Goal: Use online tool/utility: Utilize a website feature to perform a specific function

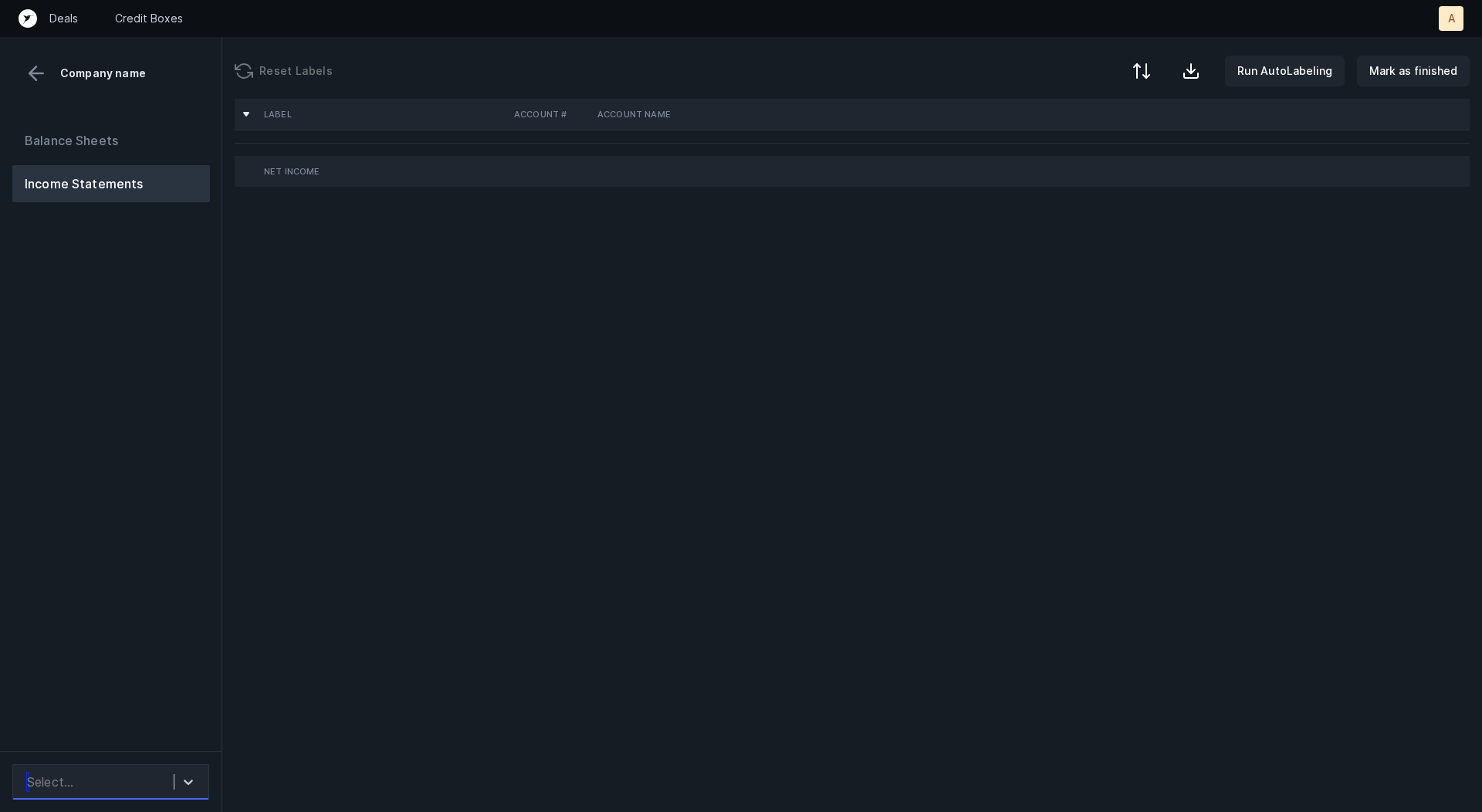
click at [140, 779] on div "Select..." at bounding box center [96, 782] width 154 height 28
click at [154, 721] on div "Babiators_P&L([DATE]-[DATE])_Cleaned.csv" at bounding box center [111, 730] width 197 height 50
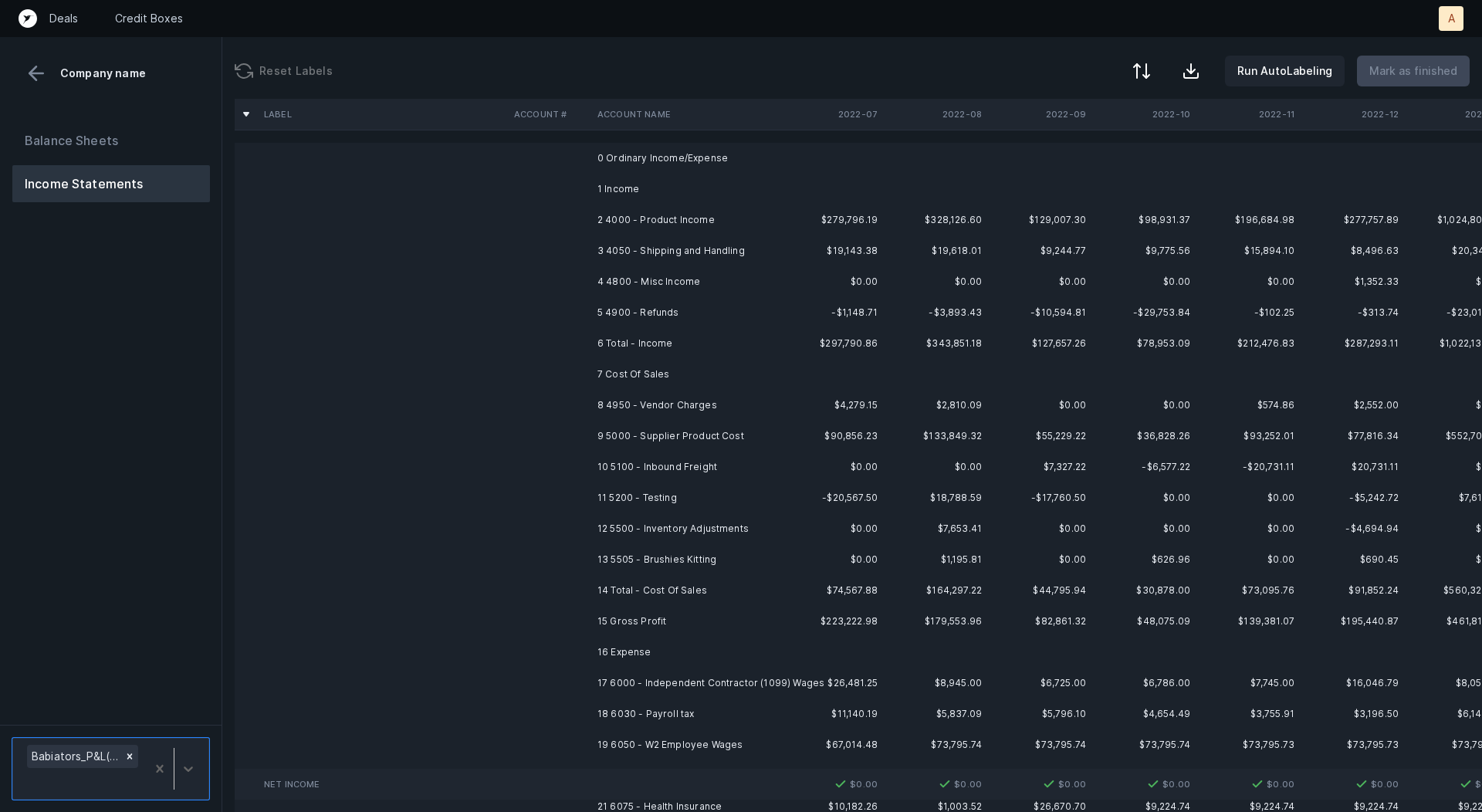
click at [701, 212] on td "2 4000 - Product Income" at bounding box center [686, 220] width 189 height 30
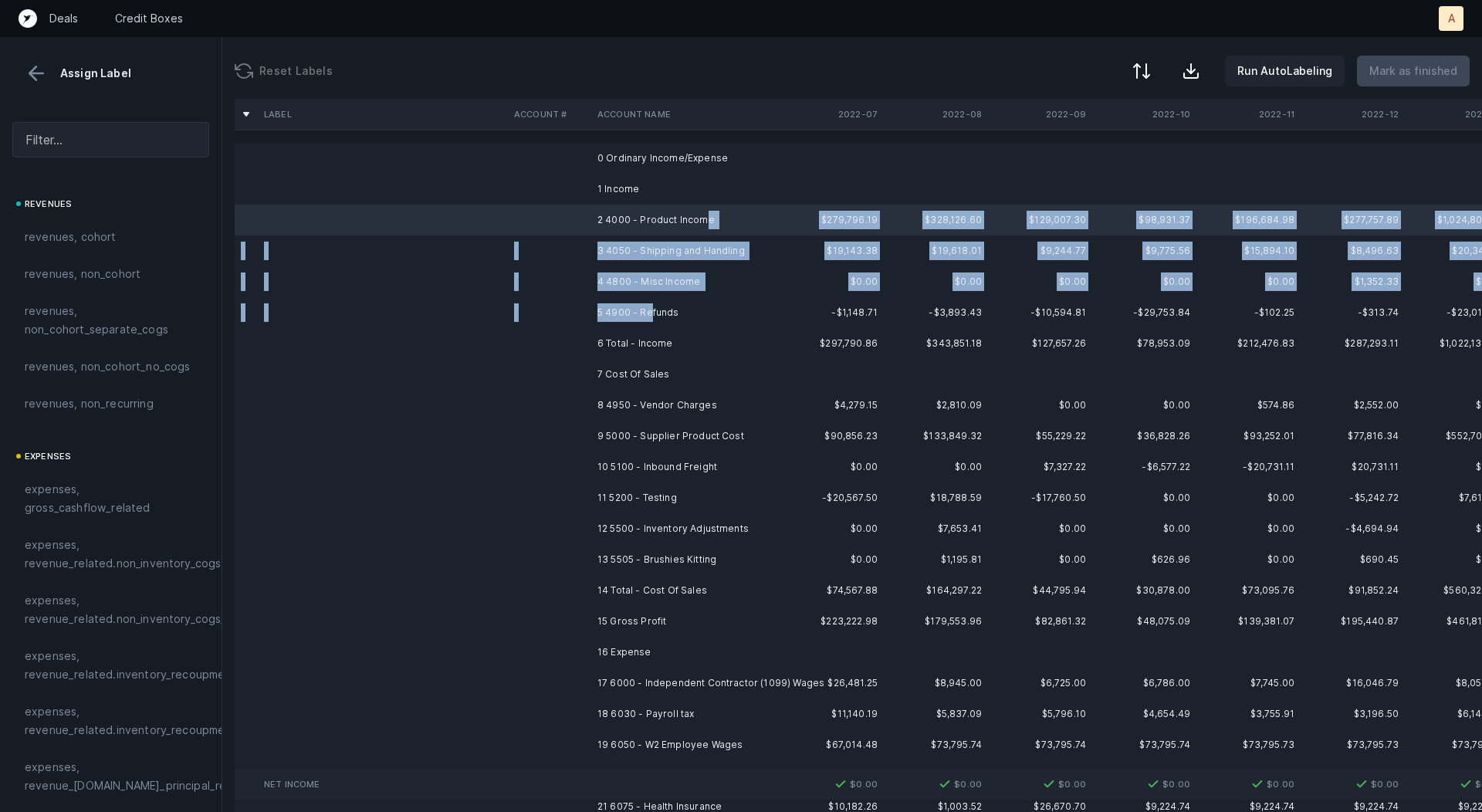
click at [652, 313] on td "5 4900 - Refunds" at bounding box center [686, 313] width 189 height 30
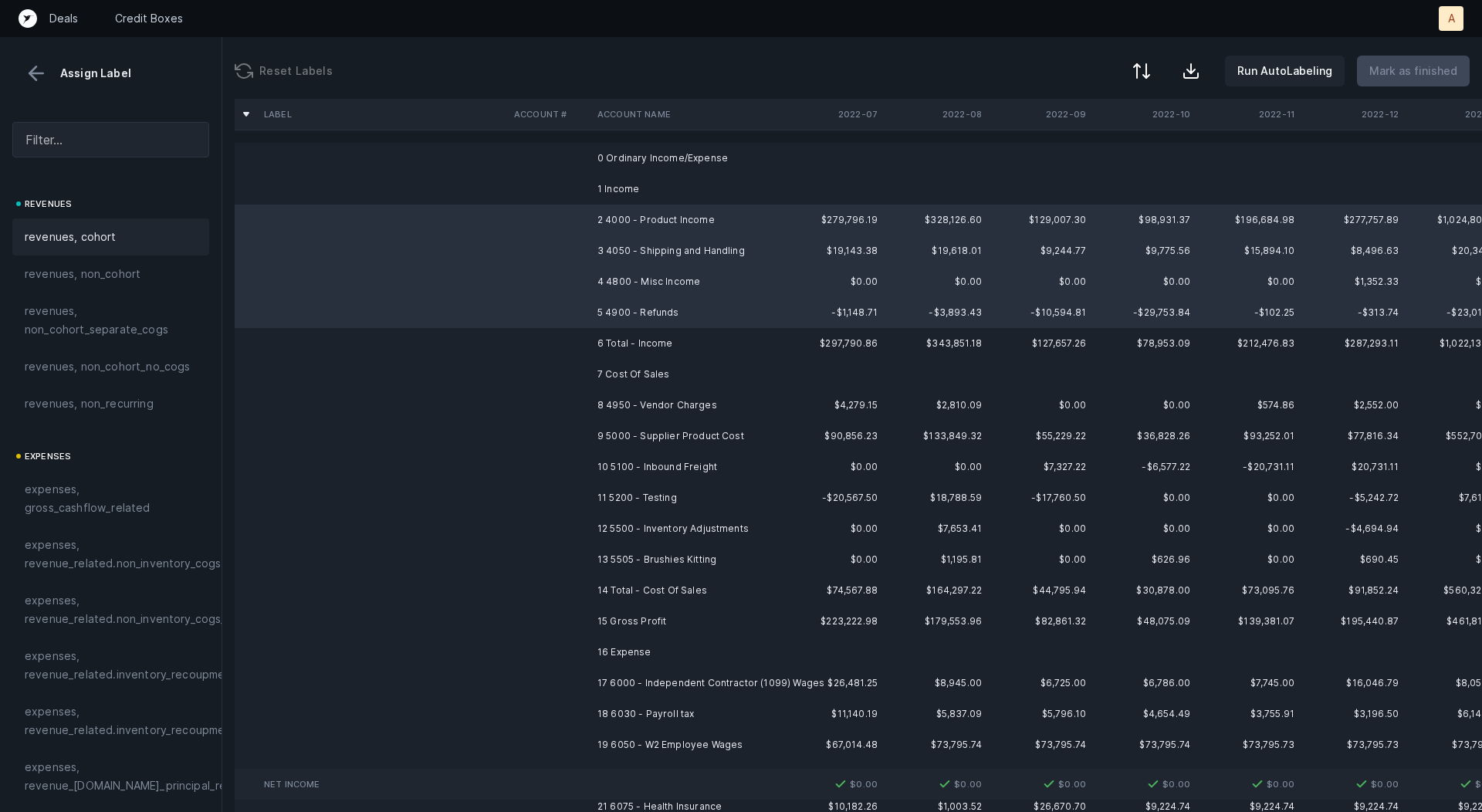
click at [144, 246] on div "revenues, cohort" at bounding box center [111, 236] width 197 height 37
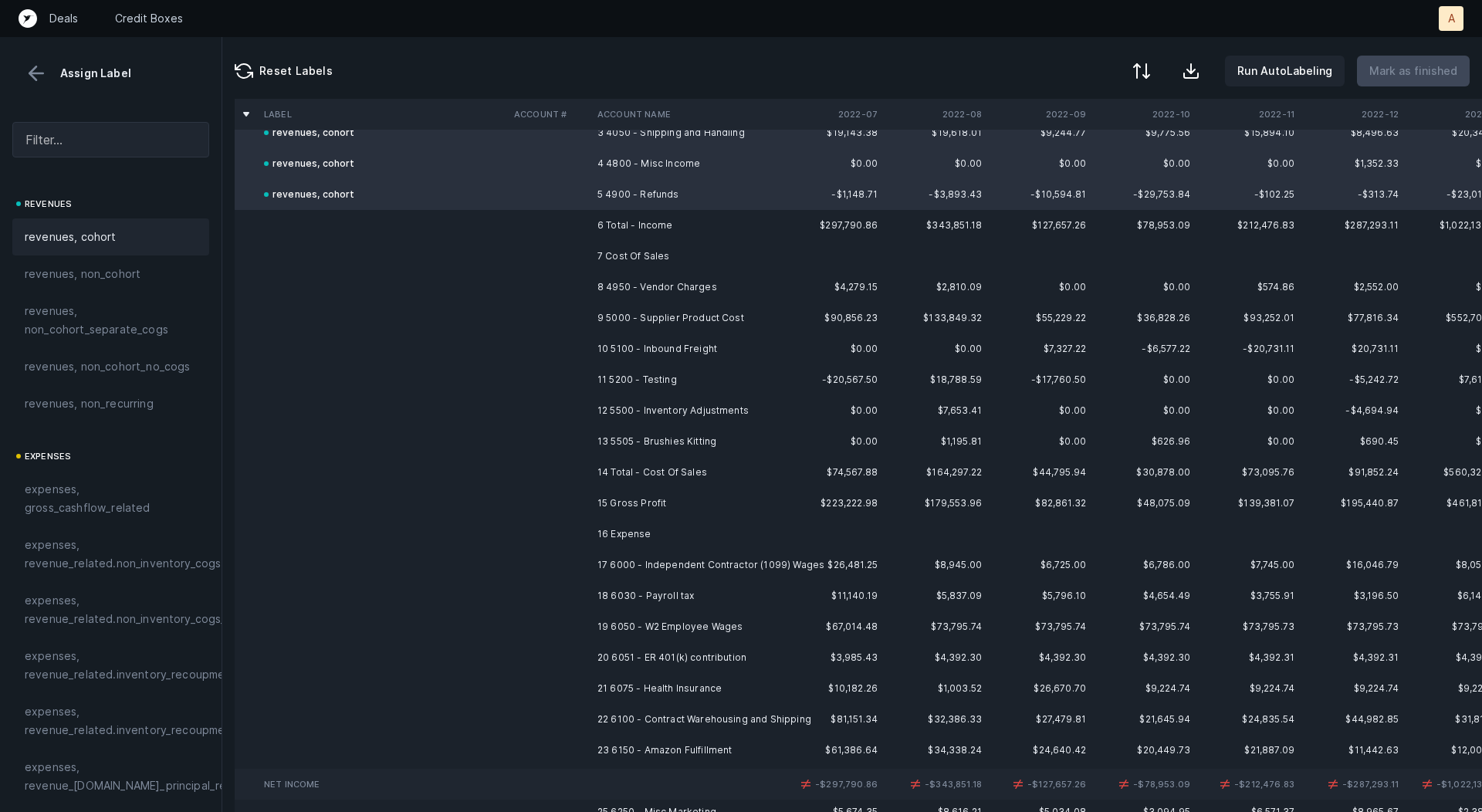
scroll to position [126, 0]
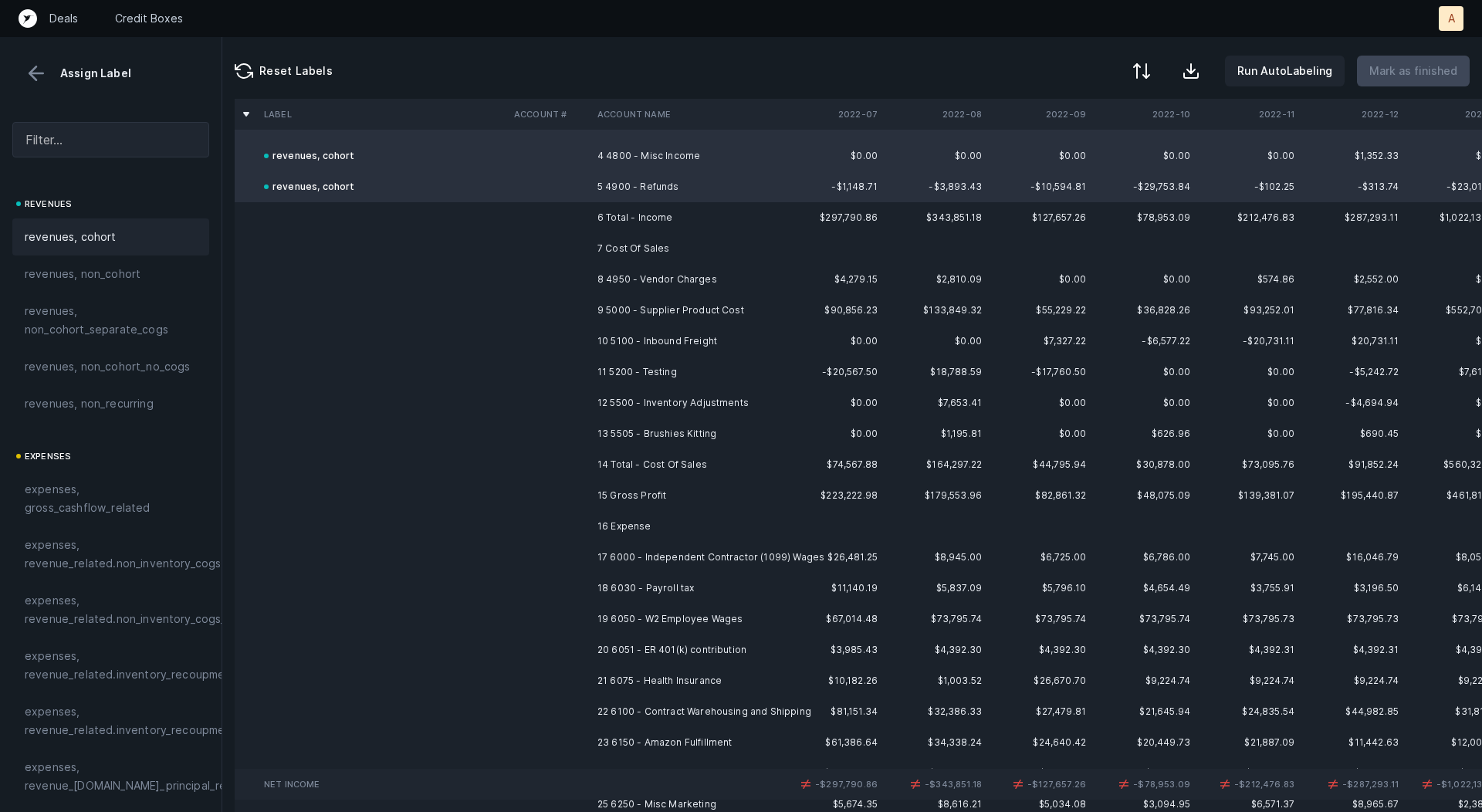
click at [660, 284] on td "8 4950 - Vendor Charges" at bounding box center [686, 279] width 189 height 30
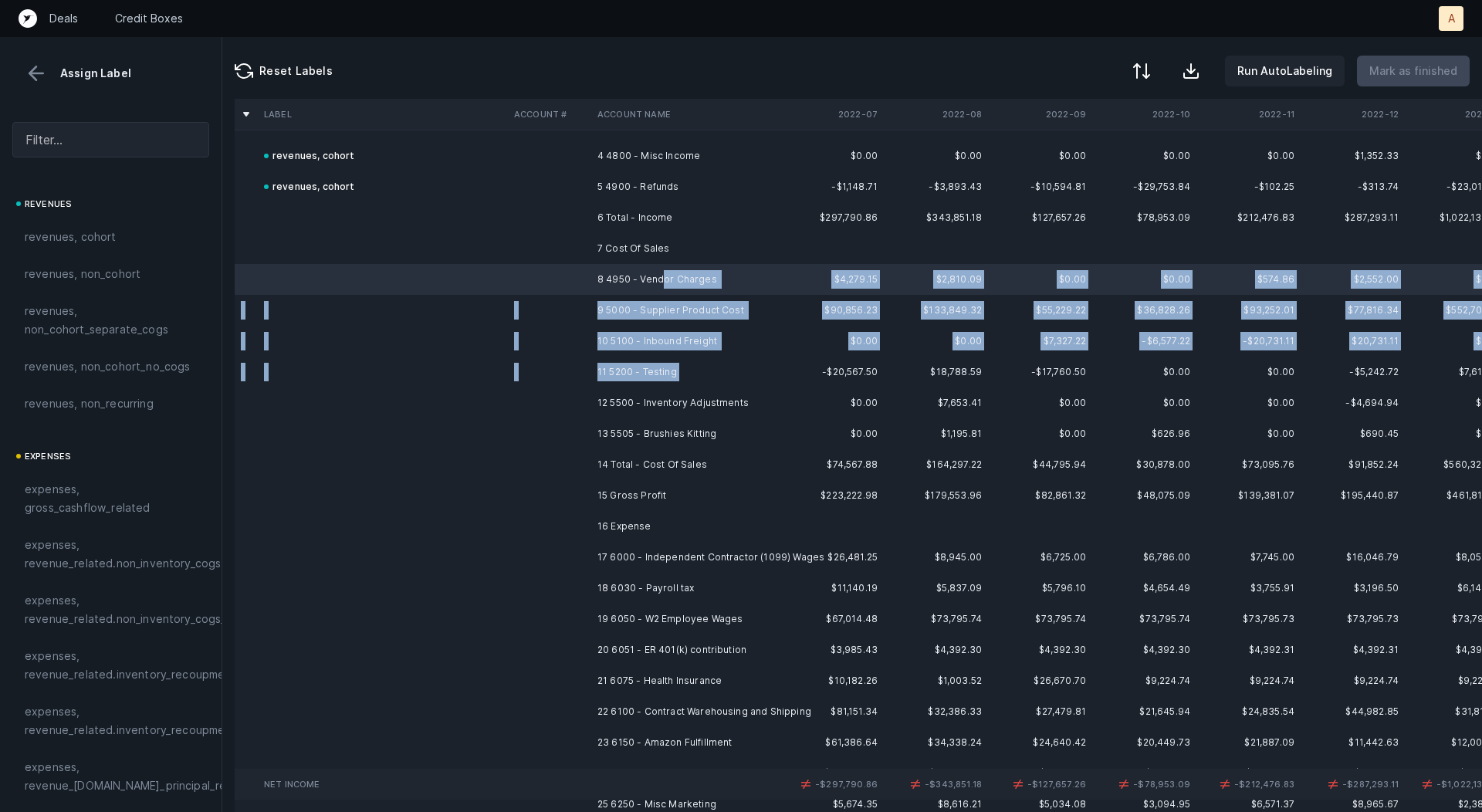
click at [693, 370] on td "11 5200 - Testing" at bounding box center [686, 372] width 189 height 30
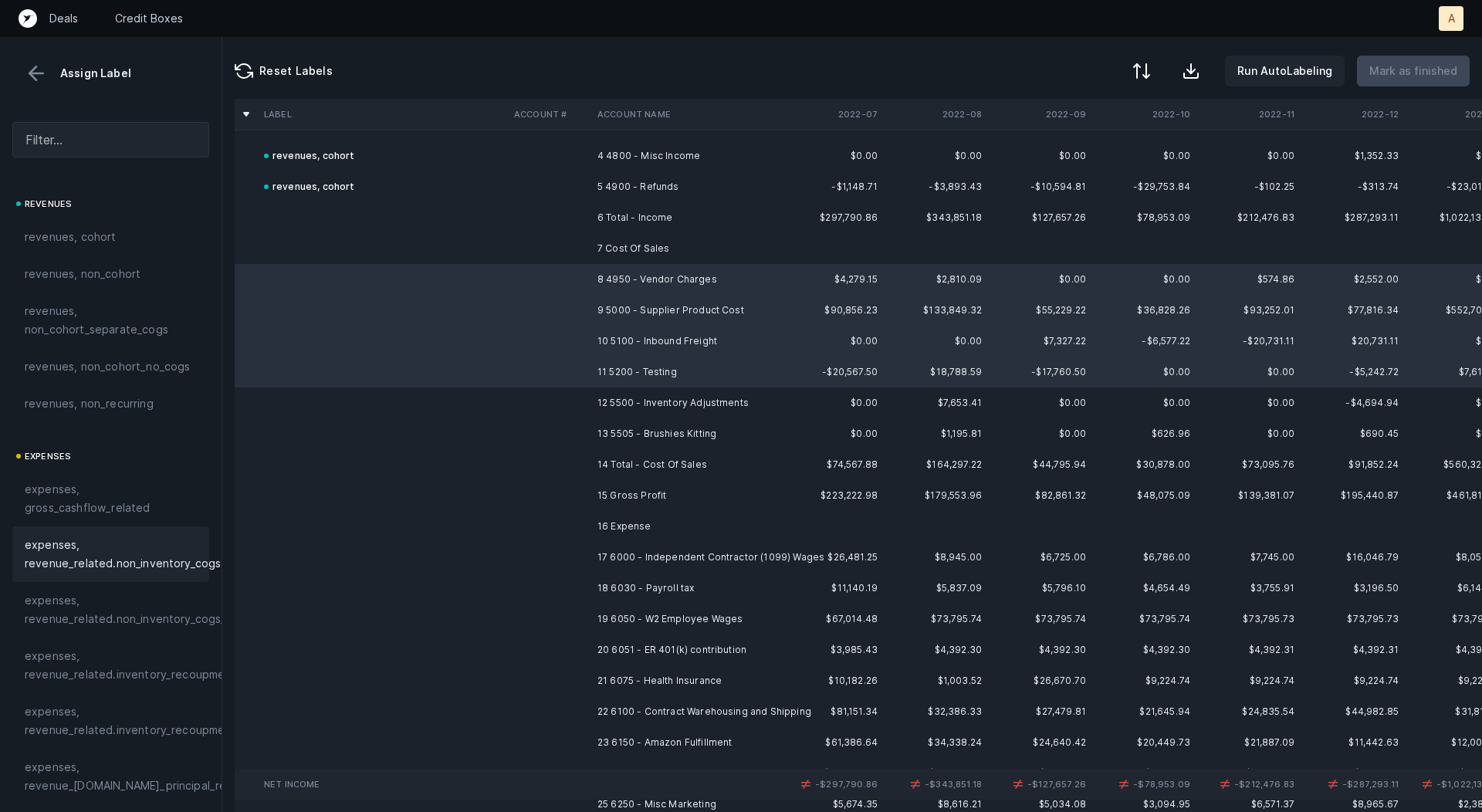
click at [135, 545] on span "expenses, revenue_related.non_inventory_cogs" at bounding box center [123, 554] width 196 height 37
click at [612, 389] on td "12 5500 - Inventory Adjustments" at bounding box center [686, 403] width 189 height 30
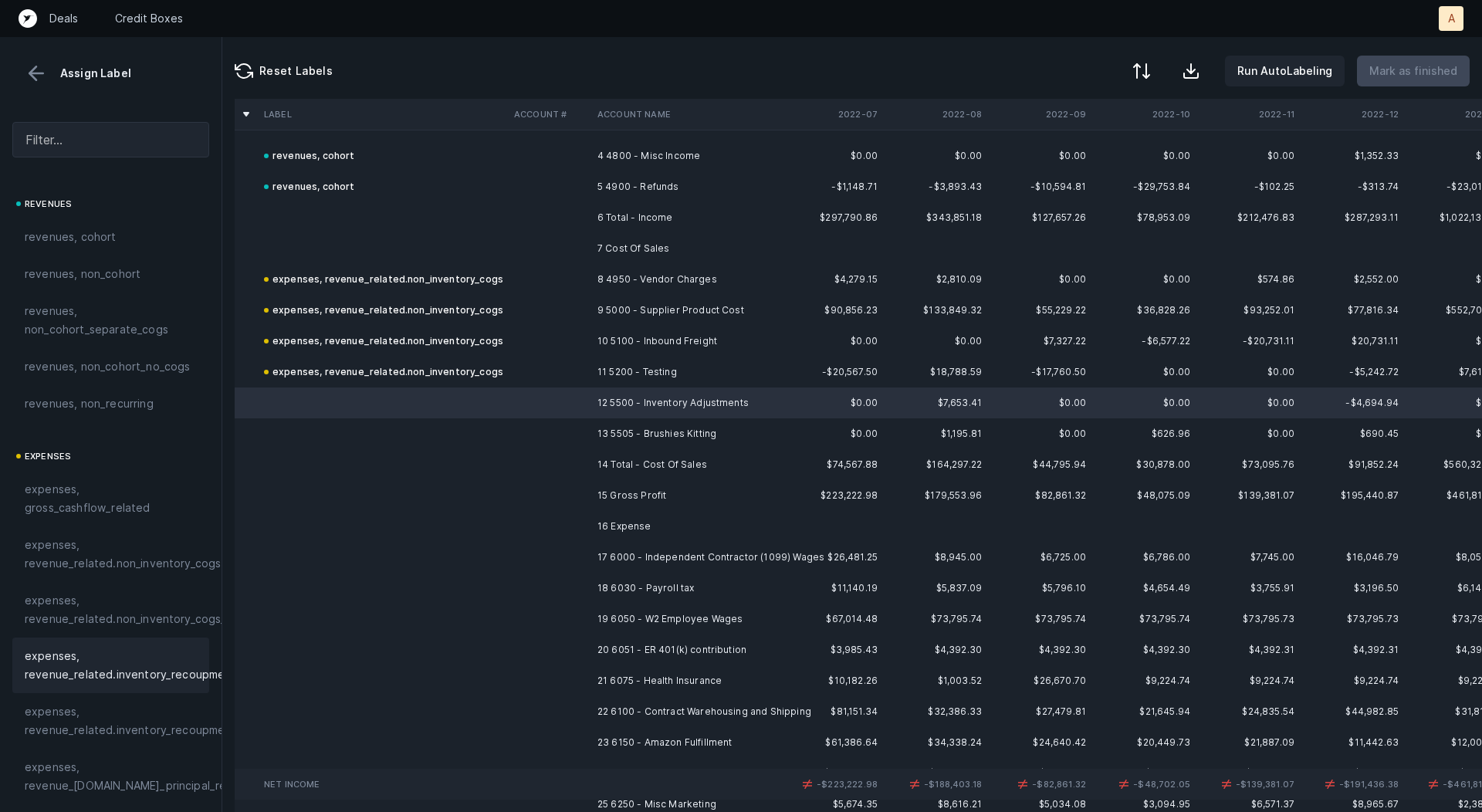
click at [110, 644] on div "expenses, revenue_related.inventory_recoupment" at bounding box center [111, 665] width 197 height 55
click at [616, 435] on td "13 5505 - Brushies Kitting" at bounding box center [686, 434] width 189 height 30
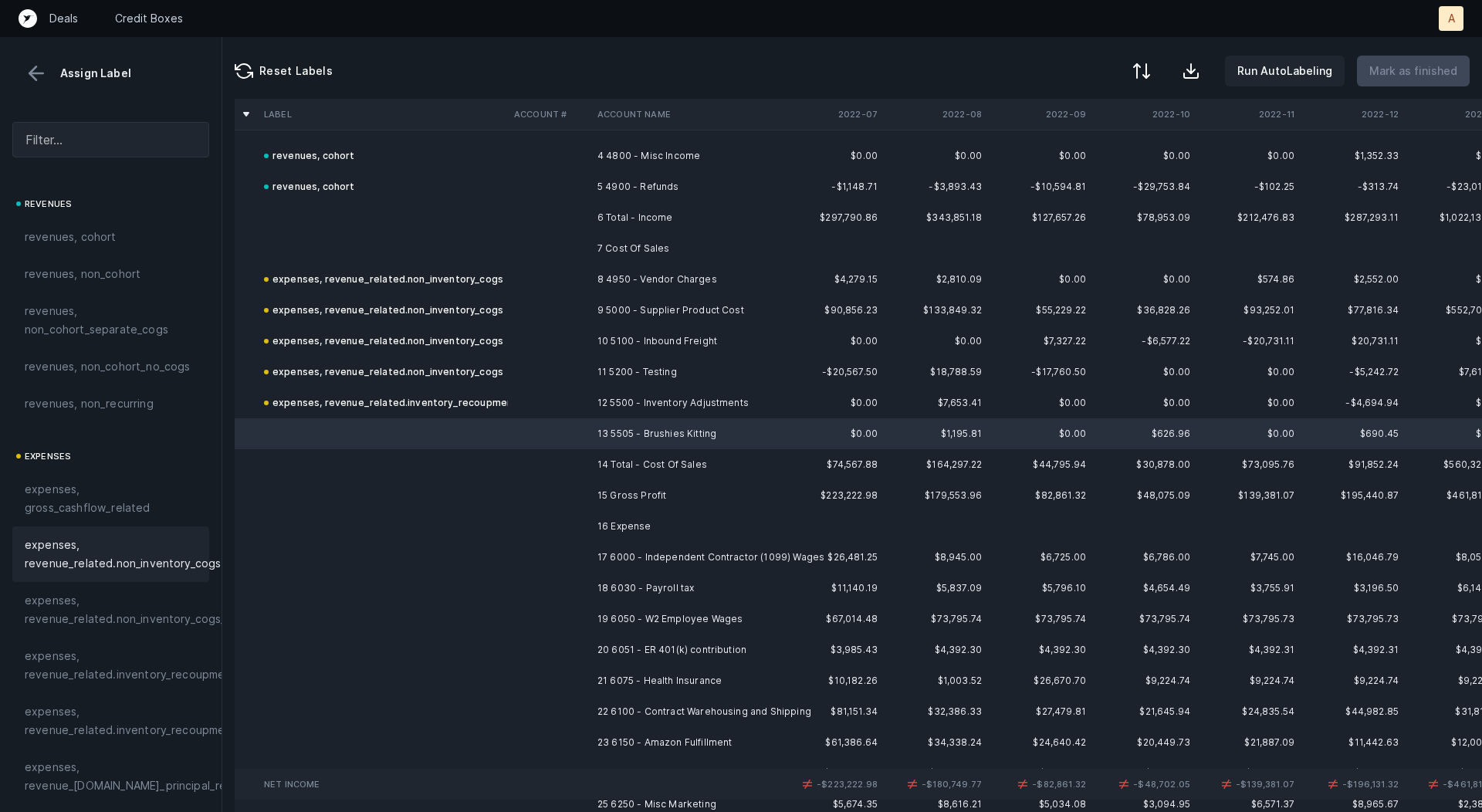
click at [132, 555] on span "expenses, revenue_related.non_inventory_cogs" at bounding box center [123, 554] width 196 height 37
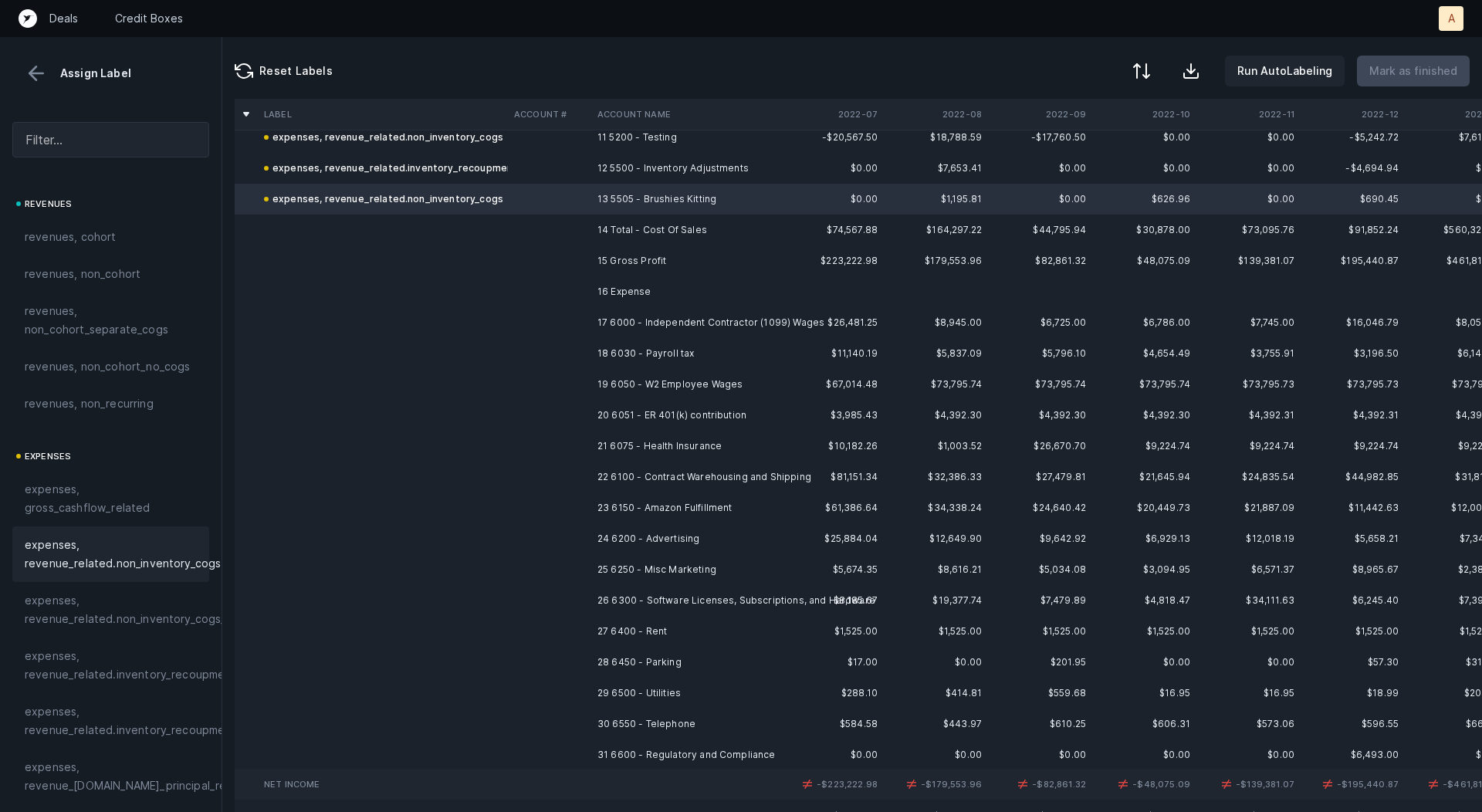
scroll to position [380, 0]
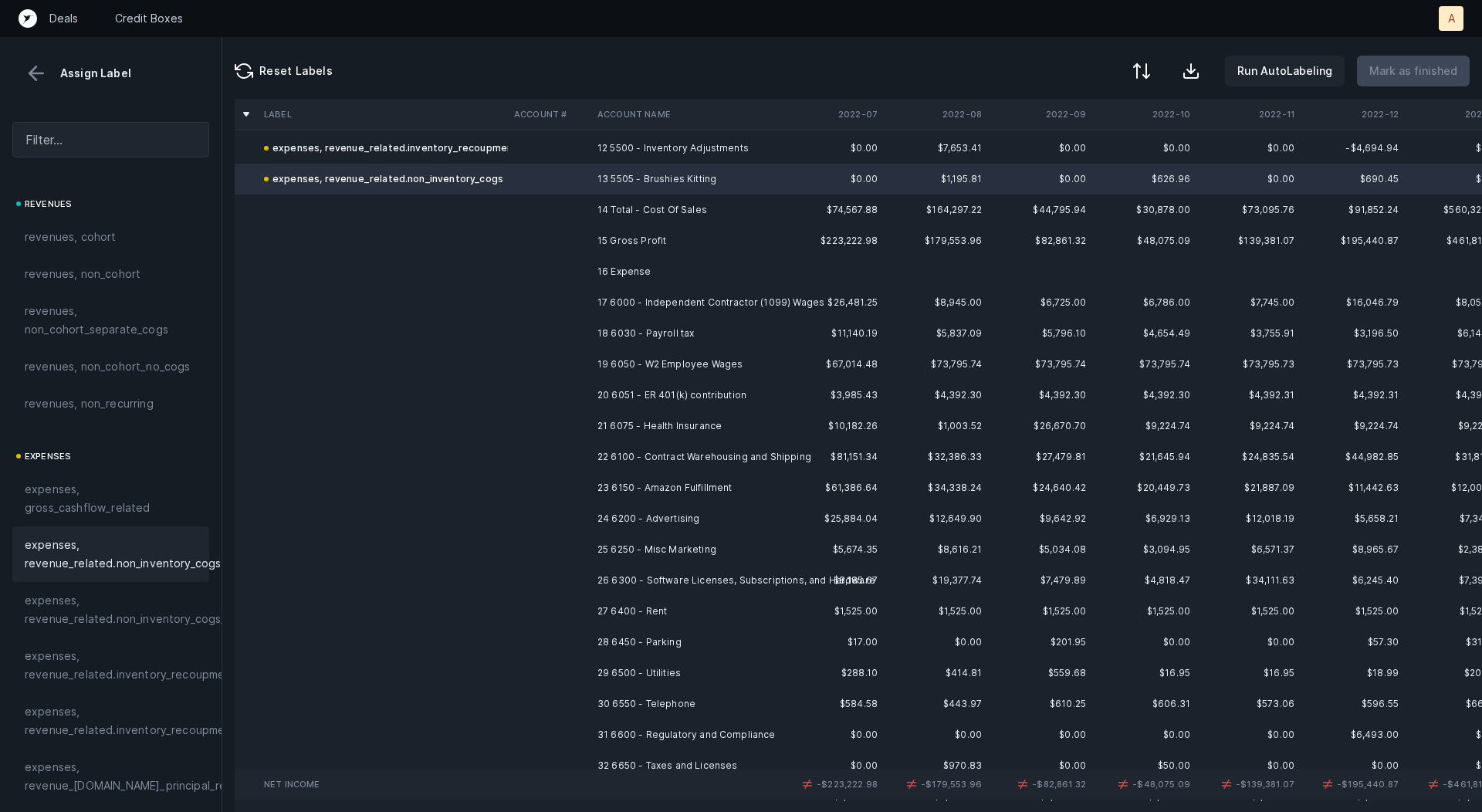
click at [673, 302] on td "17 6000 - Independent Contractor (1099) Wages" at bounding box center [686, 302] width 189 height 30
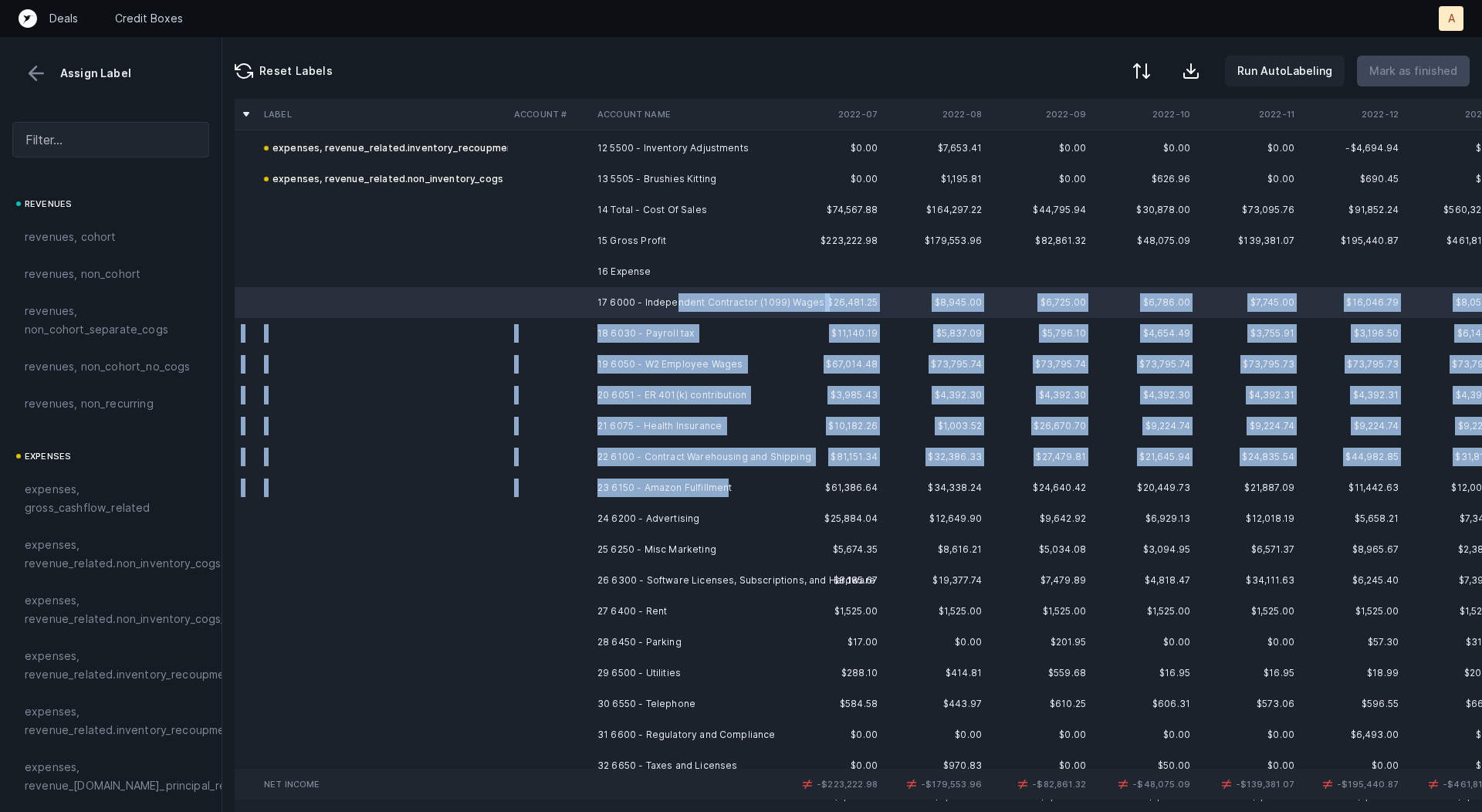
click at [724, 477] on td "23 6150 - Amazon Fulfillment" at bounding box center [686, 488] width 189 height 30
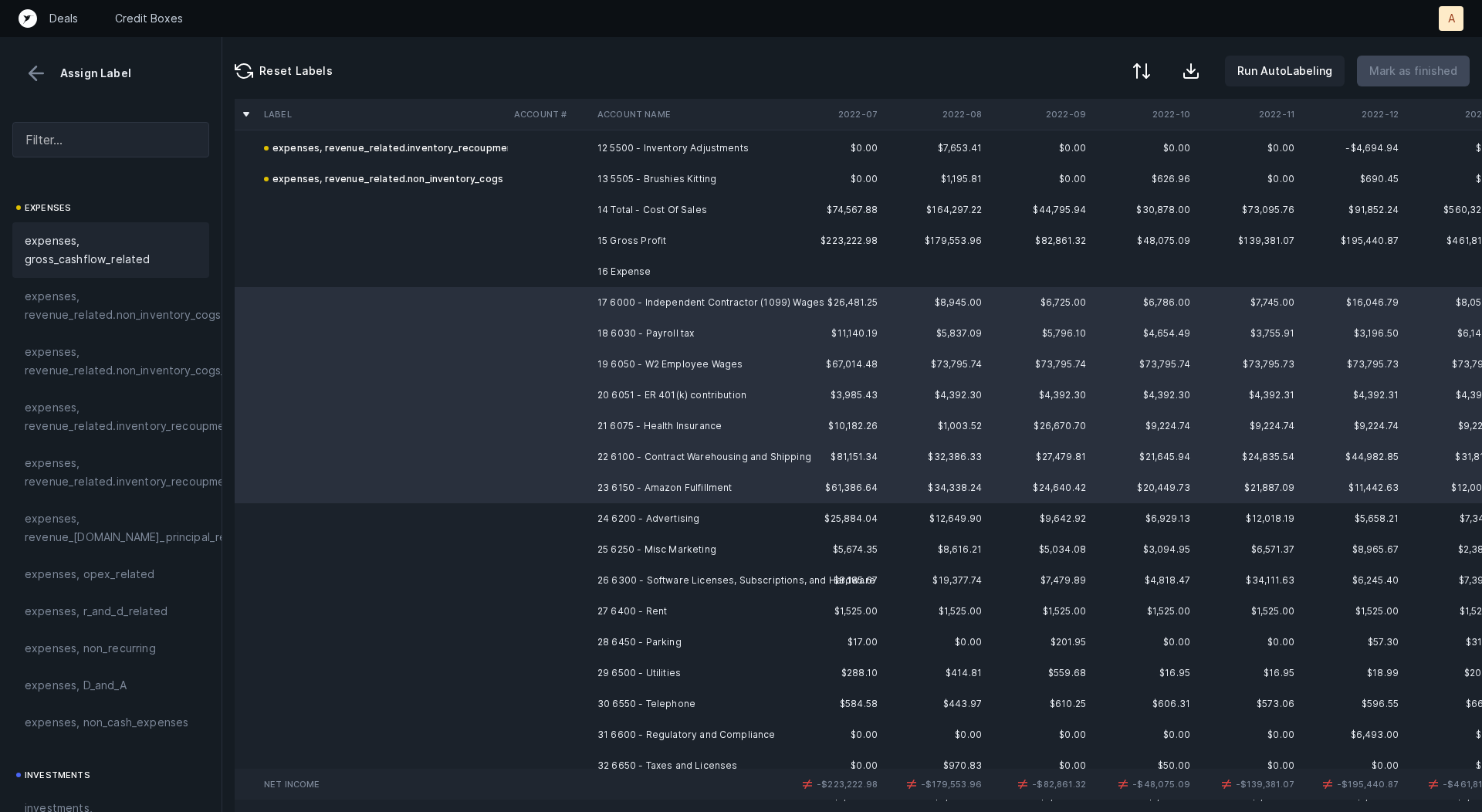
scroll to position [258, 0]
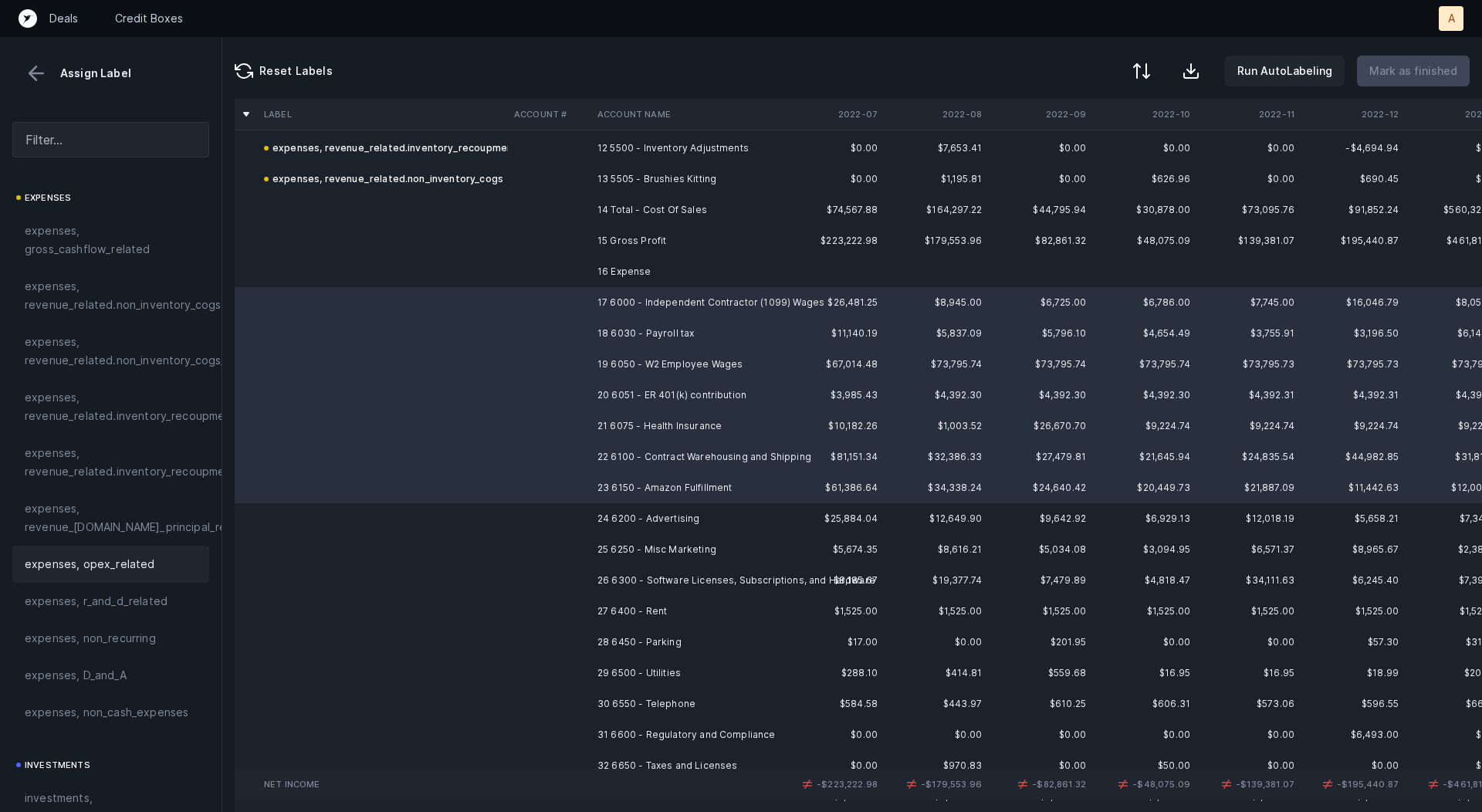
click at [63, 558] on span "expenses, opex_related" at bounding box center [90, 563] width 131 height 18
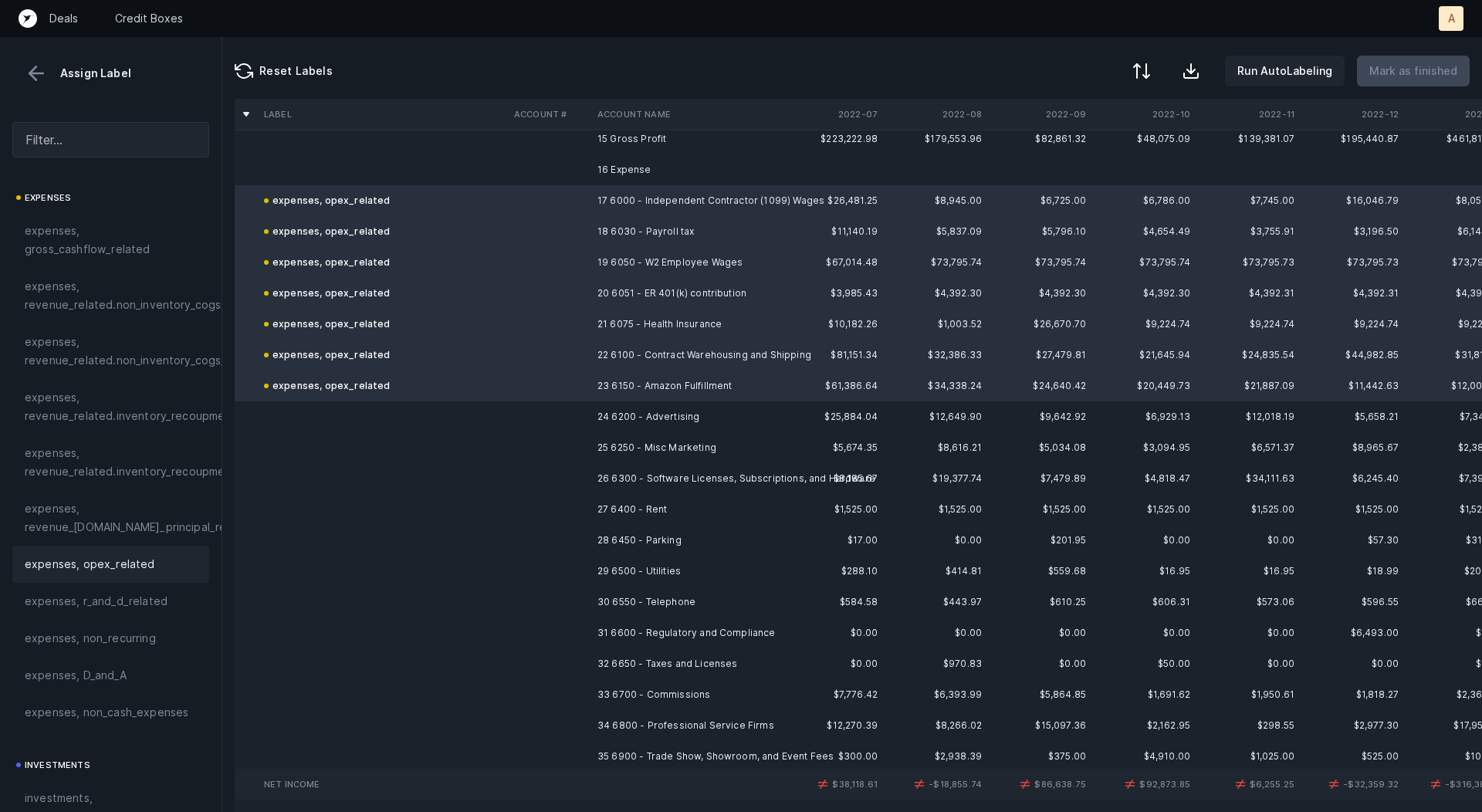
scroll to position [510, 0]
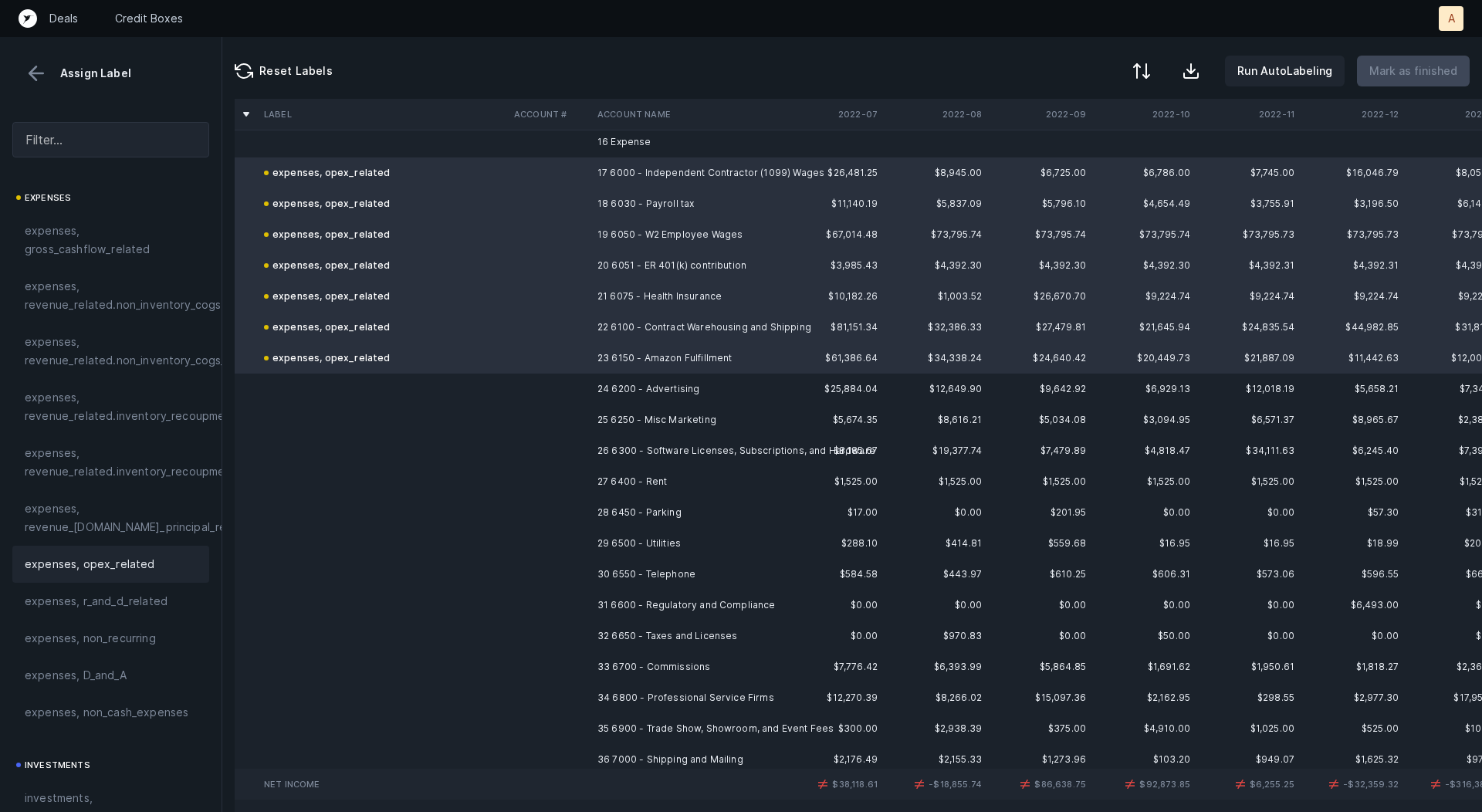
click at [633, 382] on td "24 6200 - Advertising" at bounding box center [686, 389] width 189 height 30
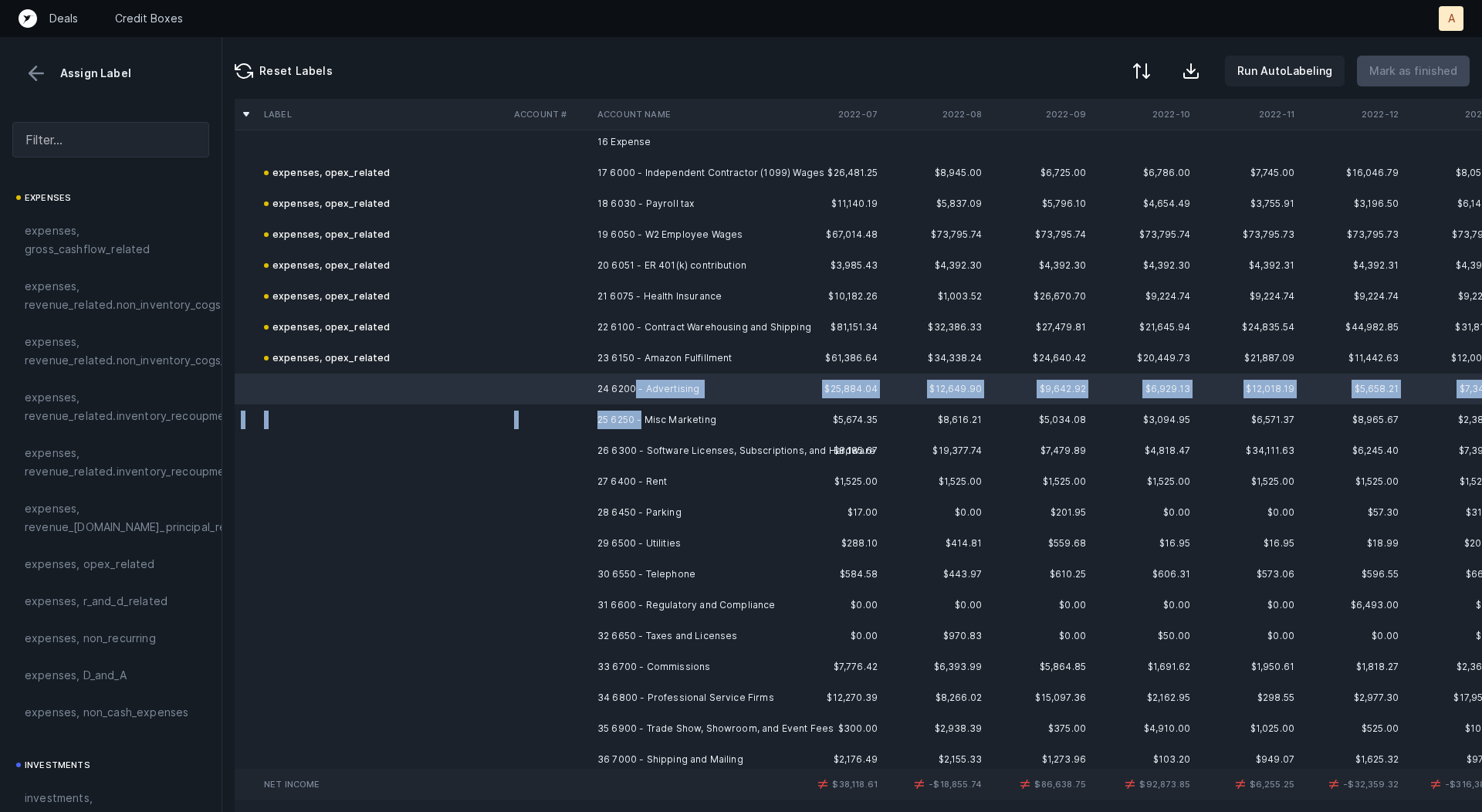
click at [641, 421] on td "25 6250 - Misc Marketing" at bounding box center [686, 420] width 189 height 30
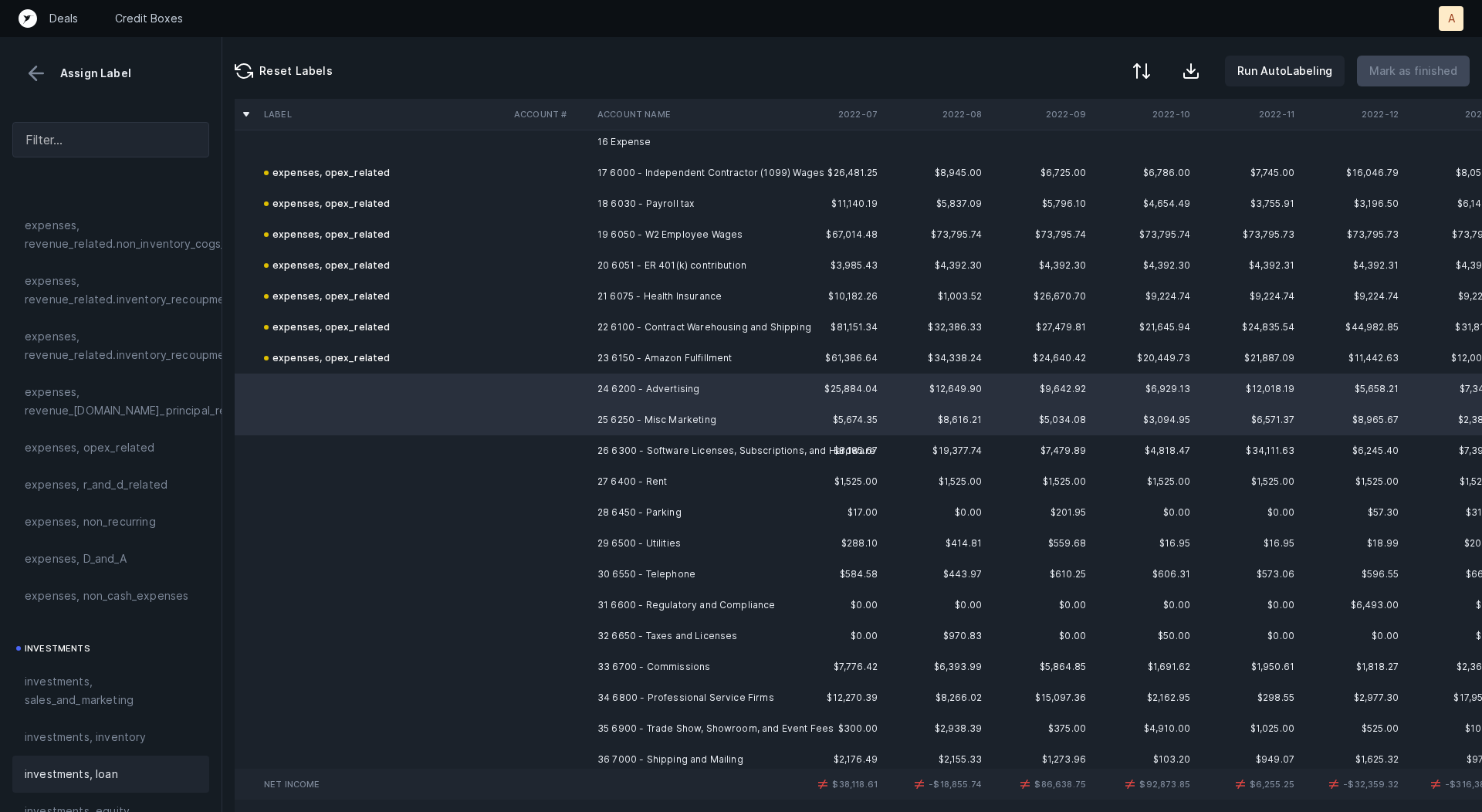
scroll to position [397, 0]
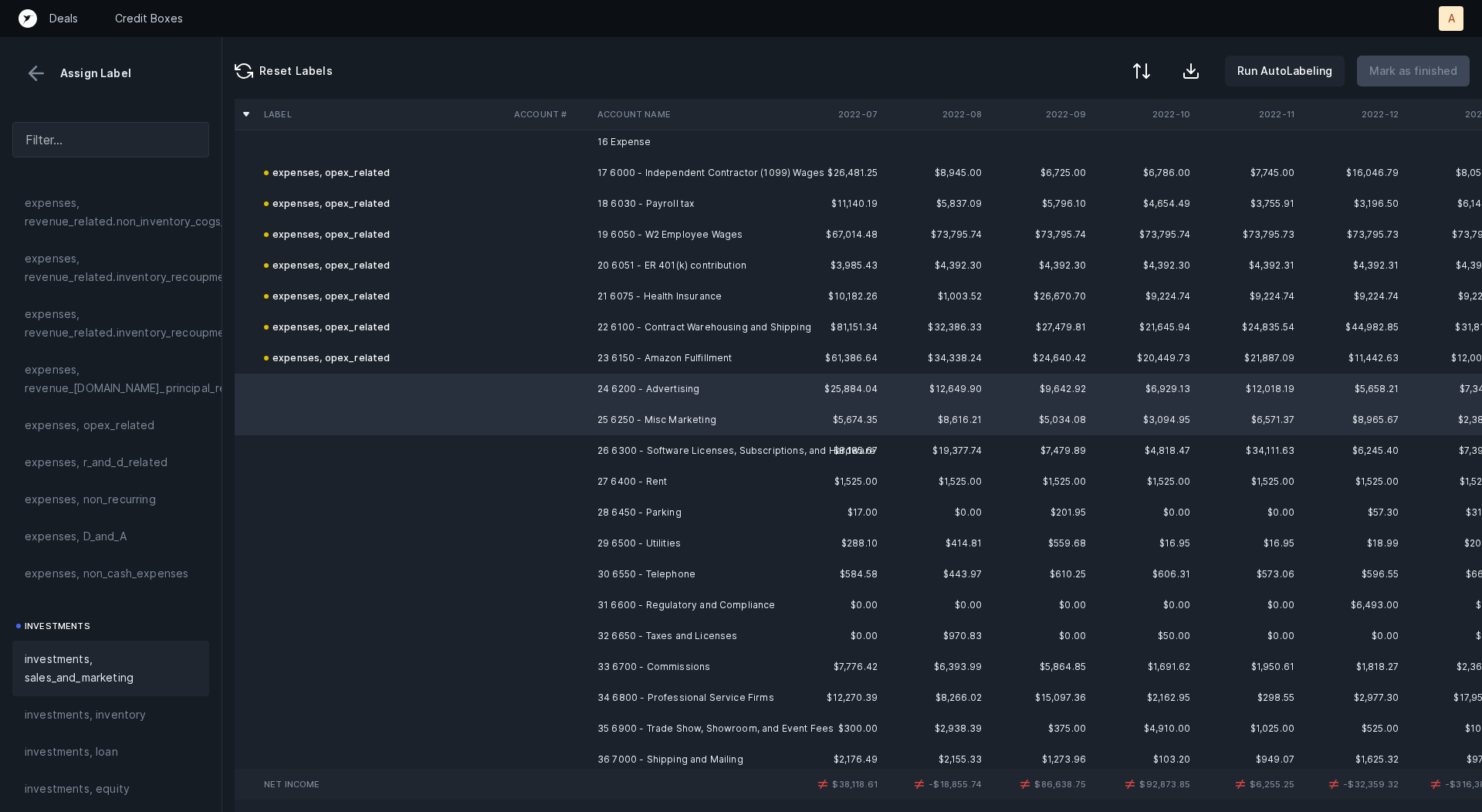
click at [80, 685] on span "investments, sales_and_marketing" at bounding box center [111, 668] width 173 height 37
click at [615, 454] on td "26 6300 - Software Licenses, Subscriptions, and Hardware" at bounding box center [686, 451] width 189 height 30
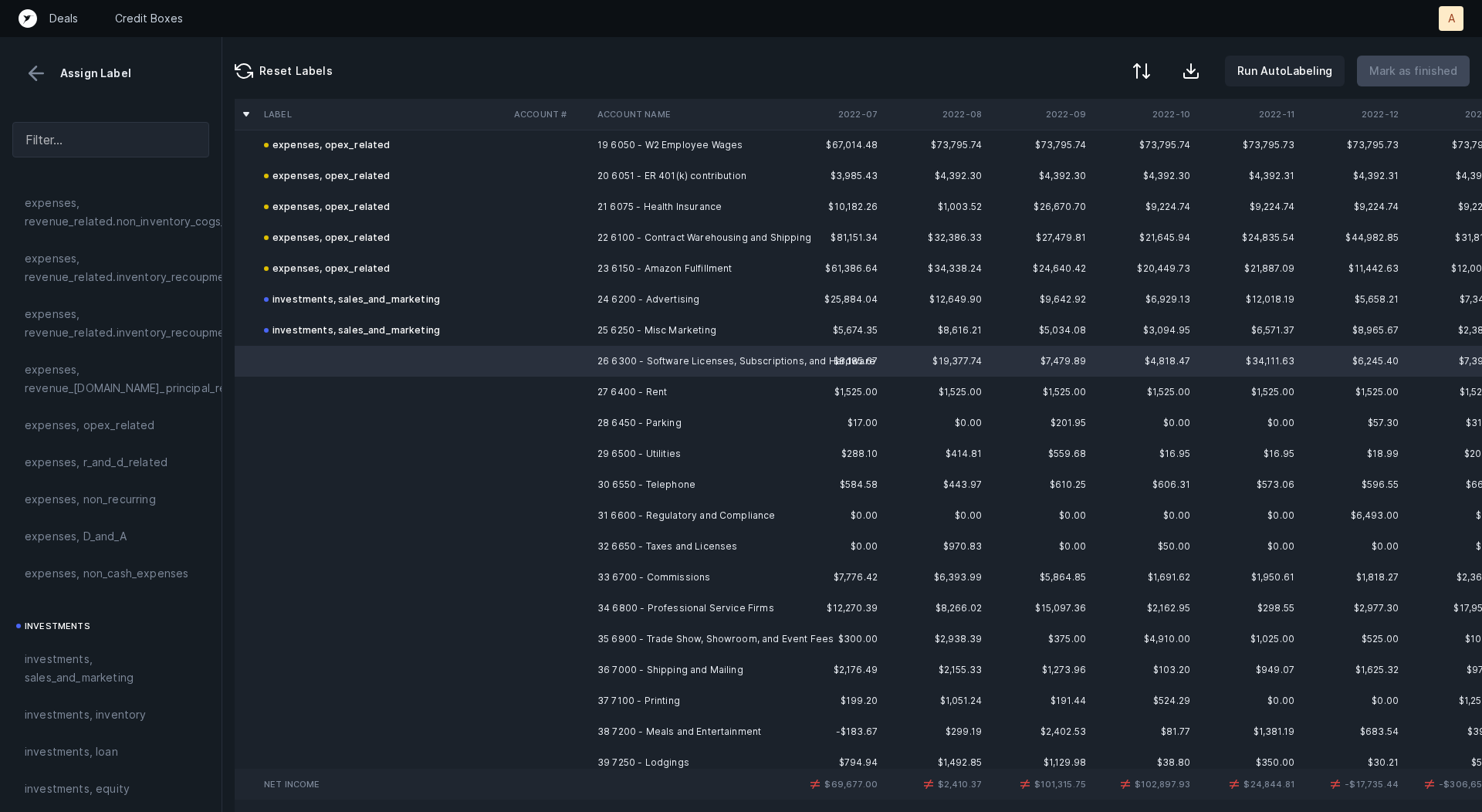
scroll to position [610, 0]
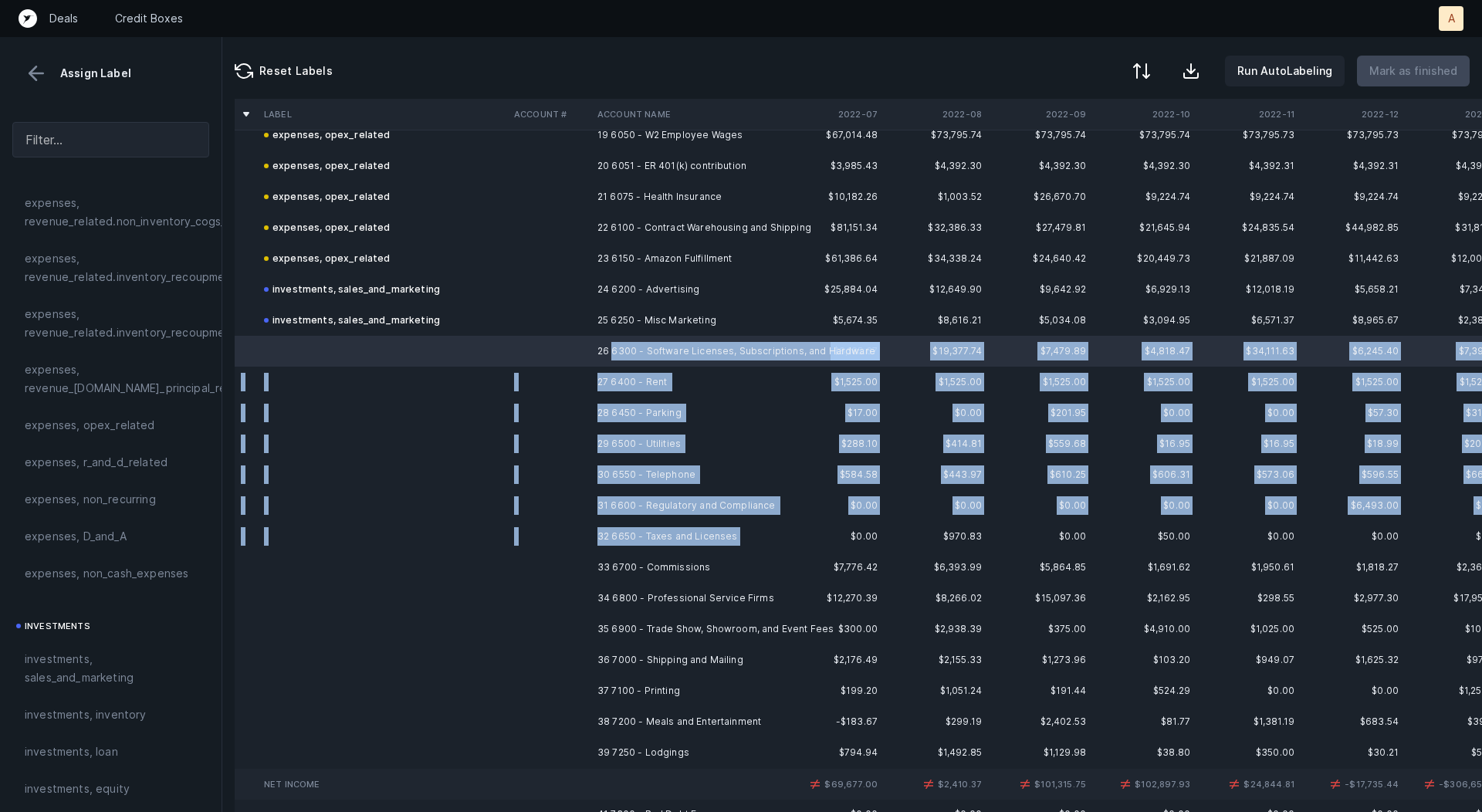
click at [664, 547] on td "32 6650 - Taxes and Licenses" at bounding box center [686, 537] width 189 height 30
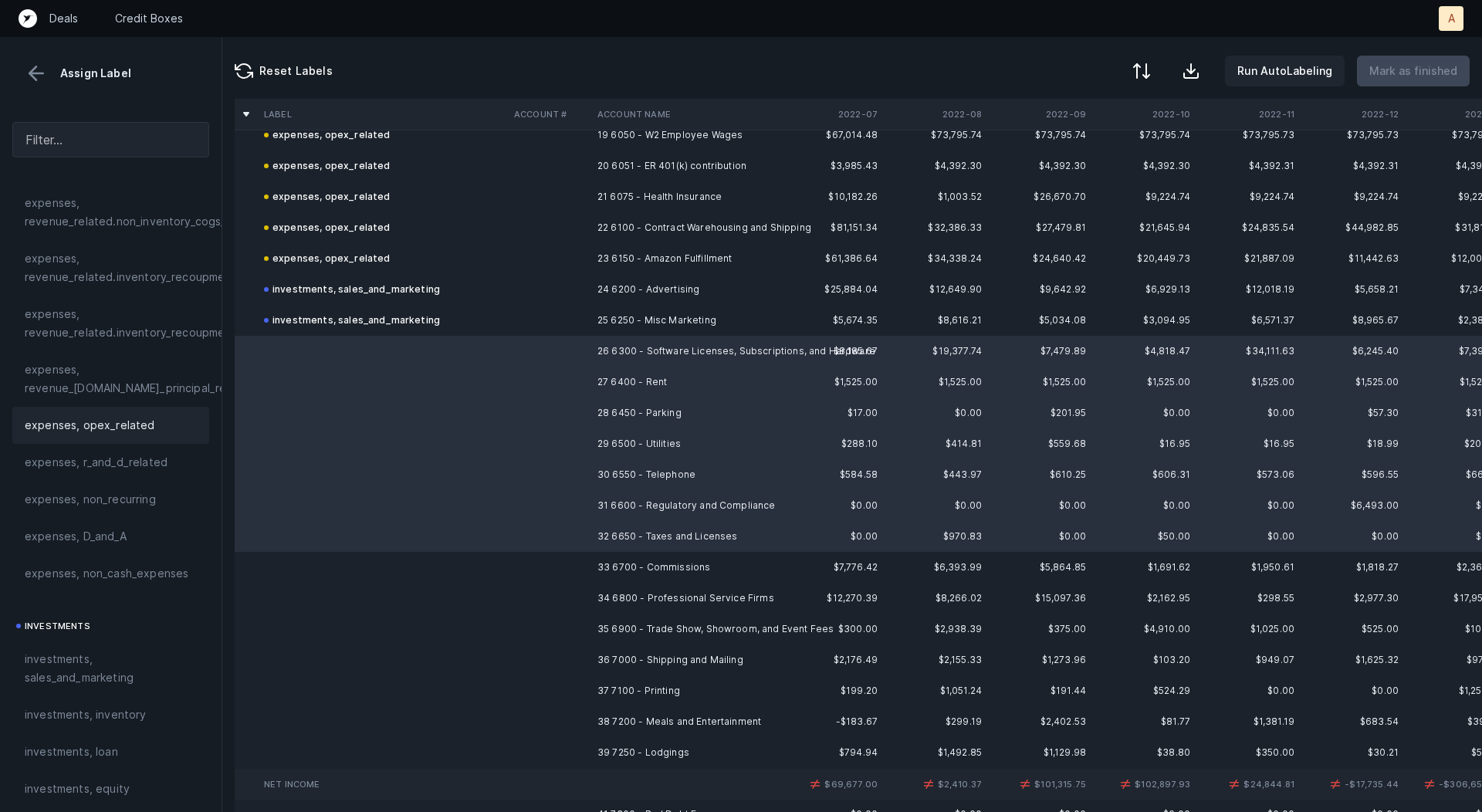
click at [133, 413] on div "expenses, opex_related" at bounding box center [111, 425] width 197 height 37
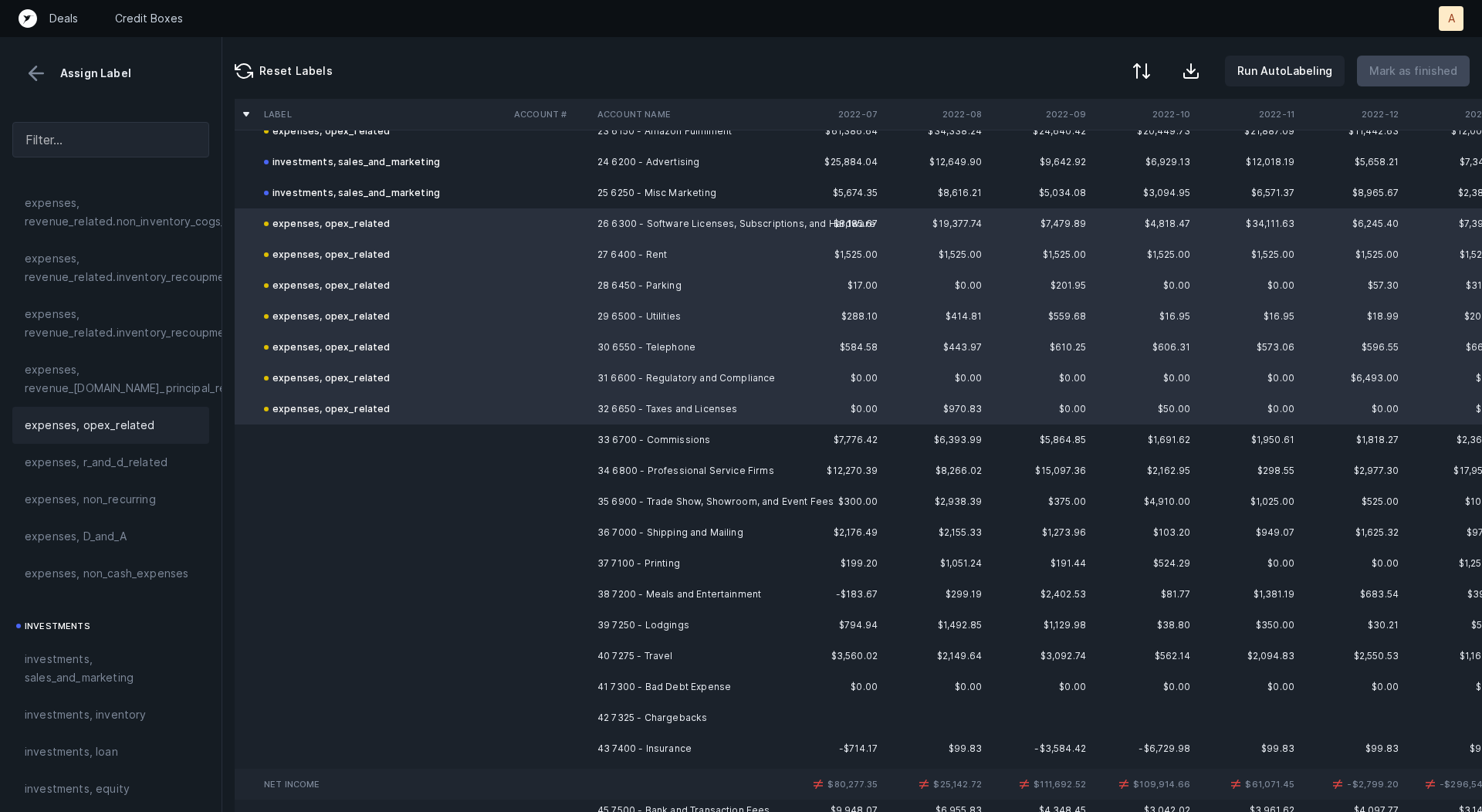
scroll to position [762, 0]
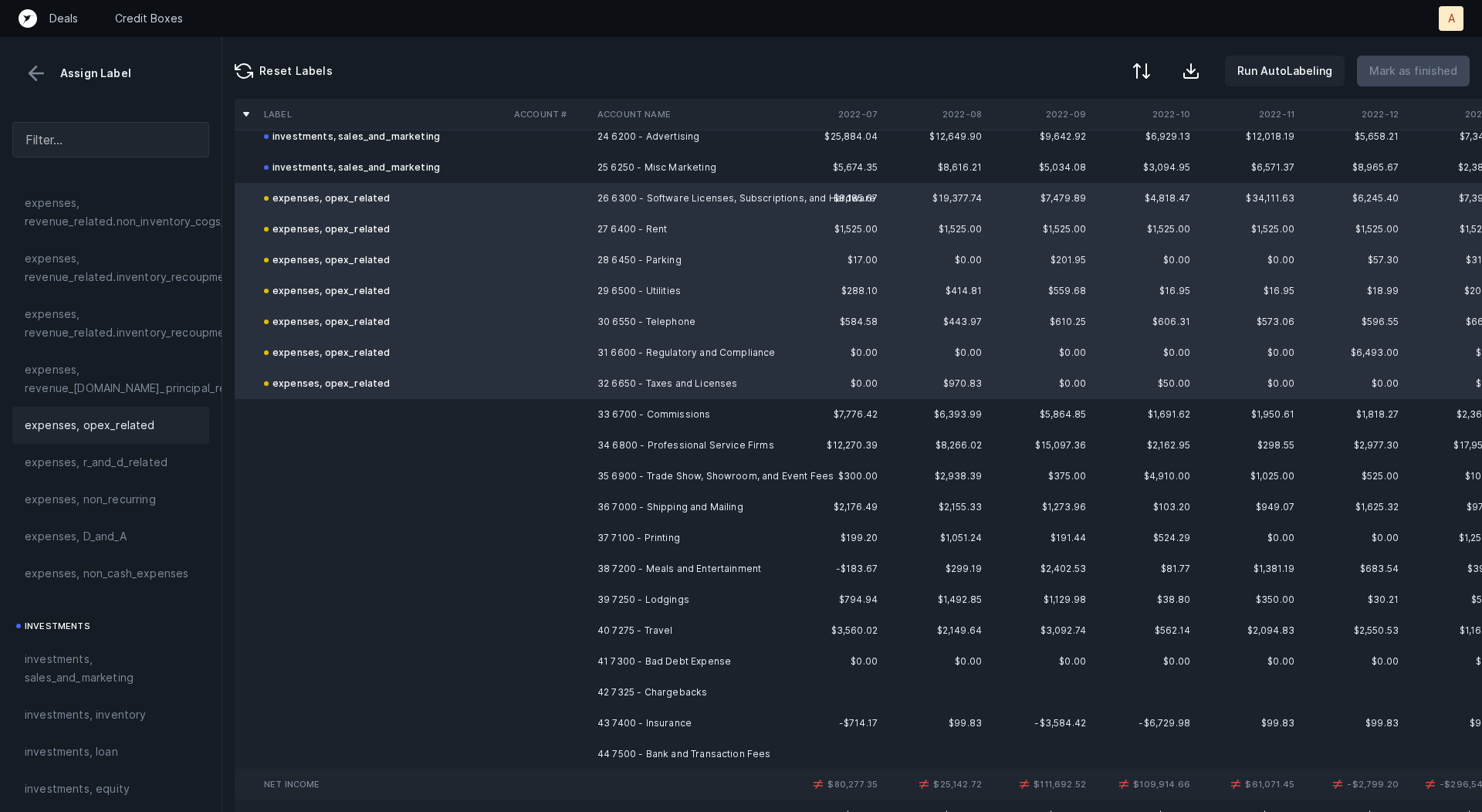
click at [583, 410] on td at bounding box center [549, 415] width 83 height 30
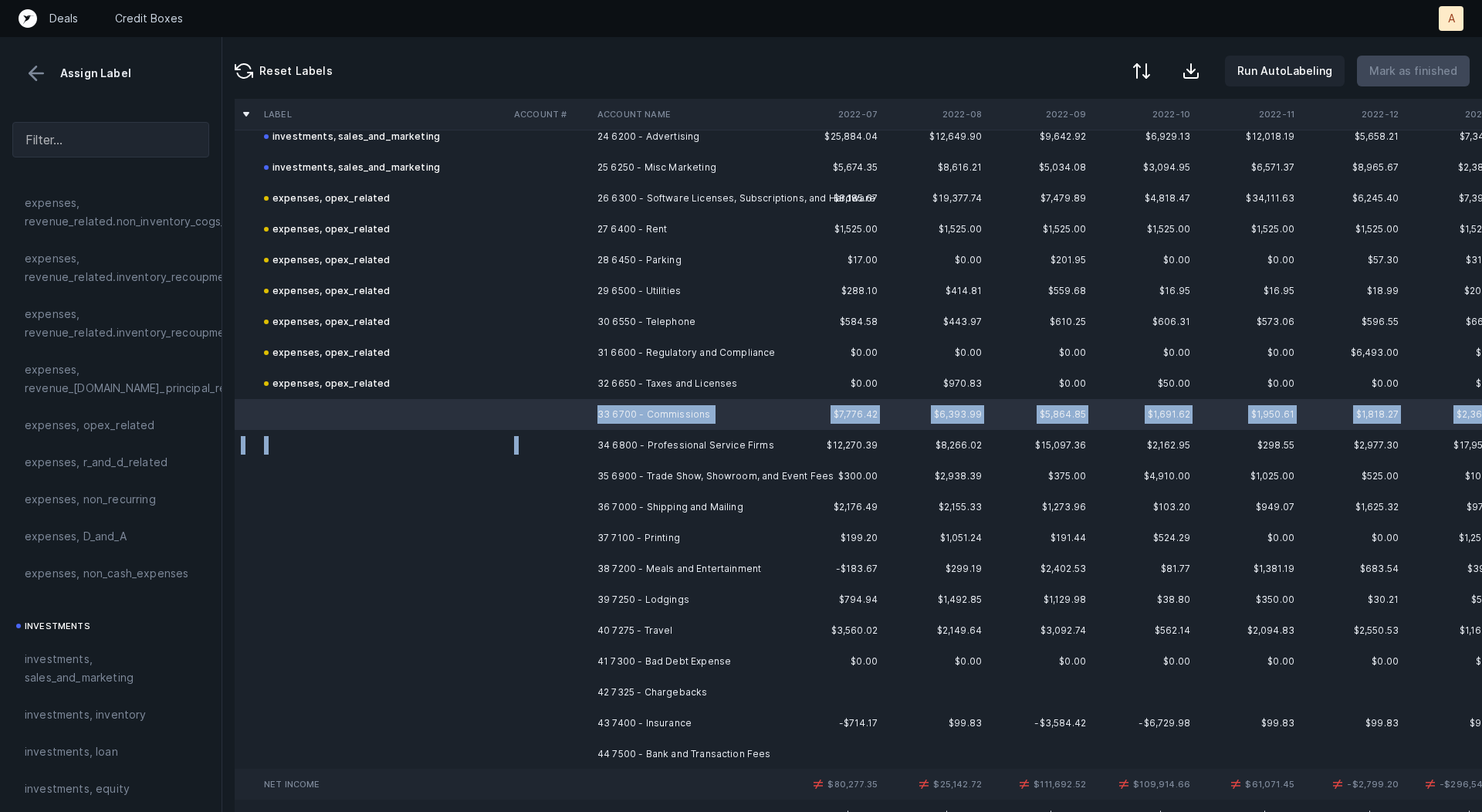
click at [592, 436] on td "34 6800 - Professional Service Firms" at bounding box center [686, 445] width 189 height 30
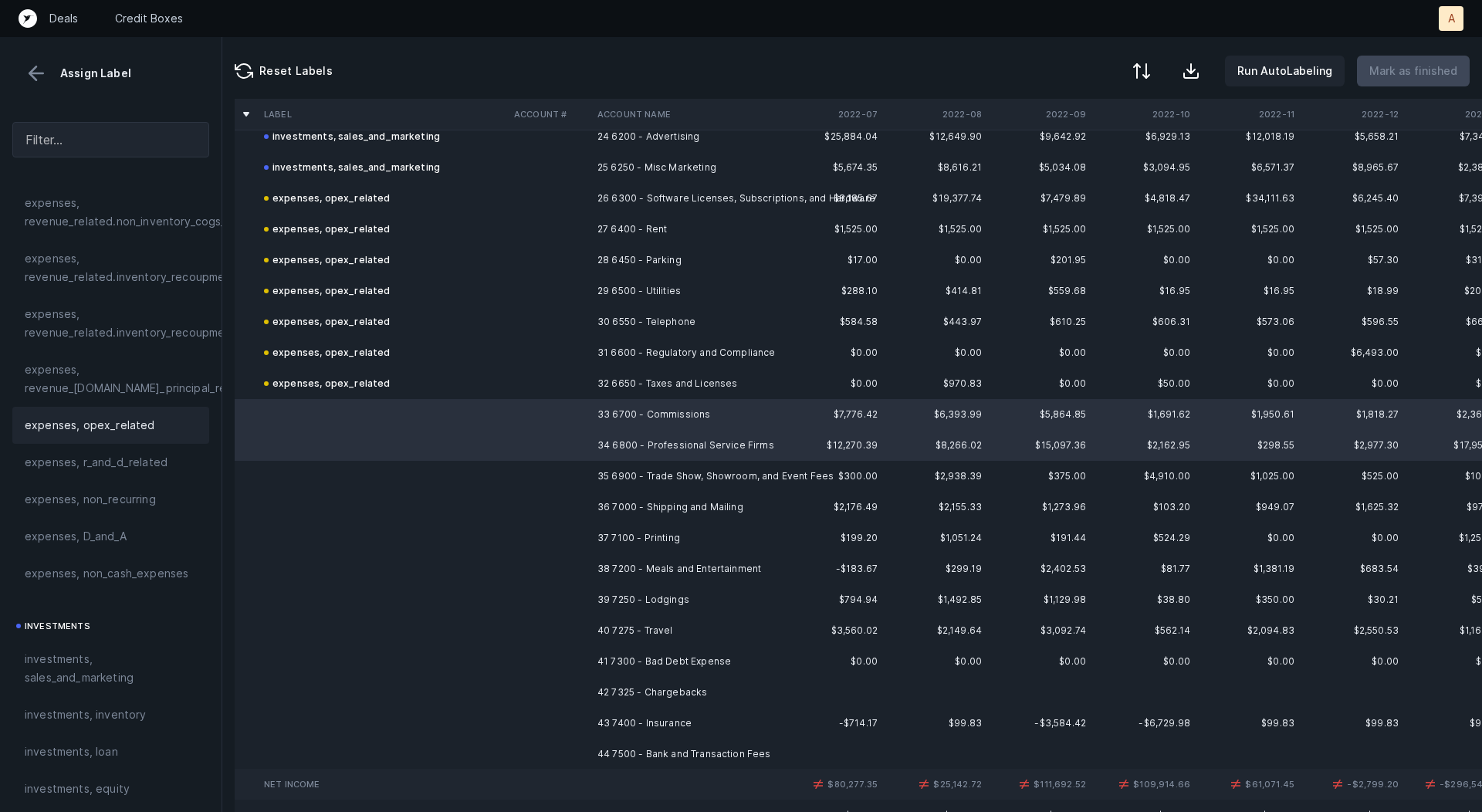
click at [173, 429] on div "expenses, opex_related" at bounding box center [111, 425] width 173 height 18
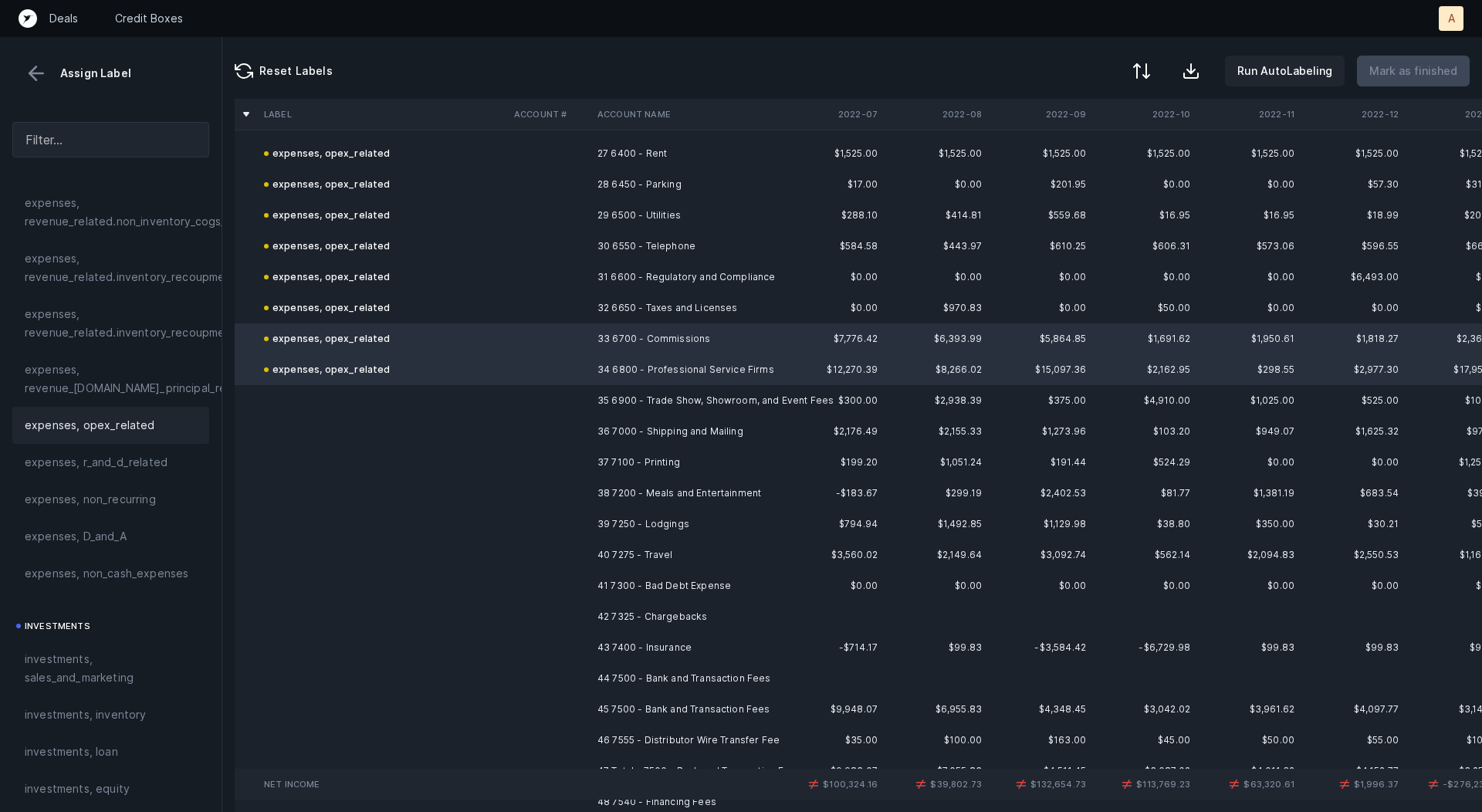
scroll to position [882, 0]
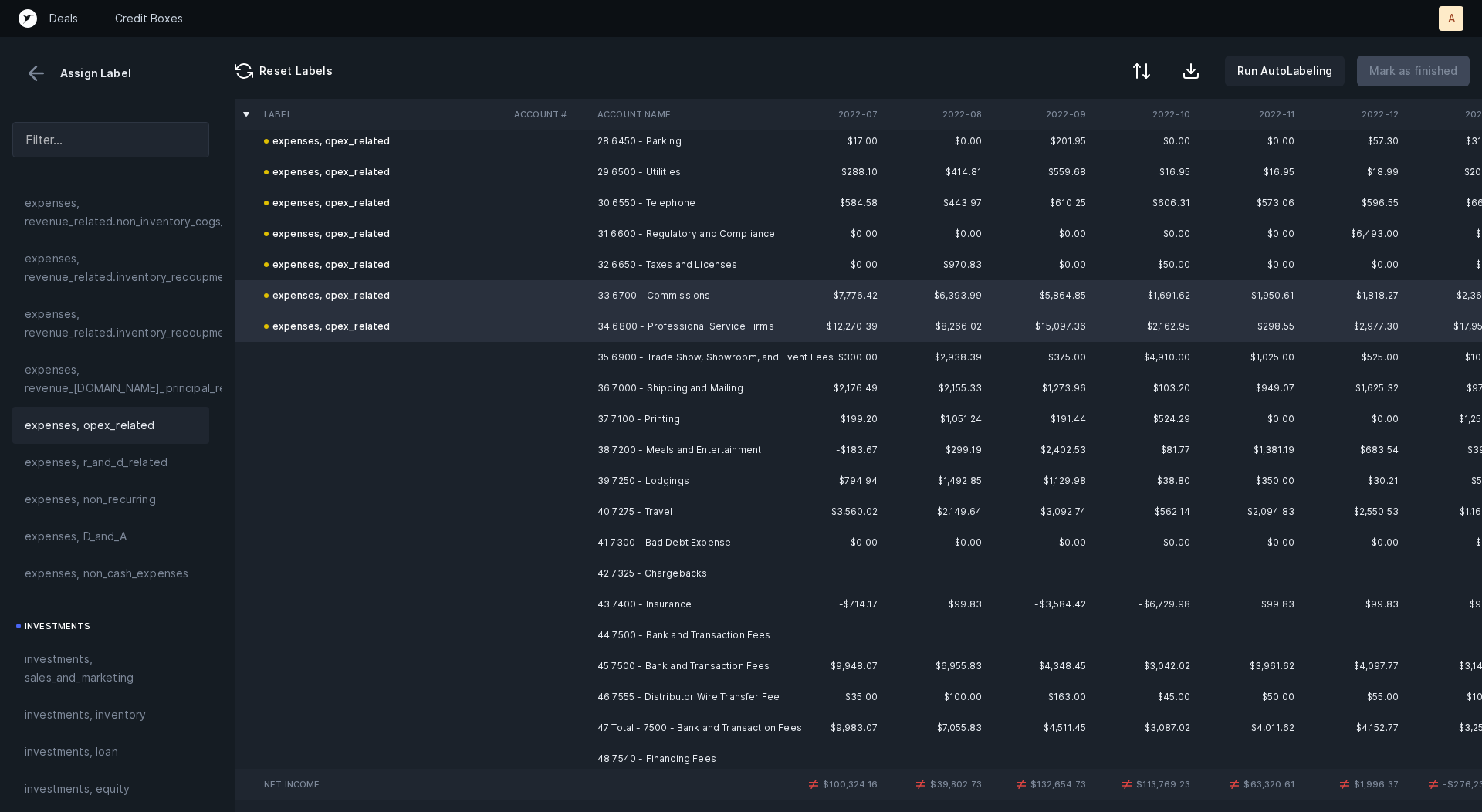
click at [566, 360] on td at bounding box center [549, 357] width 83 height 30
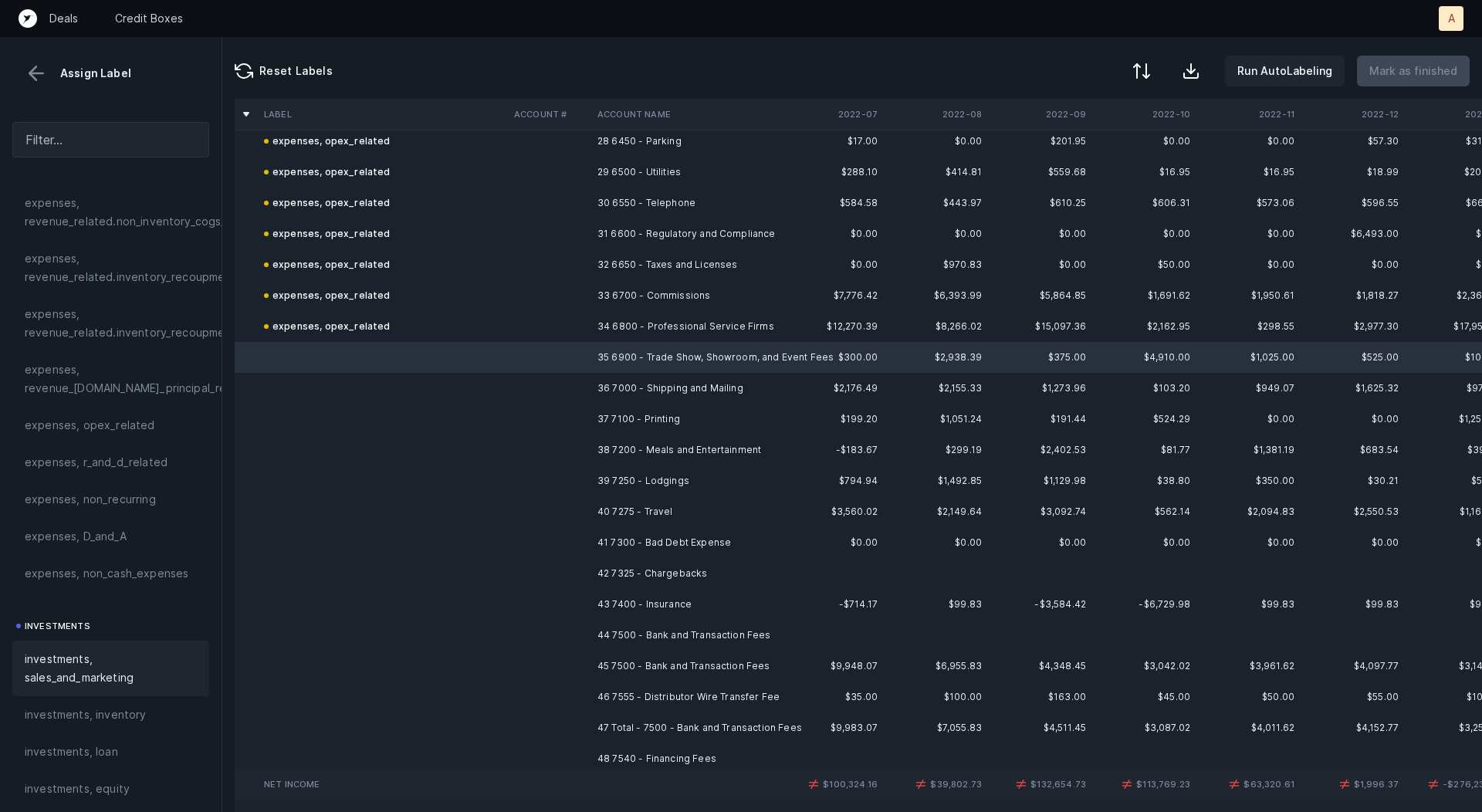
click at [79, 656] on span "investments, sales_and_marketing" at bounding box center [111, 668] width 173 height 37
click at [608, 380] on td "36 7000 - Shipping and Mailing" at bounding box center [686, 388] width 189 height 30
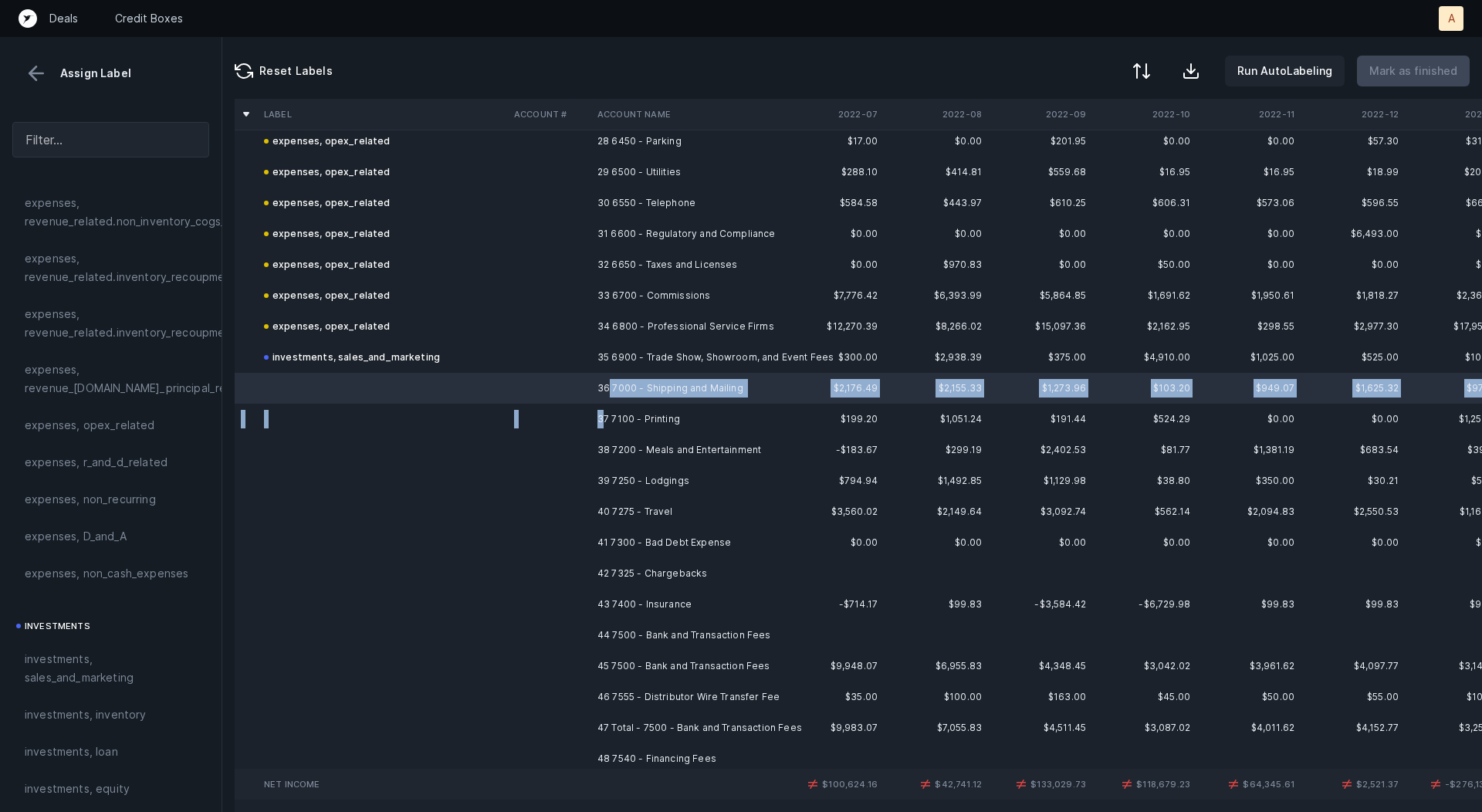
click at [601, 415] on td "37 7100 - Printing" at bounding box center [686, 419] width 189 height 30
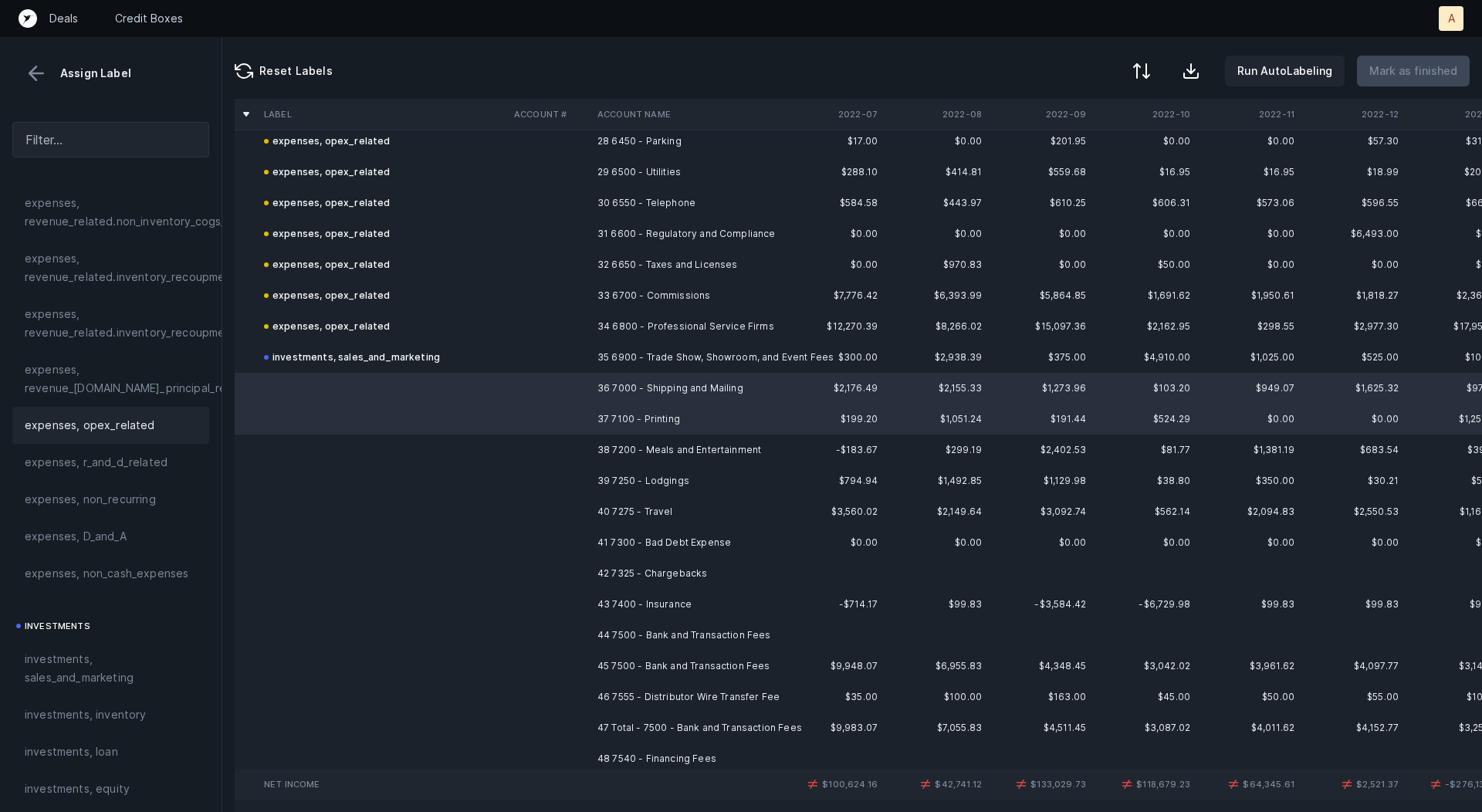
click at [156, 416] on div "expenses, opex_related" at bounding box center [111, 425] width 173 height 18
click at [500, 450] on td at bounding box center [383, 450] width 250 height 30
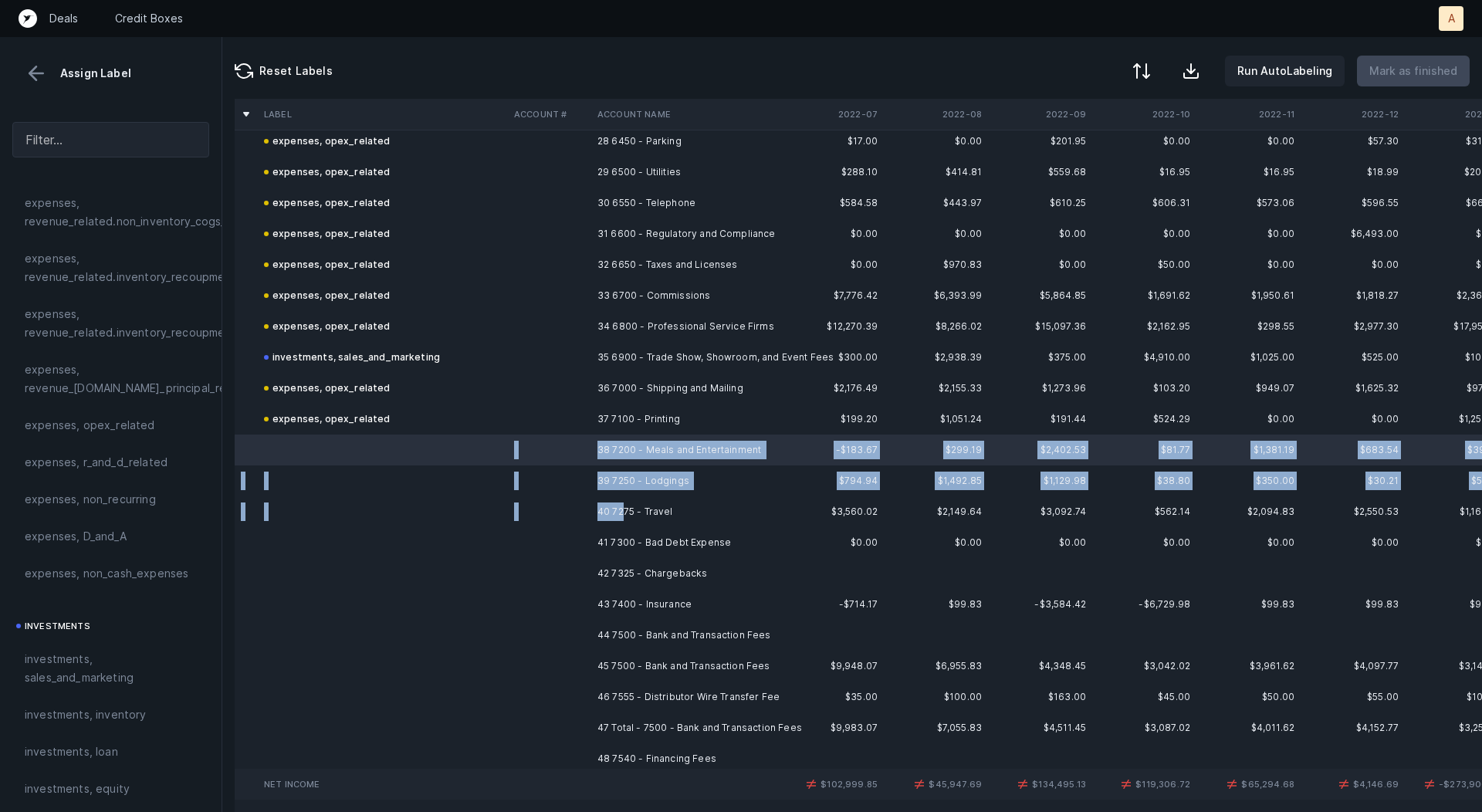
click at [621, 507] on td "40 7275 - Travel" at bounding box center [686, 512] width 189 height 30
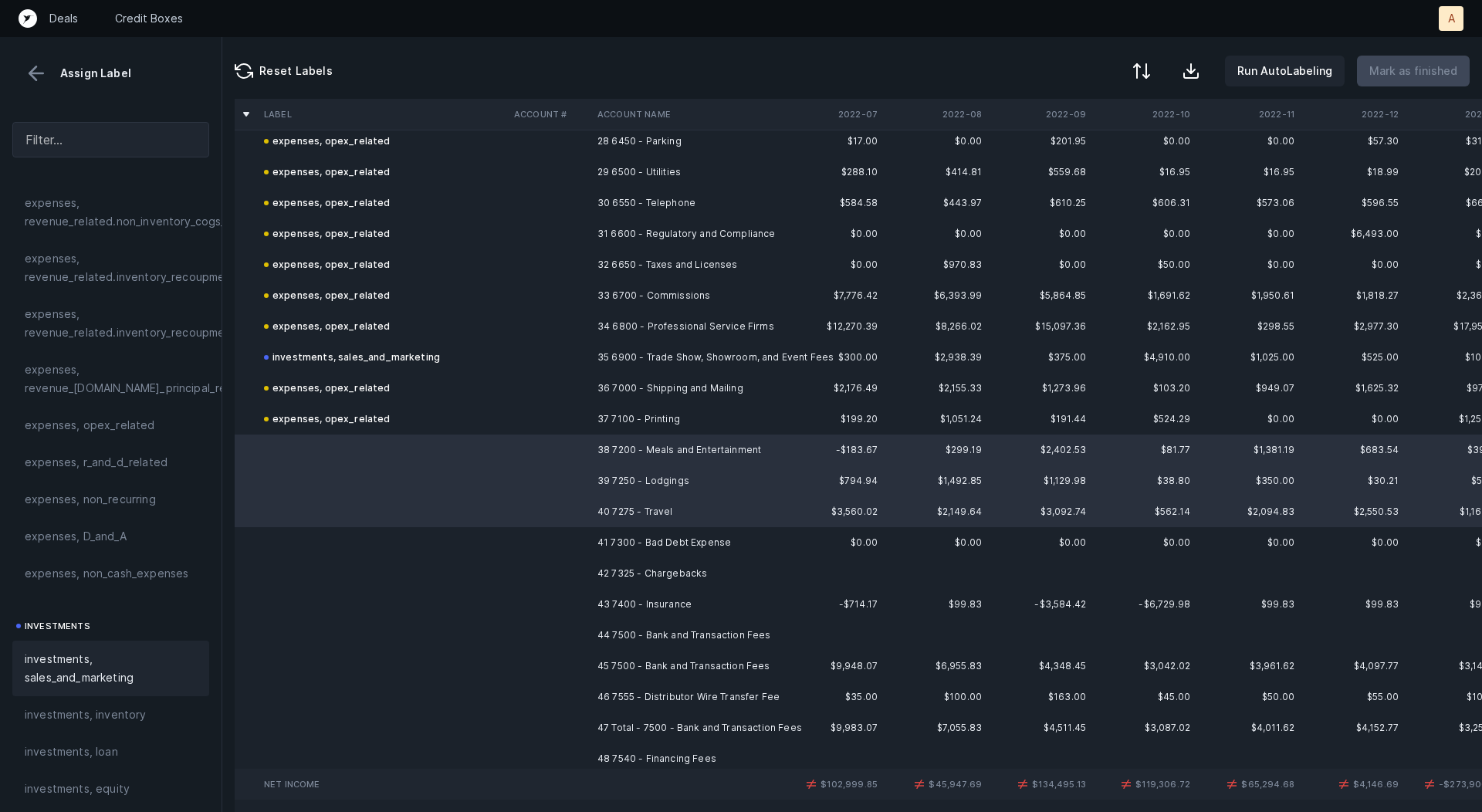
click at [117, 681] on span "investments, sales_and_marketing" at bounding box center [111, 668] width 173 height 37
click at [495, 538] on td at bounding box center [383, 542] width 250 height 30
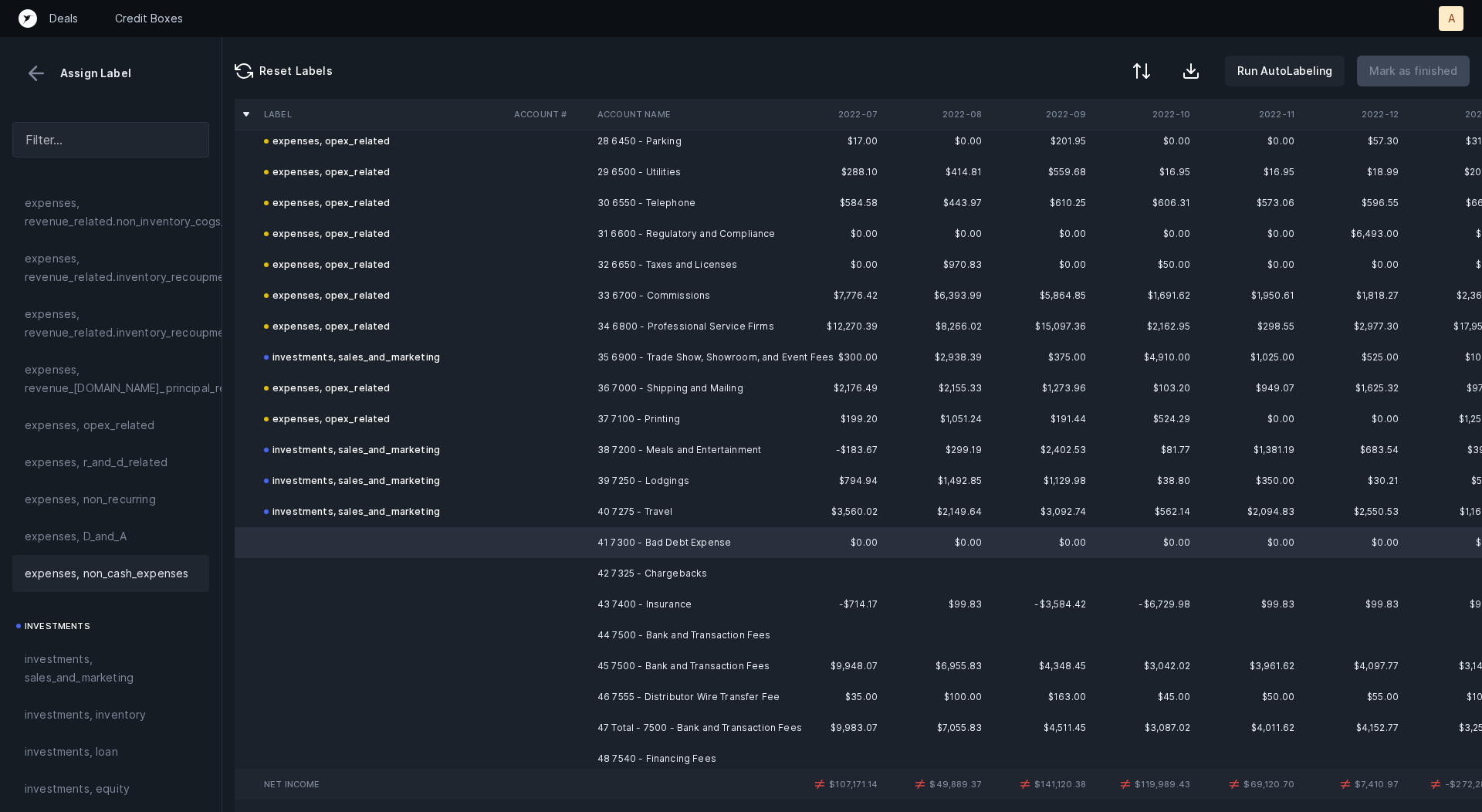
click at [108, 571] on span "expenses, non_cash_expenses" at bounding box center [107, 573] width 164 height 18
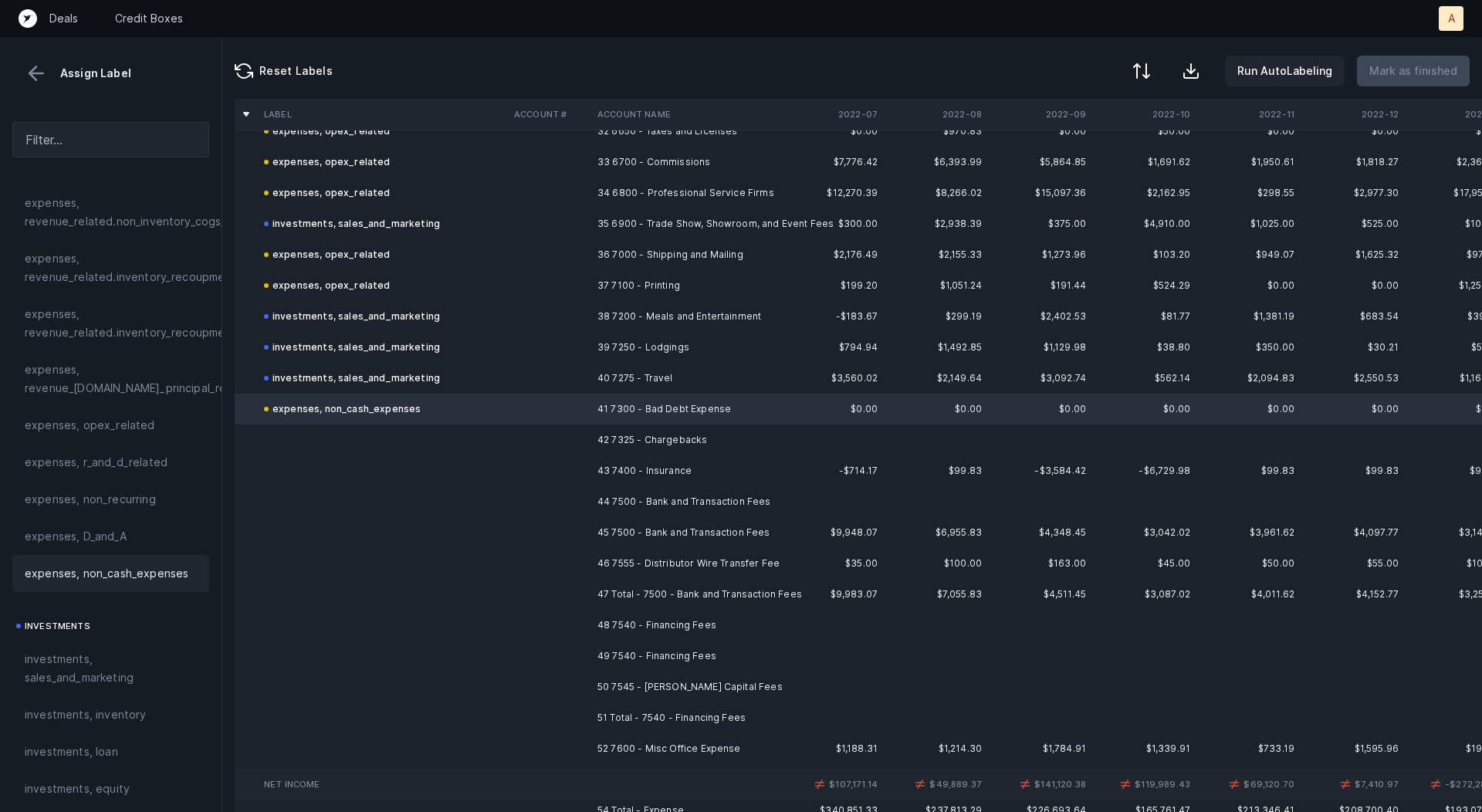
scroll to position [1093, 0]
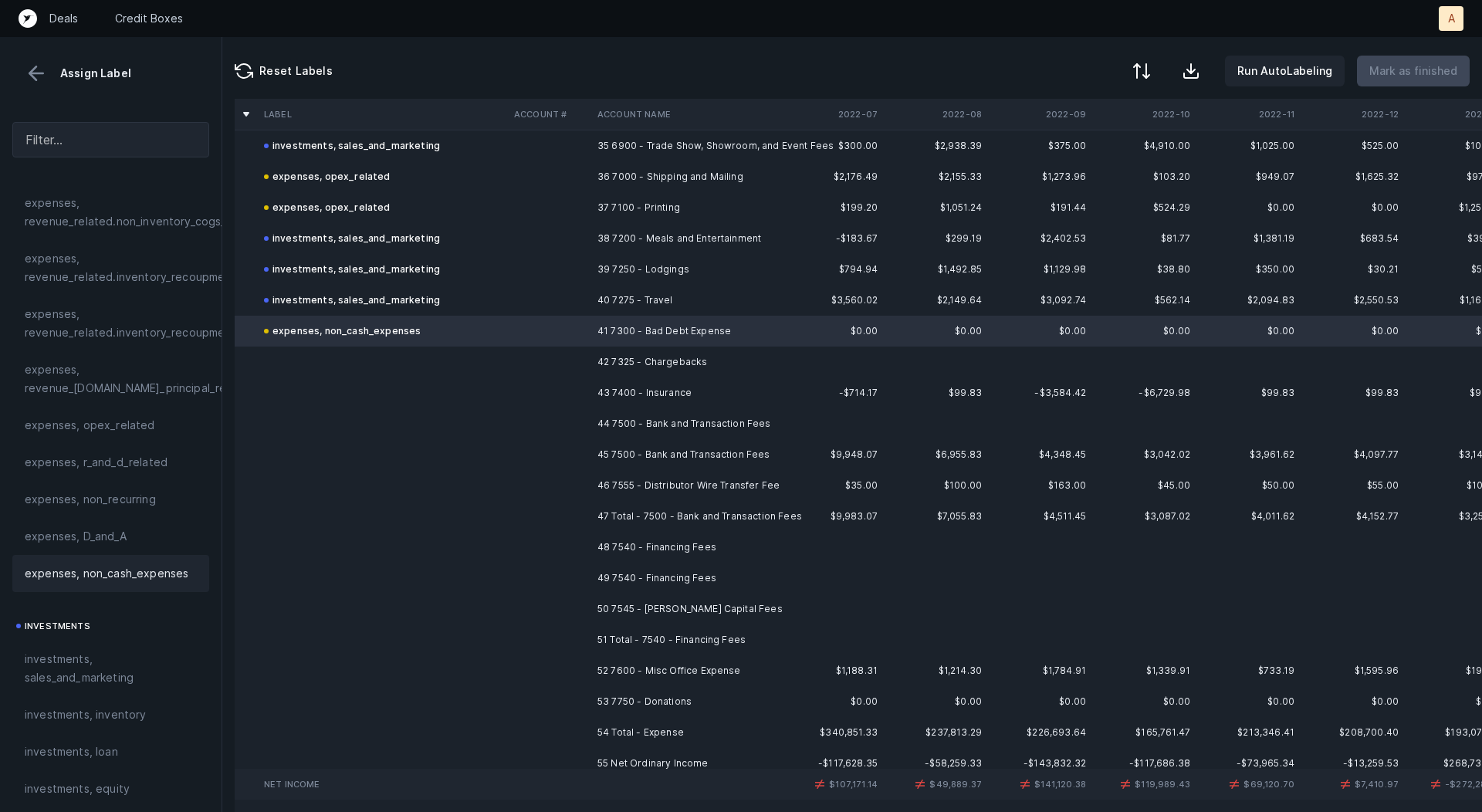
click at [599, 370] on td "42 7325 - Chargebacks" at bounding box center [686, 362] width 189 height 30
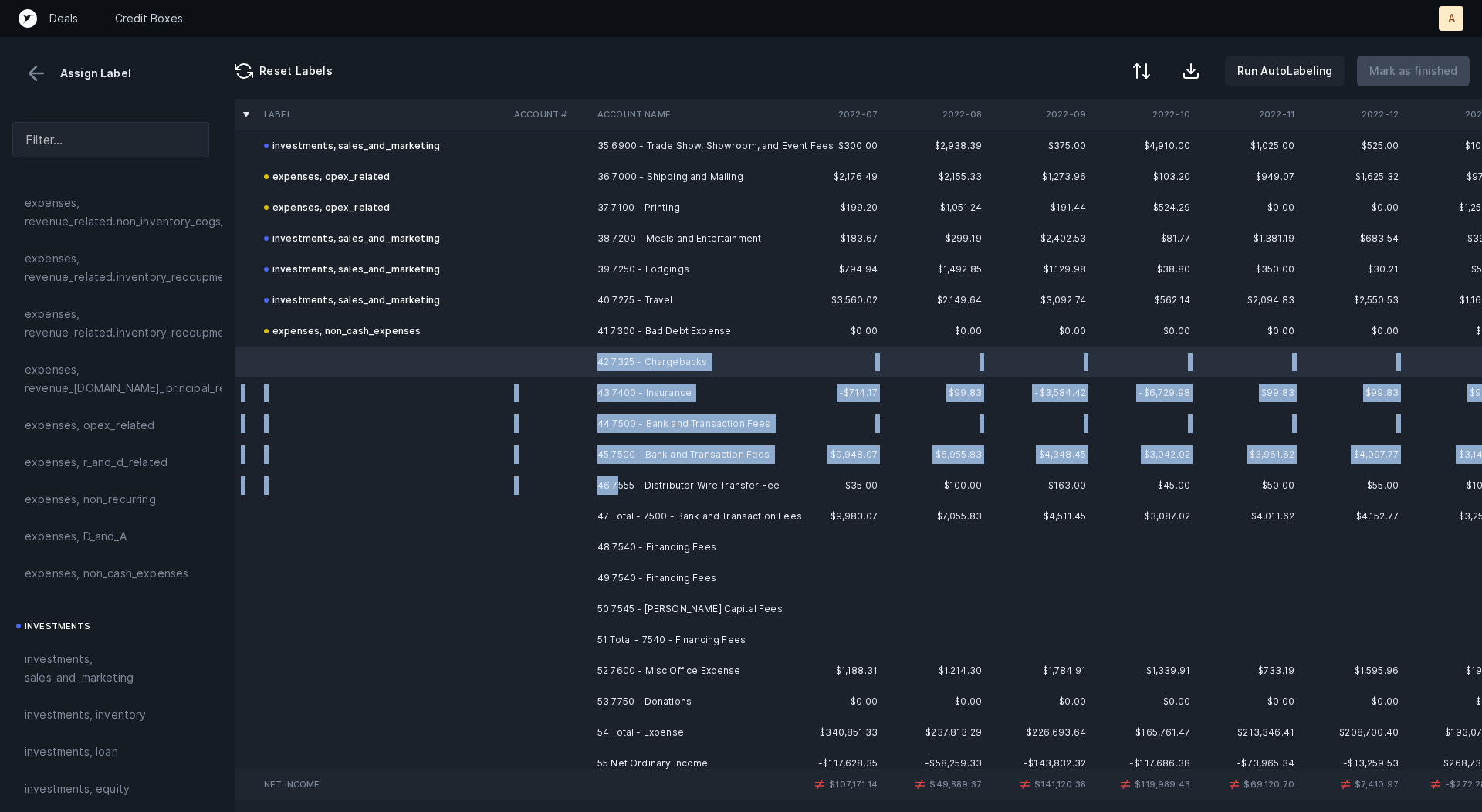
click at [618, 486] on td "46 7555 - Distributor Wire Transfer Fee" at bounding box center [686, 485] width 189 height 30
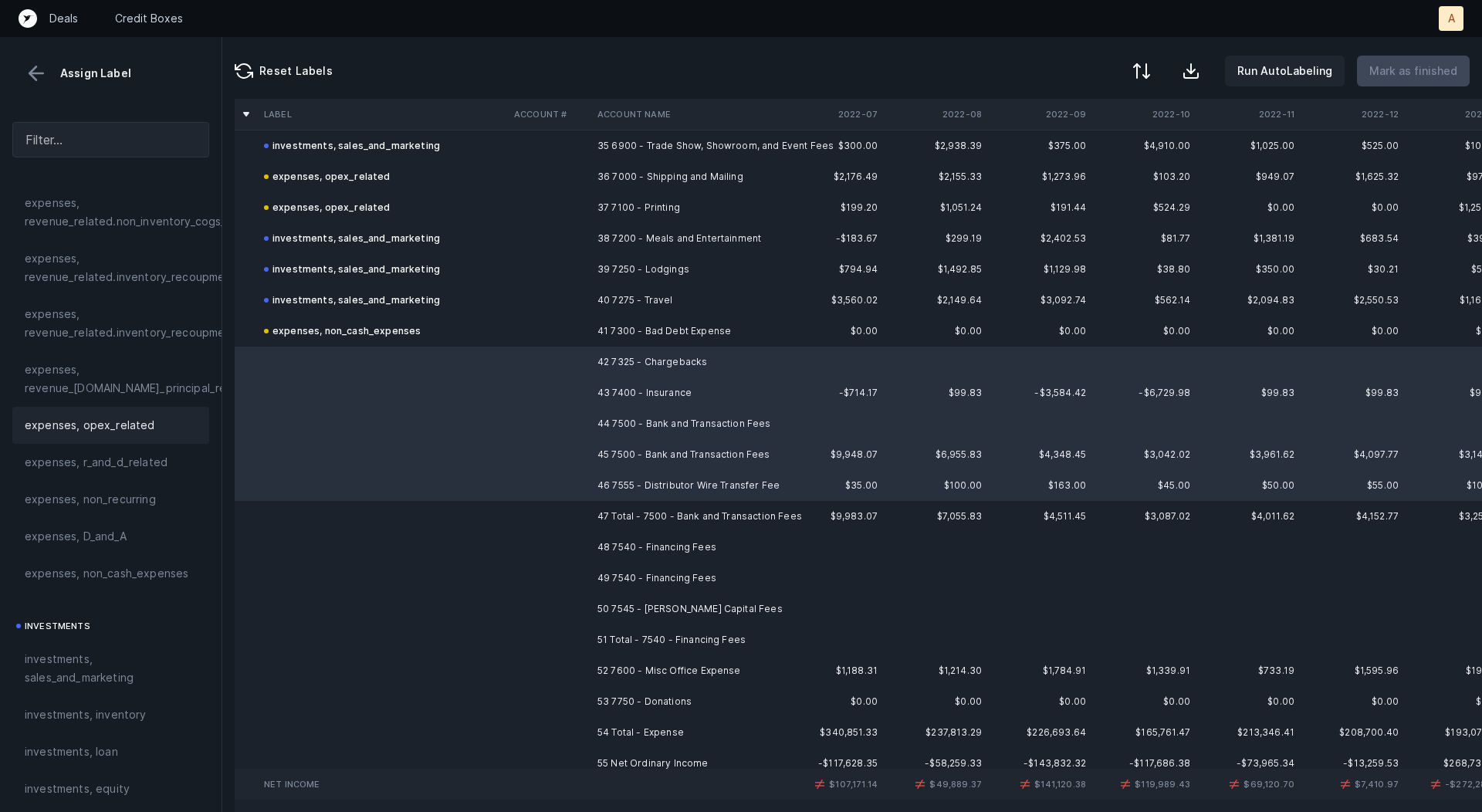
click at [152, 421] on div "expenses, opex_related" at bounding box center [111, 425] width 173 height 18
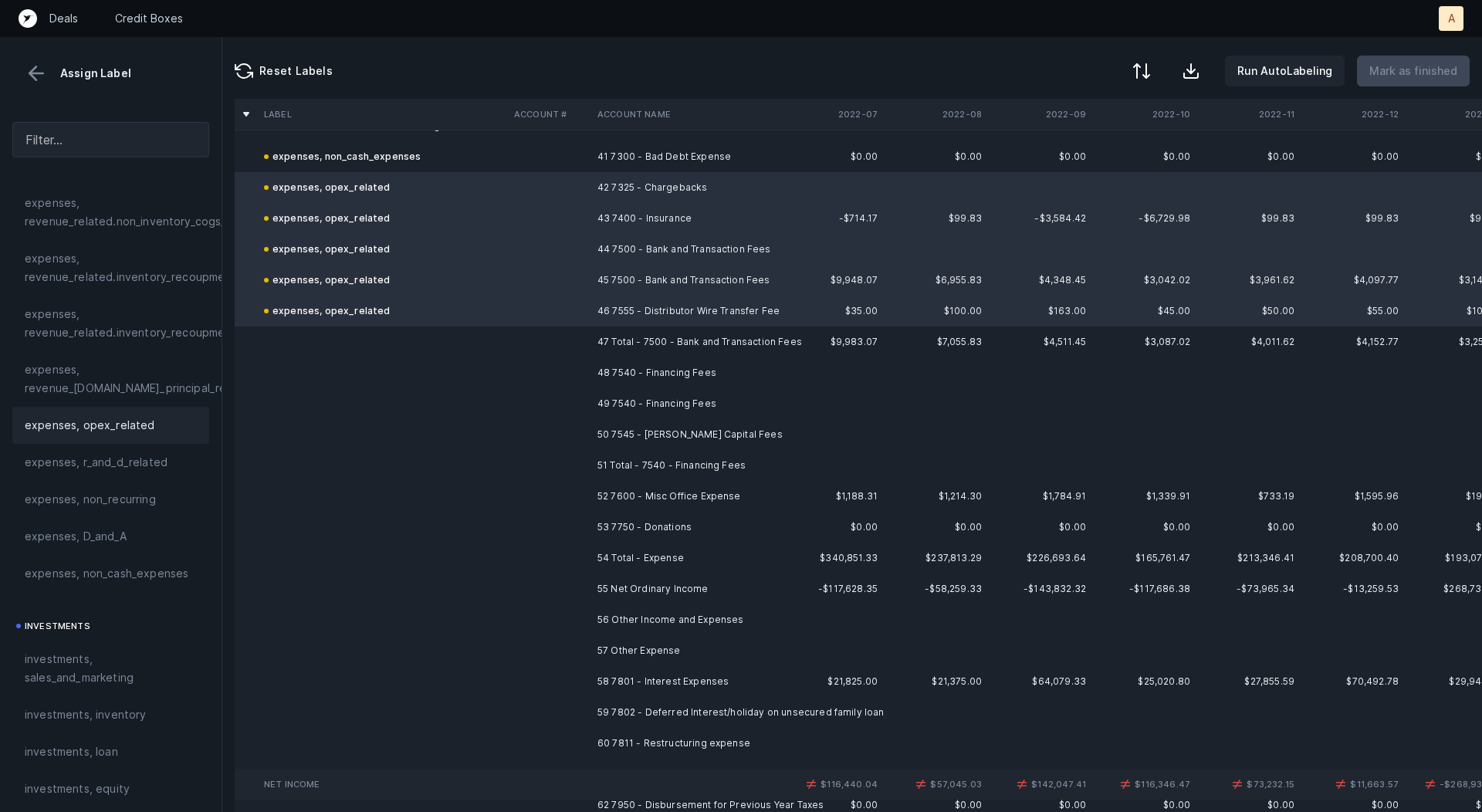
scroll to position [1271, 0]
click at [652, 365] on td "48 7540 - Financing Fees" at bounding box center [686, 369] width 189 height 30
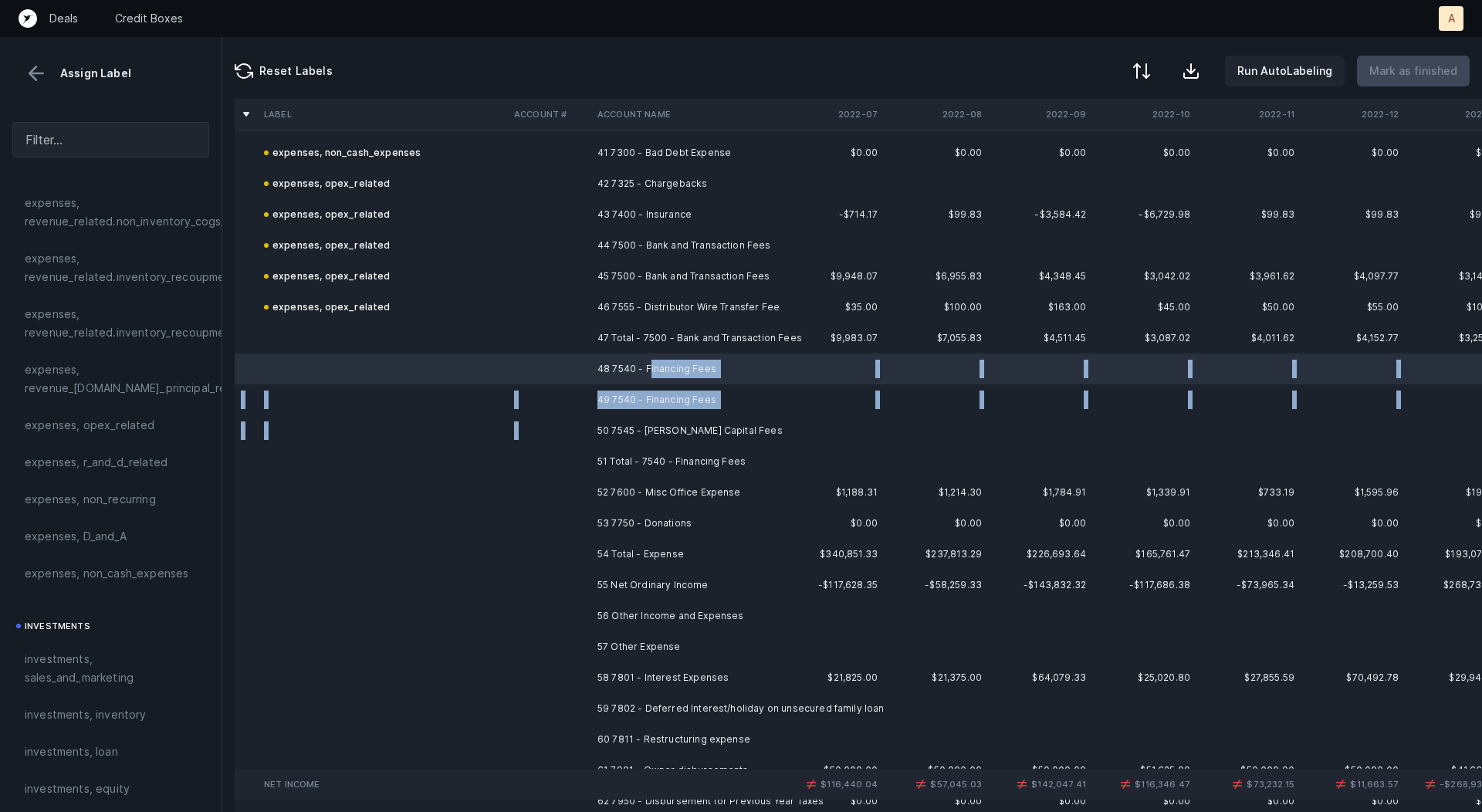
click at [690, 417] on td "50 7545 - Goodman Capital Fees" at bounding box center [686, 431] width 189 height 30
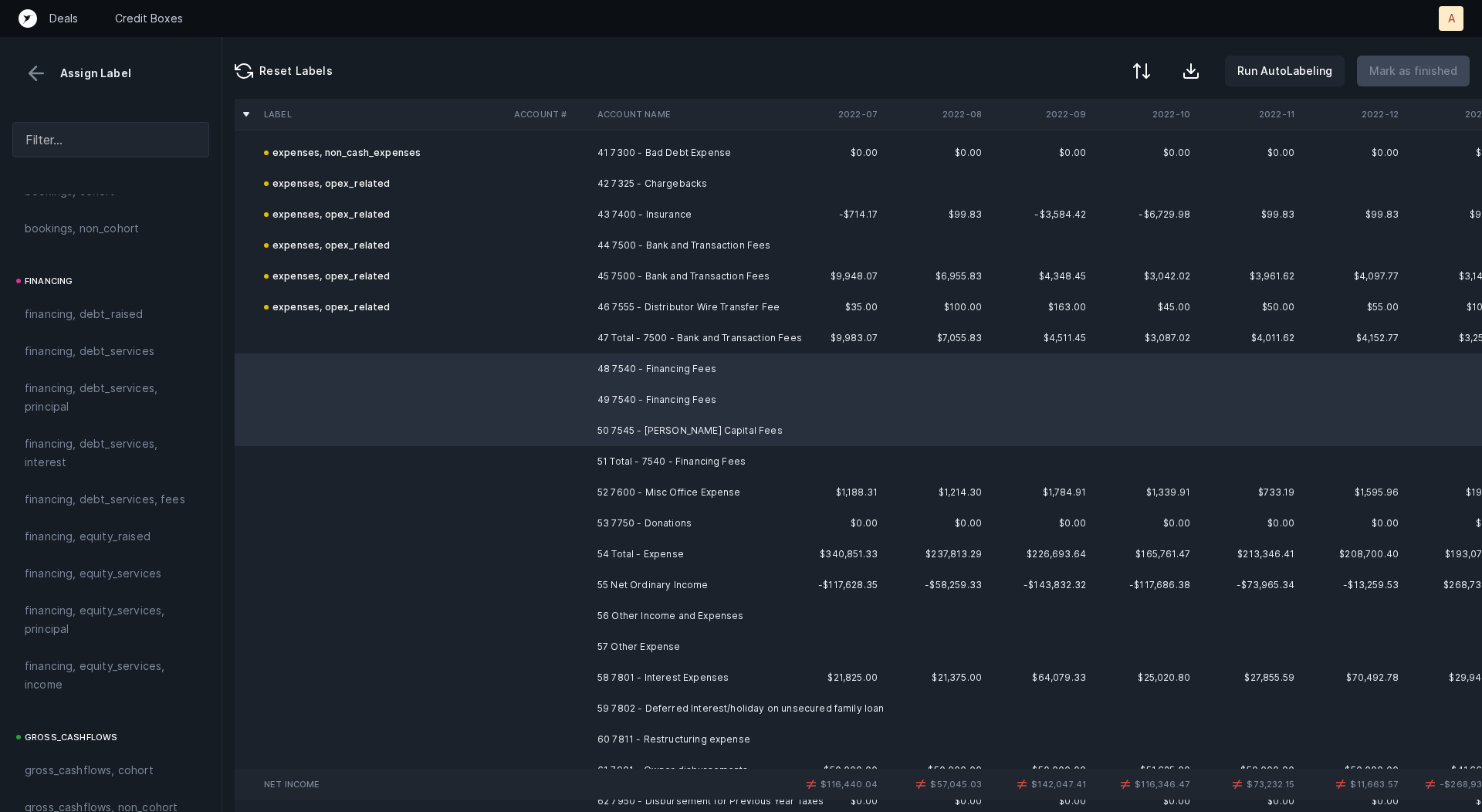
scroll to position [1125, 0]
click at [65, 496] on span "financing, debt_services, fees" at bounding box center [105, 493] width 161 height 18
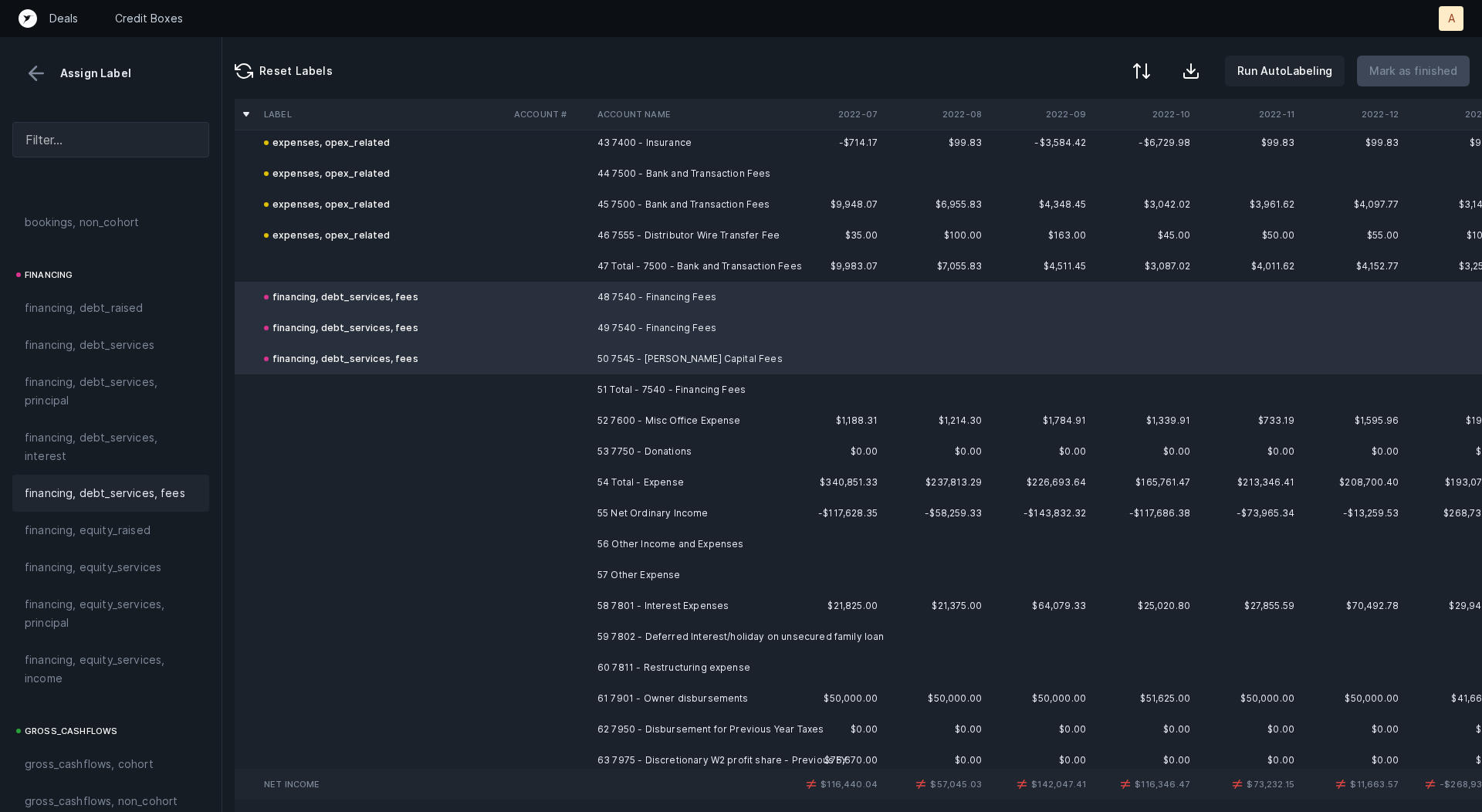
scroll to position [1403, 0]
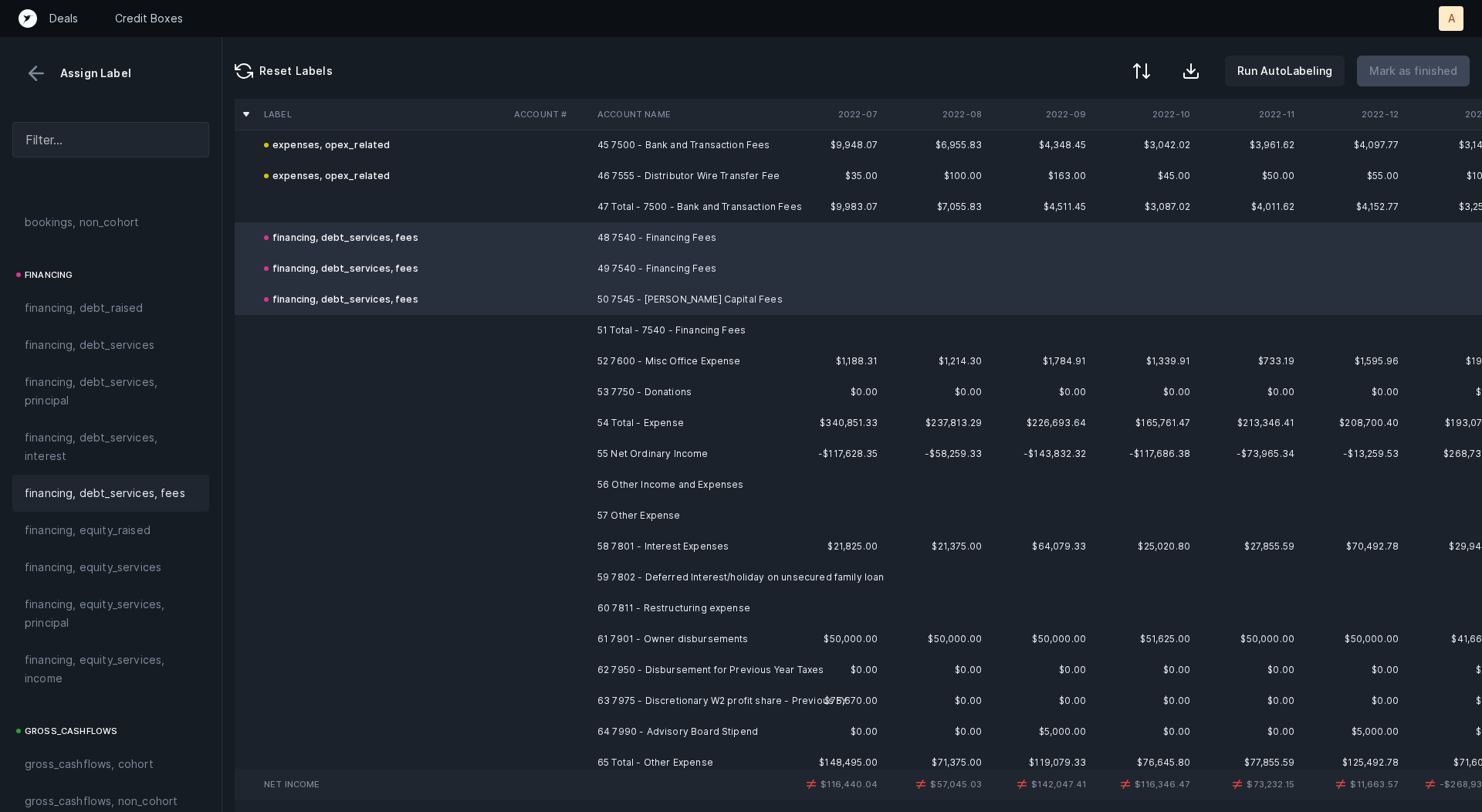
click at [636, 363] on td "52 7600 - Misc Office Expense" at bounding box center [686, 361] width 189 height 30
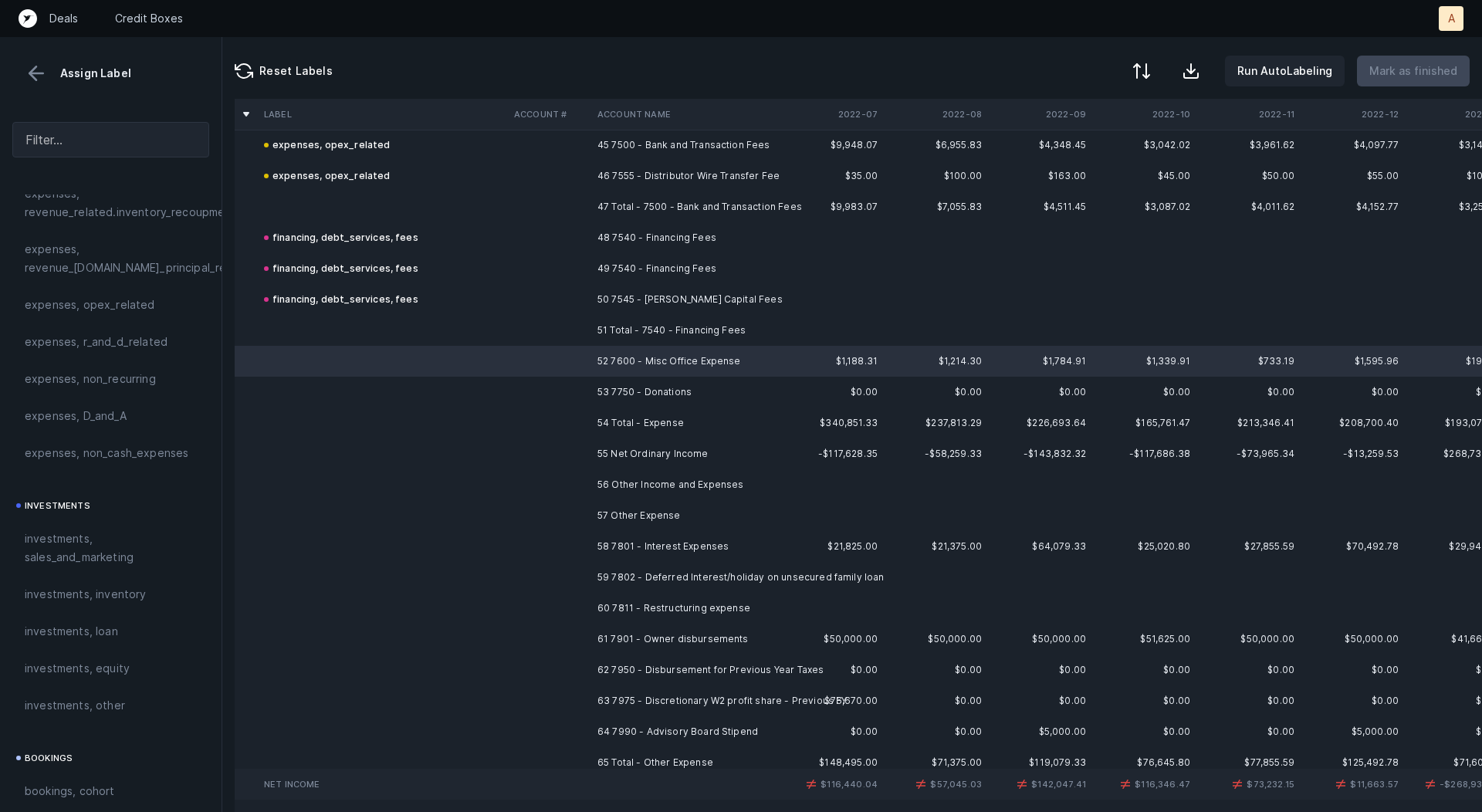
scroll to position [438, 0]
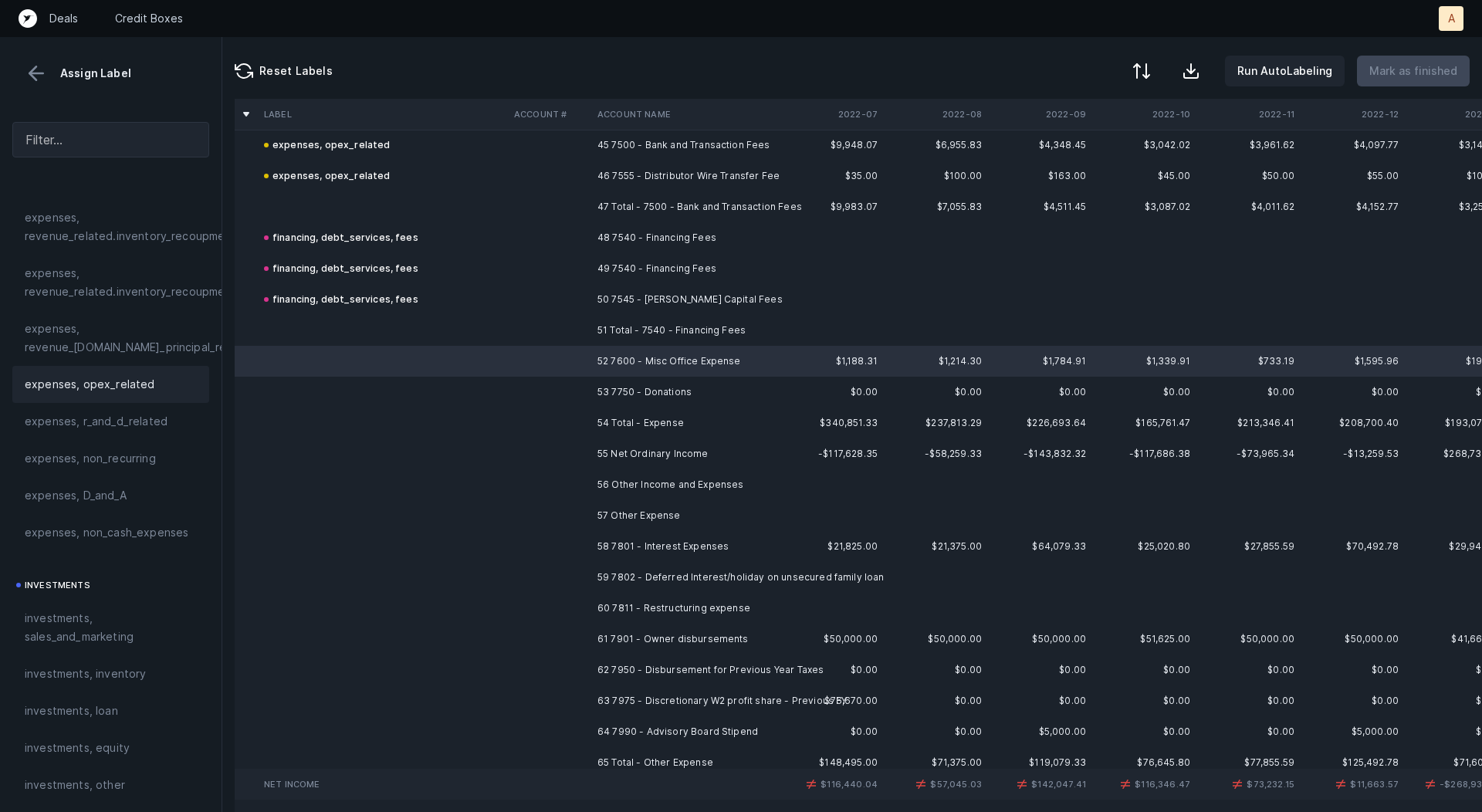
click at [98, 376] on span "expenses, opex_related" at bounding box center [90, 384] width 131 height 18
click at [683, 390] on td "53 7750 - Donations" at bounding box center [686, 392] width 189 height 30
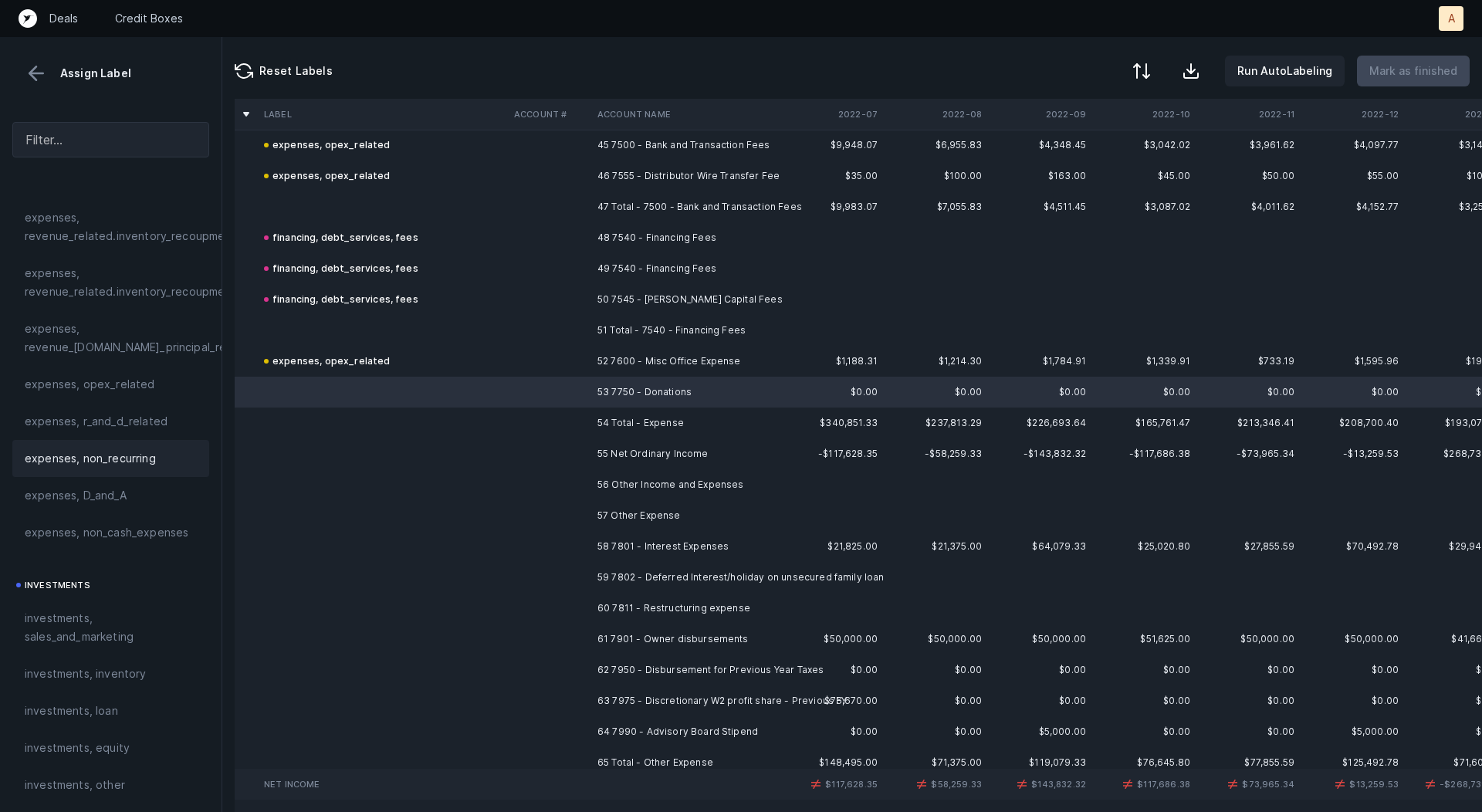
click at [63, 455] on span "expenses, non_recurring" at bounding box center [91, 457] width 132 height 18
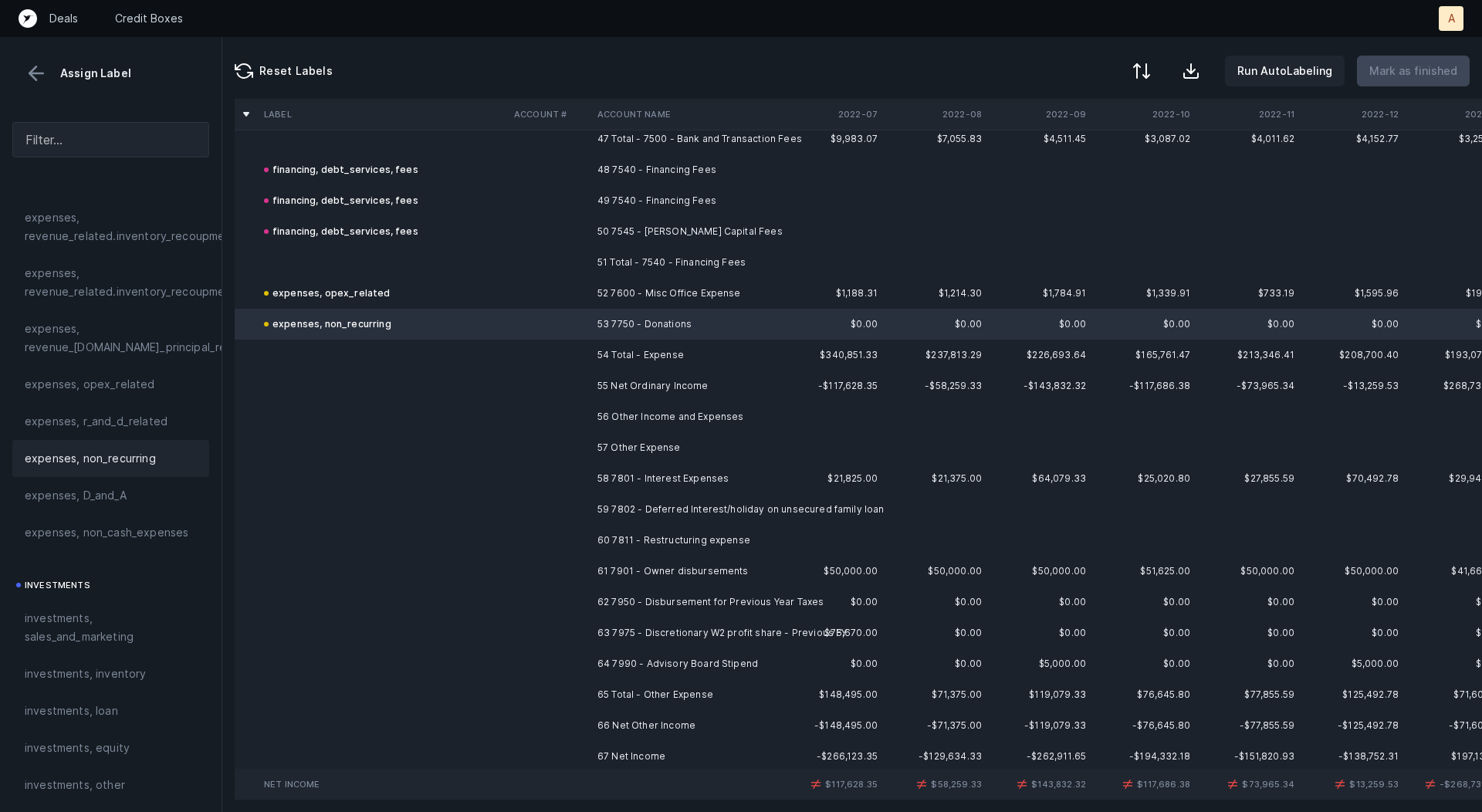
scroll to position [1486, 0]
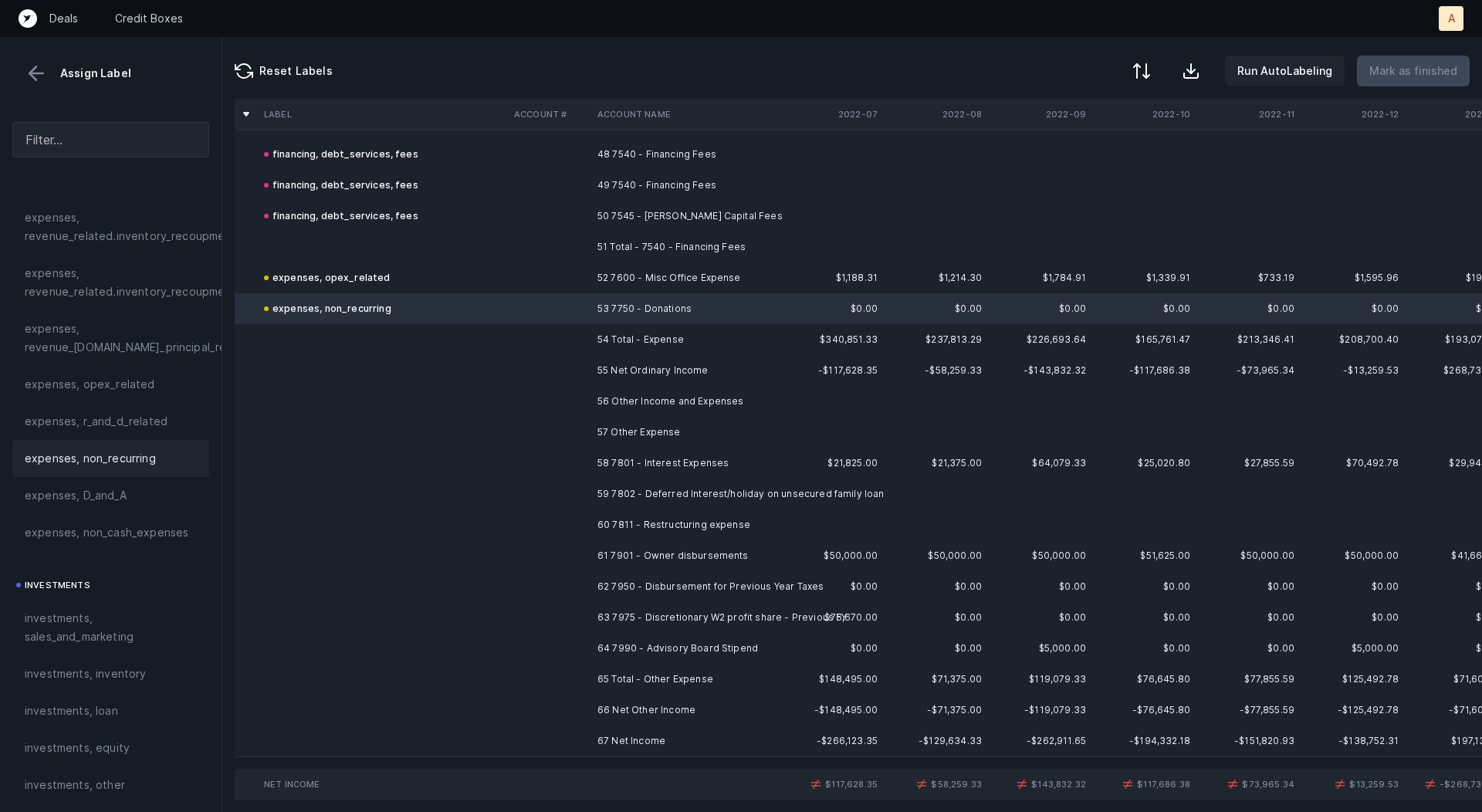
click at [646, 460] on td "58 7801 - Interest Expenses" at bounding box center [686, 463] width 189 height 30
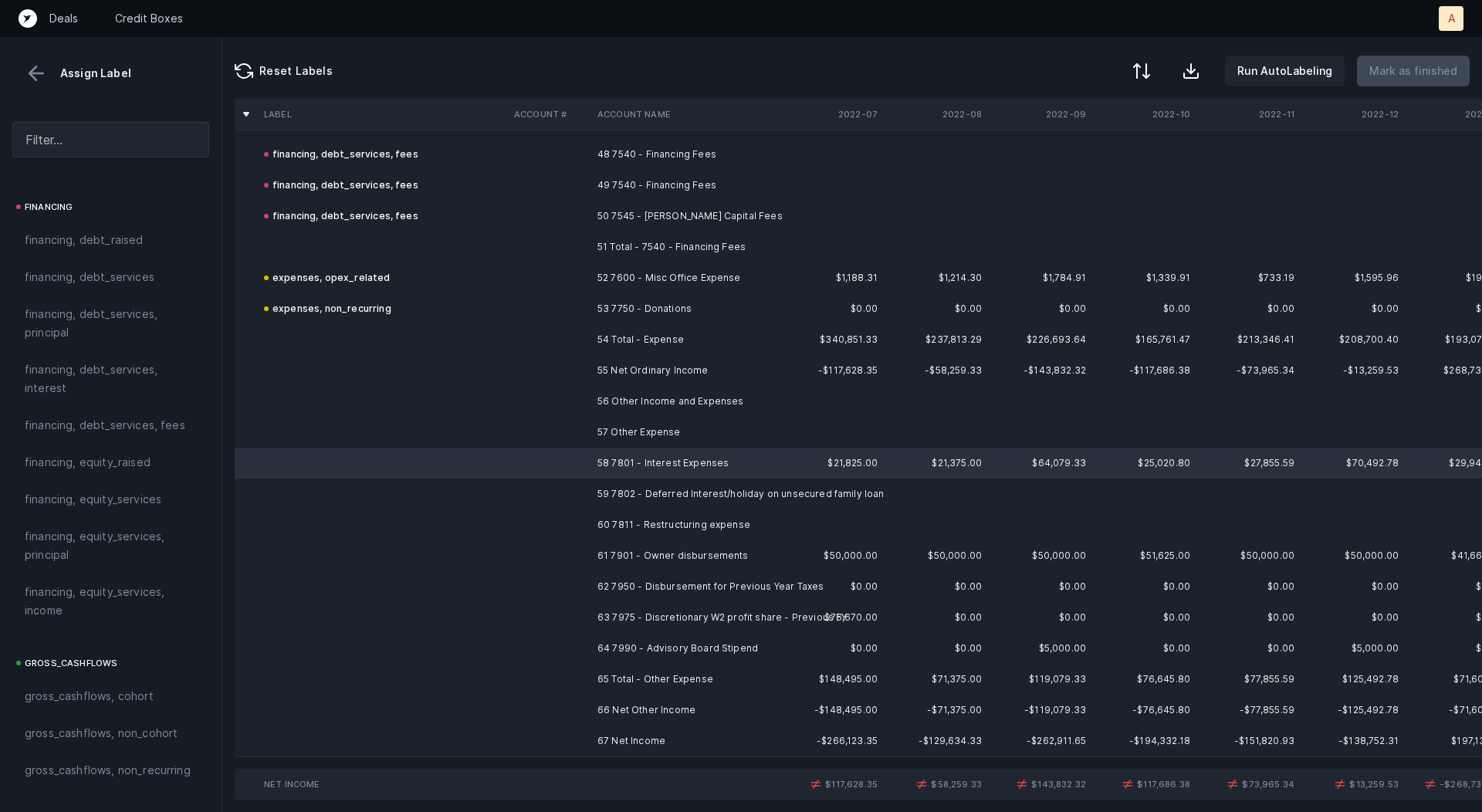
scroll to position [1186, 0]
click at [31, 404] on div "financing, debt_services, interest" at bounding box center [111, 386] width 197 height 55
click at [637, 494] on td "59 7802 - Deferred Interest/holiday on unsecured family loan" at bounding box center [686, 494] width 189 height 30
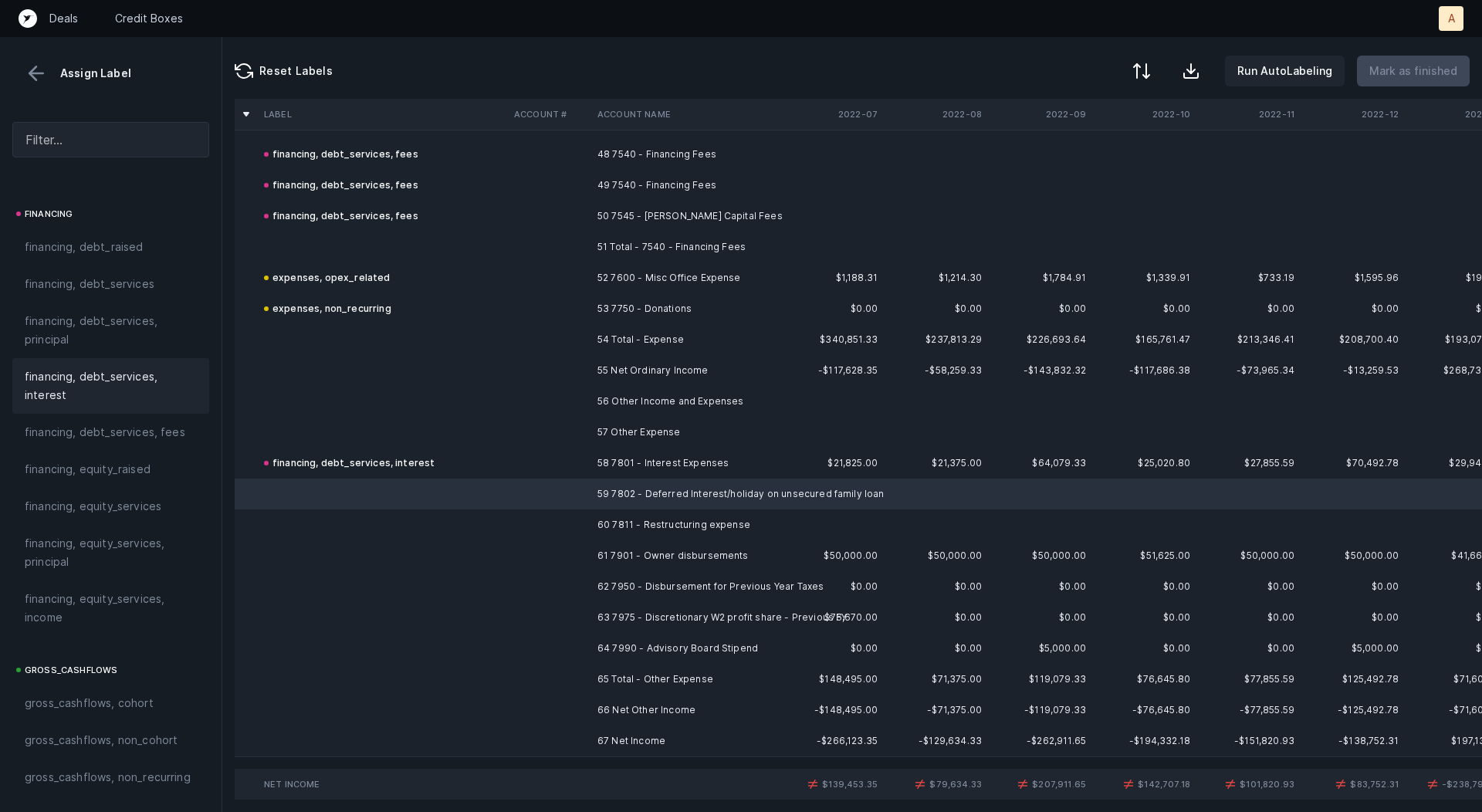
click at [145, 363] on div "financing, debt_services, interest" at bounding box center [111, 386] width 197 height 55
click at [619, 531] on td "60 7811 - Restructuring expense" at bounding box center [686, 525] width 189 height 30
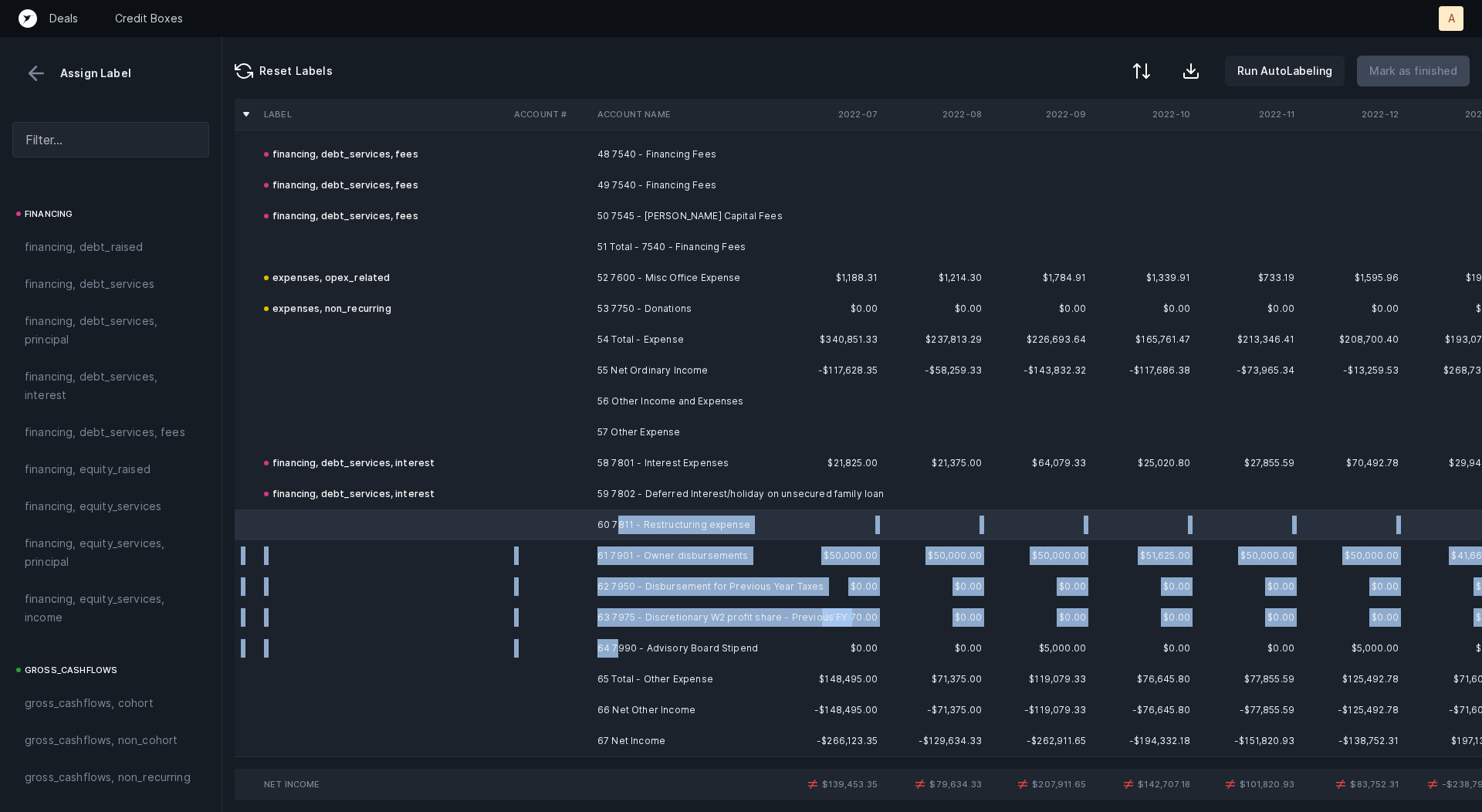
click at [619, 644] on td "64 7990 - Advisory Board Stipend" at bounding box center [686, 648] width 189 height 30
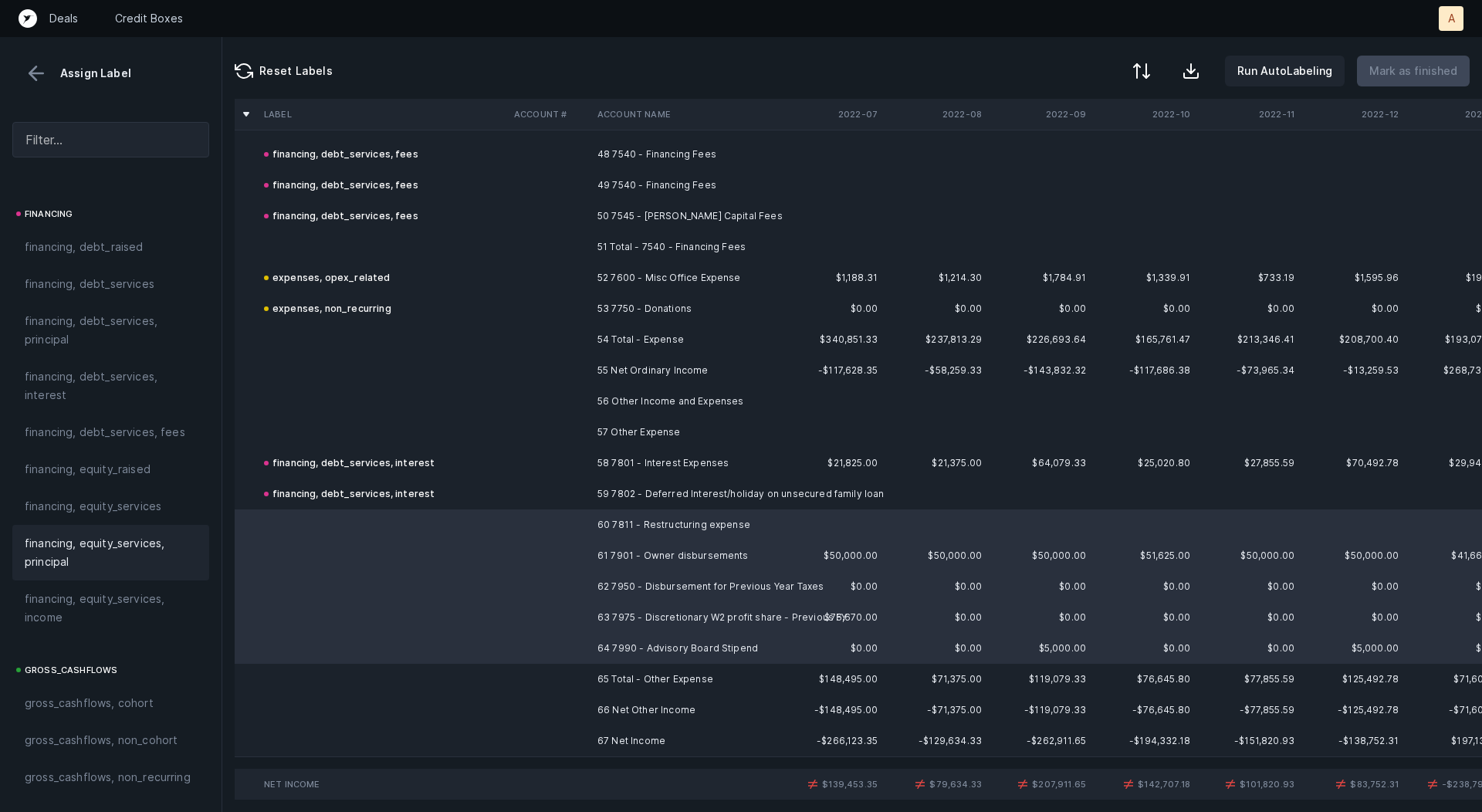
scroll to position [1734, 0]
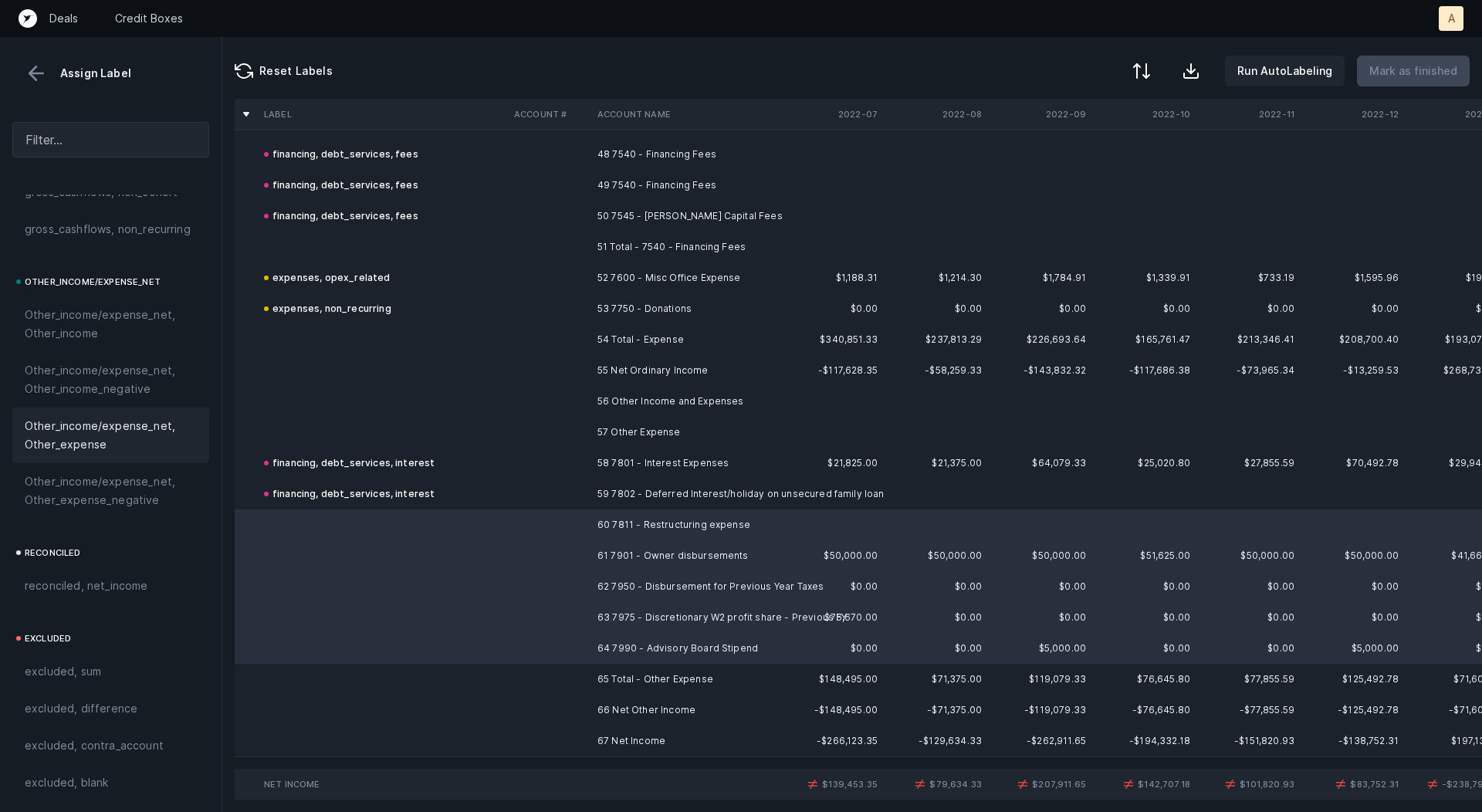
click at [95, 432] on span "Other_income/expense_net, Other_expense" at bounding box center [111, 435] width 173 height 37
click at [631, 738] on td "67 Net Income" at bounding box center [686, 741] width 189 height 30
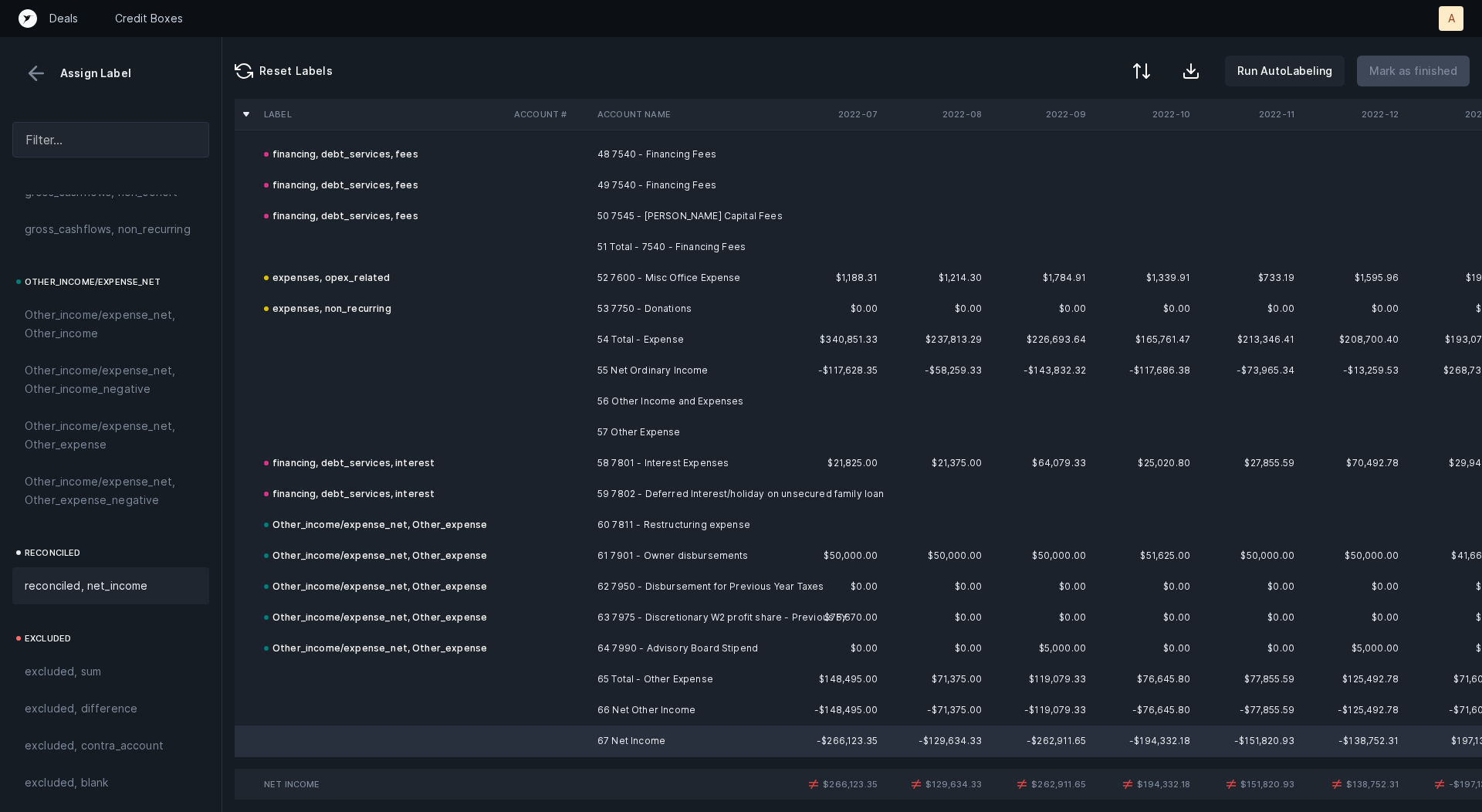
click at [116, 573] on div "reconciled, net_income" at bounding box center [111, 585] width 197 height 37
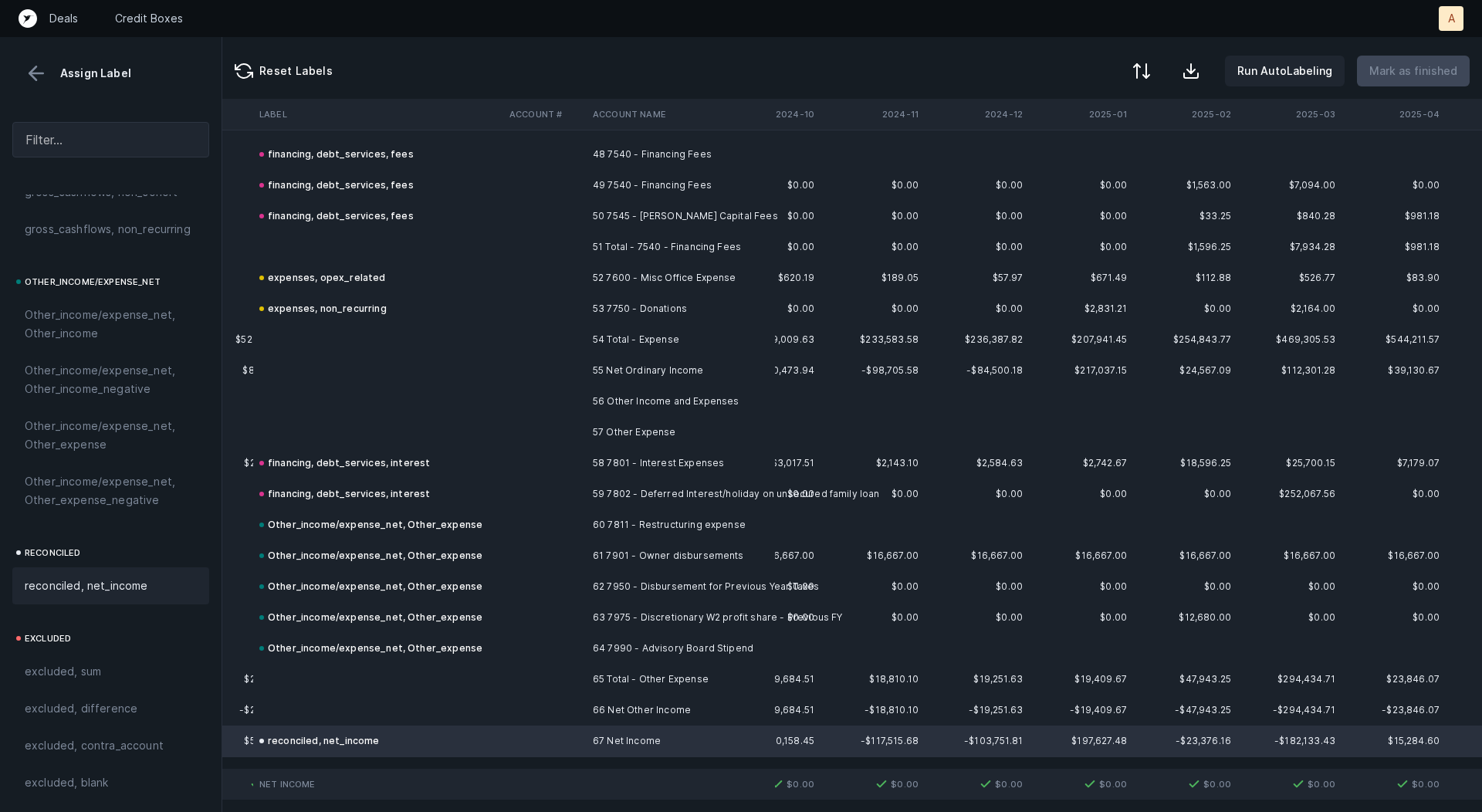
scroll to position [1486, 3050]
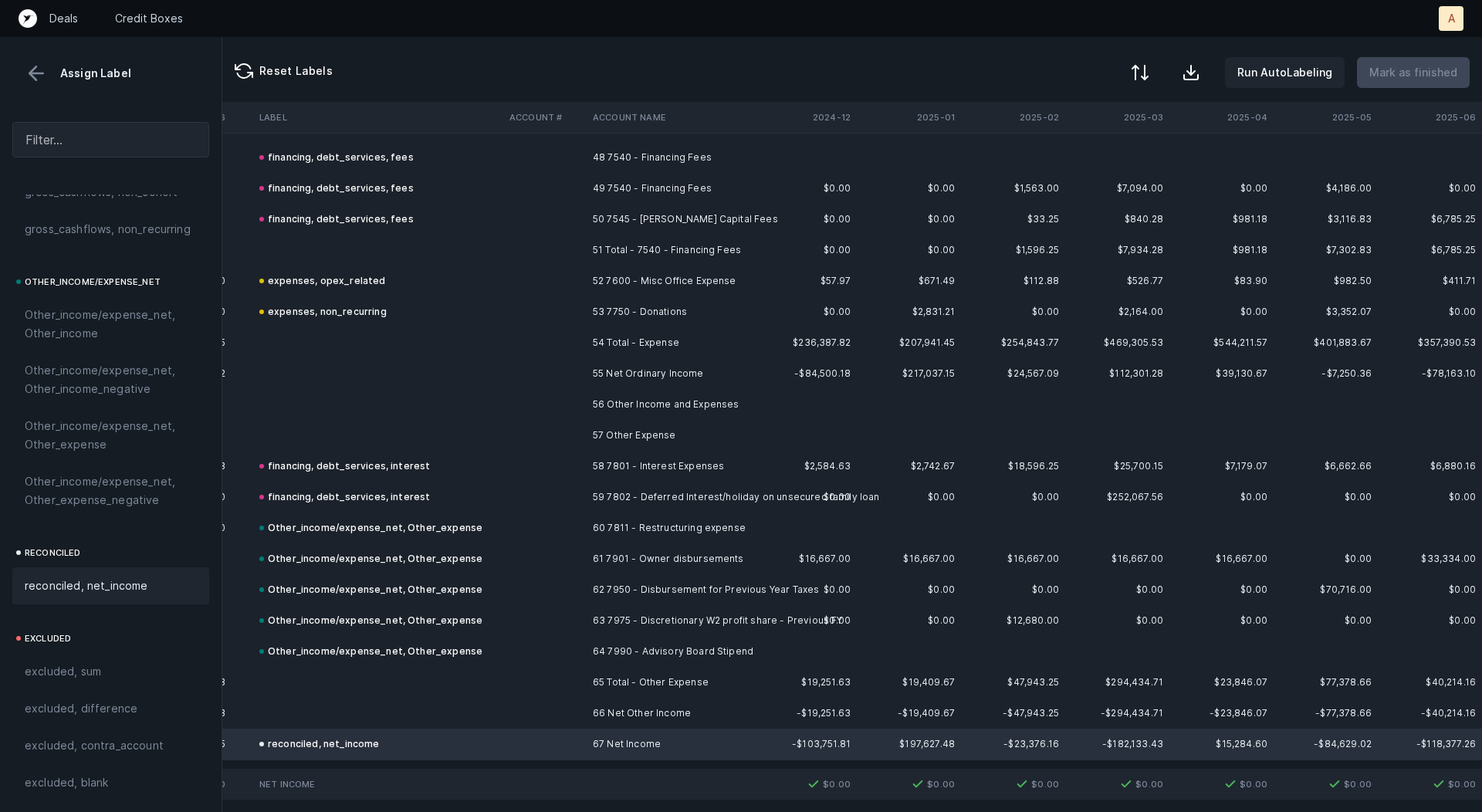
click at [1148, 75] on div at bounding box center [1140, 71] width 18 height 18
click at [1108, 163] on div "By Hum label" at bounding box center [1073, 164] width 154 height 30
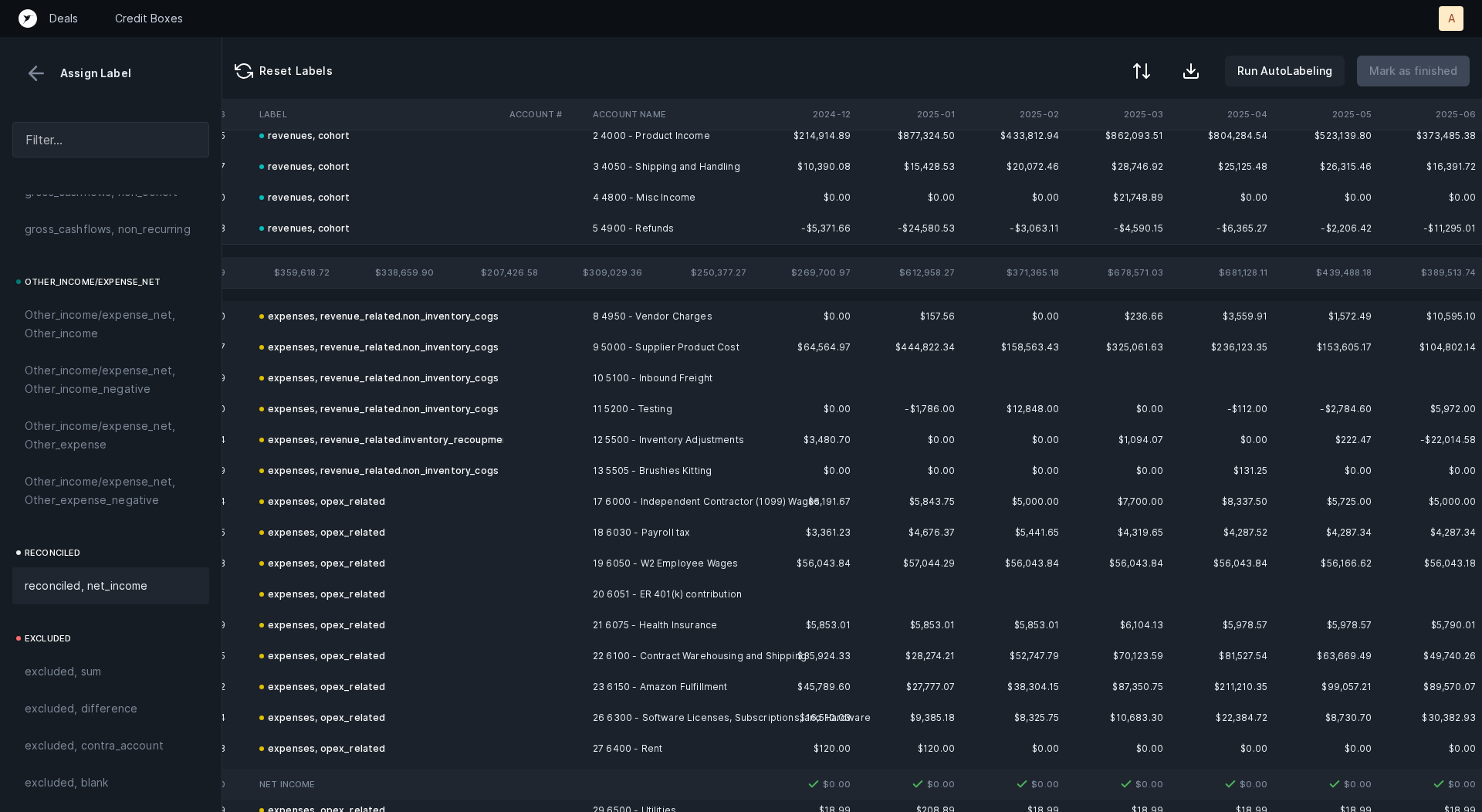
scroll to position [0, 3050]
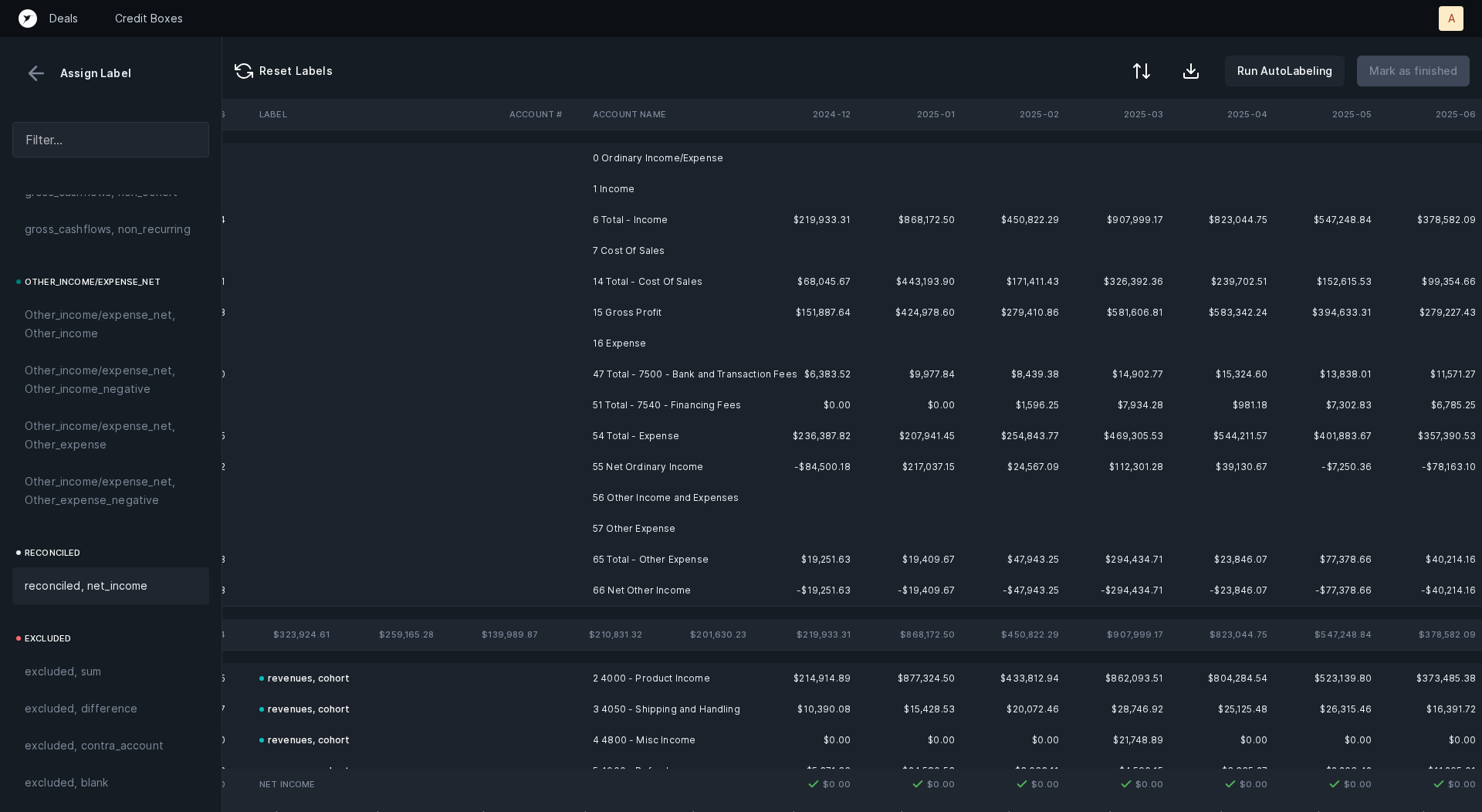
click at [689, 150] on td "0 Ordinary Income/Expense" at bounding box center [681, 158] width 189 height 30
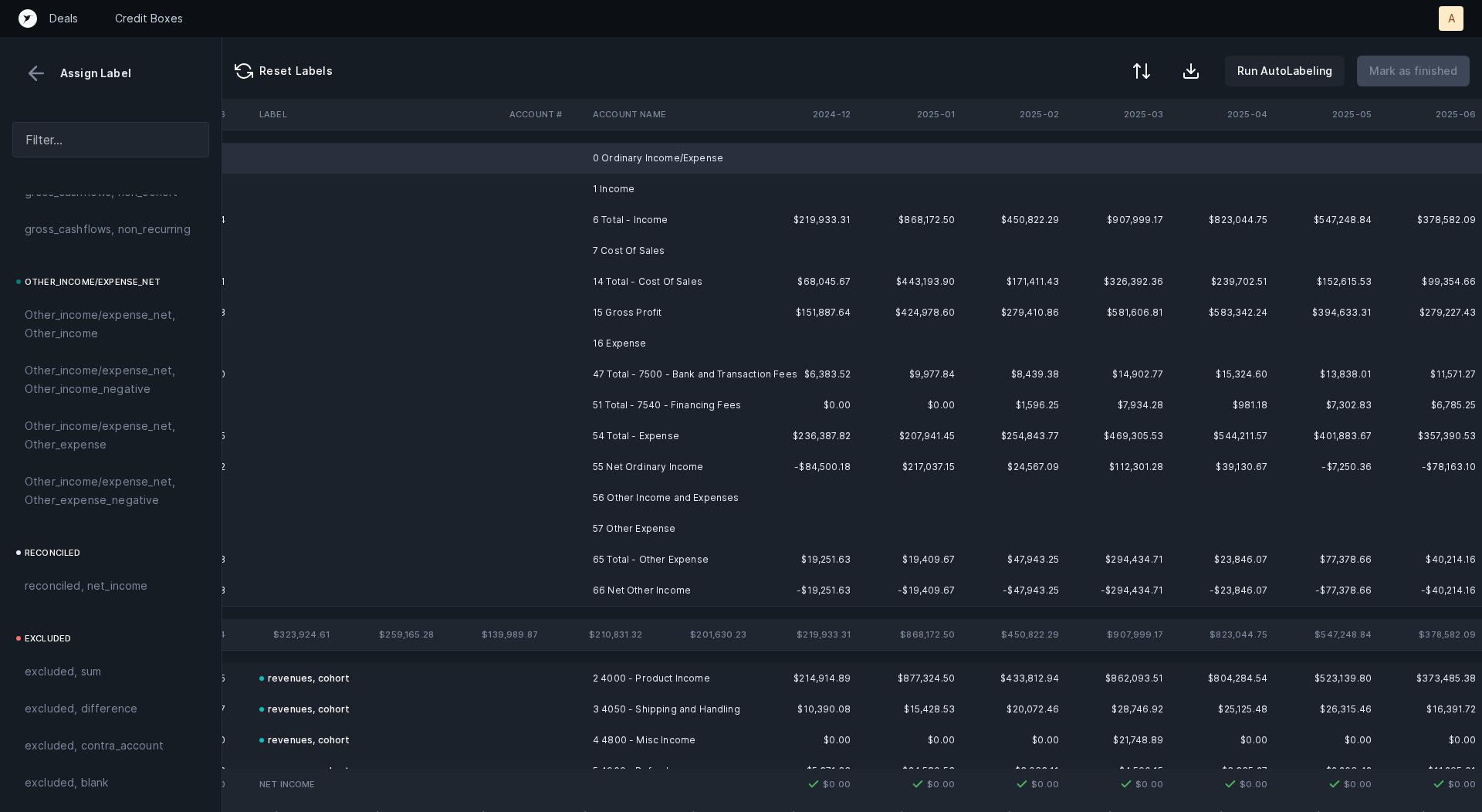
click at [626, 190] on td "1 Income" at bounding box center [681, 189] width 189 height 30
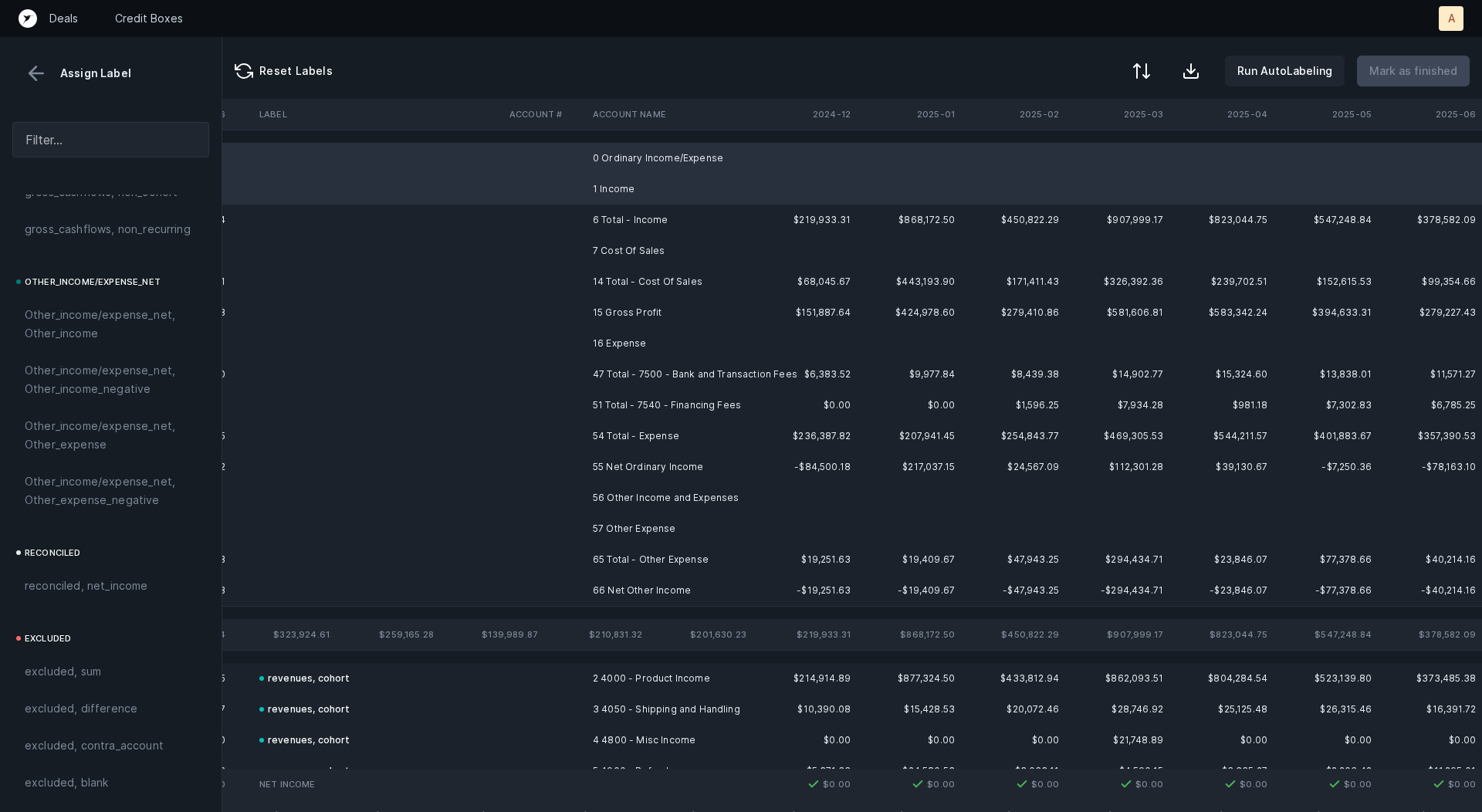
click at [627, 241] on td "7 Cost Of Sales" at bounding box center [681, 251] width 189 height 30
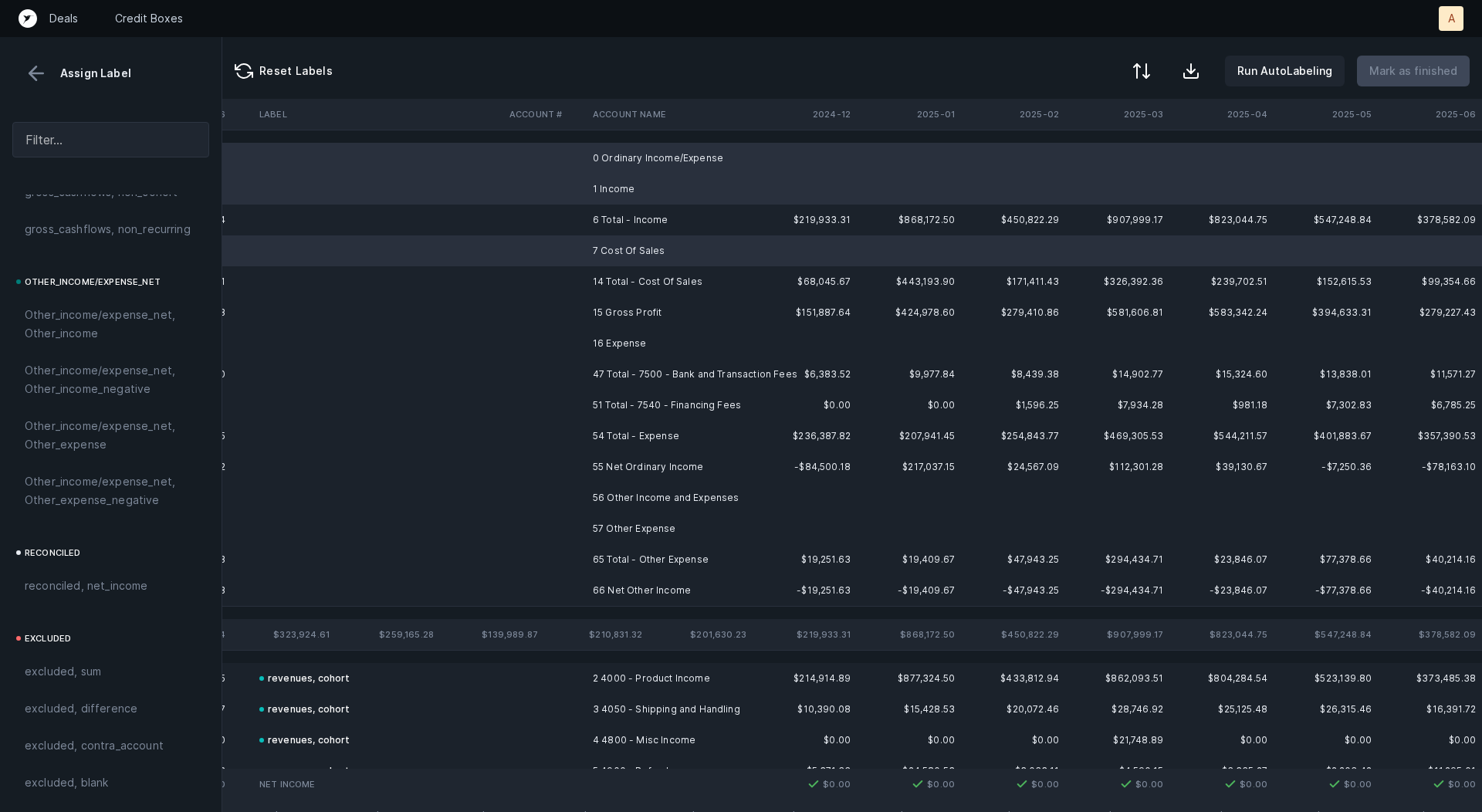
click at [617, 336] on td "16 Expense" at bounding box center [681, 343] width 189 height 30
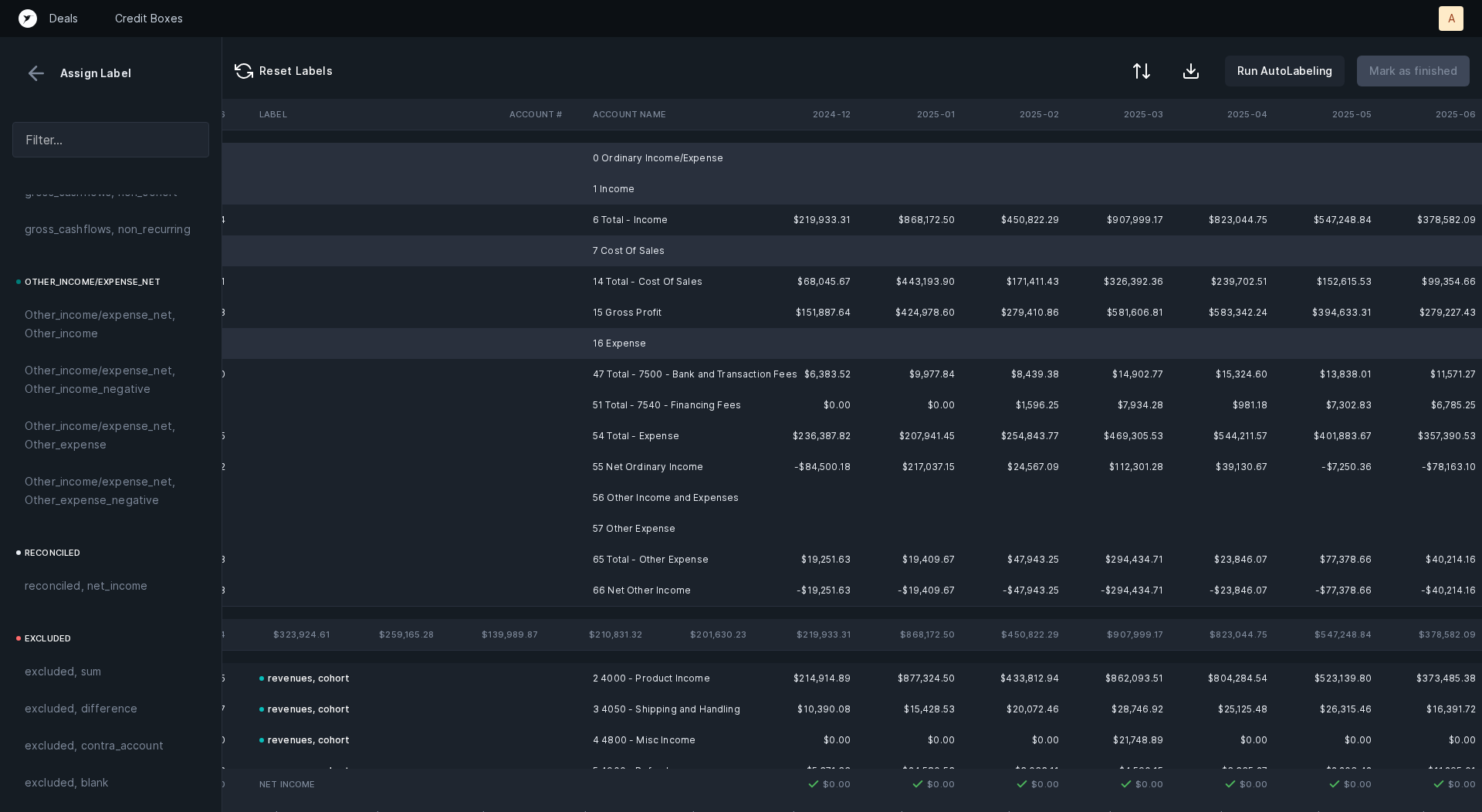
click at [610, 504] on td "56 Other Income and Expenses" at bounding box center [681, 497] width 189 height 30
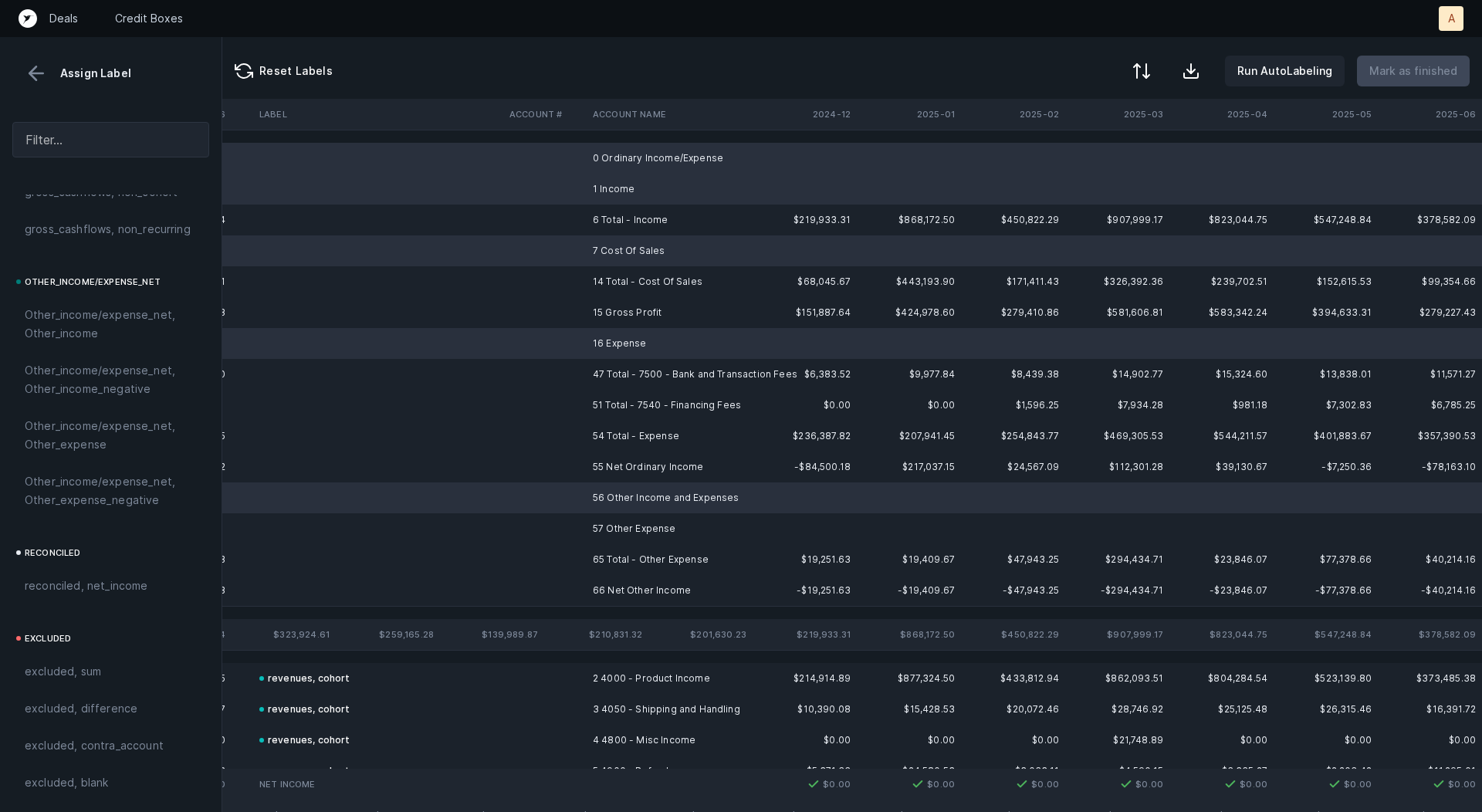
click at [604, 533] on td "57 Other Expense" at bounding box center [681, 529] width 189 height 30
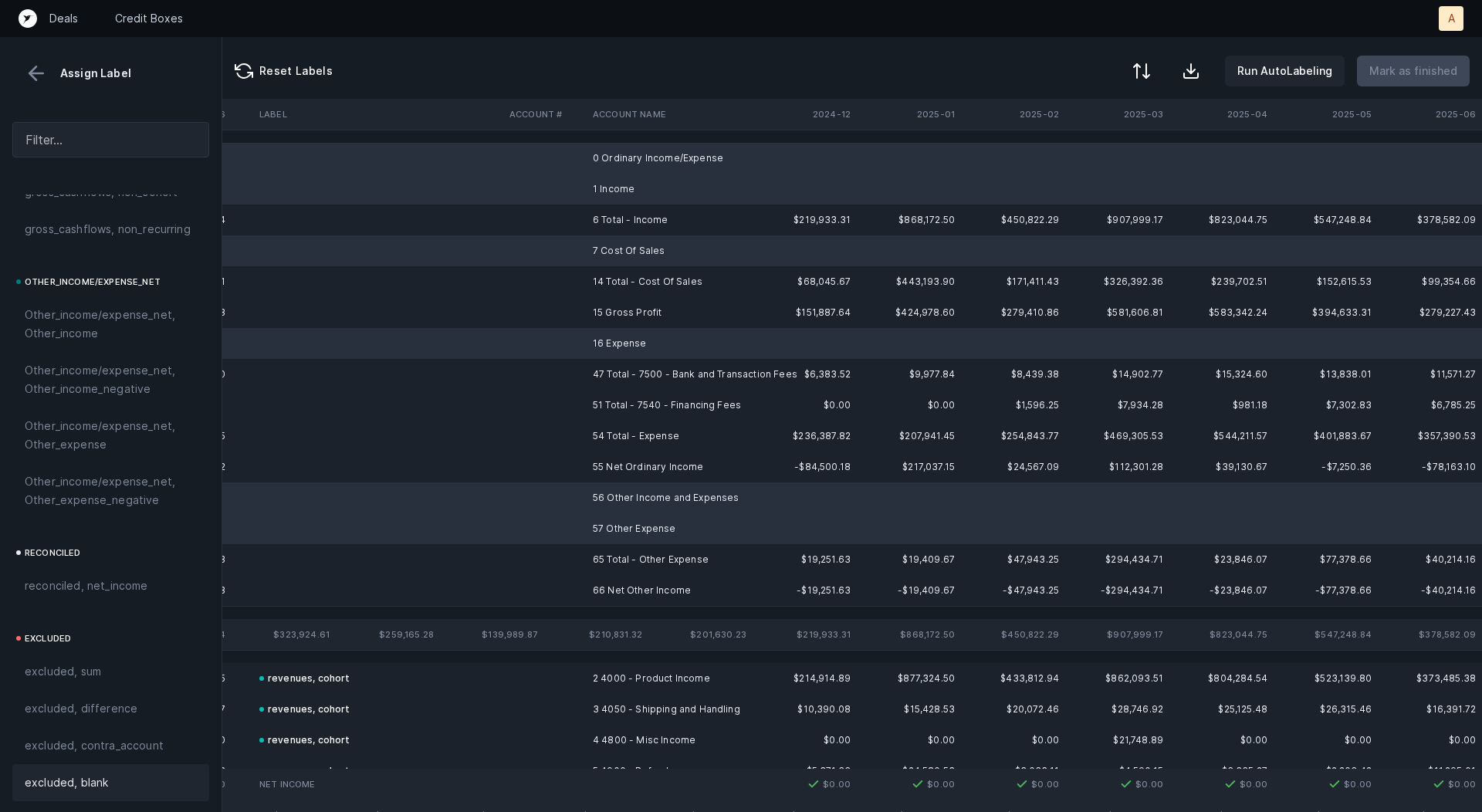
click at [68, 783] on span "excluded, blank" at bounding box center [66, 782] width 83 height 18
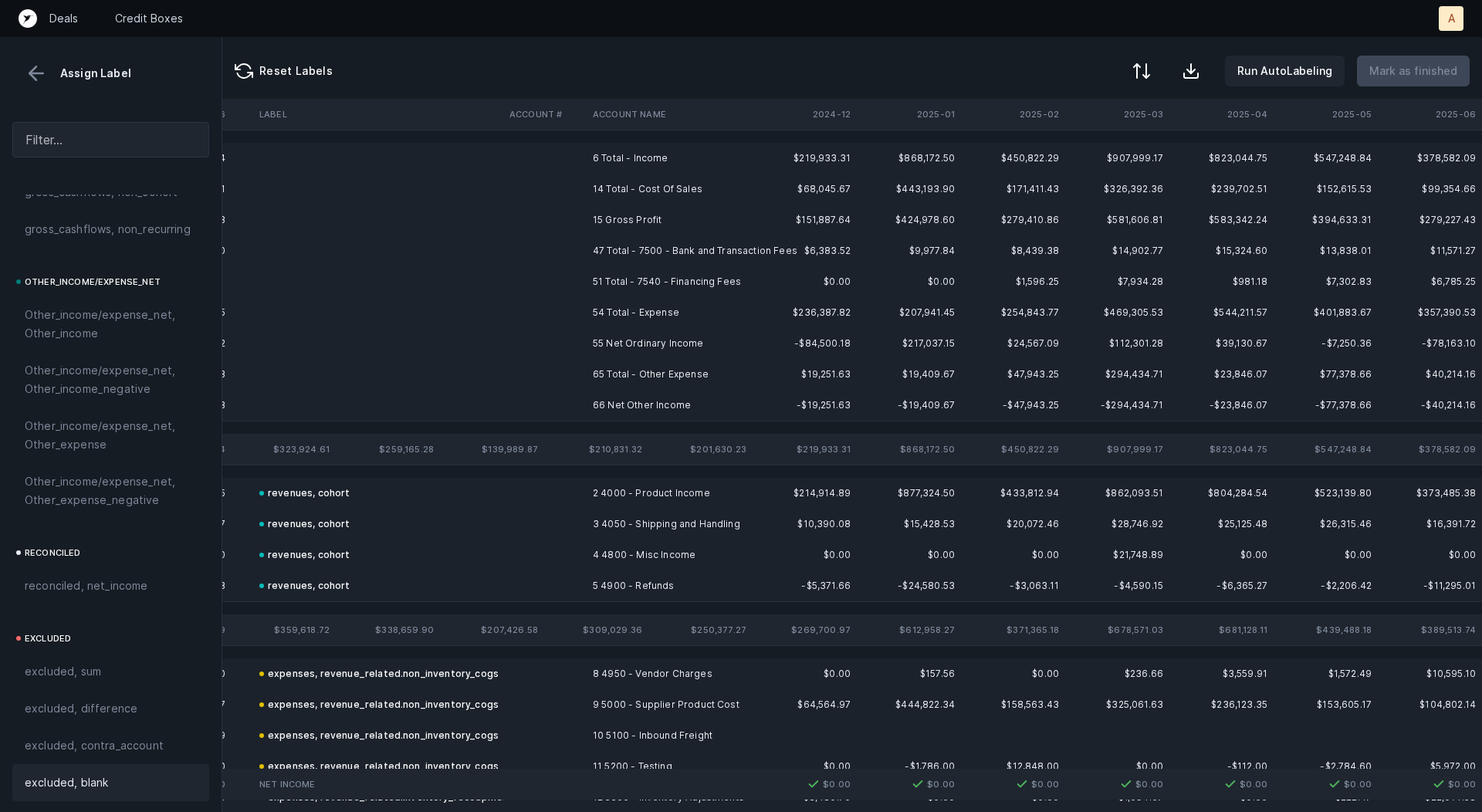
click at [640, 218] on td "15 Gross Profit" at bounding box center [681, 220] width 189 height 30
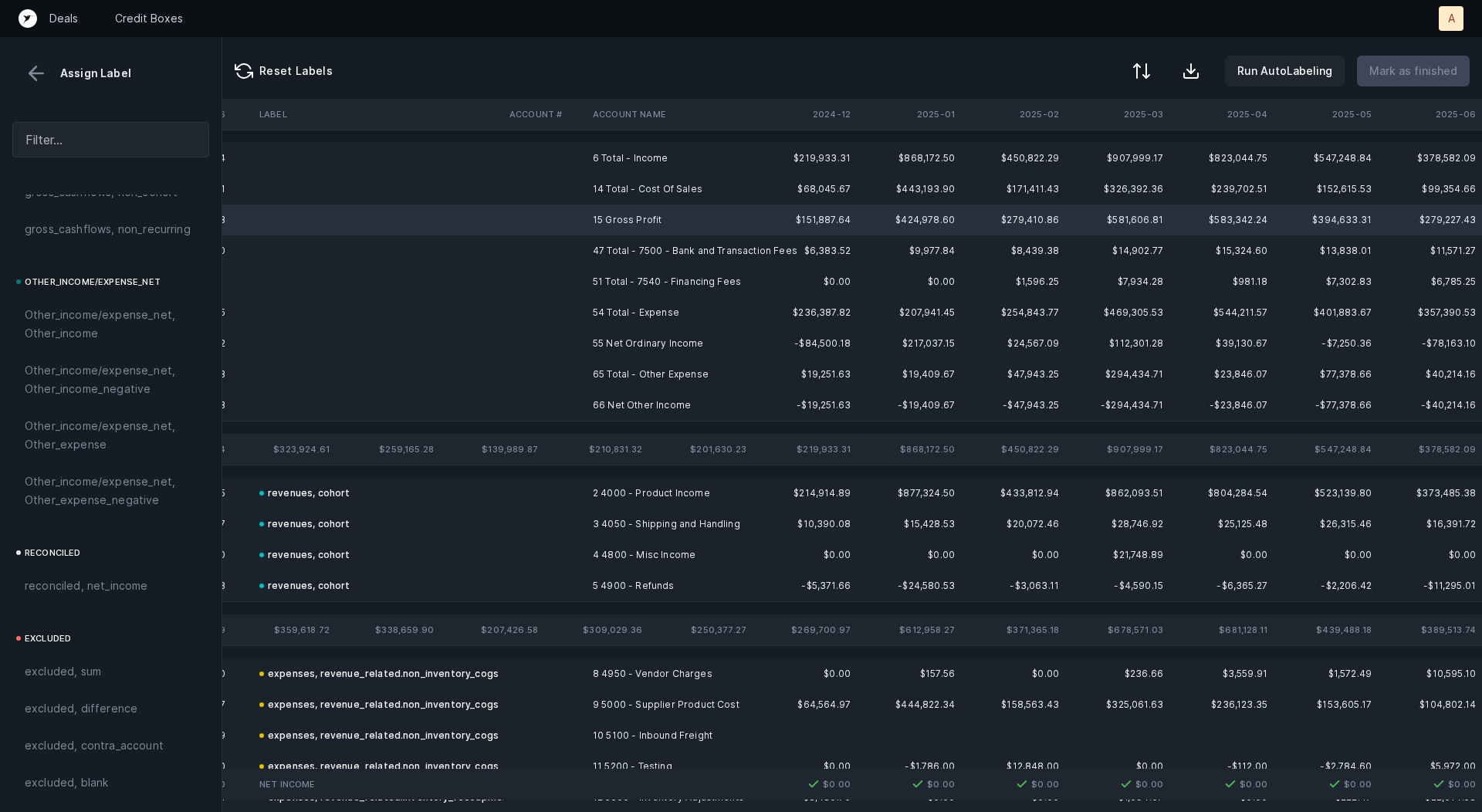
click at [617, 332] on td "55 Net Ordinary Income" at bounding box center [681, 343] width 189 height 30
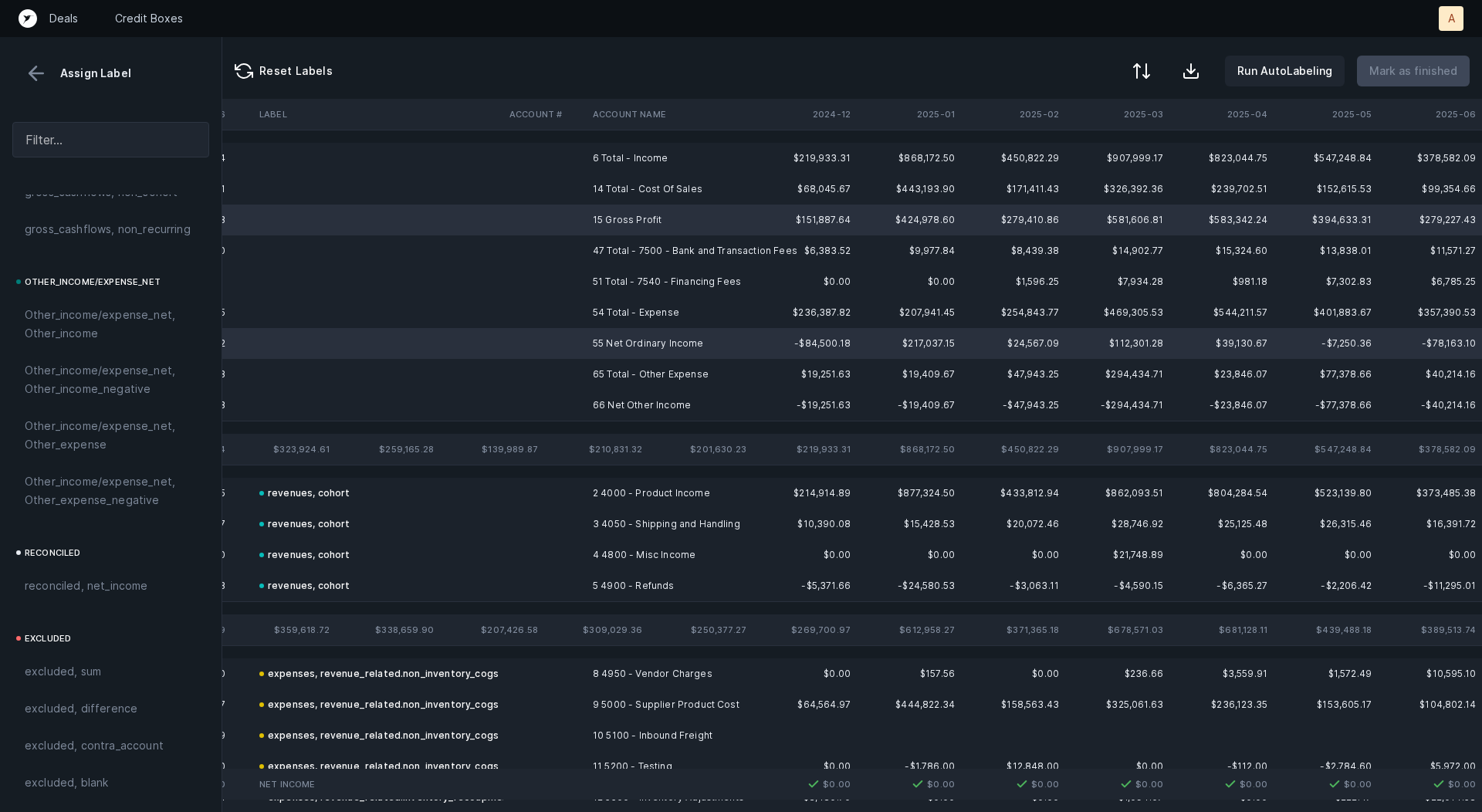
click at [608, 400] on td "66 Net Other Income" at bounding box center [681, 405] width 189 height 30
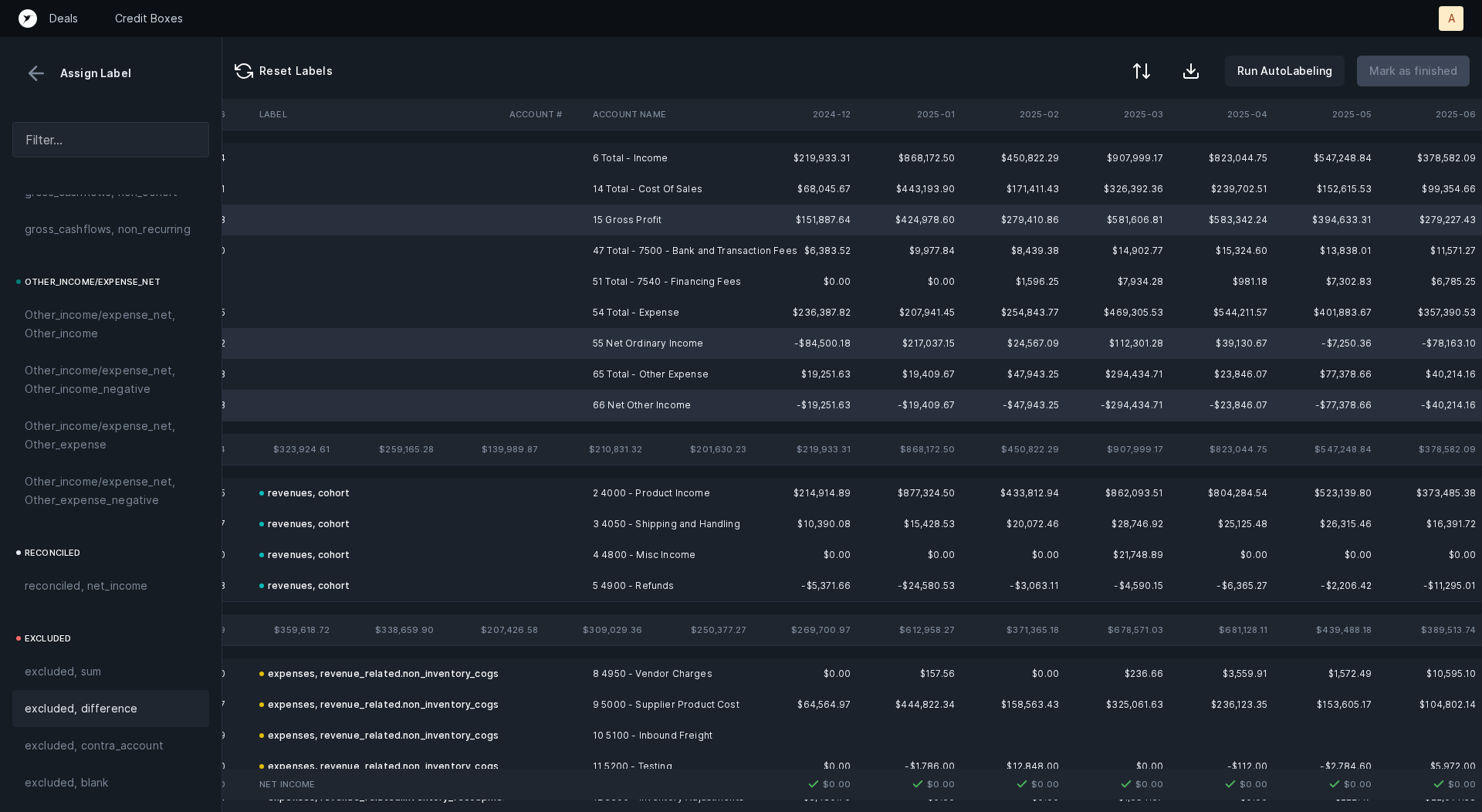
click at [119, 700] on span "excluded, difference" at bounding box center [81, 708] width 112 height 18
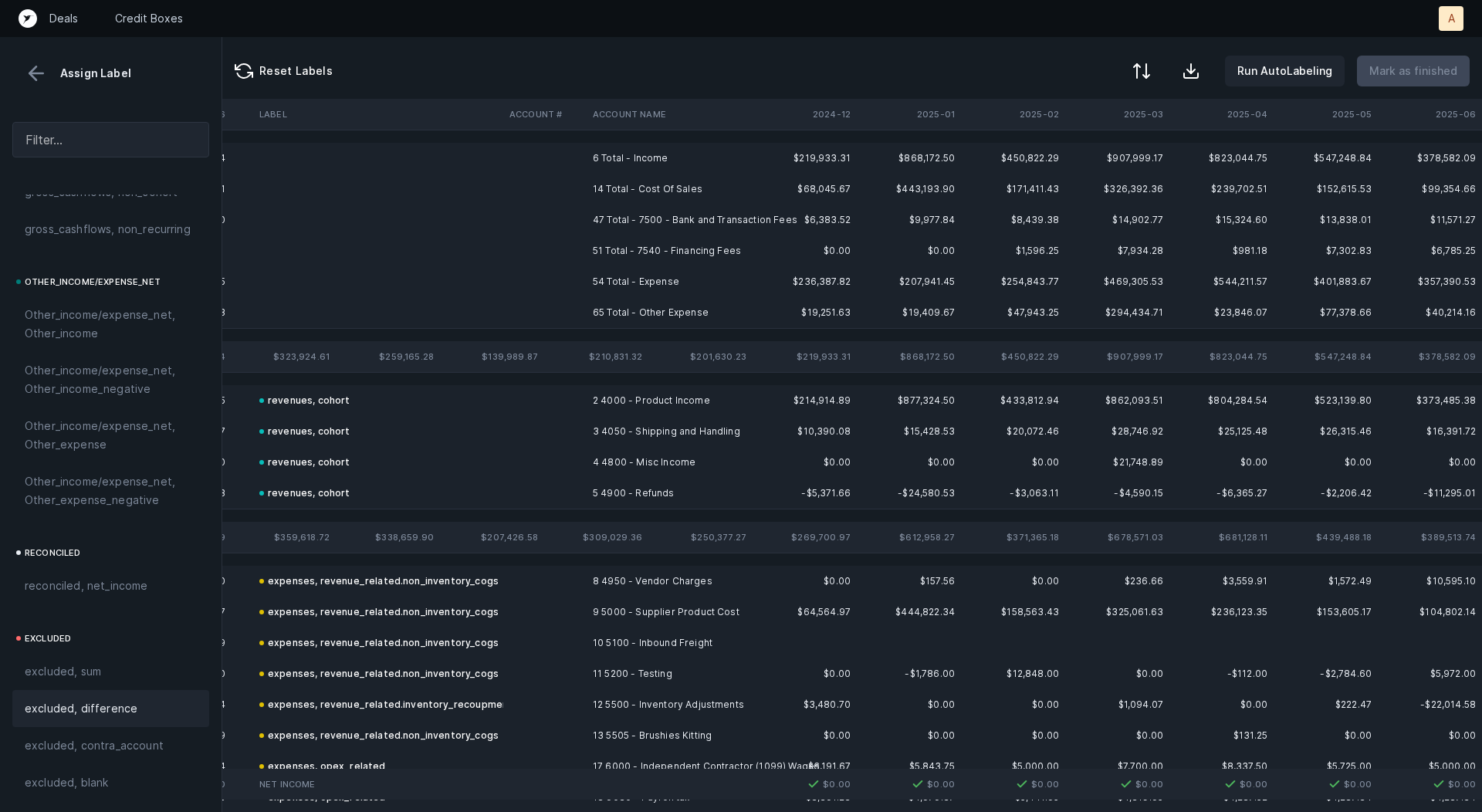
click at [628, 161] on td "6 Total - Income" at bounding box center [681, 158] width 189 height 30
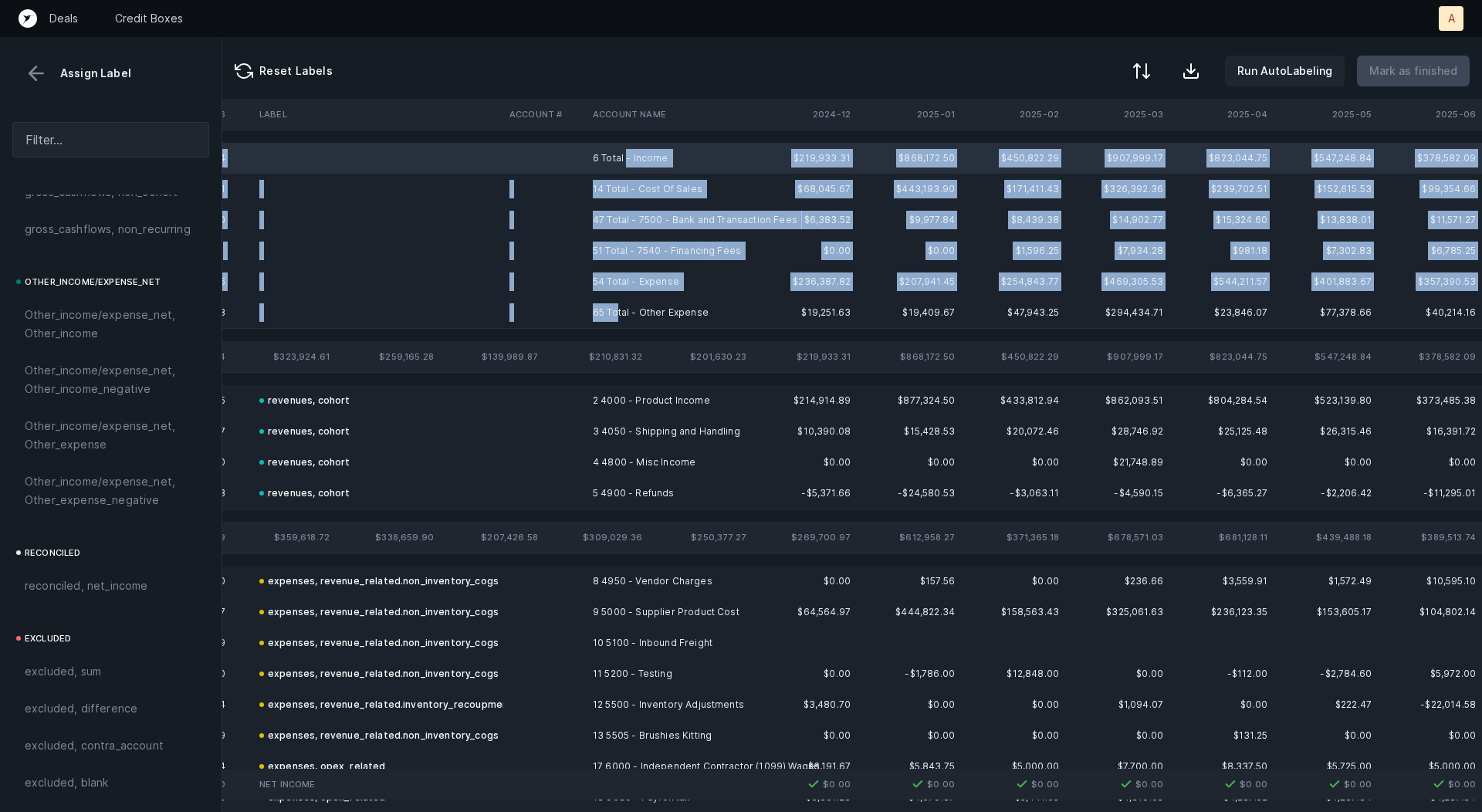
click at [619, 315] on td "65 Total - Other Expense" at bounding box center [681, 313] width 189 height 30
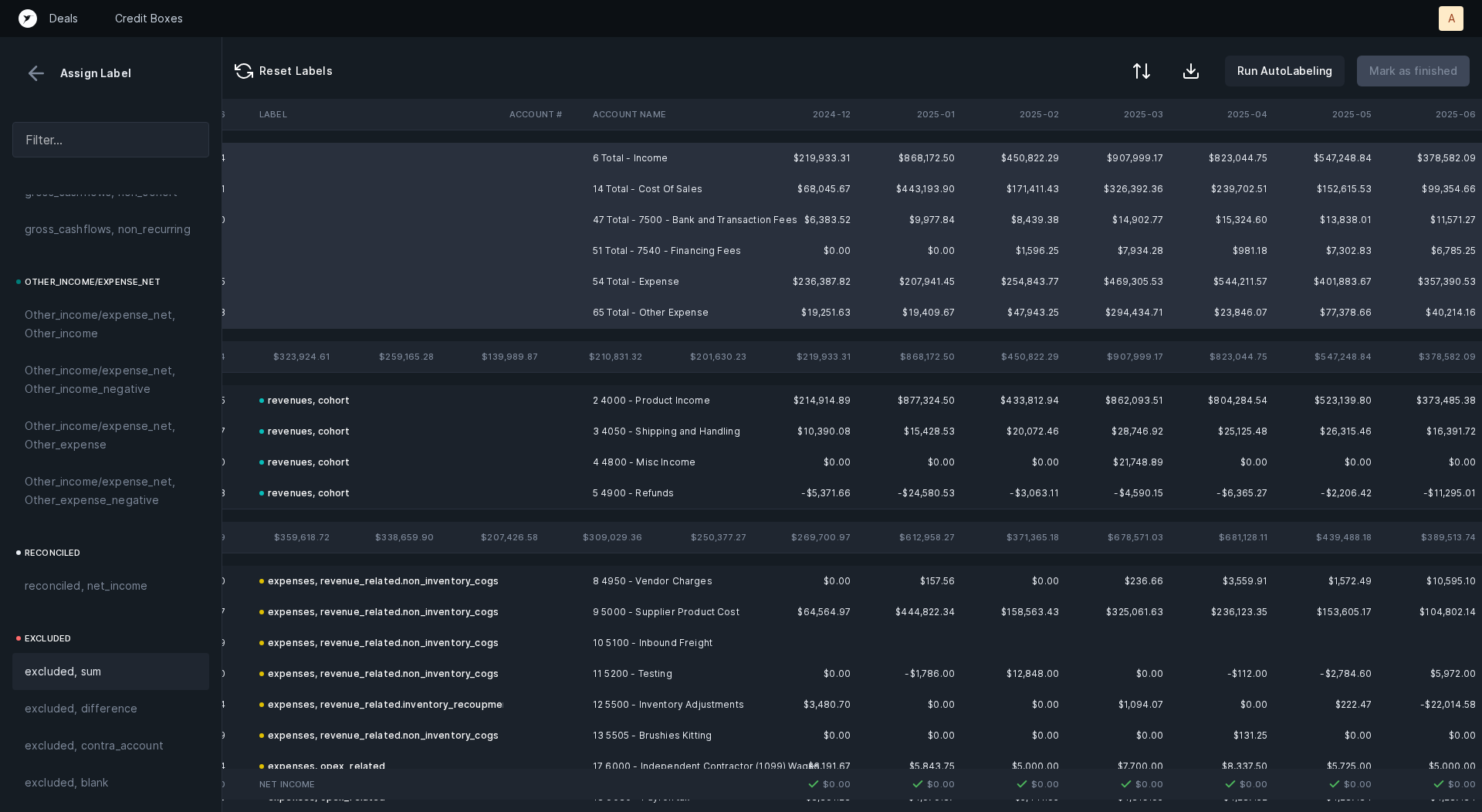
click at [68, 665] on span "excluded, sum" at bounding box center [63, 671] width 76 height 18
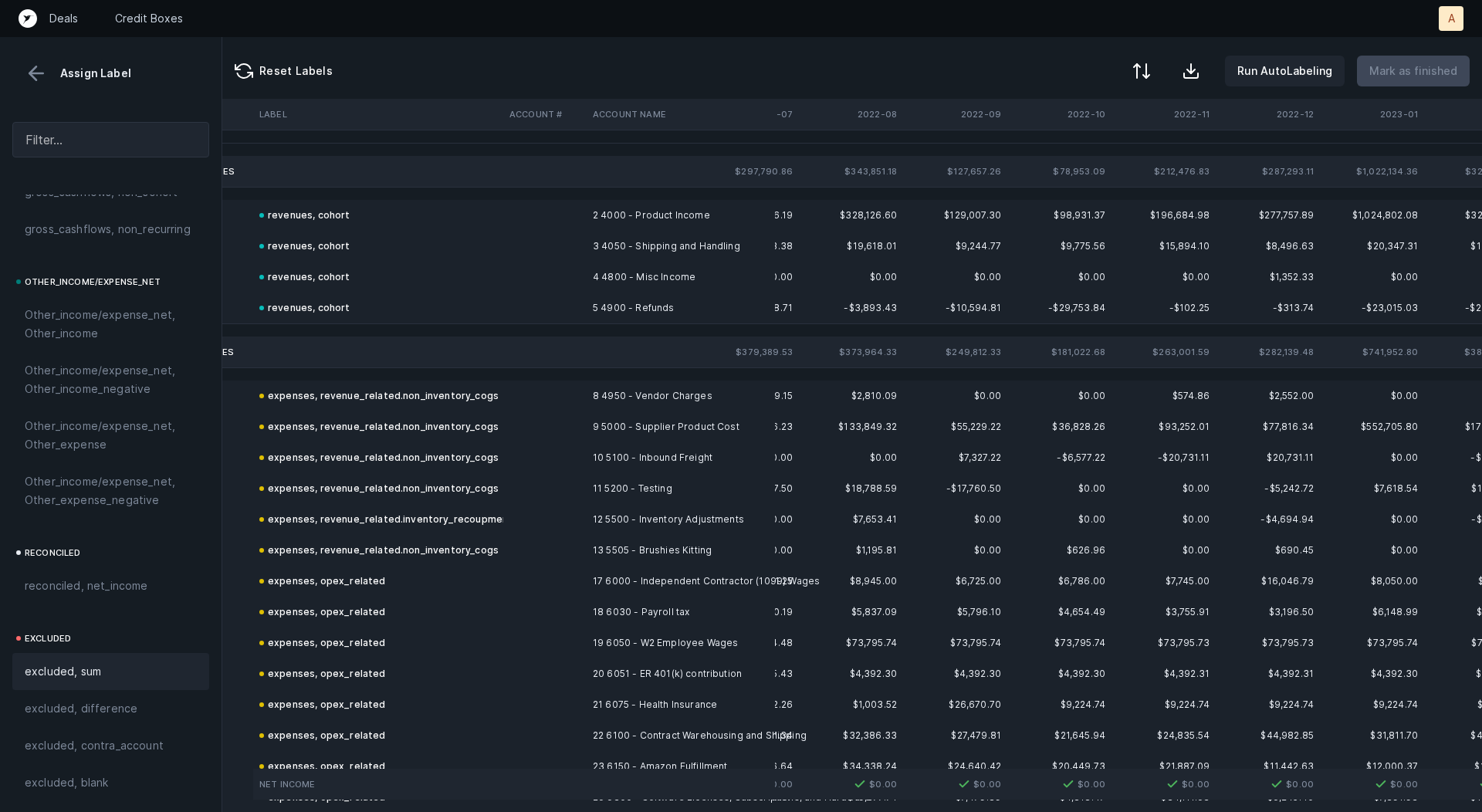
scroll to position [0, 83]
click at [34, 74] on button at bounding box center [36, 73] width 23 height 23
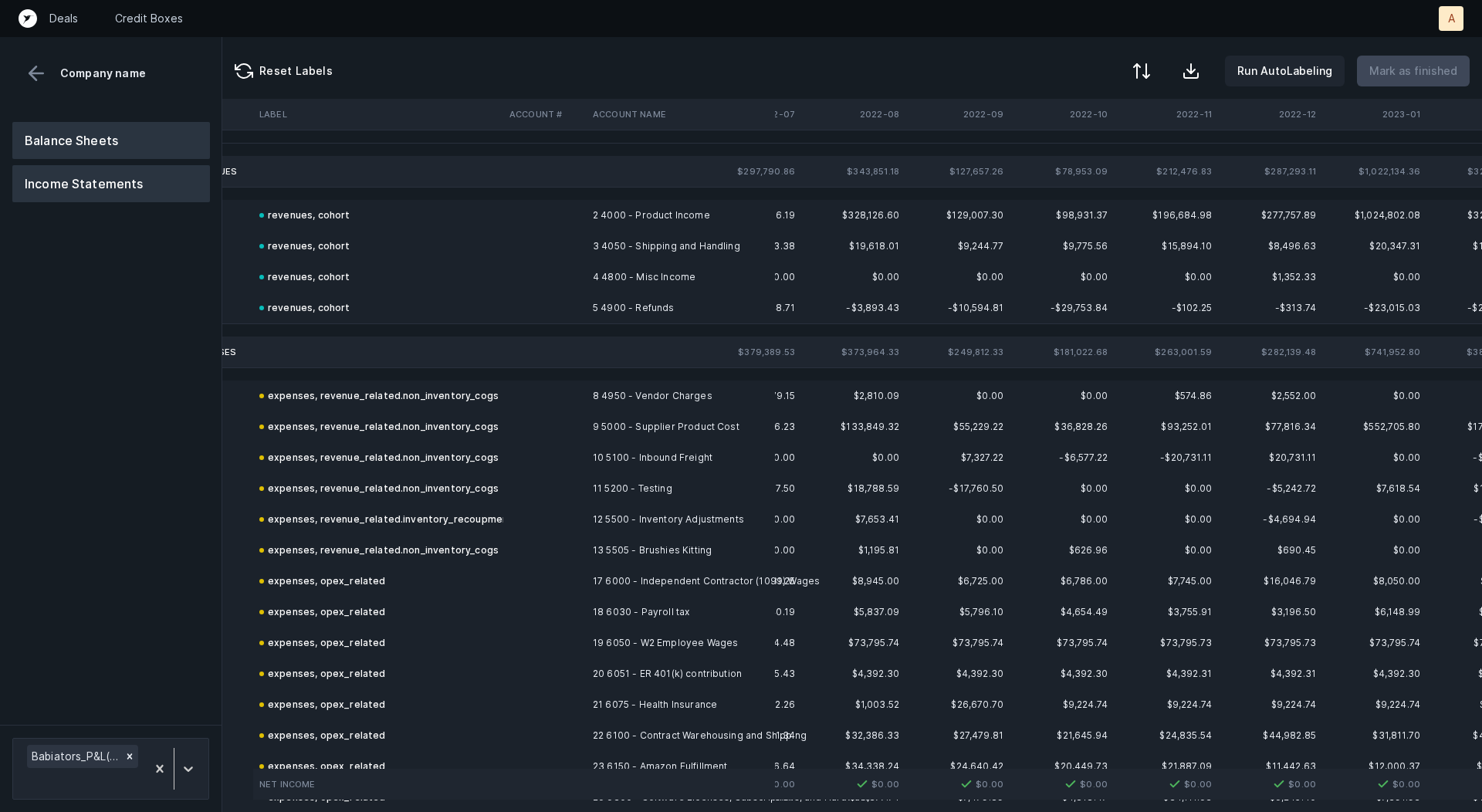
click at [57, 144] on button "Balance Sheets" at bounding box center [111, 140] width 197 height 37
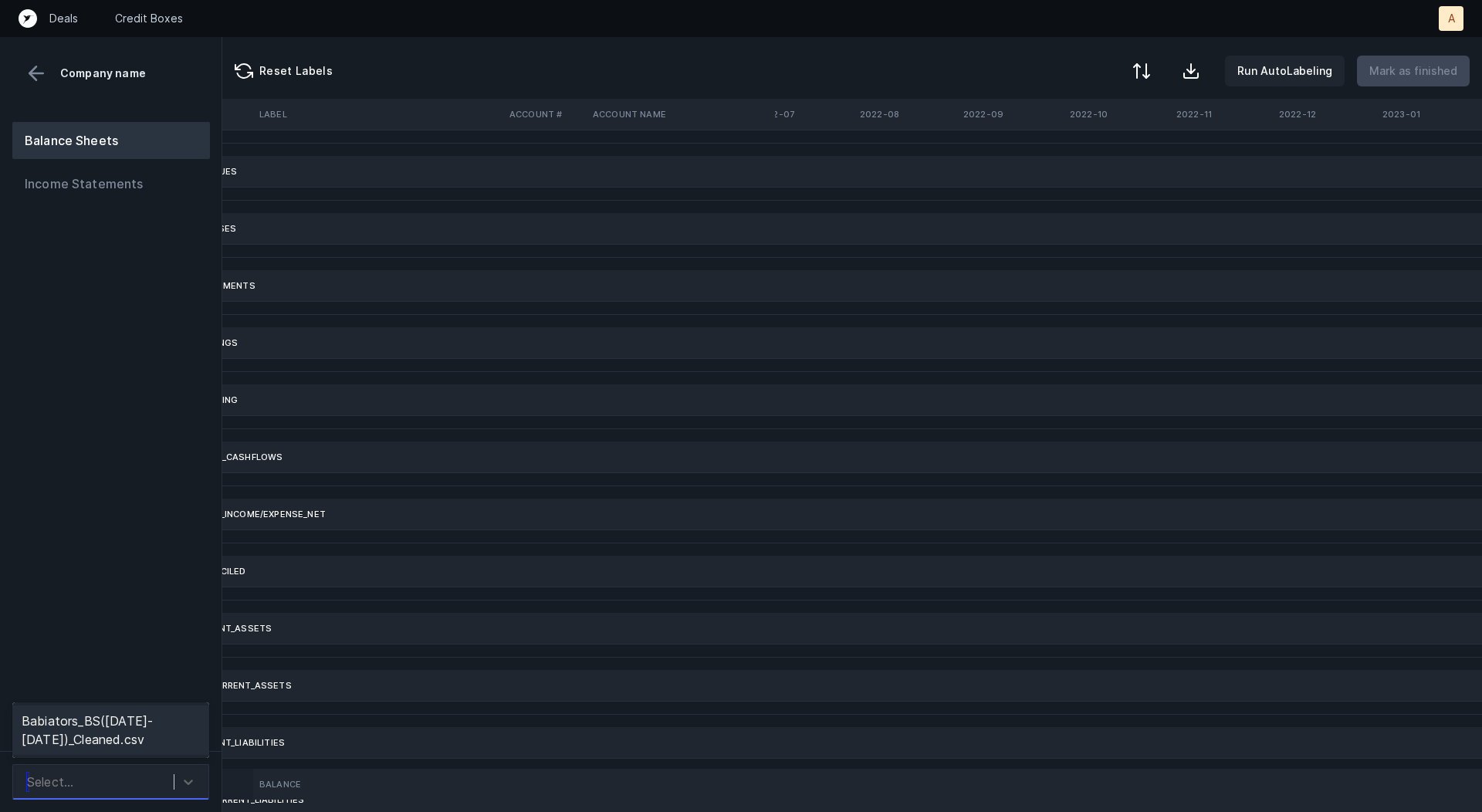
click at [81, 775] on div "Select..." at bounding box center [96, 782] width 154 height 28
click at [95, 749] on div "Babiators_BS(2022-2025)_Cleaned.csv" at bounding box center [111, 730] width 197 height 50
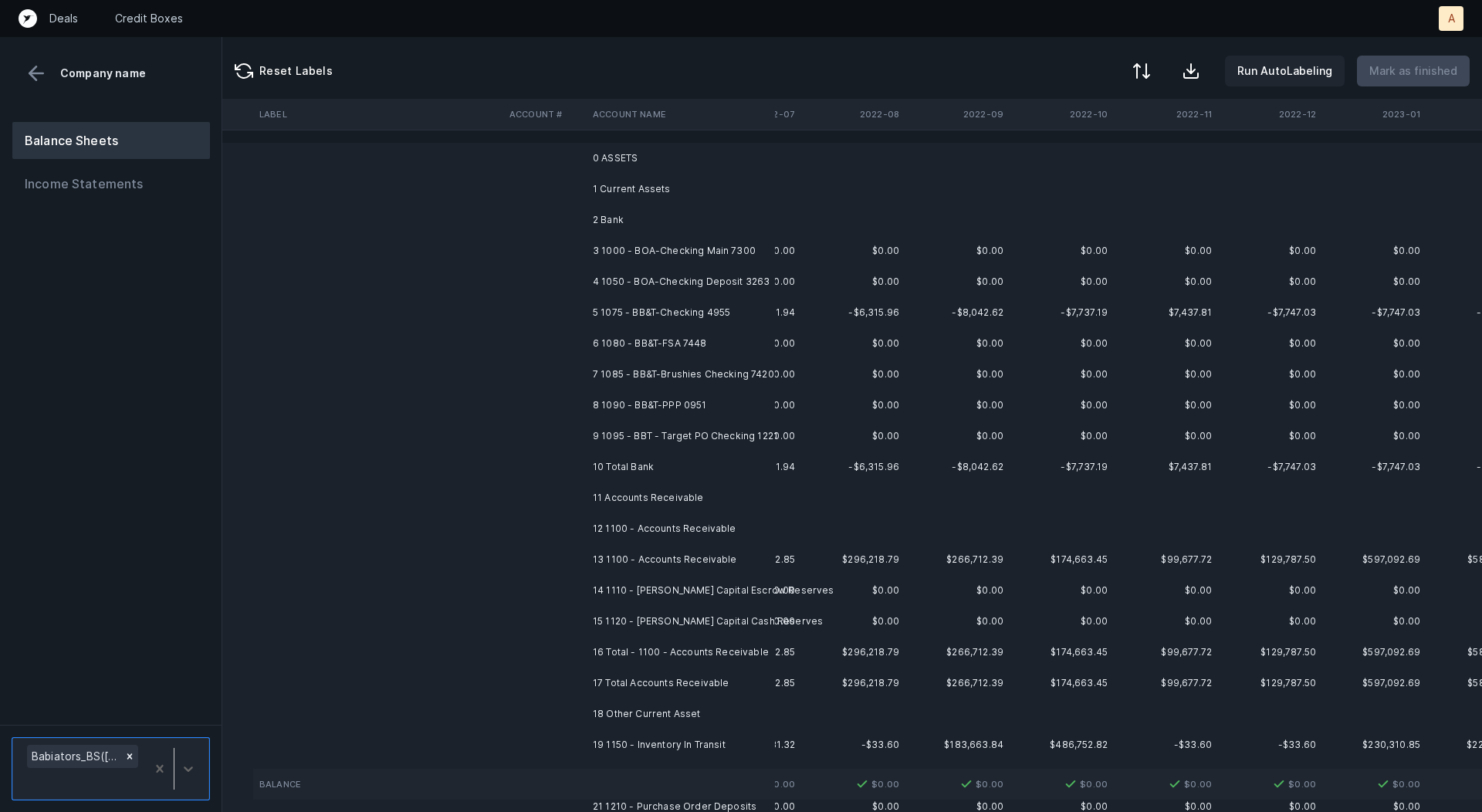
click at [663, 246] on td "3 1000 - BOA-Checking Main 7300" at bounding box center [681, 251] width 189 height 30
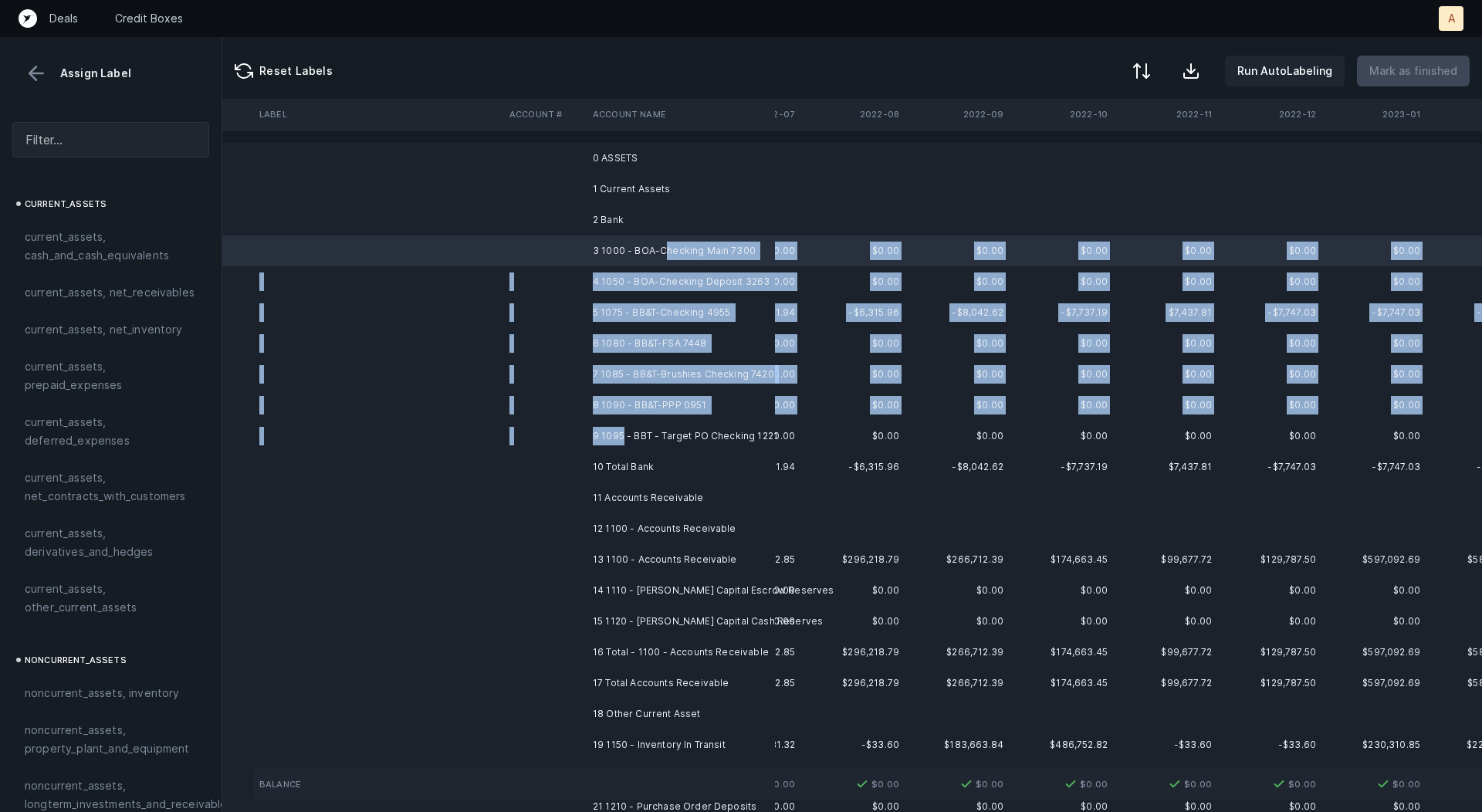
click at [620, 430] on td "9 1095 - BBT - Target PO Checking 1221" at bounding box center [681, 436] width 189 height 30
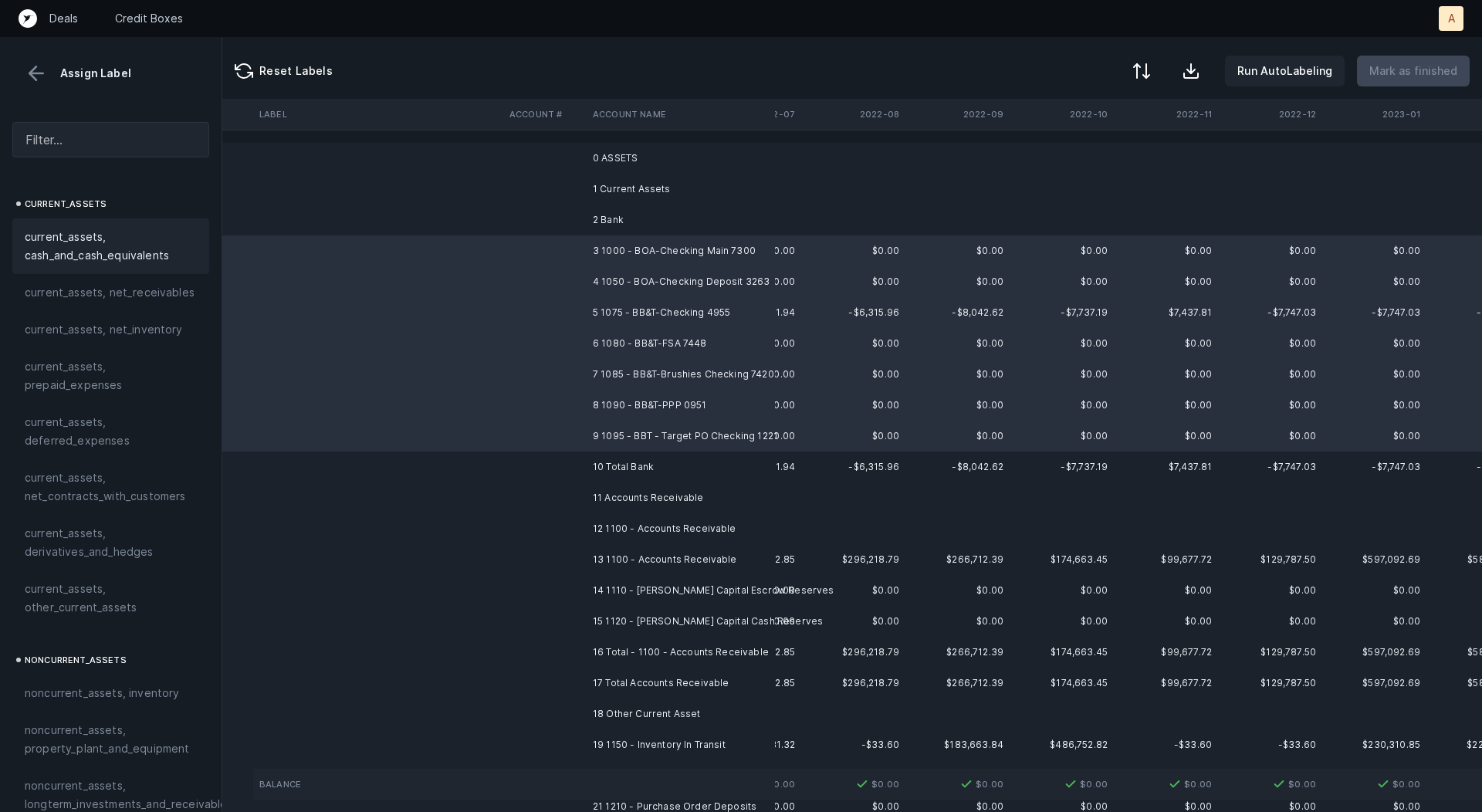
click at [91, 233] on span "current_assets, cash_and_cash_equivalents" at bounding box center [111, 246] width 173 height 37
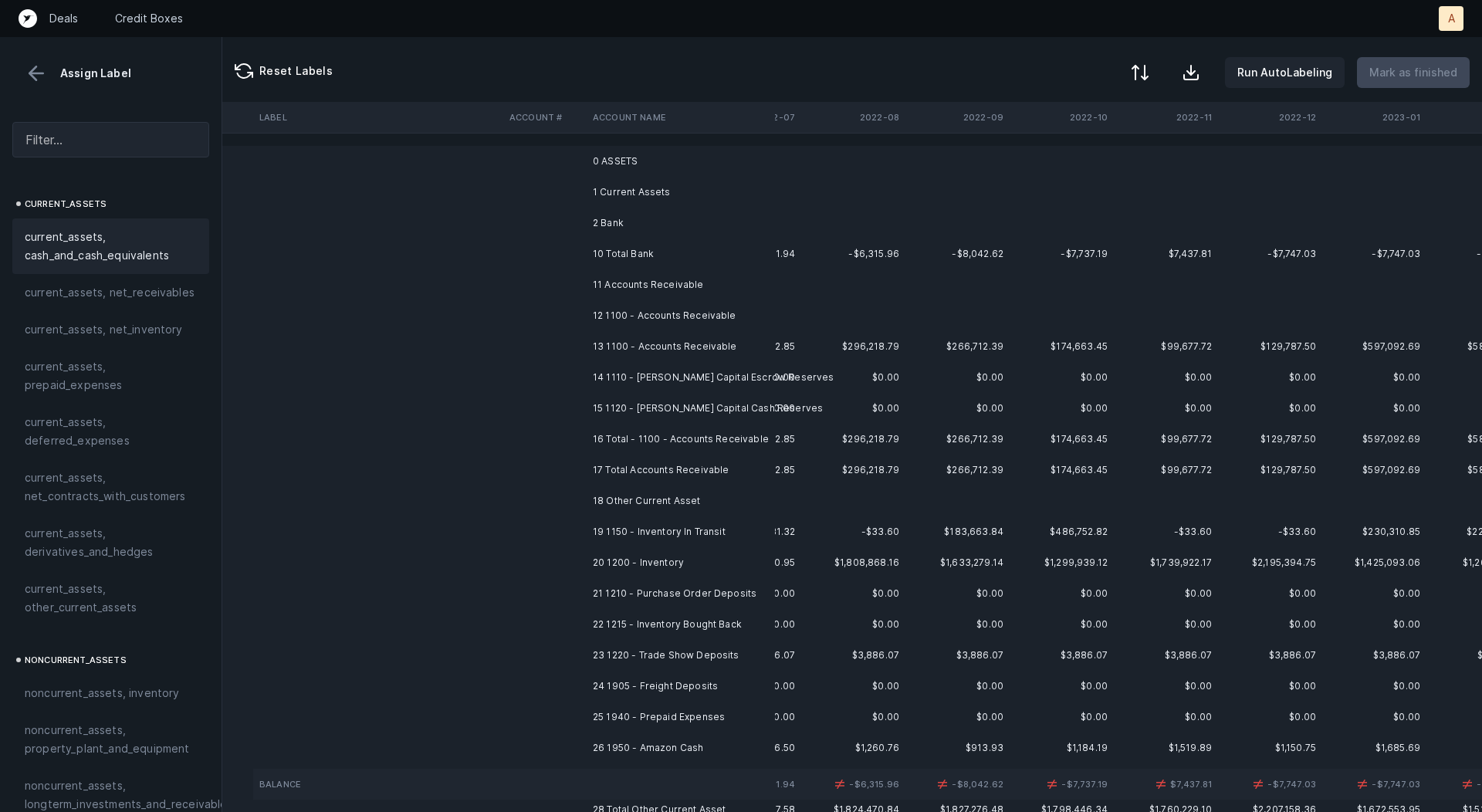
click at [1152, 60] on button at bounding box center [1141, 72] width 34 height 34
click at [1094, 132] on div "By original order" at bounding box center [1073, 132] width 154 height 30
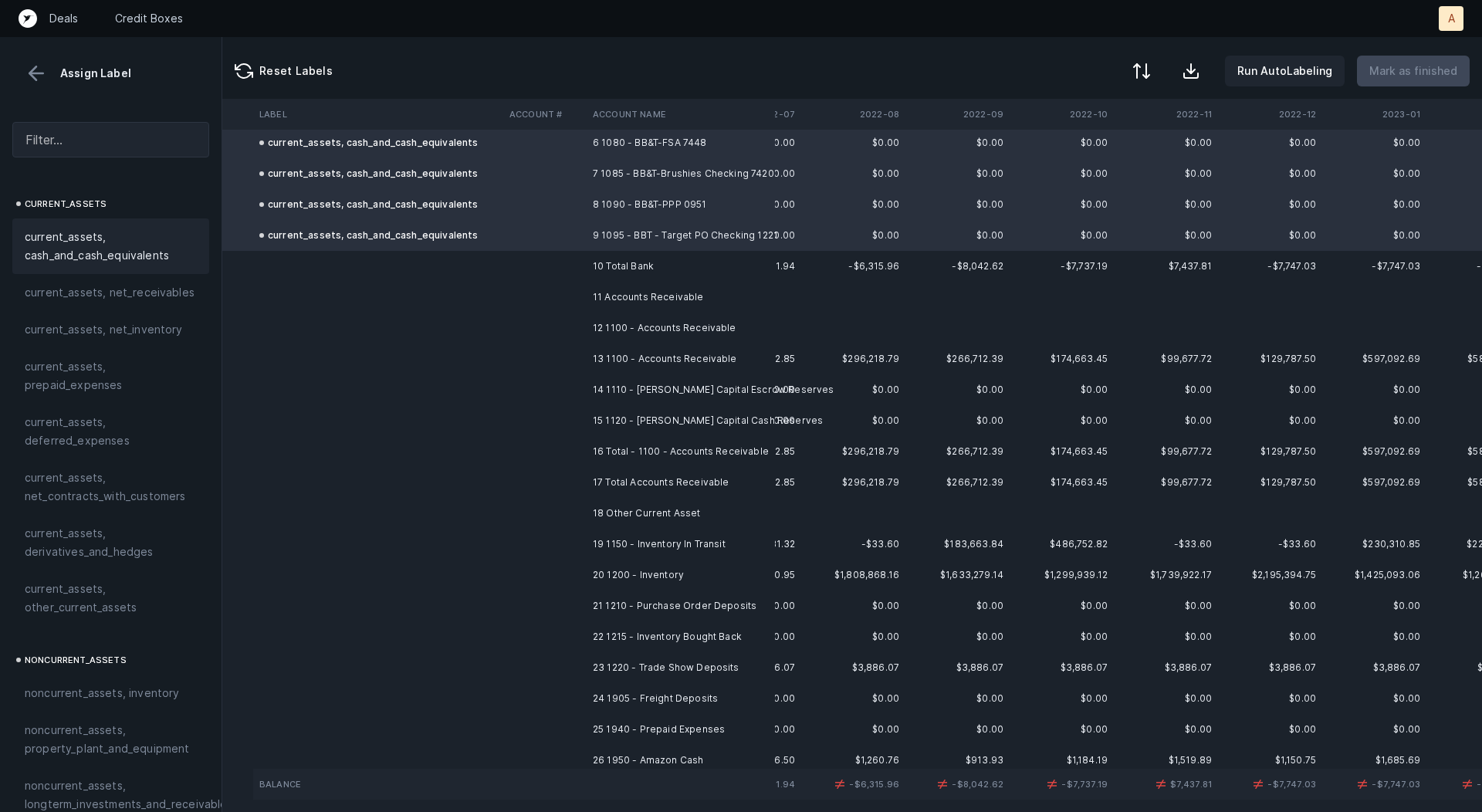
scroll to position [201, 83]
click at [663, 348] on td "13 1100 - Accounts Receivable" at bounding box center [681, 358] width 189 height 30
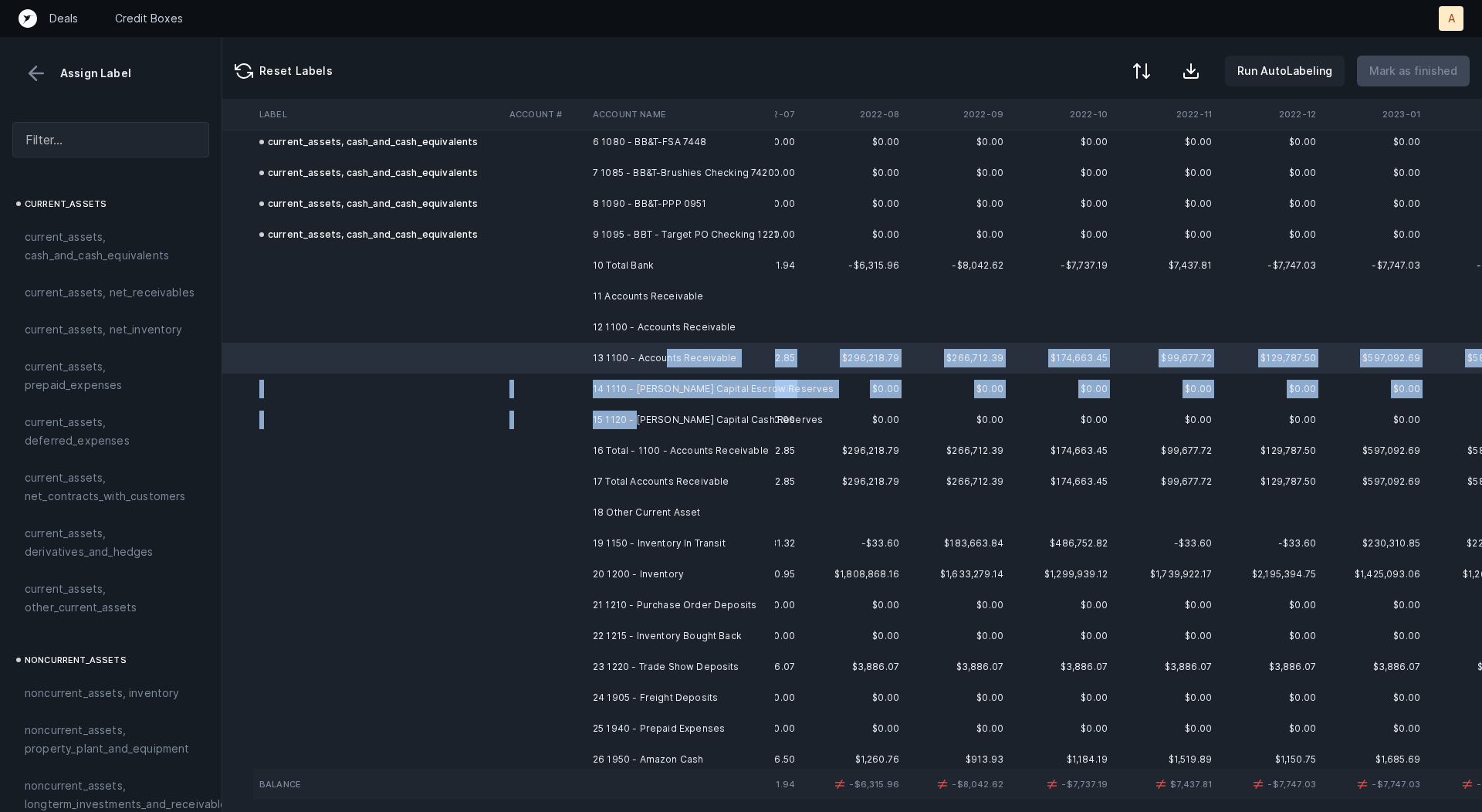
click at [637, 412] on td "15 1120 - Goodman Capital Cash Reserves" at bounding box center [681, 420] width 189 height 30
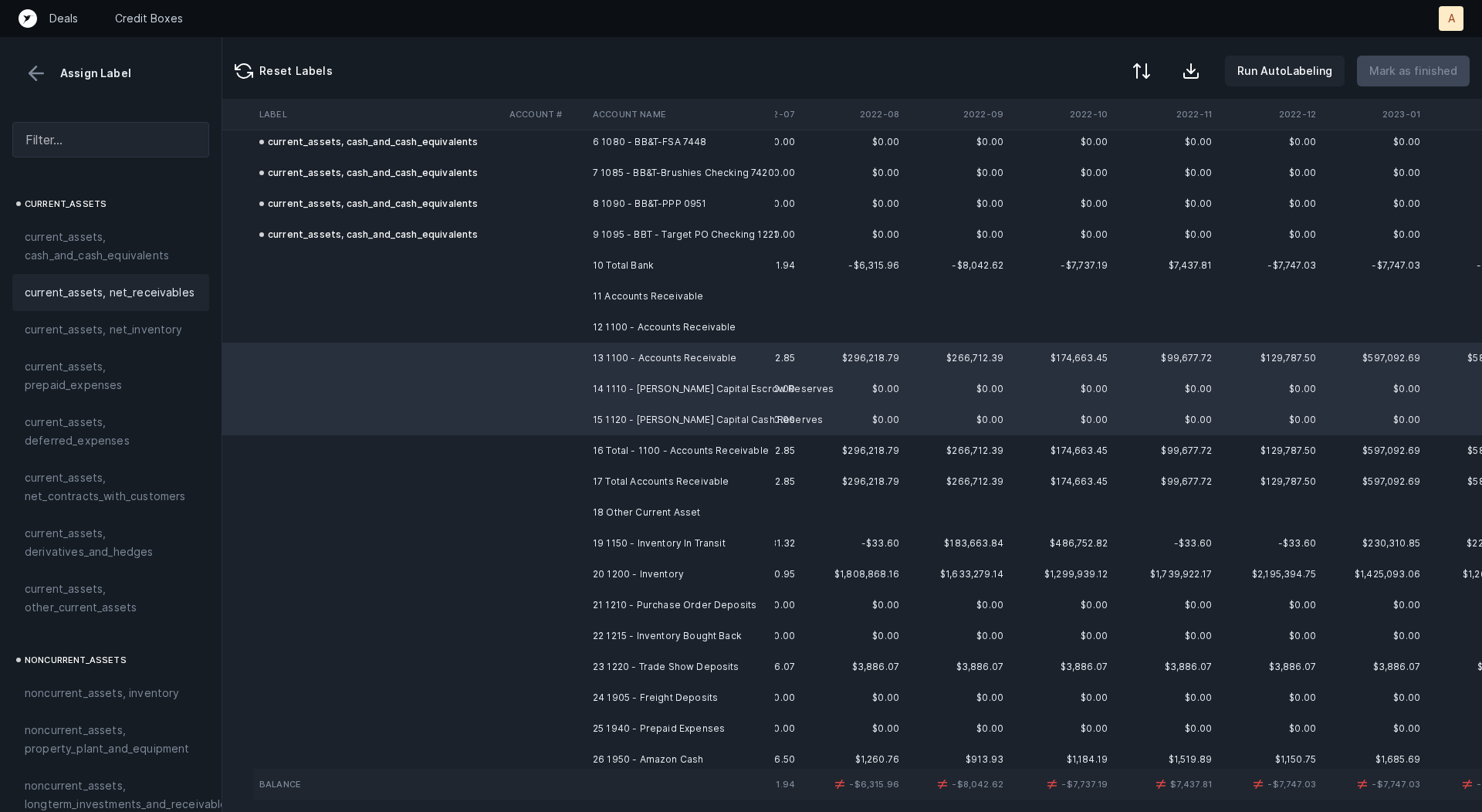
click at [129, 287] on span "current_assets, net_receivables" at bounding box center [110, 292] width 170 height 18
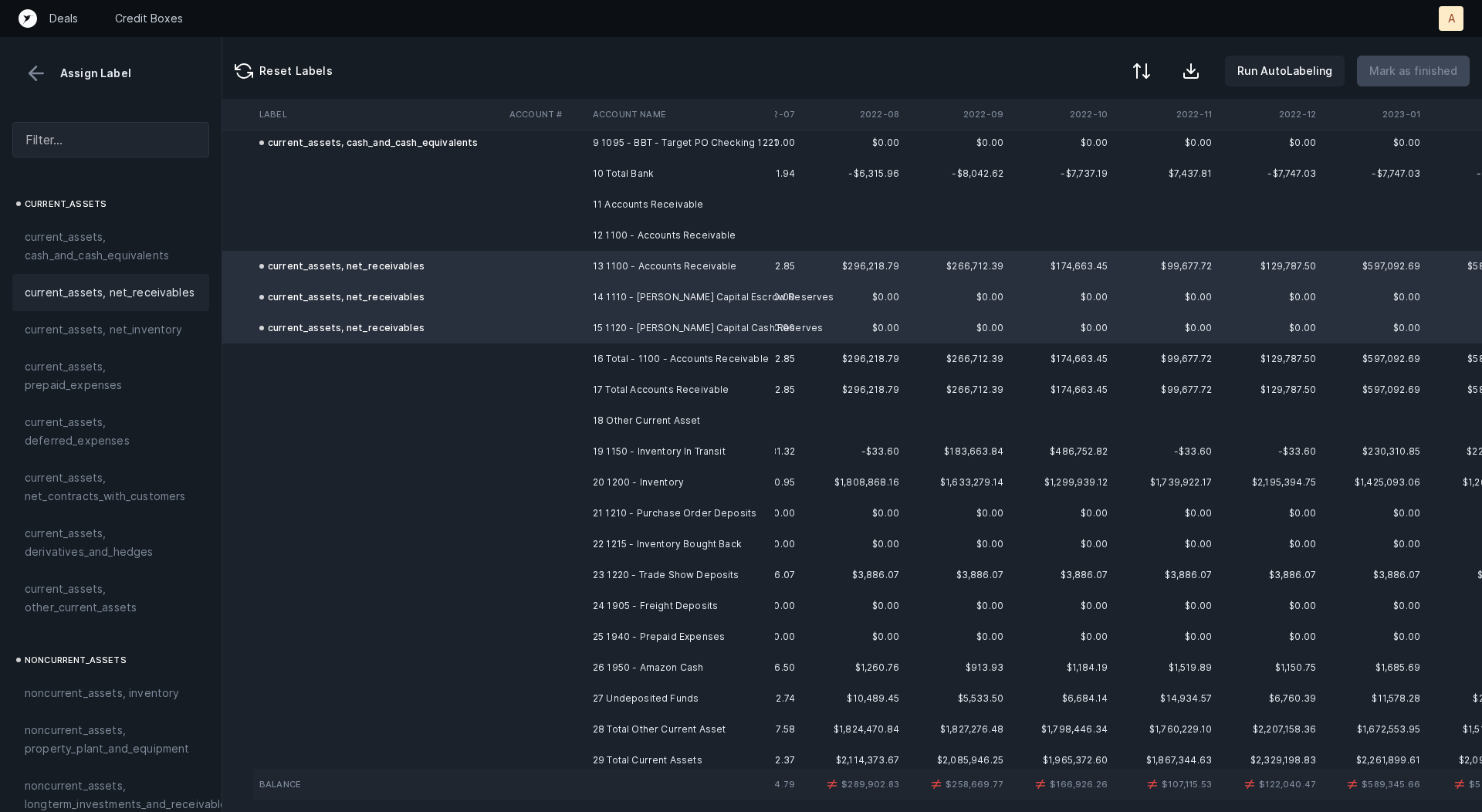
scroll to position [302, 83]
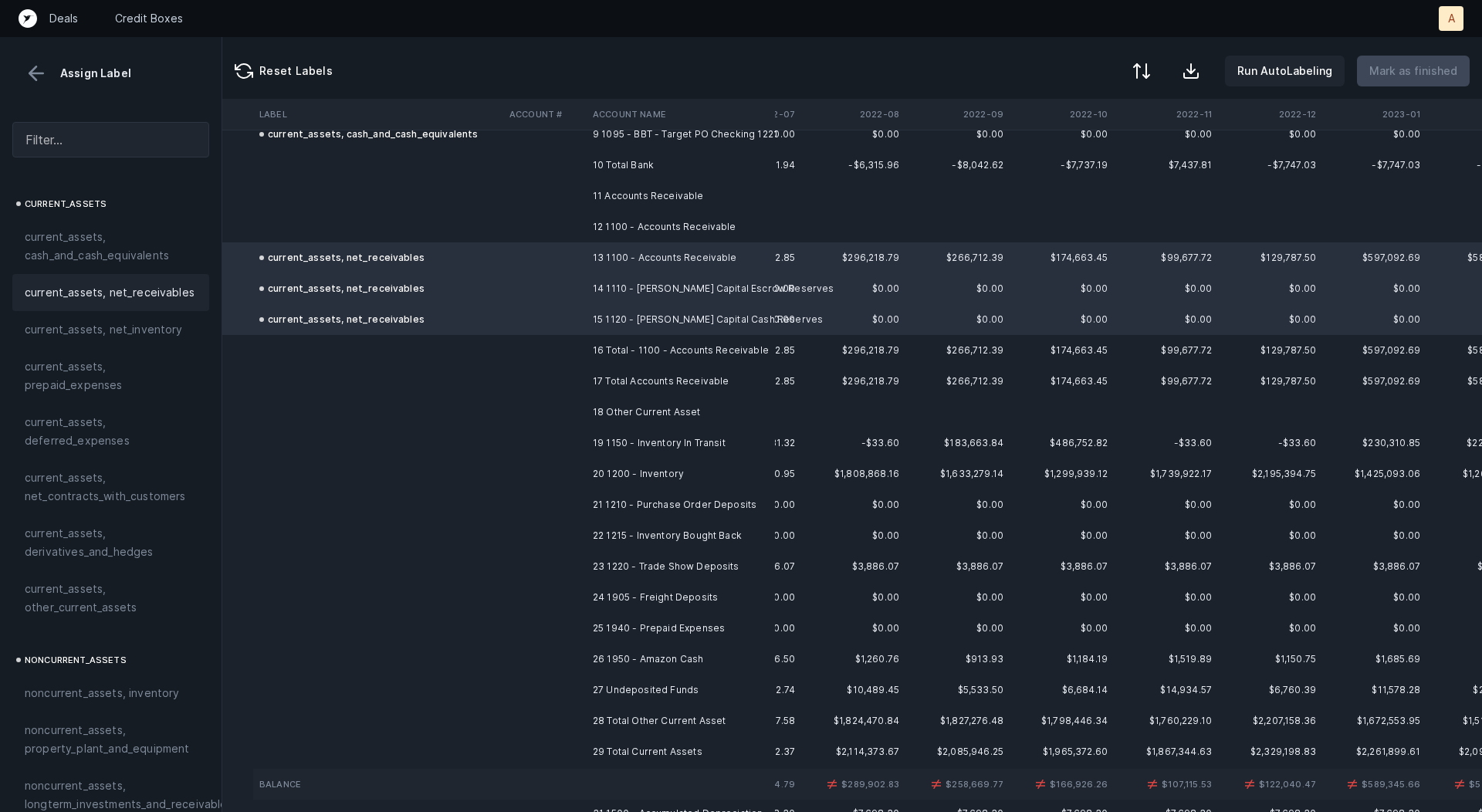
click at [679, 445] on td "19 1150 - Inventory In Transit" at bounding box center [681, 443] width 189 height 30
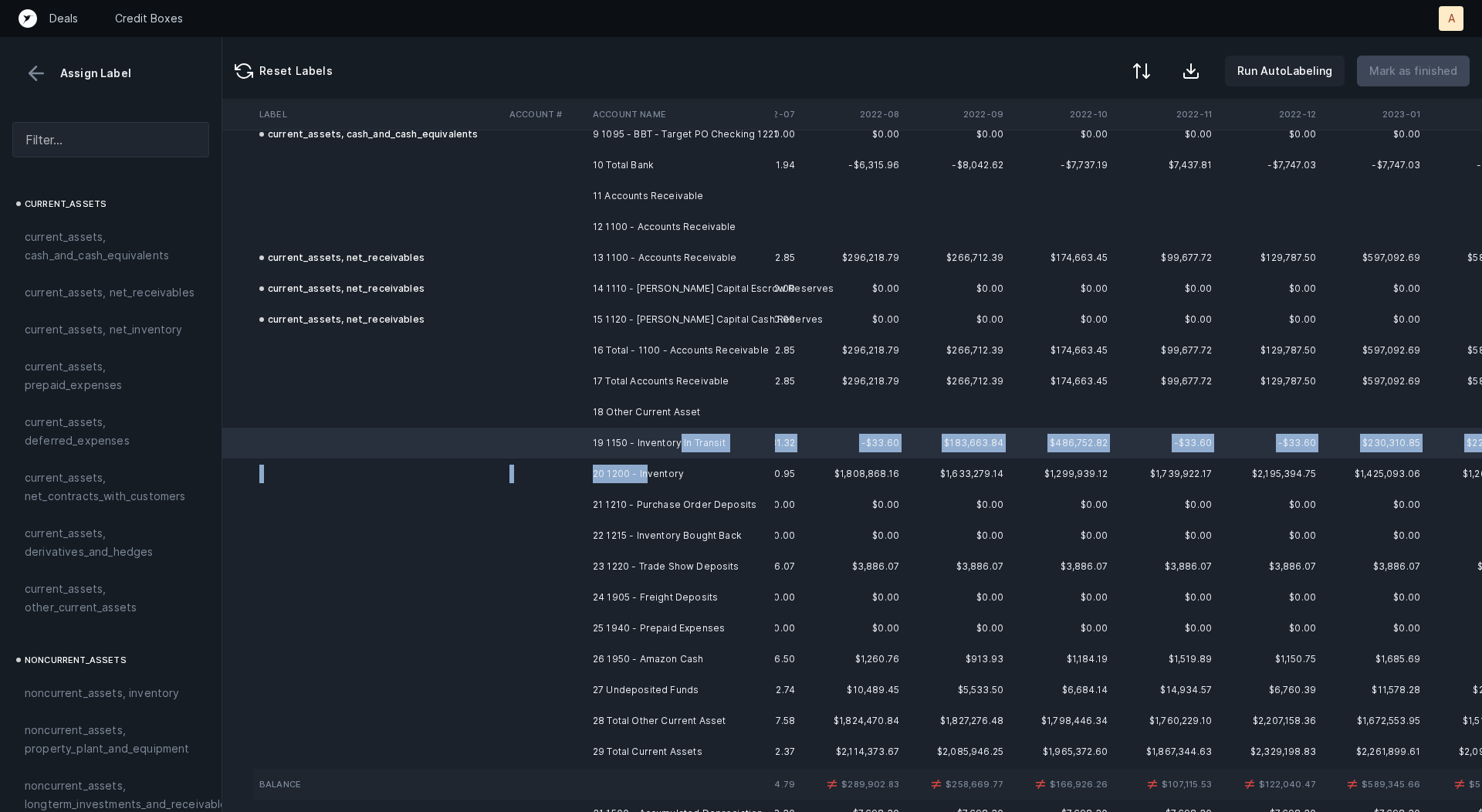
click at [648, 480] on td "20 1200 - Inventory" at bounding box center [681, 474] width 189 height 30
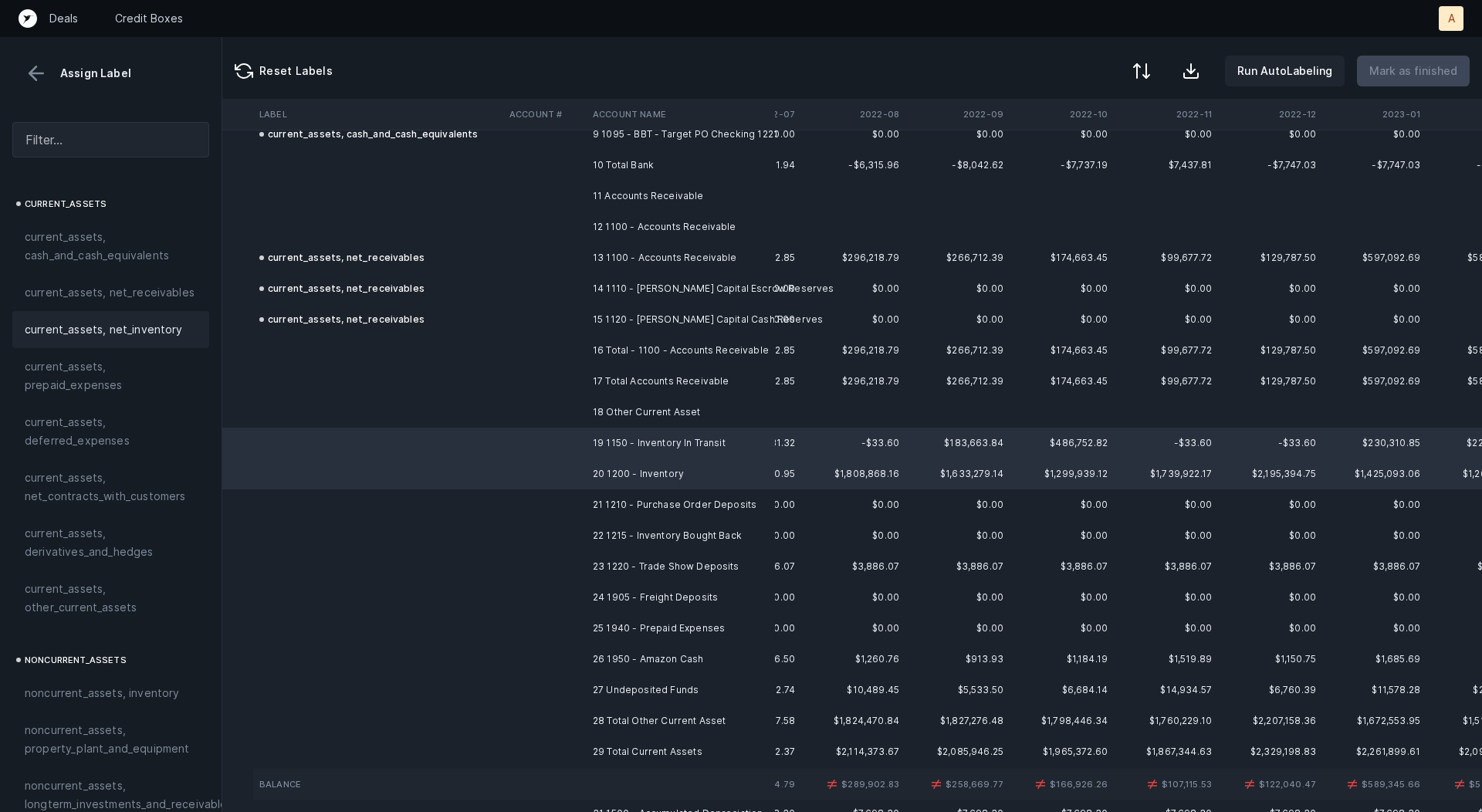
click at [173, 317] on div "current_assets, net_inventory" at bounding box center [111, 329] width 197 height 37
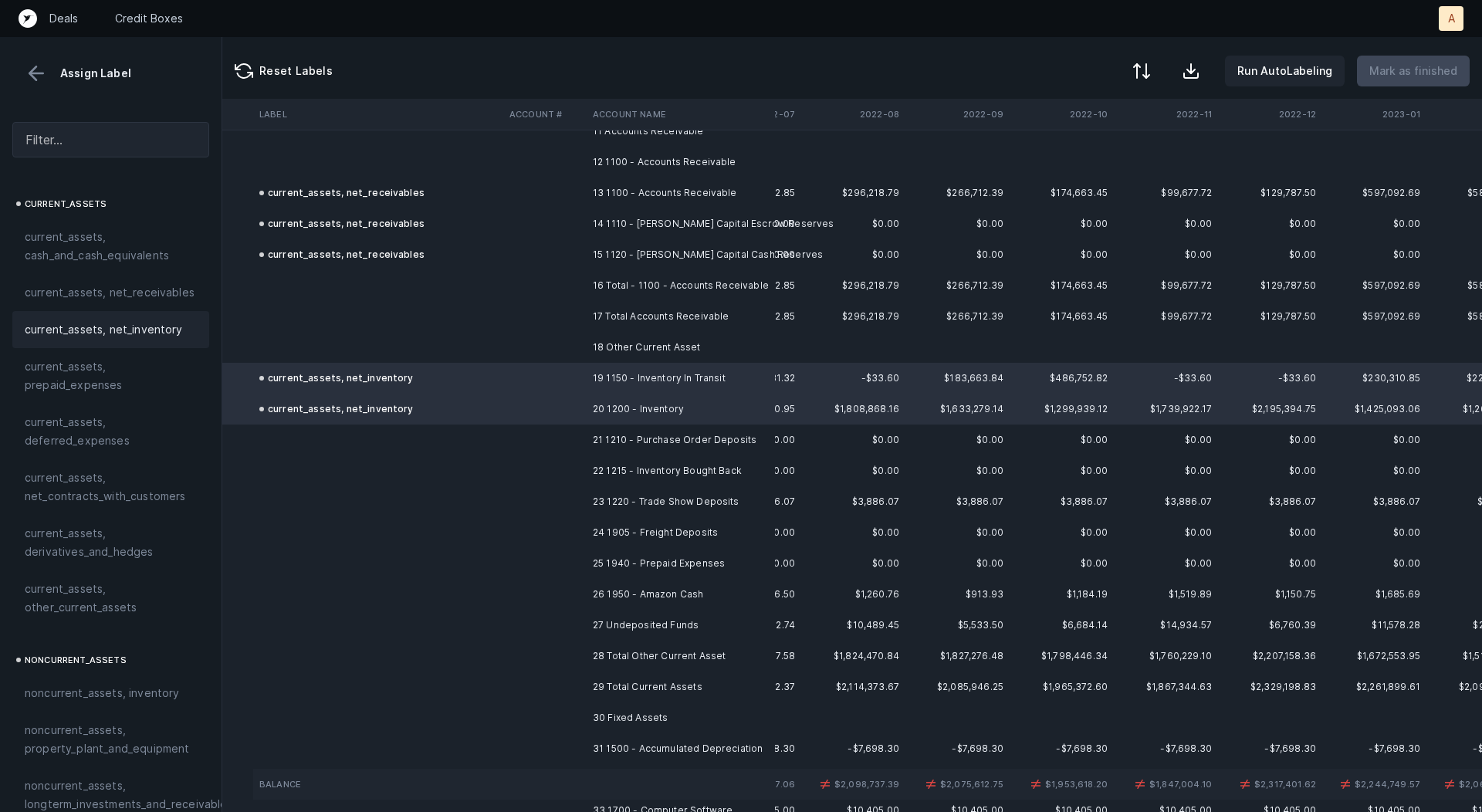
scroll to position [382, 83]
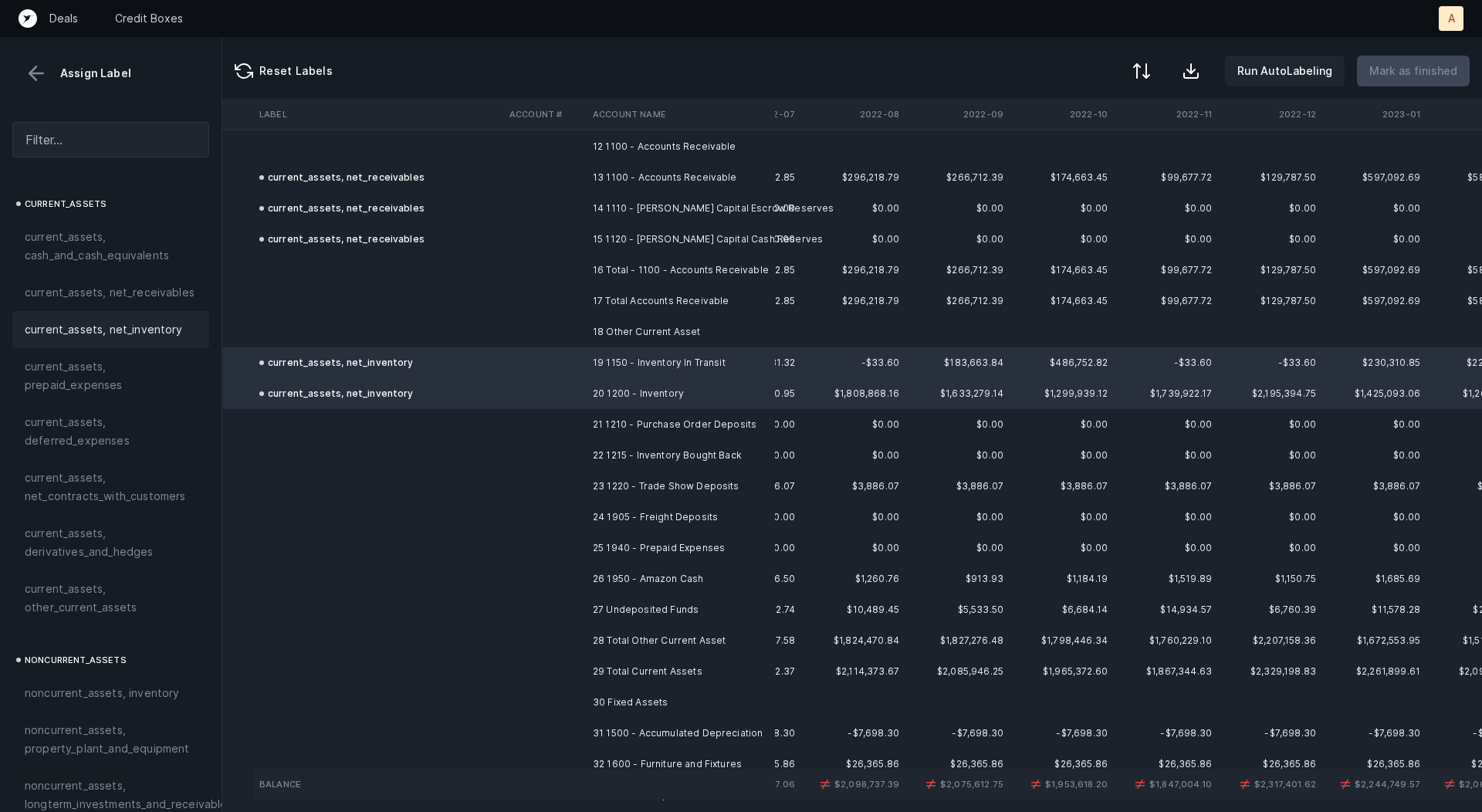
click at [599, 429] on td "21 1210 - Purchase Order Deposits" at bounding box center [681, 424] width 189 height 30
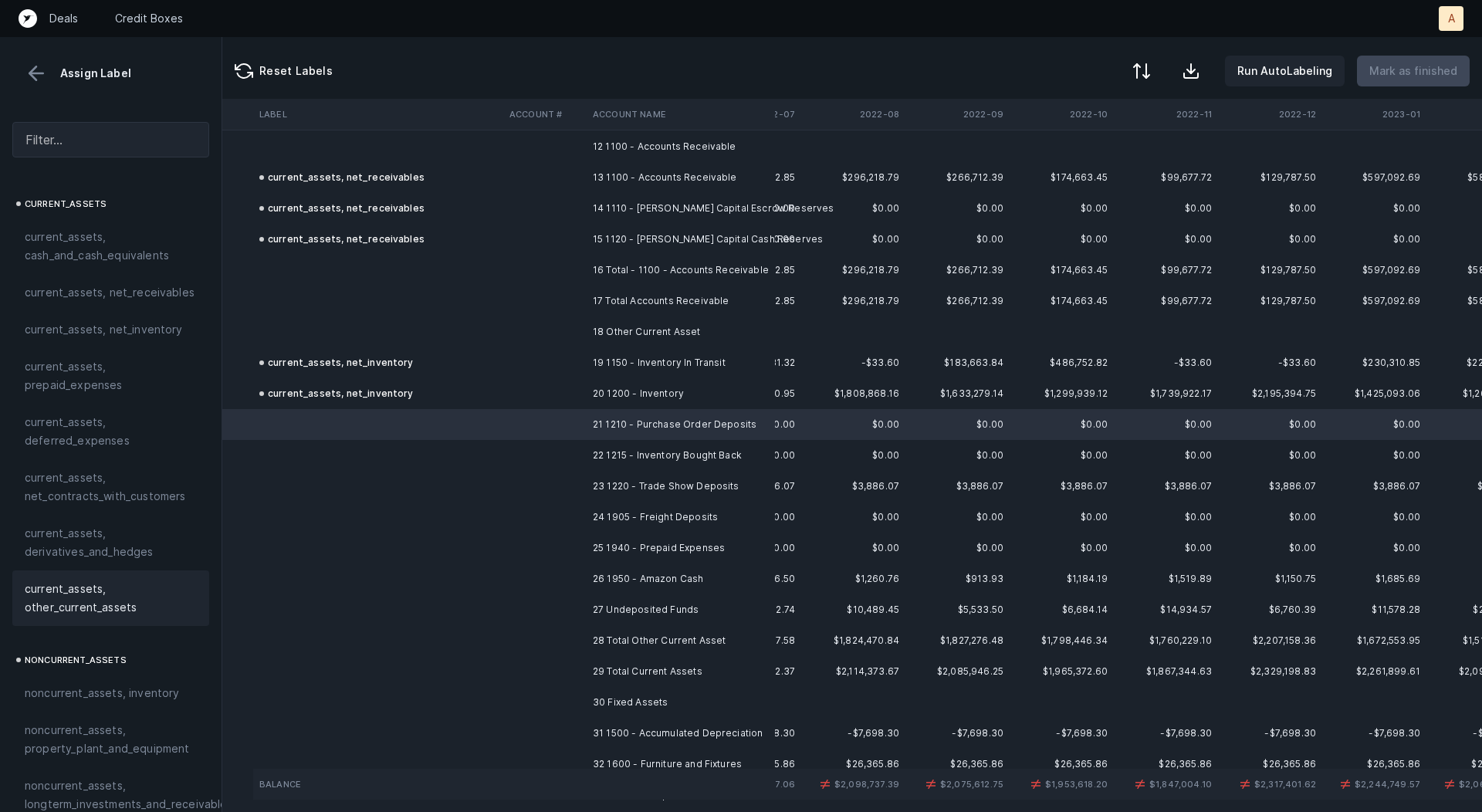
click at [45, 584] on span "current_assets, other_current_assets" at bounding box center [111, 598] width 173 height 37
click at [545, 456] on td at bounding box center [544, 456] width 83 height 30
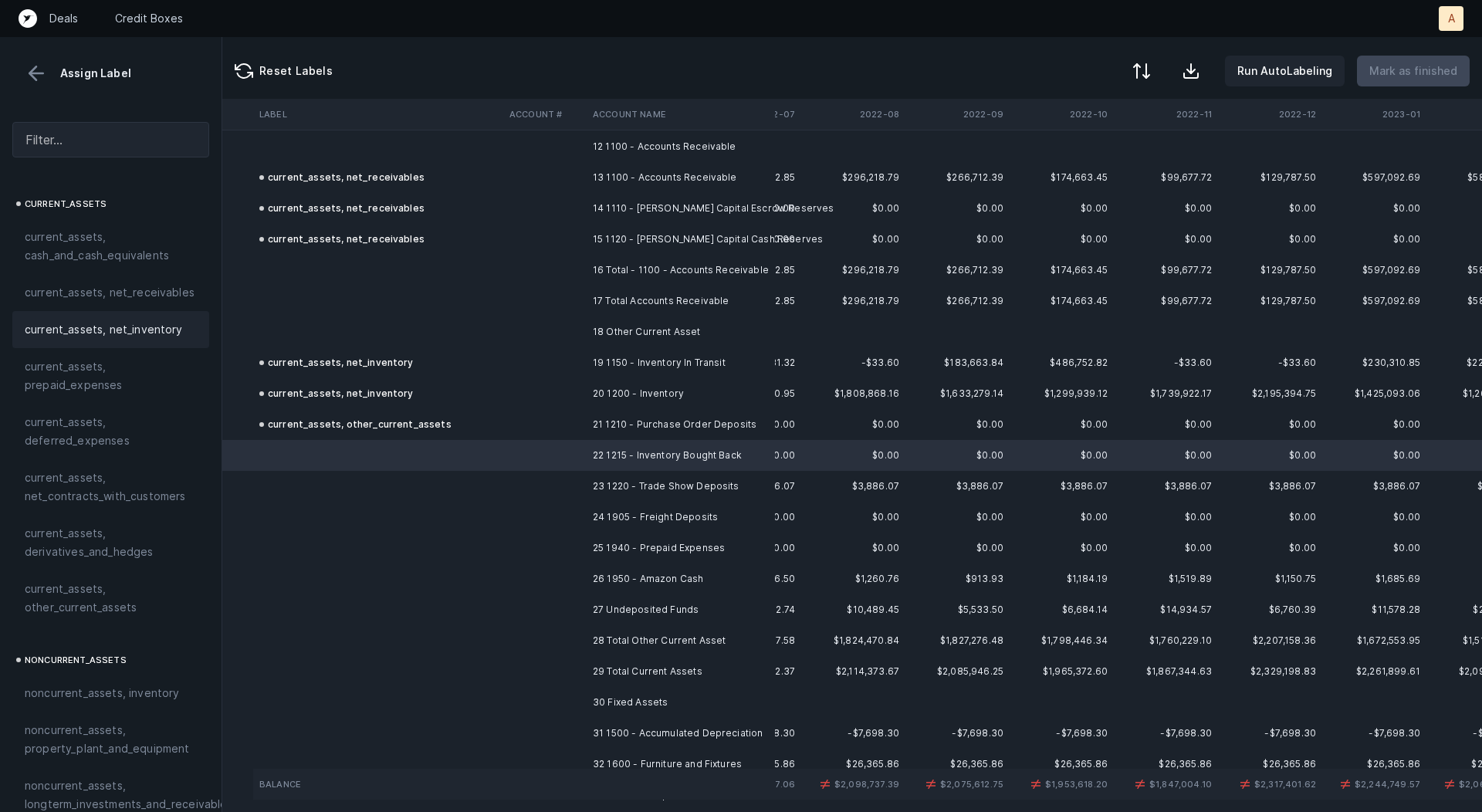
click at [135, 317] on div "current_assets, net_inventory" at bounding box center [111, 329] width 197 height 37
click at [606, 482] on td "23 1220 - Trade Show Deposits" at bounding box center [681, 486] width 189 height 30
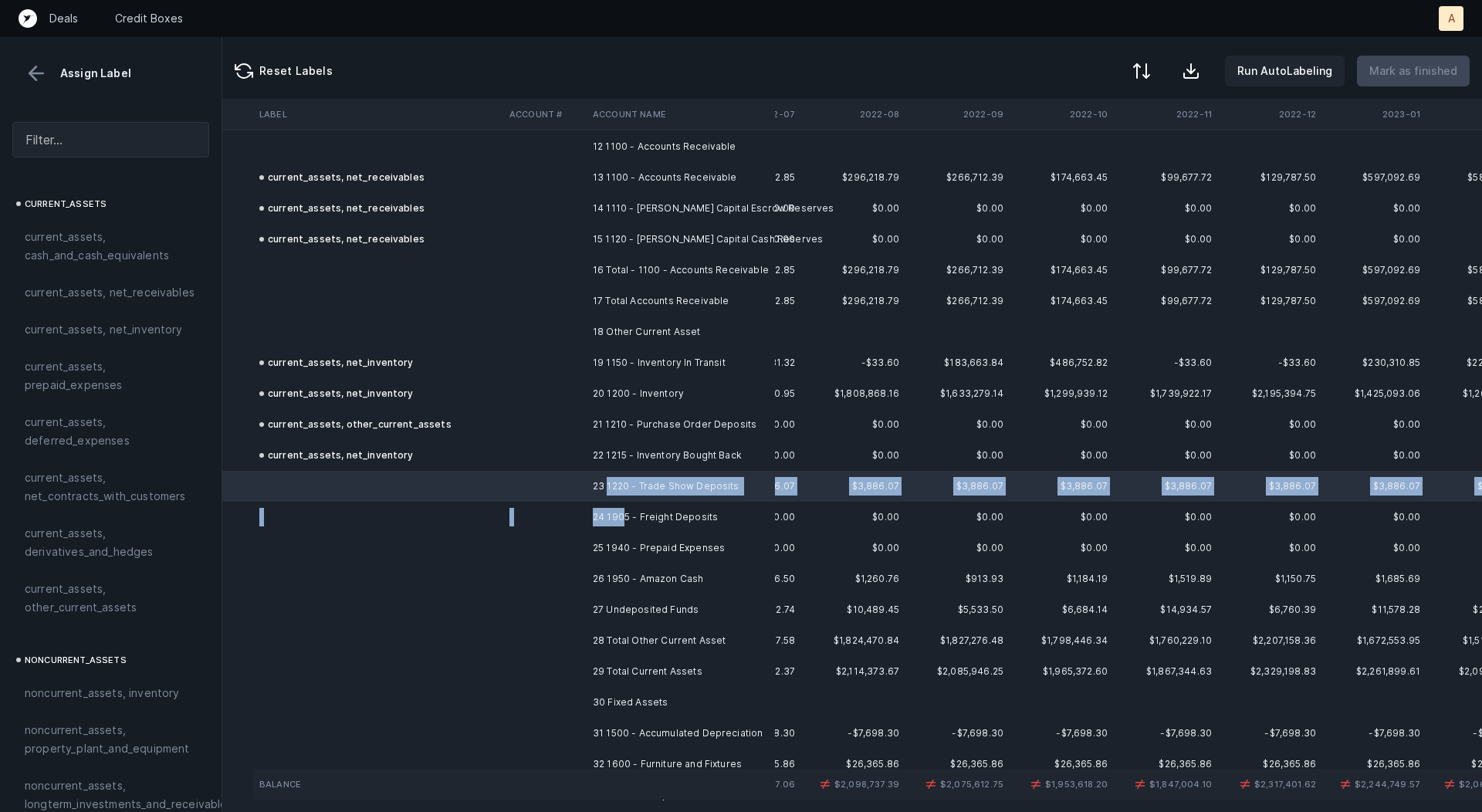
click at [623, 517] on td "24 1905 - Freight Deposits" at bounding box center [681, 518] width 189 height 30
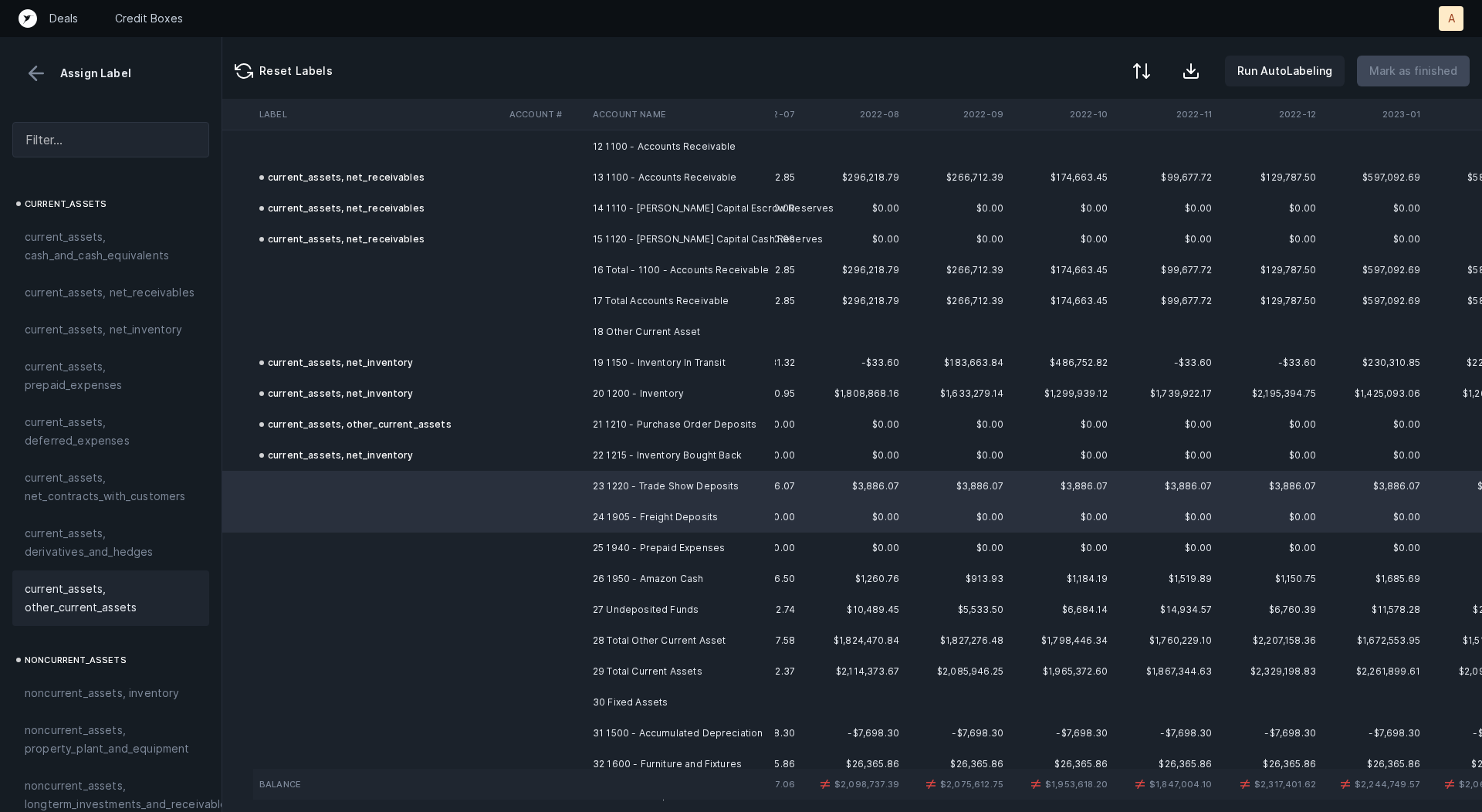
click at [49, 591] on span "current_assets, other_current_assets" at bounding box center [111, 598] width 173 height 37
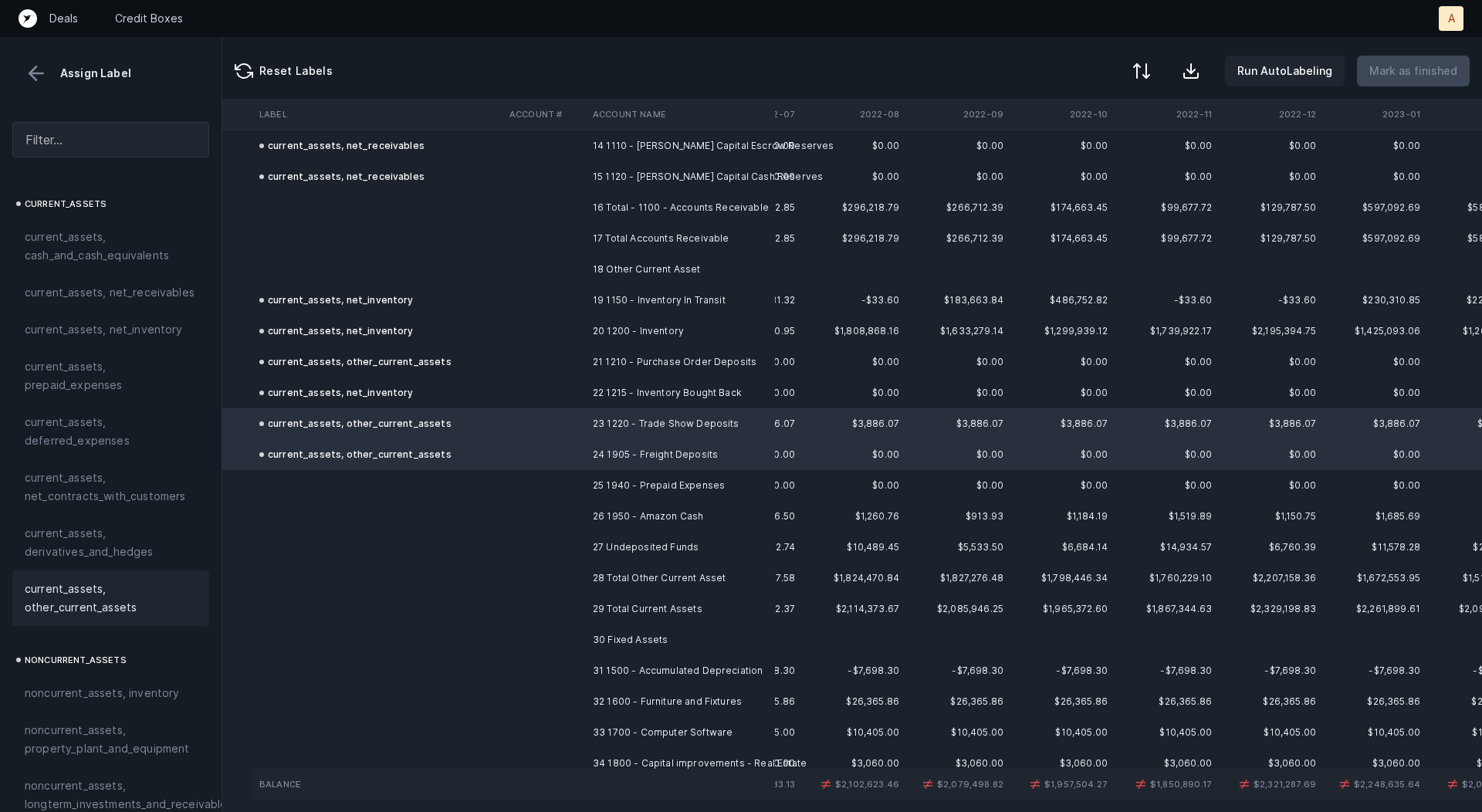
scroll to position [473, 83]
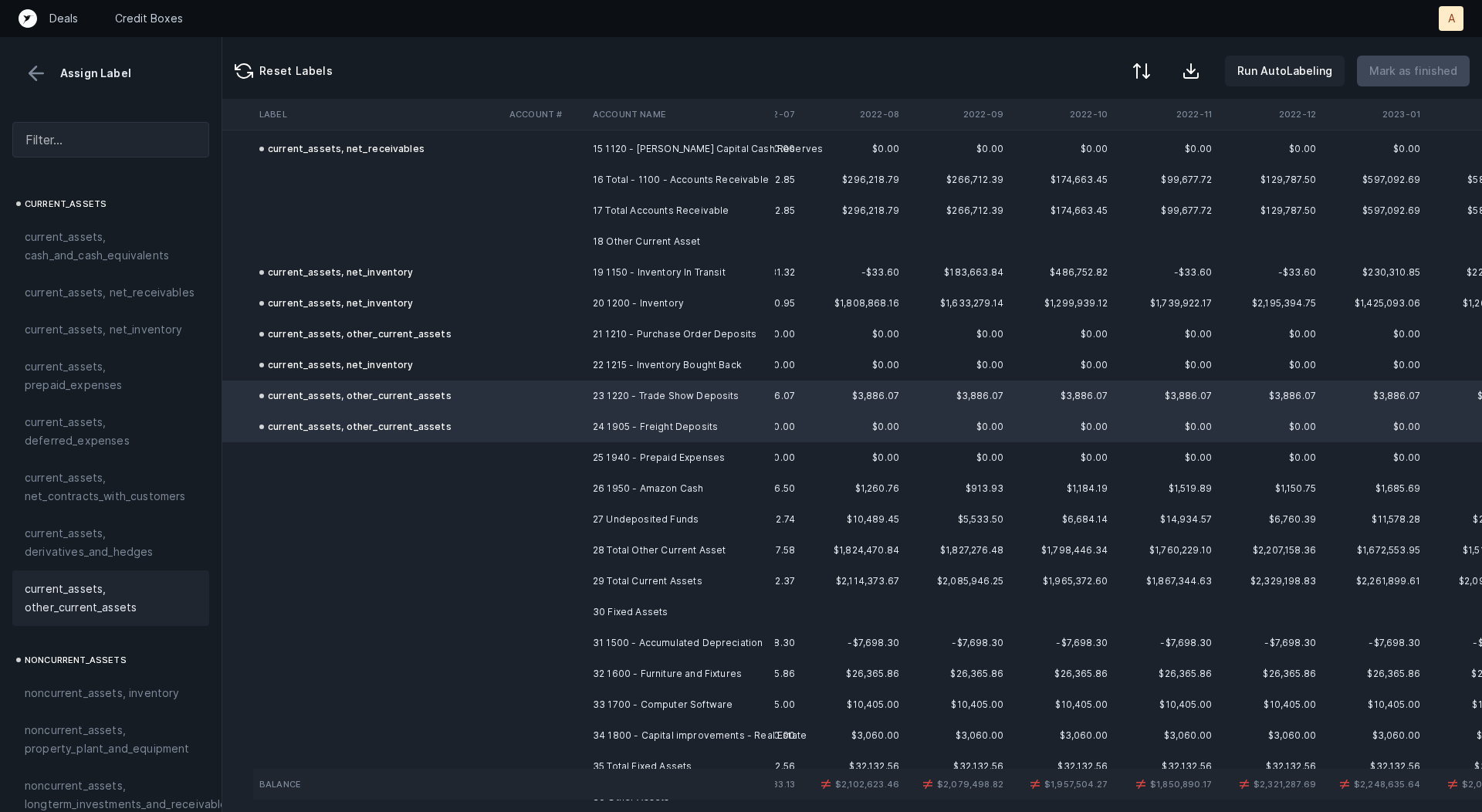
click at [558, 455] on td at bounding box center [544, 457] width 83 height 30
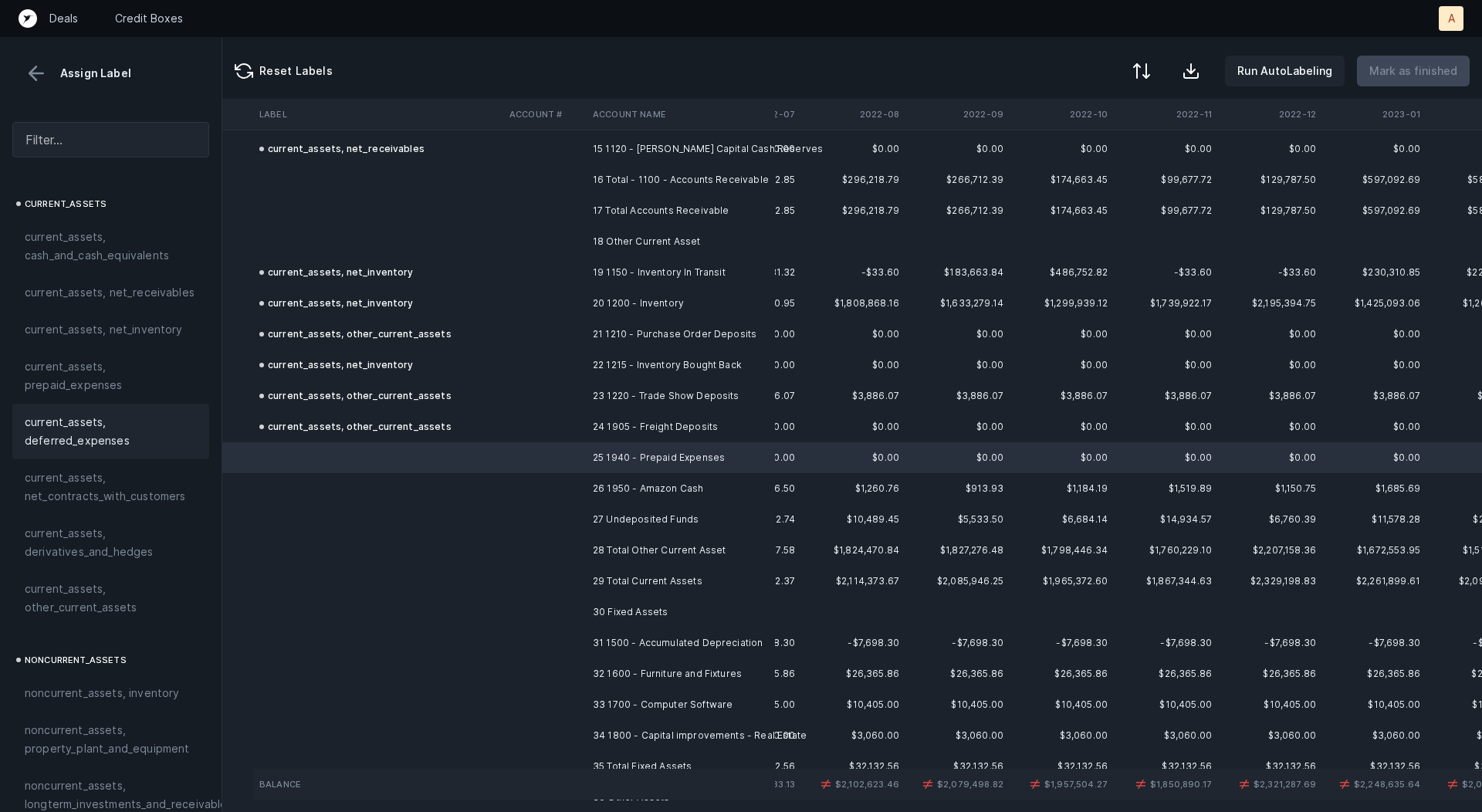
click at [92, 409] on div "current_assets, deferred_expenses" at bounding box center [111, 432] width 197 height 55
click at [116, 376] on span "current_assets, prepaid_expenses" at bounding box center [111, 376] width 173 height 37
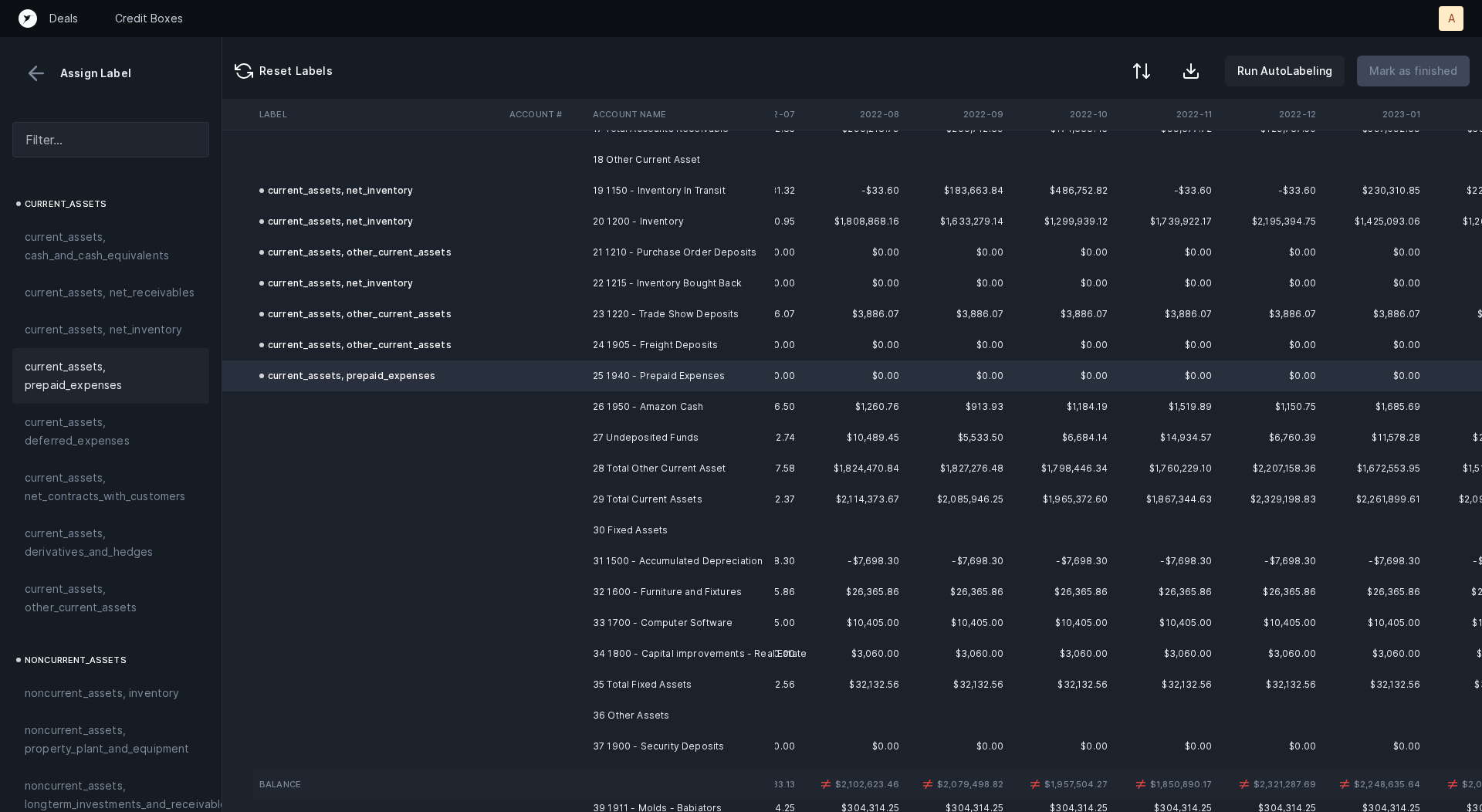
scroll to position [572, 83]
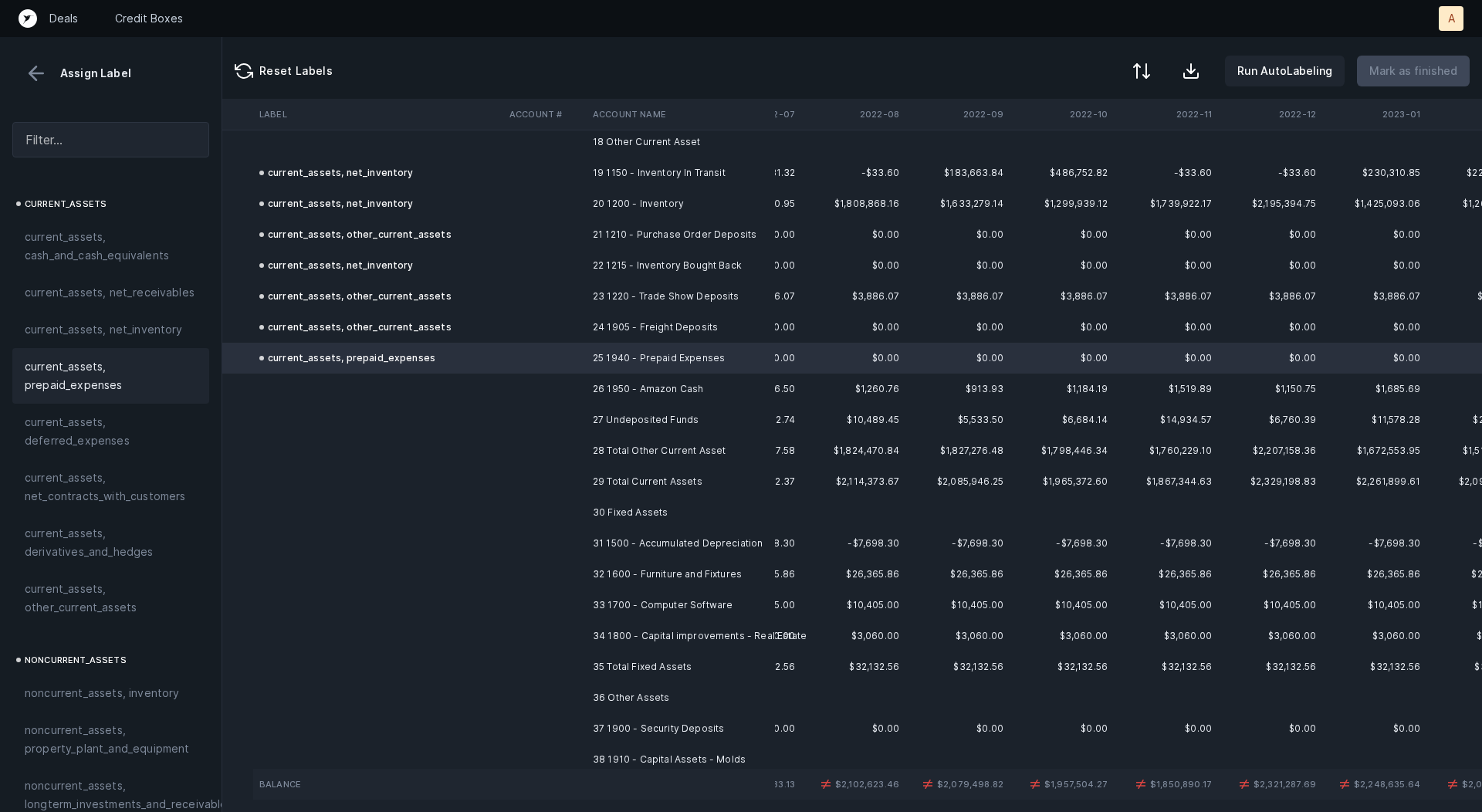
click at [587, 395] on td "26 1950 - Amazon Cash" at bounding box center [681, 389] width 189 height 30
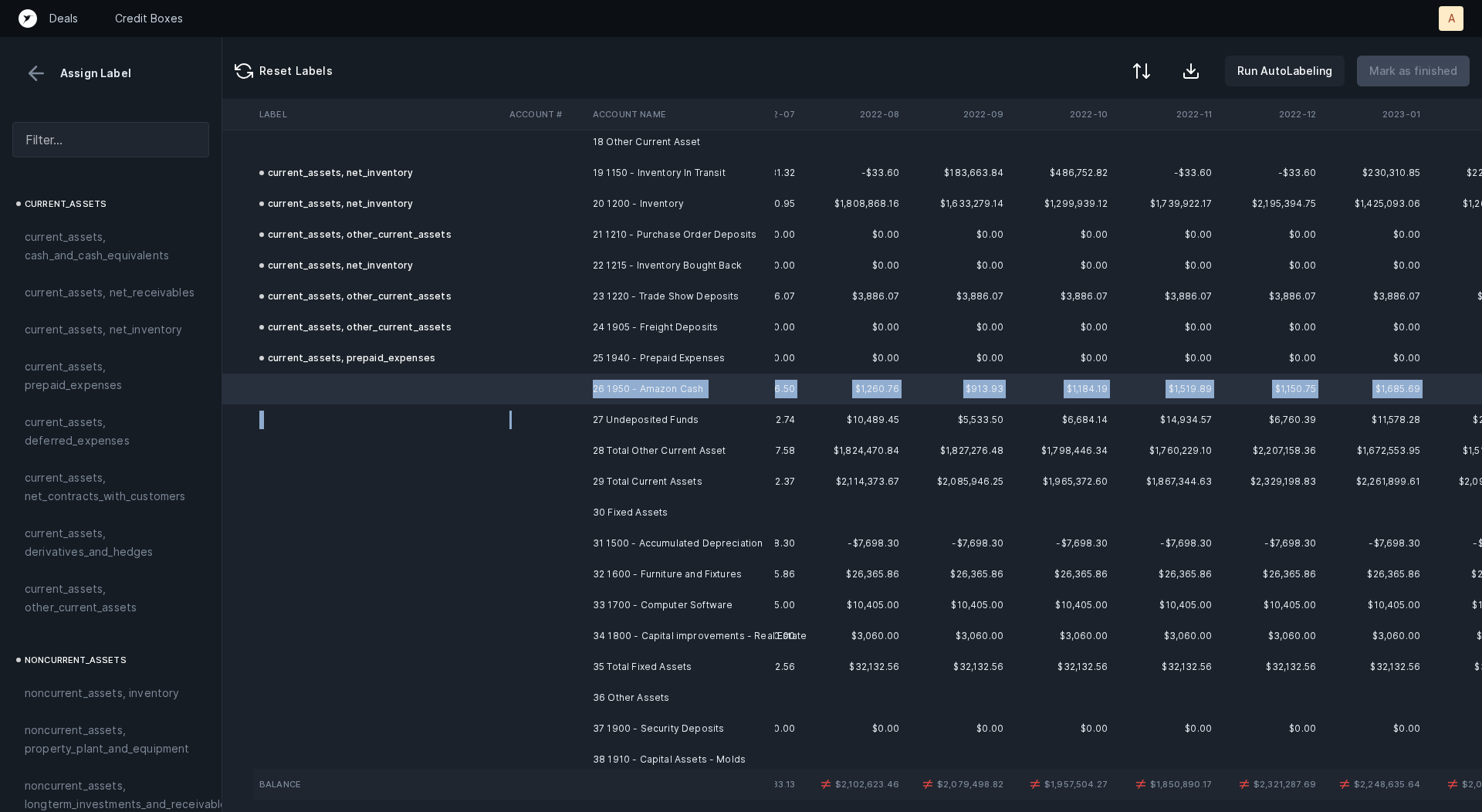
click at [586, 416] on td at bounding box center [544, 420] width 83 height 30
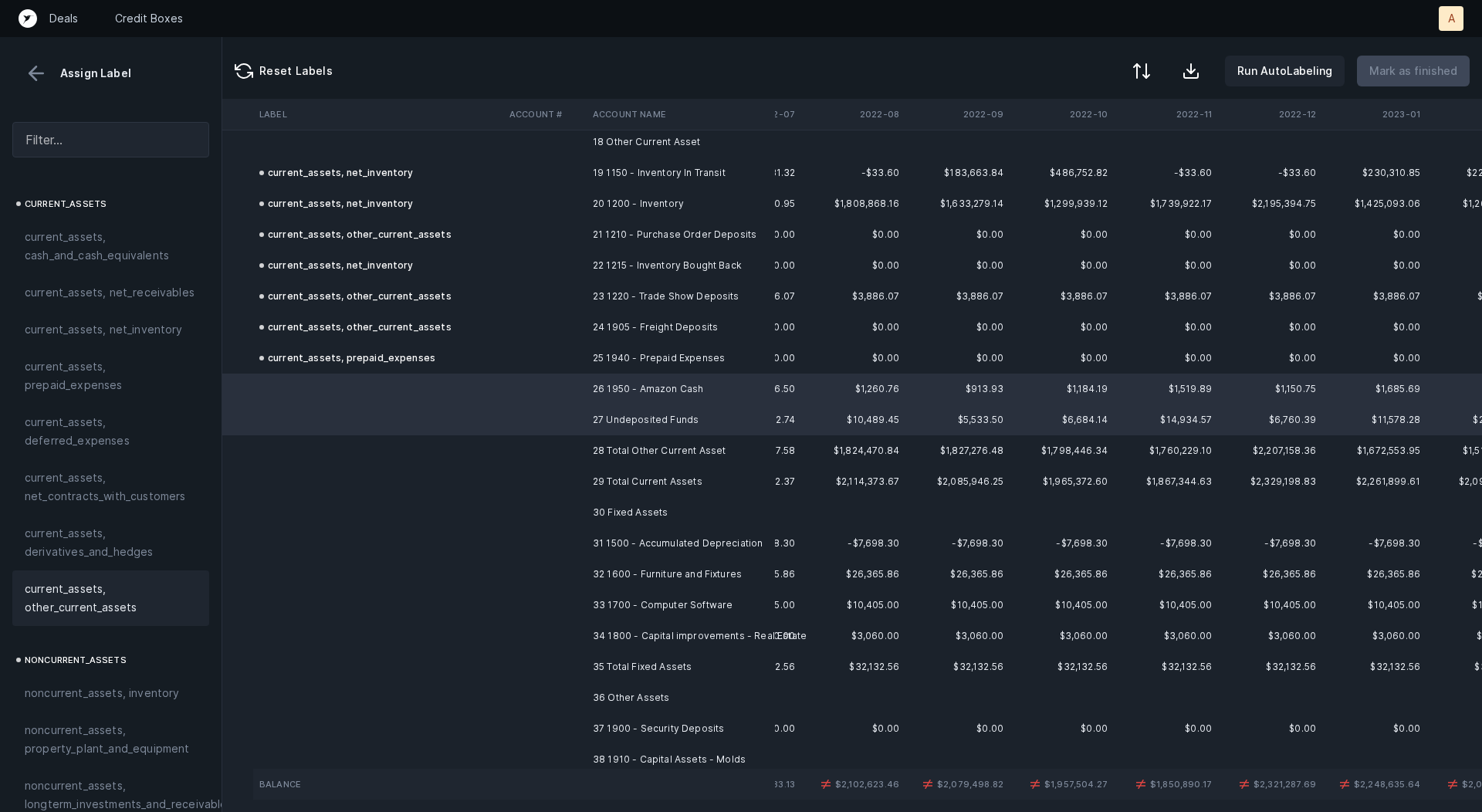
click at [61, 608] on span "current_assets, other_current_assets" at bounding box center [111, 598] width 173 height 37
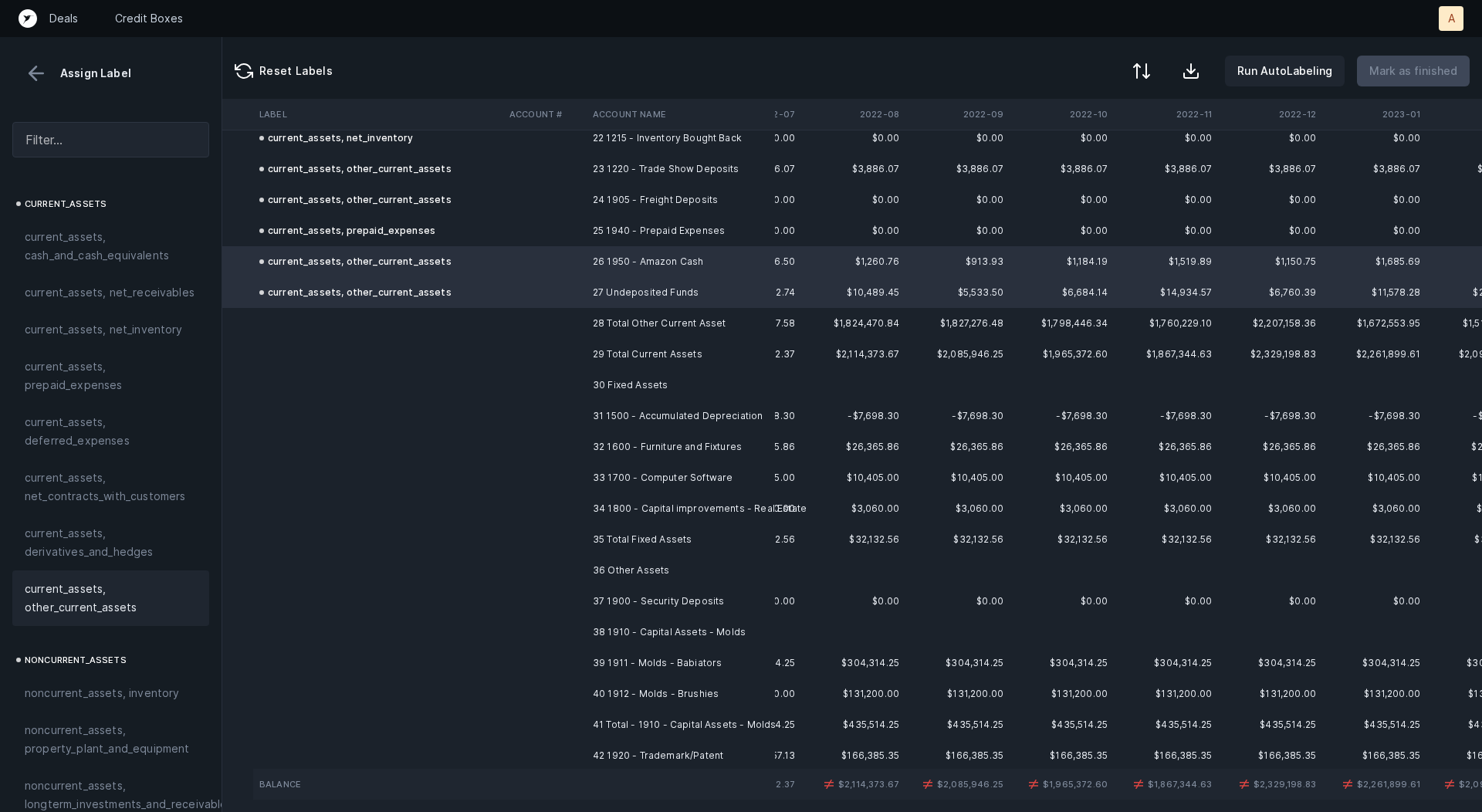
scroll to position [720, 83]
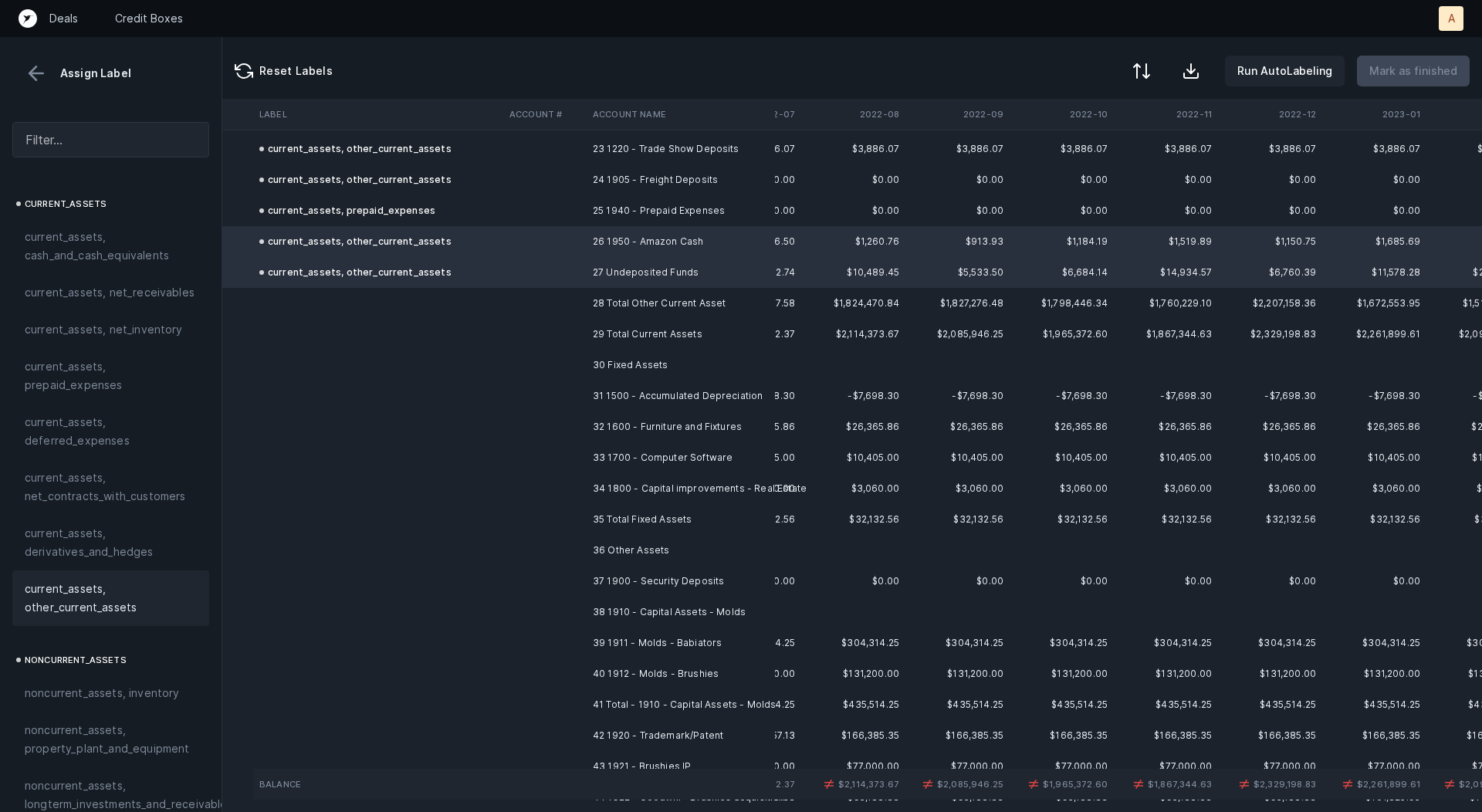
click at [723, 397] on td "31 1500 - Accumulated Depreciation" at bounding box center [681, 396] width 189 height 30
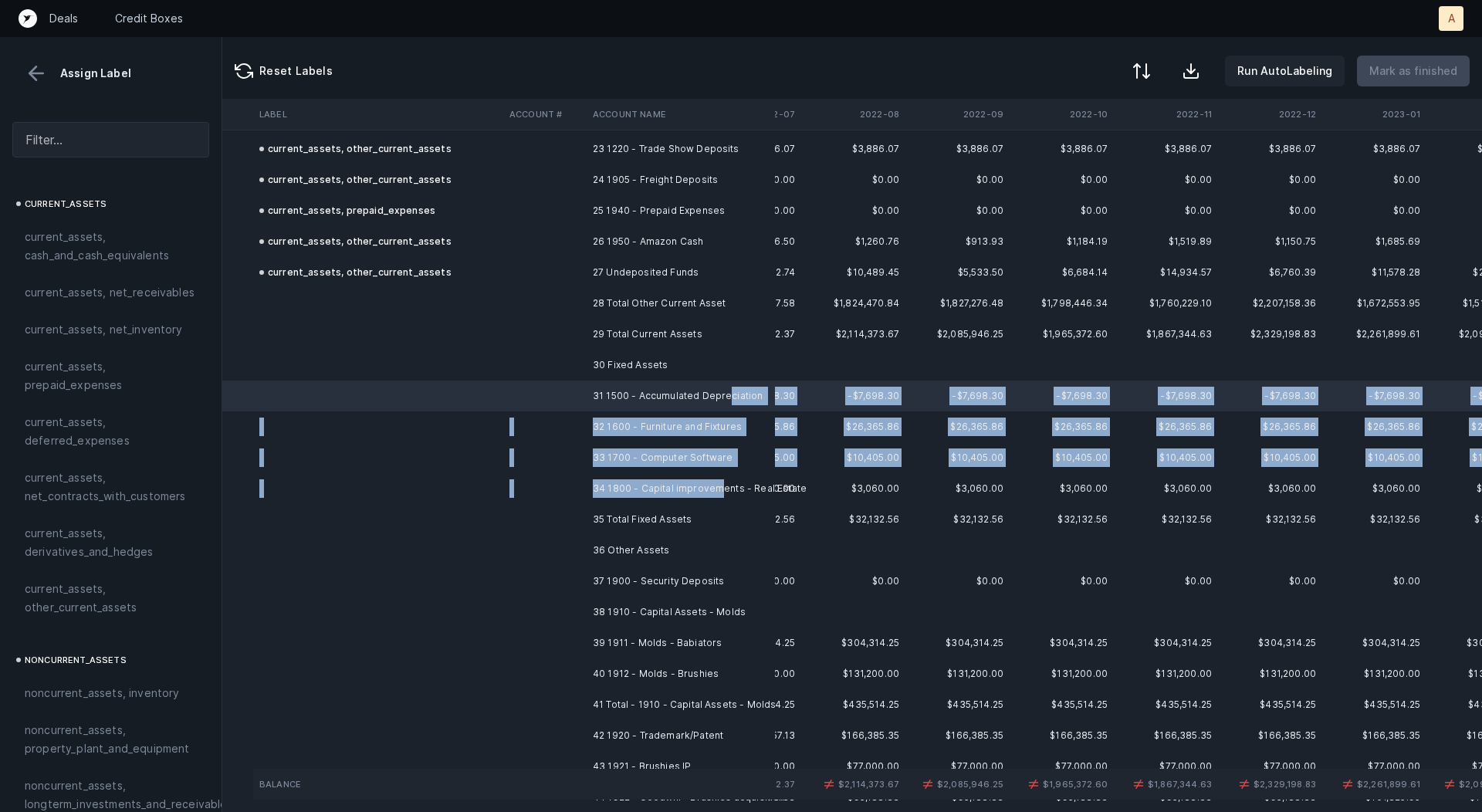
click at [719, 486] on td "34 1800 - Capital improvements - Real Estate" at bounding box center [681, 489] width 189 height 30
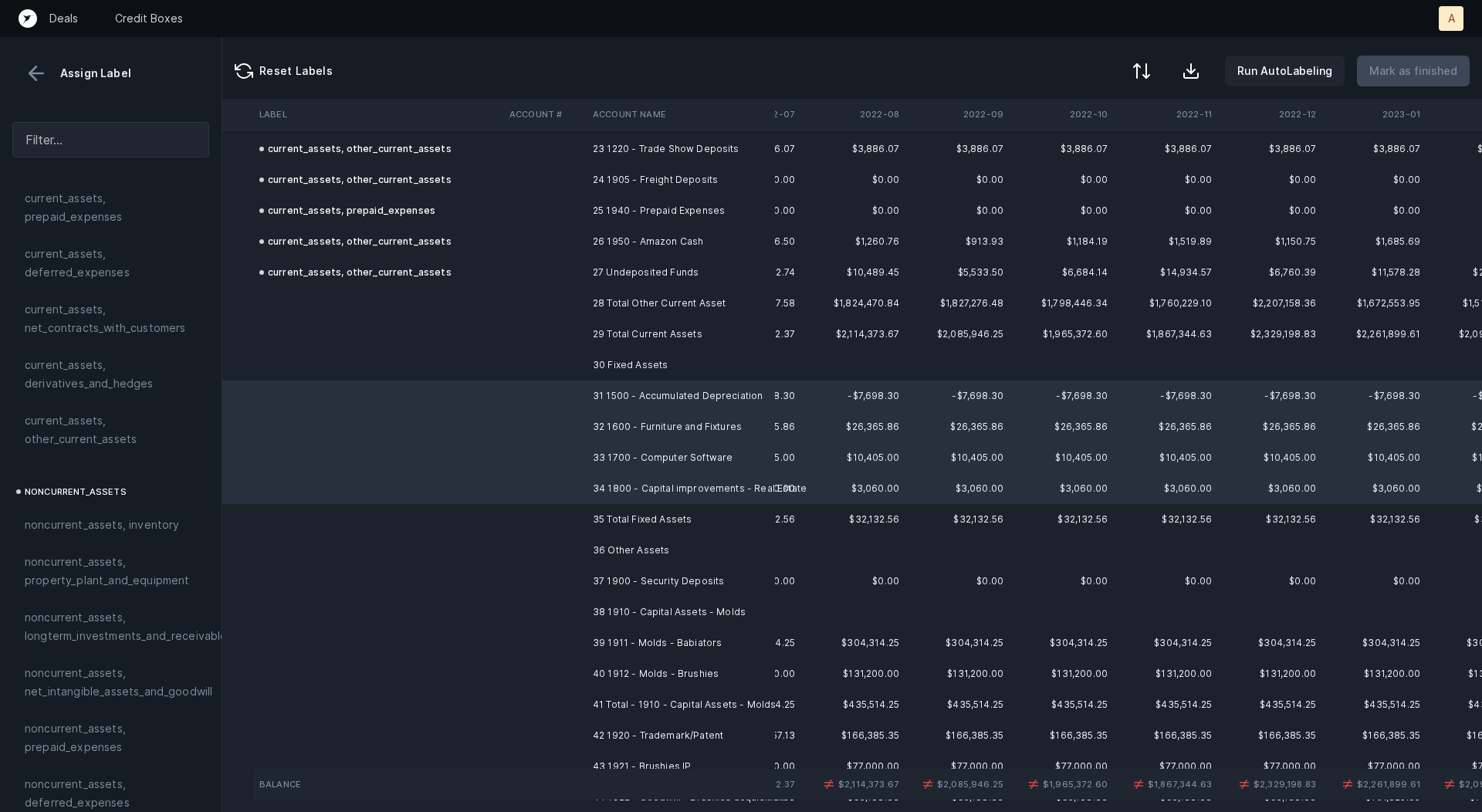
scroll to position [242, 0]
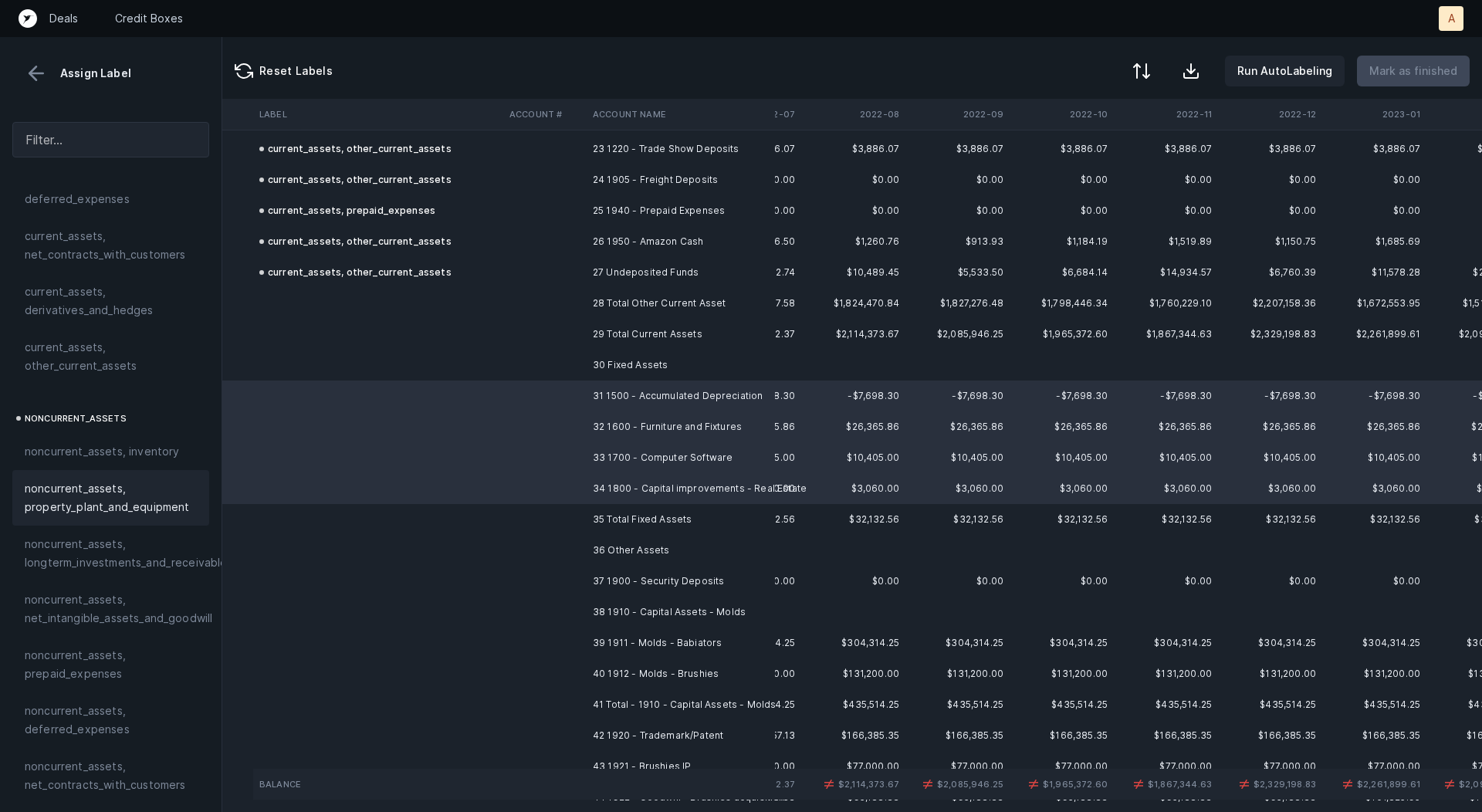
click at [85, 502] on span "noncurrent_assets, property_plant_and_equipment" at bounding box center [111, 497] width 173 height 37
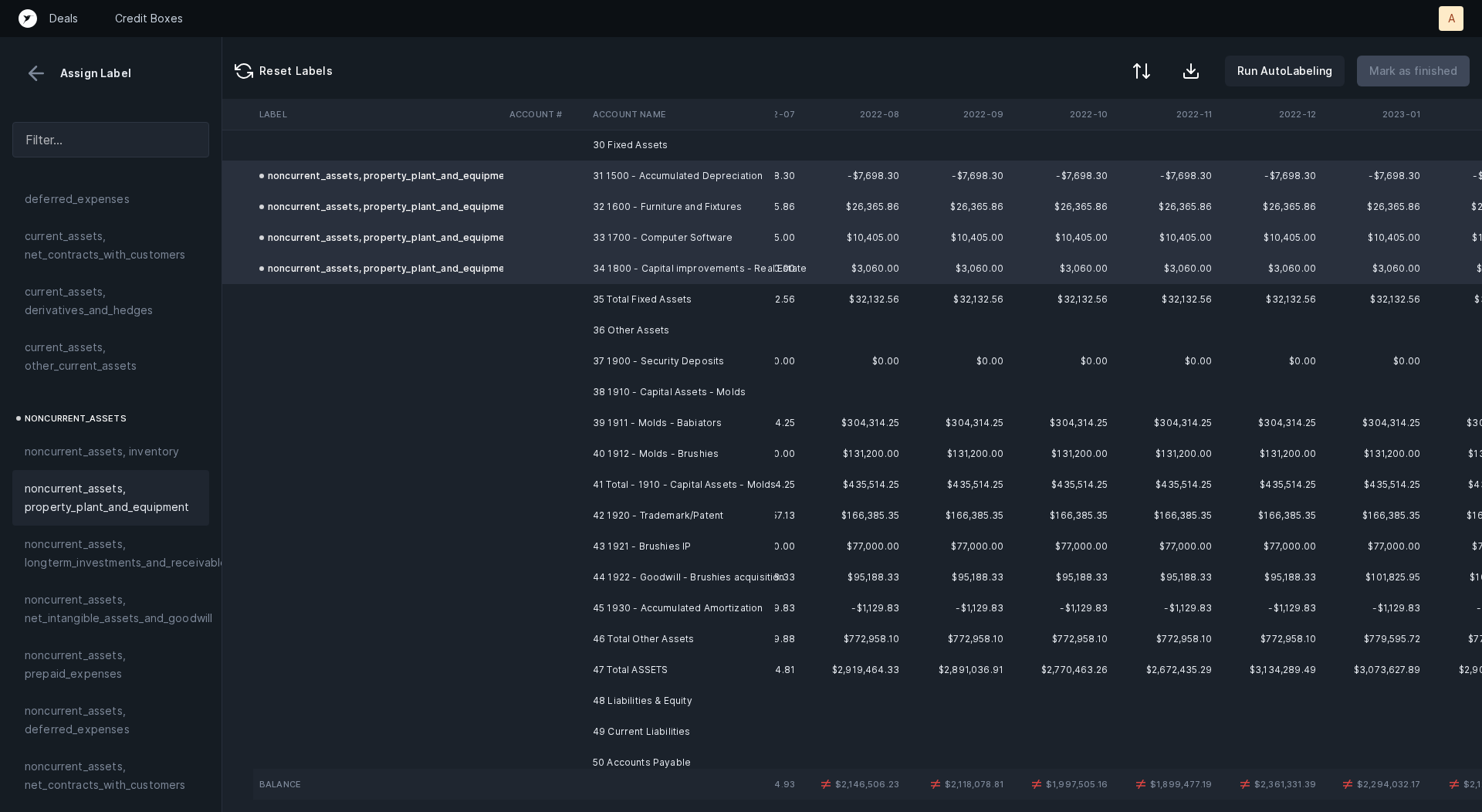
scroll to position [965, 83]
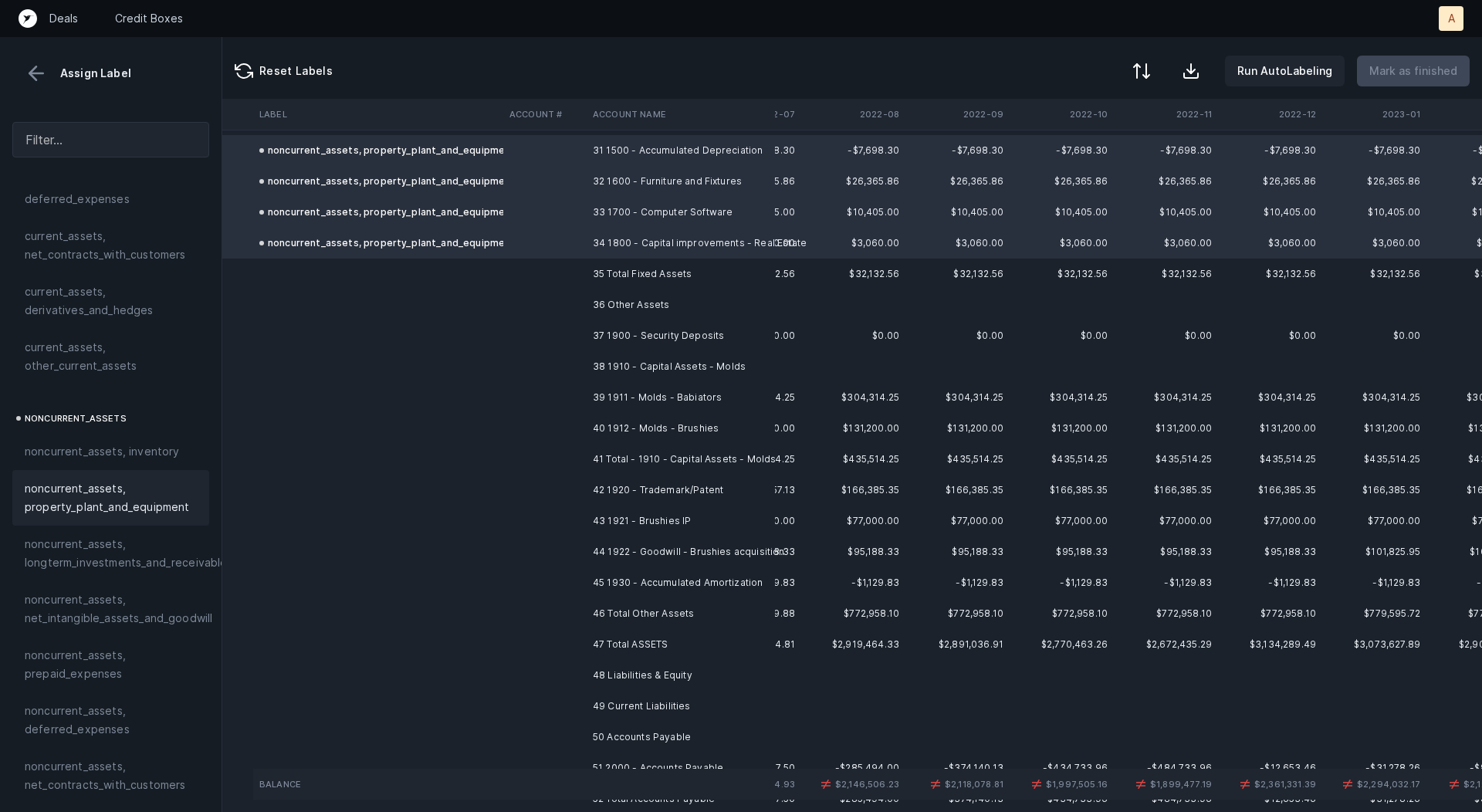
click at [660, 335] on td "37 1900 - Security Deposits" at bounding box center [681, 335] width 189 height 30
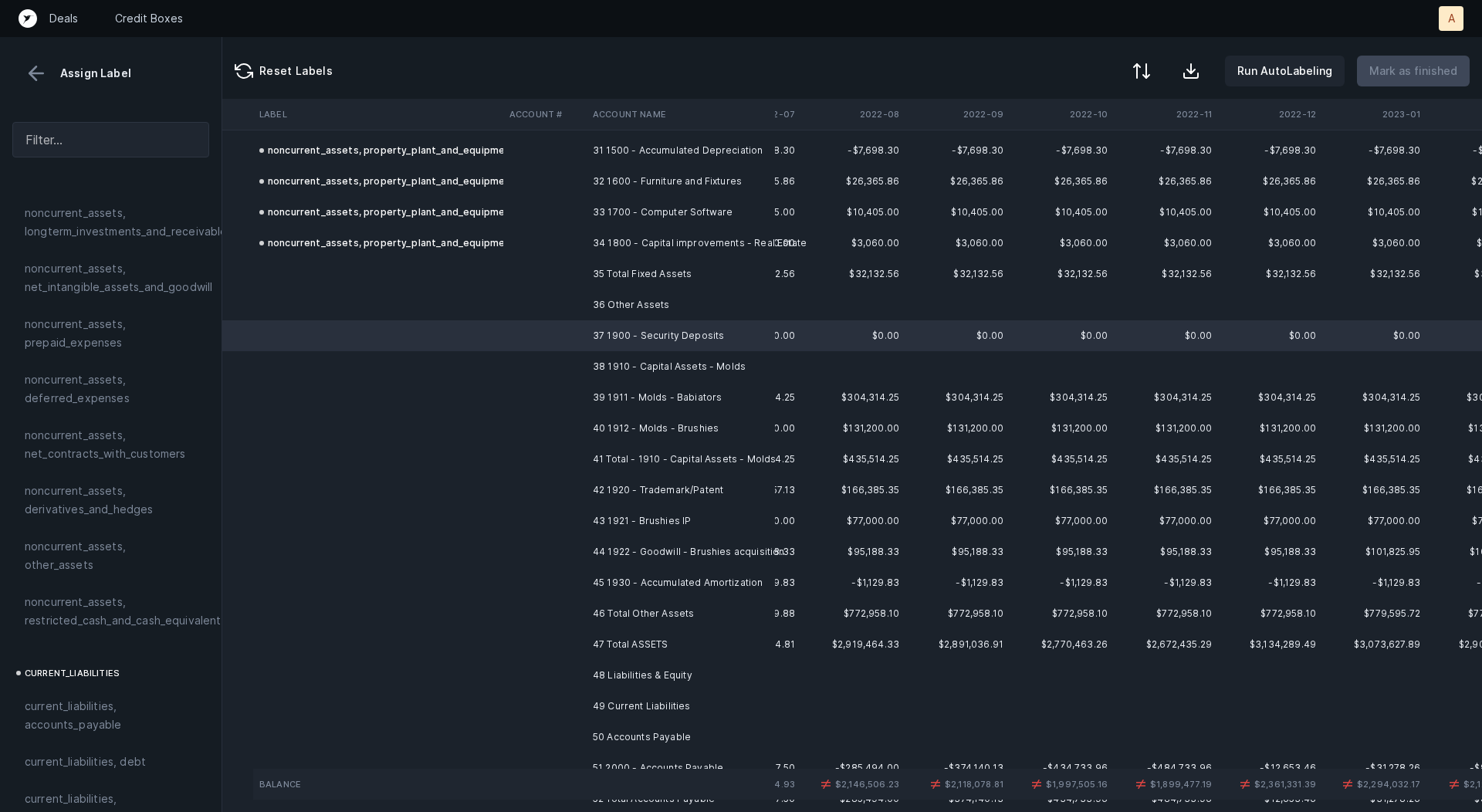
scroll to position [574, 0]
click at [97, 592] on span "noncurrent_assets, restricted_cash_and_cash_equivalents" at bounding box center [126, 610] width 202 height 37
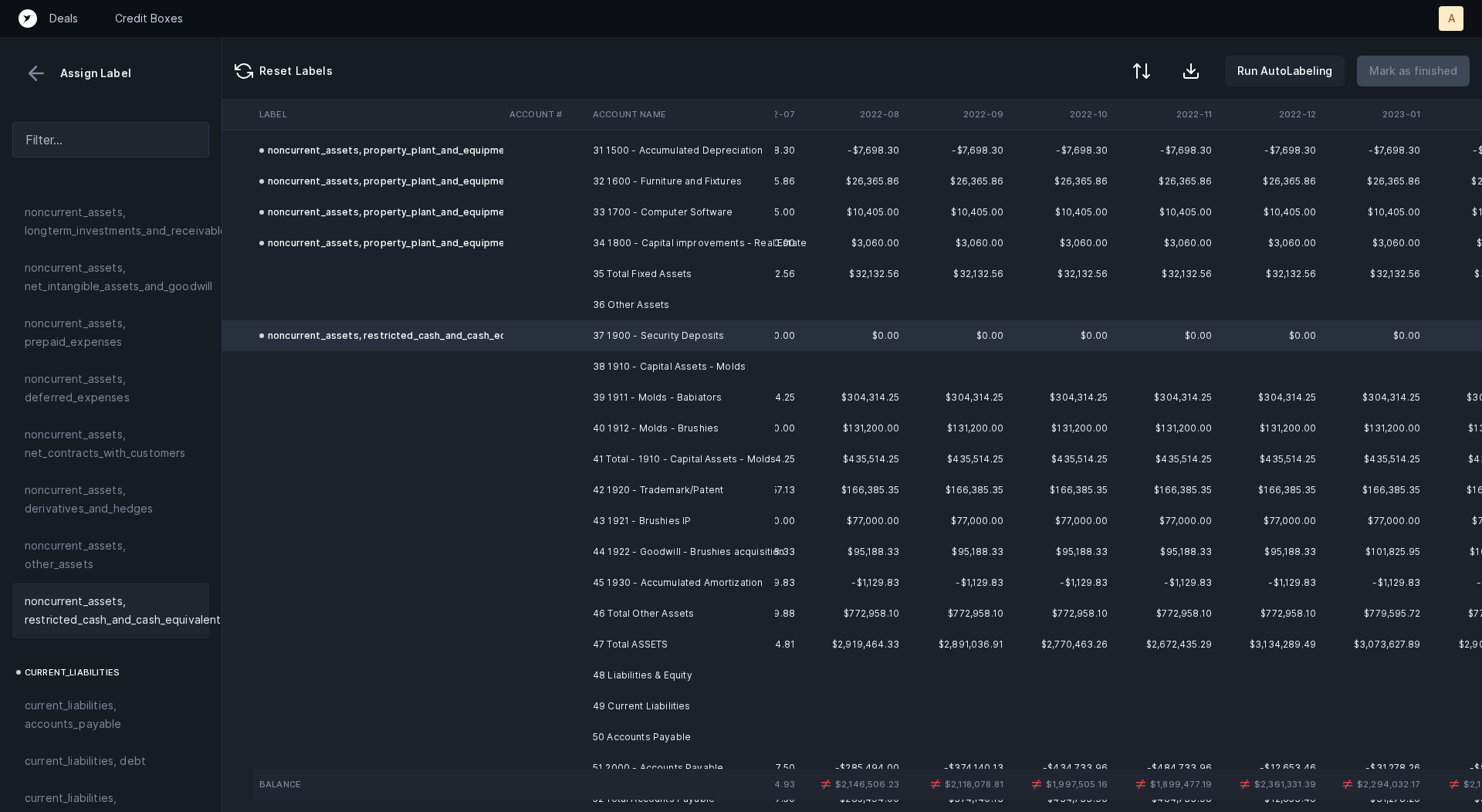
click at [653, 357] on td "38 1910 - Capital Assets - Molds" at bounding box center [681, 367] width 189 height 30
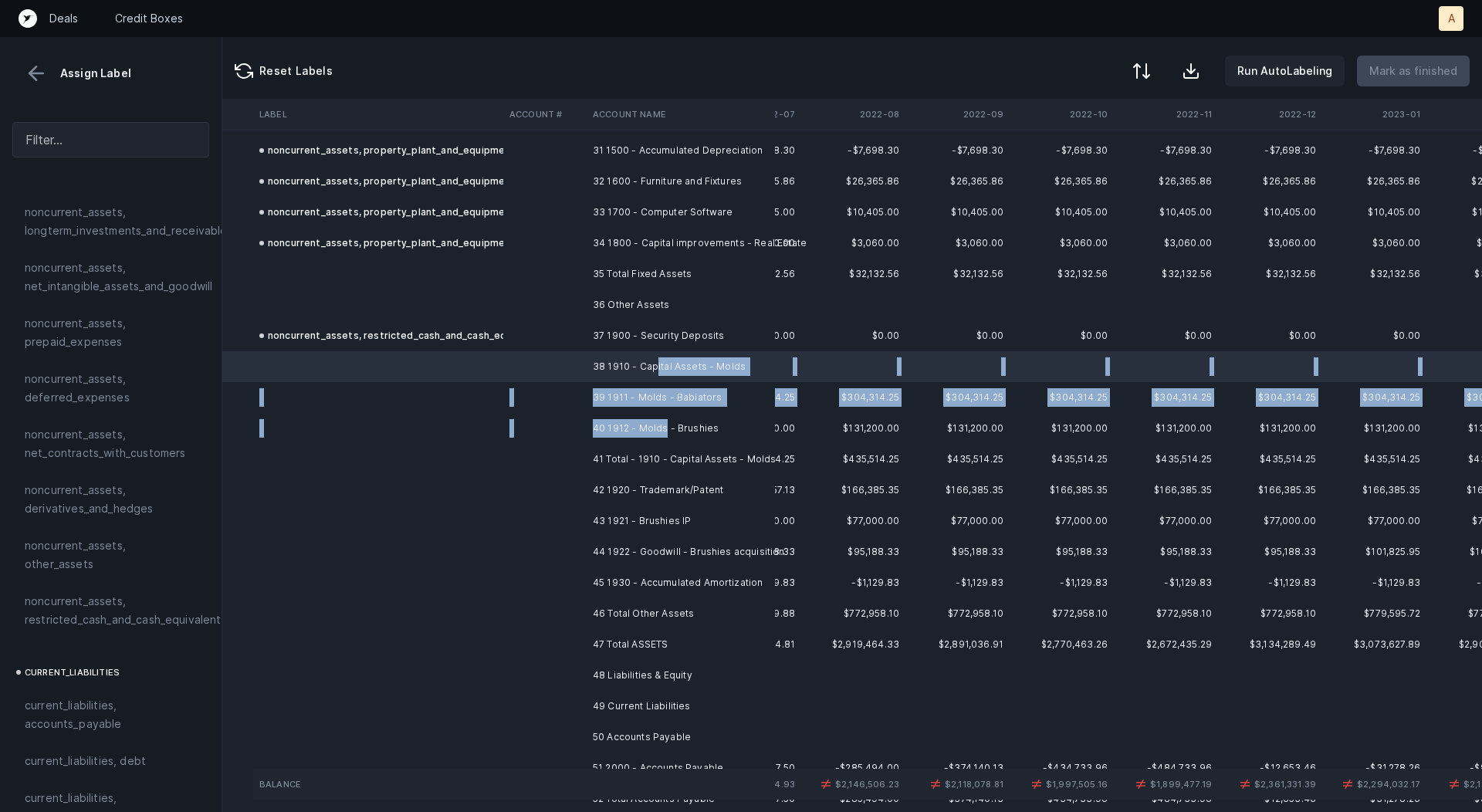
click at [662, 426] on td "40 1912 - Molds - Brushies" at bounding box center [681, 428] width 189 height 30
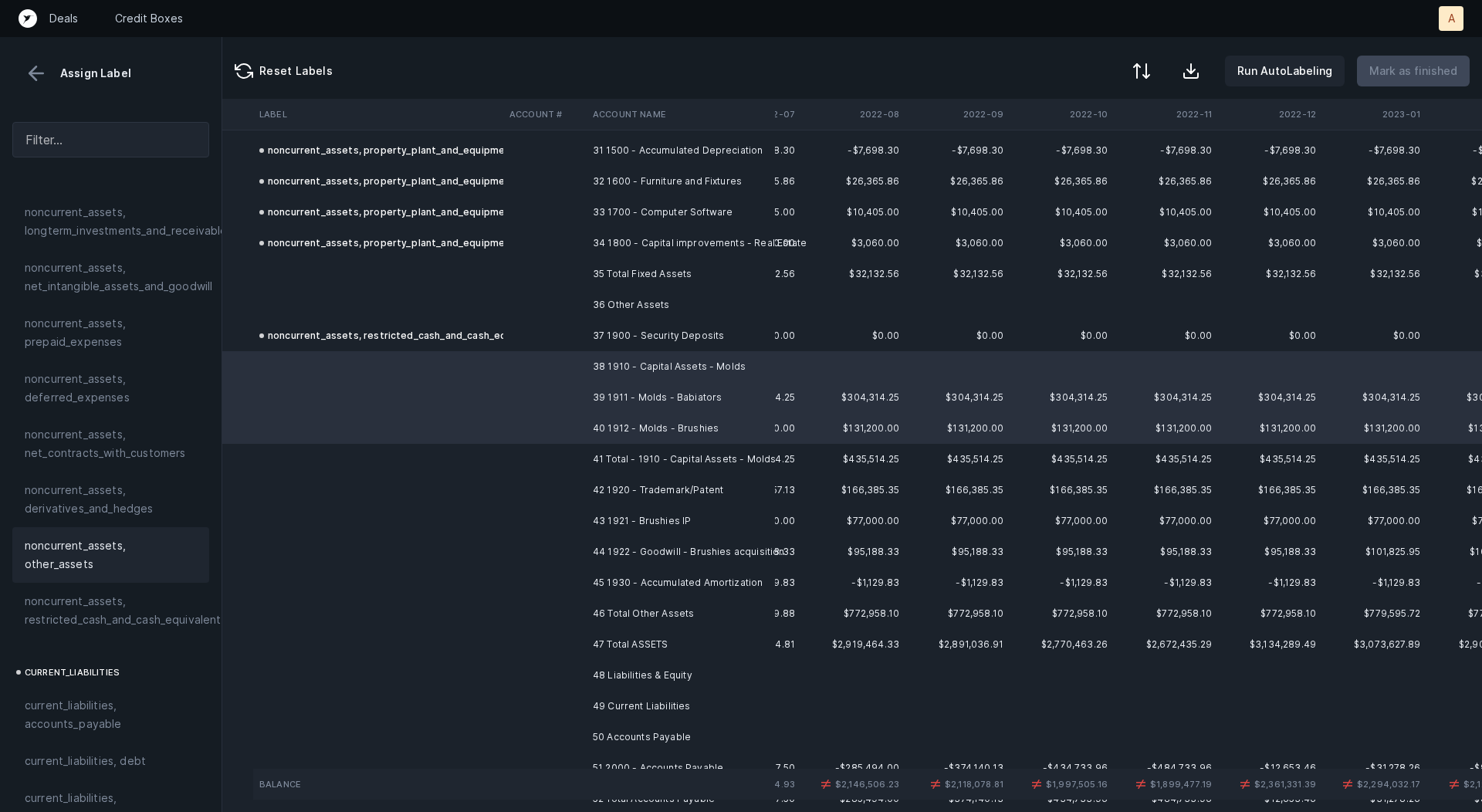
click at [146, 538] on span "noncurrent_assets, other_assets" at bounding box center [111, 555] width 173 height 37
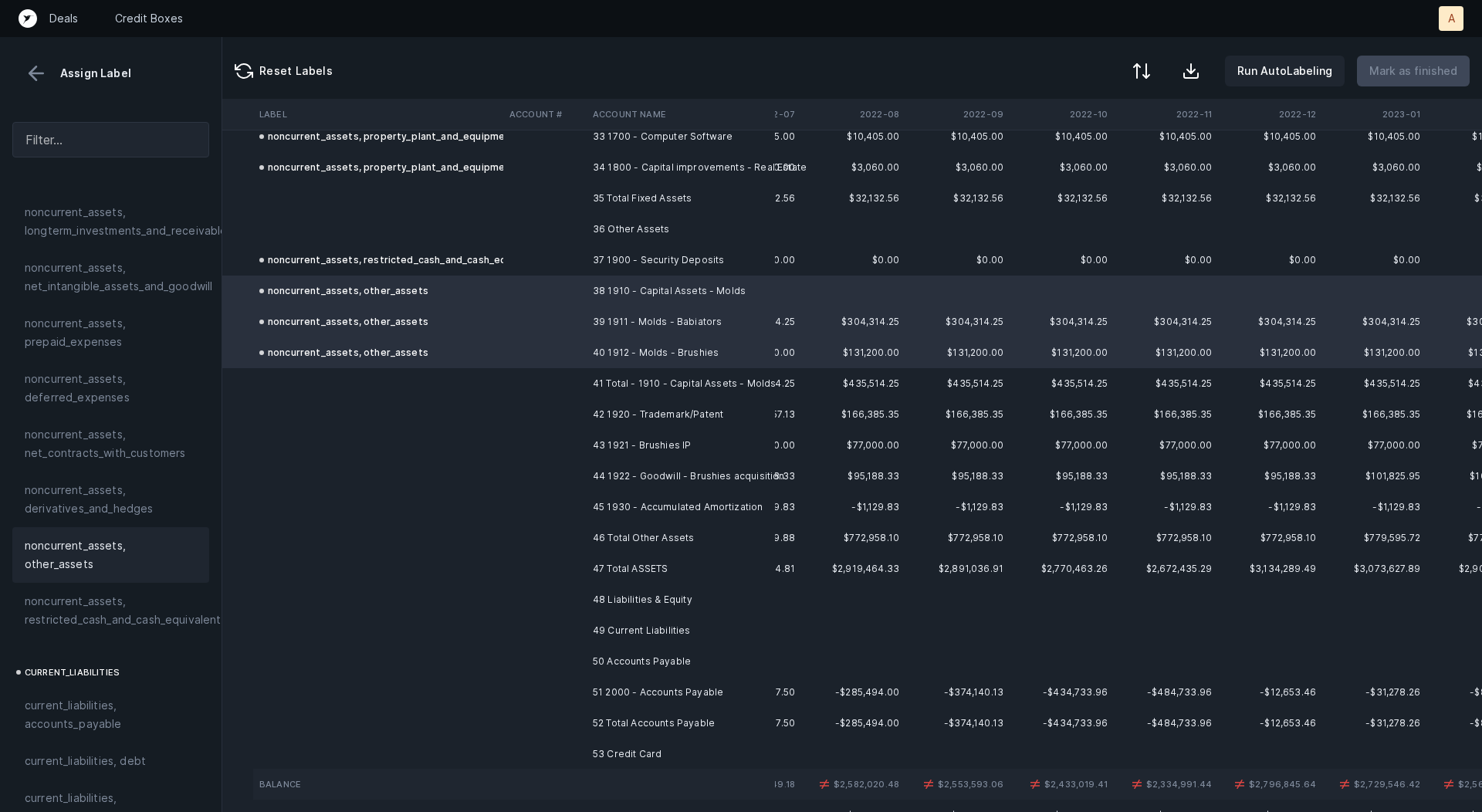
scroll to position [1063, 83]
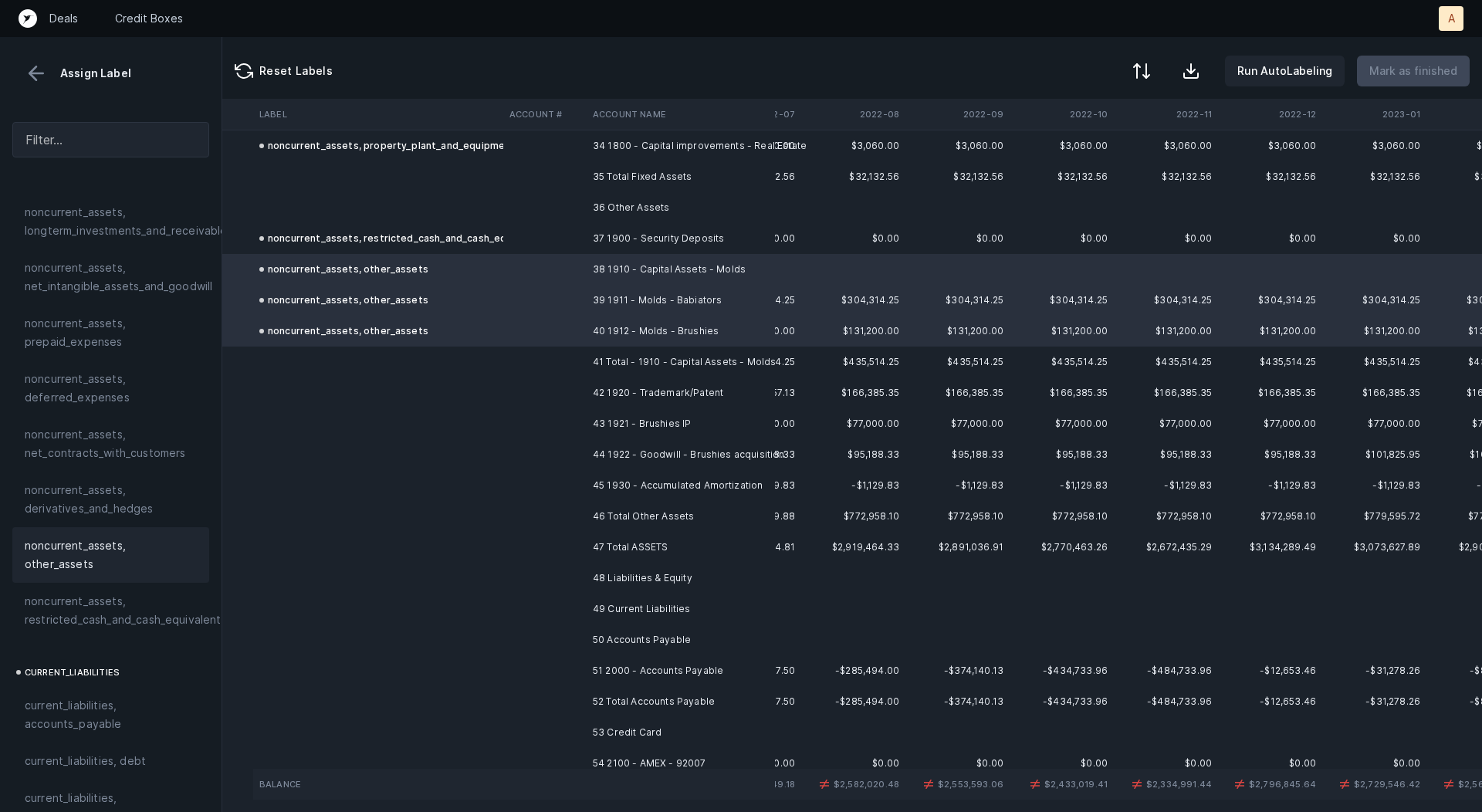
click at [653, 396] on td "42 1920 - Trademark/Patent" at bounding box center [681, 393] width 189 height 30
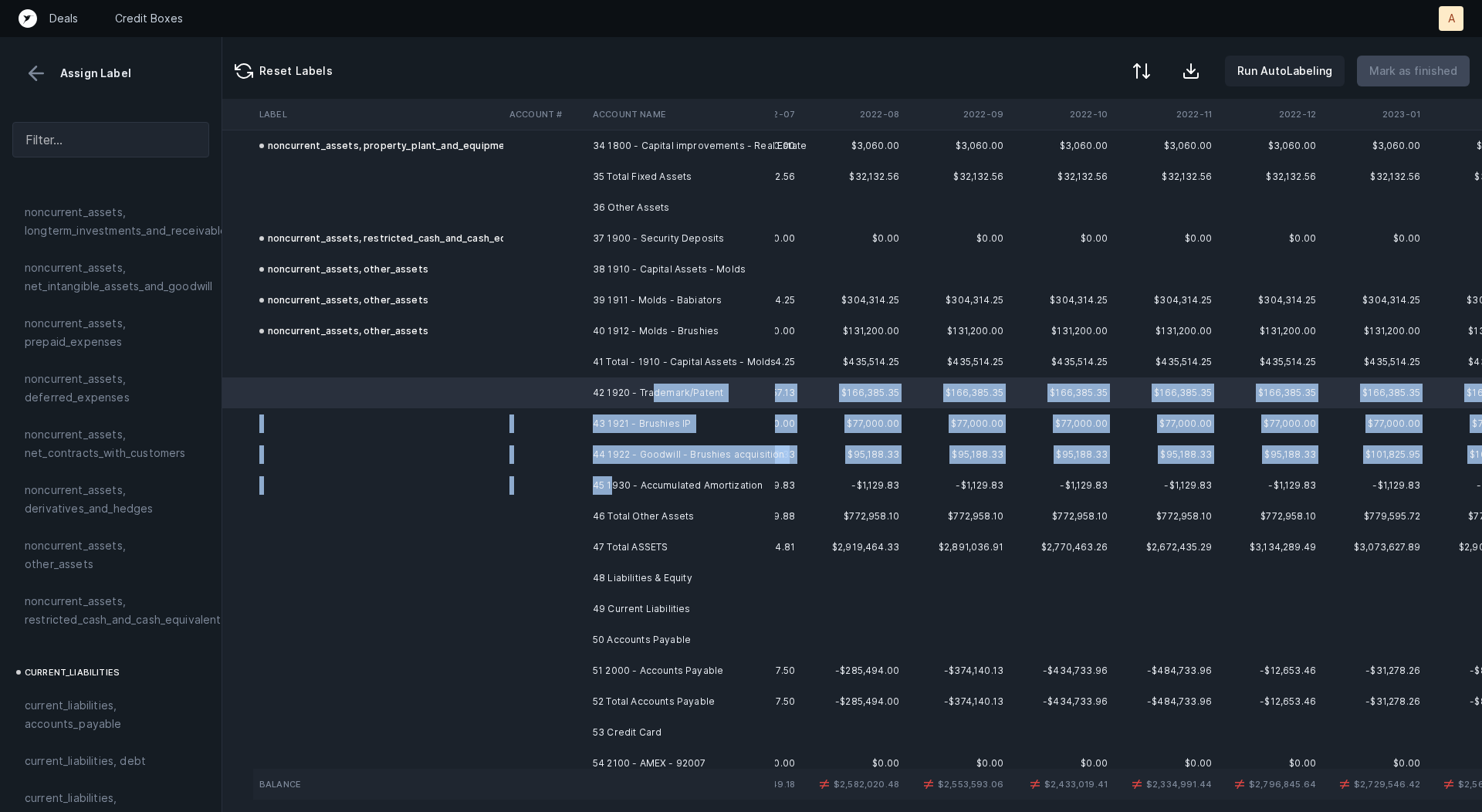
click at [610, 481] on td "45 1930 - Accumulated Amortization" at bounding box center [681, 485] width 189 height 30
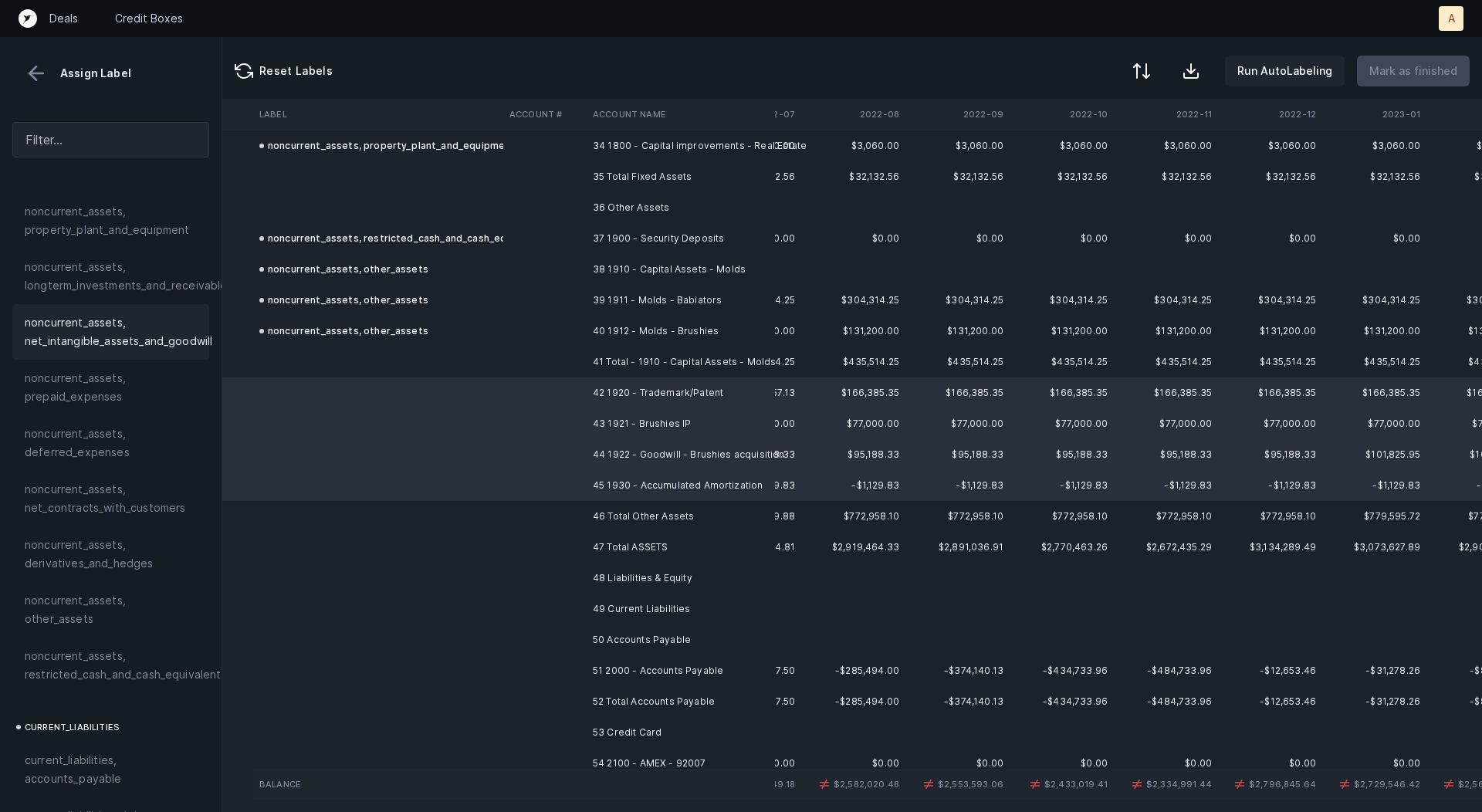
scroll to position [507, 0]
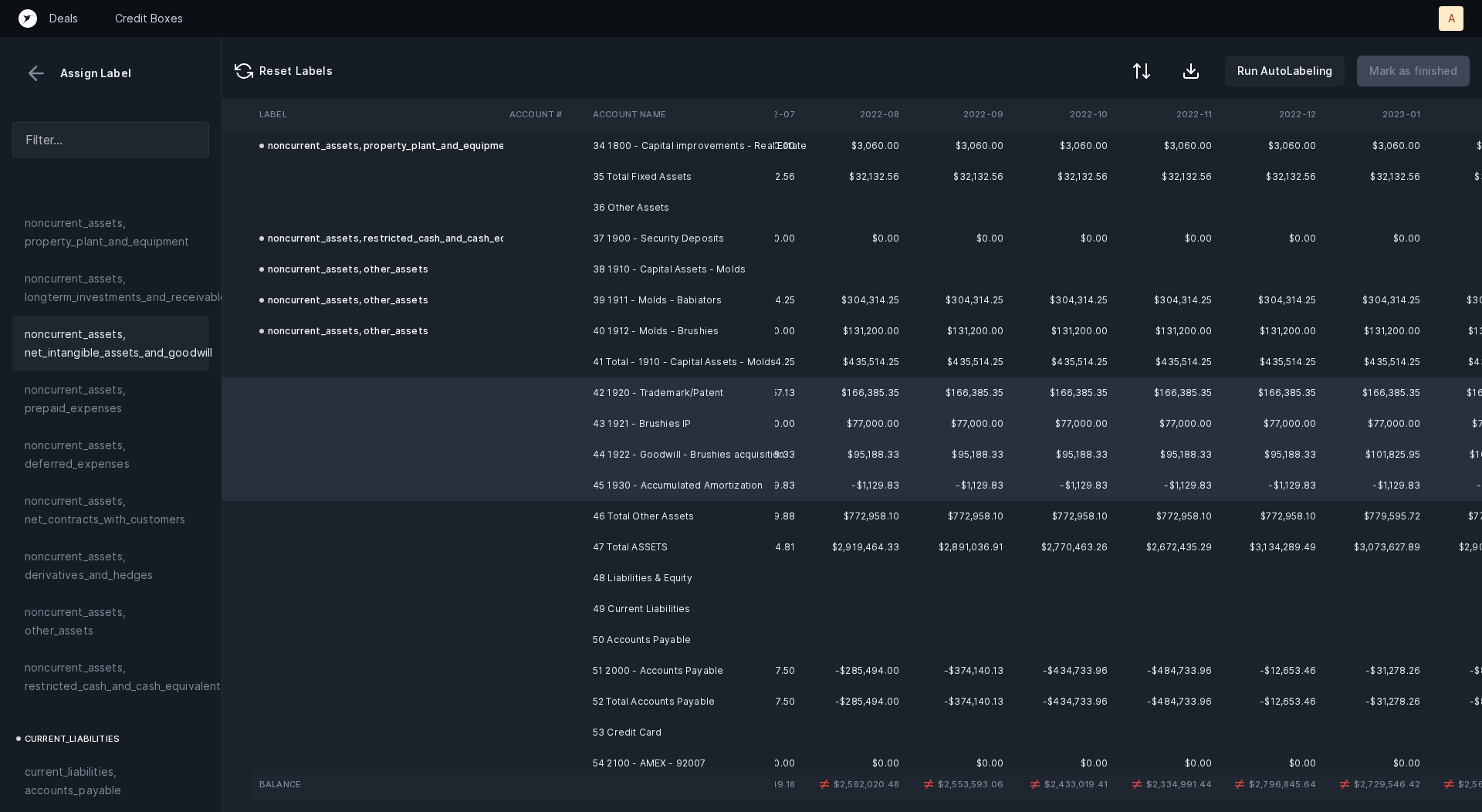
click at [152, 332] on span "noncurrent_assets, net_intangible_assets_and_goodwill" at bounding box center [118, 343] width 188 height 37
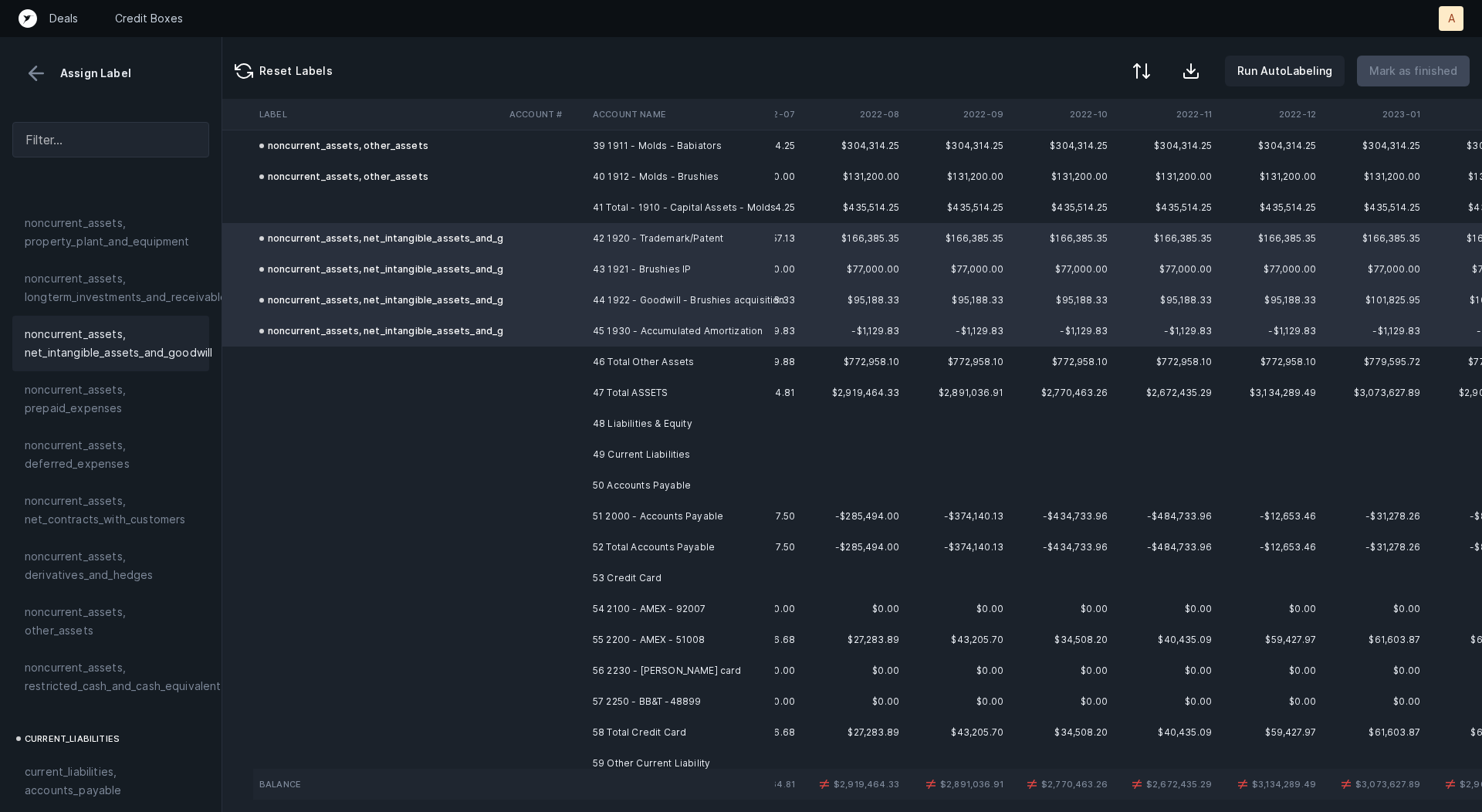
scroll to position [1312, 83]
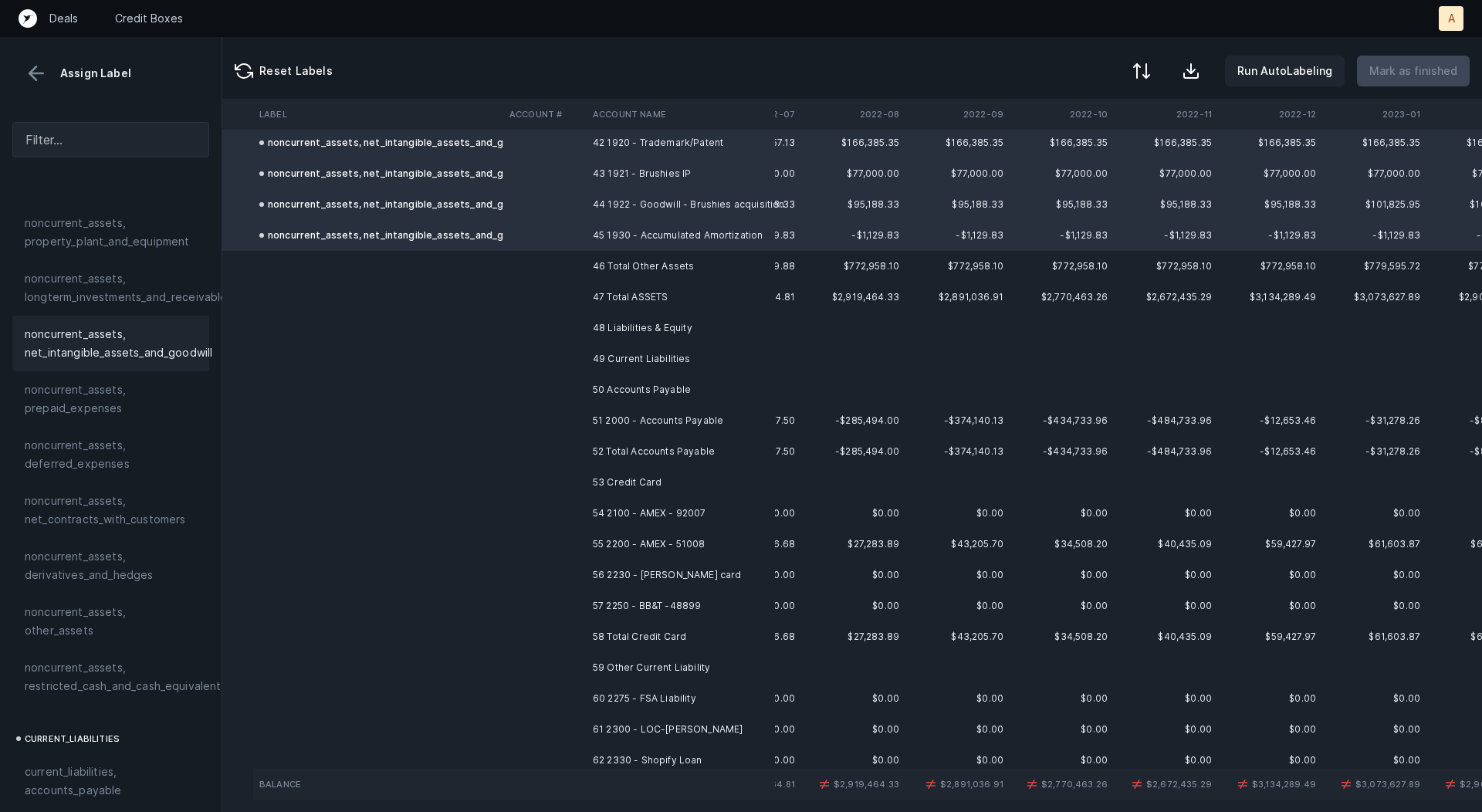
click at [599, 433] on td "51 2000 - Accounts Payable" at bounding box center [681, 420] width 189 height 30
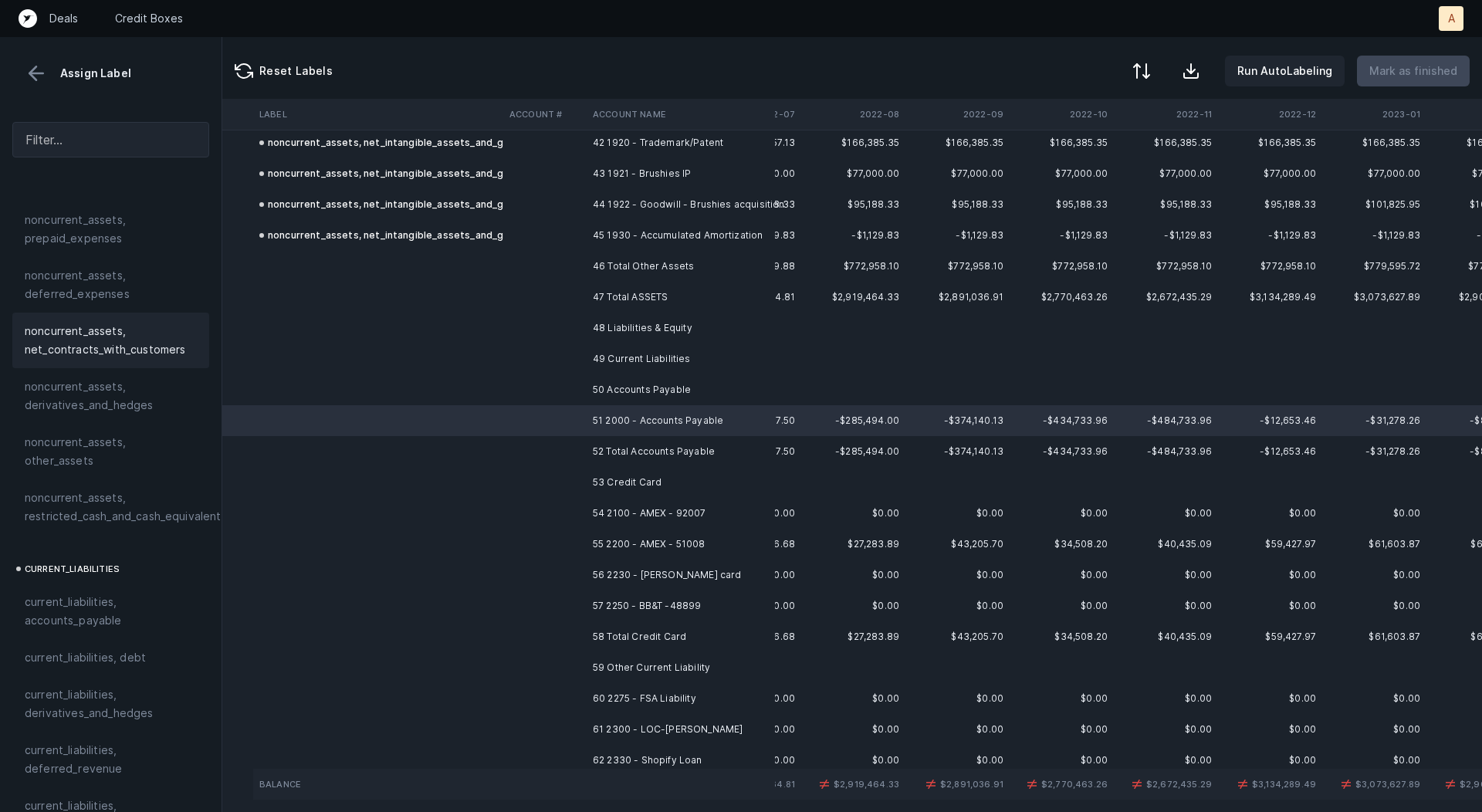
scroll to position [808, 0]
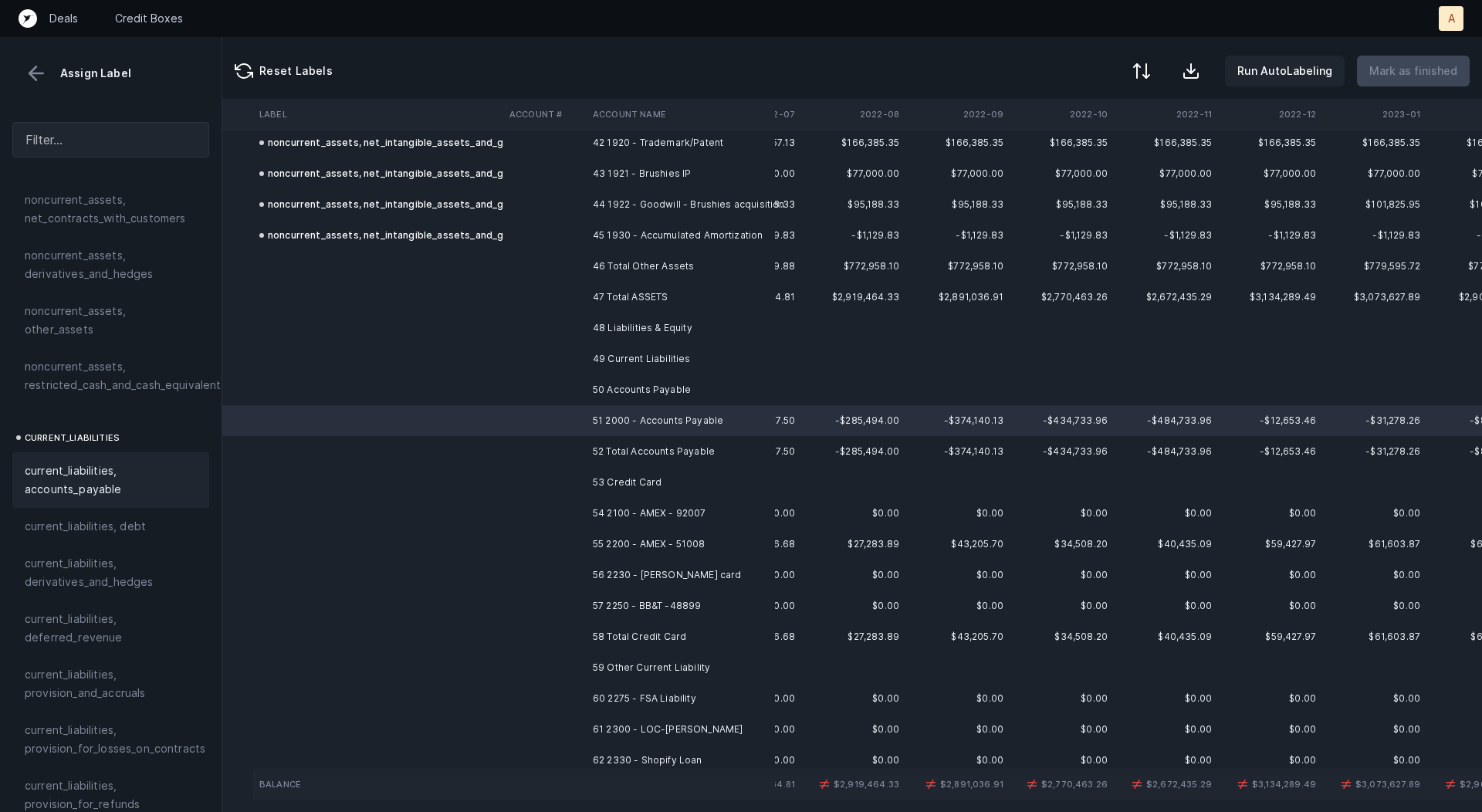
click at [109, 453] on div "current_liabilities, accounts_payable" at bounding box center [111, 480] width 197 height 55
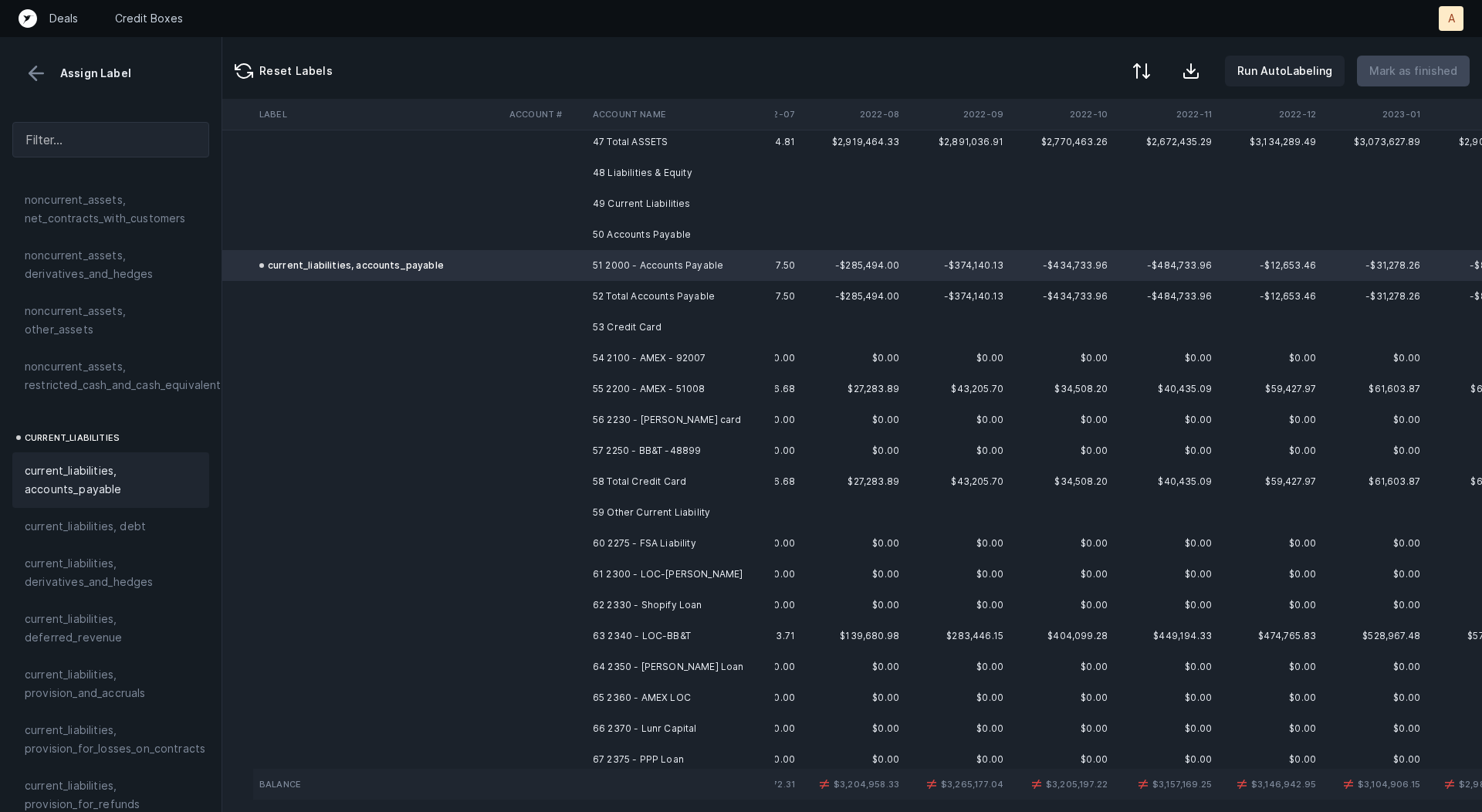
scroll to position [1495, 83]
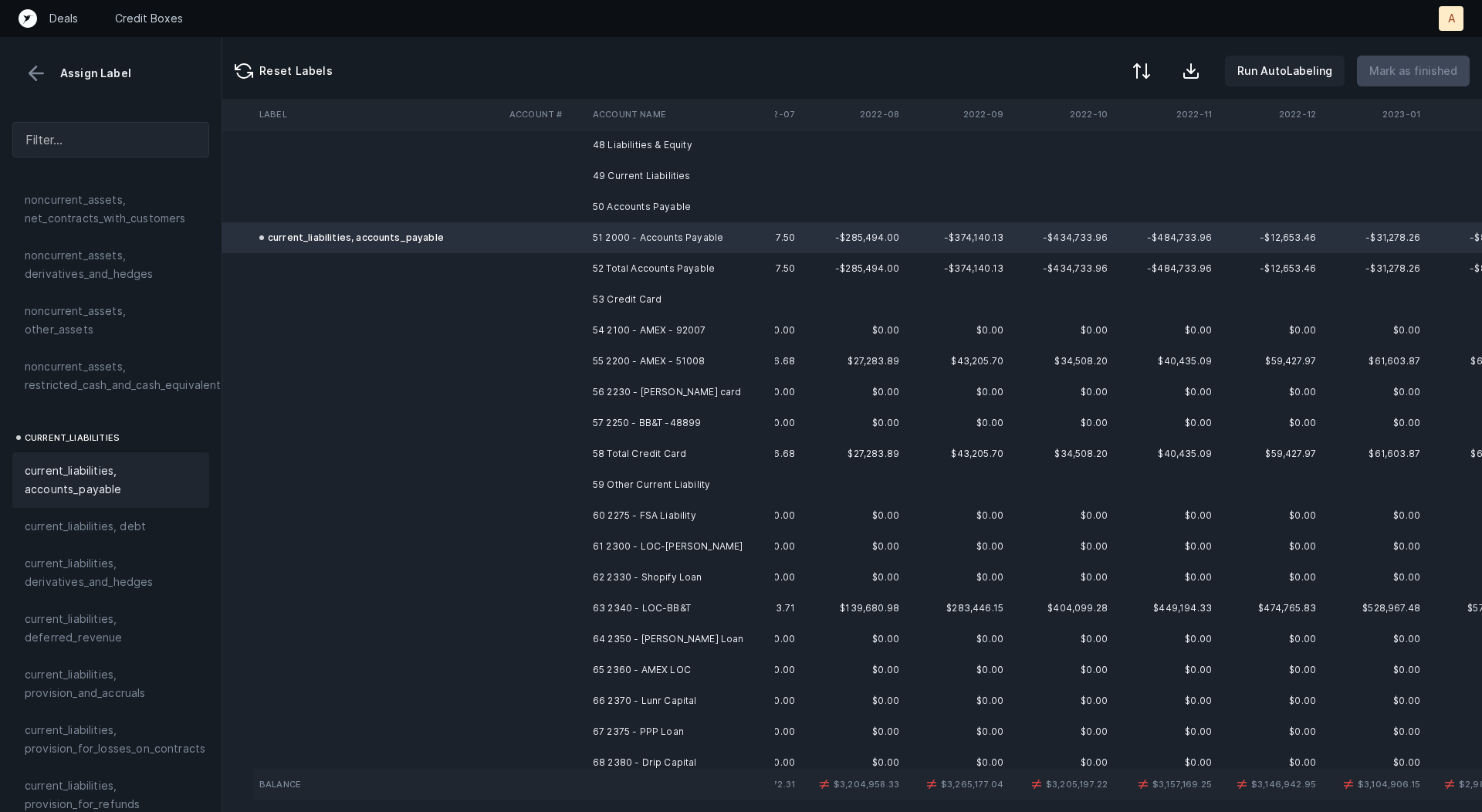
click at [667, 321] on td "54 2100 - AMEX - 92007" at bounding box center [681, 331] width 189 height 30
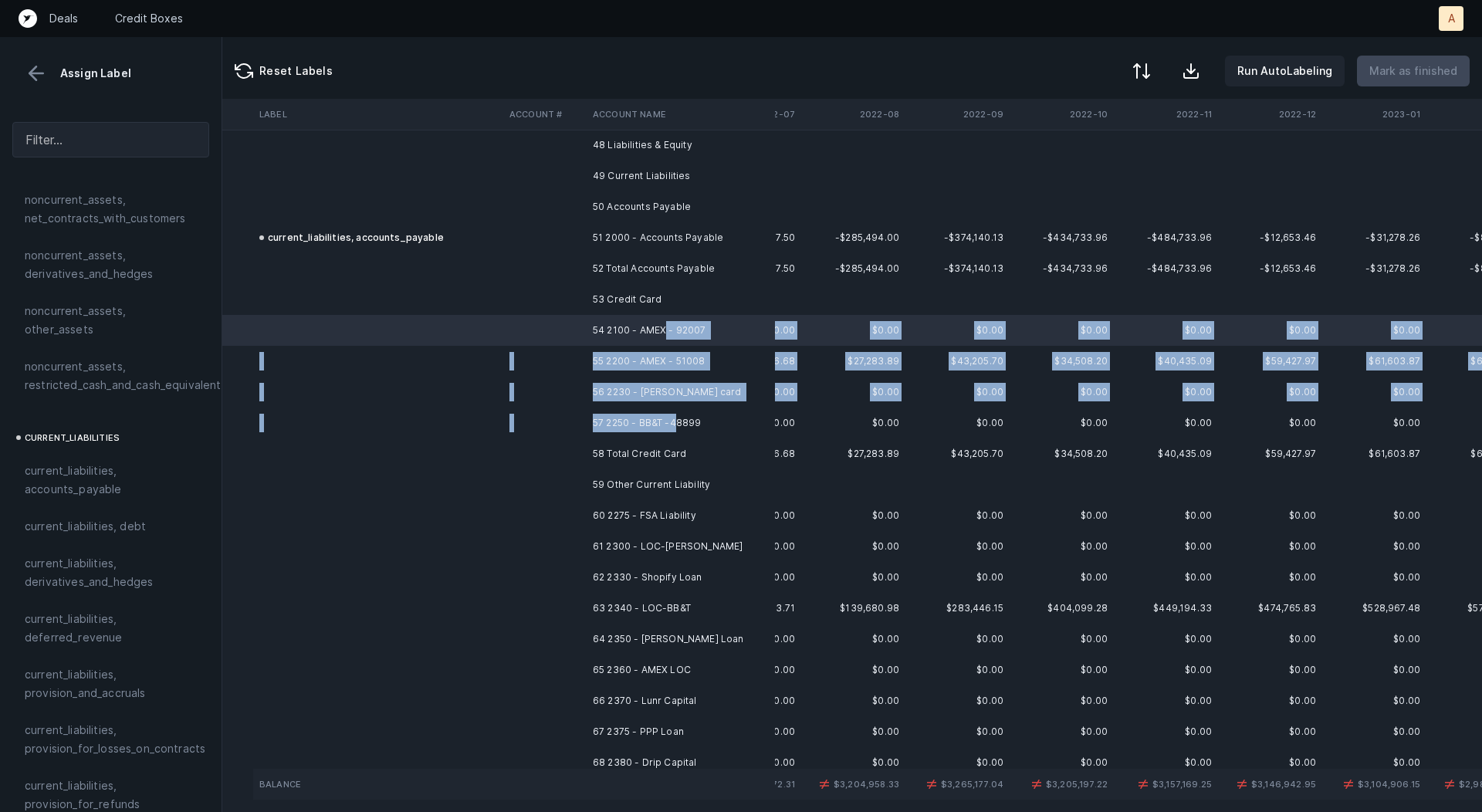
click at [679, 416] on td "57 2250 - BB&T -48899" at bounding box center [681, 423] width 189 height 30
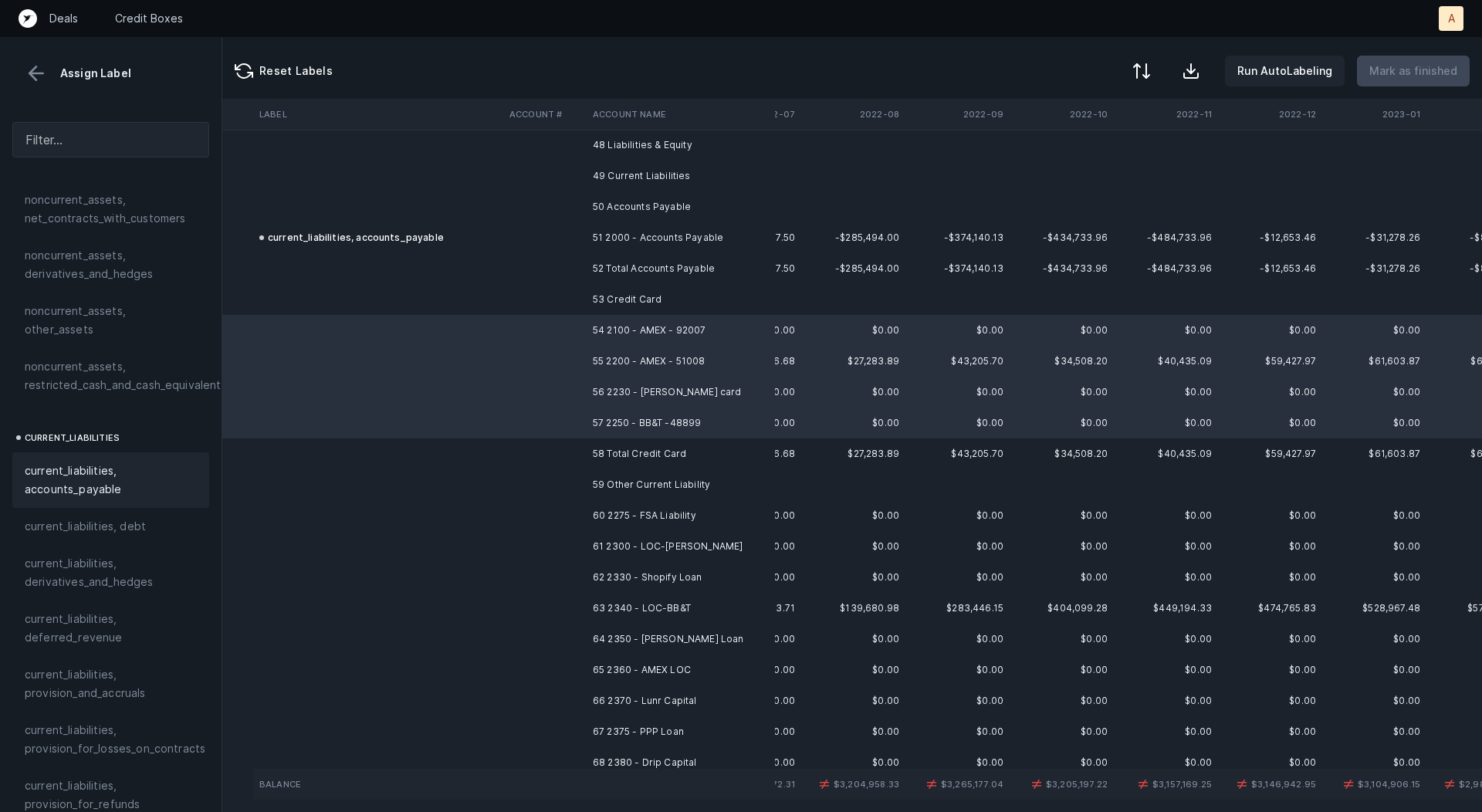
click at [104, 461] on span "current_liabilities, accounts_payable" at bounding box center [111, 479] width 173 height 37
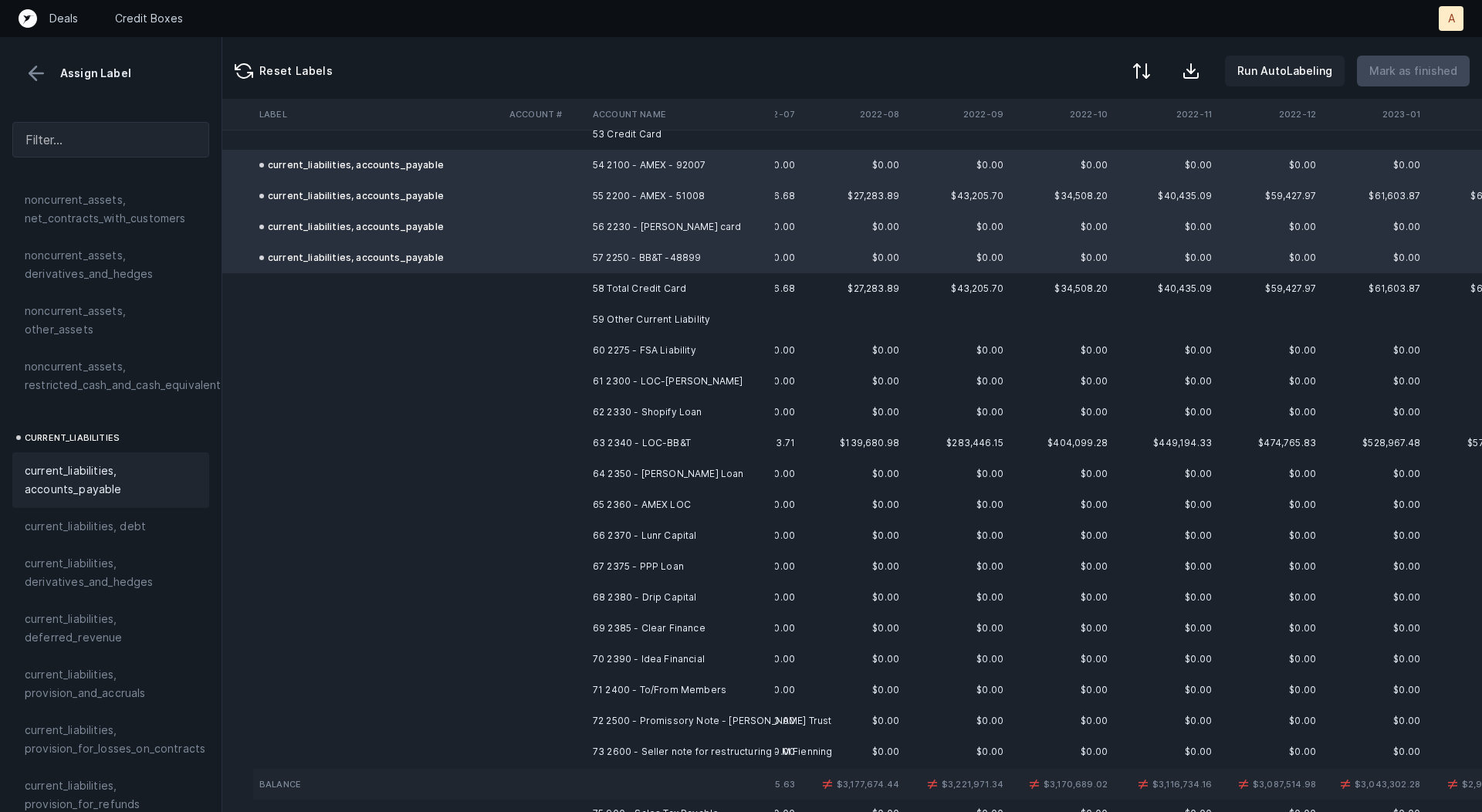
scroll to position [1669, 83]
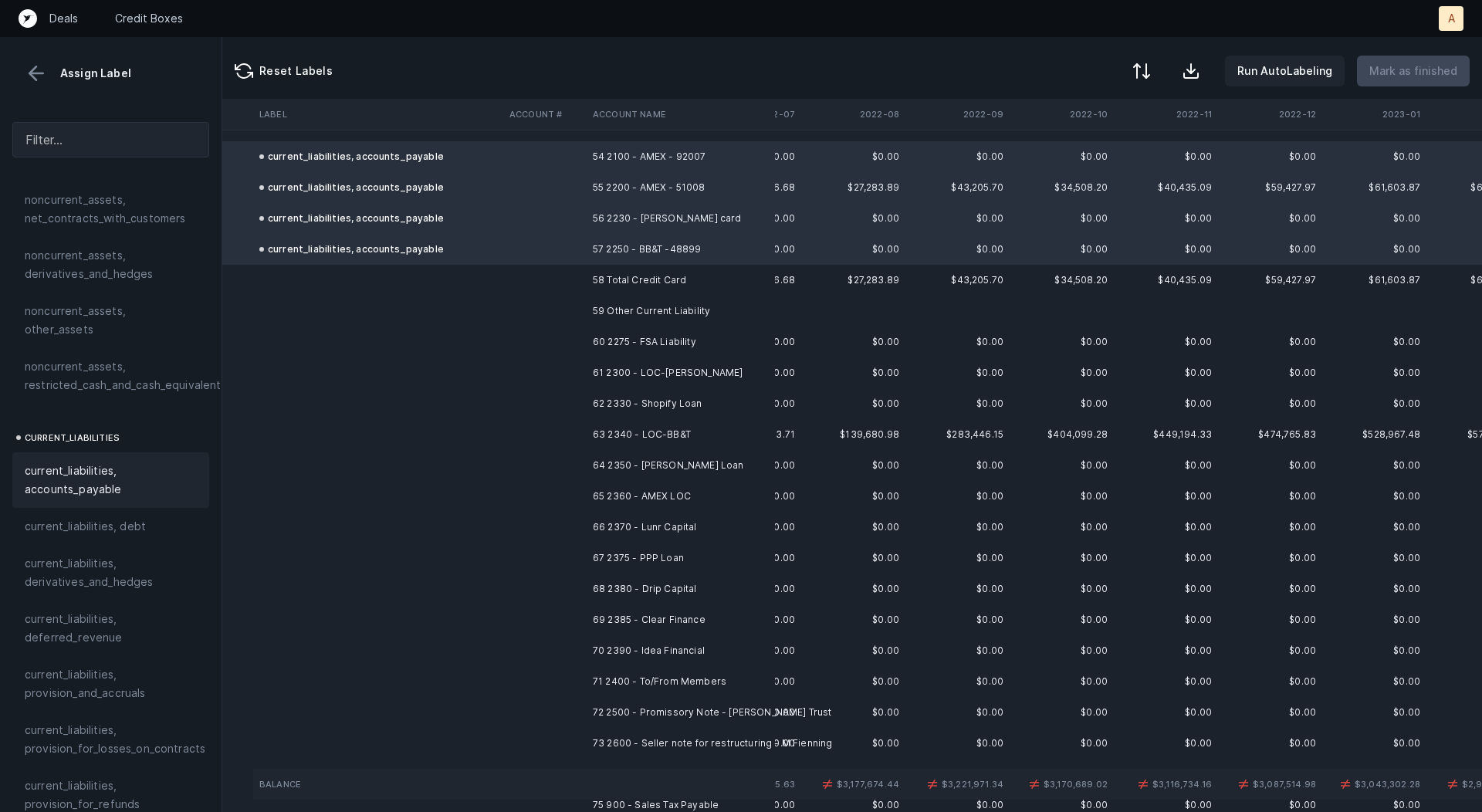
click at [654, 346] on td "60 2275 - FSA Liability" at bounding box center [681, 342] width 189 height 30
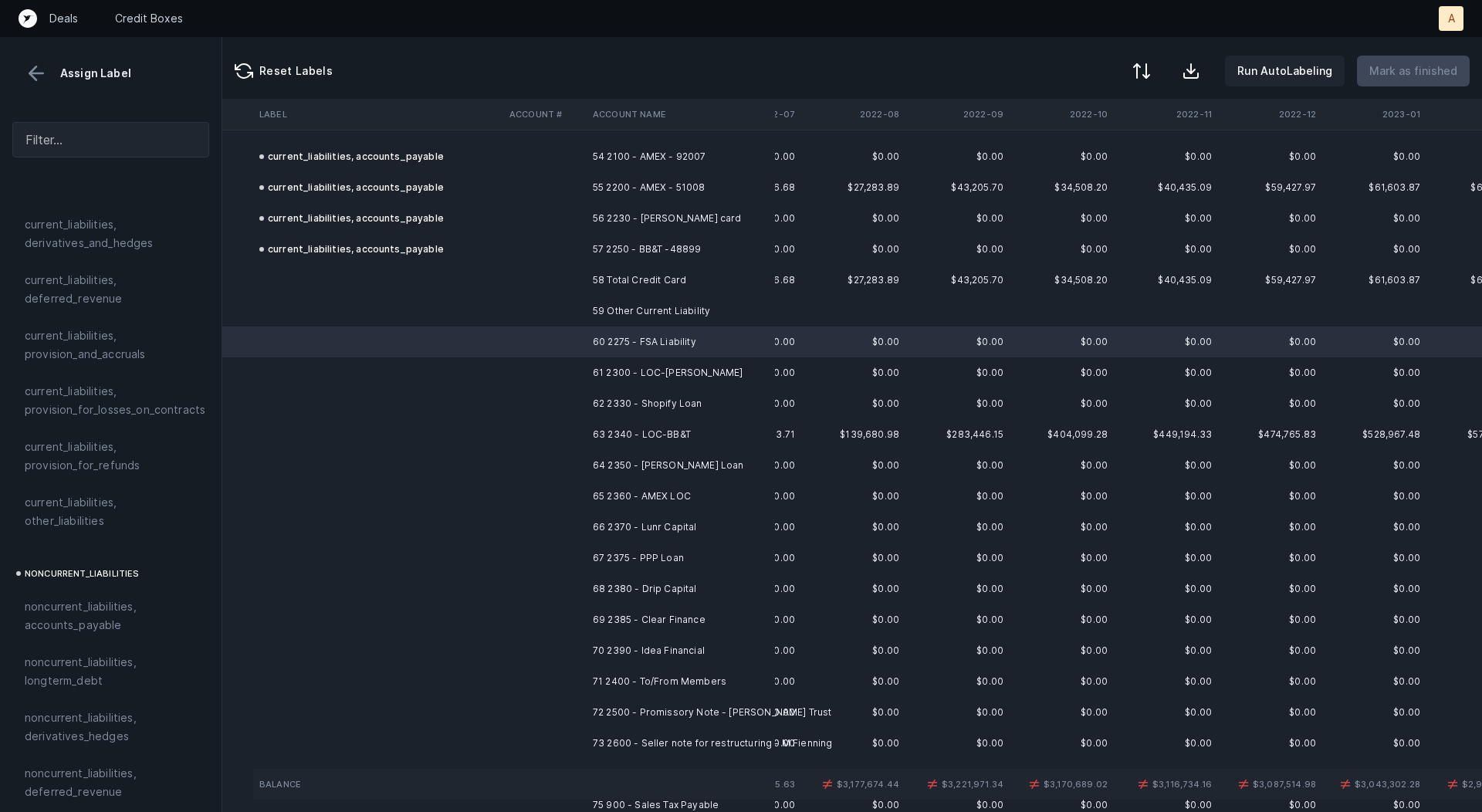
scroll to position [1163, 0]
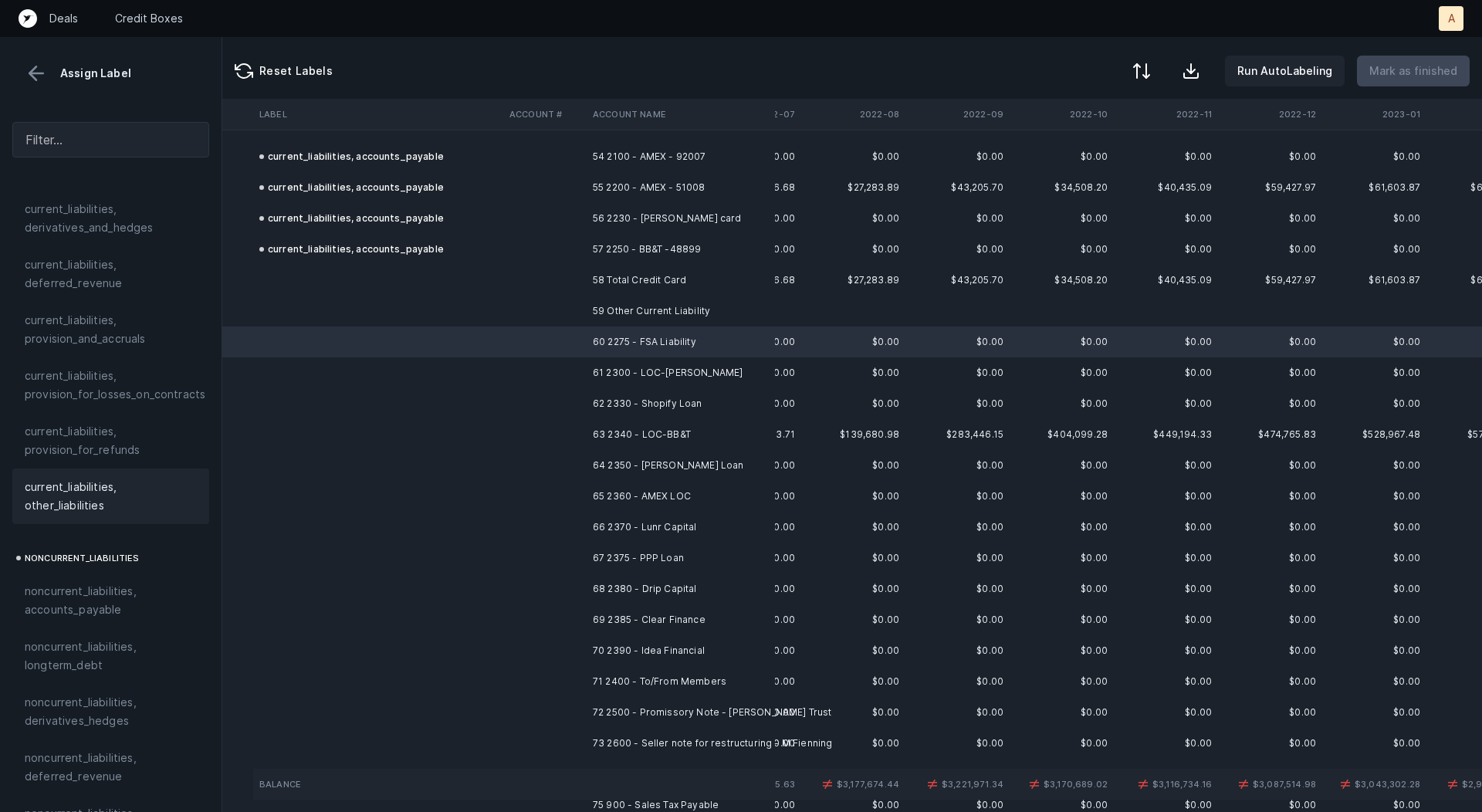
click at [84, 481] on span "current_liabilities, other_liabilities" at bounding box center [111, 496] width 173 height 37
click at [599, 368] on td "61 2300 - LOC-Charles Fienning" at bounding box center [681, 373] width 189 height 30
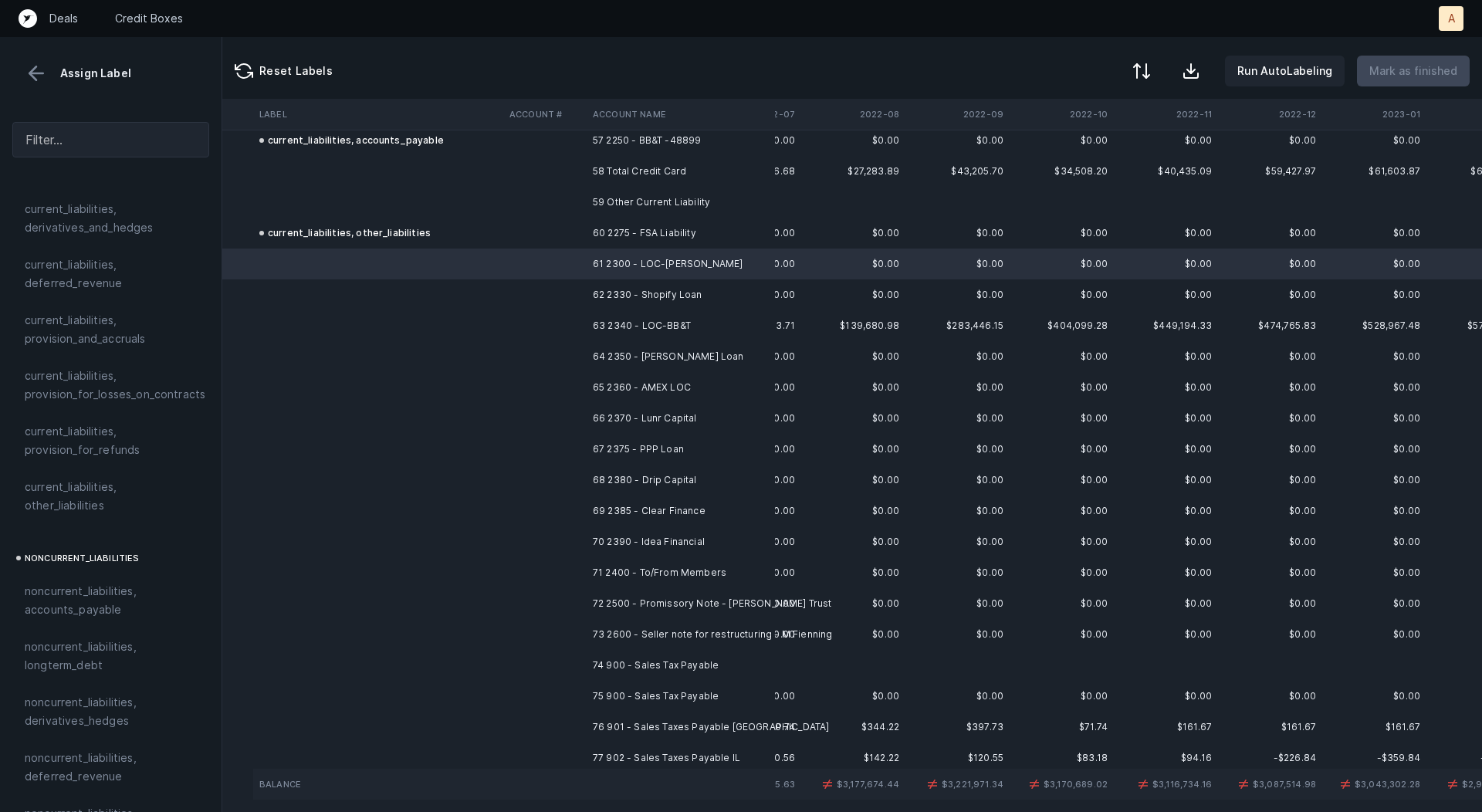
scroll to position [1779, 83]
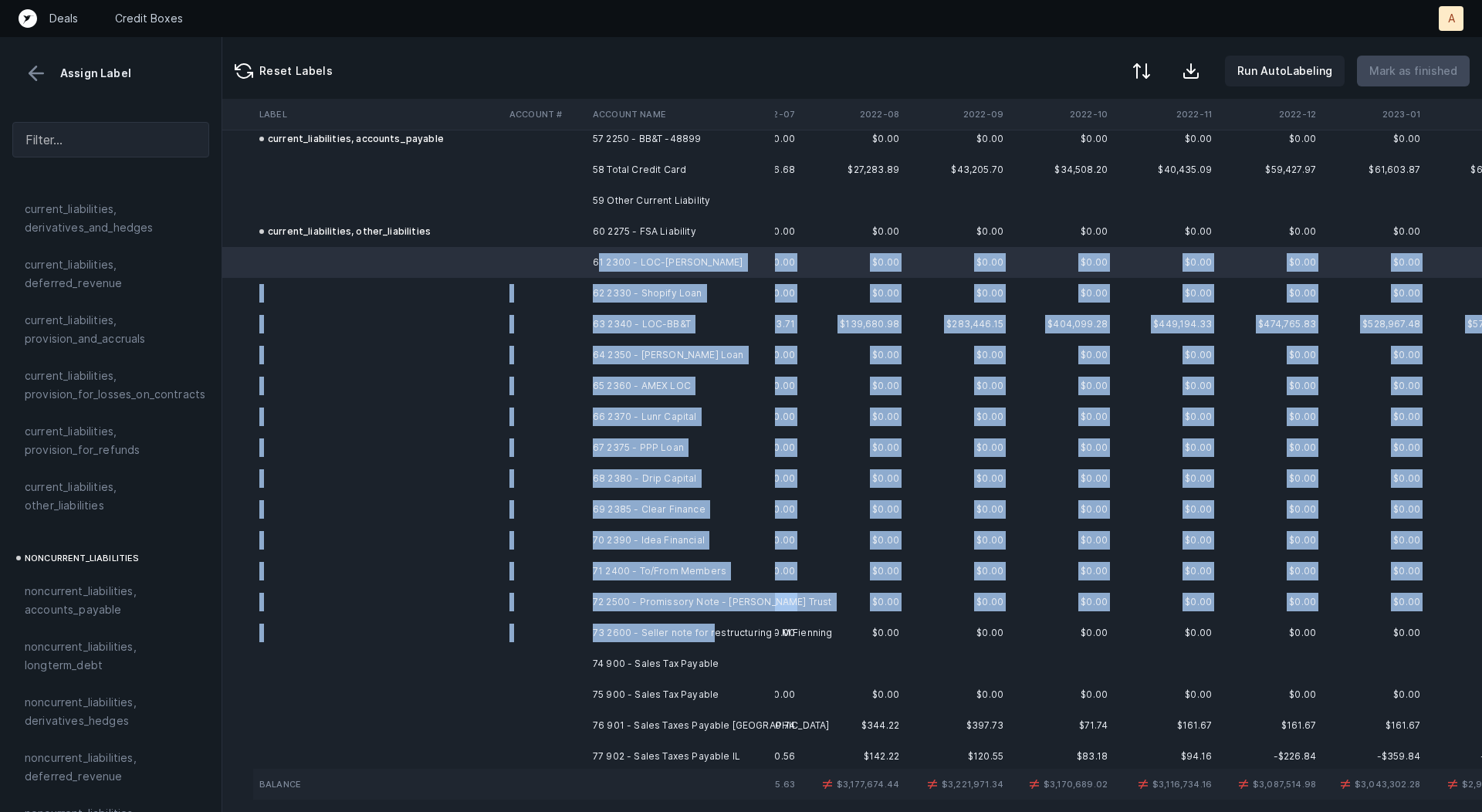
click at [710, 625] on td "73 2600 - Seller note for restructuring - M Fienning" at bounding box center [681, 633] width 189 height 30
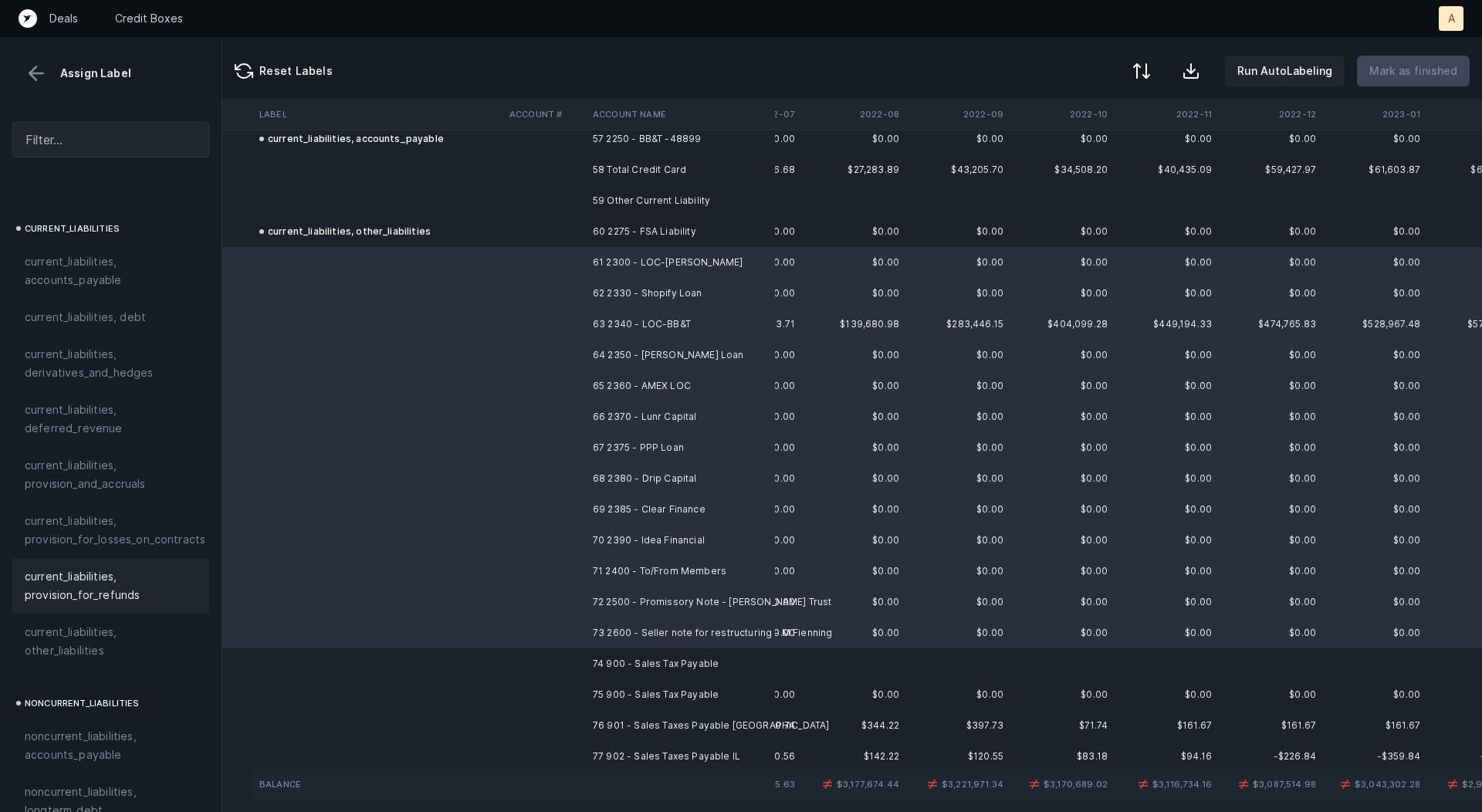
scroll to position [1012, 0]
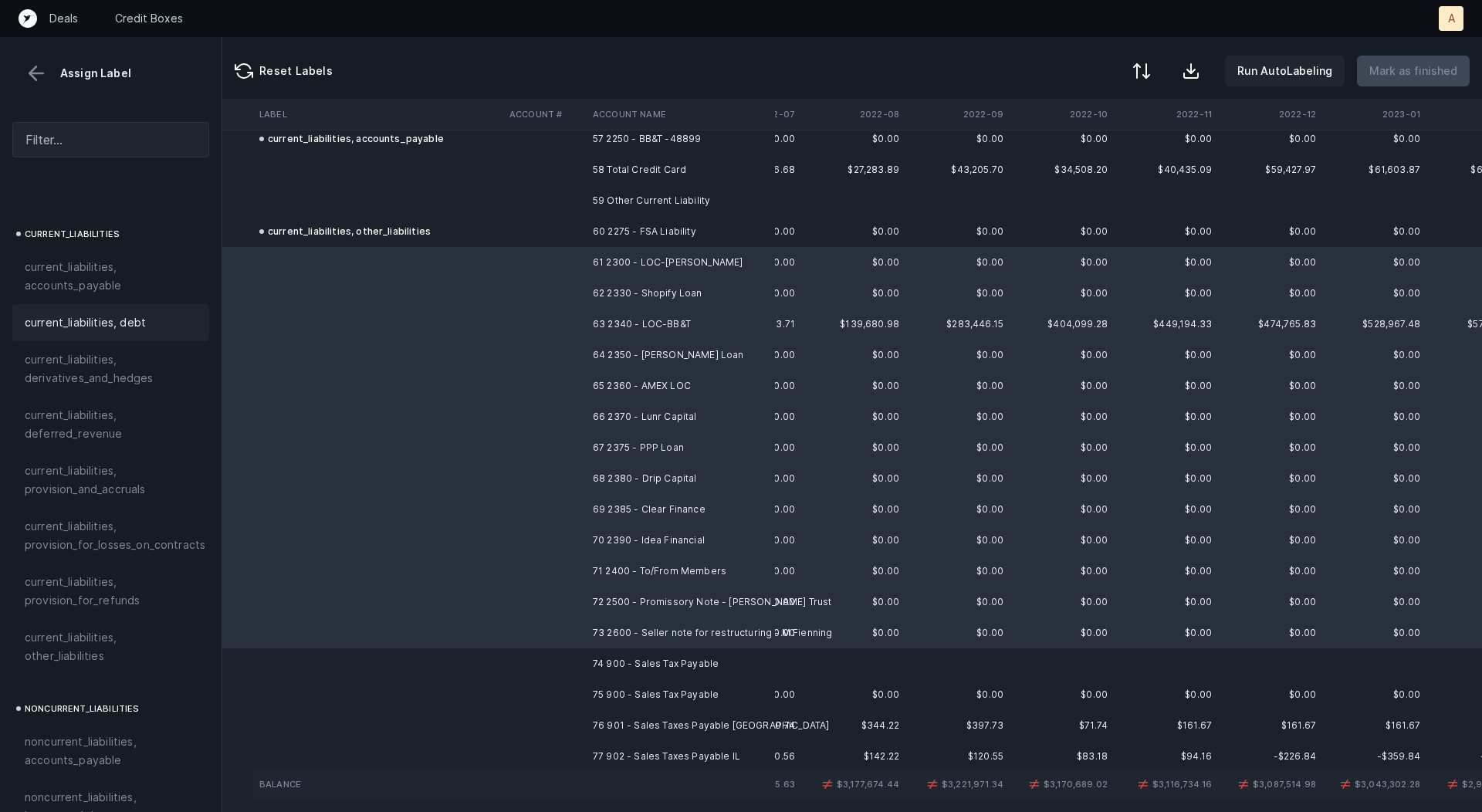
click at [88, 315] on div "current_liabilities, debt" at bounding box center [111, 322] width 197 height 37
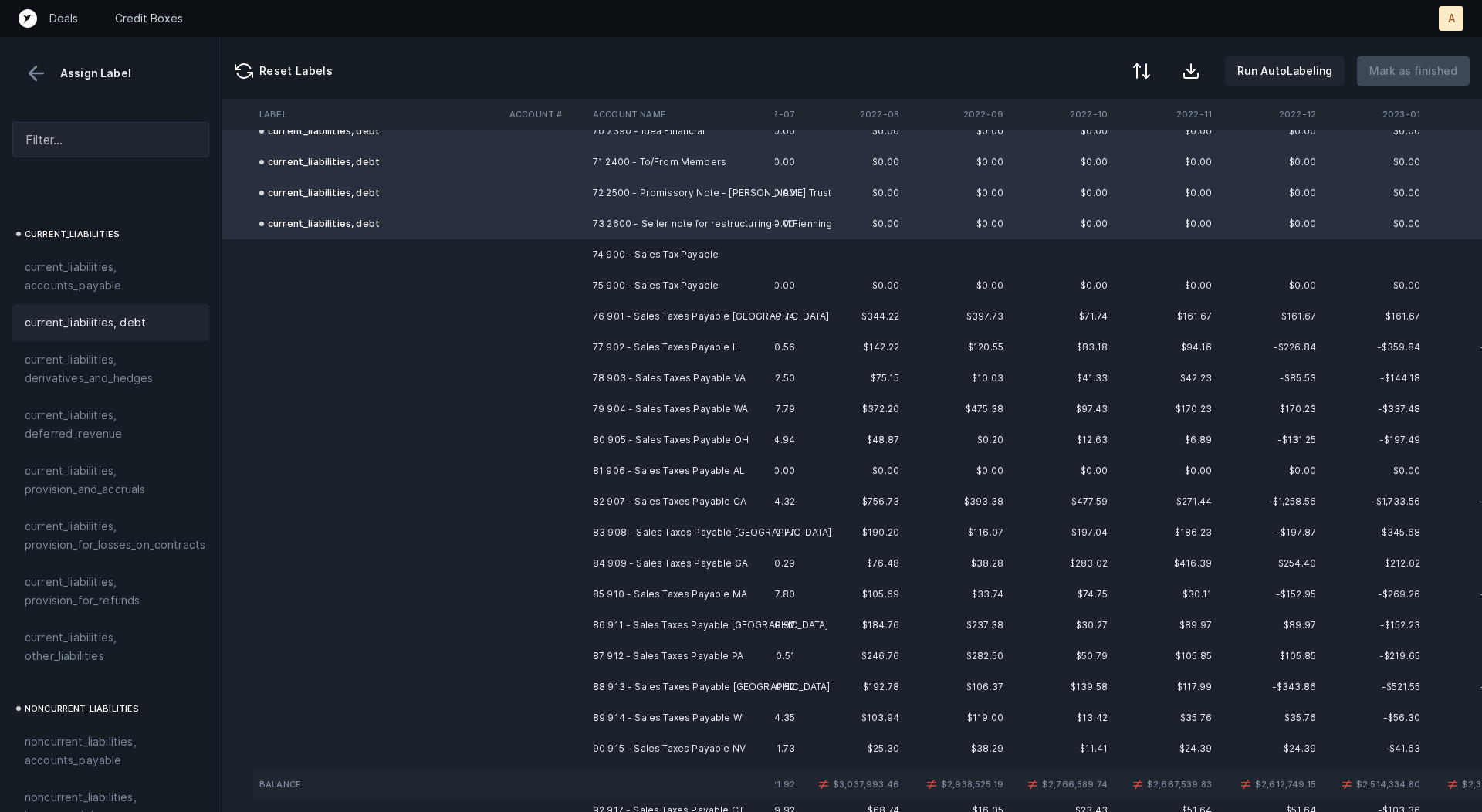
scroll to position [2206, 83]
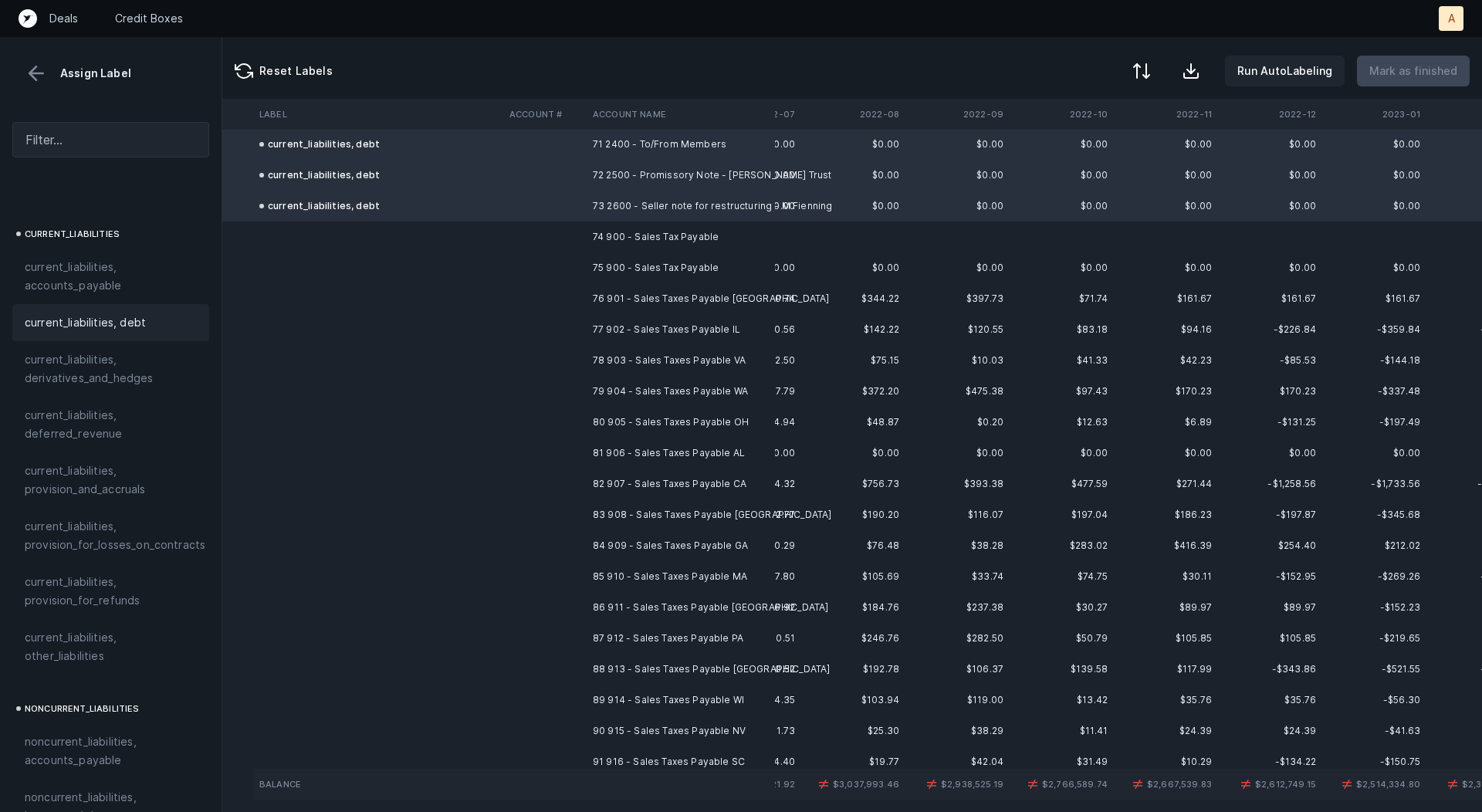
click at [653, 238] on td "74 900 - Sales Tax Payable" at bounding box center [681, 237] width 189 height 30
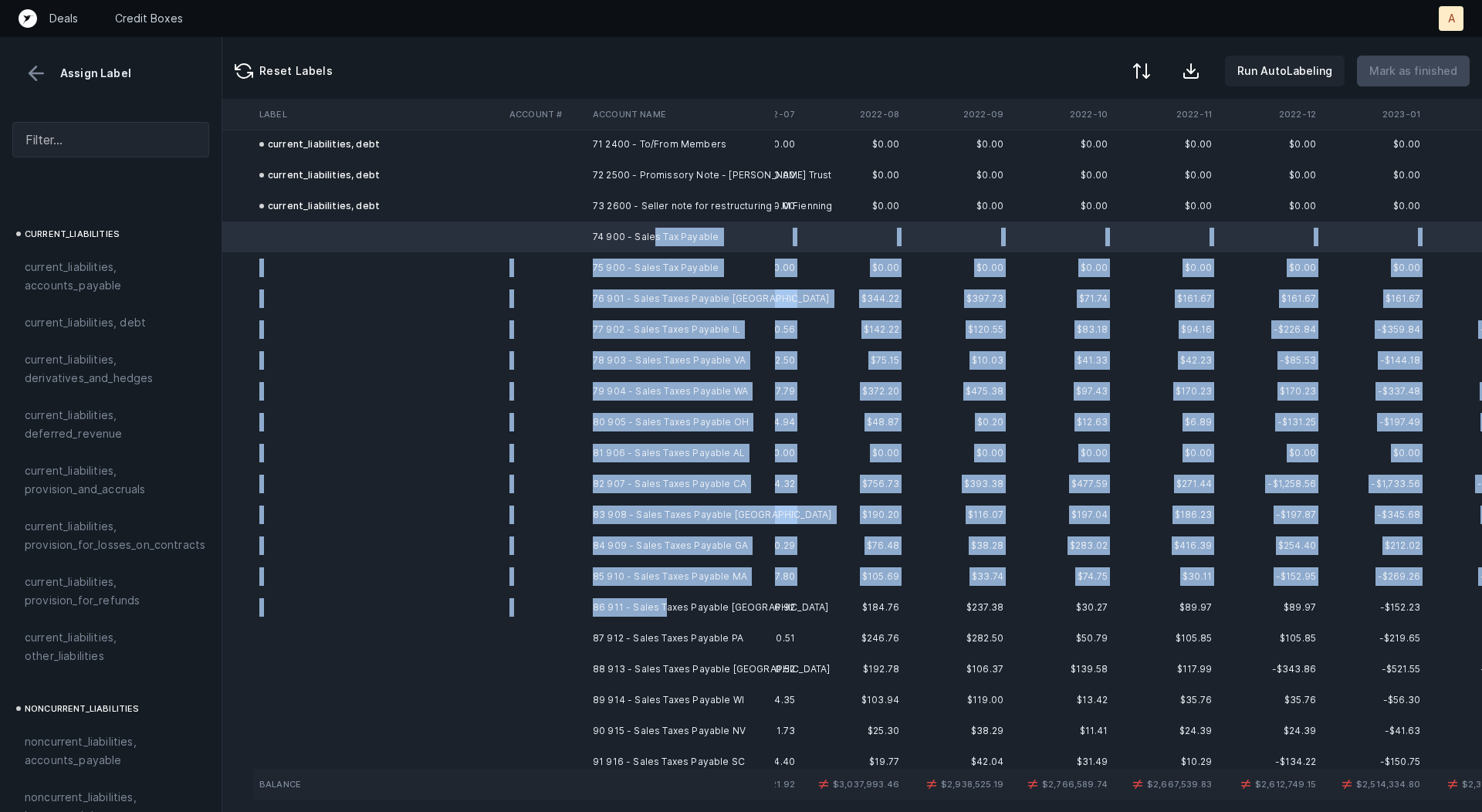
click at [664, 609] on td "86 911 - Sales Taxes Payable MN" at bounding box center [681, 607] width 189 height 30
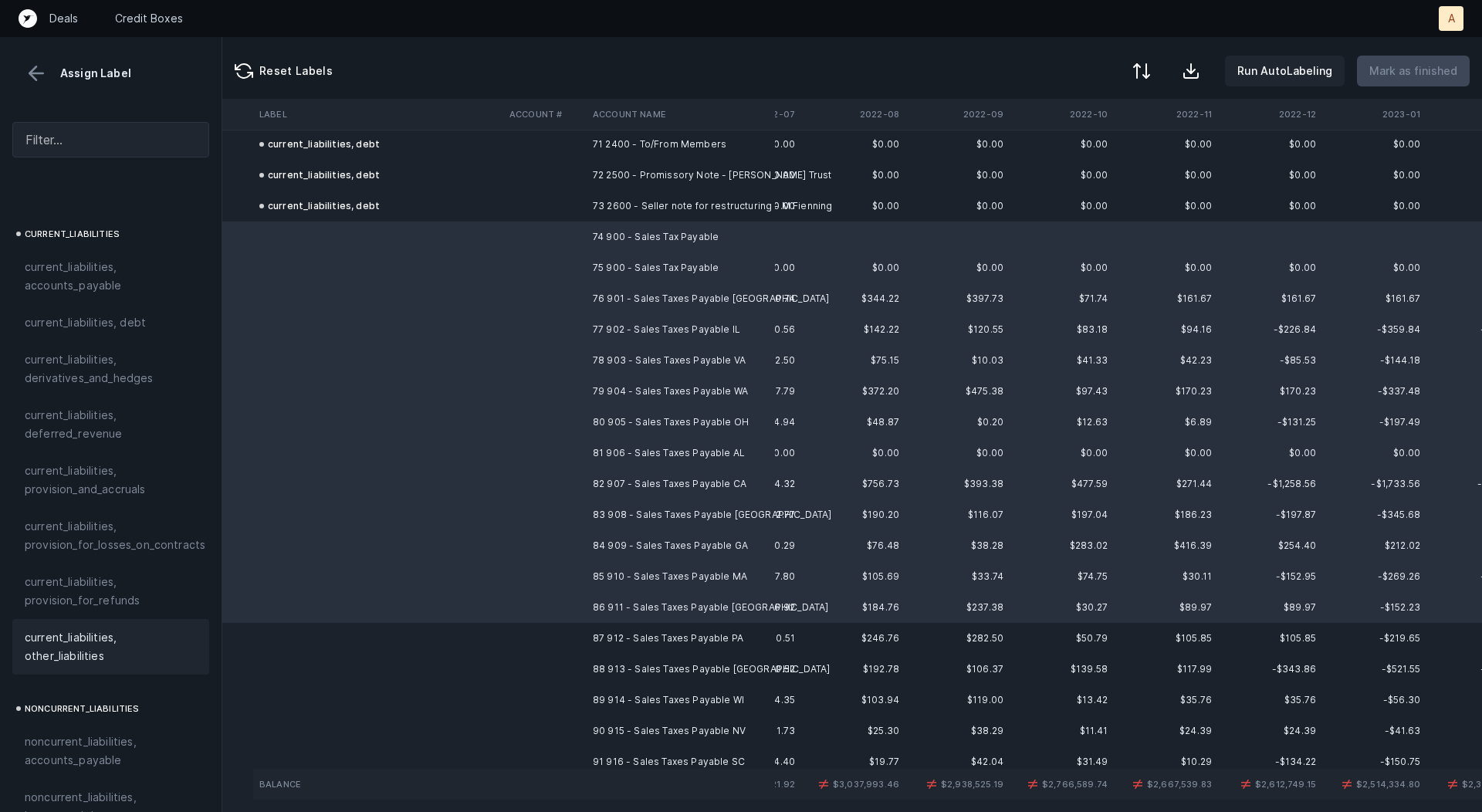
click at [124, 628] on span "current_liabilities, other_liabilities" at bounding box center [111, 646] width 173 height 37
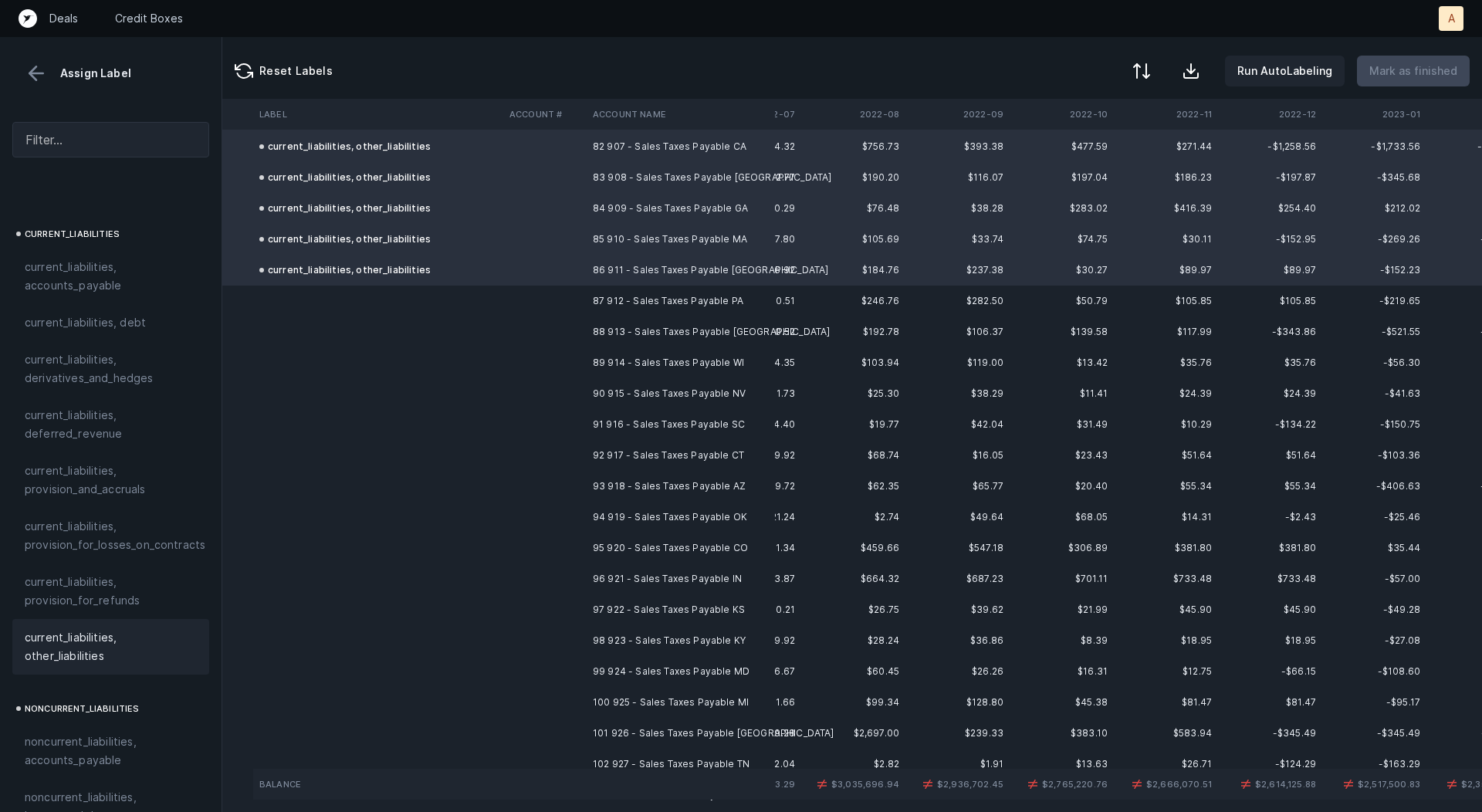
scroll to position [2622, 83]
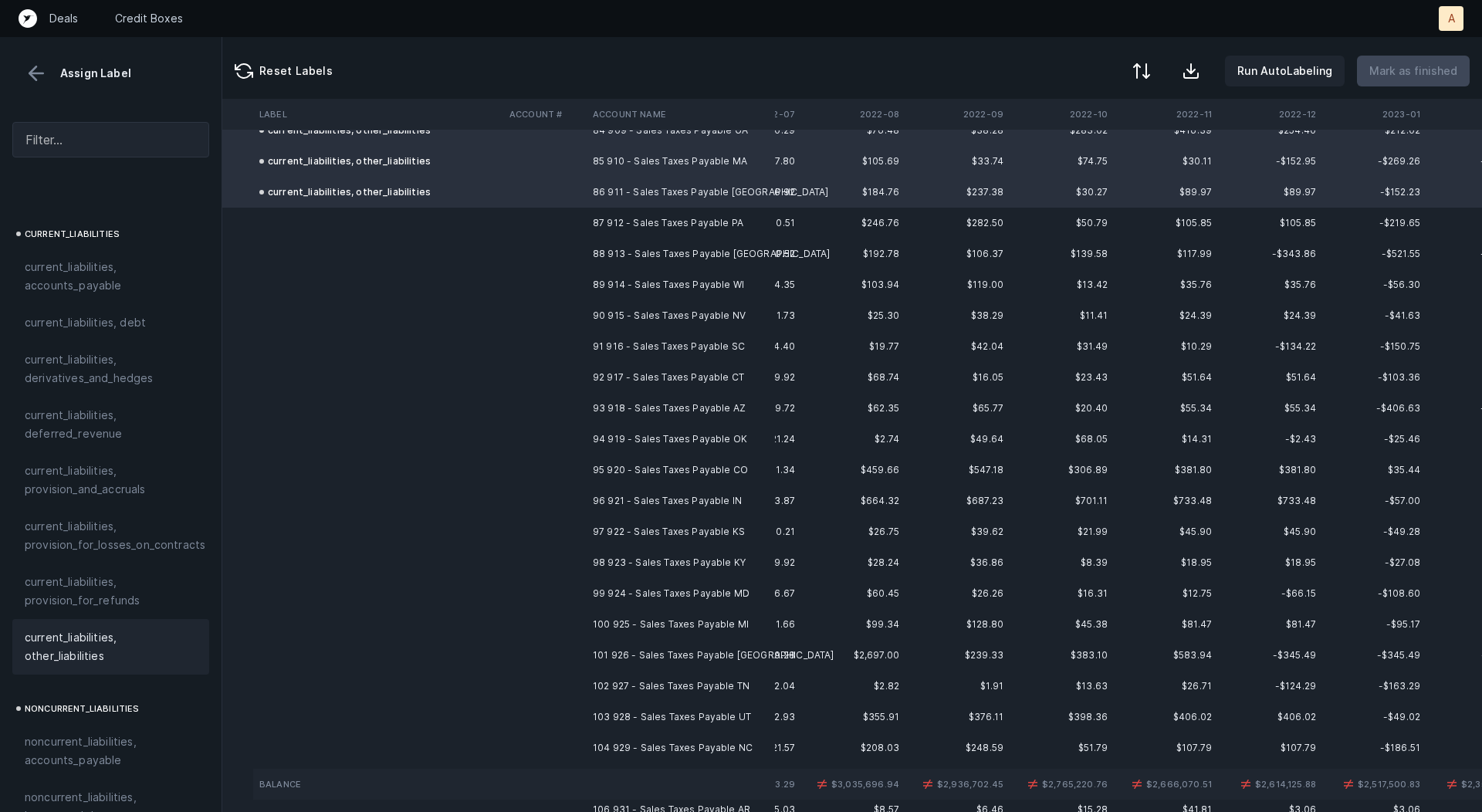
click at [653, 208] on td "87 912 - Sales Taxes Payable PA" at bounding box center [681, 223] width 189 height 30
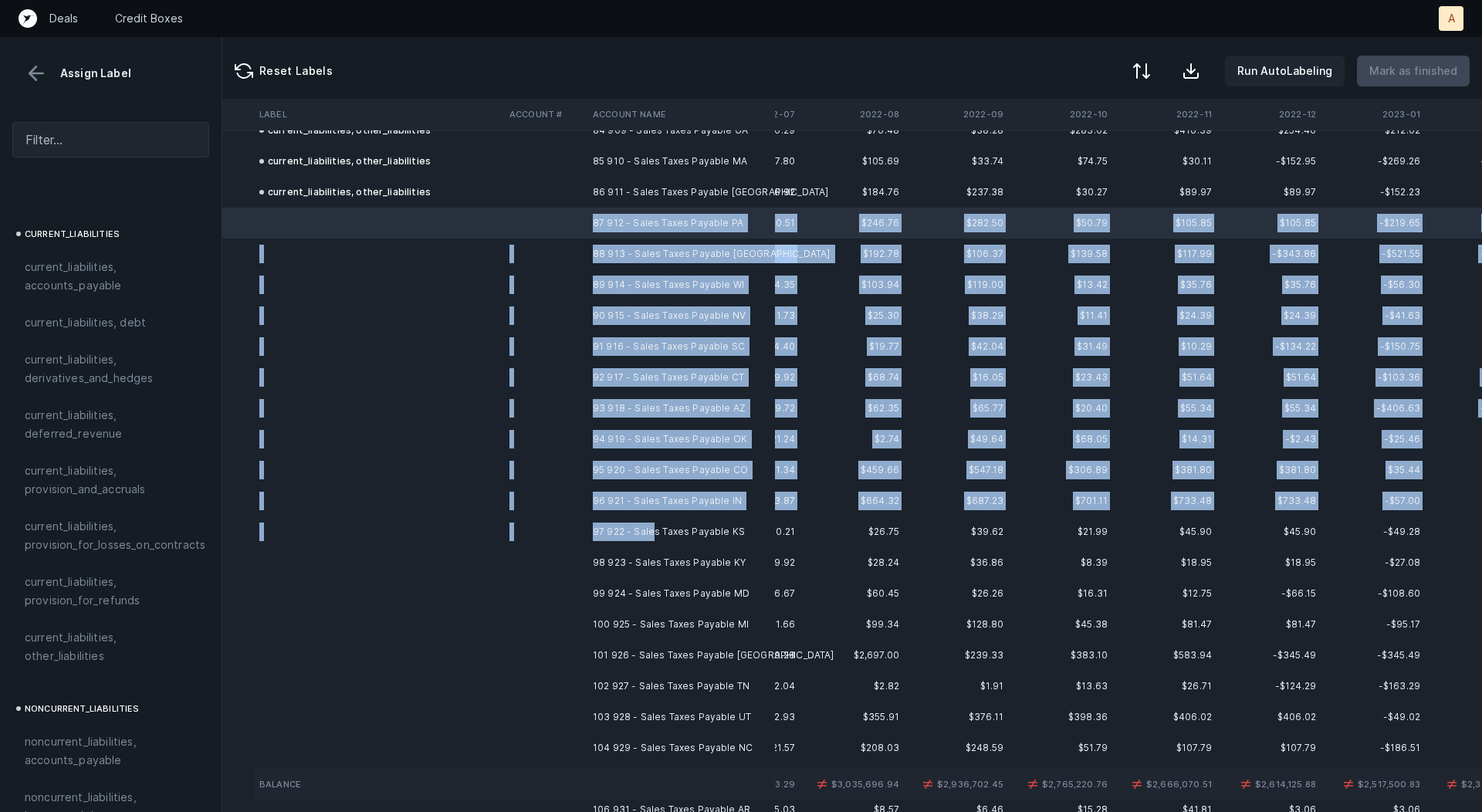
click at [656, 531] on td "97 922 - Sales Taxes Payable KS" at bounding box center [681, 532] width 189 height 30
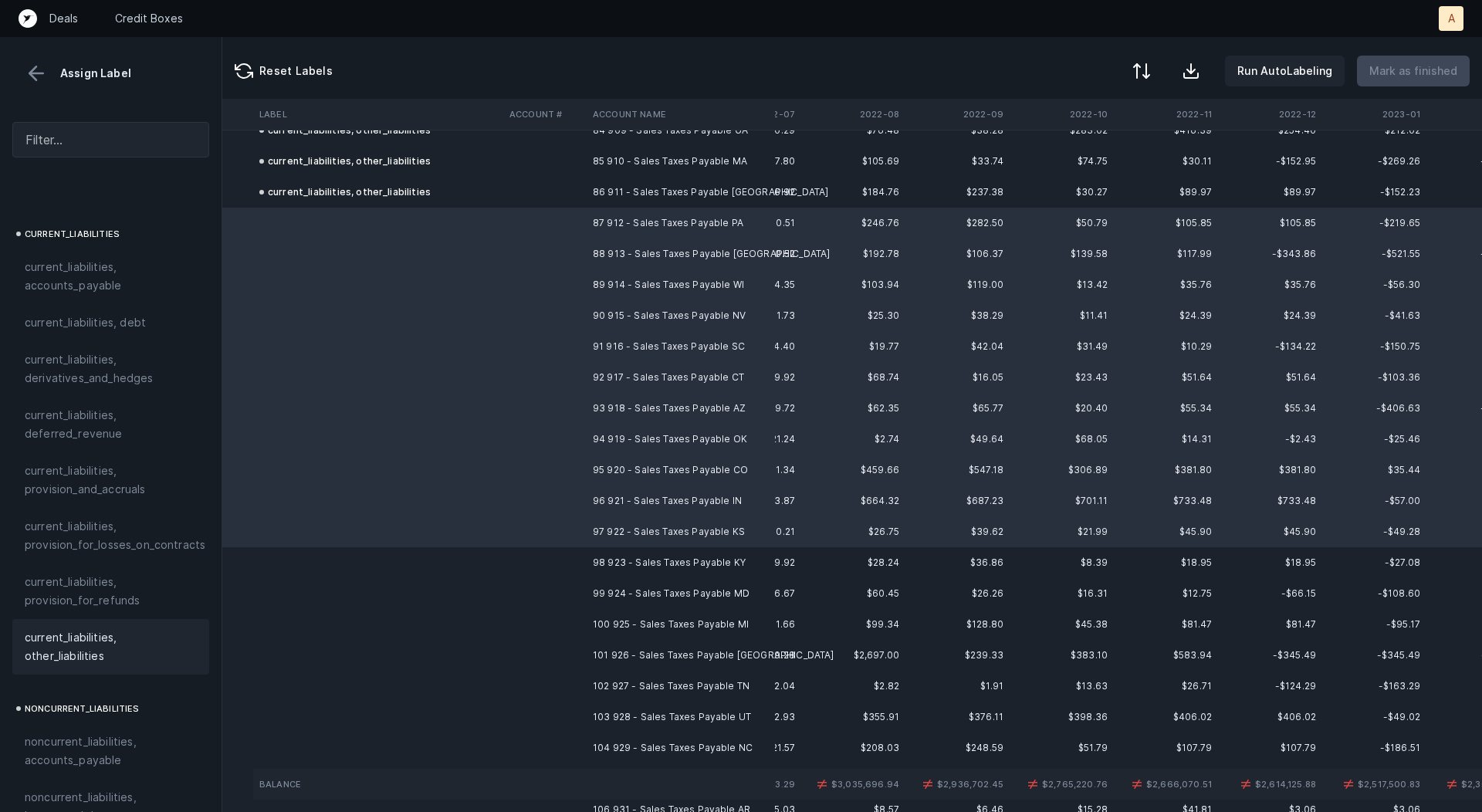
click at [98, 630] on span "current_liabilities, other_liabilities" at bounding box center [111, 646] width 173 height 37
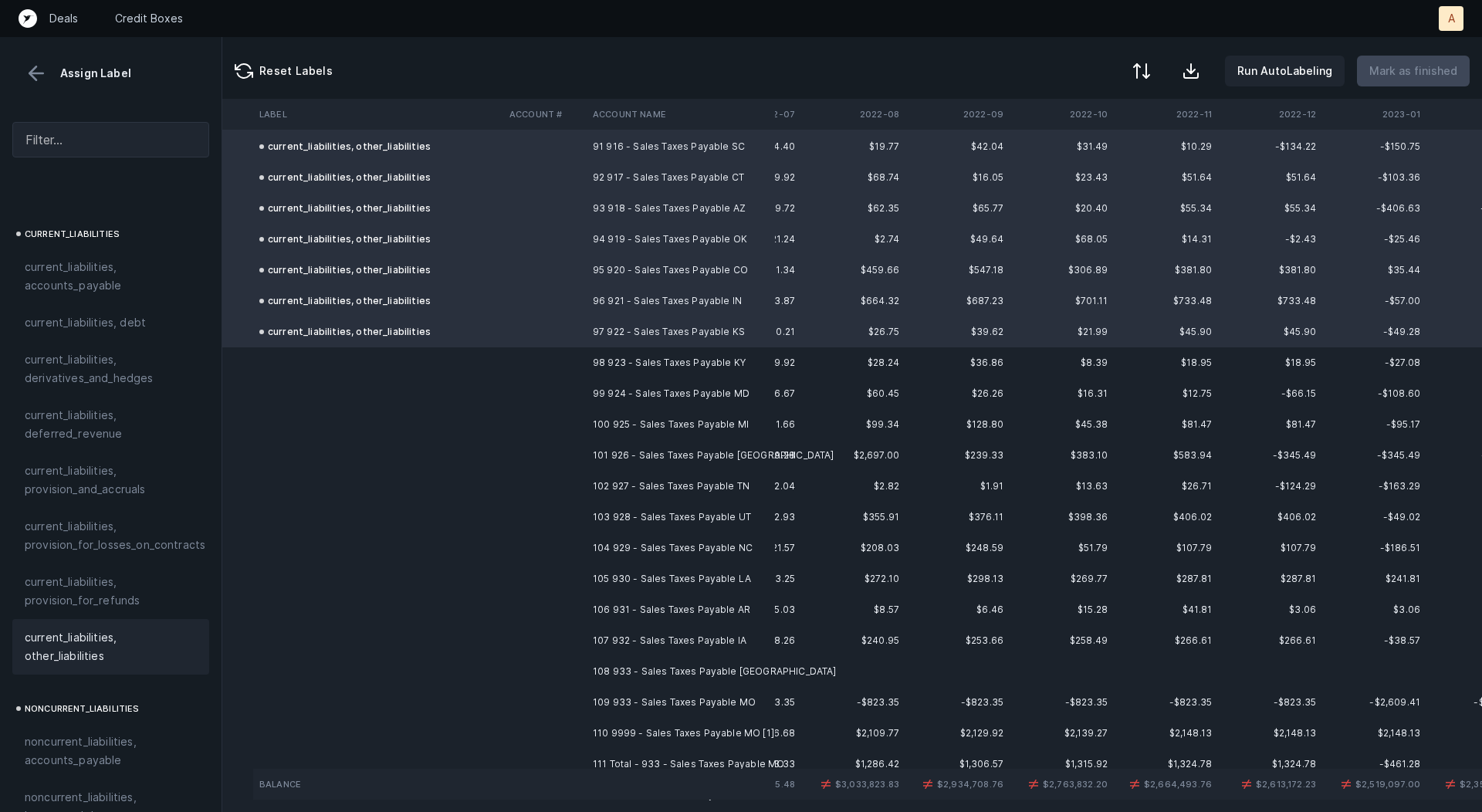
scroll to position [2860, 83]
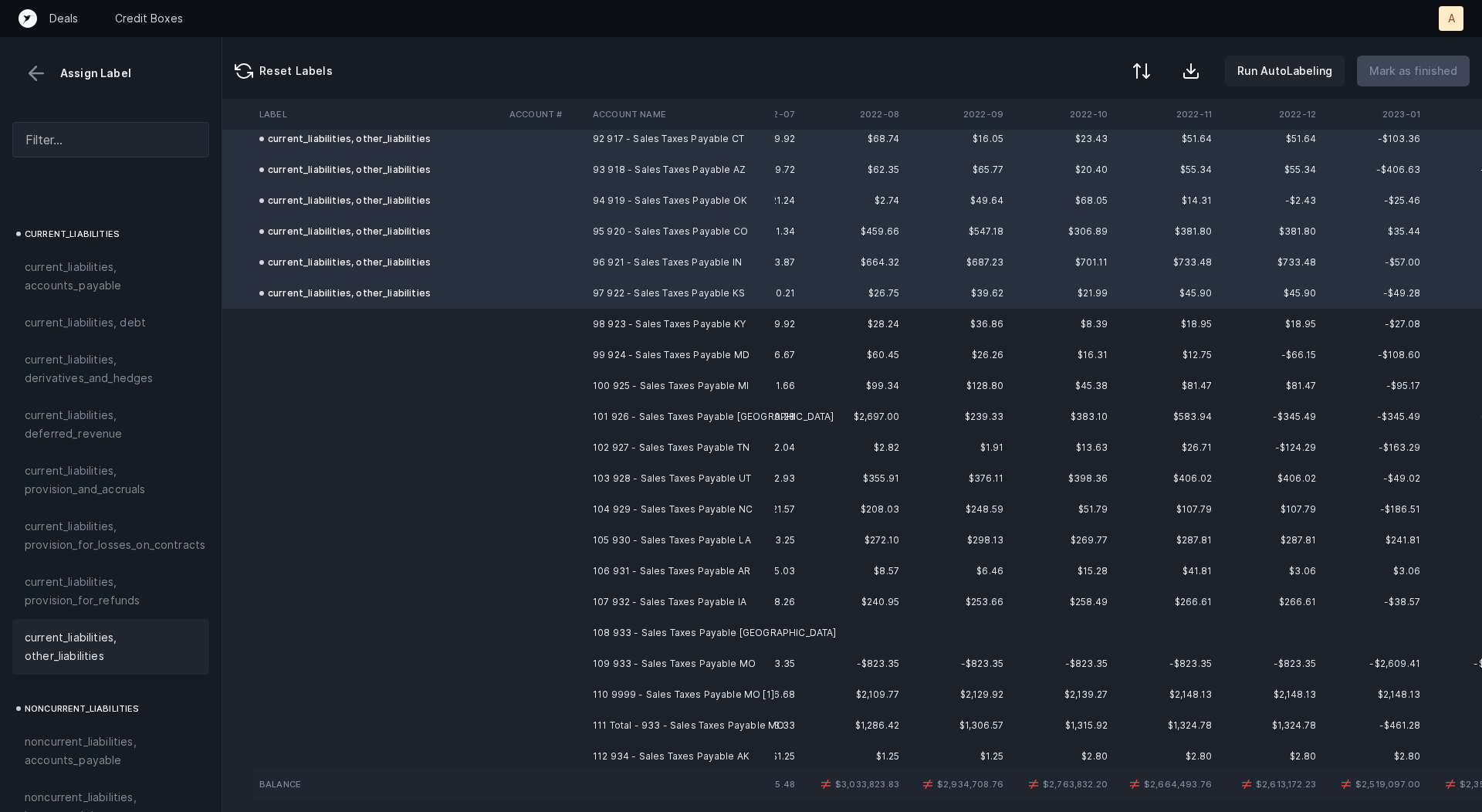
click at [667, 317] on td "98 923 - Sales Taxes Payable KY" at bounding box center [681, 324] width 189 height 30
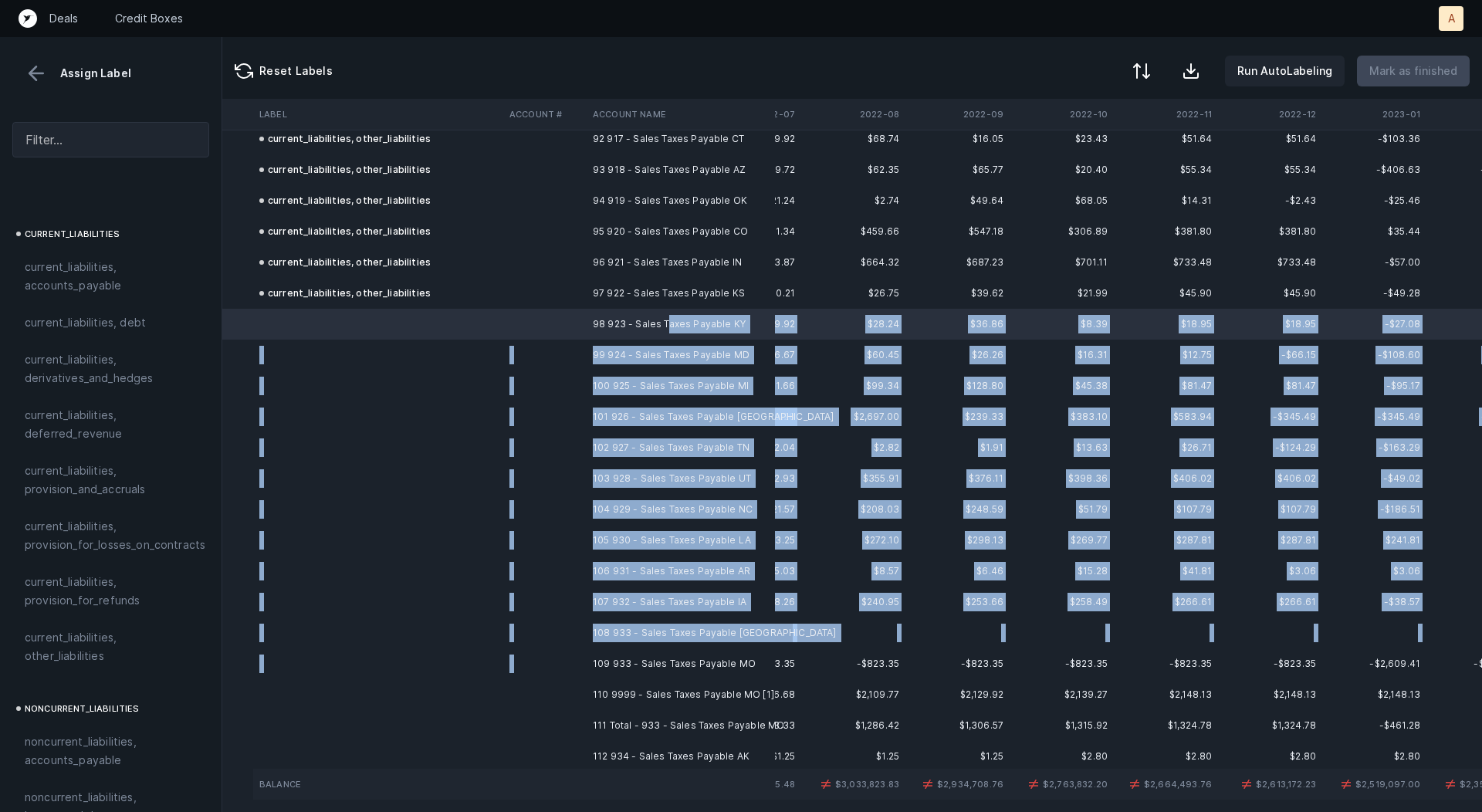
click at [669, 648] on td "109 933 - Sales Taxes Payable MO" at bounding box center [681, 663] width 189 height 30
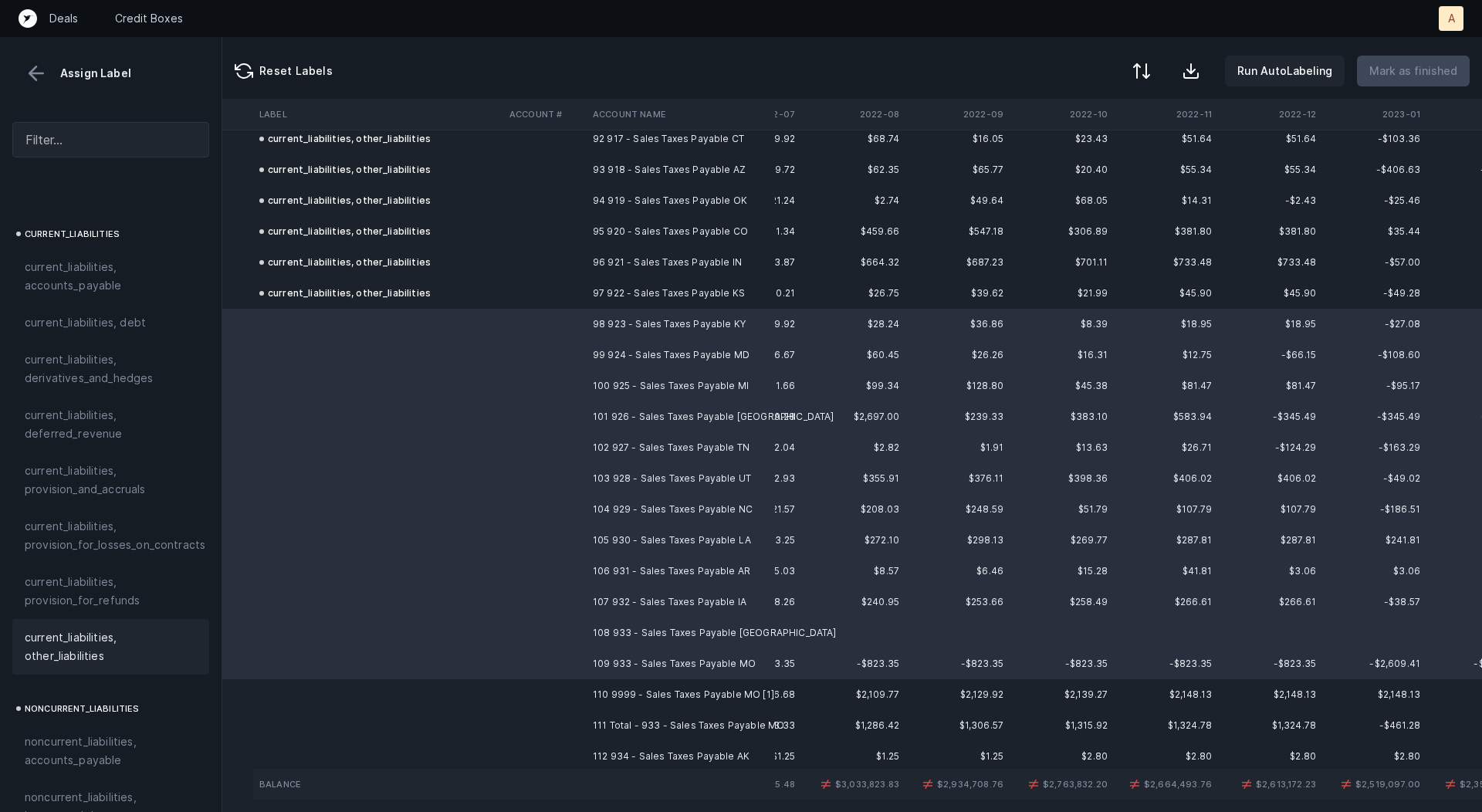
click at [132, 619] on div "current_liabilities, other_liabilities" at bounding box center [111, 647] width 197 height 55
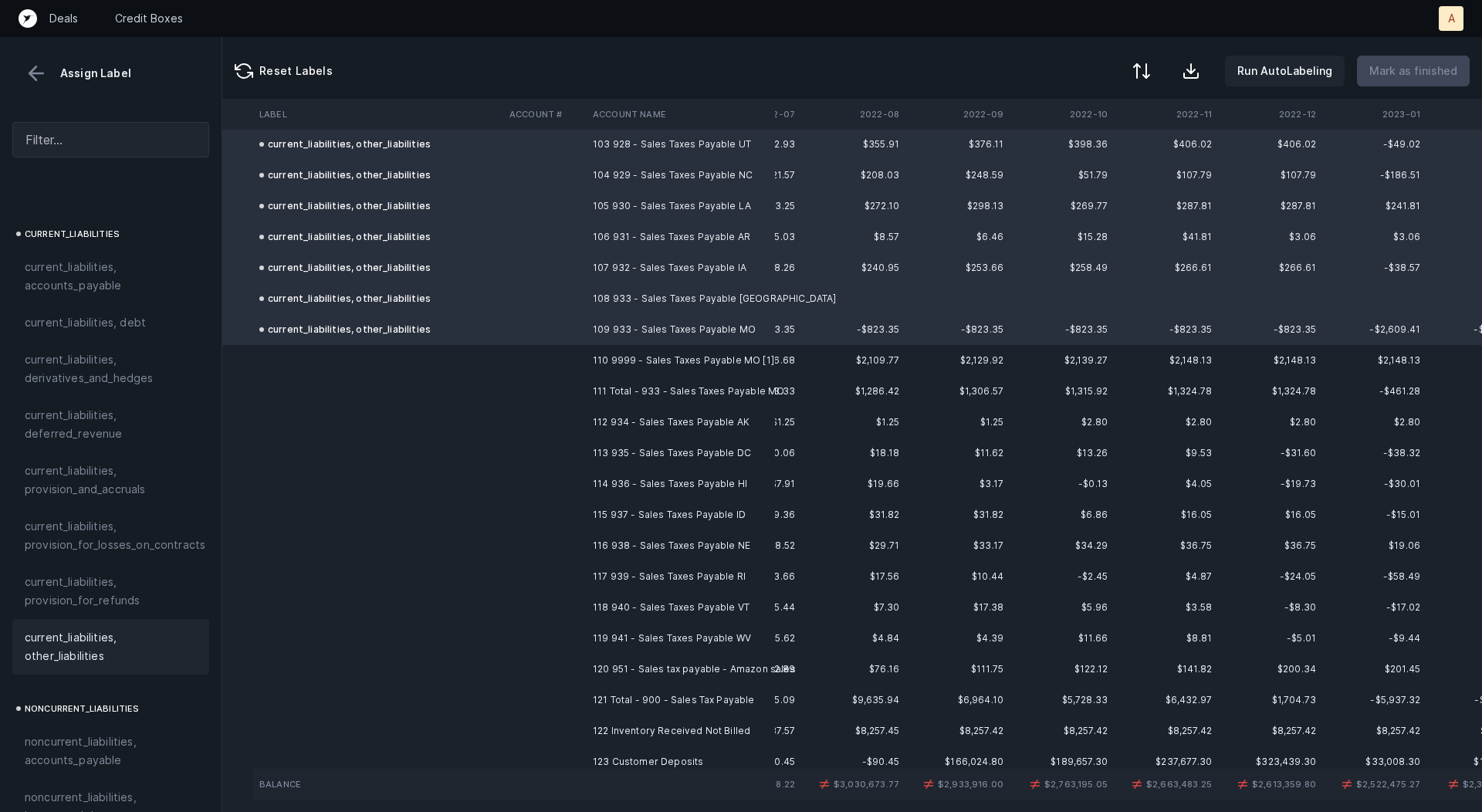
scroll to position [3332, 83]
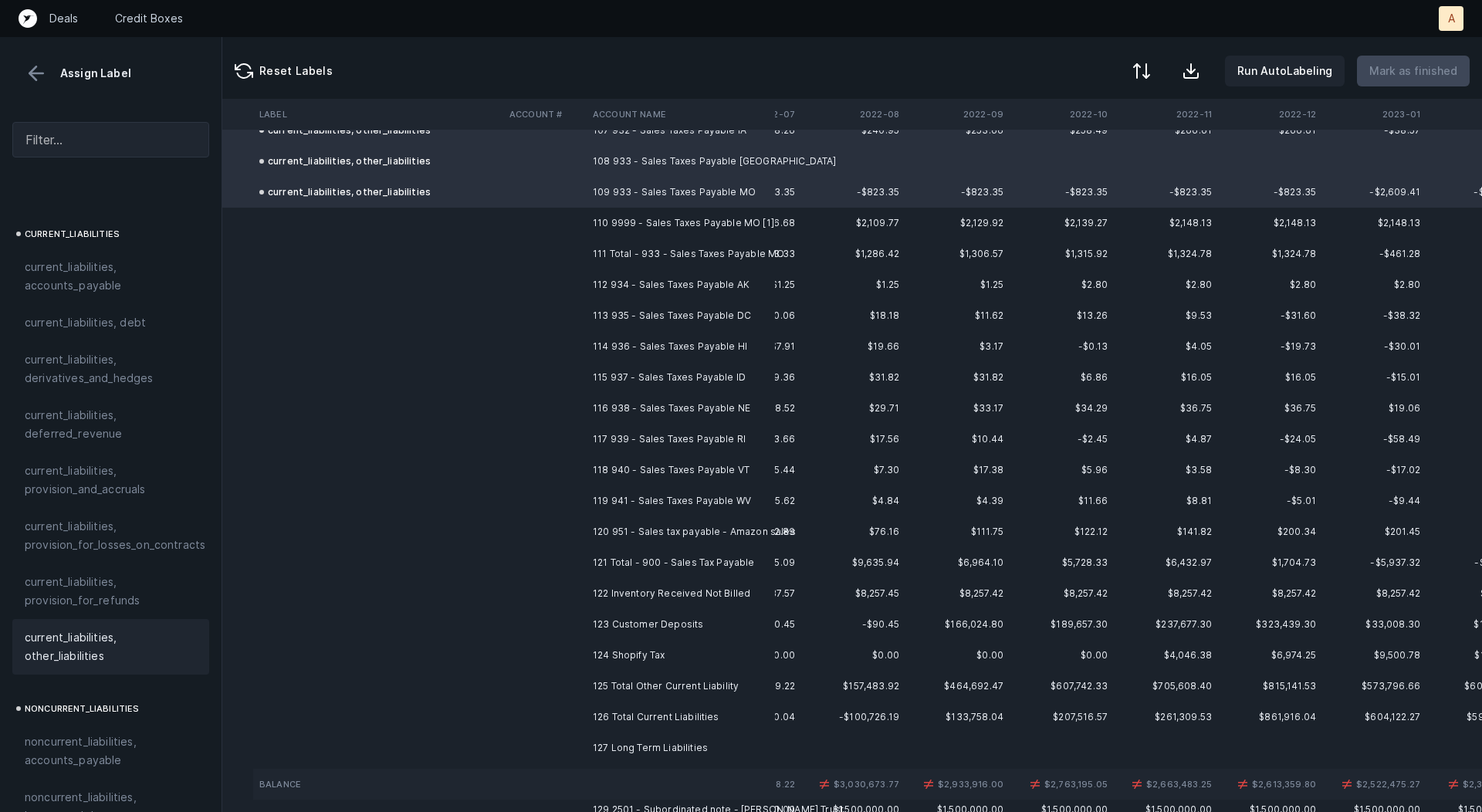
click at [648, 219] on td "110 9999 - Sales Taxes Payable MO [1]" at bounding box center [681, 223] width 189 height 30
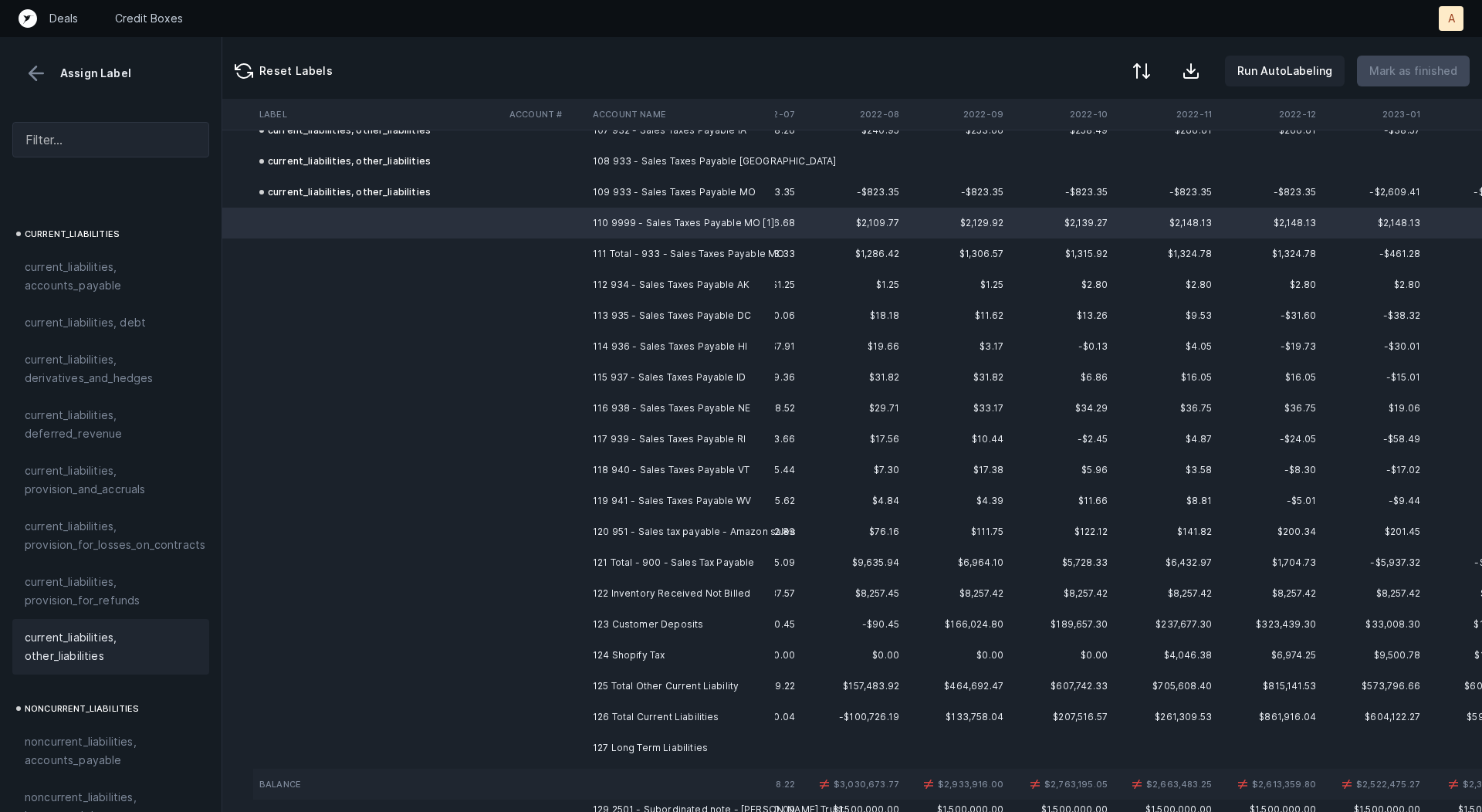
click at [107, 628] on span "current_liabilities, other_liabilities" at bounding box center [111, 646] width 173 height 37
click at [653, 274] on td "112 934 - Sales Taxes Payable AK" at bounding box center [681, 285] width 189 height 30
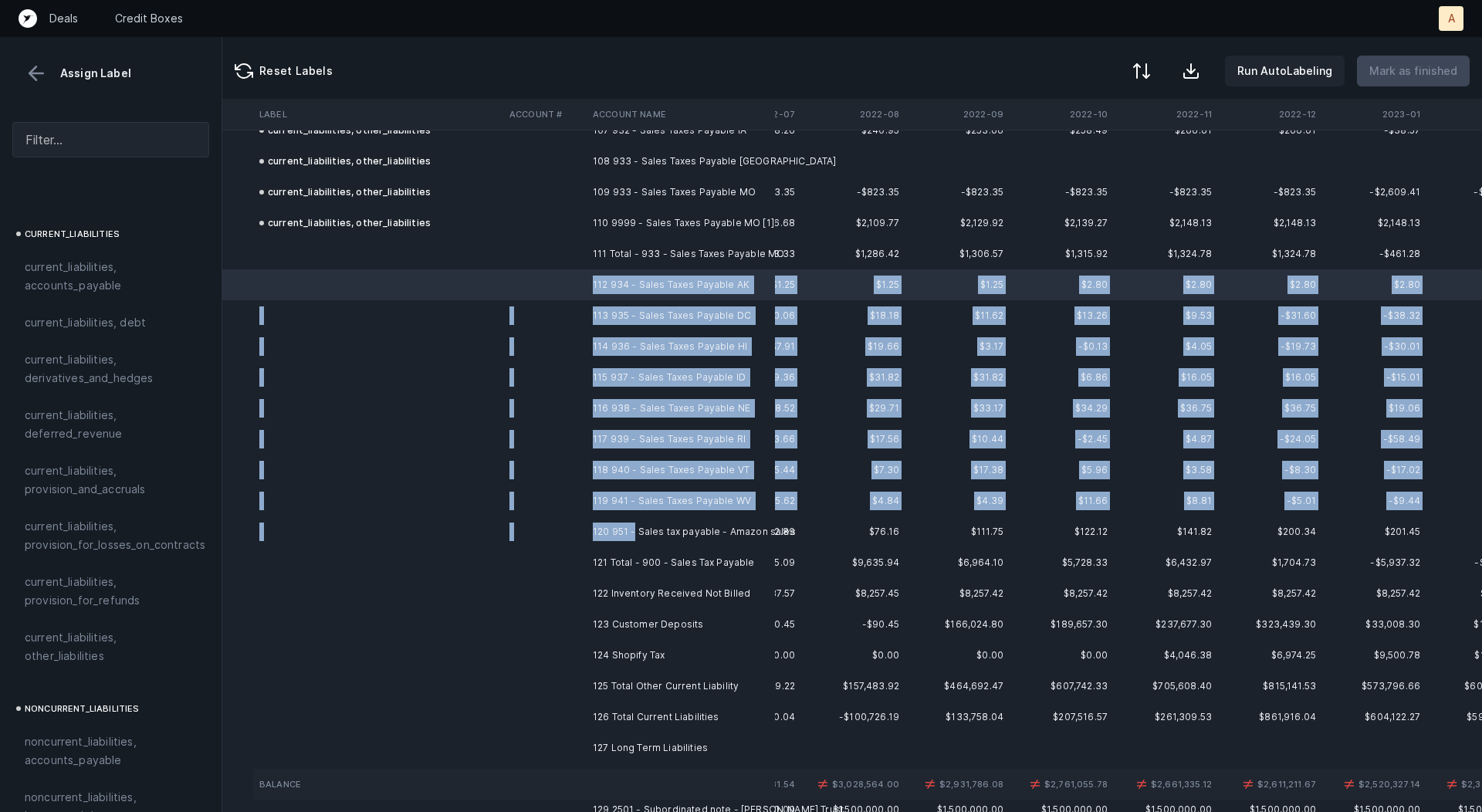
click at [633, 524] on td "120 951 - Sales tax payable - Amazon sales" at bounding box center [681, 532] width 189 height 30
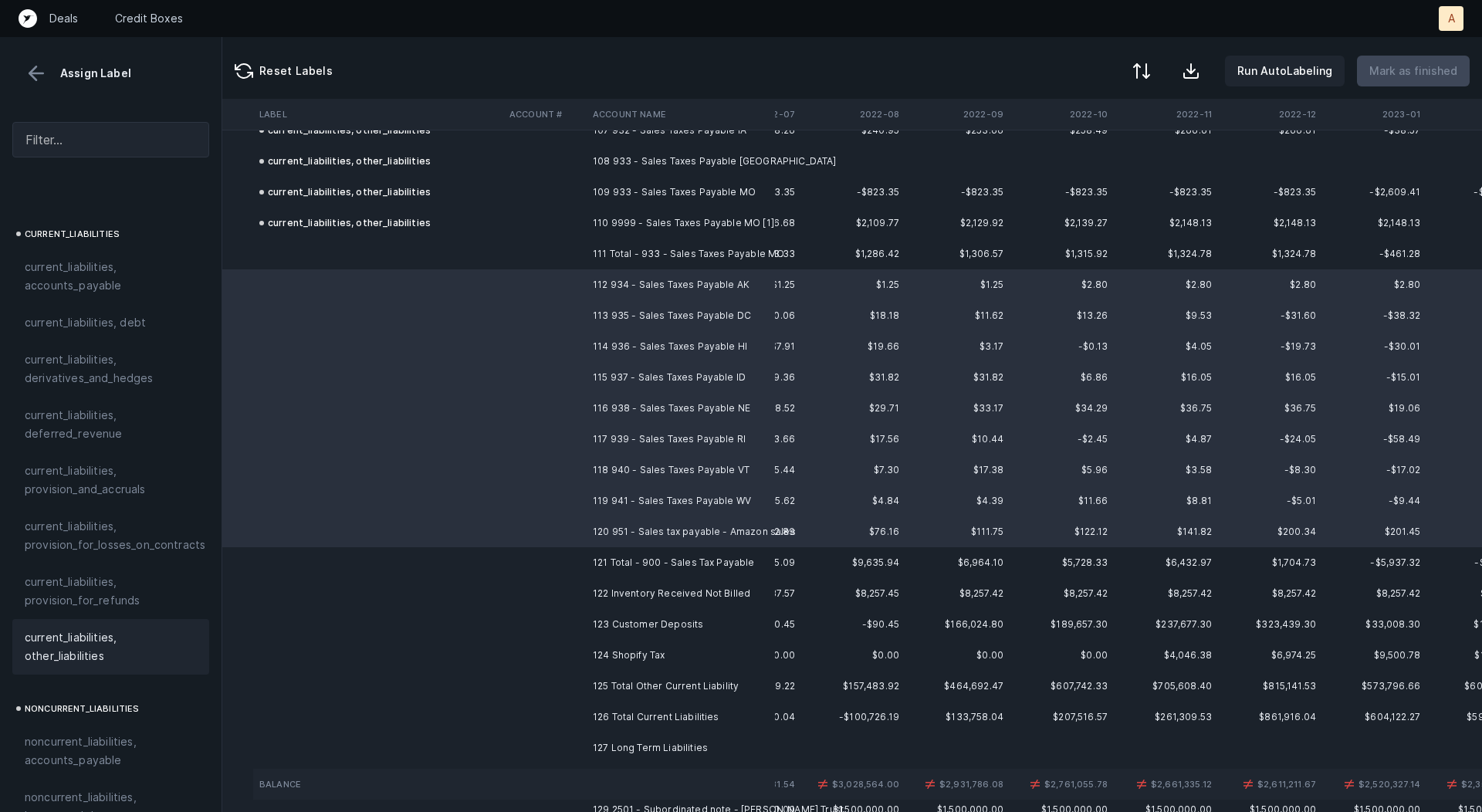
click at [55, 649] on div "current_liabilities, other_liabilities" at bounding box center [111, 647] width 197 height 55
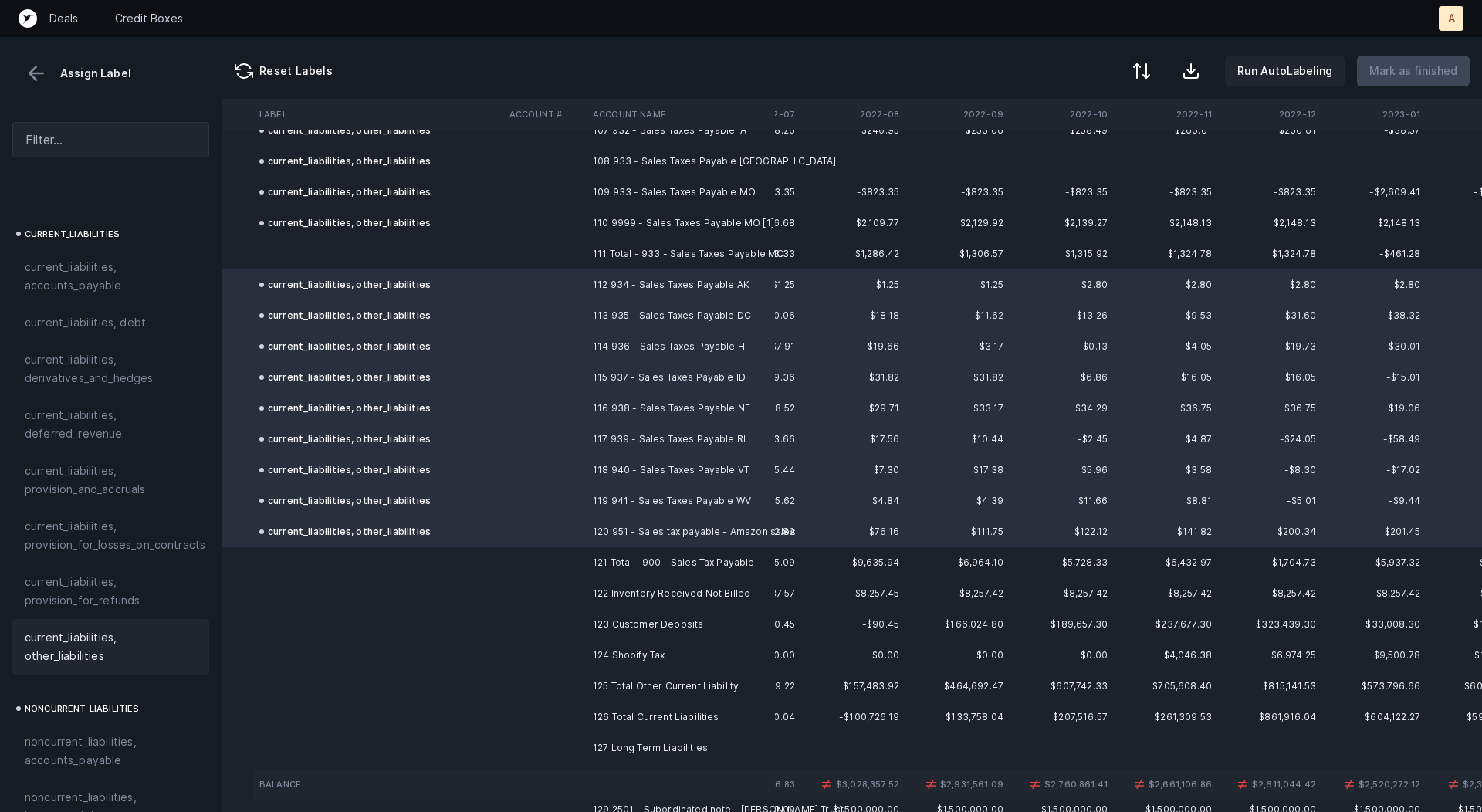
click at [601, 600] on td "122 Inventory Received Not Billed" at bounding box center [681, 594] width 189 height 30
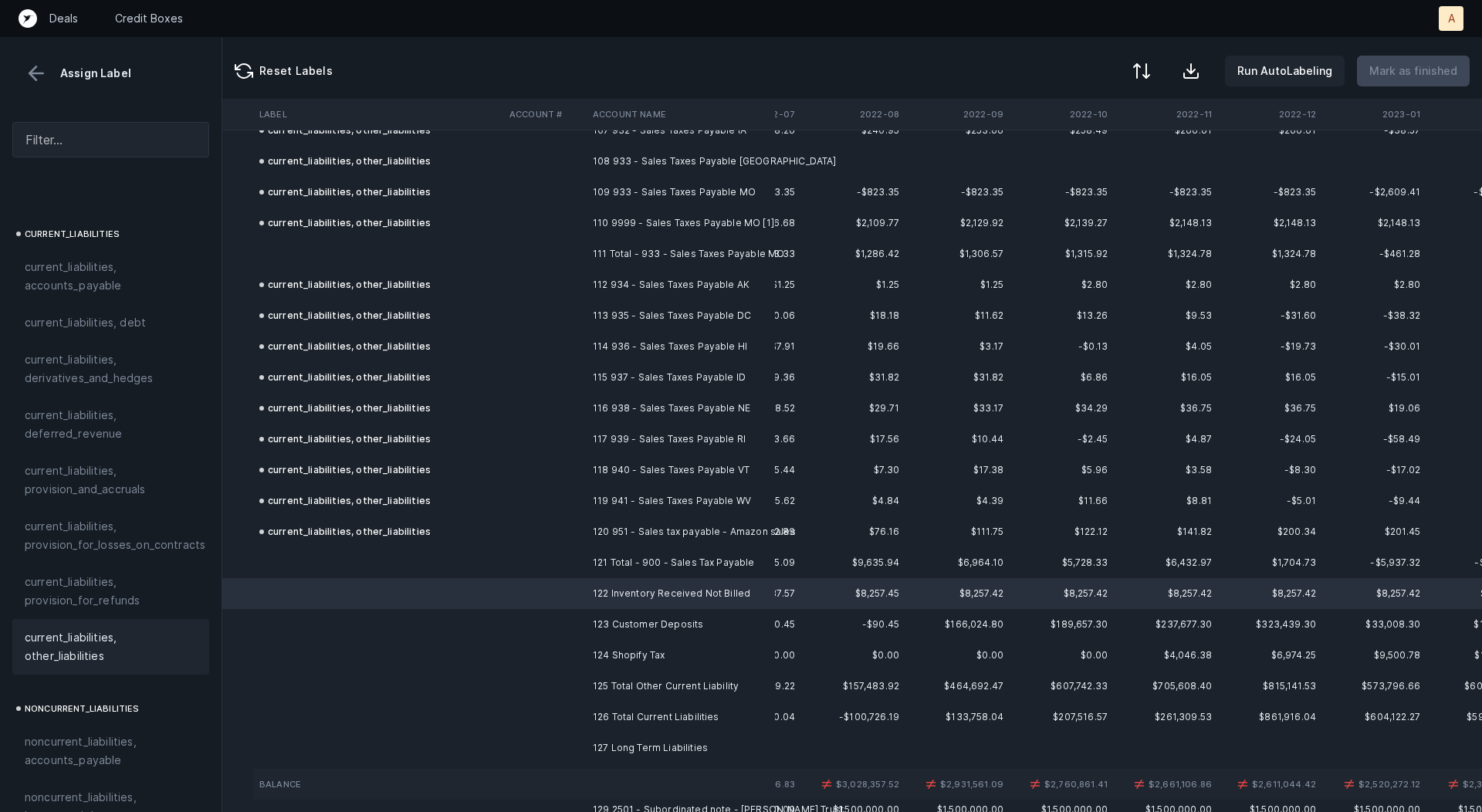
click at [103, 642] on span "current_liabilities, other_liabilities" at bounding box center [111, 646] width 173 height 37
click at [316, 636] on td at bounding box center [378, 624] width 250 height 30
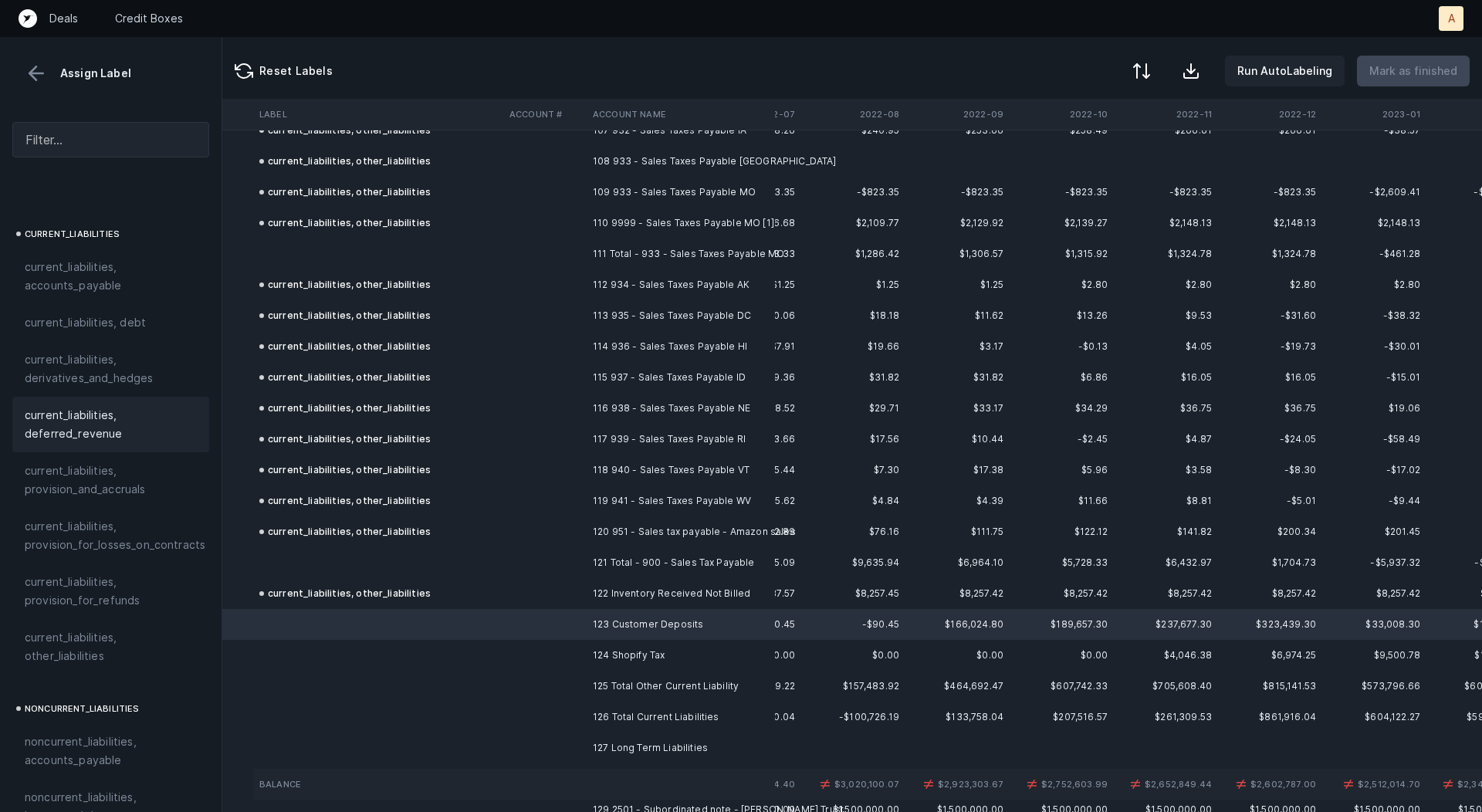
click at [125, 406] on span "current_liabilities, deferred_revenue" at bounding box center [111, 424] width 173 height 37
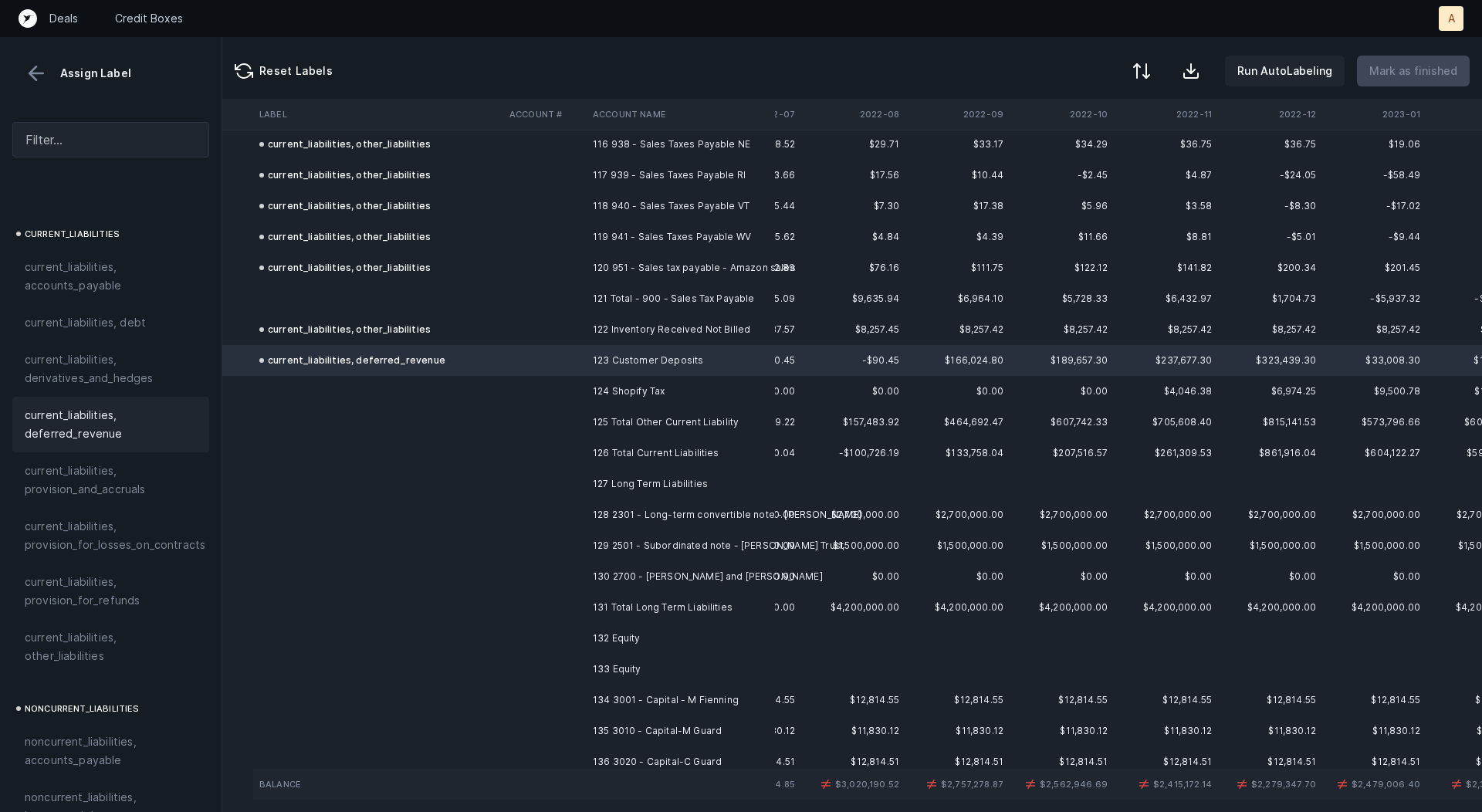
scroll to position [3656, 83]
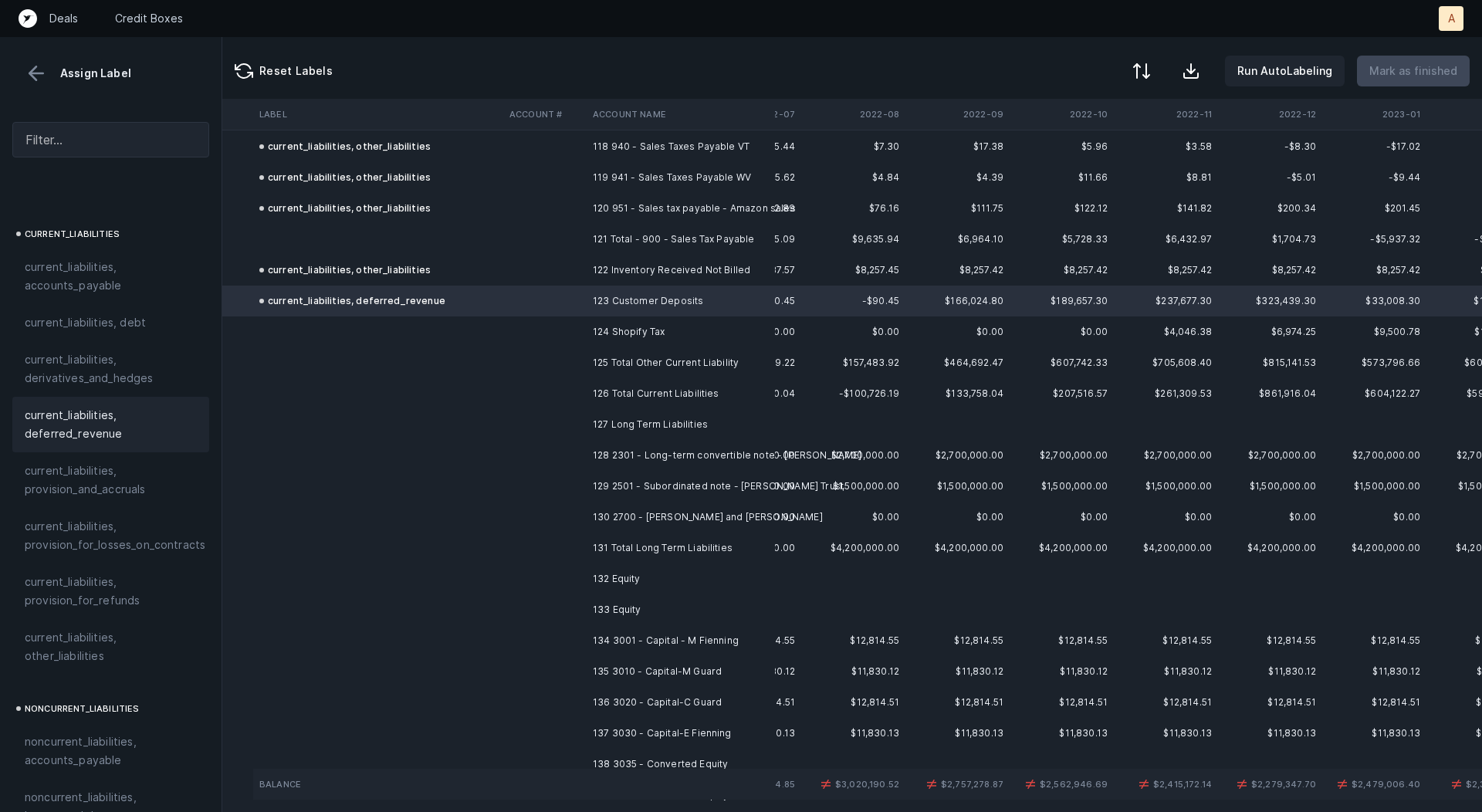
click at [601, 331] on td "124 Shopify Tax" at bounding box center [681, 332] width 189 height 30
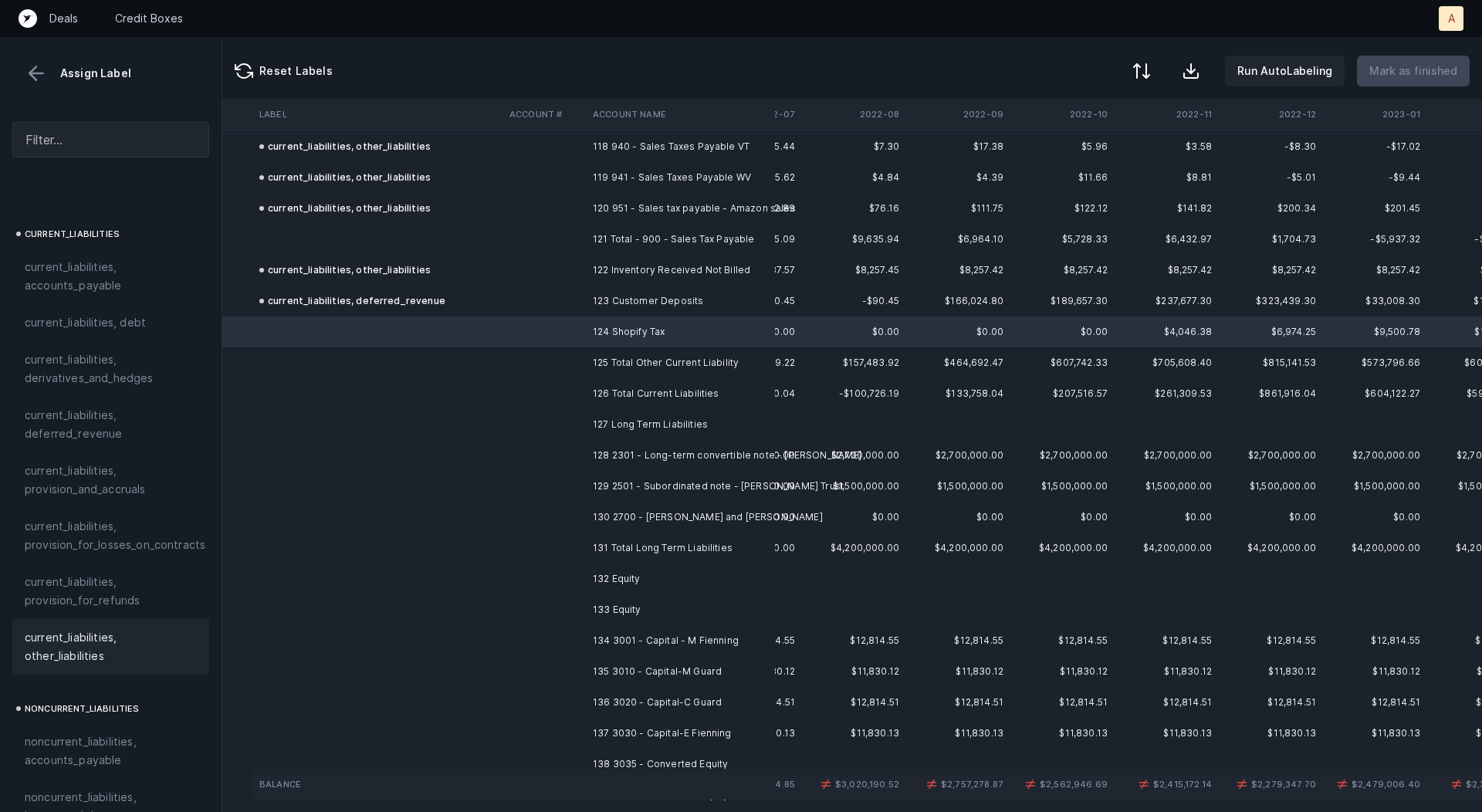
click at [92, 628] on span "current_liabilities, other_liabilities" at bounding box center [111, 646] width 173 height 37
click at [632, 452] on td "128 2301 - Long-term convertible note - Charles Fienning" at bounding box center [681, 456] width 189 height 30
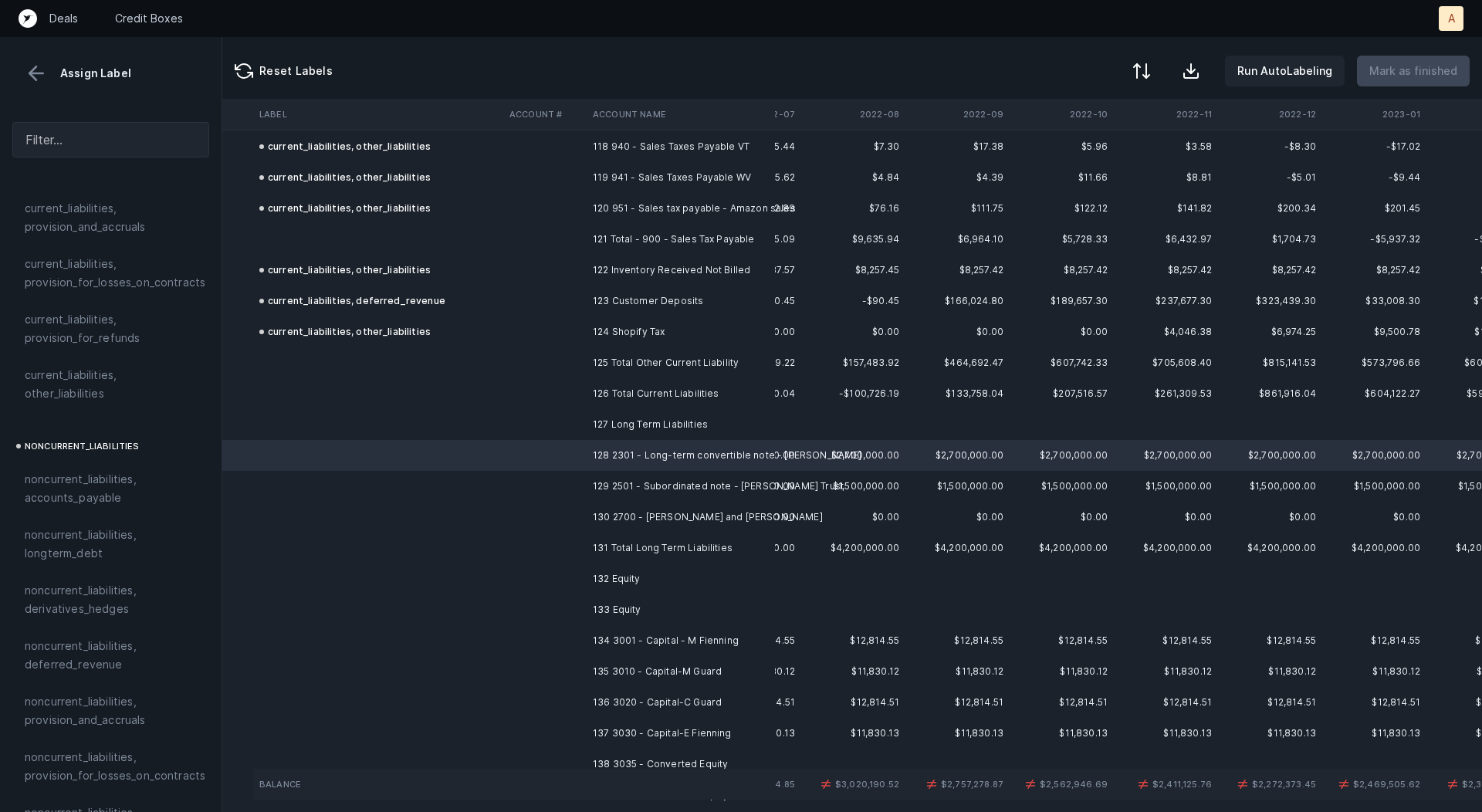
scroll to position [1680, 0]
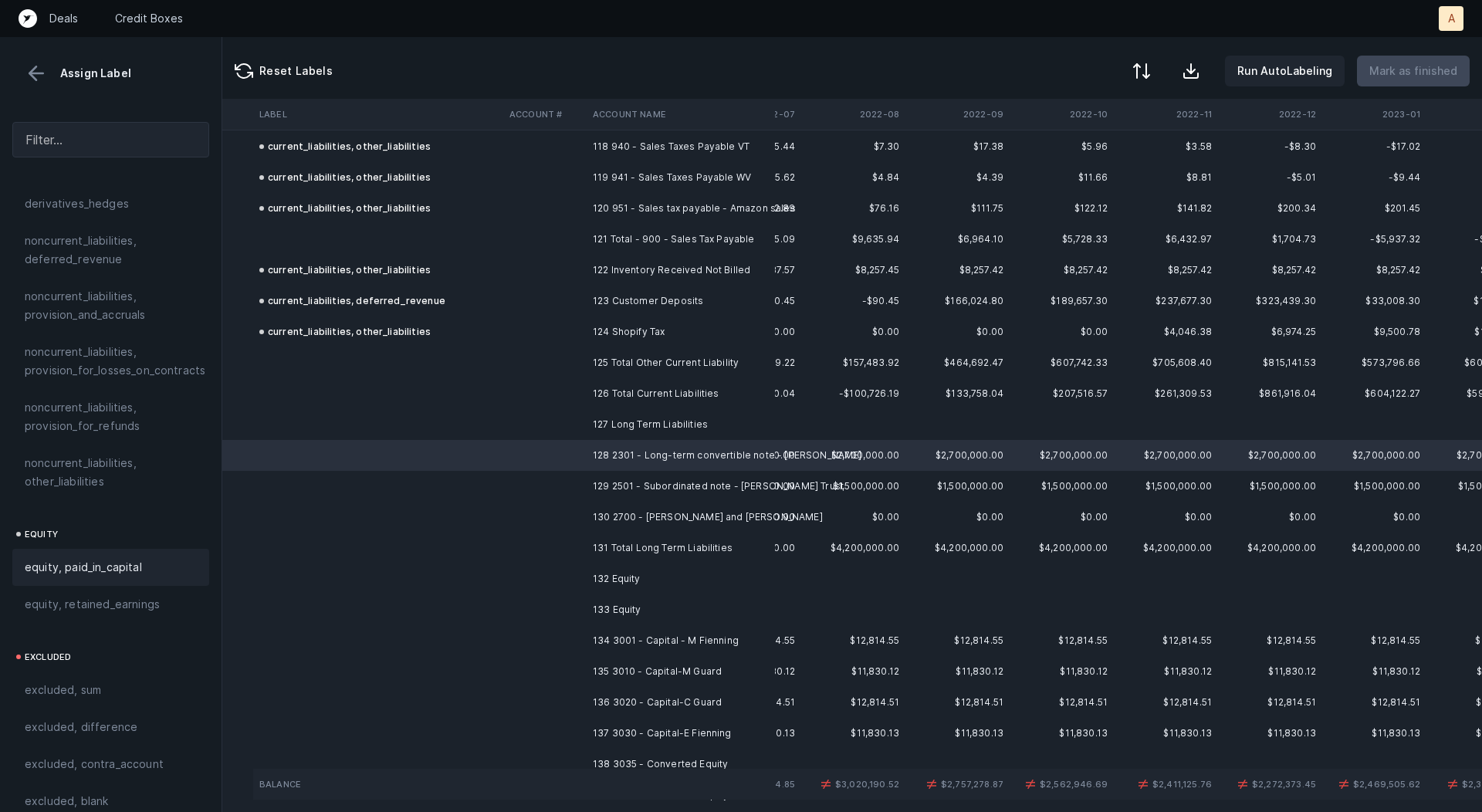
click at [98, 558] on span "equity, paid_in_capital" at bounding box center [83, 567] width 117 height 18
click at [625, 482] on td "129 2501 - Subordinated note - Jensen Trust" at bounding box center [681, 486] width 189 height 30
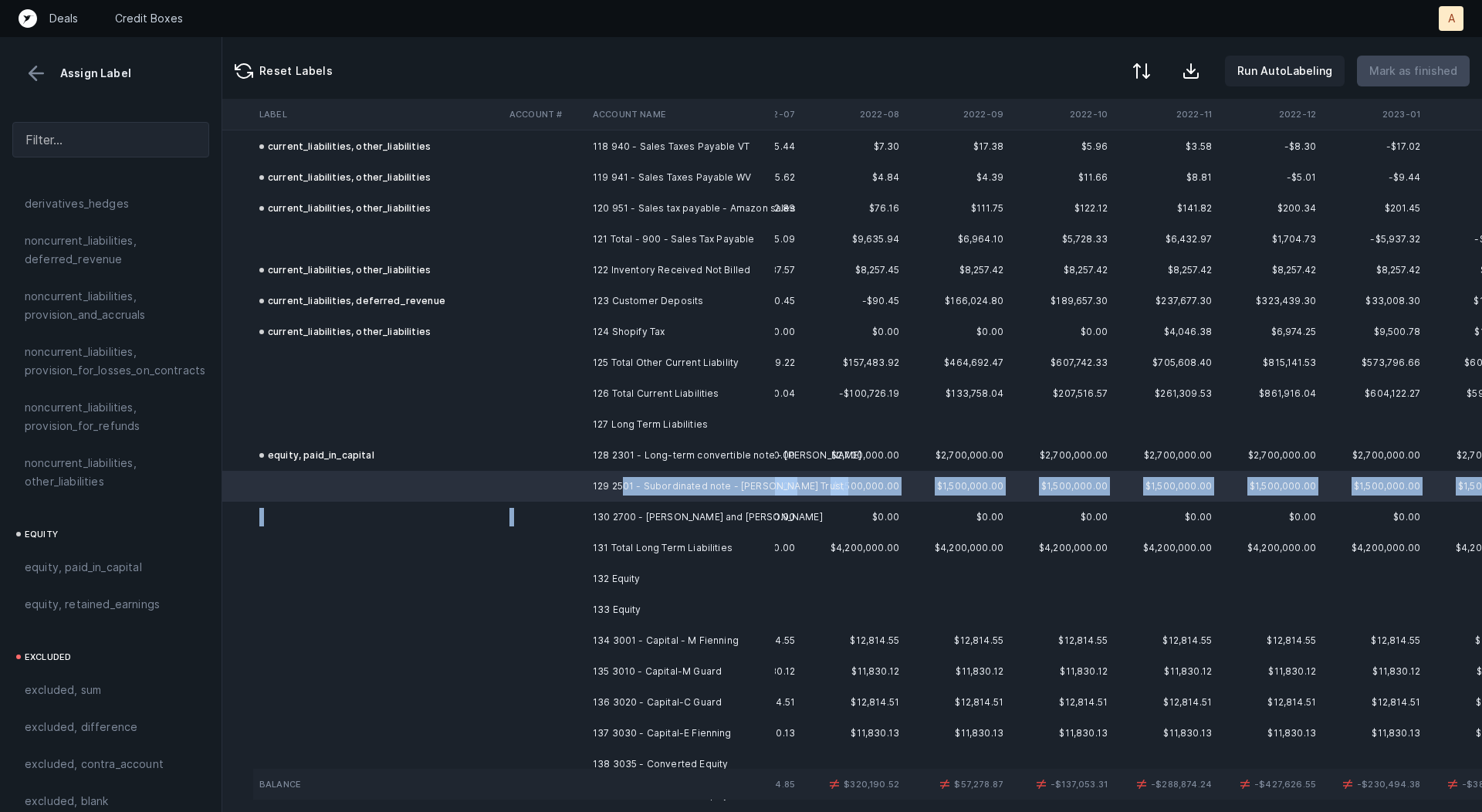
click at [628, 506] on td "130 2700 - NP-Paul and Christine Szal" at bounding box center [681, 518] width 189 height 30
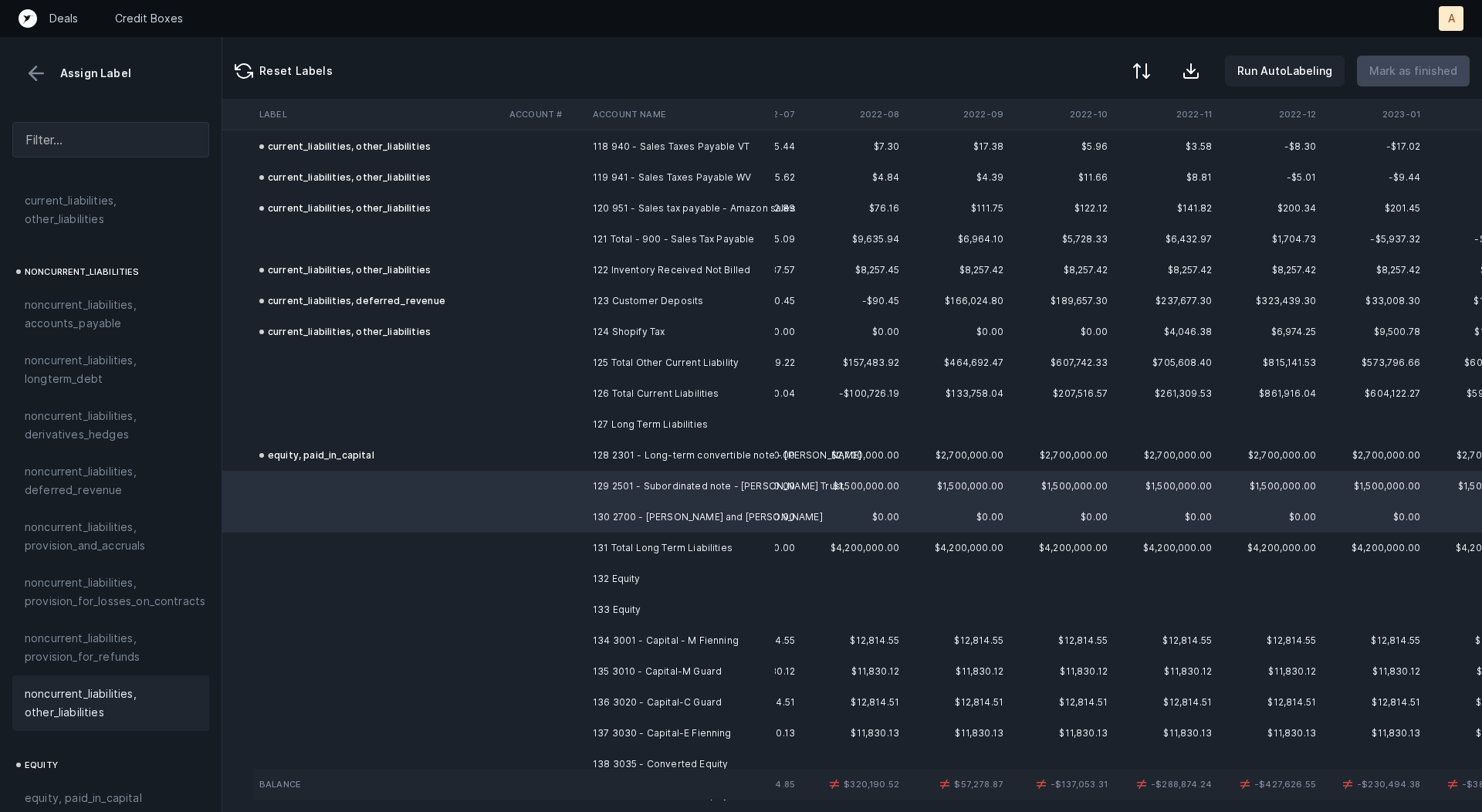
scroll to position [1413, 0]
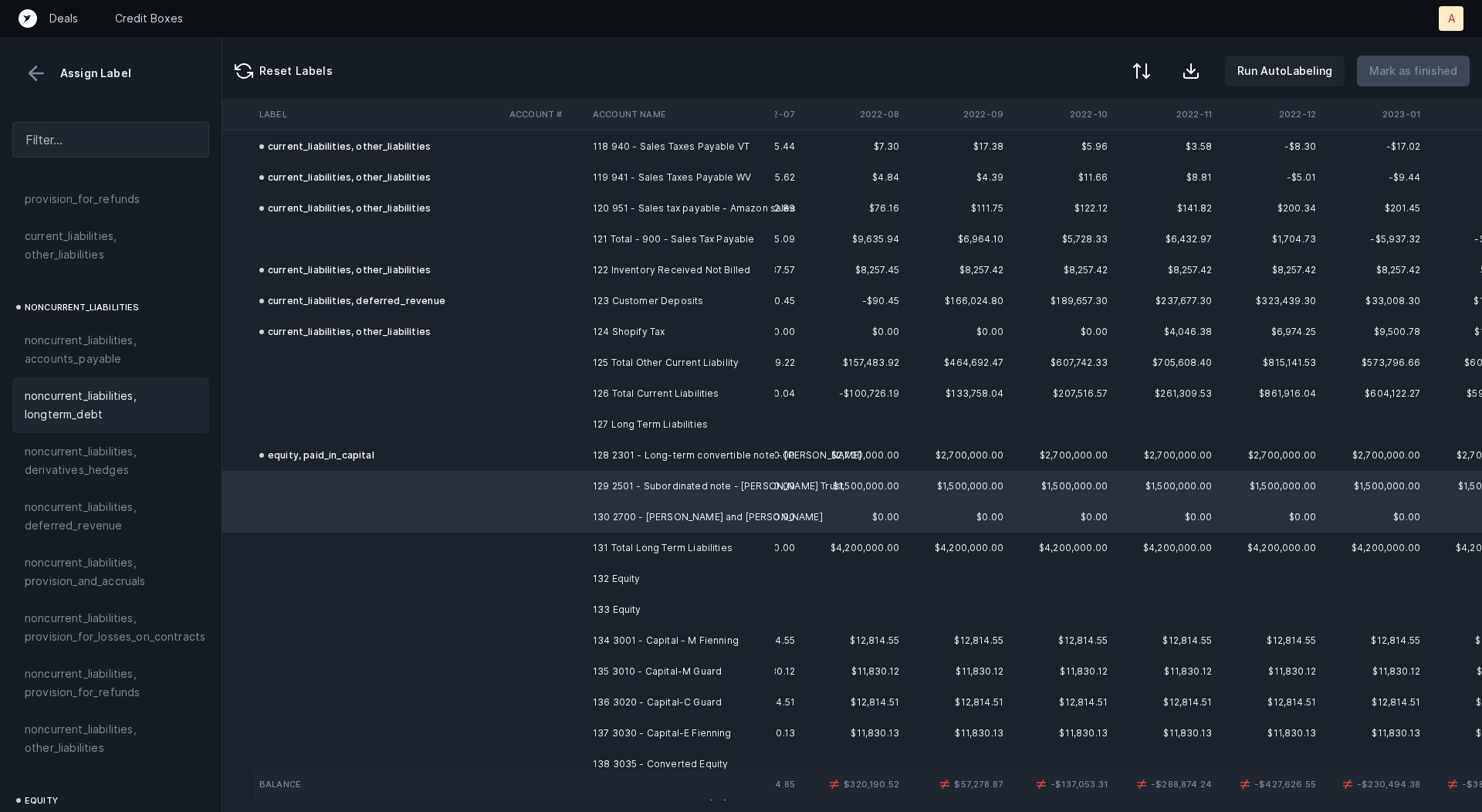
click at [93, 395] on span "noncurrent_liabilities, longterm_debt" at bounding box center [111, 405] width 173 height 37
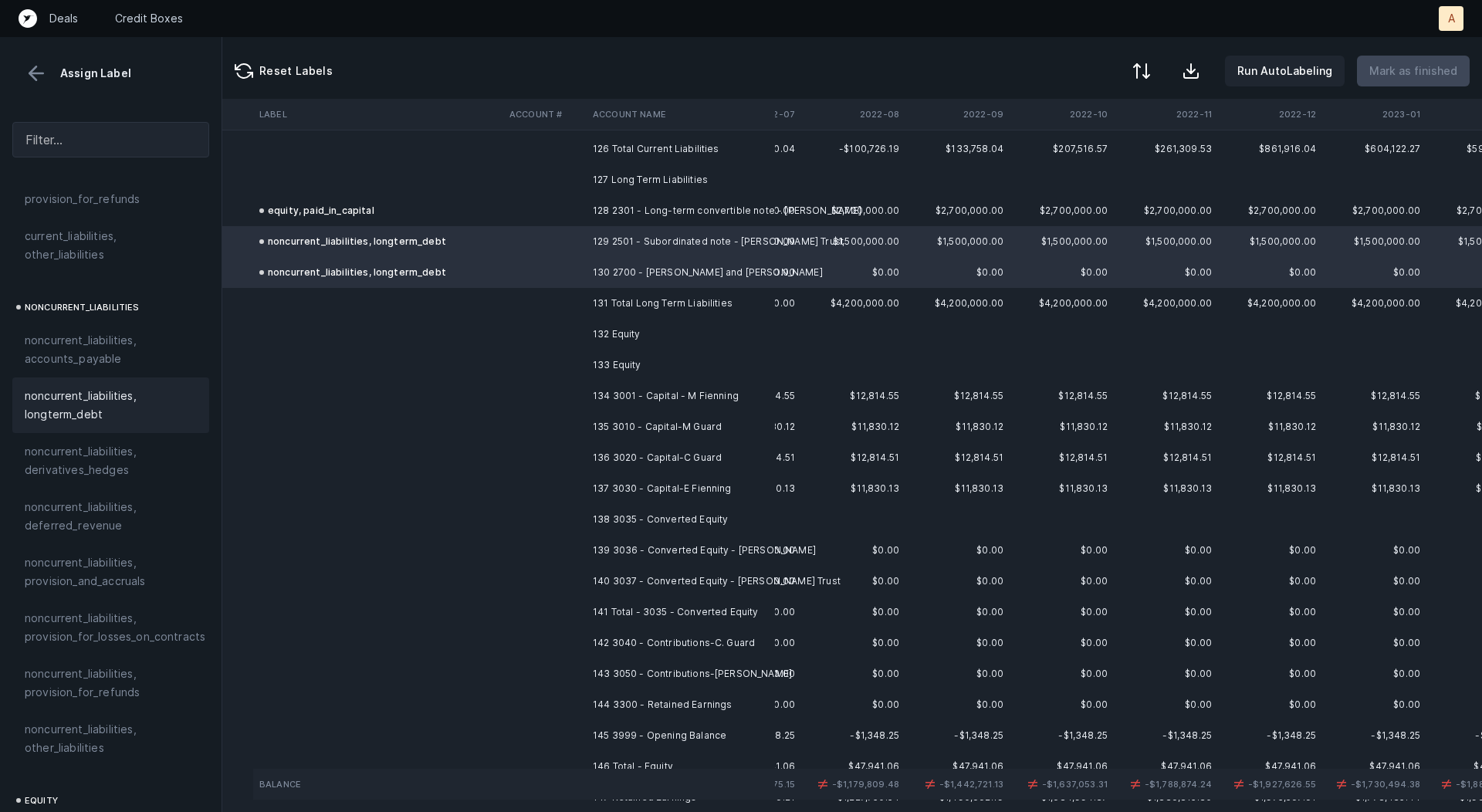
scroll to position [4015, 83]
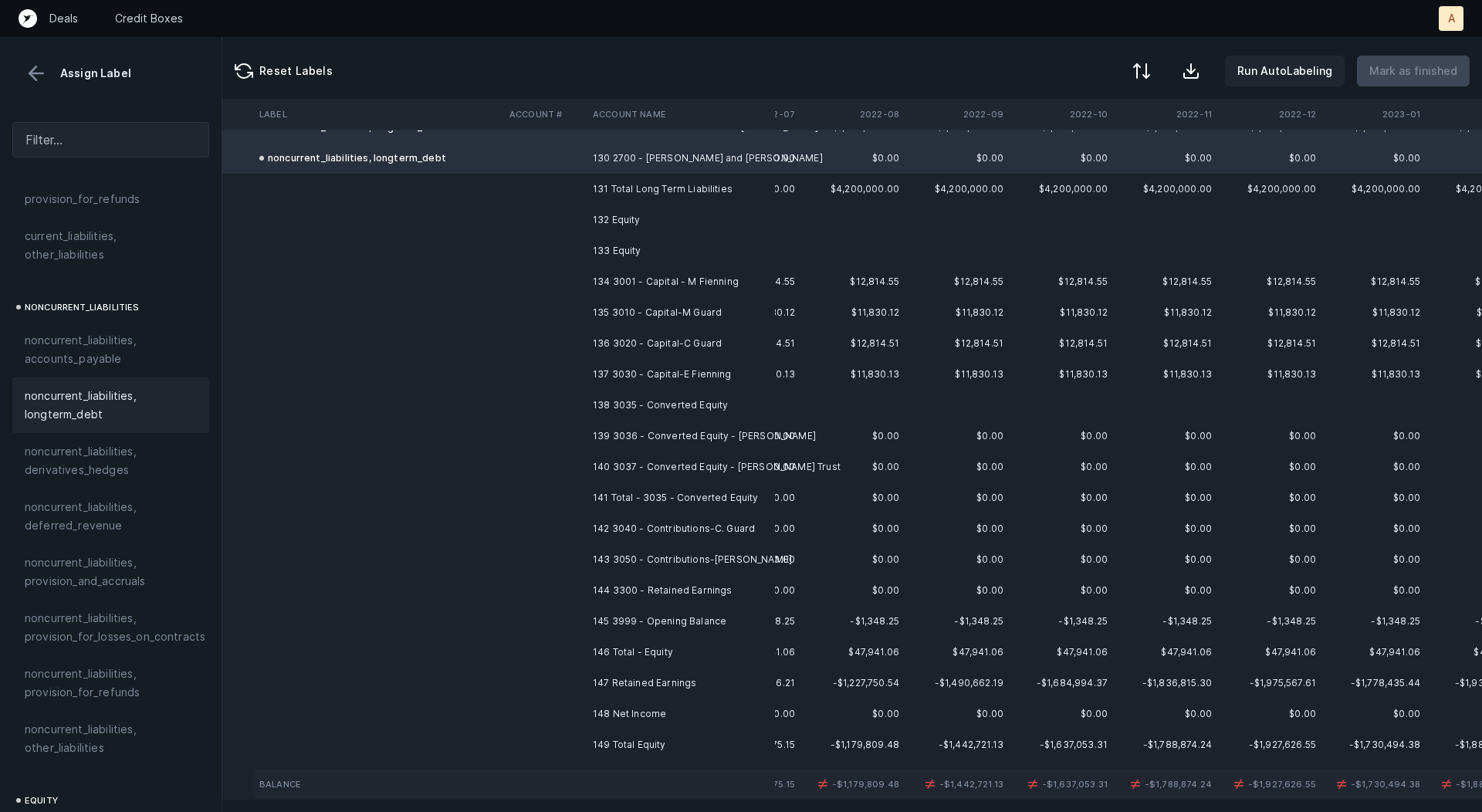
click at [680, 274] on td "134 3001 - Capital - M Fienning" at bounding box center [681, 281] width 189 height 30
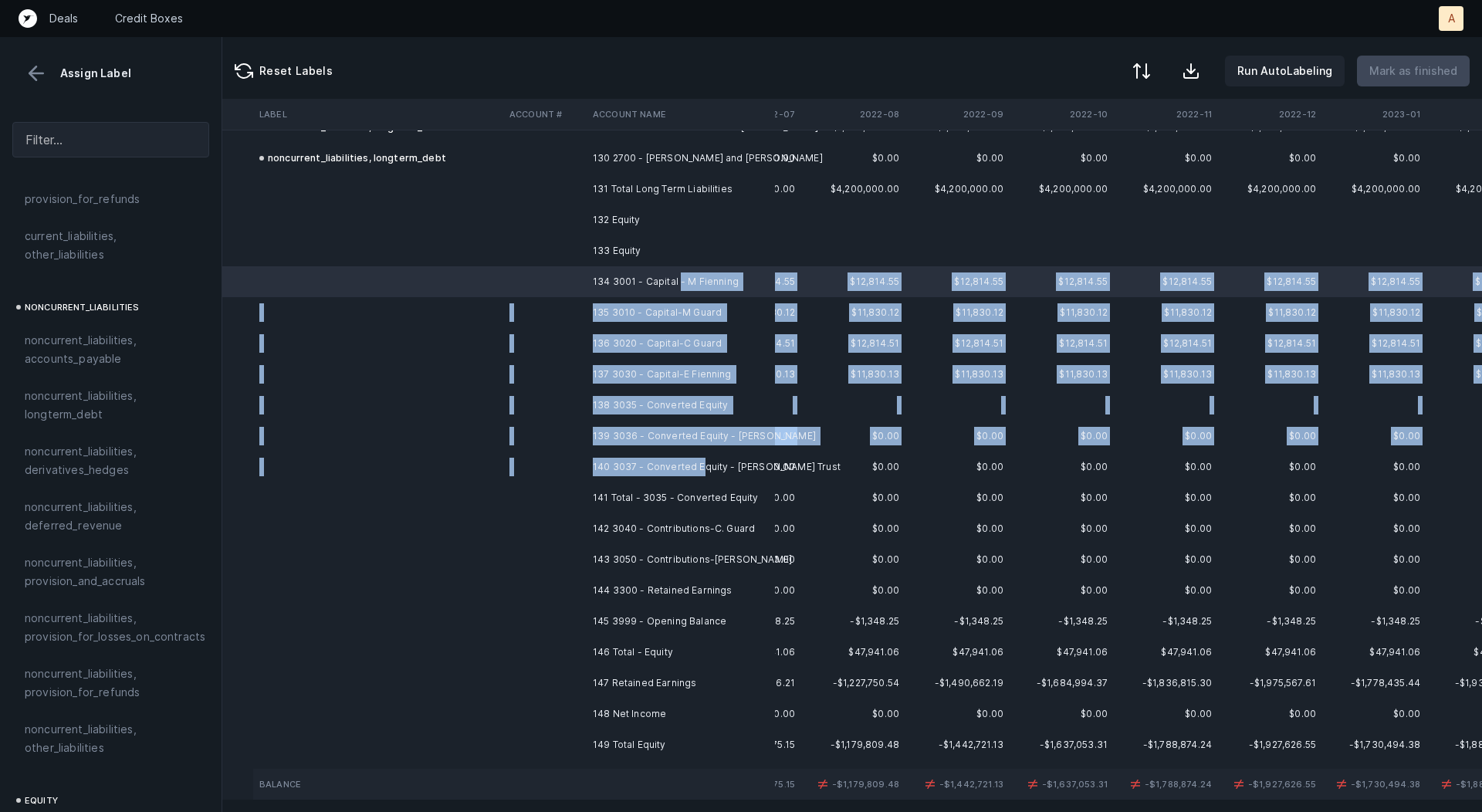
click at [701, 476] on td "140 3037 - Converted Equity - Jensen Trust" at bounding box center [681, 467] width 189 height 30
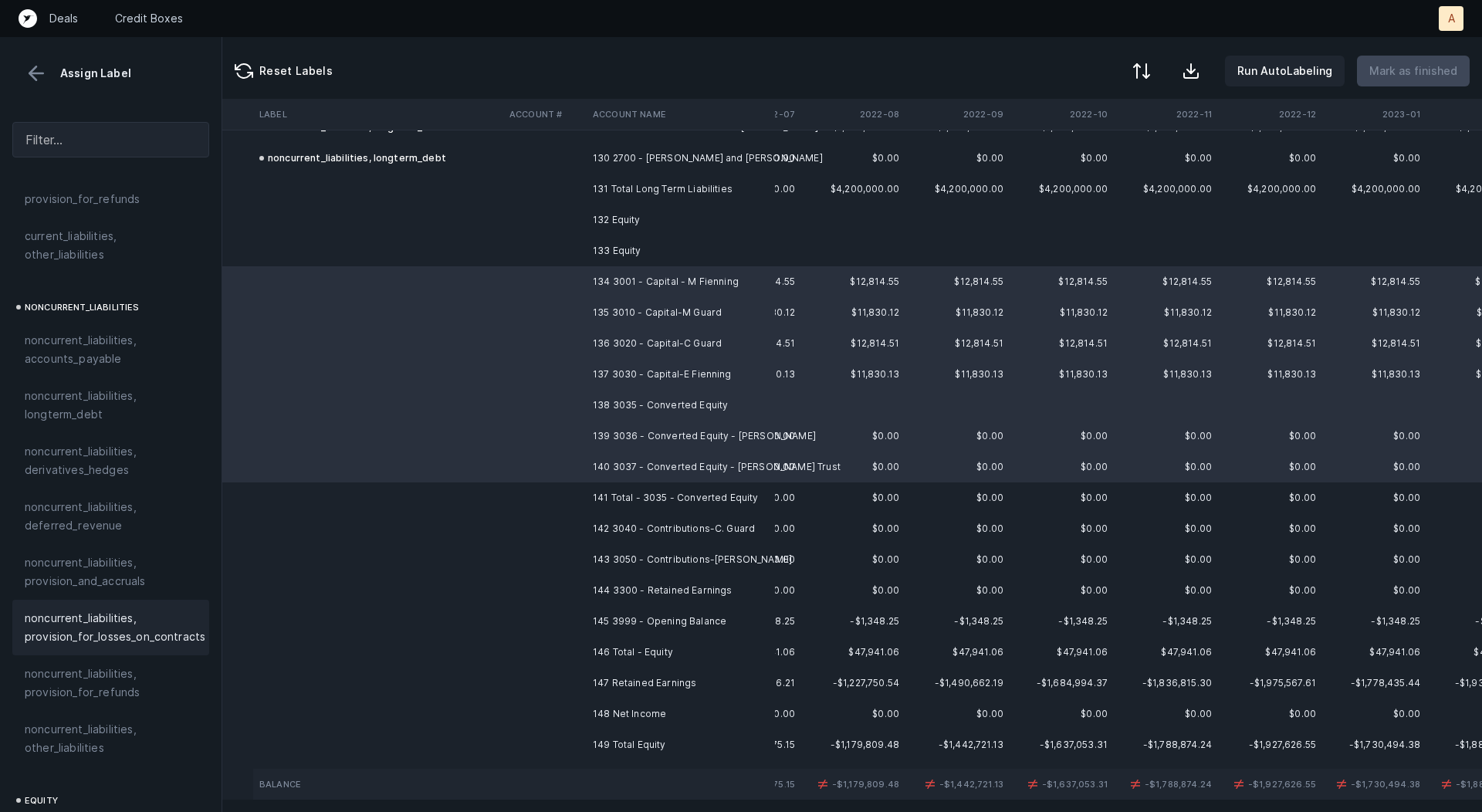
scroll to position [1680, 0]
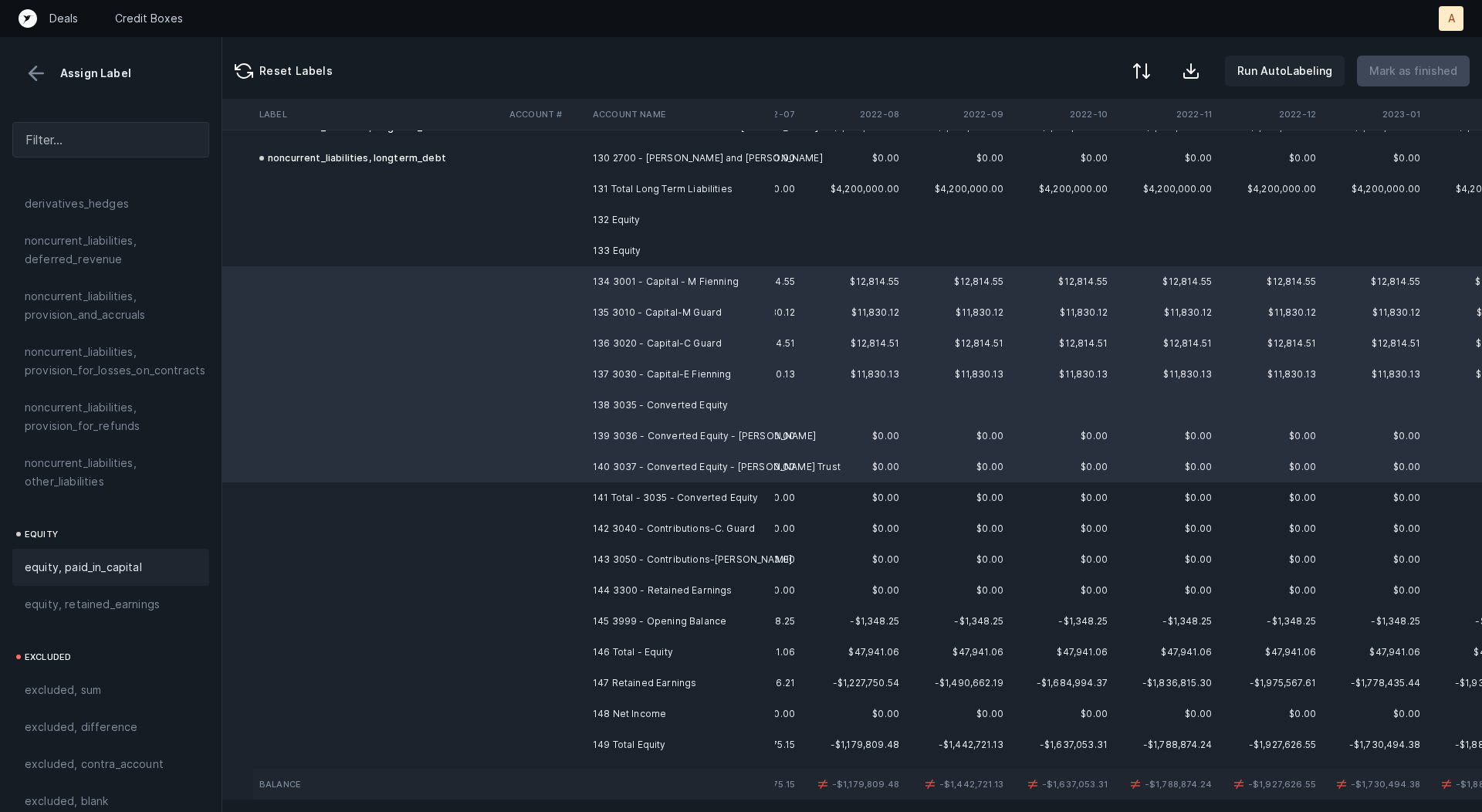
click at [112, 549] on div "equity, paid_in_capital" at bounding box center [111, 567] width 197 height 37
click at [639, 528] on td "142 3040 - Contributions-C. Guard" at bounding box center [681, 529] width 189 height 30
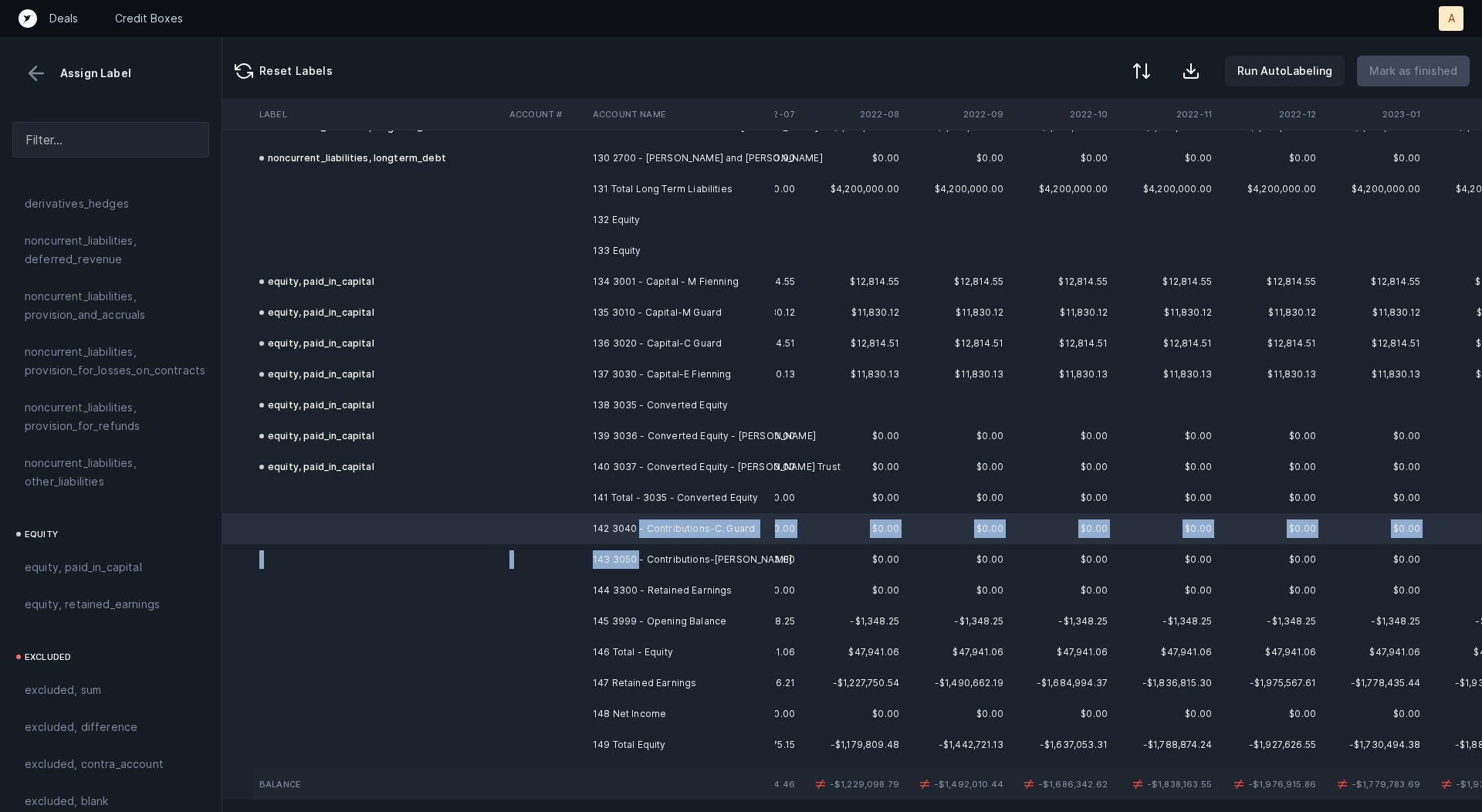
click at [640, 559] on td "143 3050 - Contributions-E. Fienning" at bounding box center [681, 559] width 189 height 30
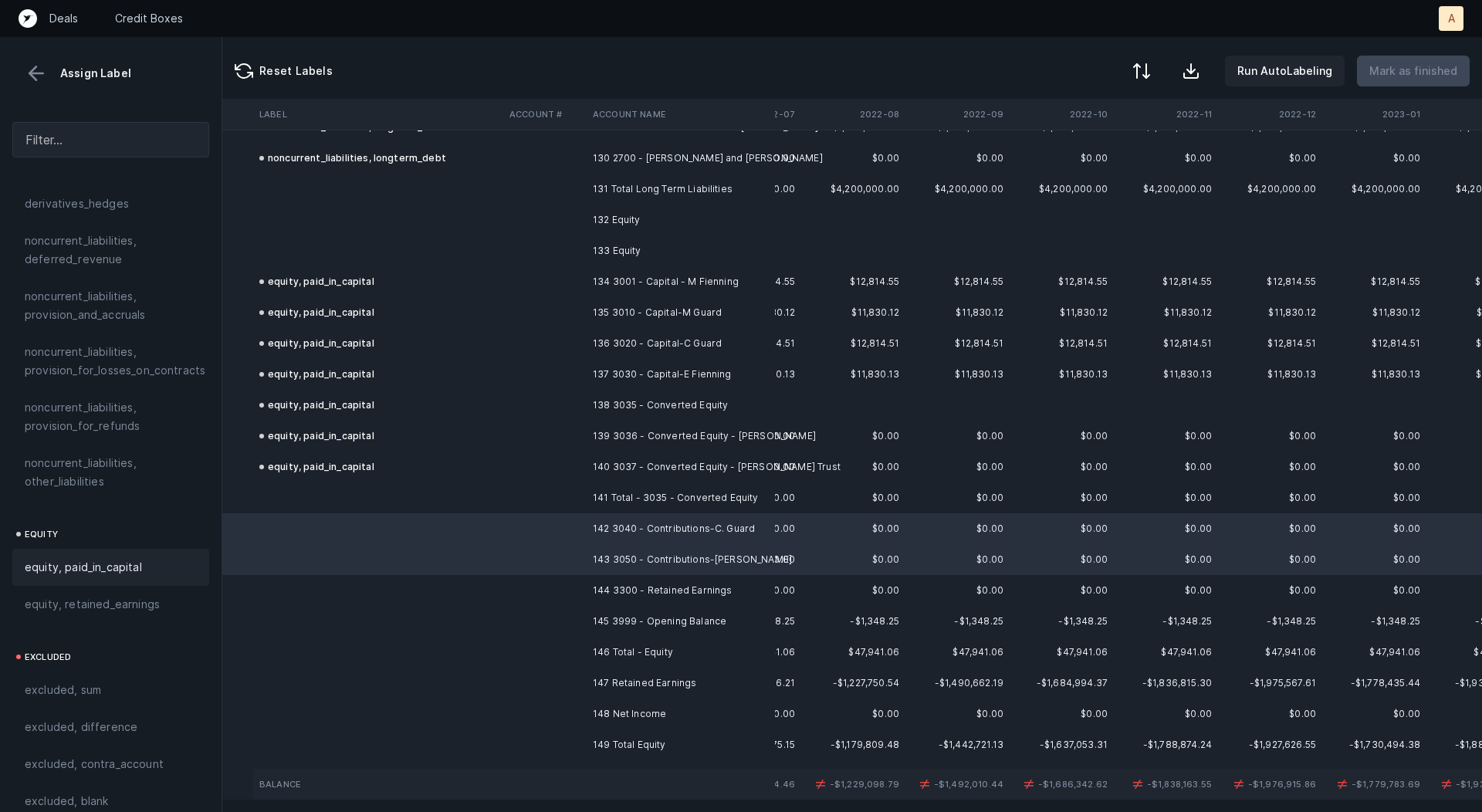
click at [113, 558] on span "equity, paid_in_capital" at bounding box center [83, 567] width 117 height 18
click at [643, 588] on td "144 3300 - Retained Earnings" at bounding box center [681, 591] width 189 height 30
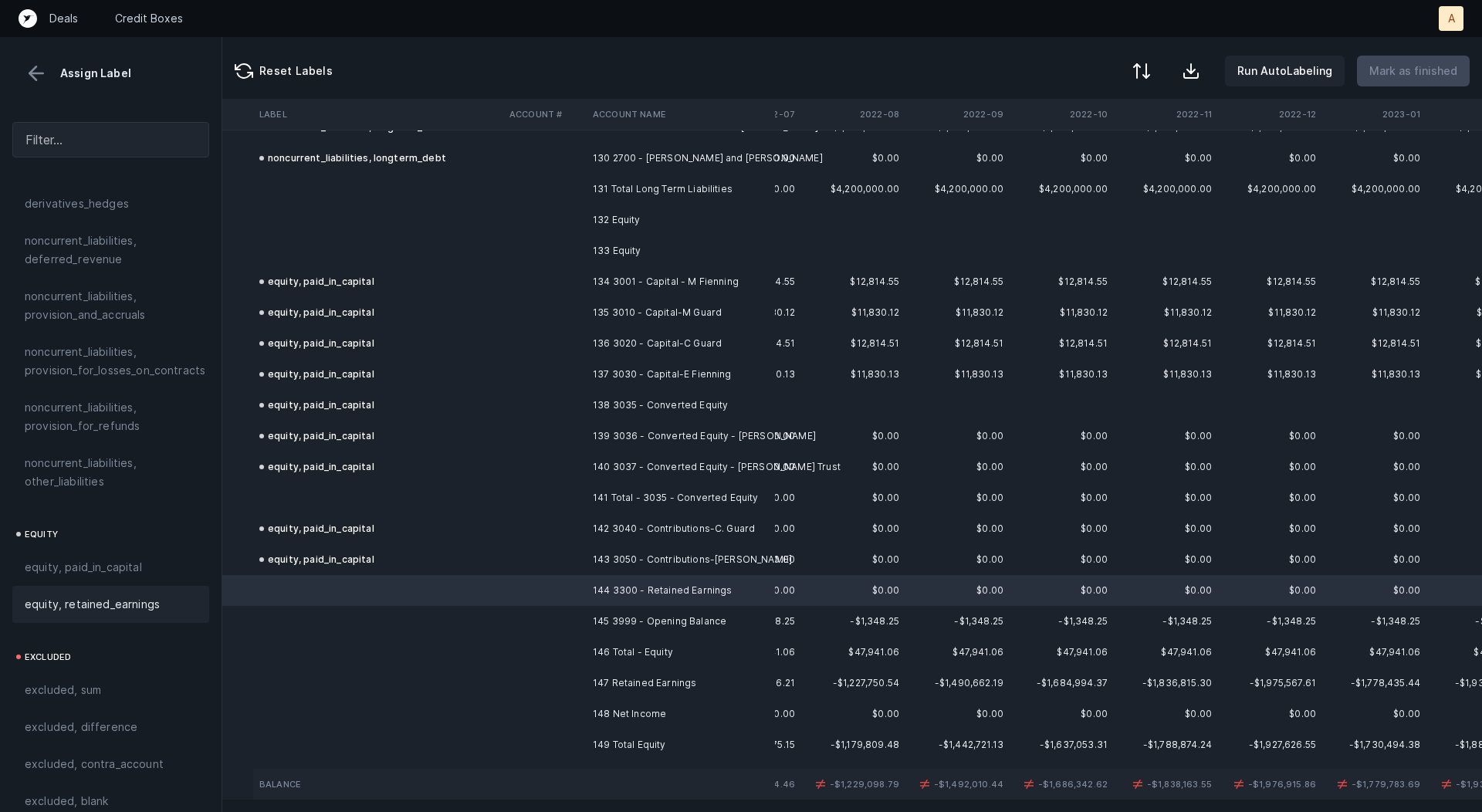
click at [131, 596] on span "equity, retained_earnings" at bounding box center [92, 604] width 135 height 18
click at [640, 632] on td "145 3999 - Opening Balance" at bounding box center [681, 621] width 189 height 30
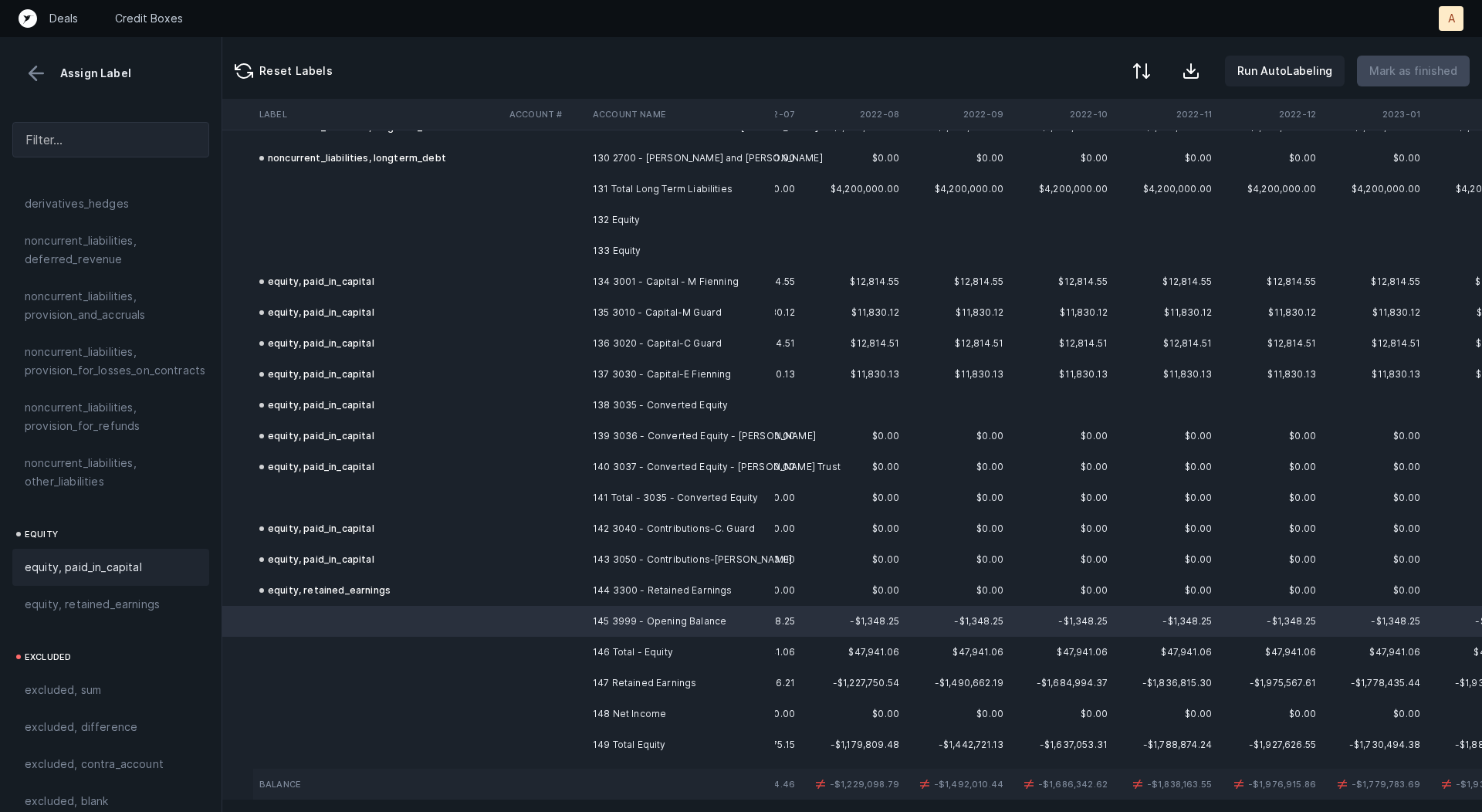
click at [99, 558] on span "equity, paid_in_capital" at bounding box center [83, 567] width 117 height 18
click at [619, 673] on td "147 Retained Earnings" at bounding box center [681, 683] width 189 height 30
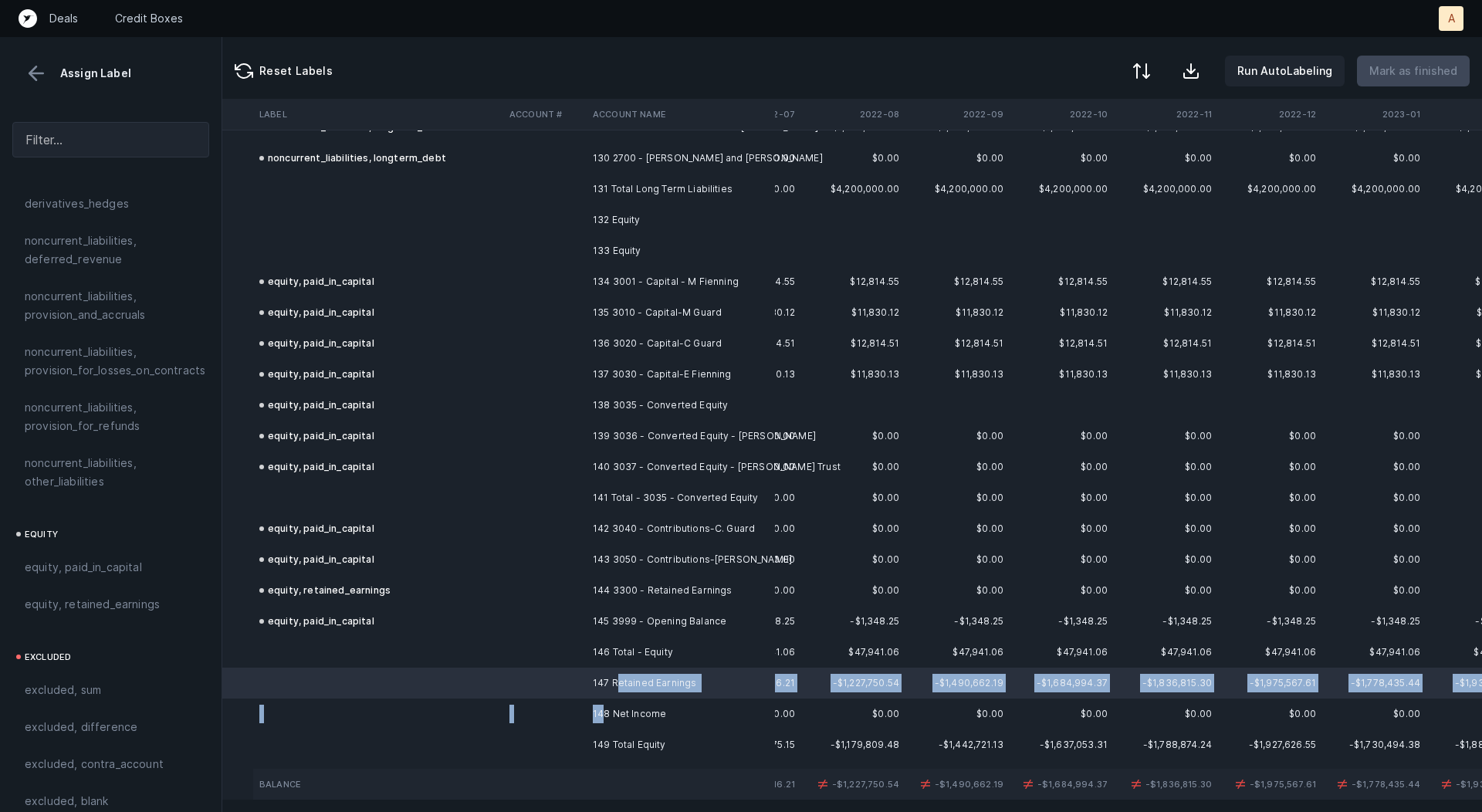
click at [603, 711] on td "148 Net Income" at bounding box center [681, 714] width 189 height 30
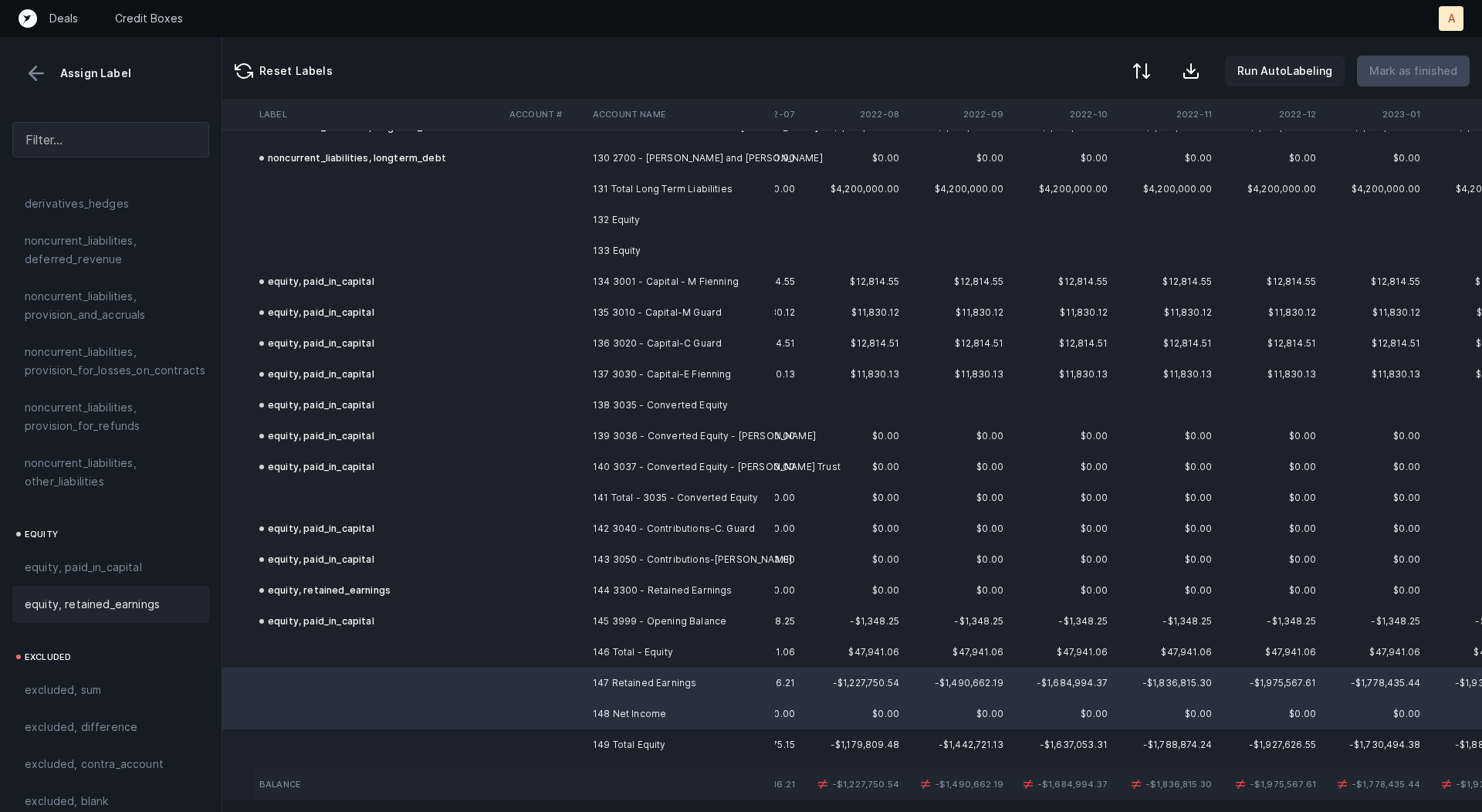
click at [157, 596] on div "equity, retained_earnings" at bounding box center [111, 604] width 173 height 18
click at [1148, 75] on div at bounding box center [1140, 71] width 18 height 18
click at [1128, 169] on div "By Hum label" at bounding box center [1073, 164] width 154 height 30
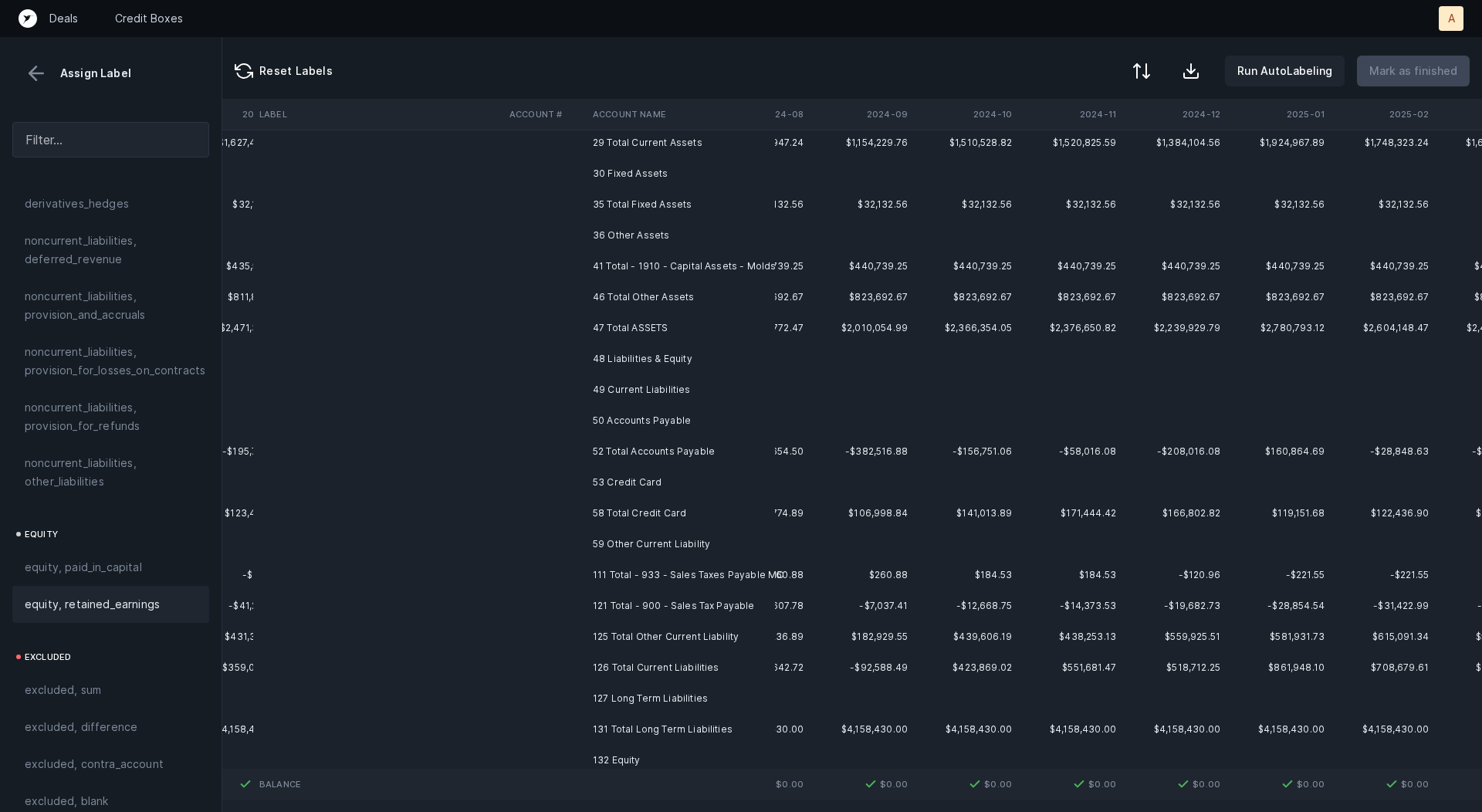
scroll to position [0, 2680]
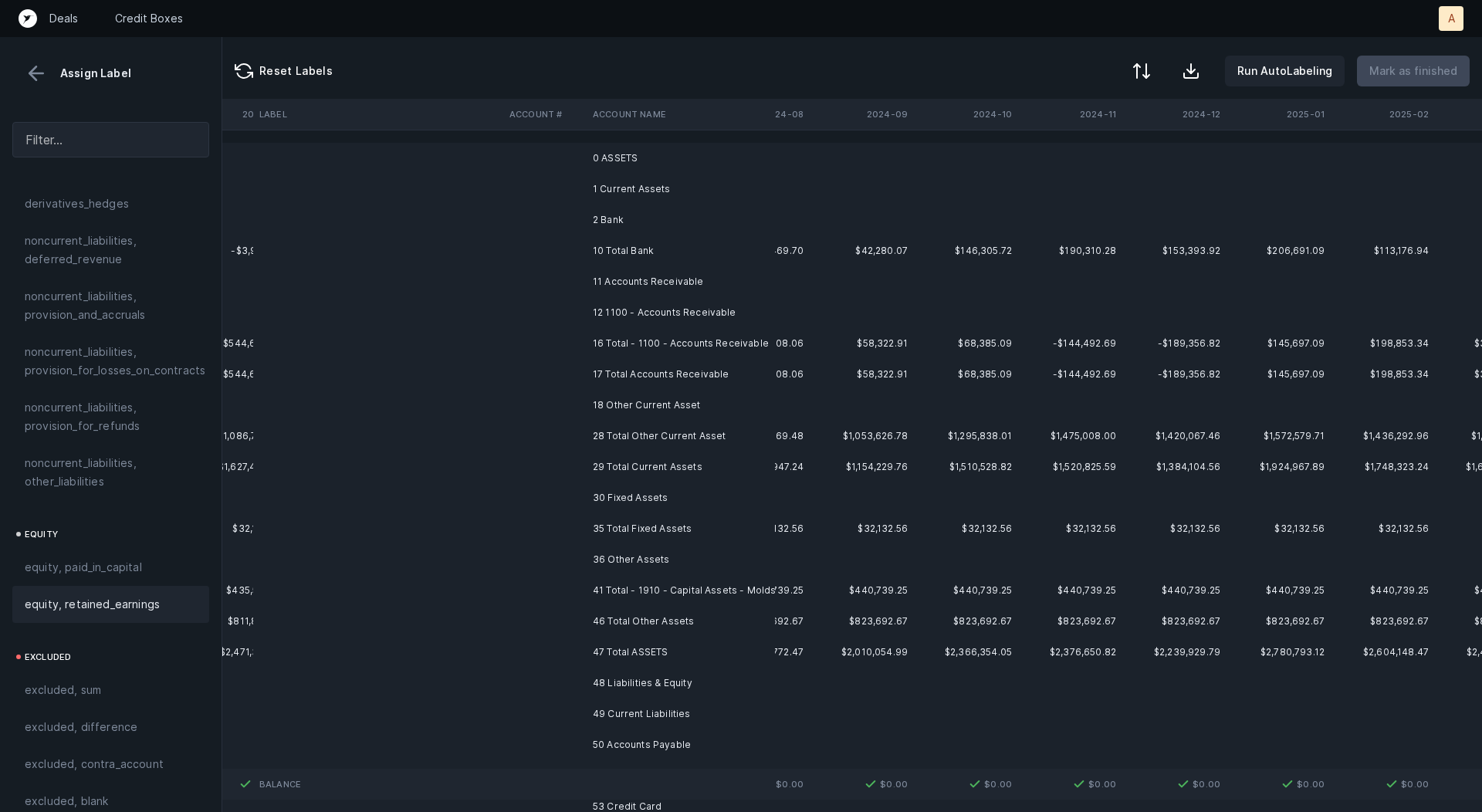
click at [653, 154] on td "0 ASSETS" at bounding box center [681, 158] width 189 height 30
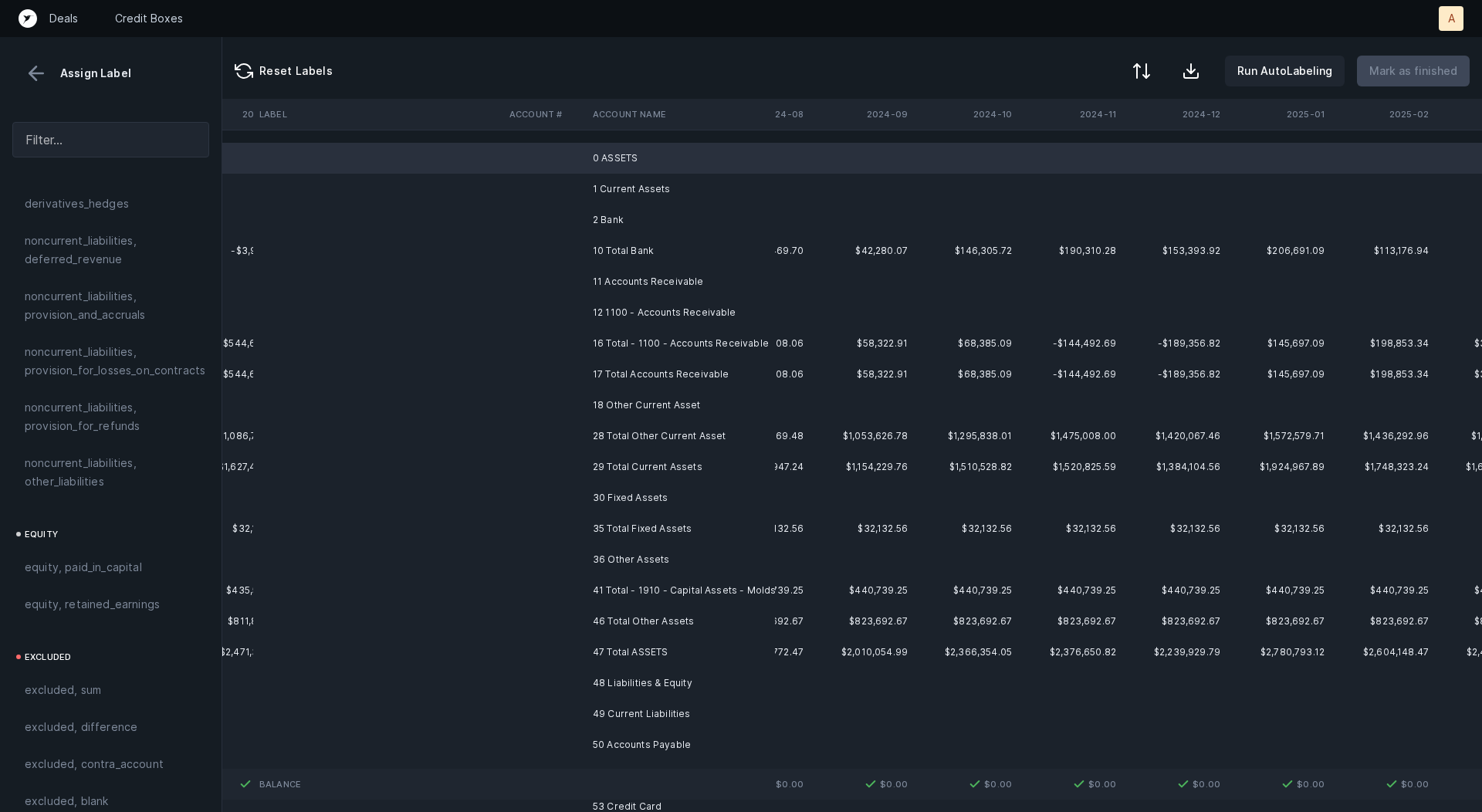
click at [644, 173] on td "1 Current Assets" at bounding box center [681, 189] width 189 height 30
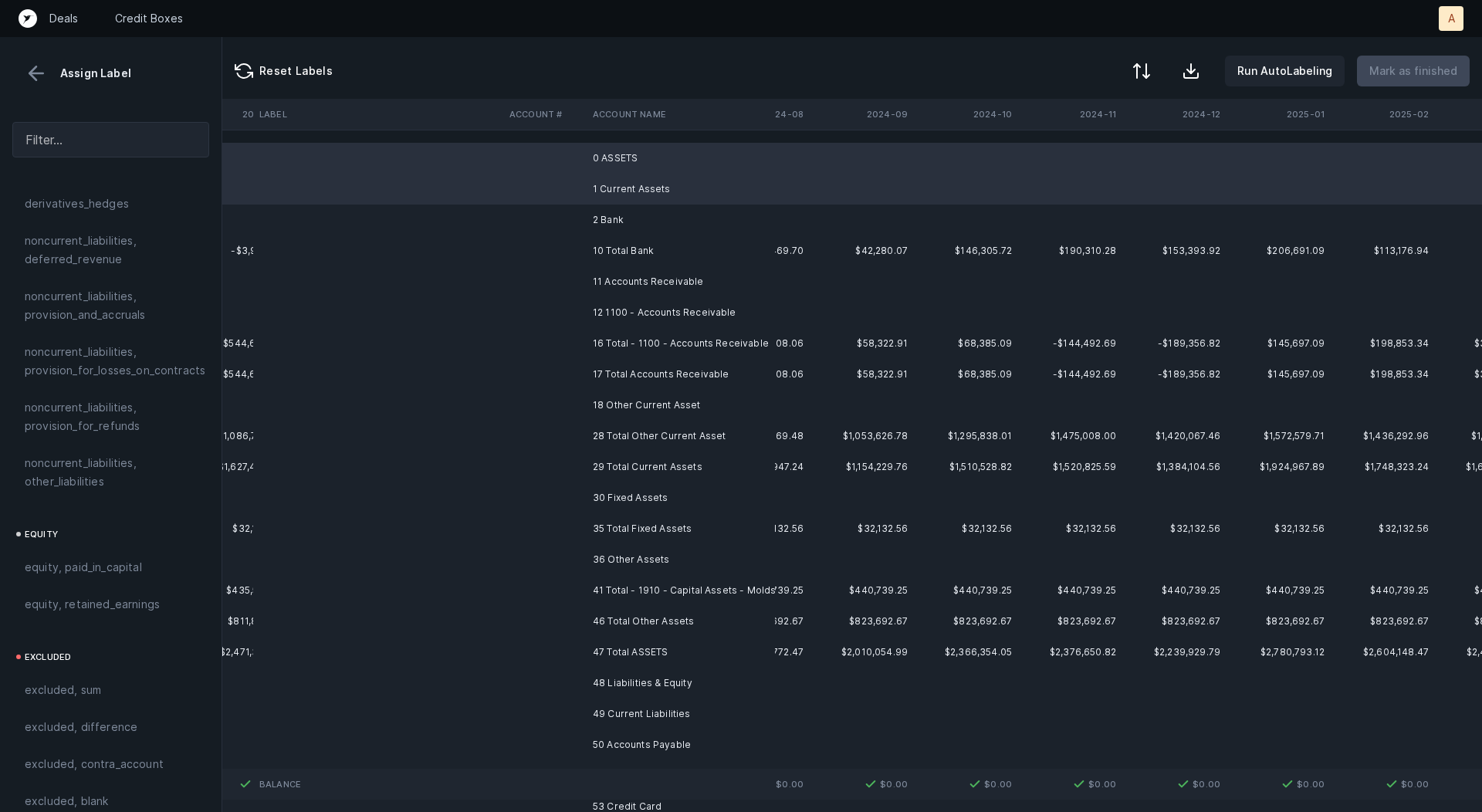
click at [628, 201] on td "1 Current Assets" at bounding box center [681, 189] width 189 height 30
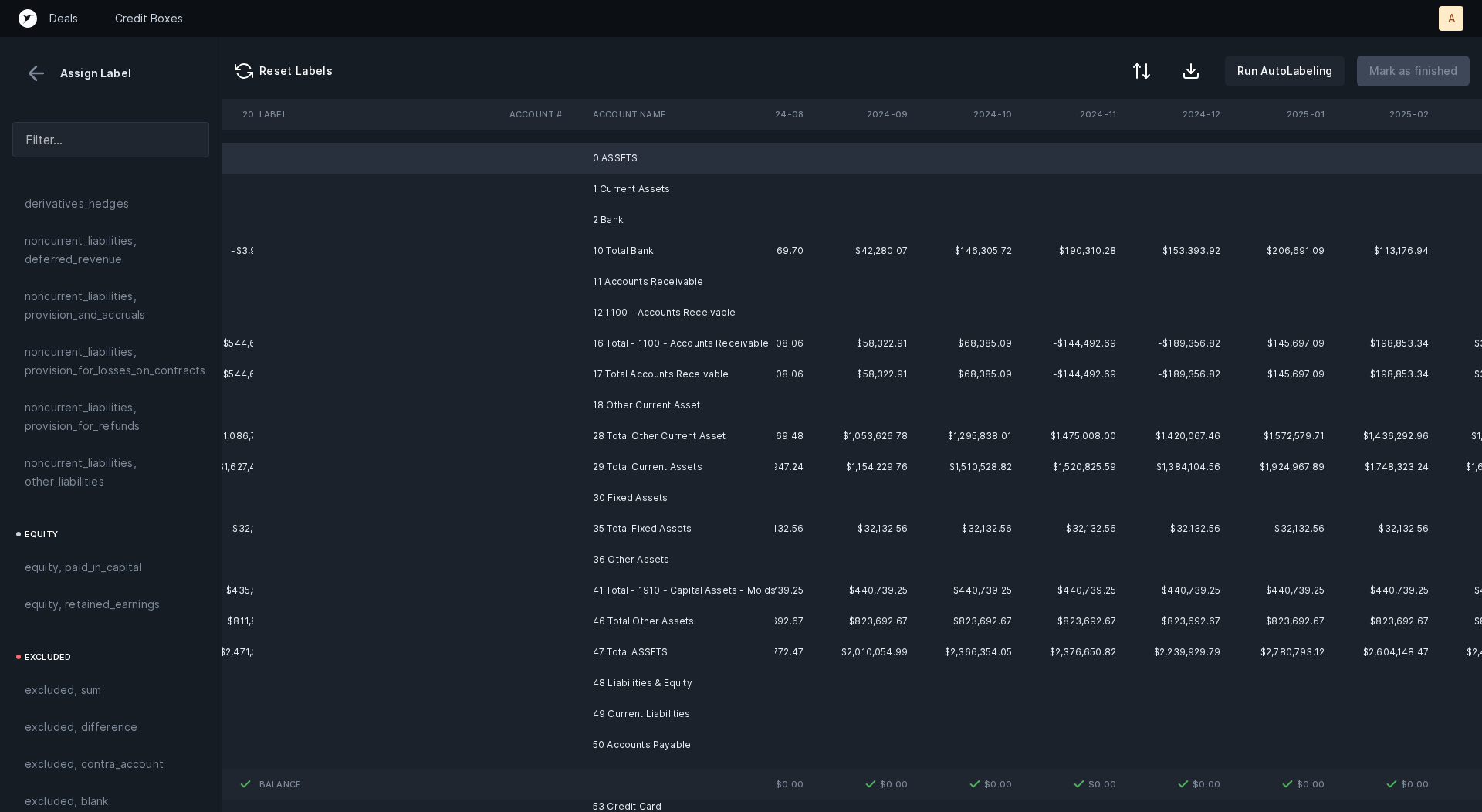
click at [631, 207] on td "2 Bank" at bounding box center [681, 220] width 189 height 30
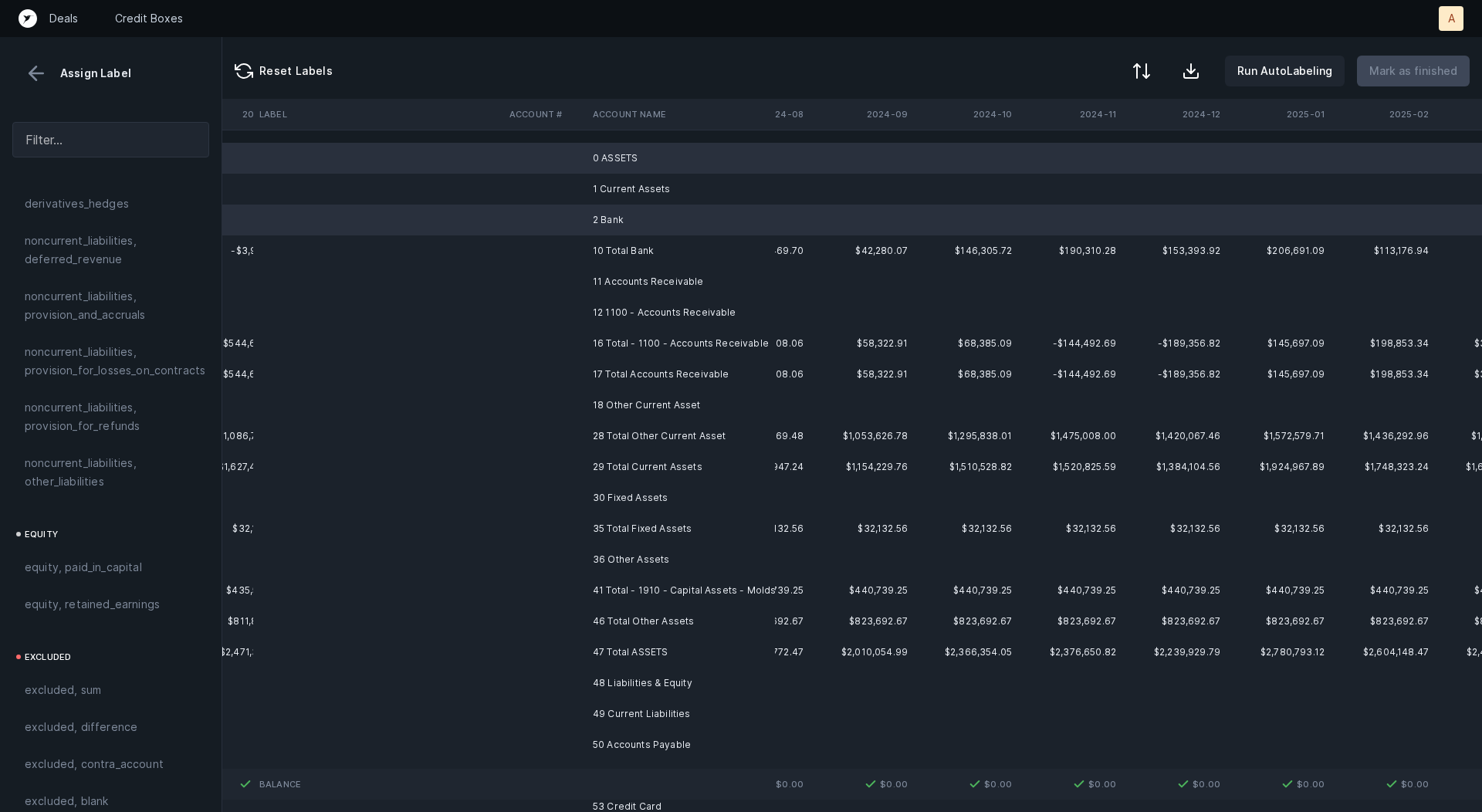
click at [634, 198] on td "1 Current Assets" at bounding box center [681, 189] width 189 height 30
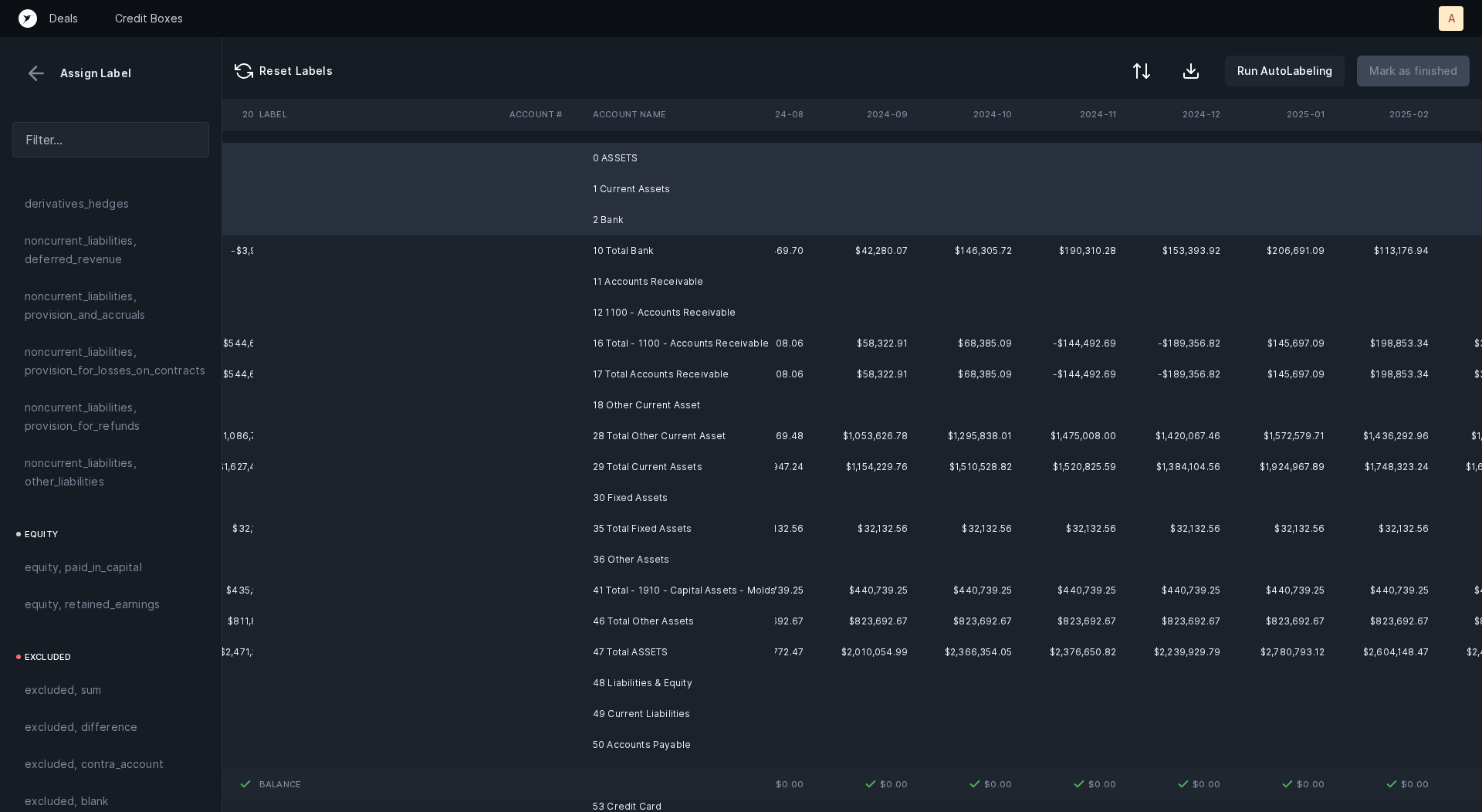
click at [619, 279] on td "11 Accounts Receivable" at bounding box center [681, 281] width 189 height 30
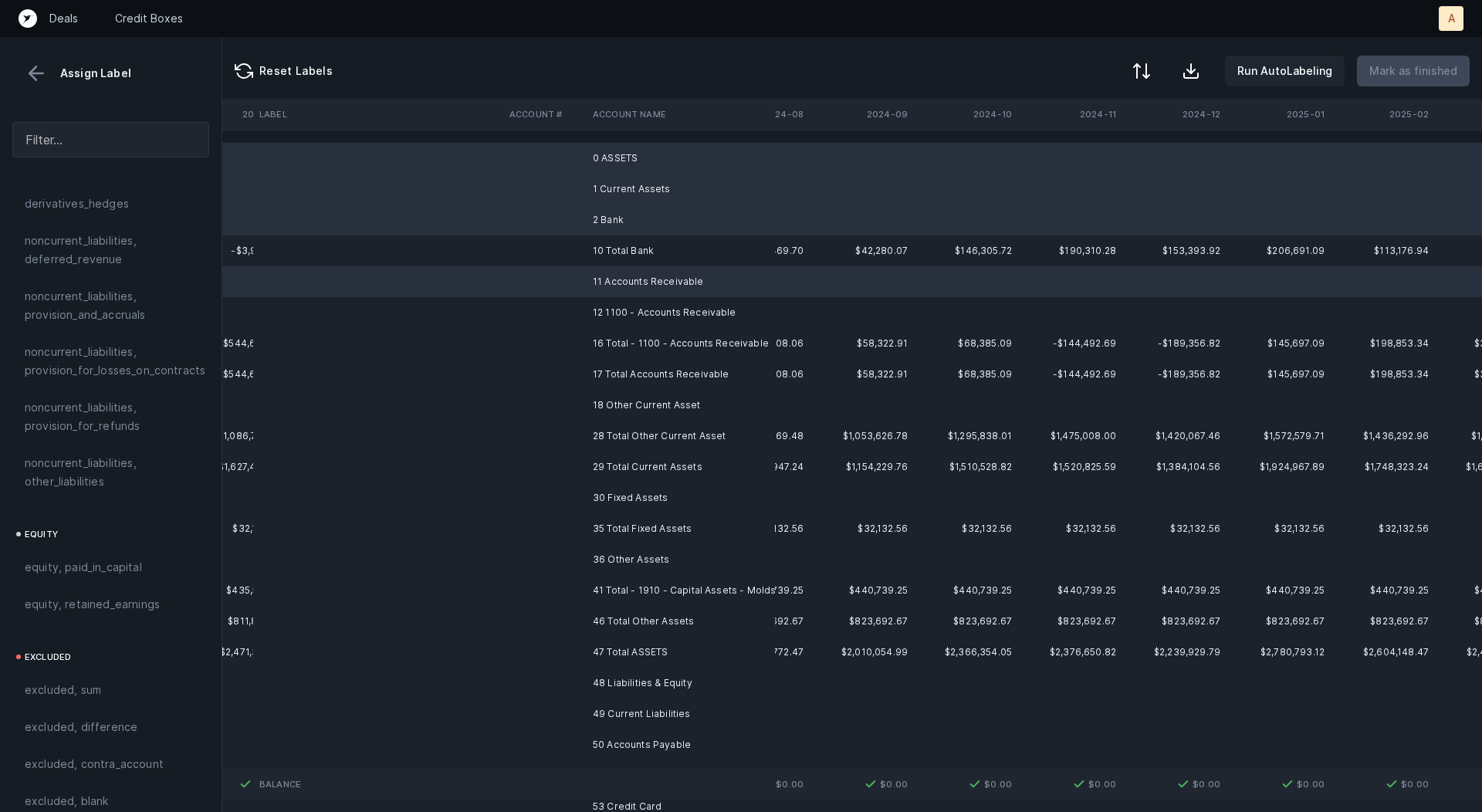
click at [624, 312] on td "12 1100 - Accounts Receivable" at bounding box center [681, 313] width 189 height 30
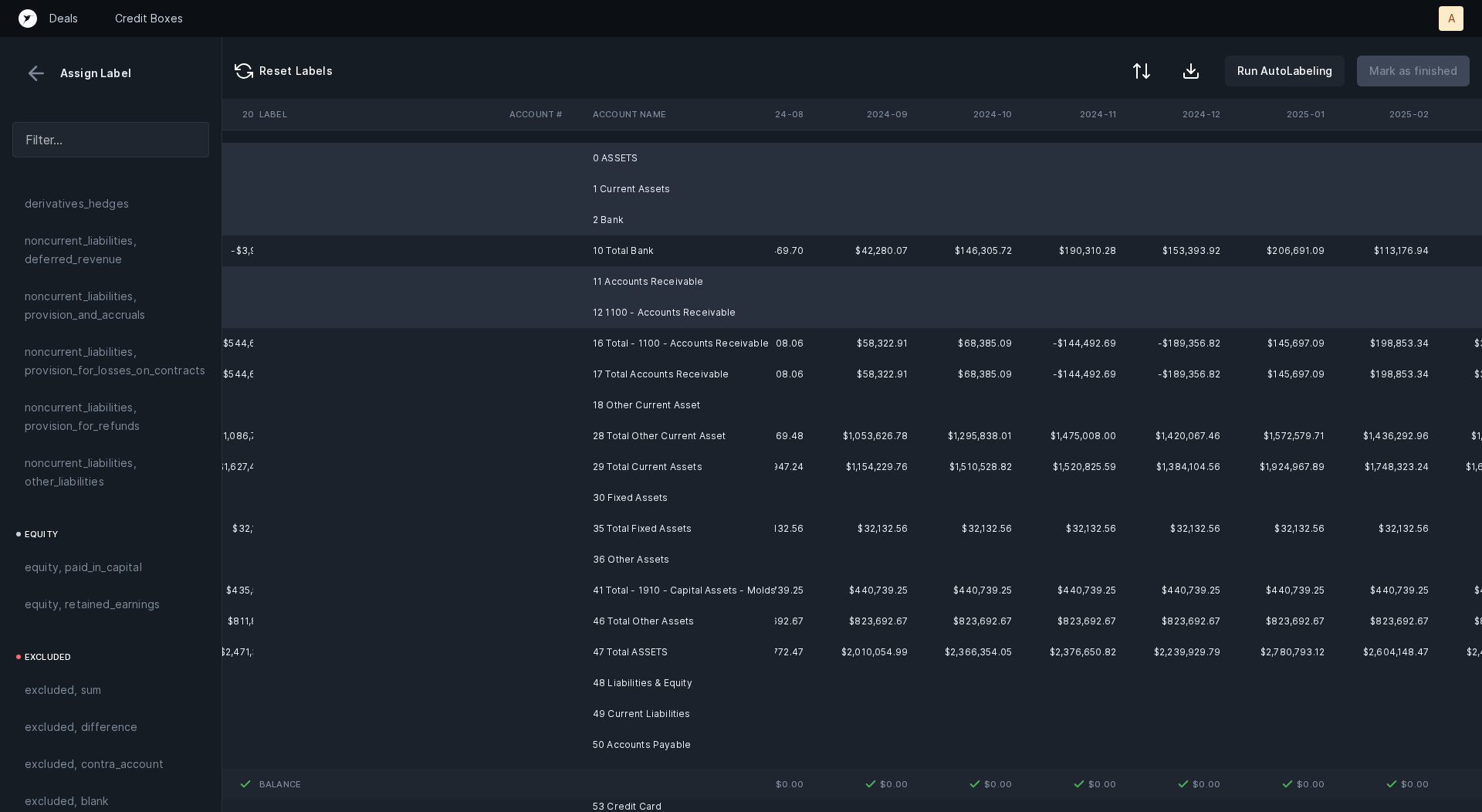
click at [621, 393] on td "18 Other Current Asset" at bounding box center [681, 405] width 189 height 30
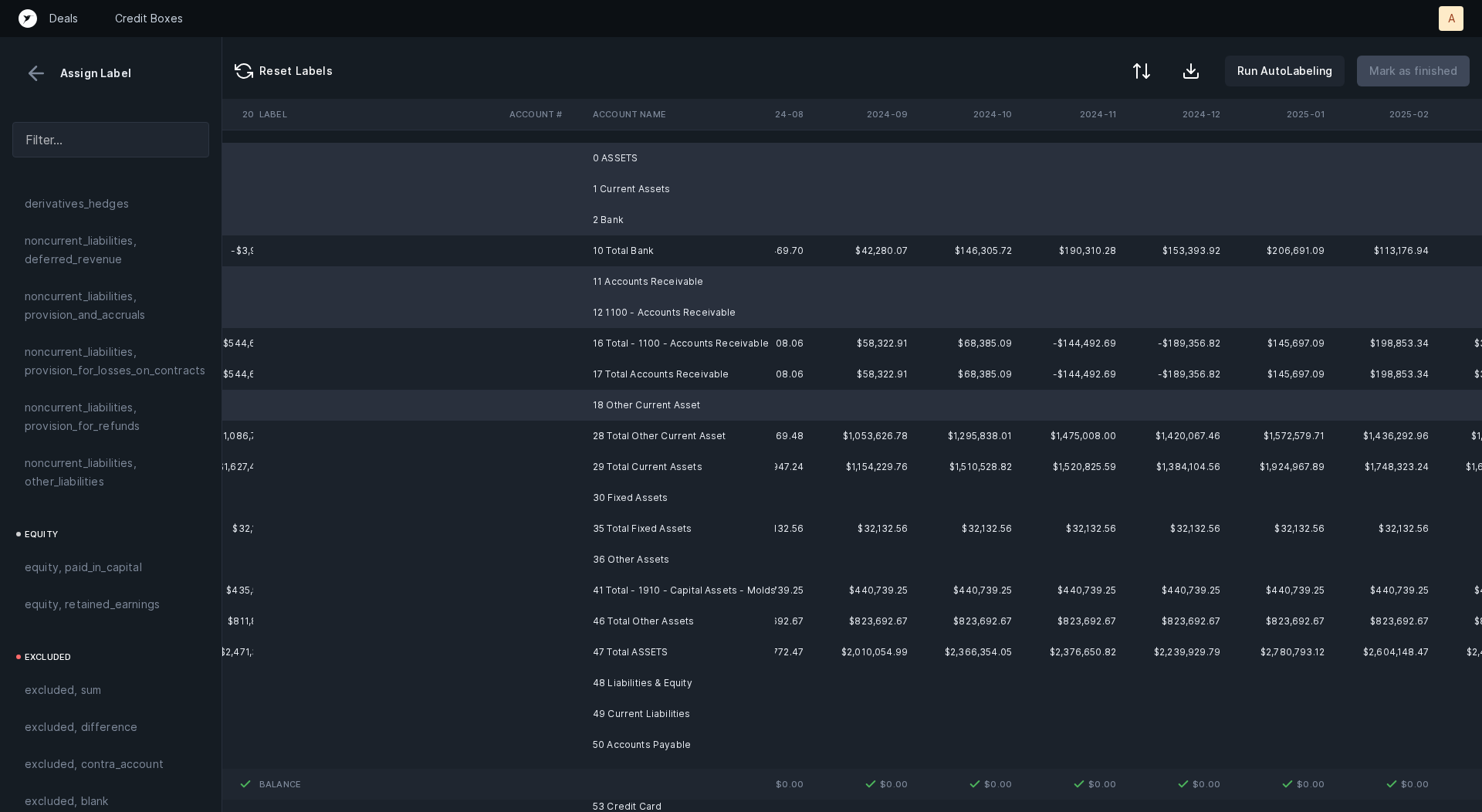
click at [638, 511] on td "30 Fixed Assets" at bounding box center [681, 497] width 189 height 30
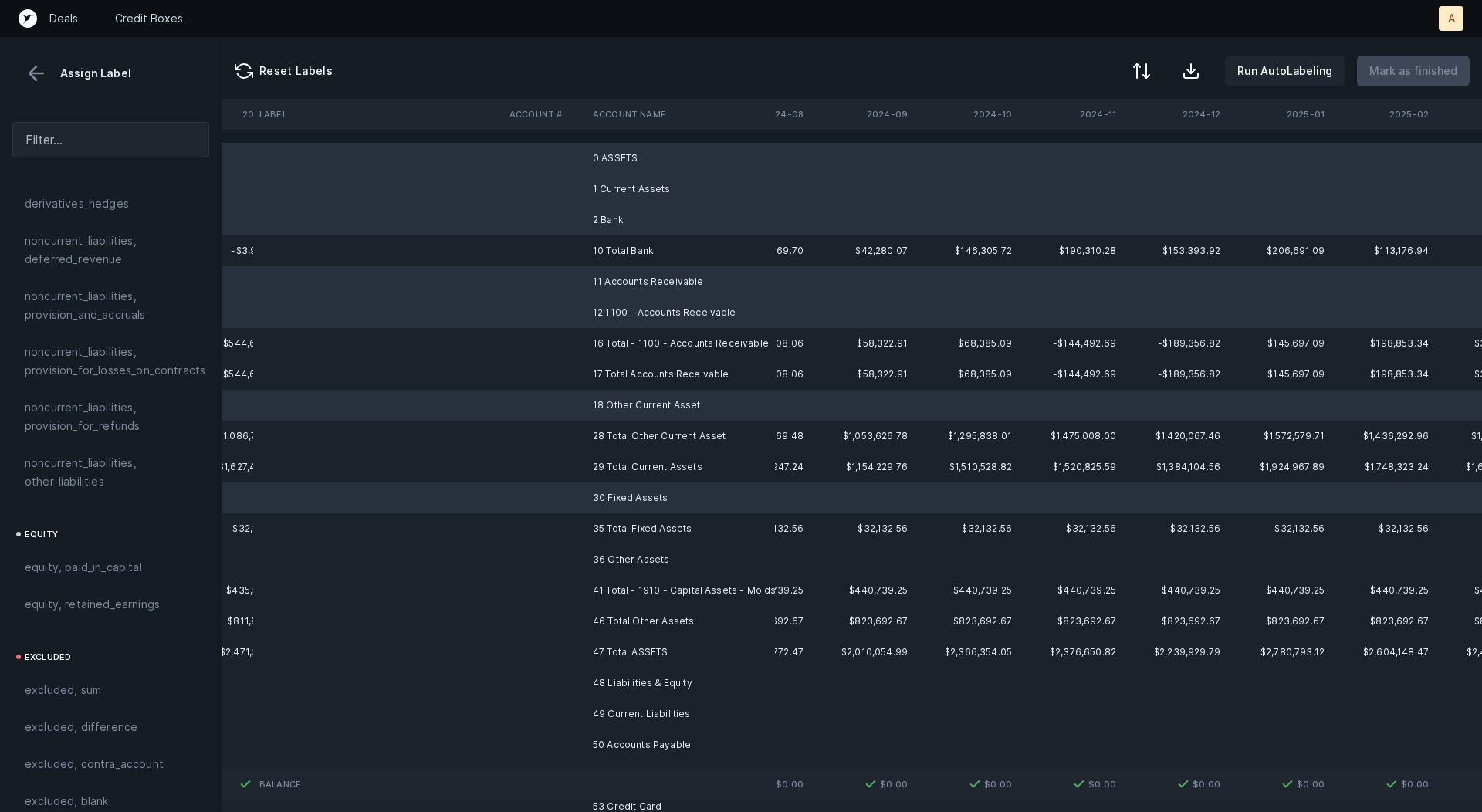
click at [630, 557] on td "36 Other Assets" at bounding box center [681, 559] width 189 height 30
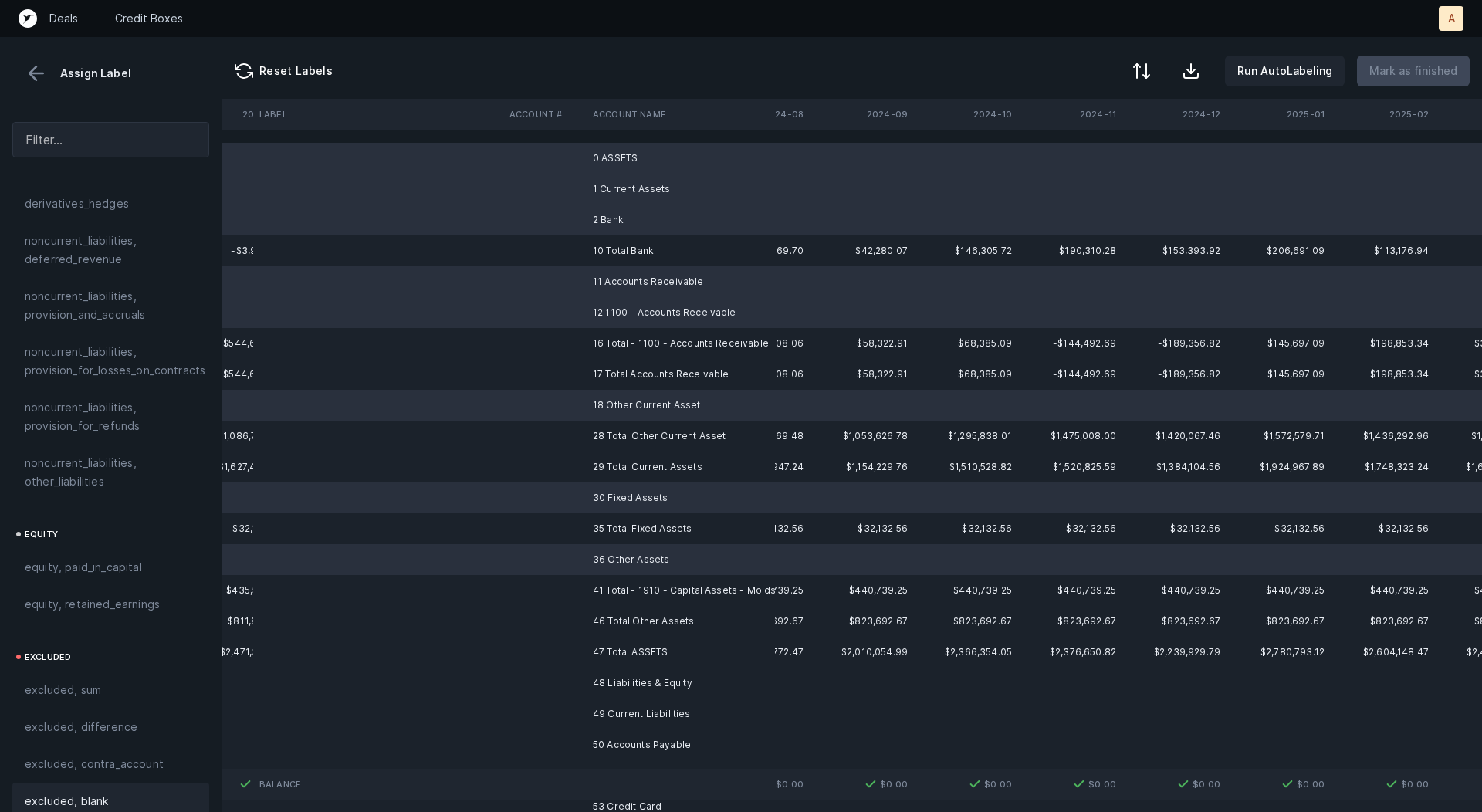
click at [94, 782] on div "excluded, blank" at bounding box center [111, 801] width 197 height 37
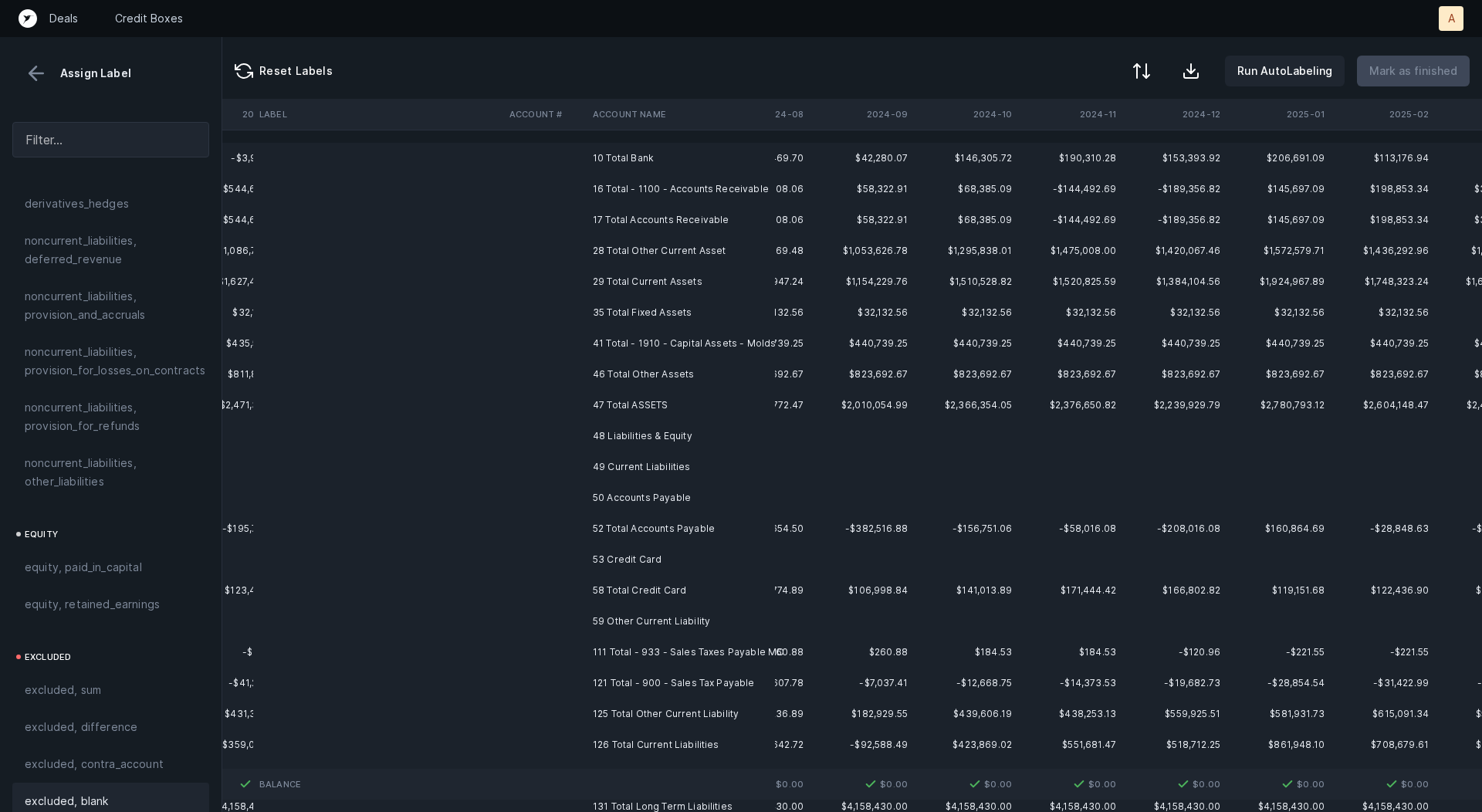
click at [637, 435] on td "48 Liabilities & Equity" at bounding box center [681, 436] width 189 height 30
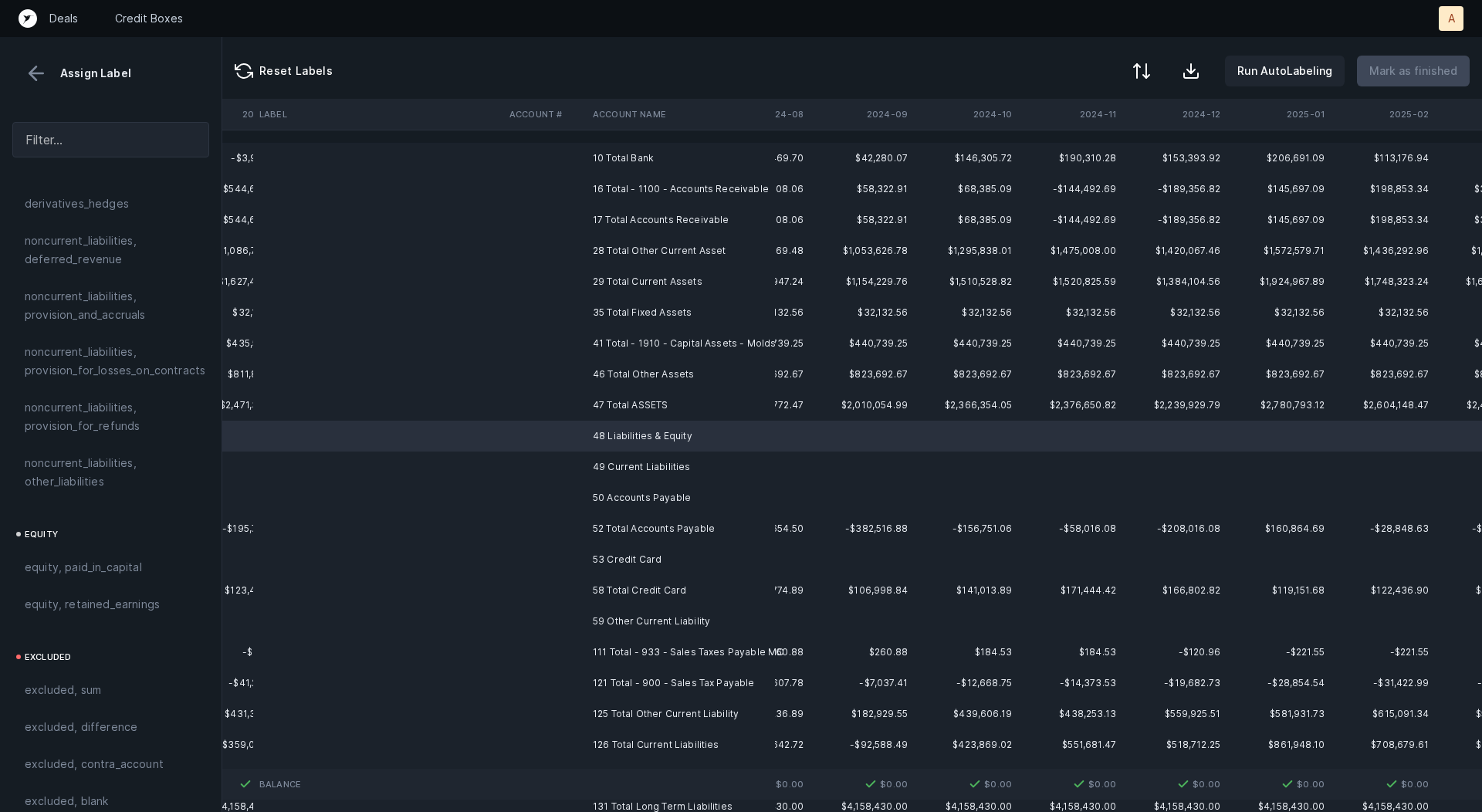
click at [637, 458] on td "49 Current Liabilities" at bounding box center [681, 467] width 189 height 30
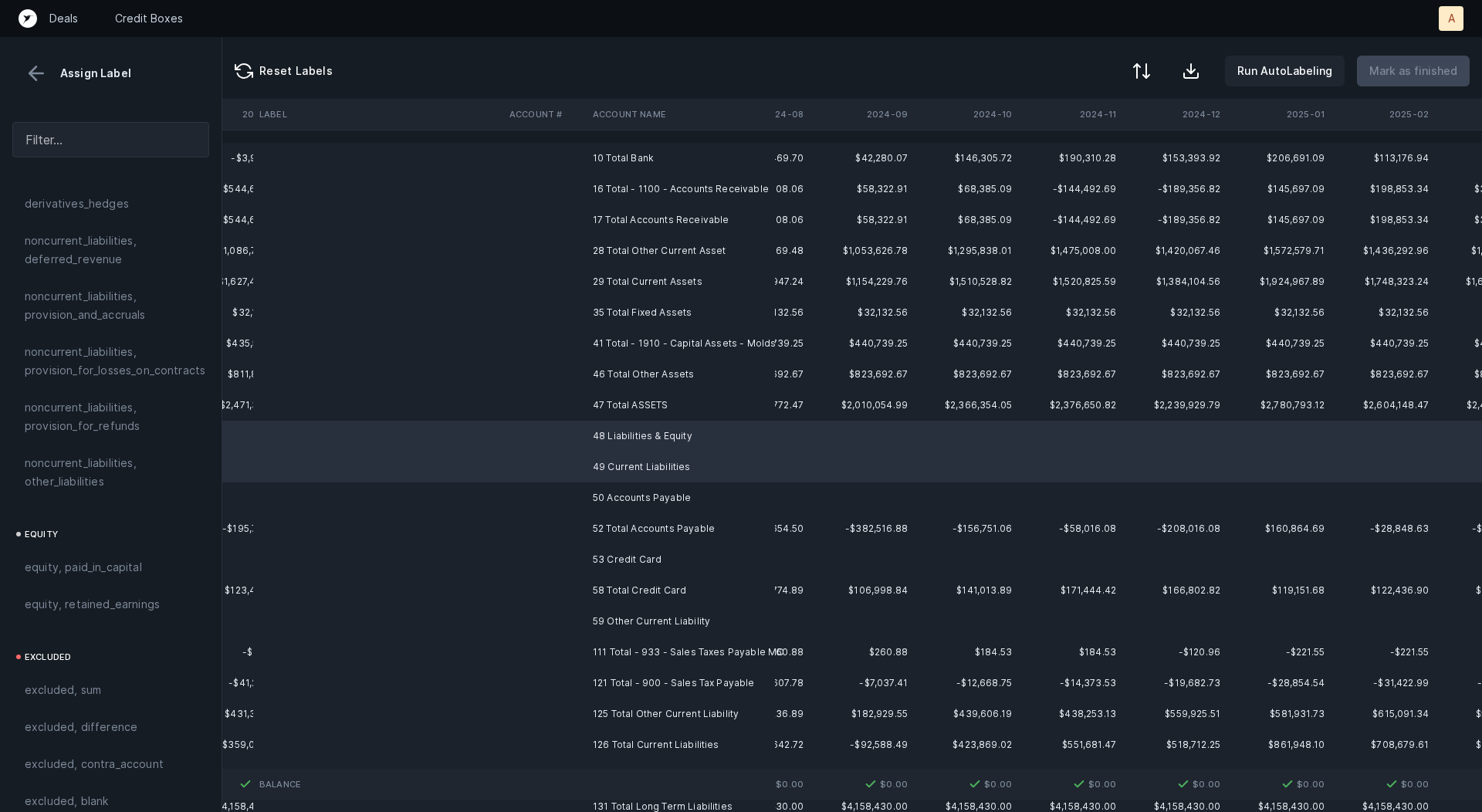
click at [621, 493] on td "50 Accounts Payable" at bounding box center [681, 497] width 189 height 30
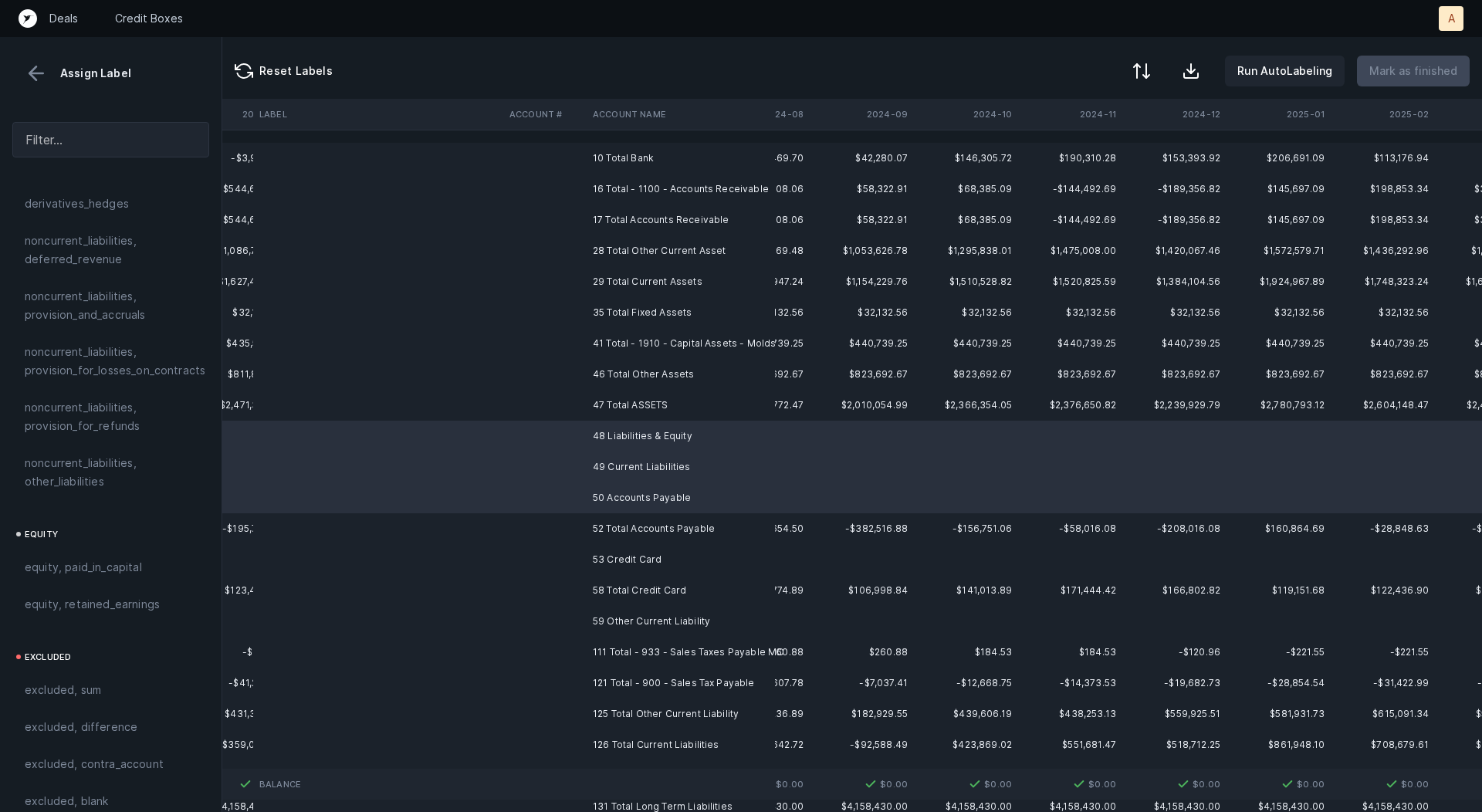
click at [604, 563] on td "53 Credit Card" at bounding box center [681, 559] width 189 height 30
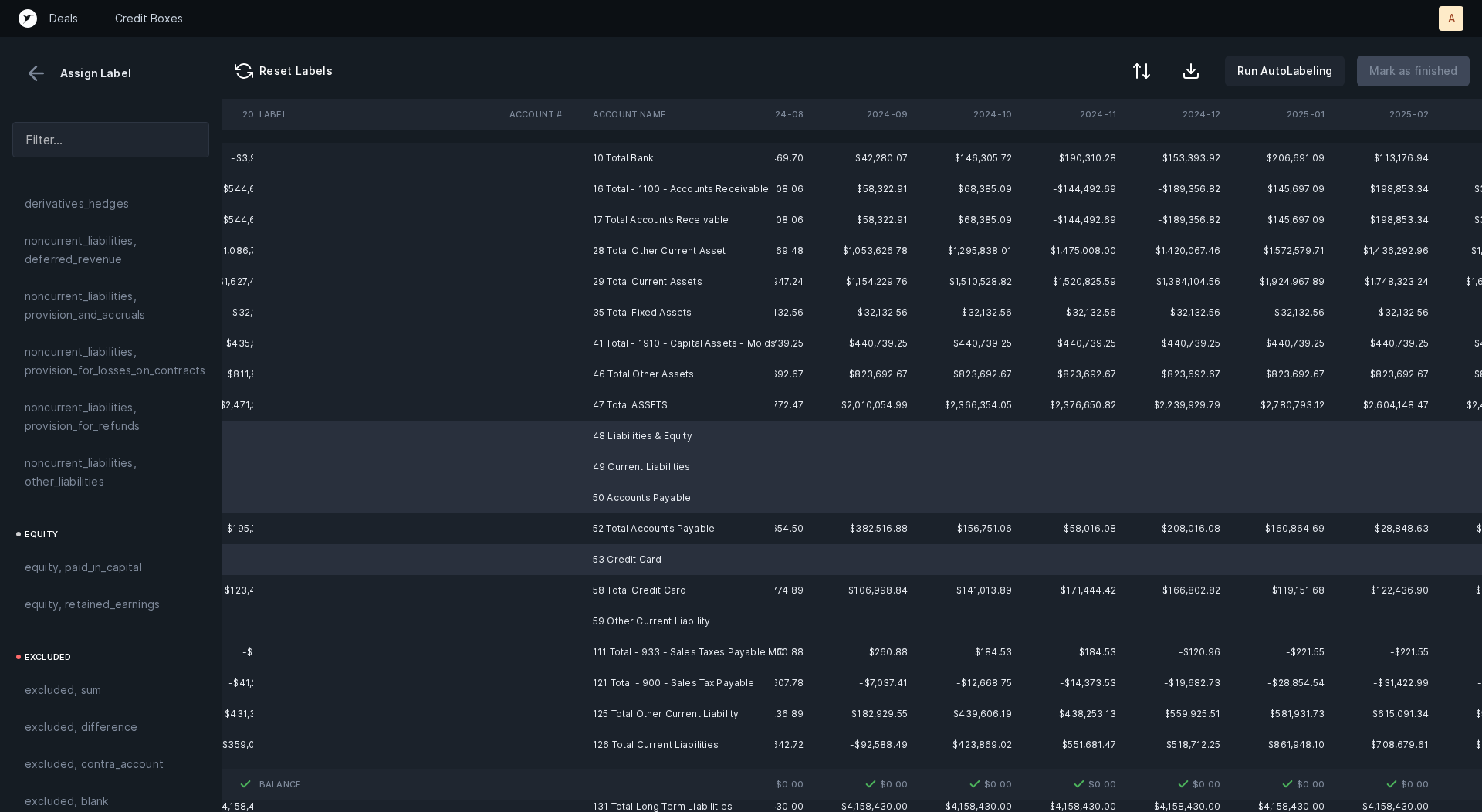
click at [611, 620] on td "59 Other Current Liability" at bounding box center [681, 621] width 189 height 30
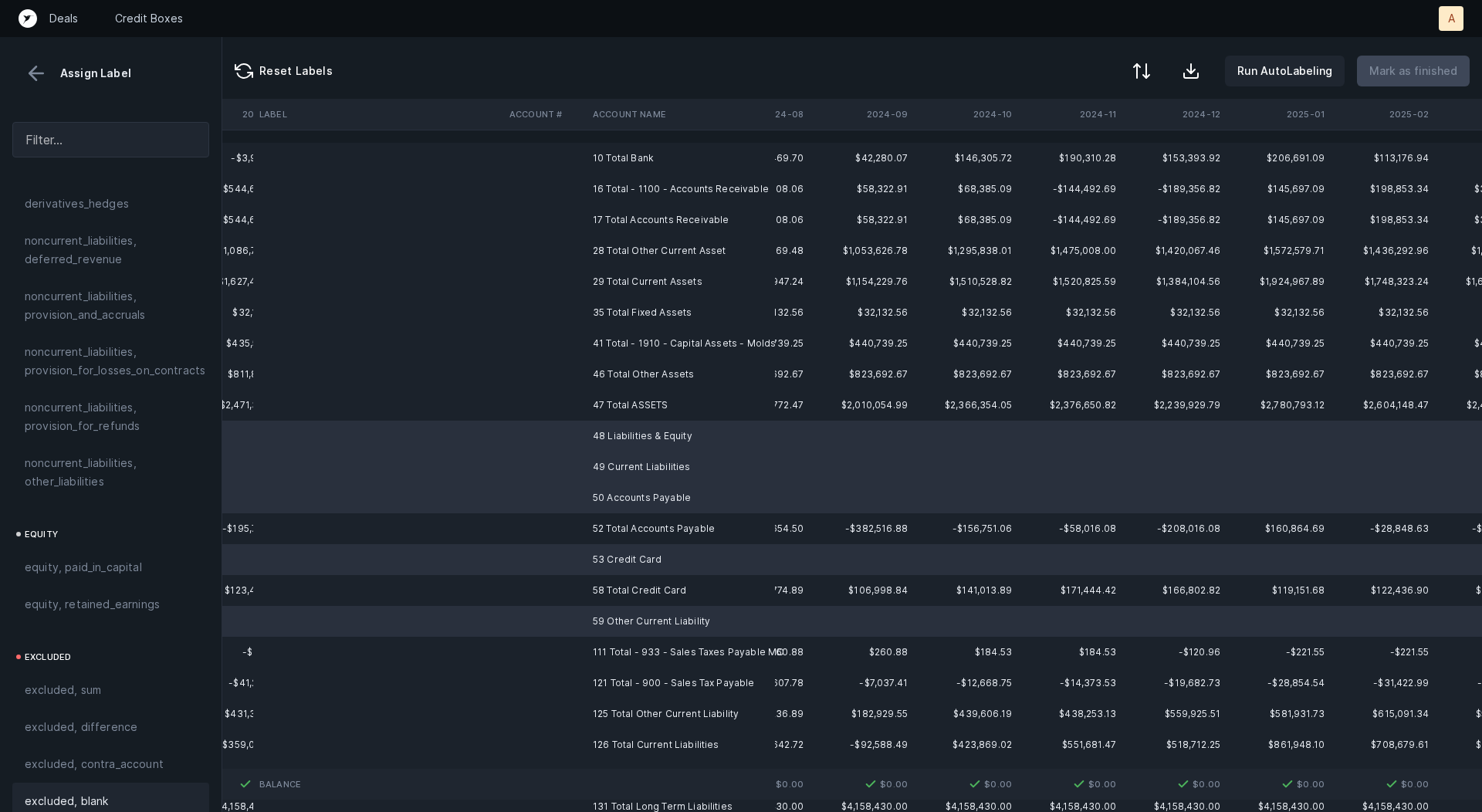
click at [96, 782] on div "excluded, blank" at bounding box center [111, 801] width 197 height 37
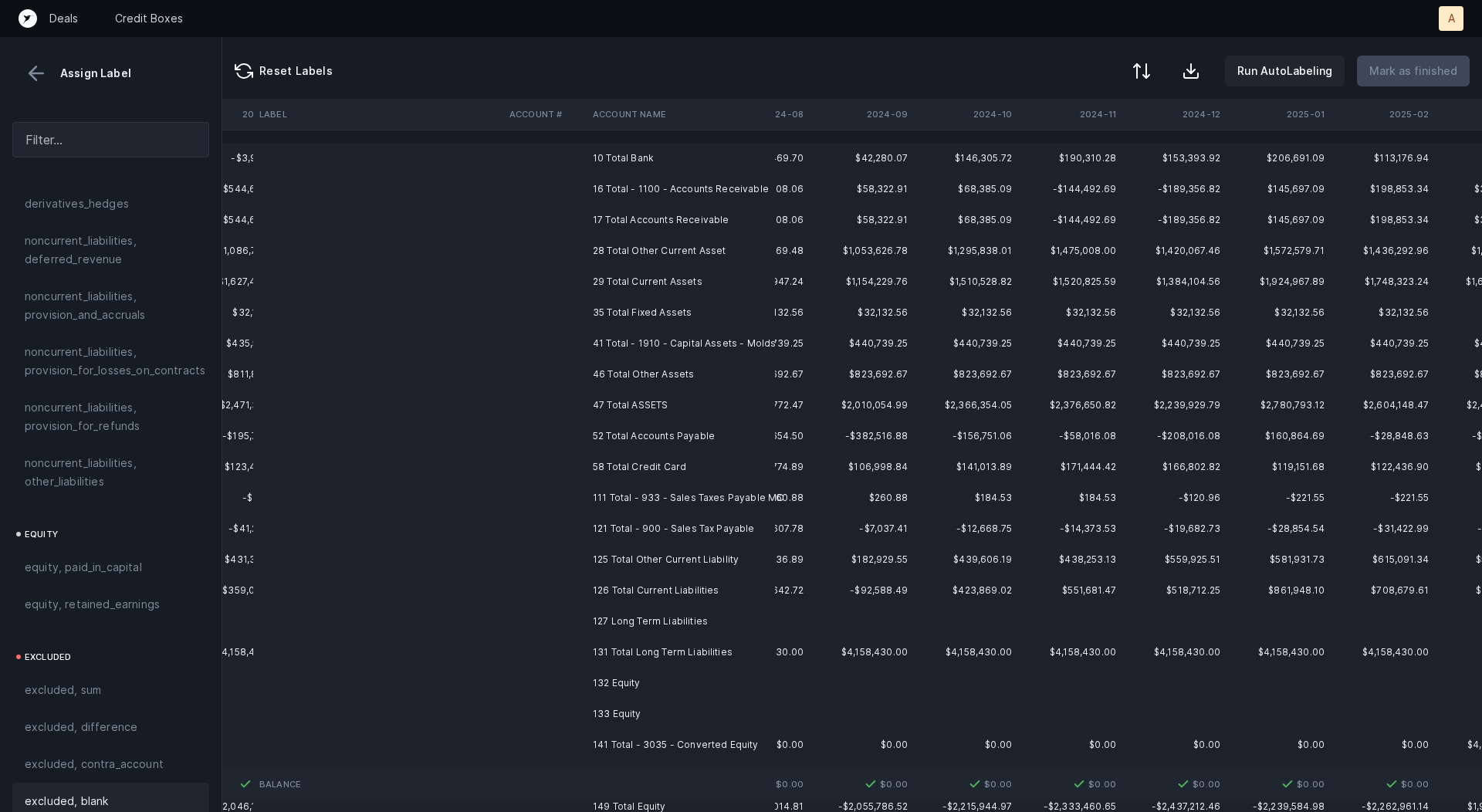
click at [621, 626] on td "127 Long Term Liabilities" at bounding box center [681, 621] width 189 height 30
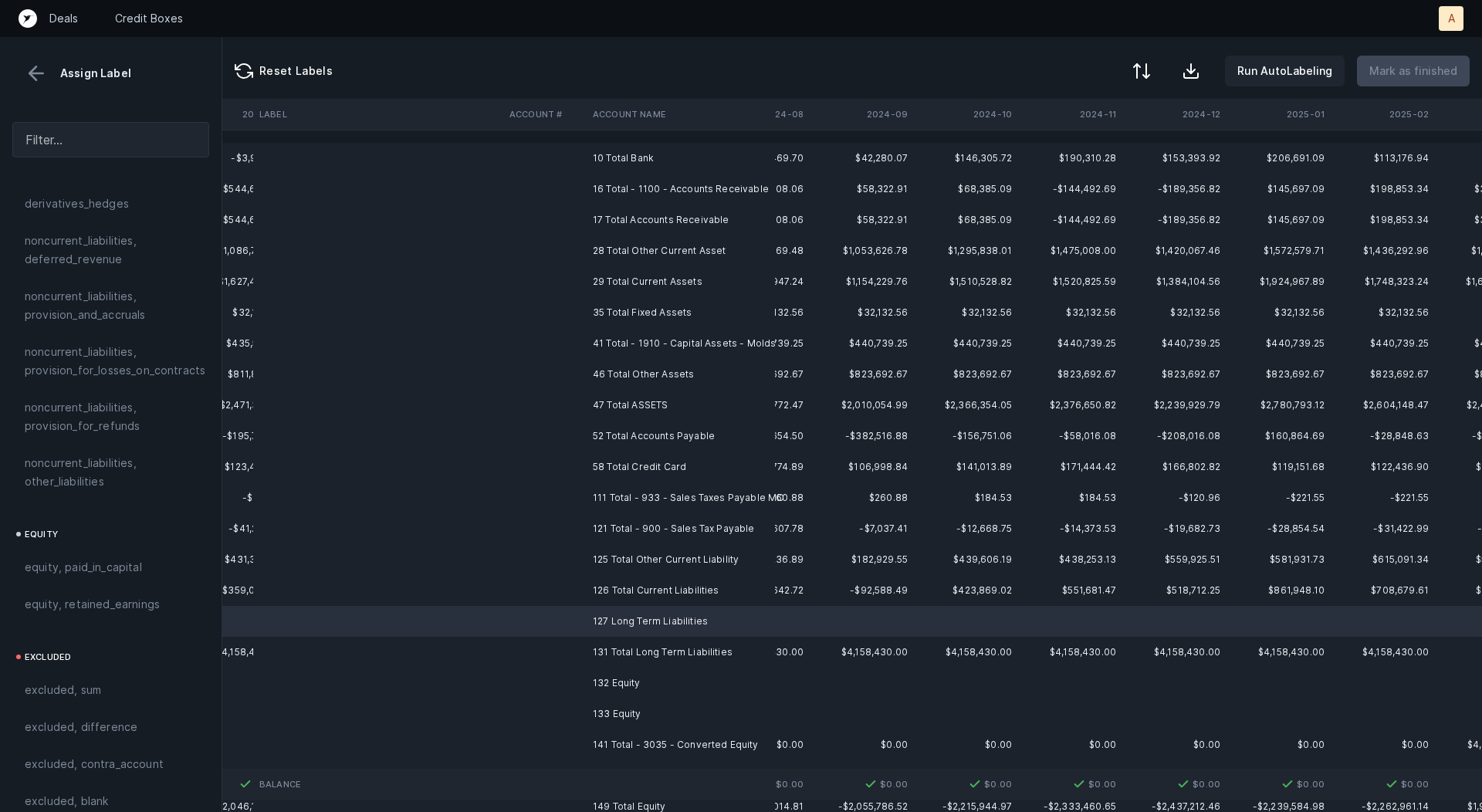
click at [624, 684] on td "132 Equity" at bounding box center [681, 683] width 189 height 30
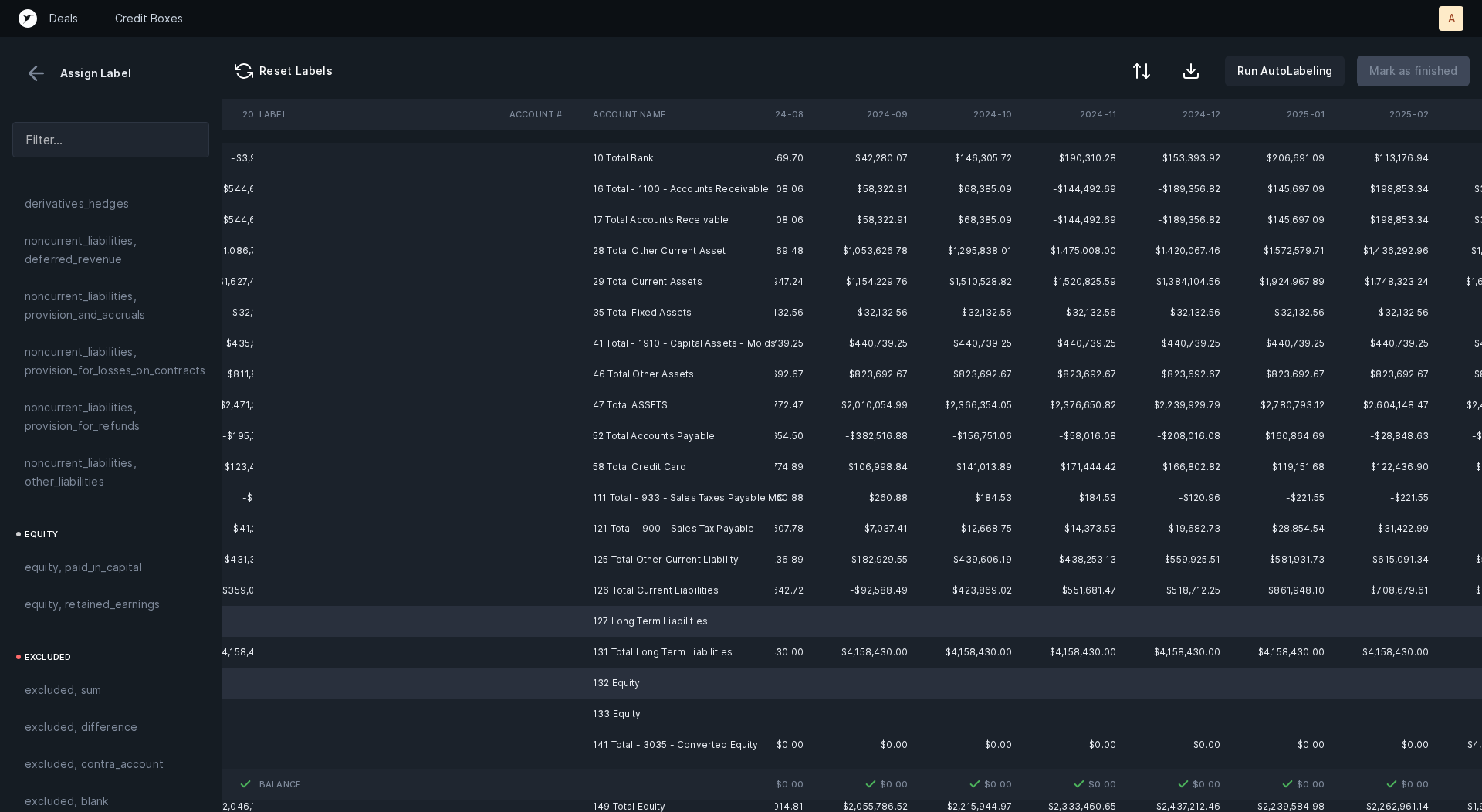
click at [622, 718] on td "133 Equity" at bounding box center [681, 714] width 189 height 30
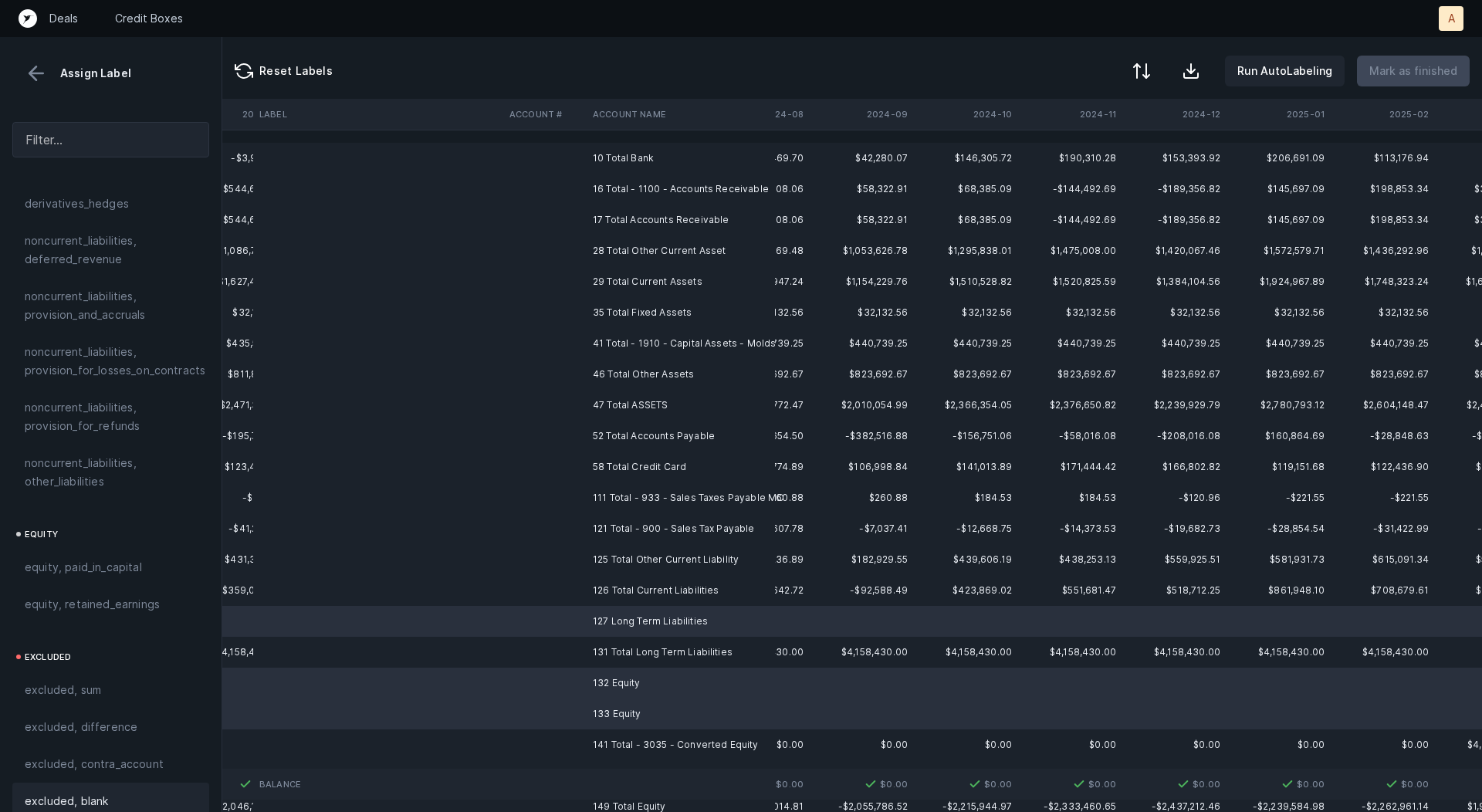
click at [104, 792] on span "excluded, blank" at bounding box center [66, 801] width 83 height 18
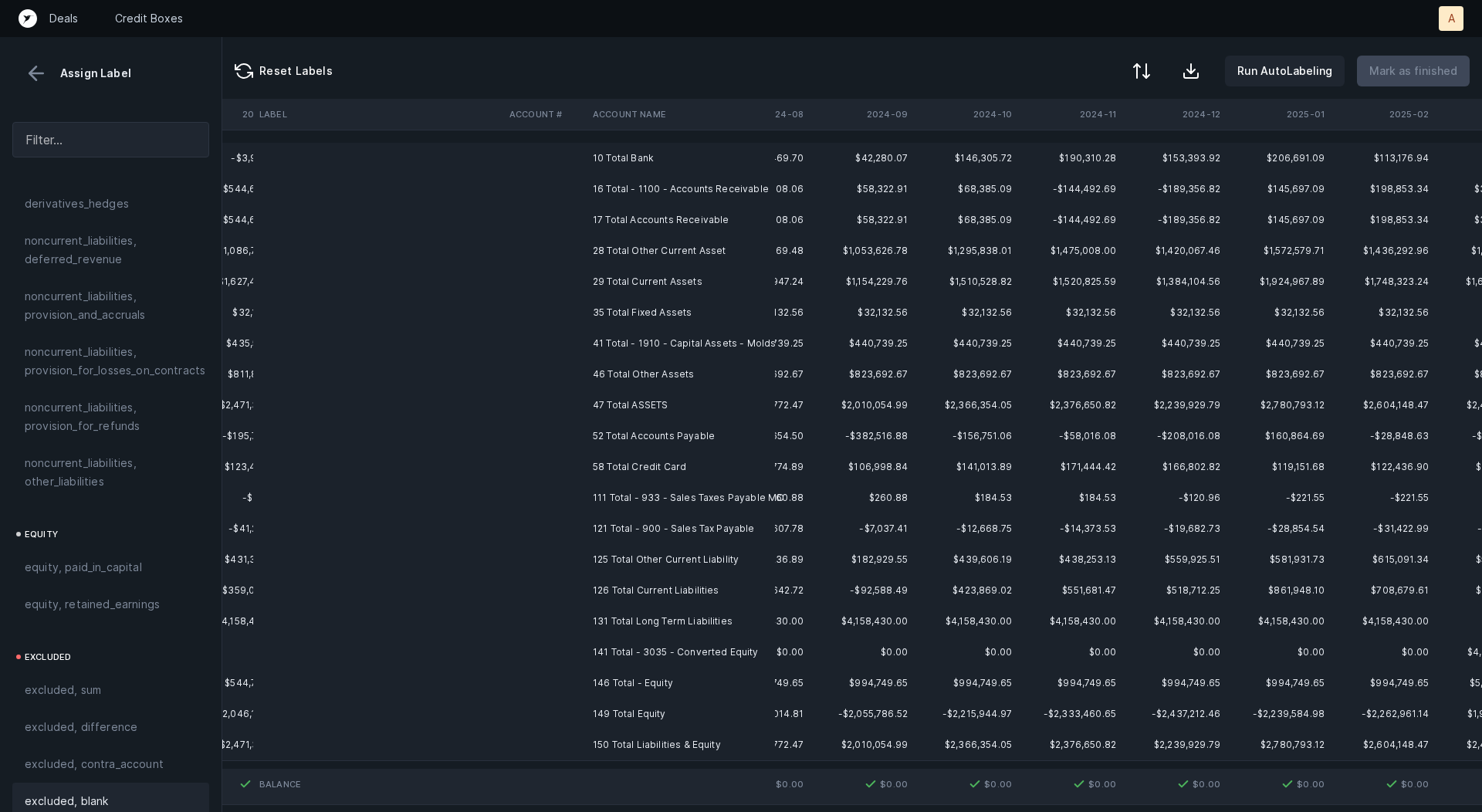
click at [695, 161] on td "10 Total Bank" at bounding box center [681, 158] width 189 height 30
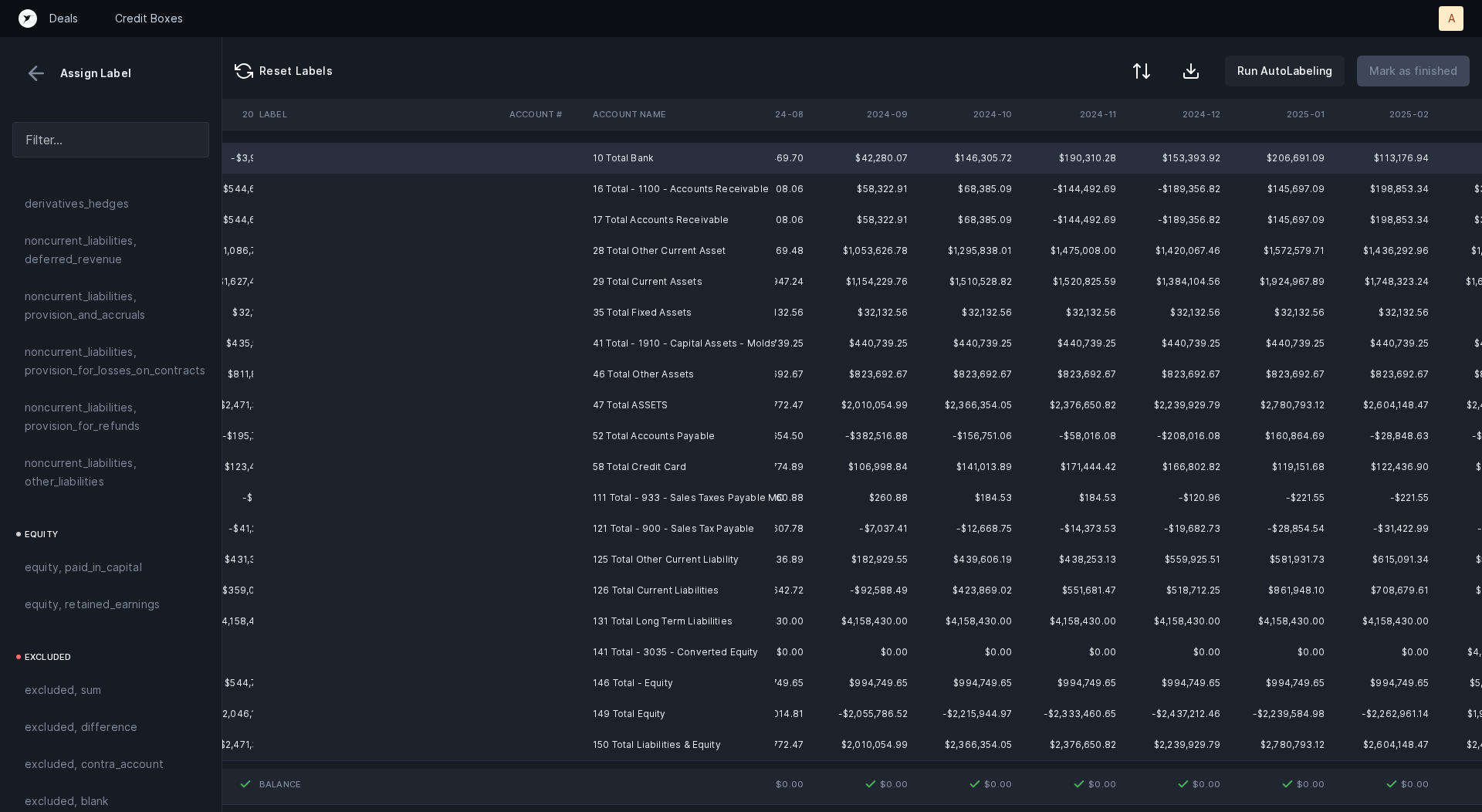
click at [619, 738] on td "150 Total Liabilities & Equity" at bounding box center [681, 745] width 189 height 30
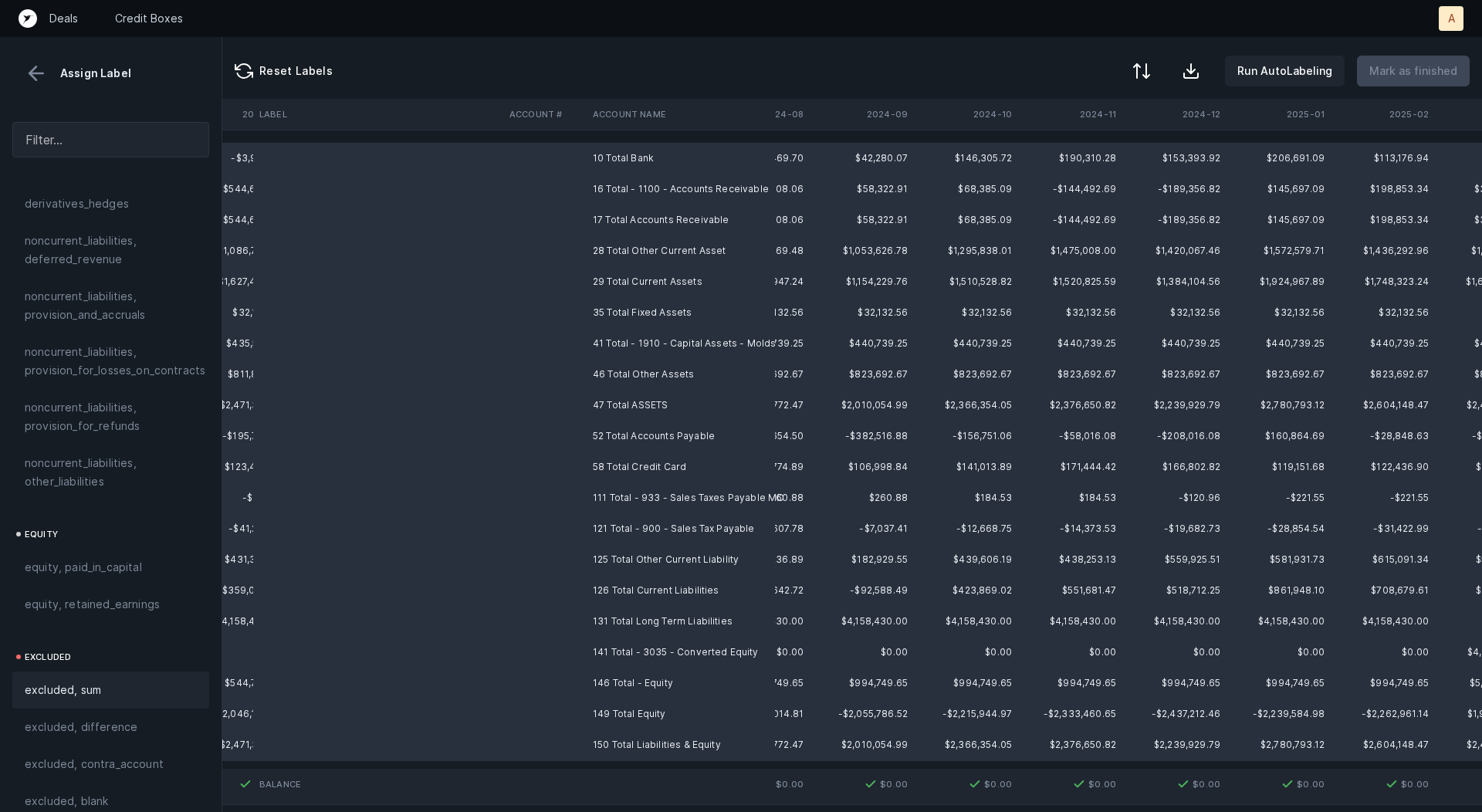
click at [127, 681] on div "excluded, sum" at bounding box center [111, 690] width 173 height 18
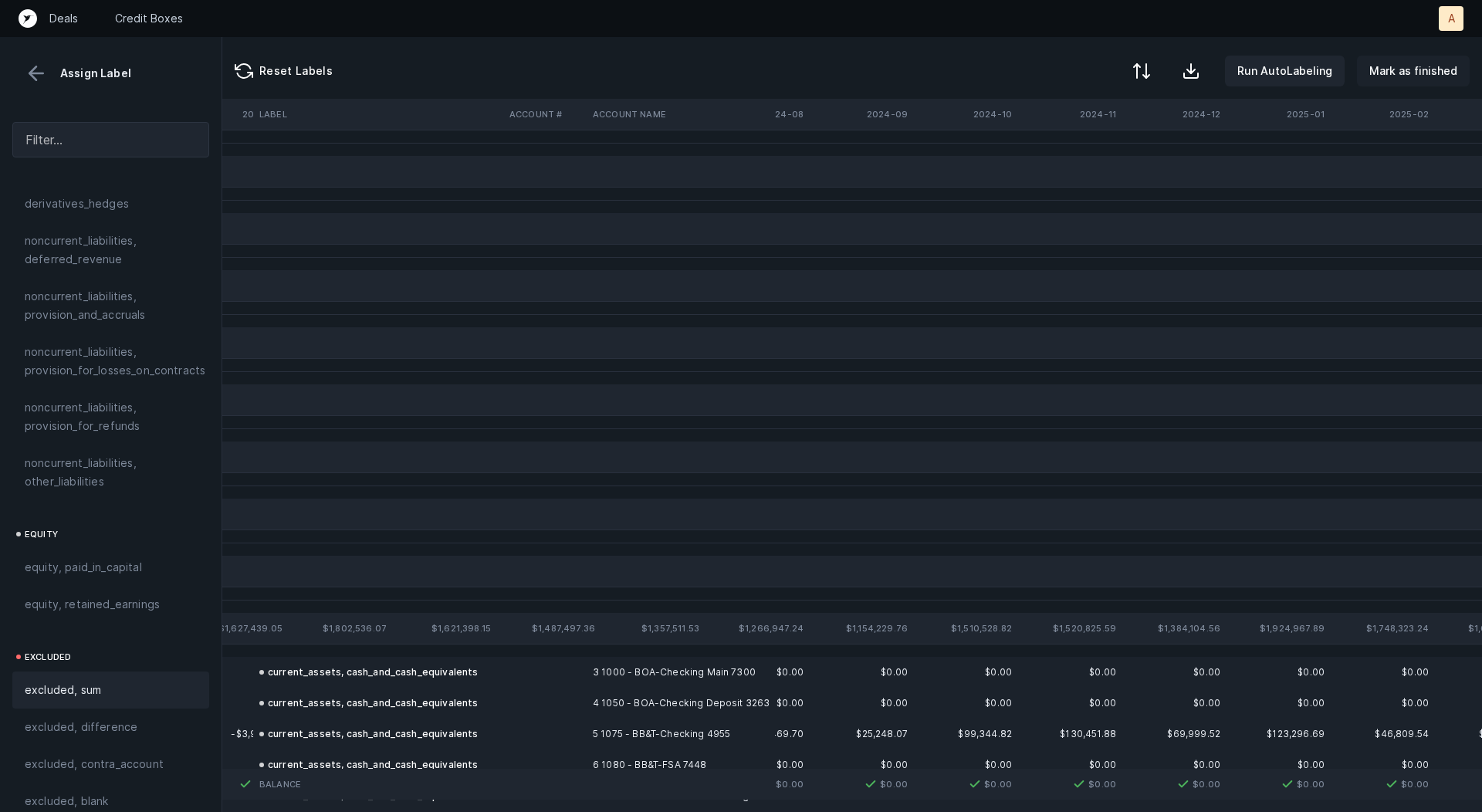
click at [1418, 71] on p "Mark as finished" at bounding box center [1413, 71] width 88 height 18
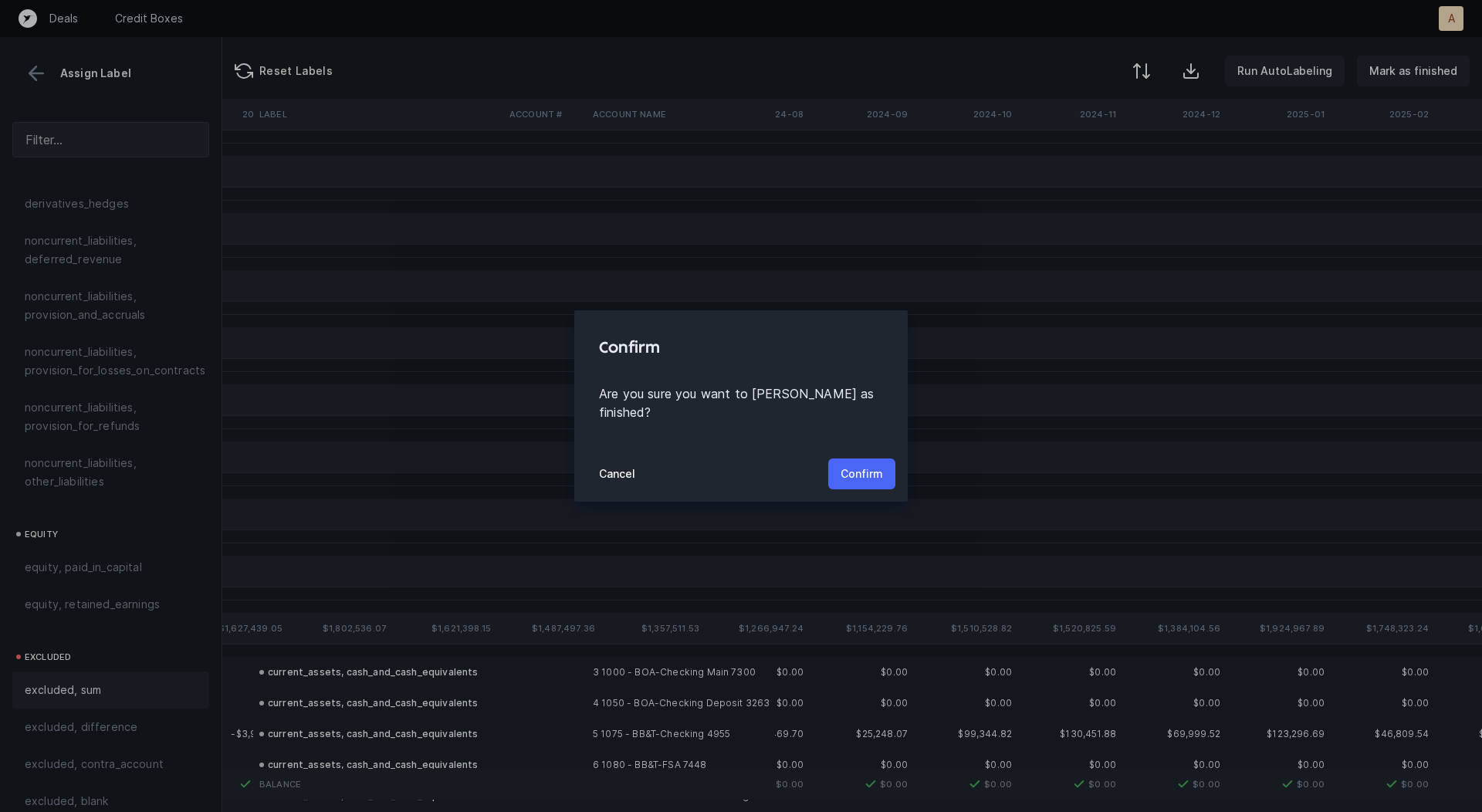
click at [857, 465] on p "Confirm" at bounding box center [862, 474] width 43 height 18
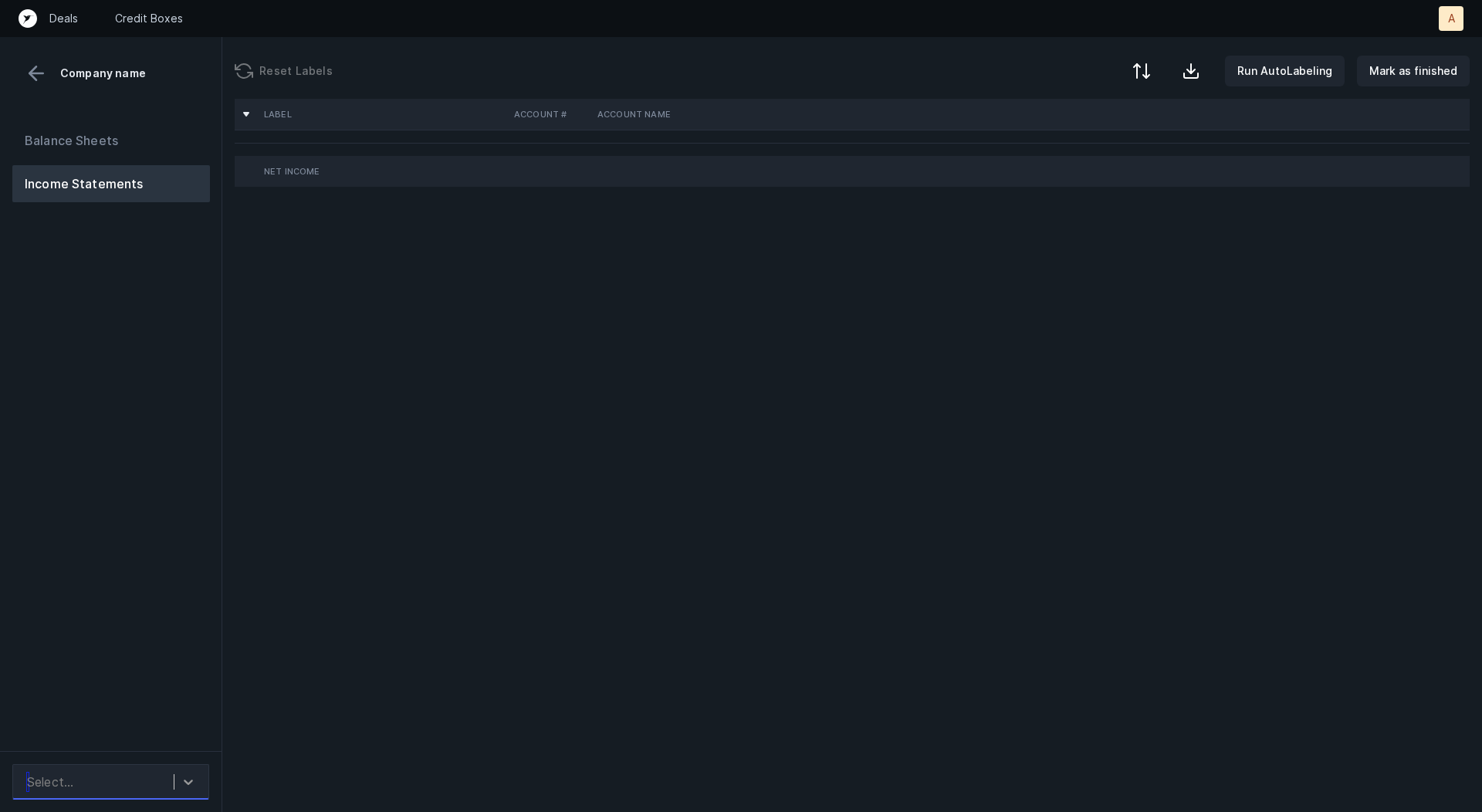
click at [182, 786] on icon at bounding box center [189, 782] width 15 height 15
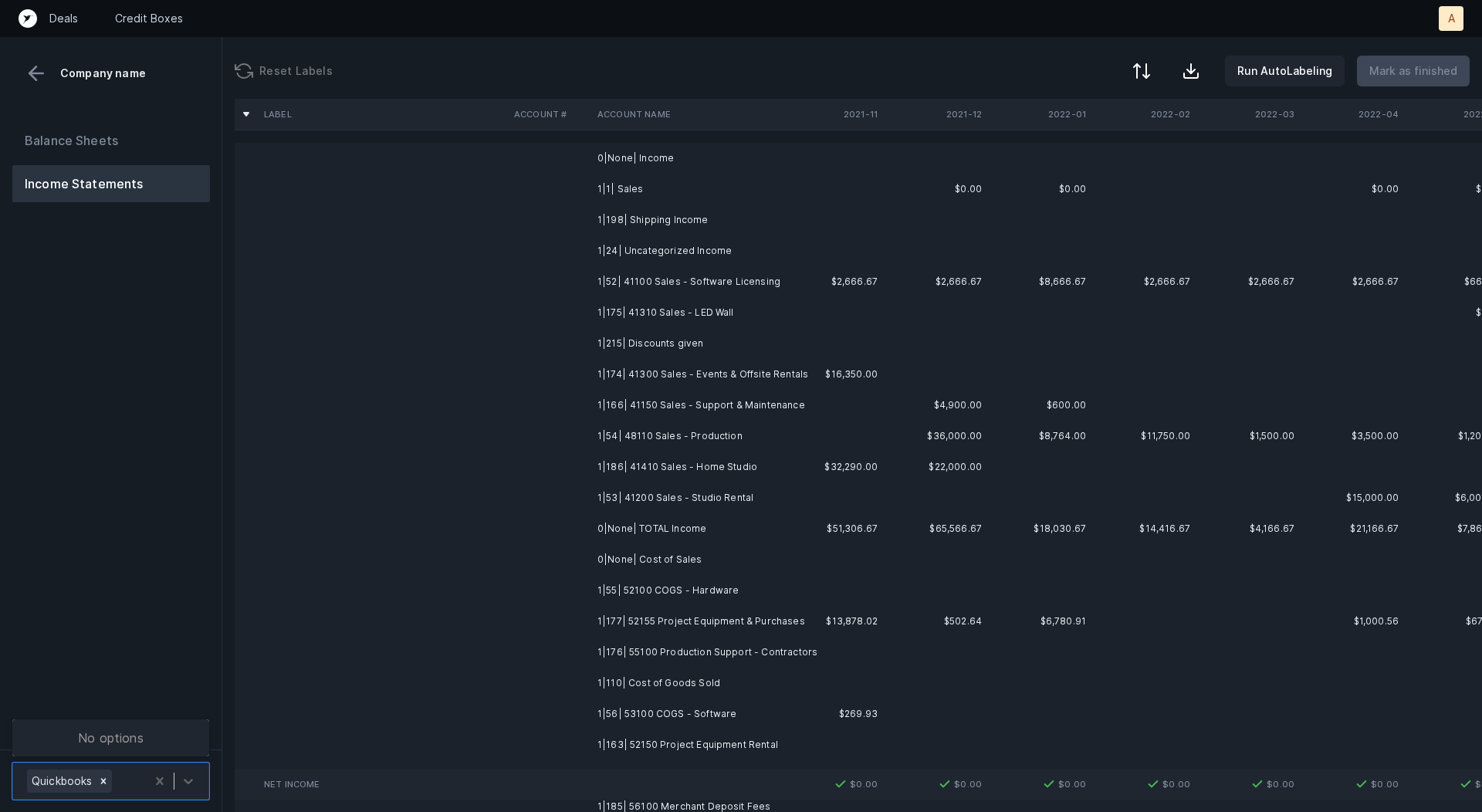
click at [173, 693] on div "Balance Sheets Income Statements" at bounding box center [111, 430] width 222 height 640
click at [801, 193] on td at bounding box center [831, 189] width 104 height 30
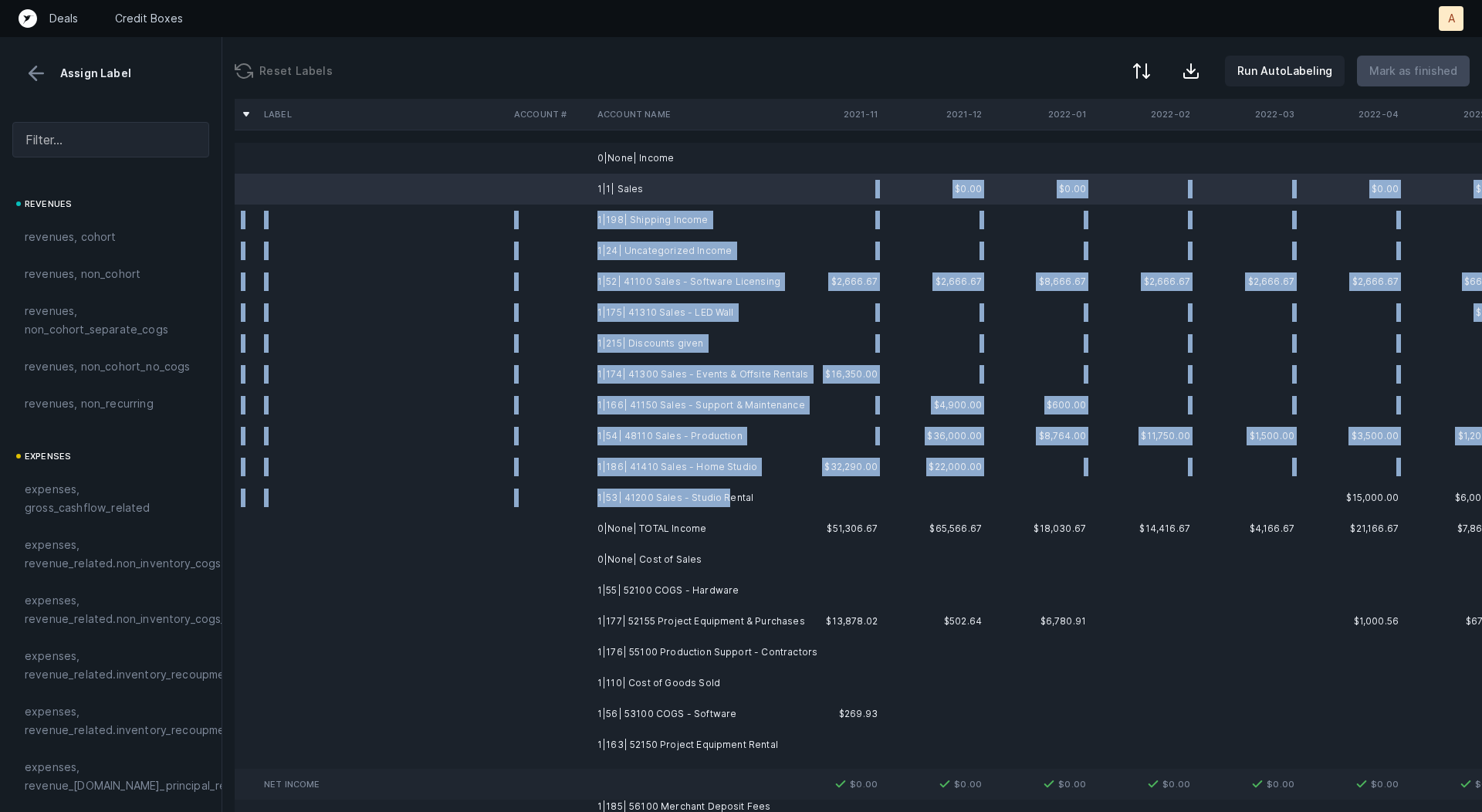
click at [722, 495] on td "1|53| 41200 Sales - Studio Rental" at bounding box center [686, 497] width 189 height 30
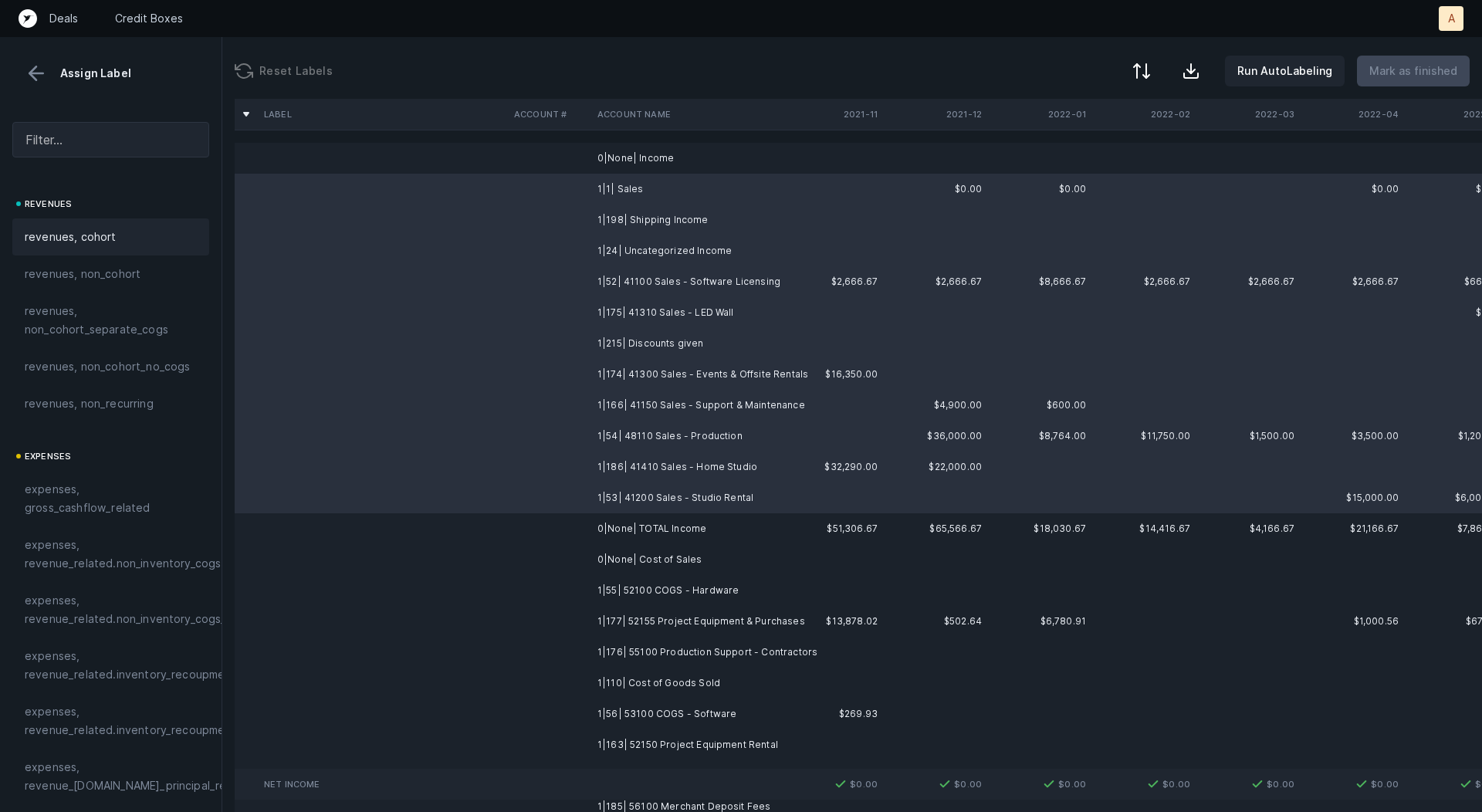
click at [124, 237] on div "revenues, cohort" at bounding box center [111, 236] width 173 height 18
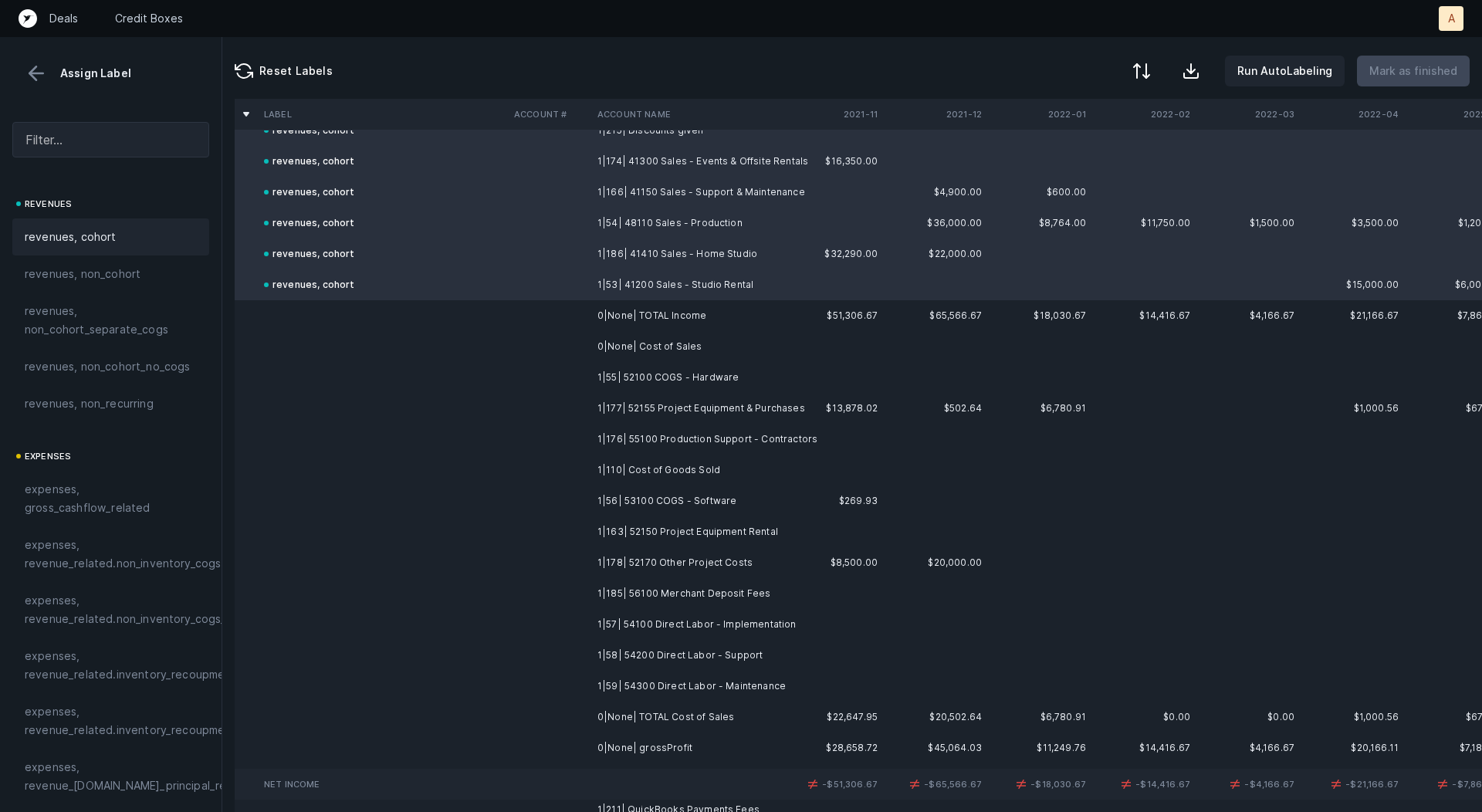
scroll to position [213, 0]
click at [718, 379] on td "1|55| 52100 COGS - Hardware" at bounding box center [686, 376] width 189 height 30
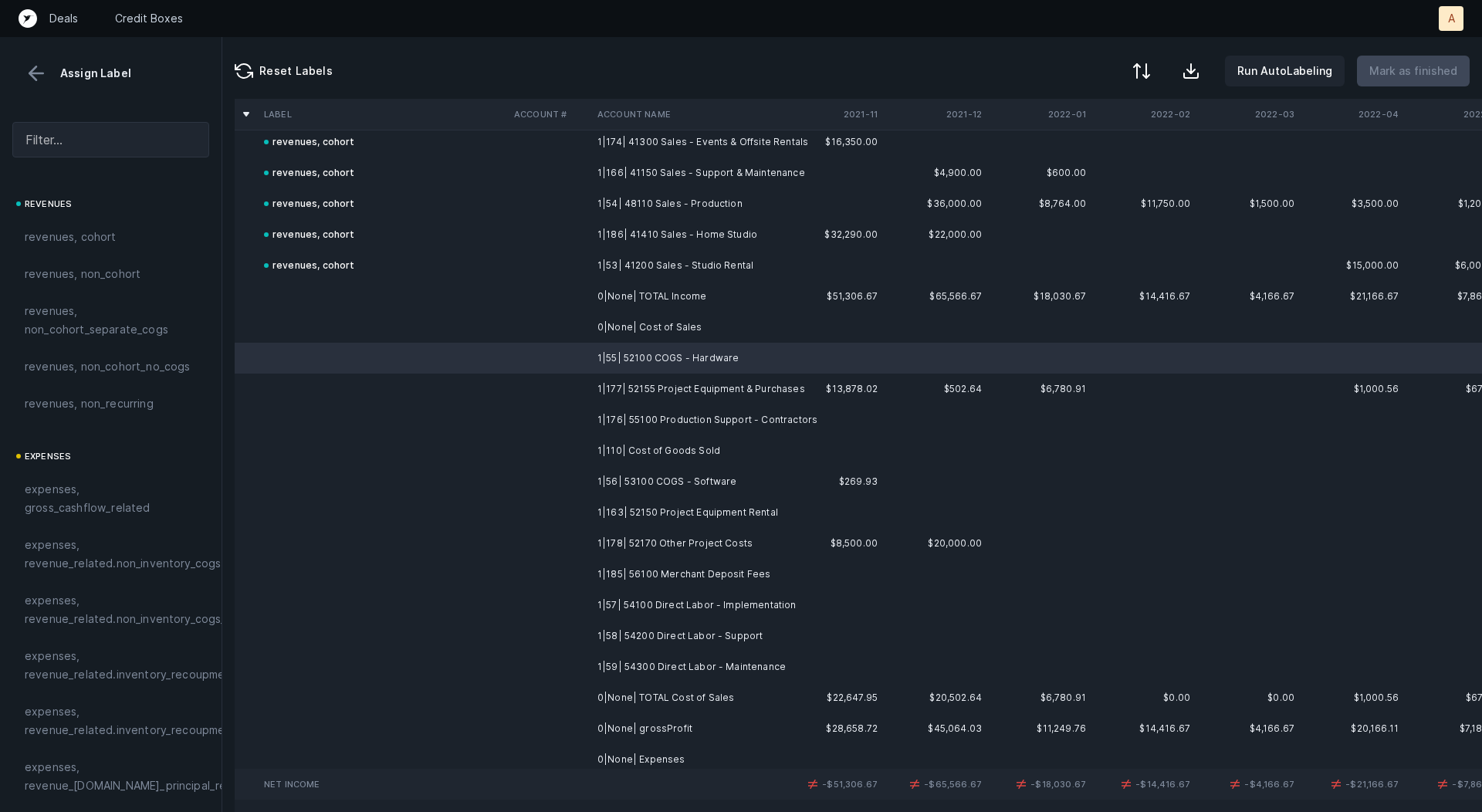
scroll to position [244, 0]
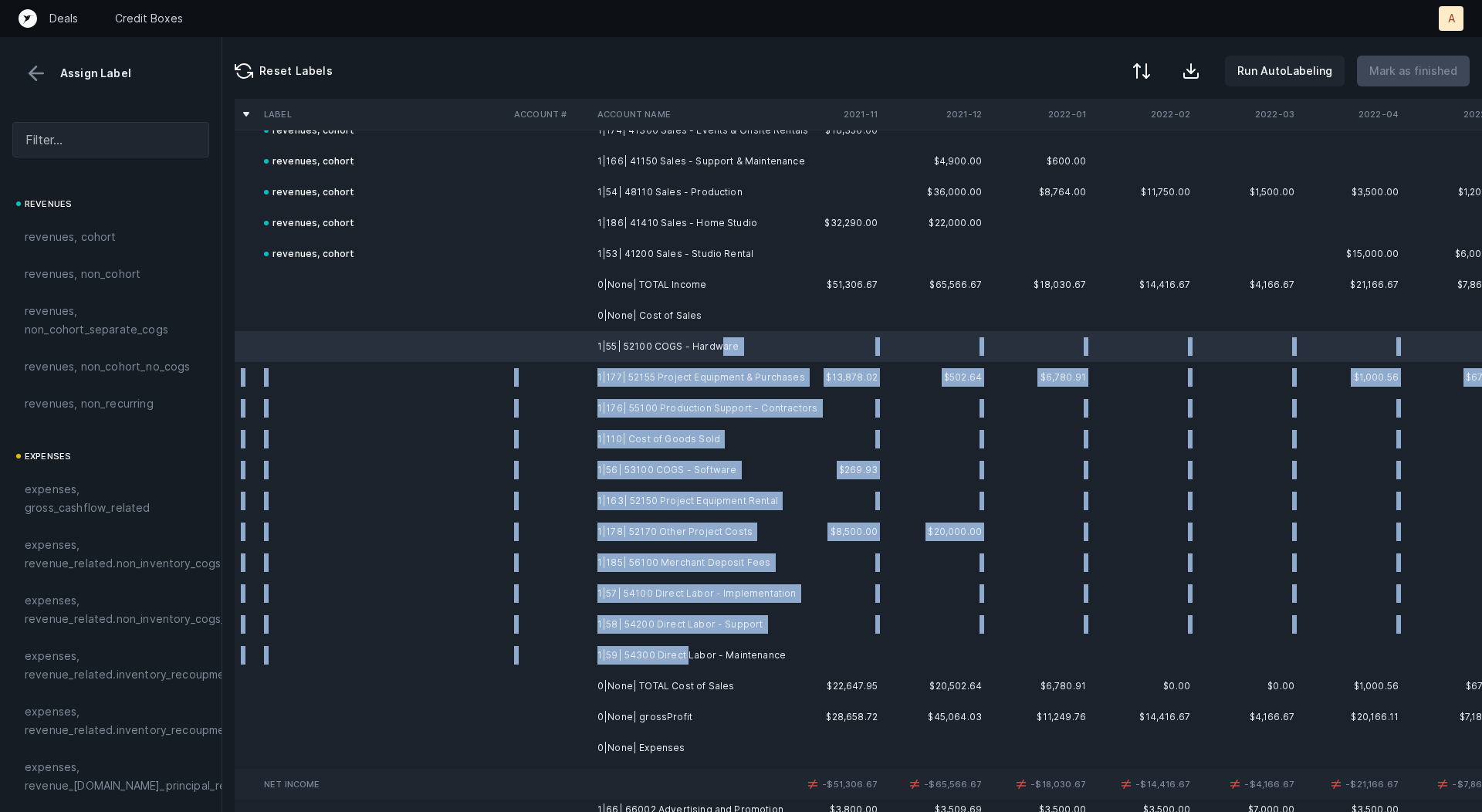
click at [683, 654] on td "1|59| 54300 Direct Labor - Maintenance" at bounding box center [686, 656] width 189 height 30
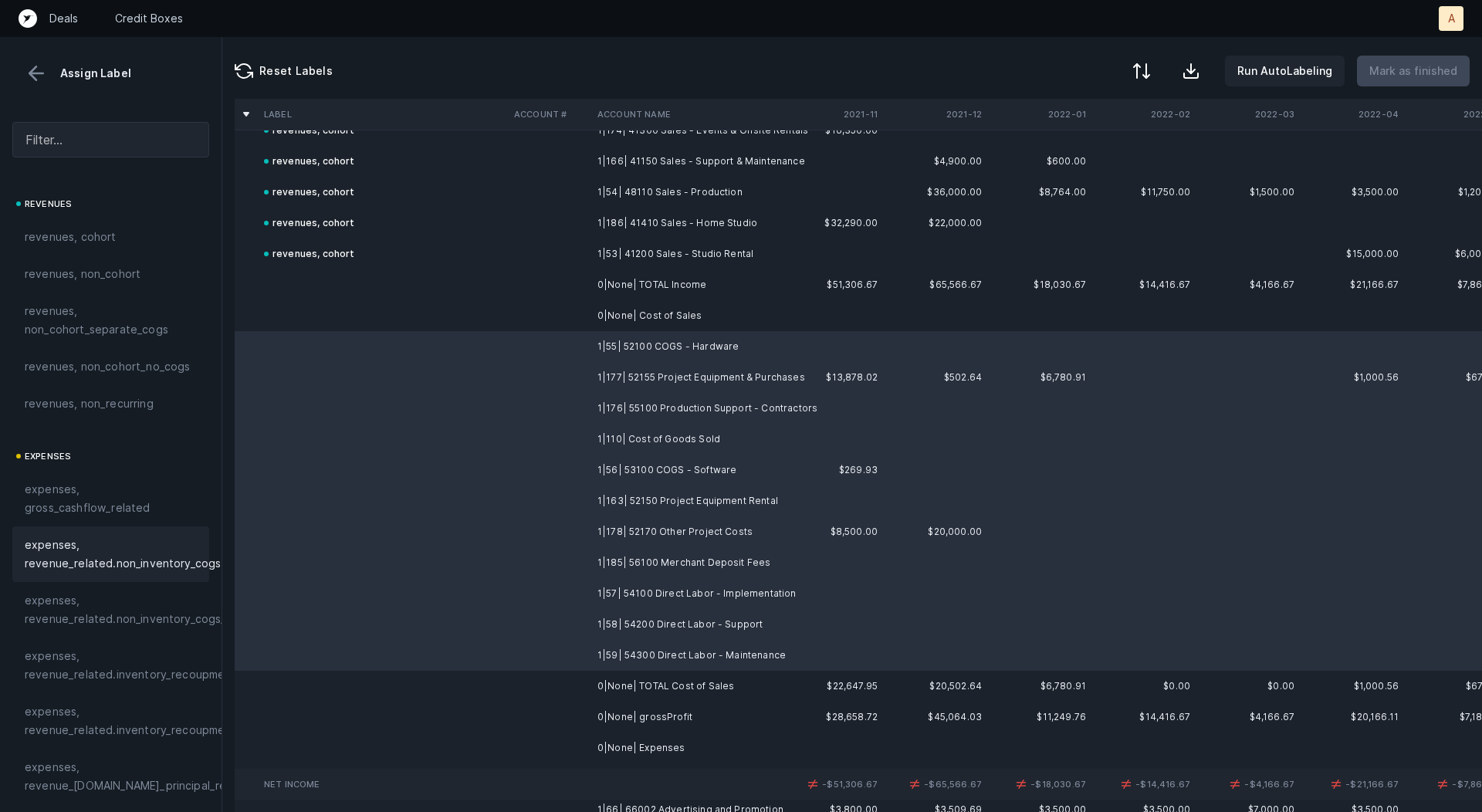
click at [152, 551] on span "expenses, revenue_related.non_inventory_cogs" at bounding box center [123, 554] width 196 height 37
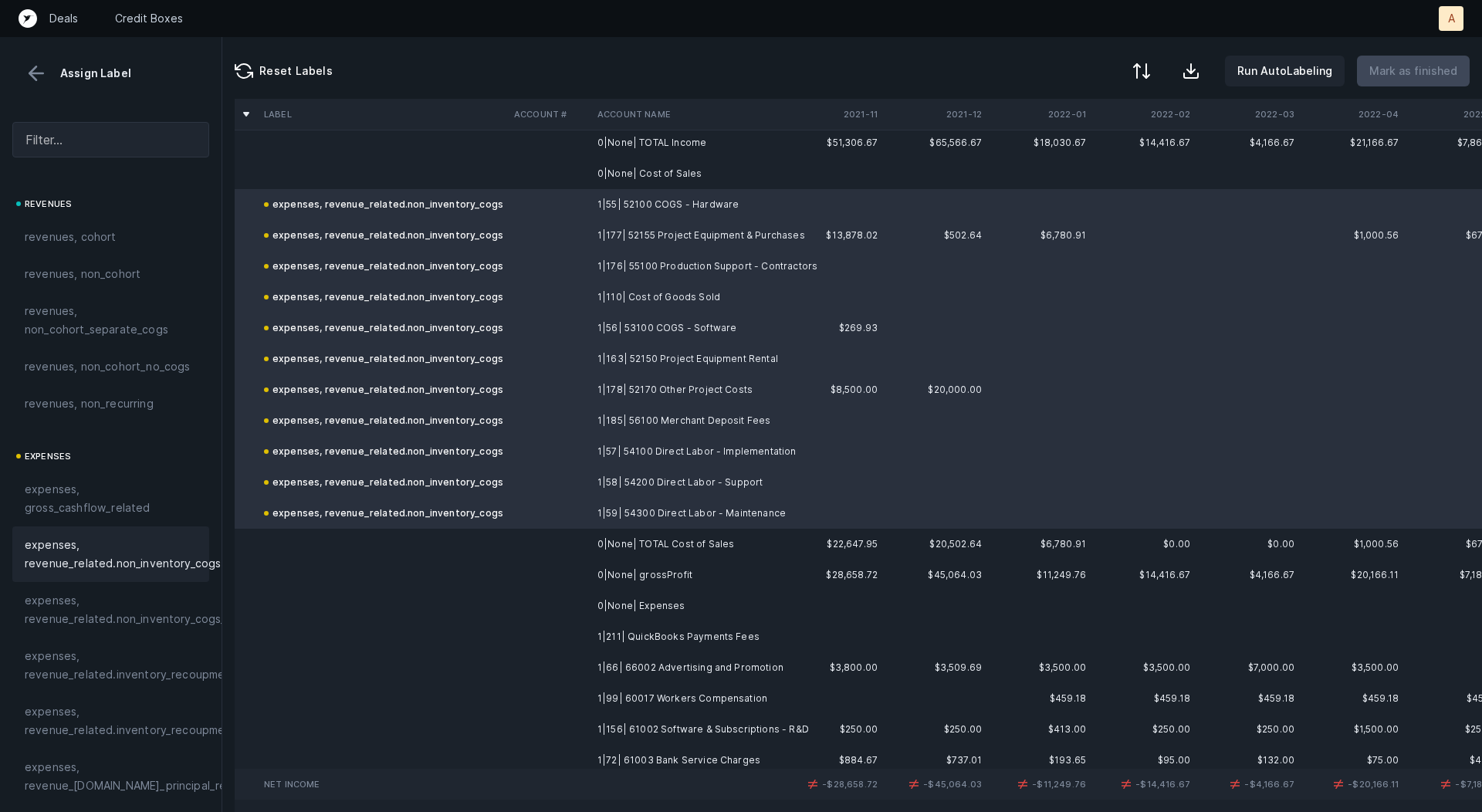
scroll to position [384, 0]
click at [676, 198] on td "1|55| 52100 COGS - Hardware" at bounding box center [686, 207] width 189 height 30
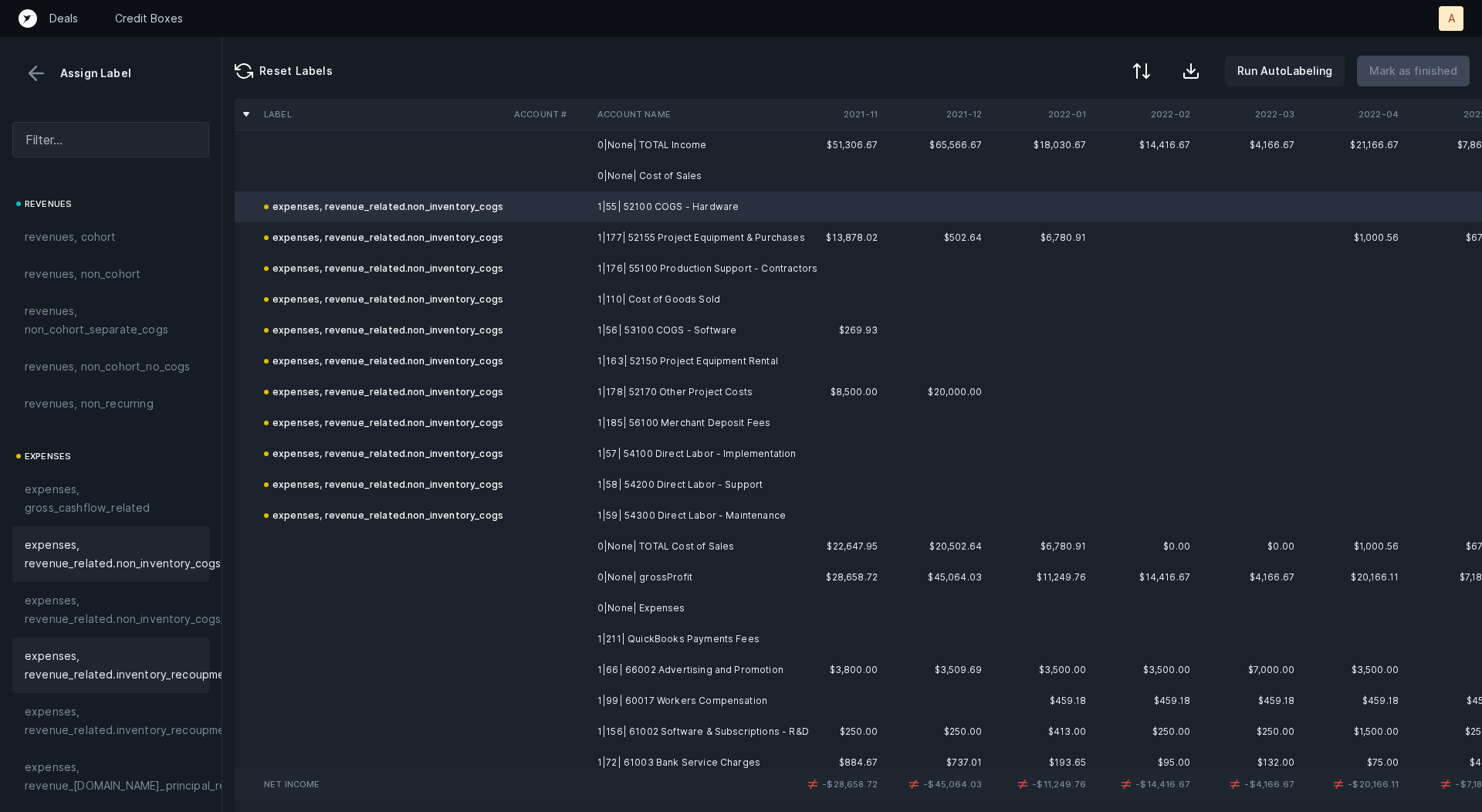
click at [151, 680] on span "expenses, revenue_related.inventory_recoupment" at bounding box center [131, 665] width 212 height 37
click at [620, 299] on td "1|110| Cost of Goods Sold" at bounding box center [686, 299] width 189 height 30
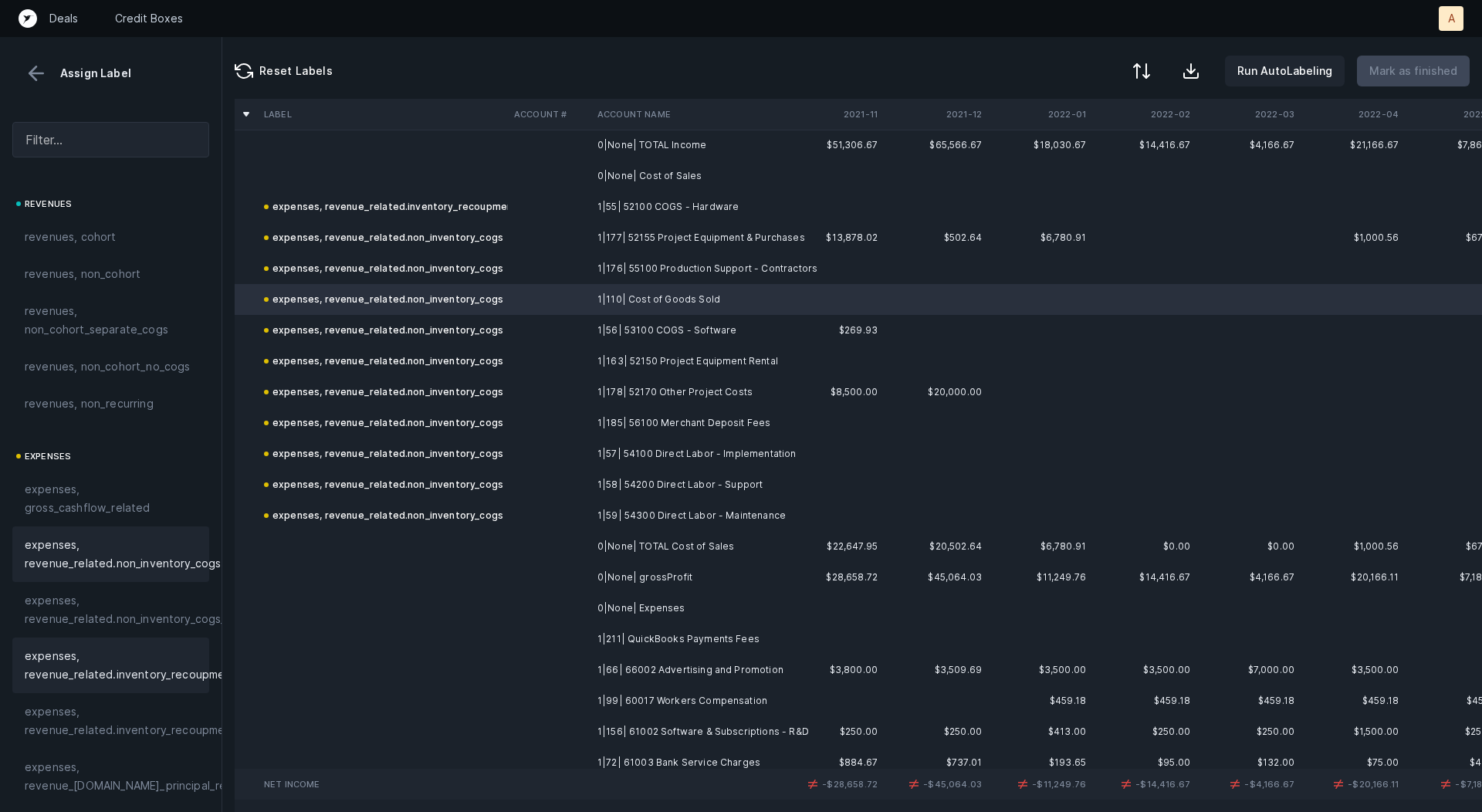
click at [169, 673] on span "expenses, revenue_related.inventory_recoupment" at bounding box center [131, 665] width 212 height 37
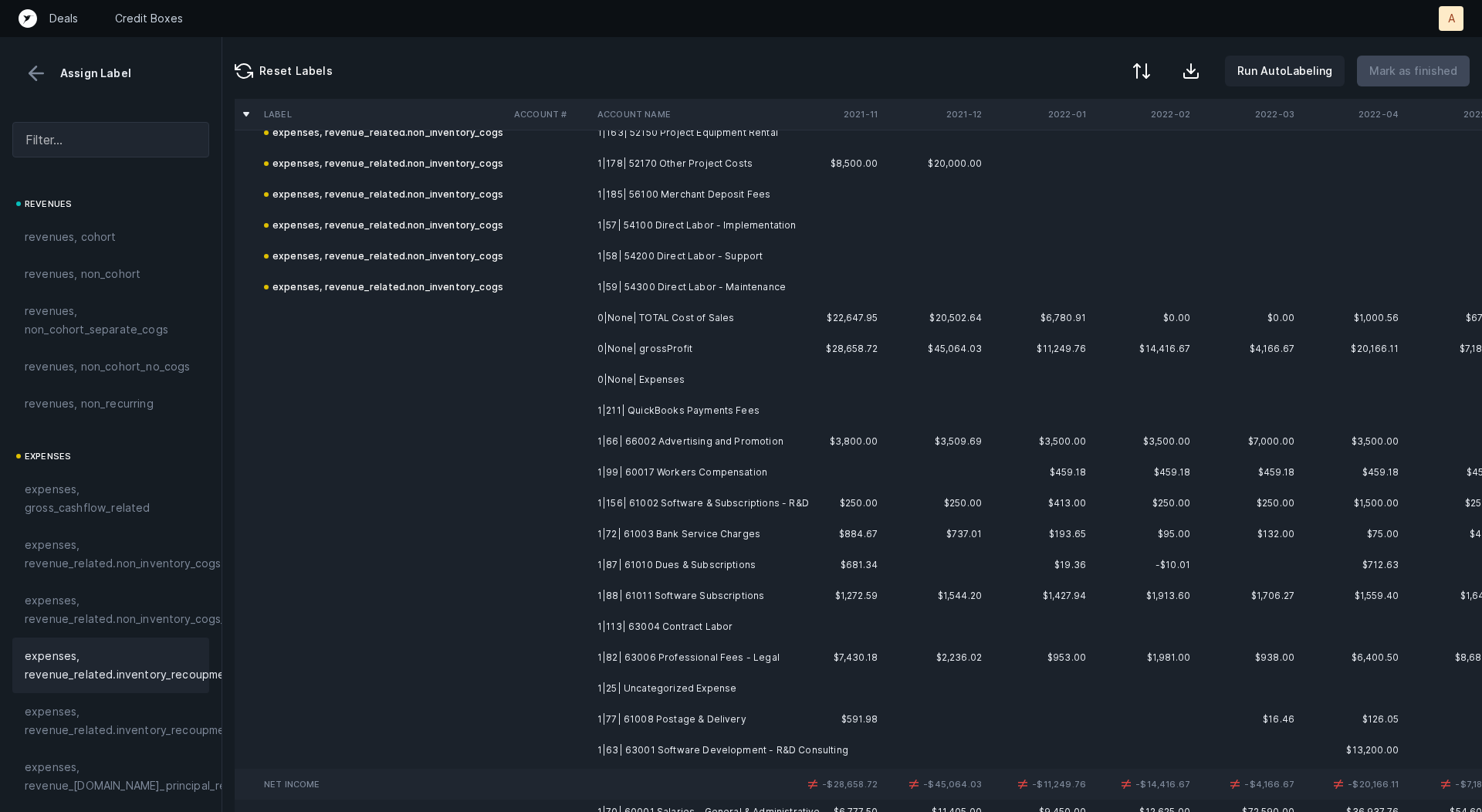
scroll to position [619, 0]
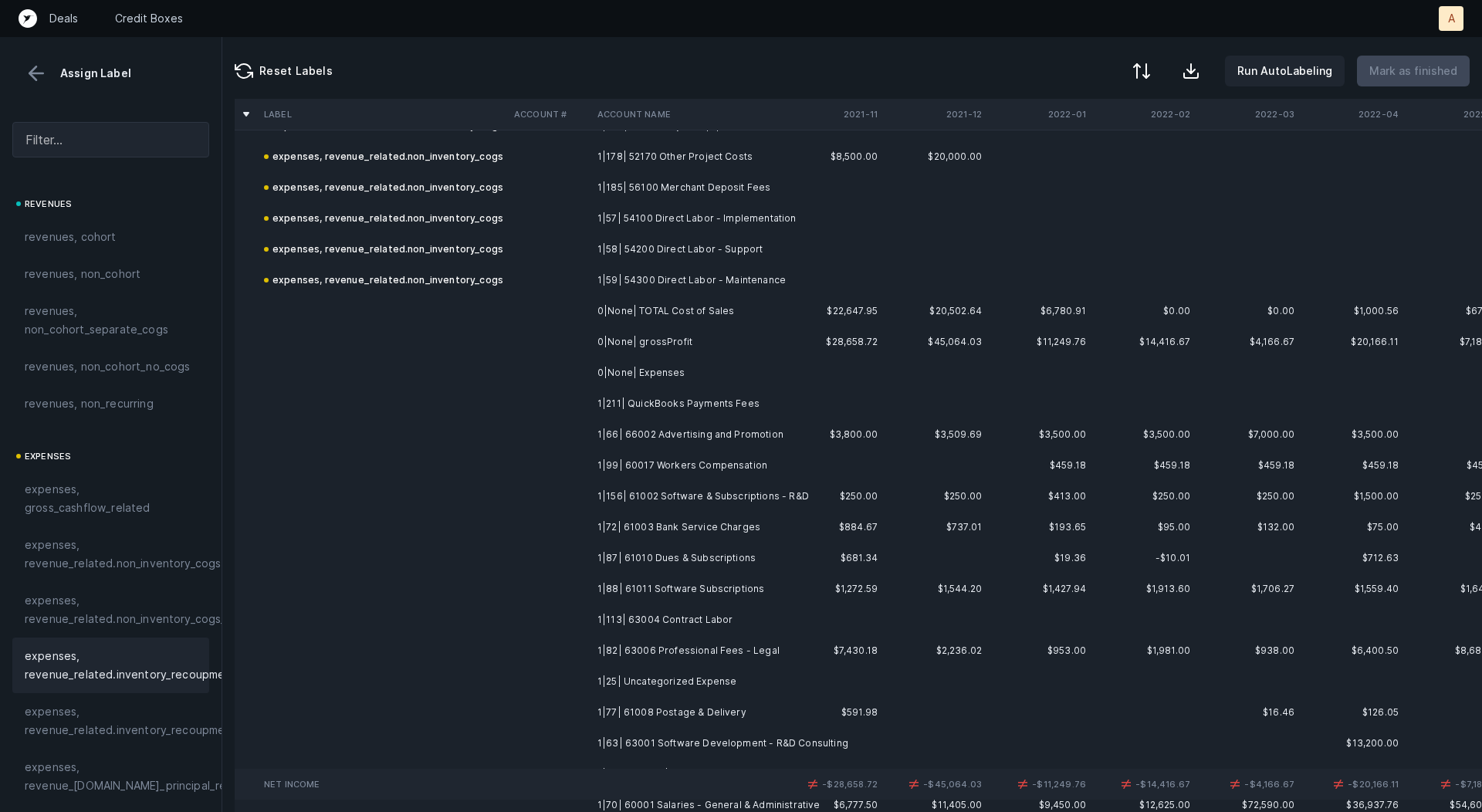
click at [697, 405] on td "1|211| QuickBooks Payments Fees" at bounding box center [686, 403] width 189 height 30
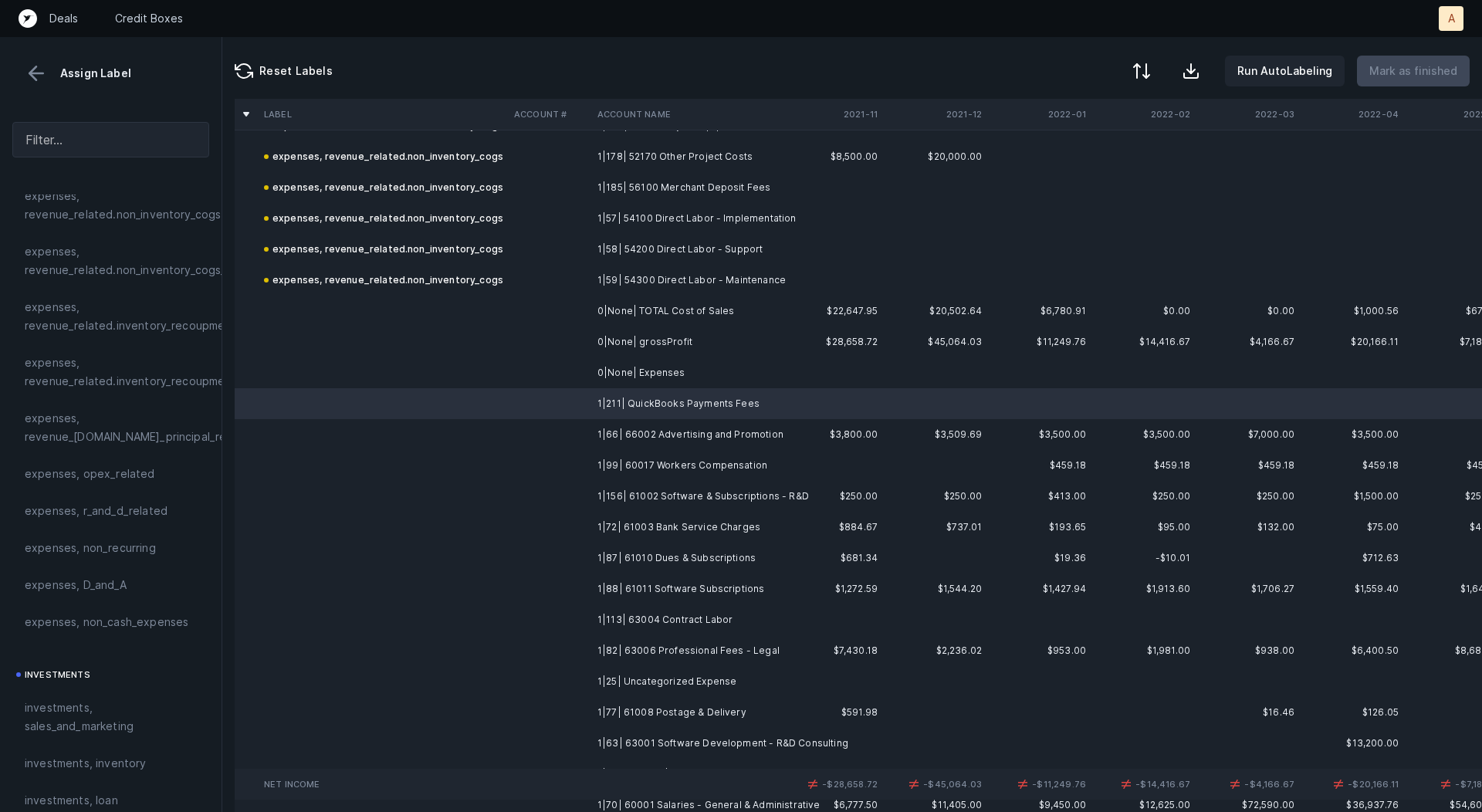
scroll to position [410, 0]
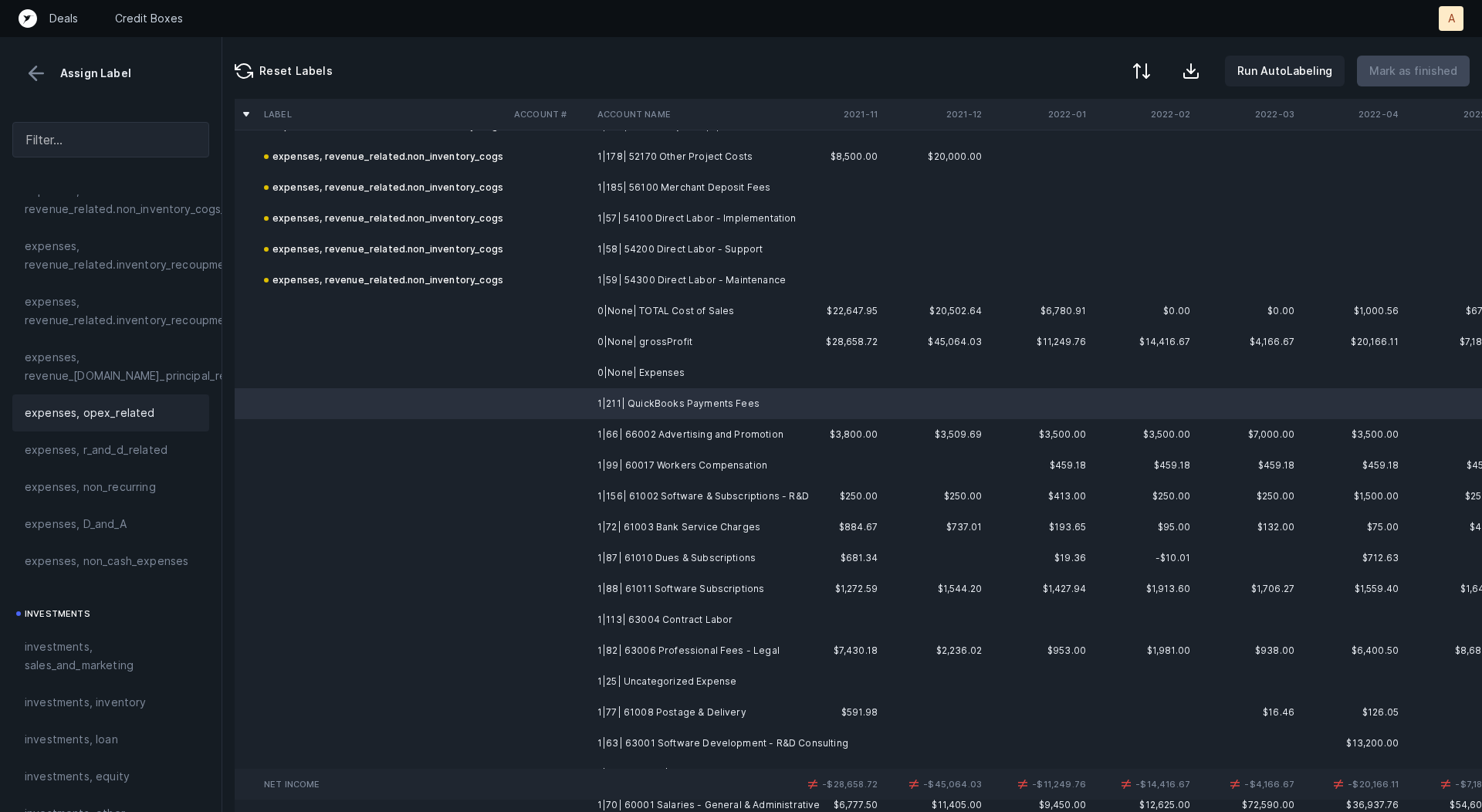
click at [110, 413] on span "expenses, opex_related" at bounding box center [90, 413] width 131 height 18
click at [638, 441] on td "1|66| 66002 Advertising and Promotion" at bounding box center [686, 435] width 189 height 30
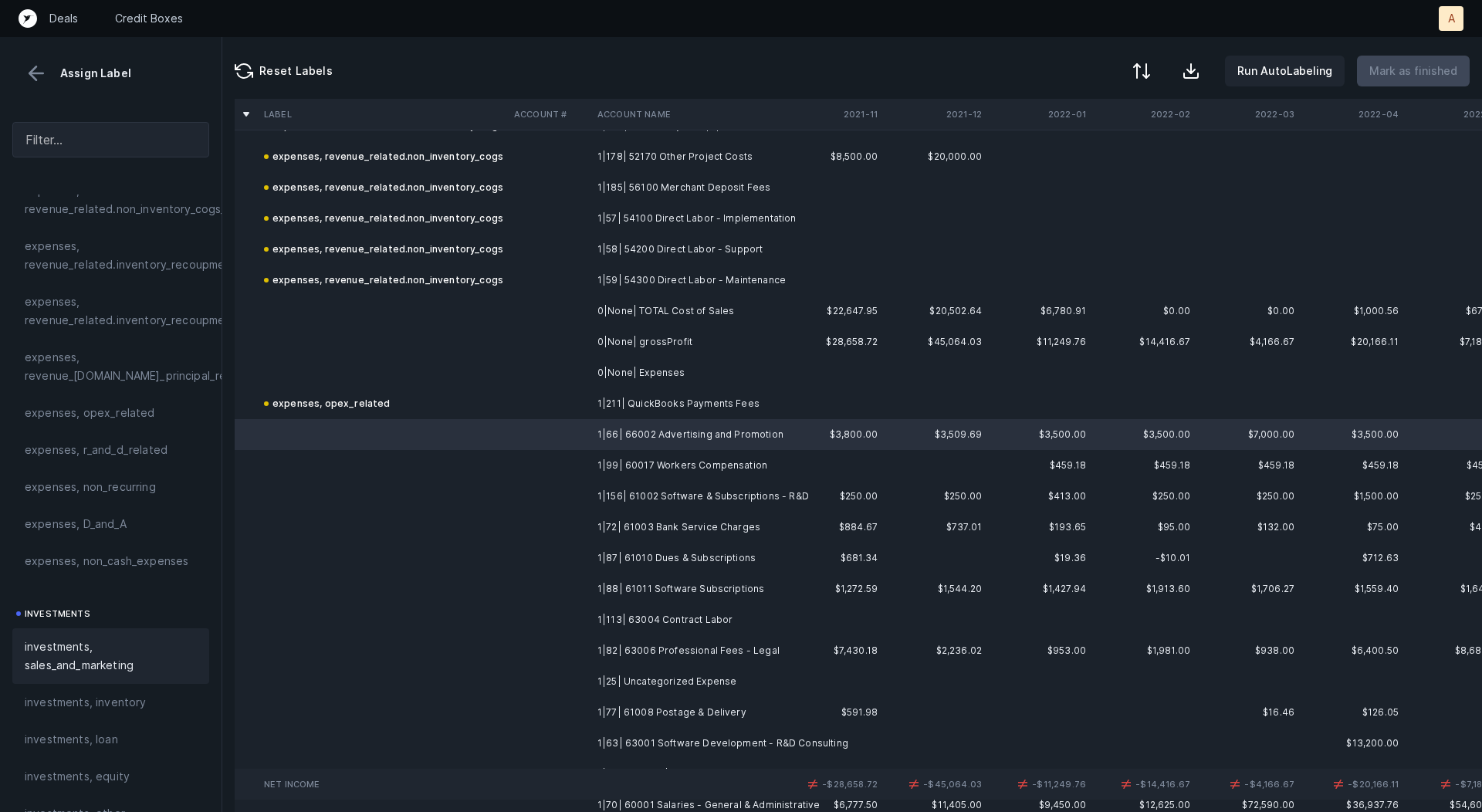
click at [112, 649] on span "investments, sales_and_marketing" at bounding box center [111, 656] width 173 height 37
click at [632, 459] on td "1|99| 60017 Workers Compensation" at bounding box center [686, 465] width 189 height 30
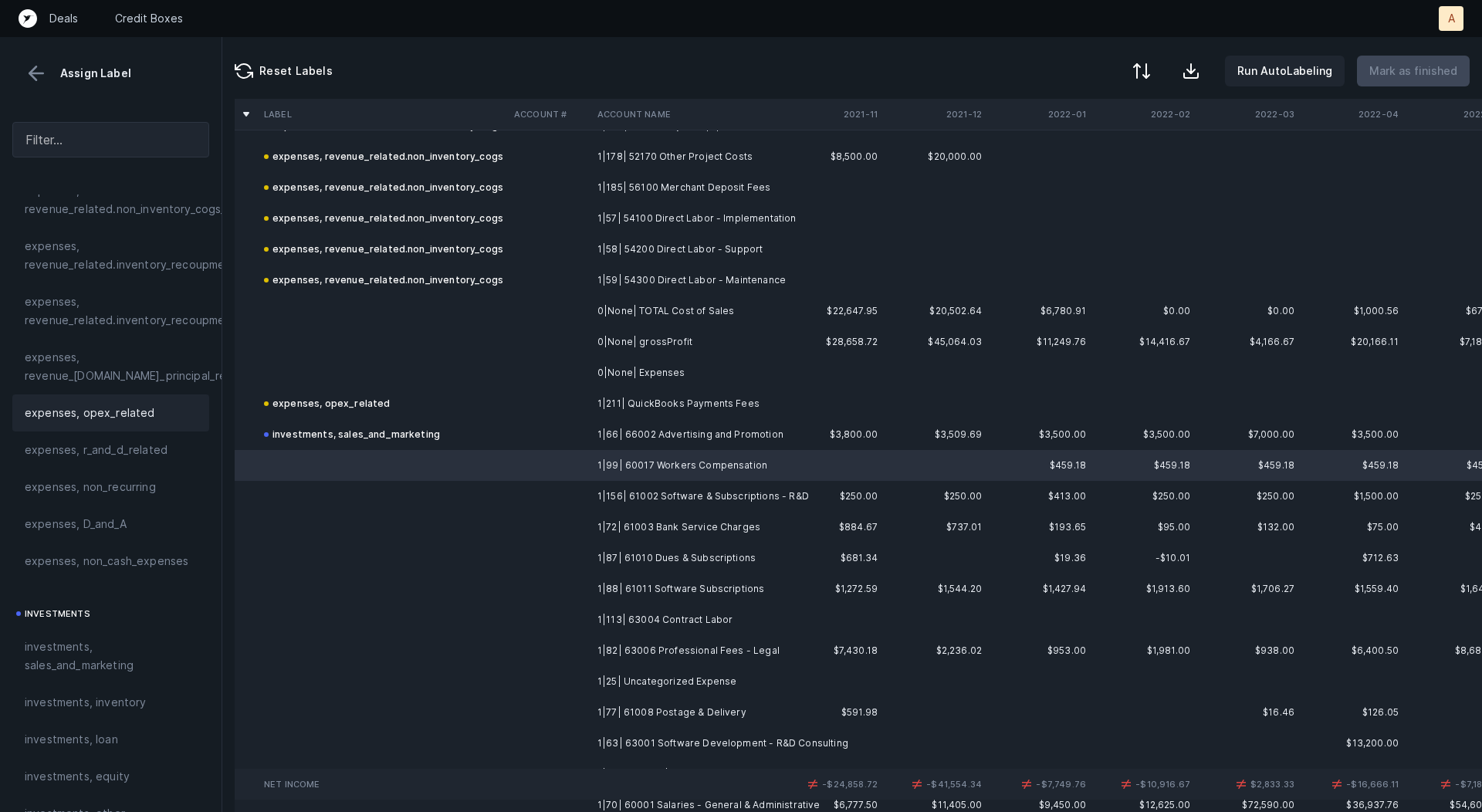
click at [99, 413] on span "expenses, opex_related" at bounding box center [90, 413] width 131 height 18
click at [476, 492] on td at bounding box center [383, 497] width 250 height 30
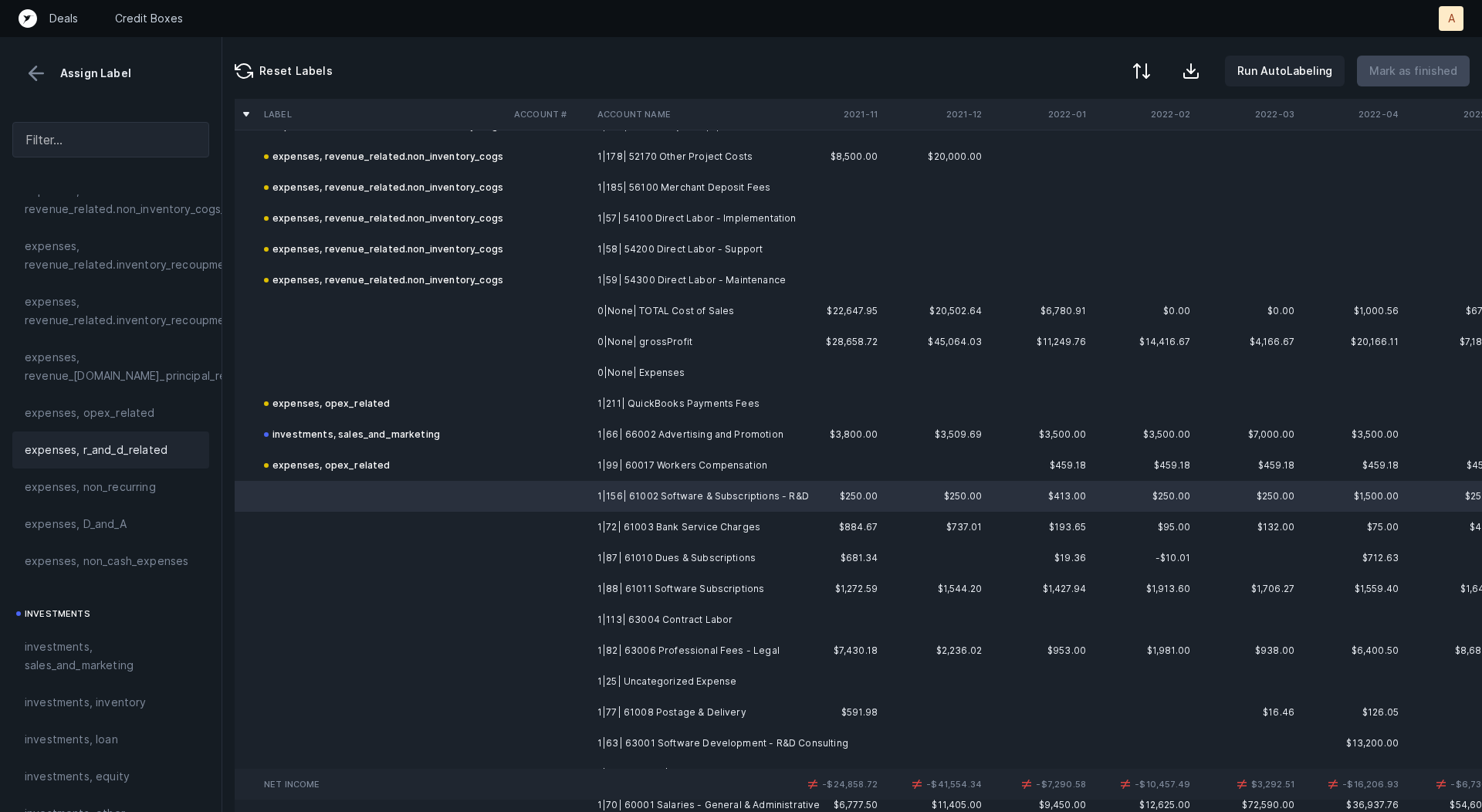
click at [149, 445] on span "expenses, r_and_d_related" at bounding box center [96, 450] width 143 height 18
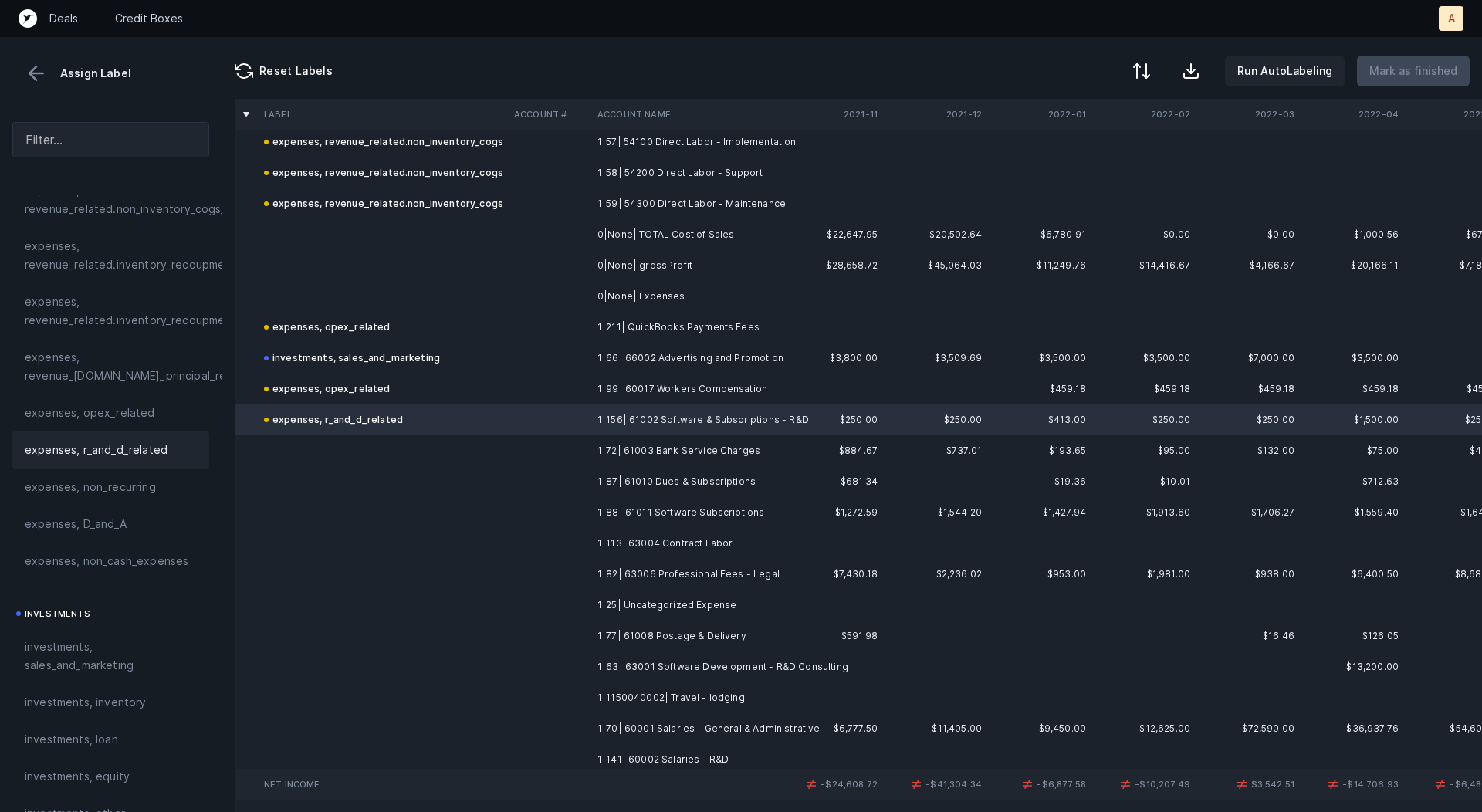
scroll to position [718, 0]
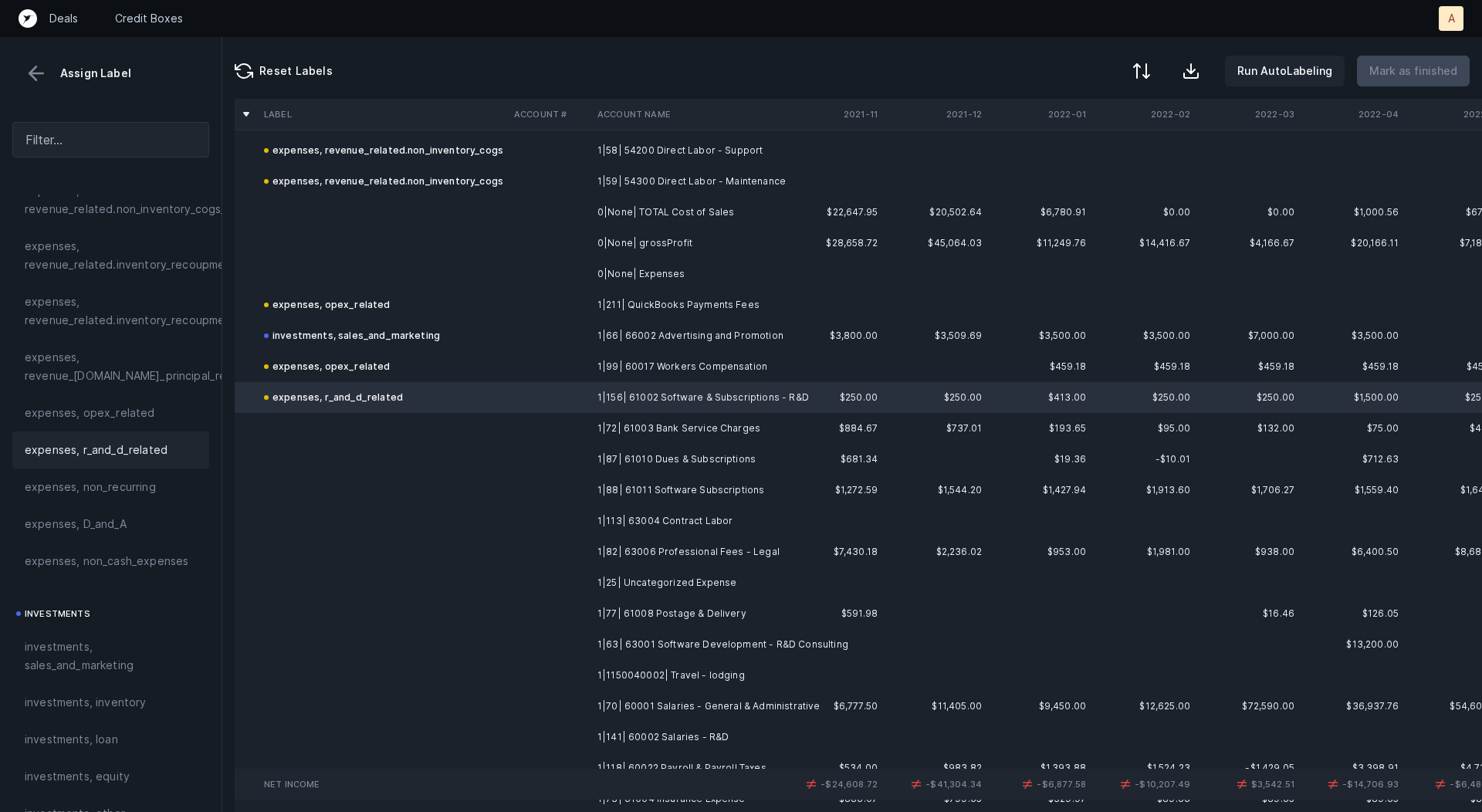
click at [601, 441] on td "1|72| 61003 Bank Service Charges" at bounding box center [686, 428] width 189 height 30
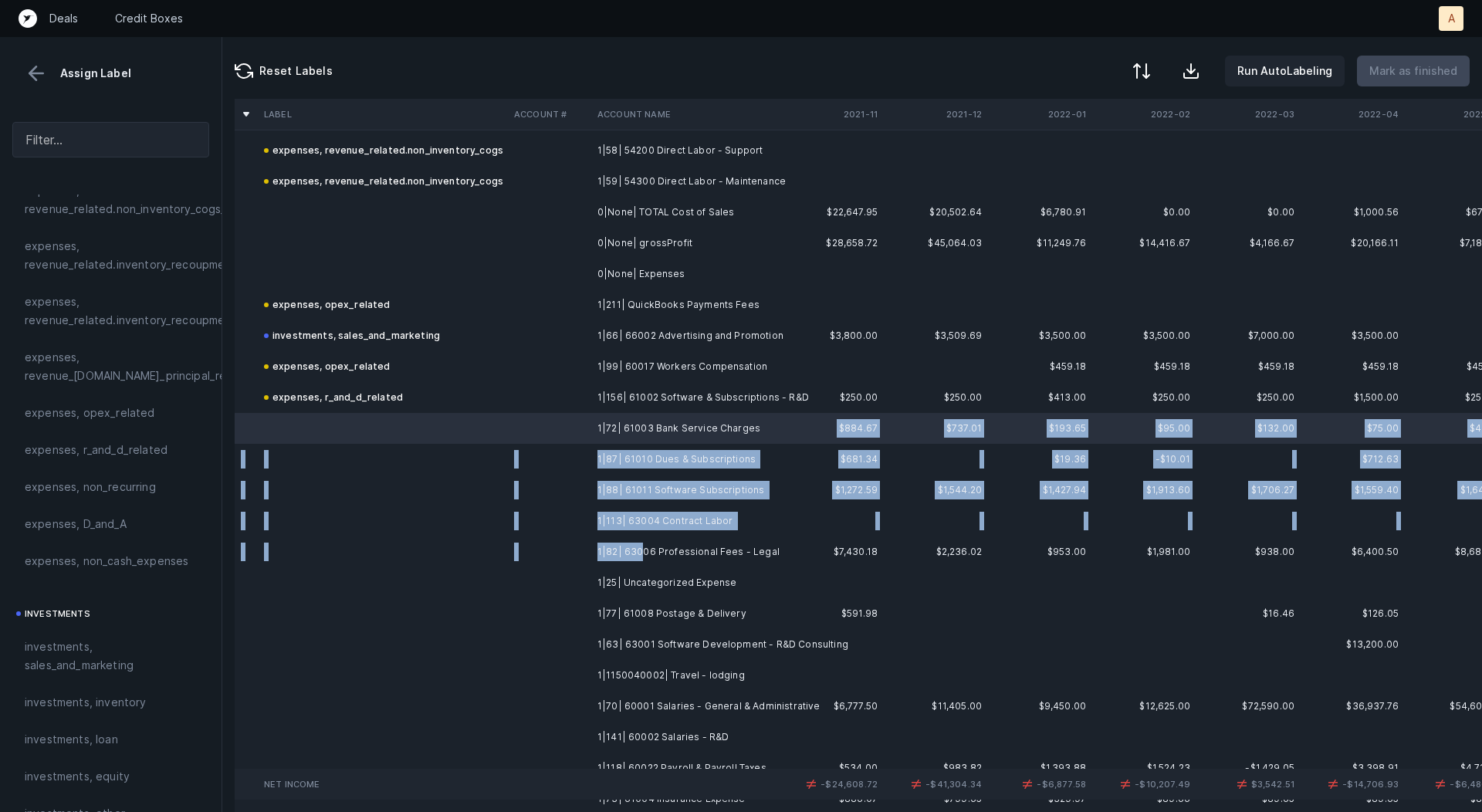
click at [639, 548] on td "1|82| 63006 Professional Fees - Legal" at bounding box center [686, 552] width 189 height 30
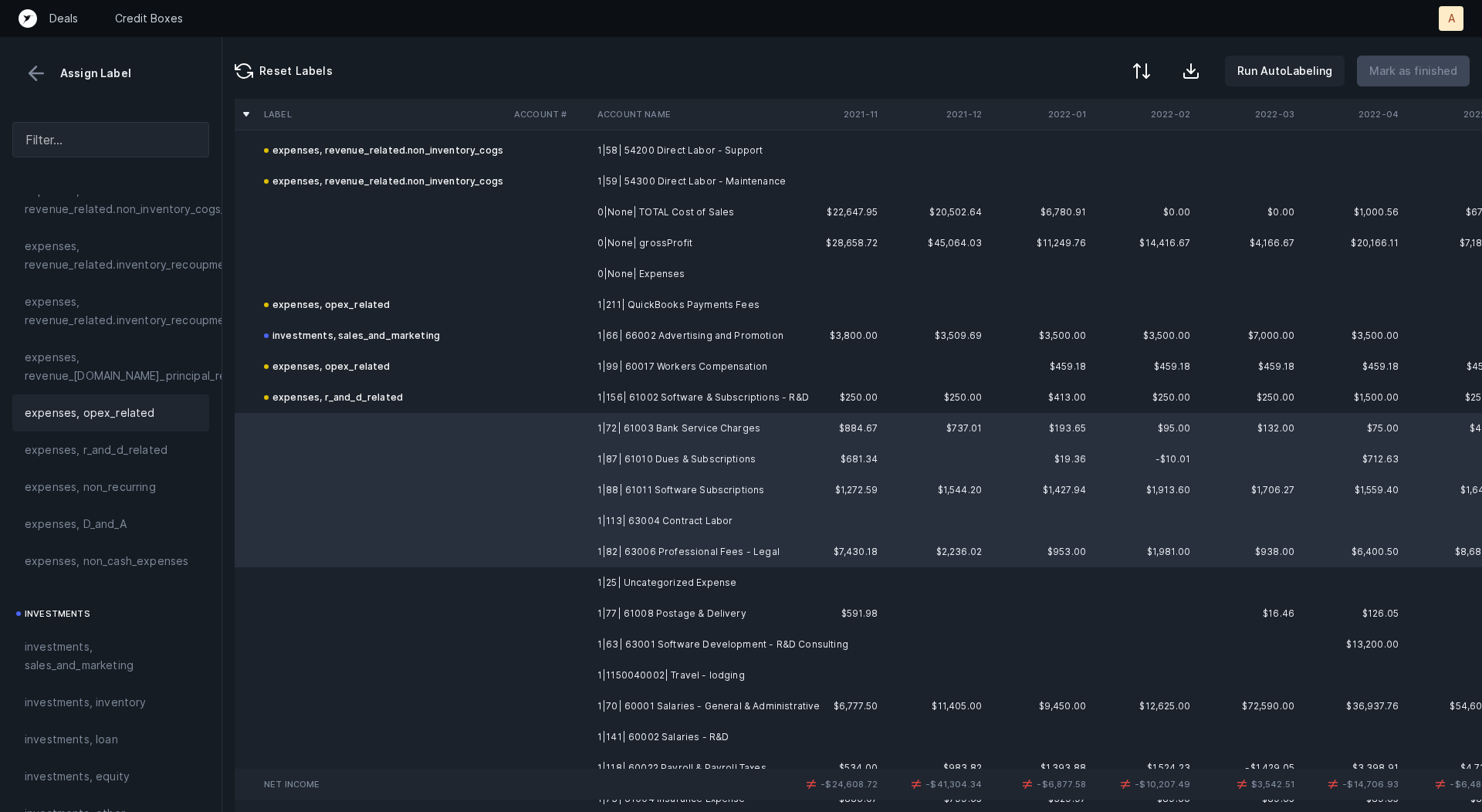
click at [97, 416] on span "expenses, opex_related" at bounding box center [90, 413] width 131 height 18
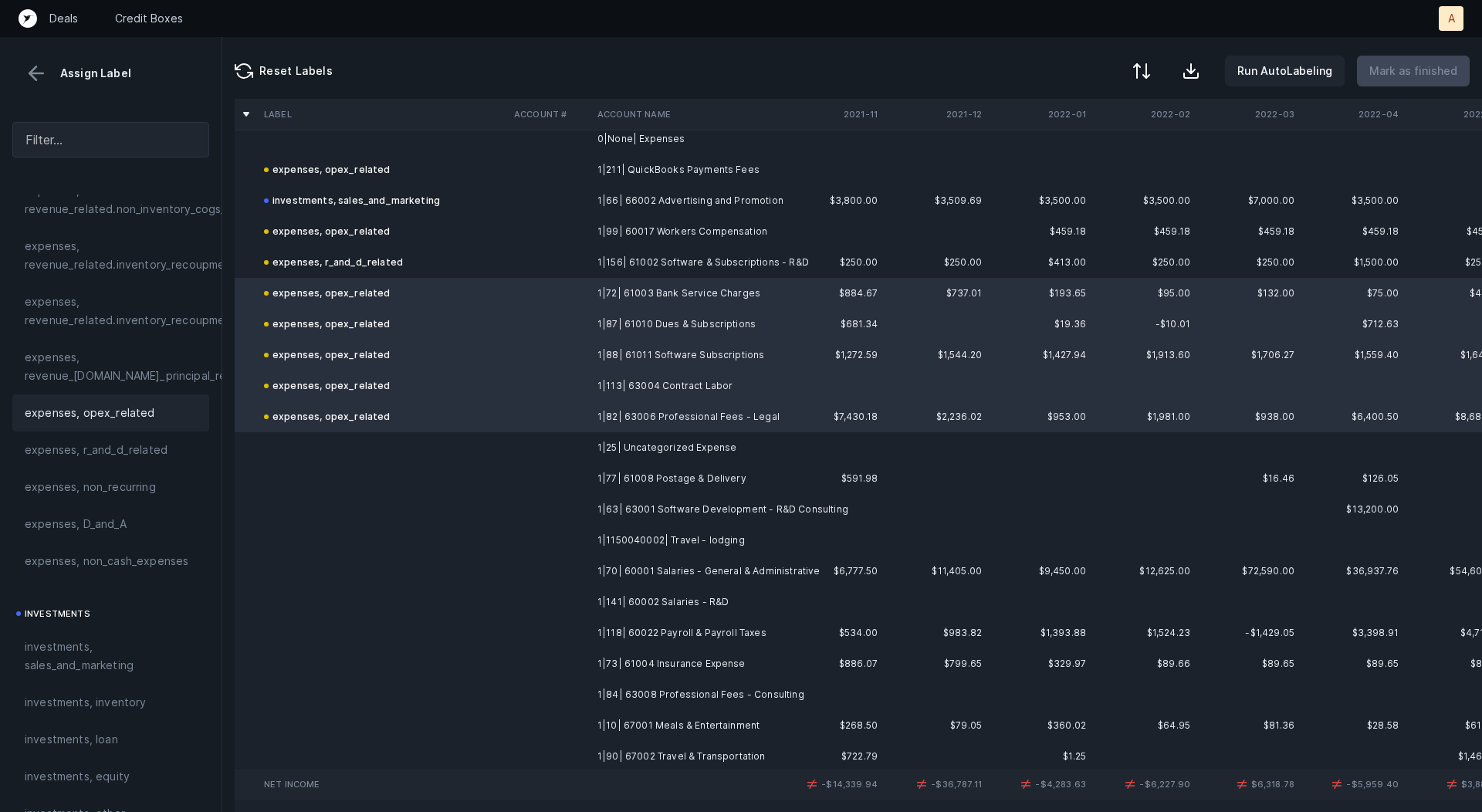
scroll to position [897, 0]
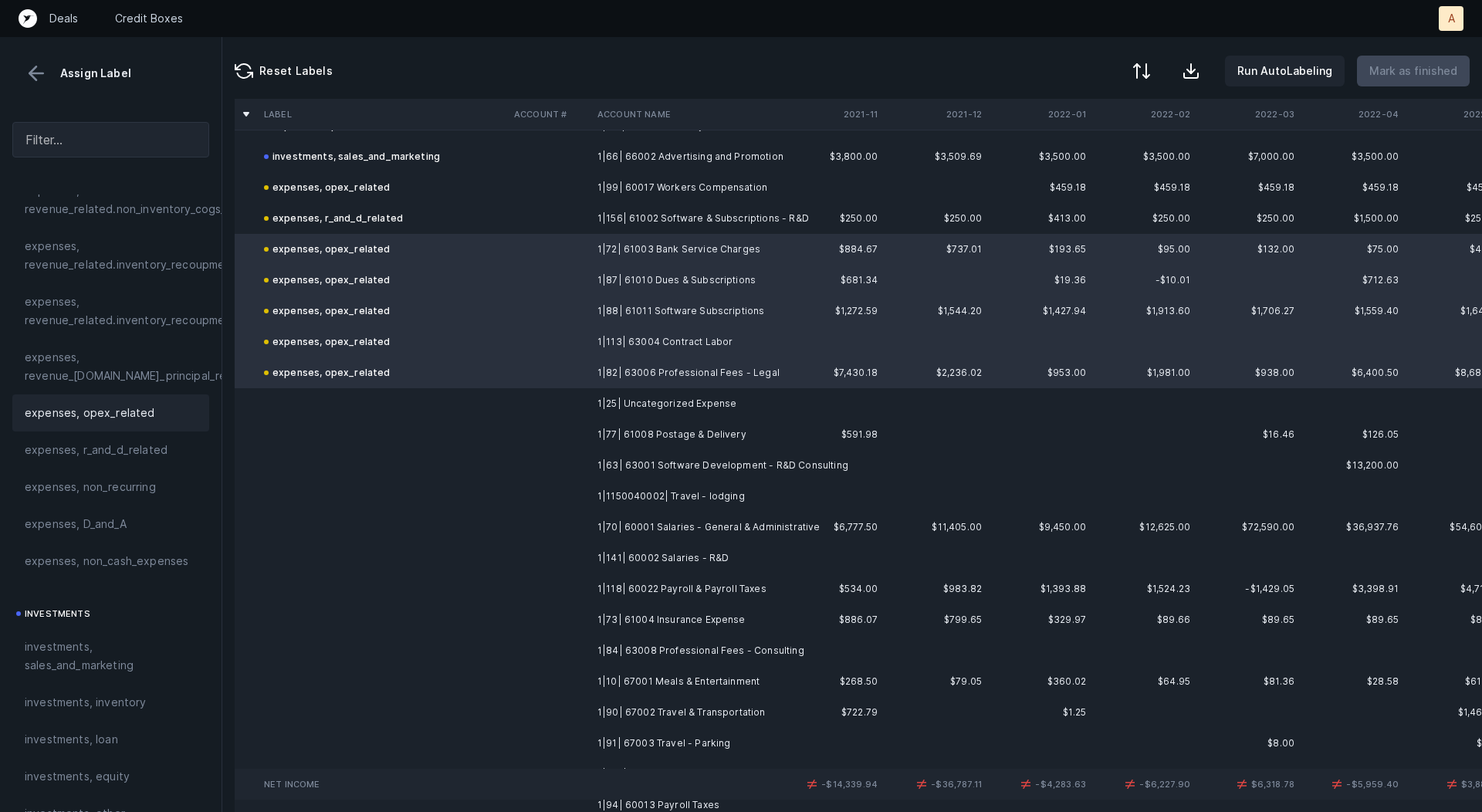
click at [551, 403] on td at bounding box center [549, 403] width 83 height 30
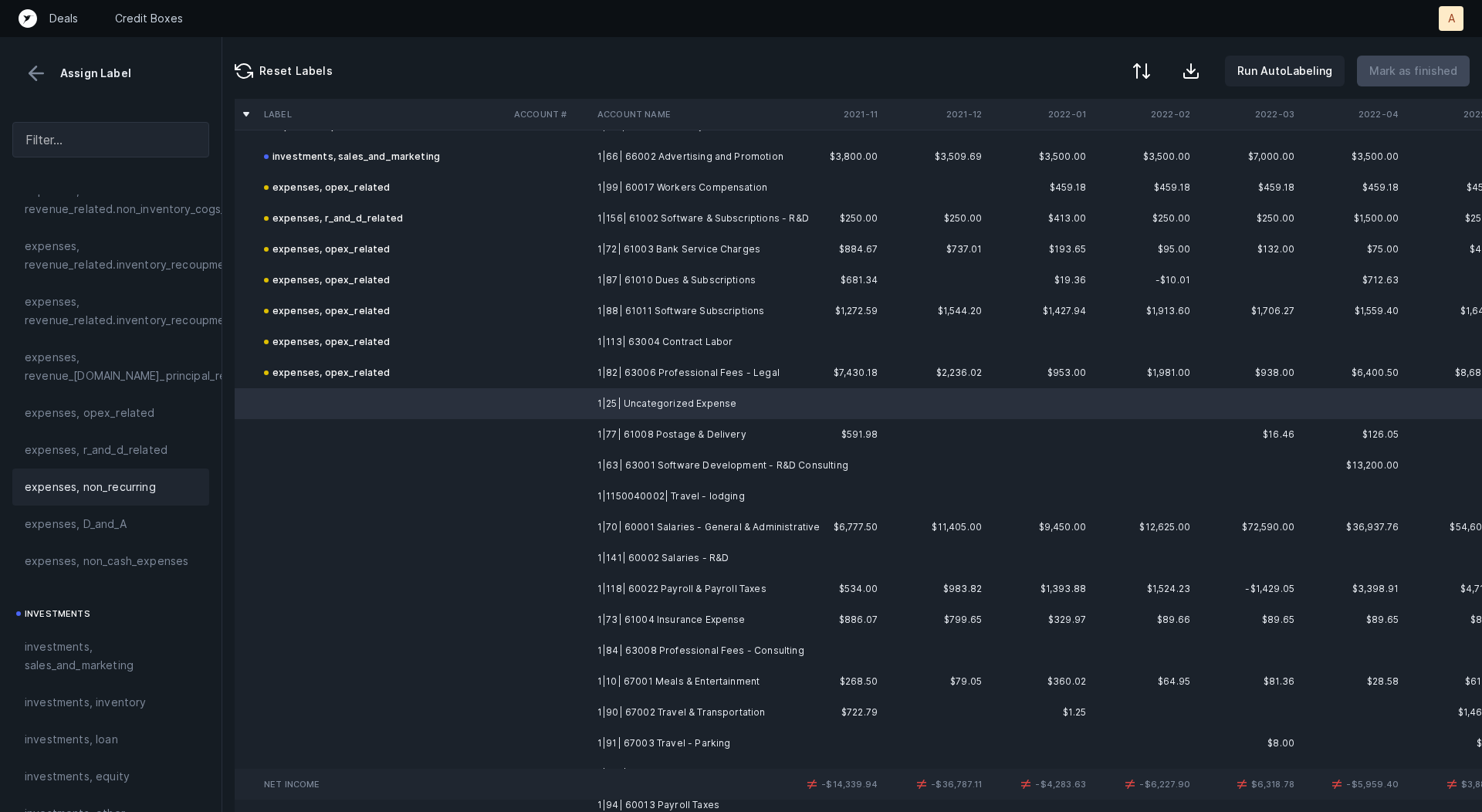
click at [141, 491] on span "expenses, non_recurring" at bounding box center [91, 486] width 132 height 18
click at [600, 426] on td "1|77| 61008 Postage & Delivery" at bounding box center [686, 435] width 189 height 30
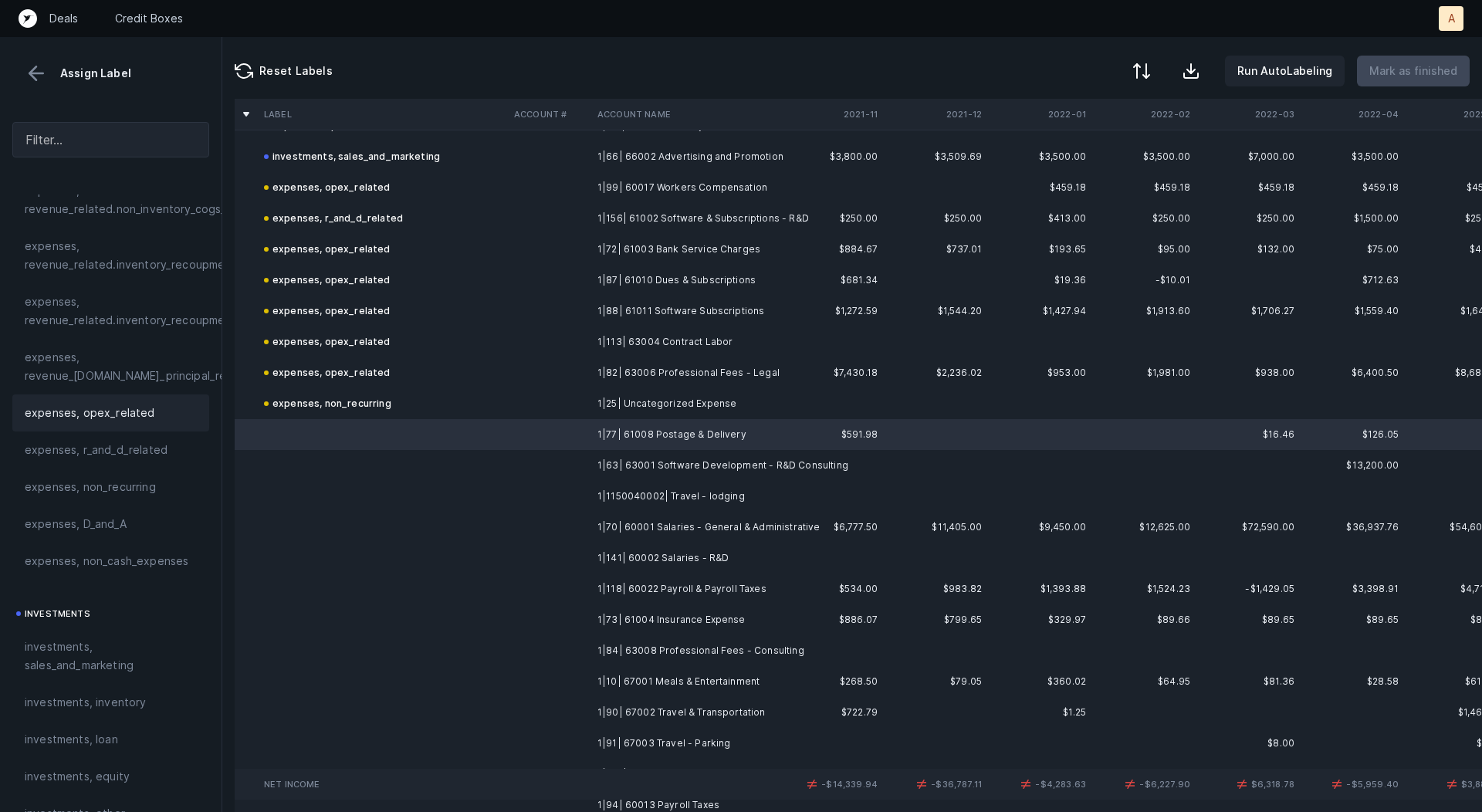
click at [173, 413] on div "expenses, opex_related" at bounding box center [111, 413] width 173 height 18
click at [600, 465] on td "1|63| 63001 Software Development - R&D Consulting" at bounding box center [686, 465] width 189 height 30
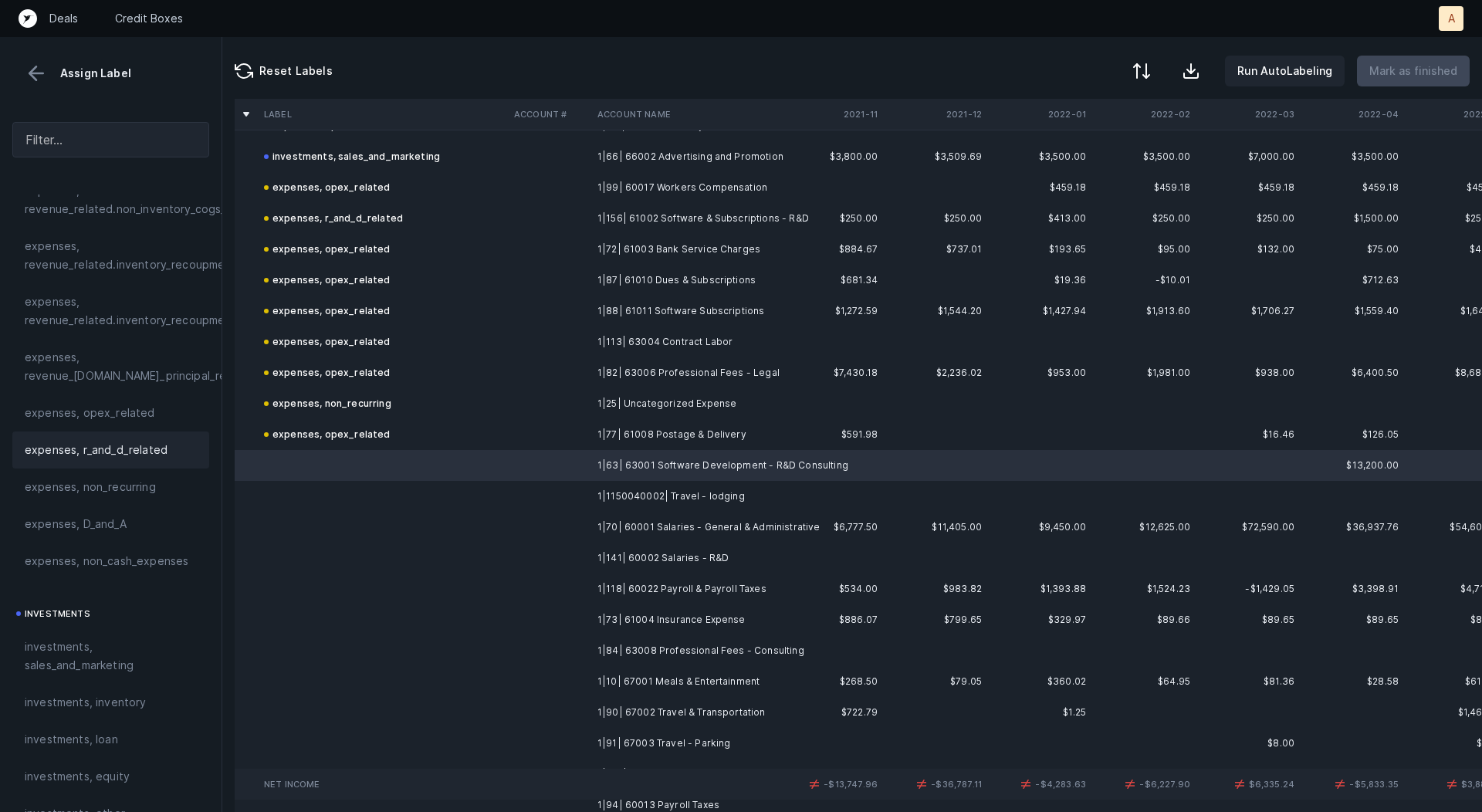
click at [133, 445] on span "expenses, r_and_d_related" at bounding box center [96, 450] width 143 height 18
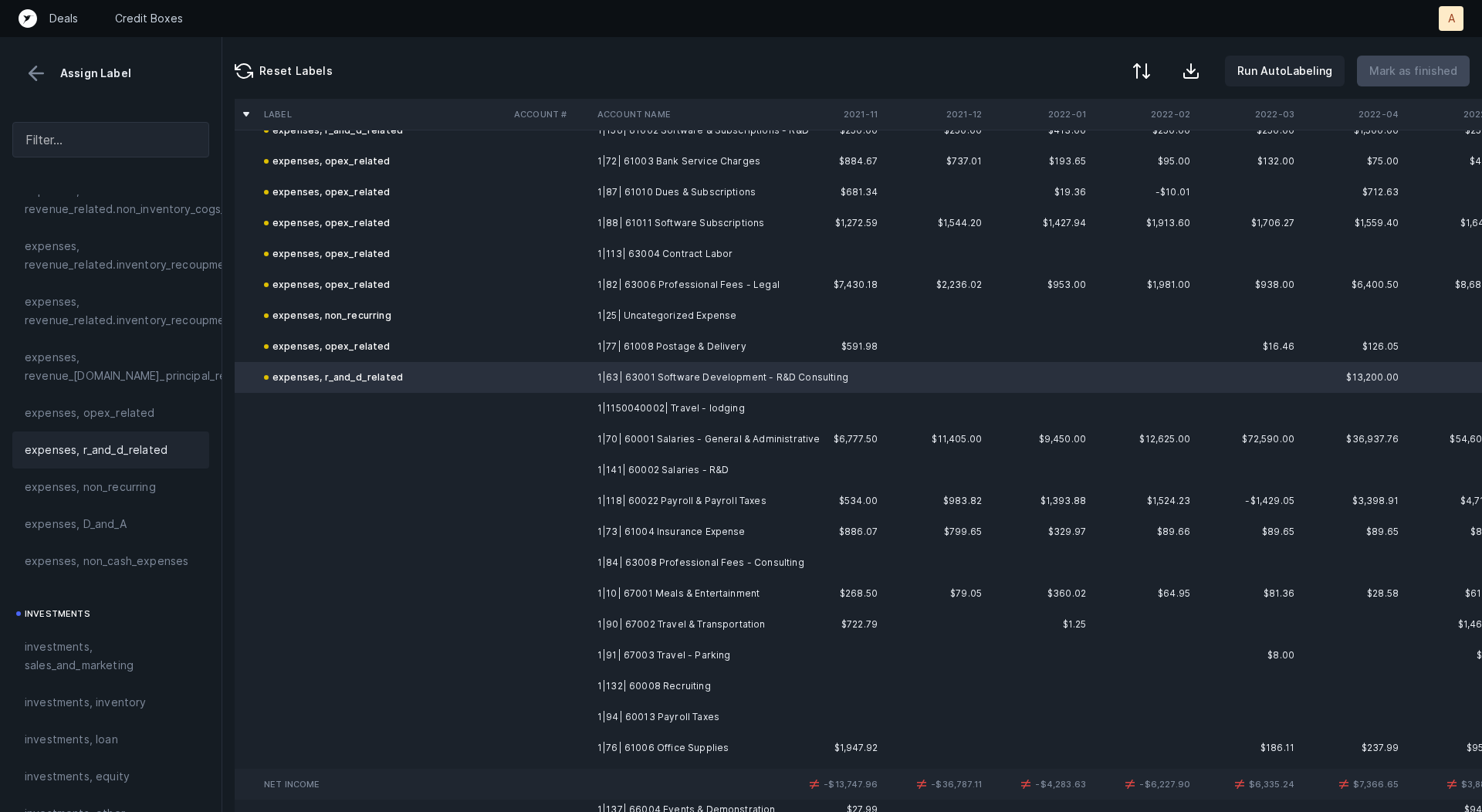
scroll to position [1024, 0]
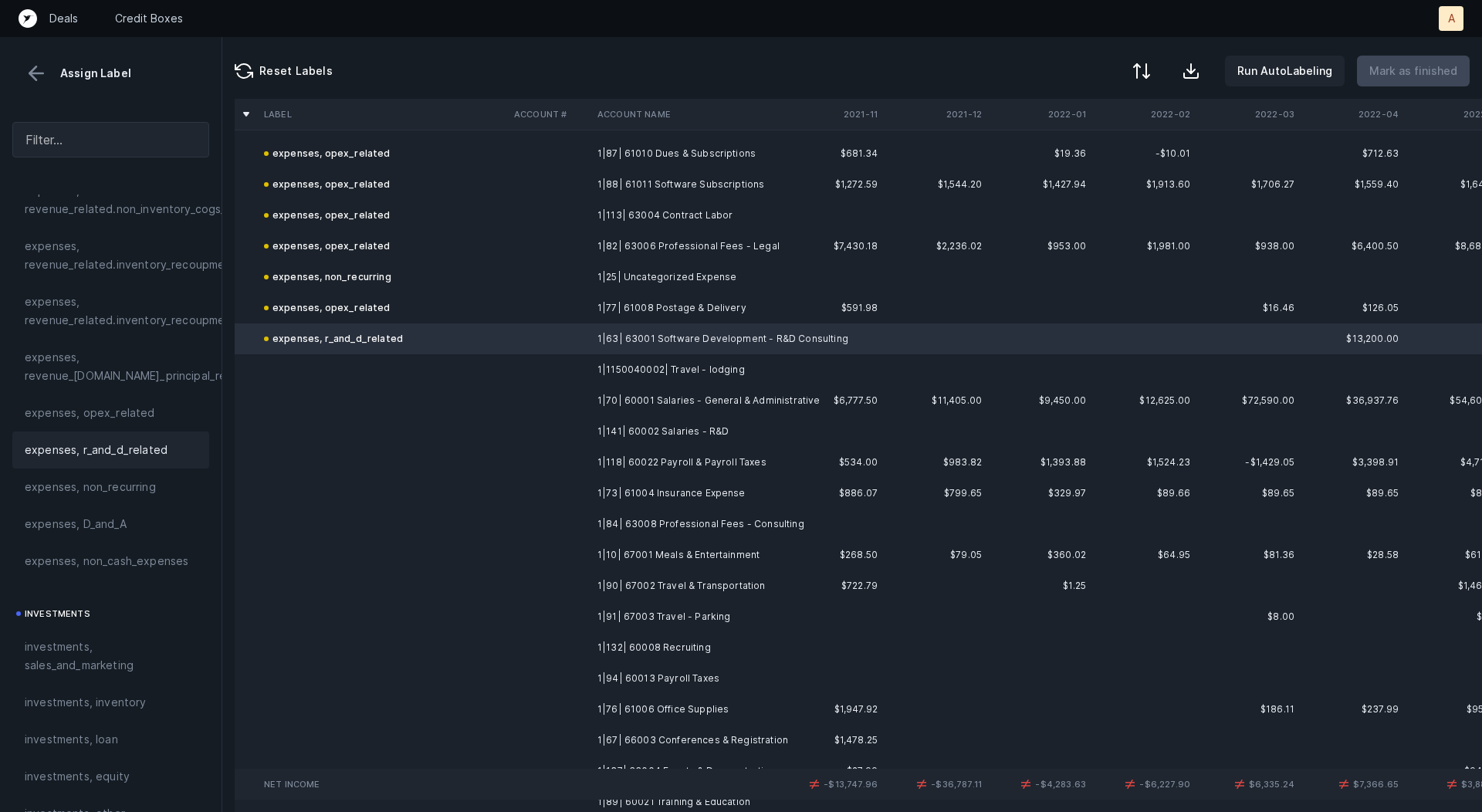
click at [656, 367] on td "1|1150040002| Travel - lodging" at bounding box center [686, 370] width 189 height 30
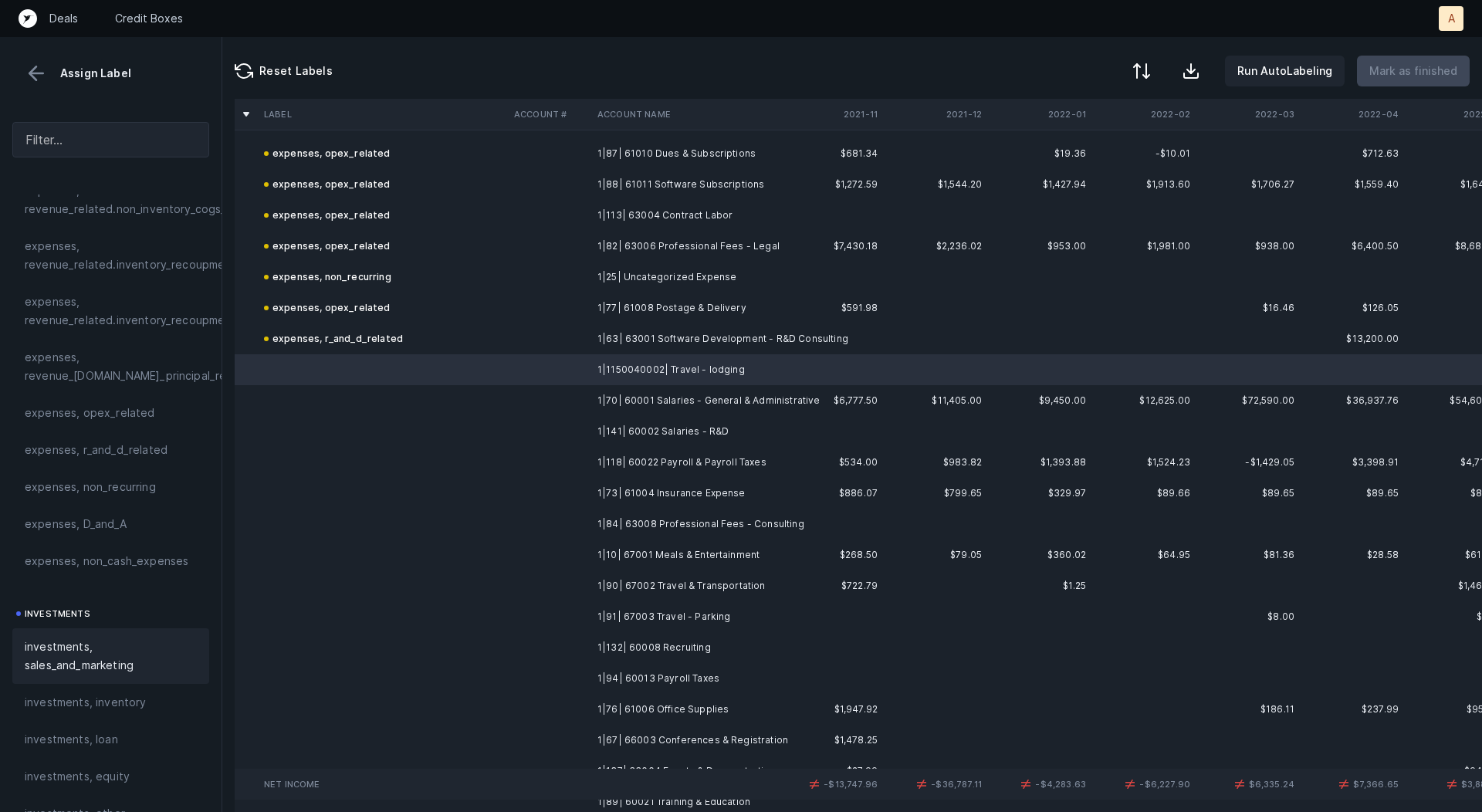
click at [112, 640] on span "investments, sales_and_marketing" at bounding box center [111, 656] width 173 height 37
click at [661, 394] on td "1|70| 60001 Salaries - General & Administrative" at bounding box center [686, 400] width 189 height 30
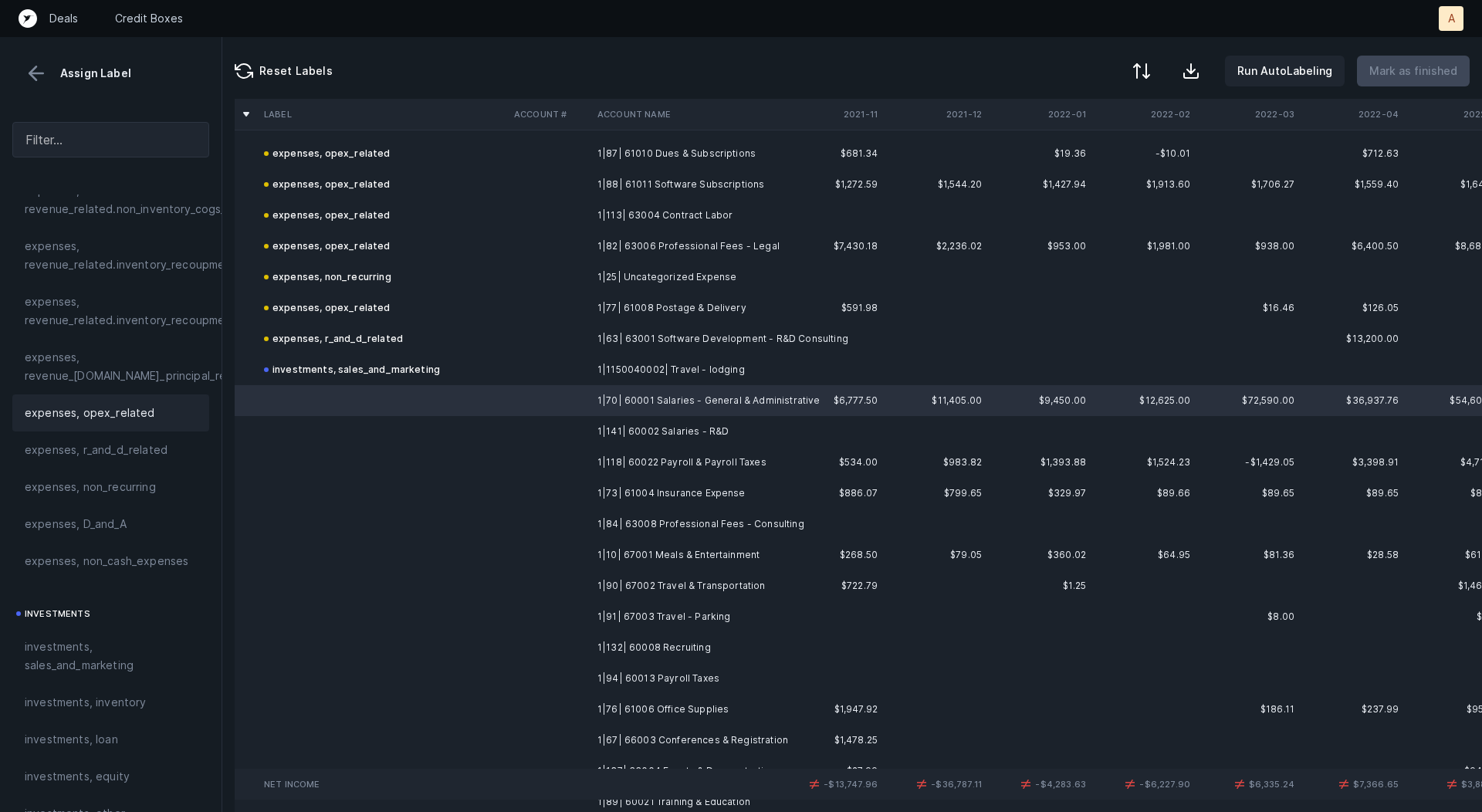
click at [141, 418] on span "expenses, opex_related" at bounding box center [90, 413] width 131 height 18
click at [538, 431] on td at bounding box center [549, 432] width 83 height 30
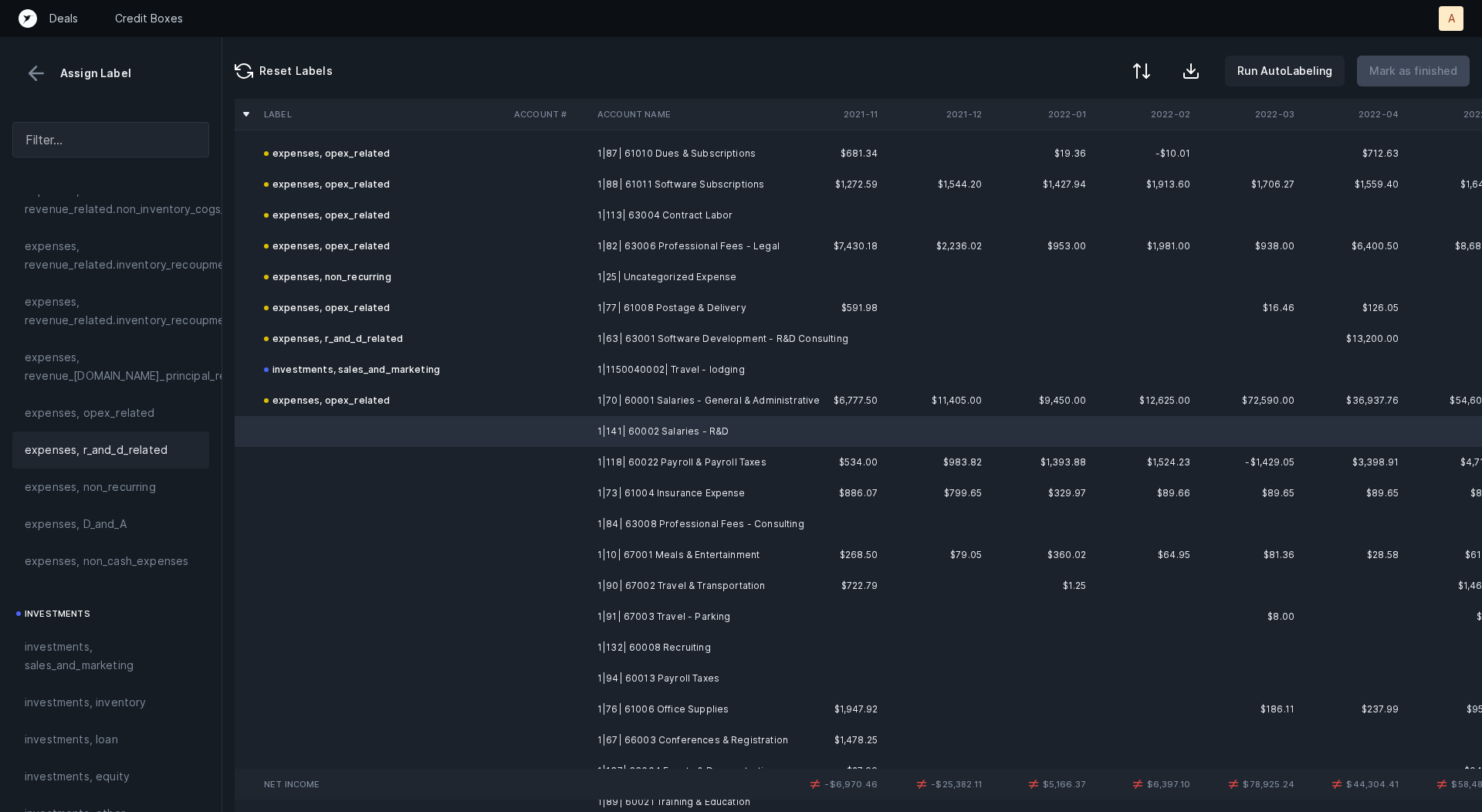
click at [181, 458] on div "expenses, r_and_d_related" at bounding box center [111, 450] width 197 height 37
click at [635, 461] on td "1|118| 60022 Payroll & Payroll Taxes" at bounding box center [686, 462] width 189 height 30
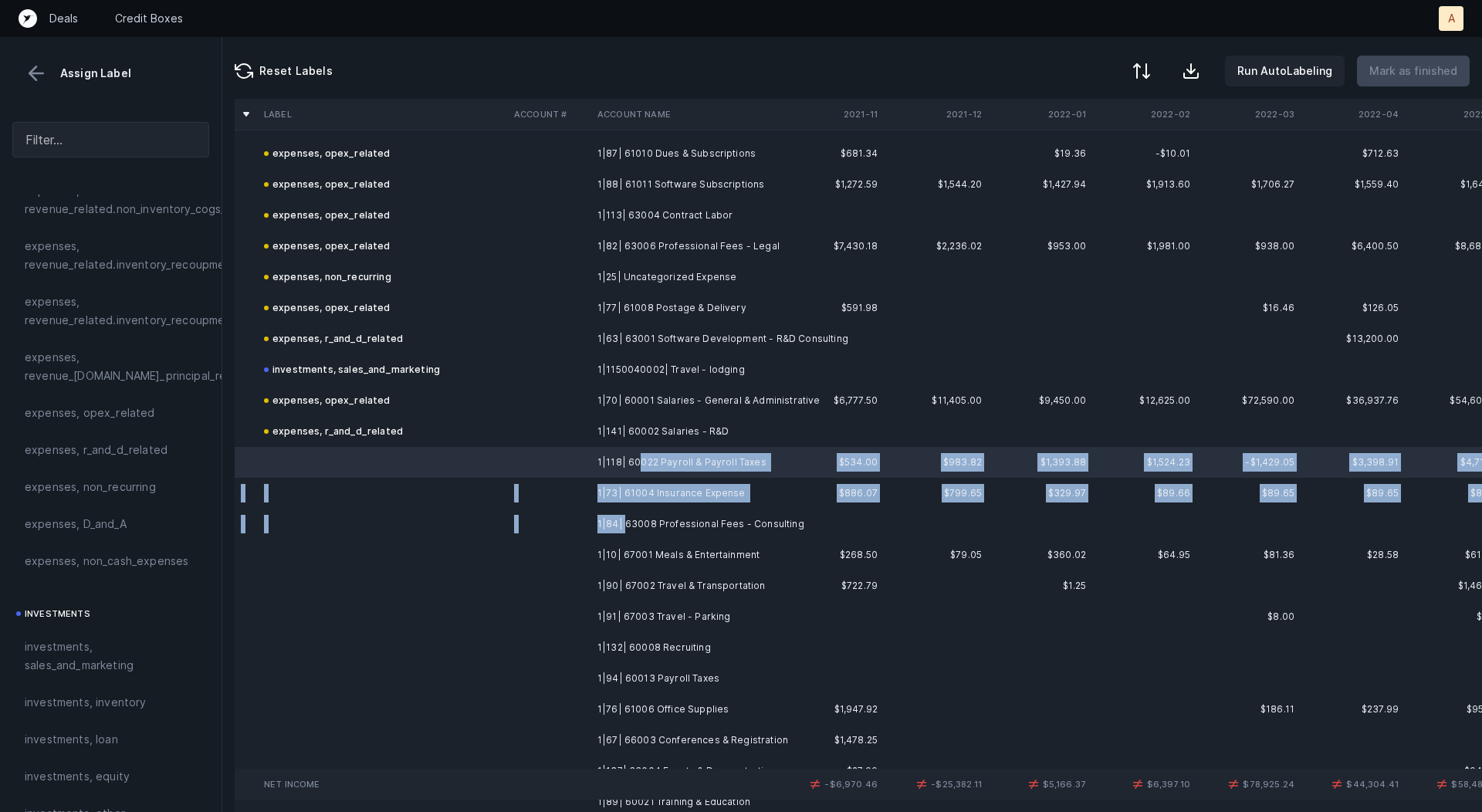
click at [624, 519] on td "1|84| 63008 Professional Fees - Consulting" at bounding box center [686, 524] width 189 height 30
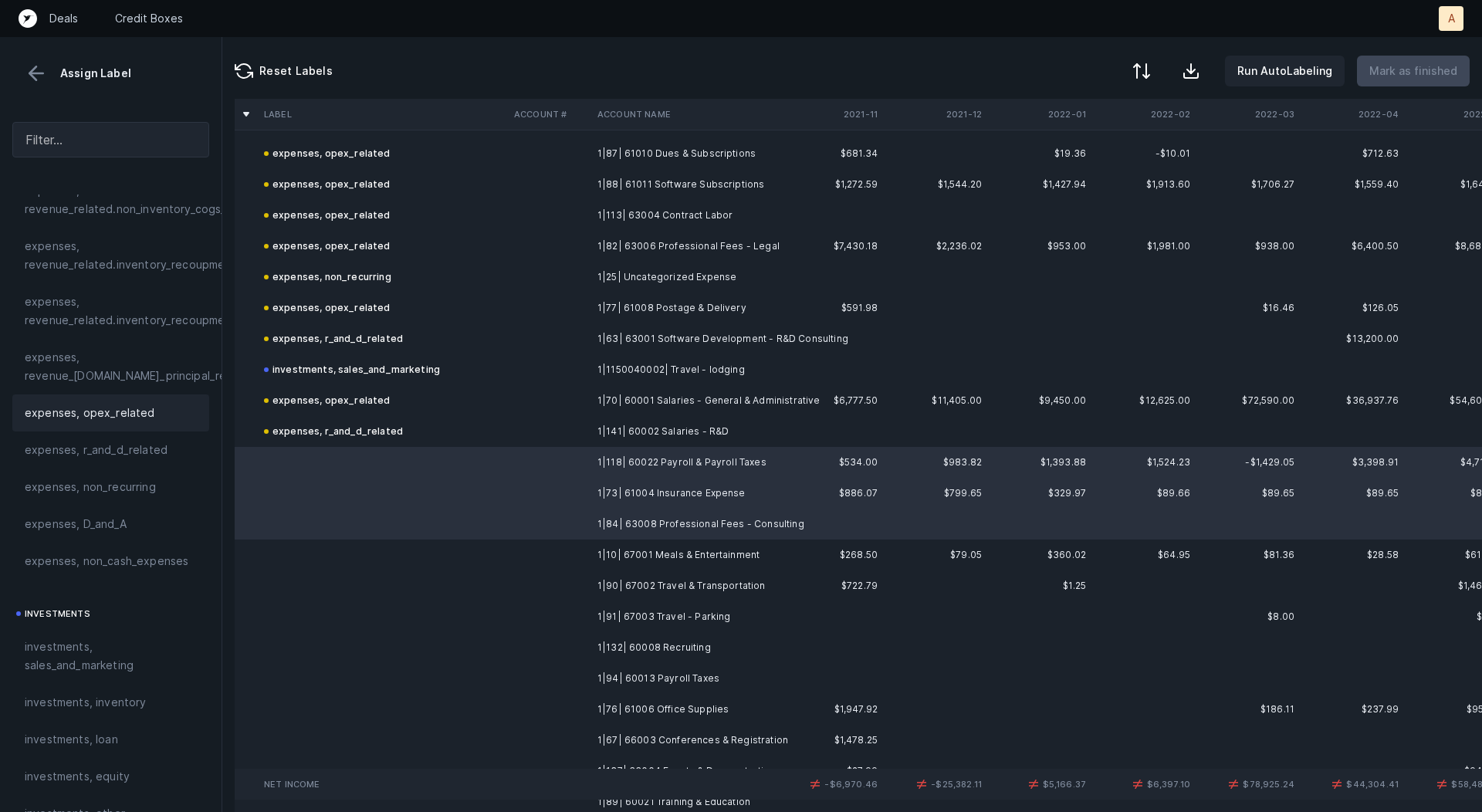
click at [100, 397] on div "expenses, opex_related" at bounding box center [111, 413] width 197 height 37
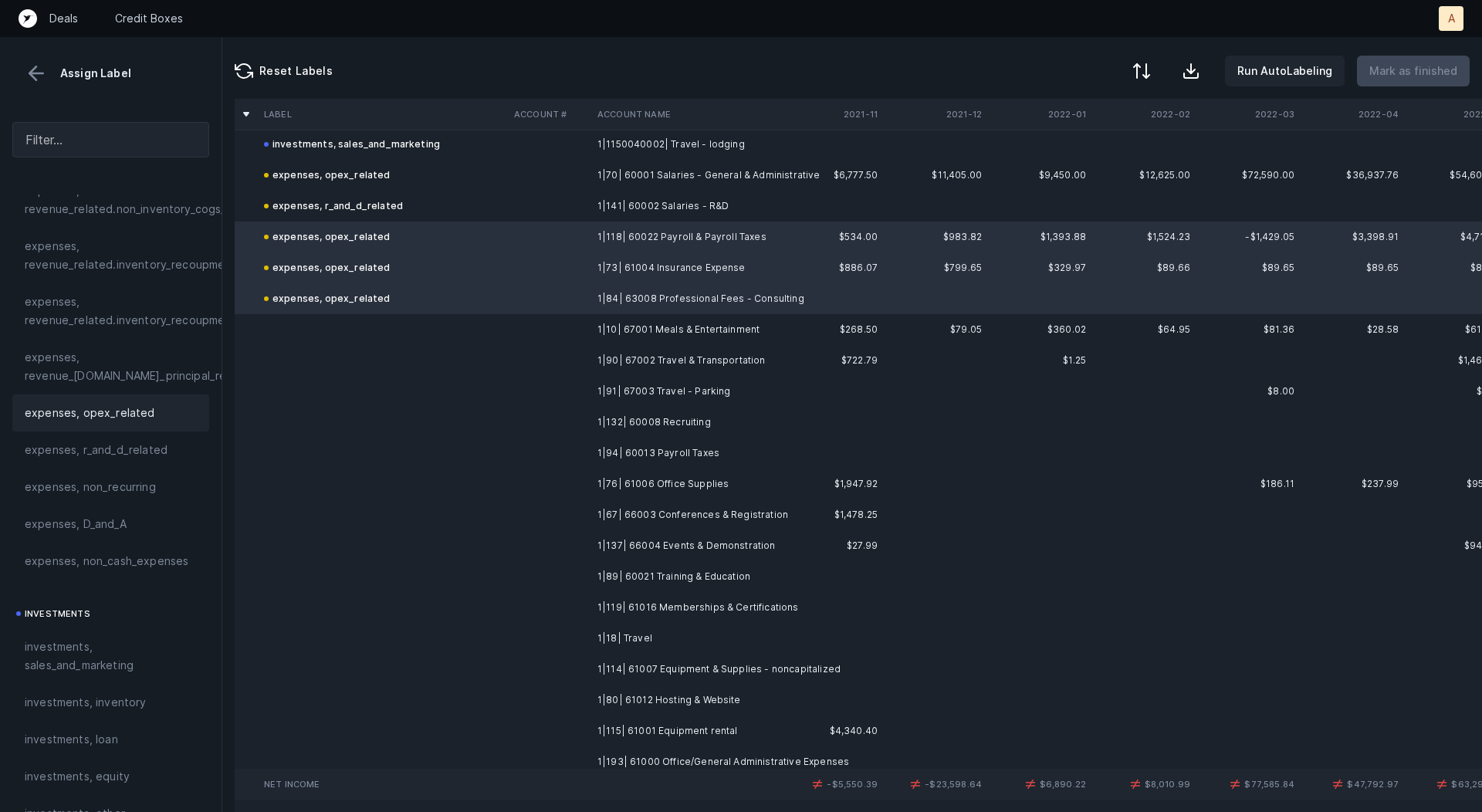
scroll to position [1270, 0]
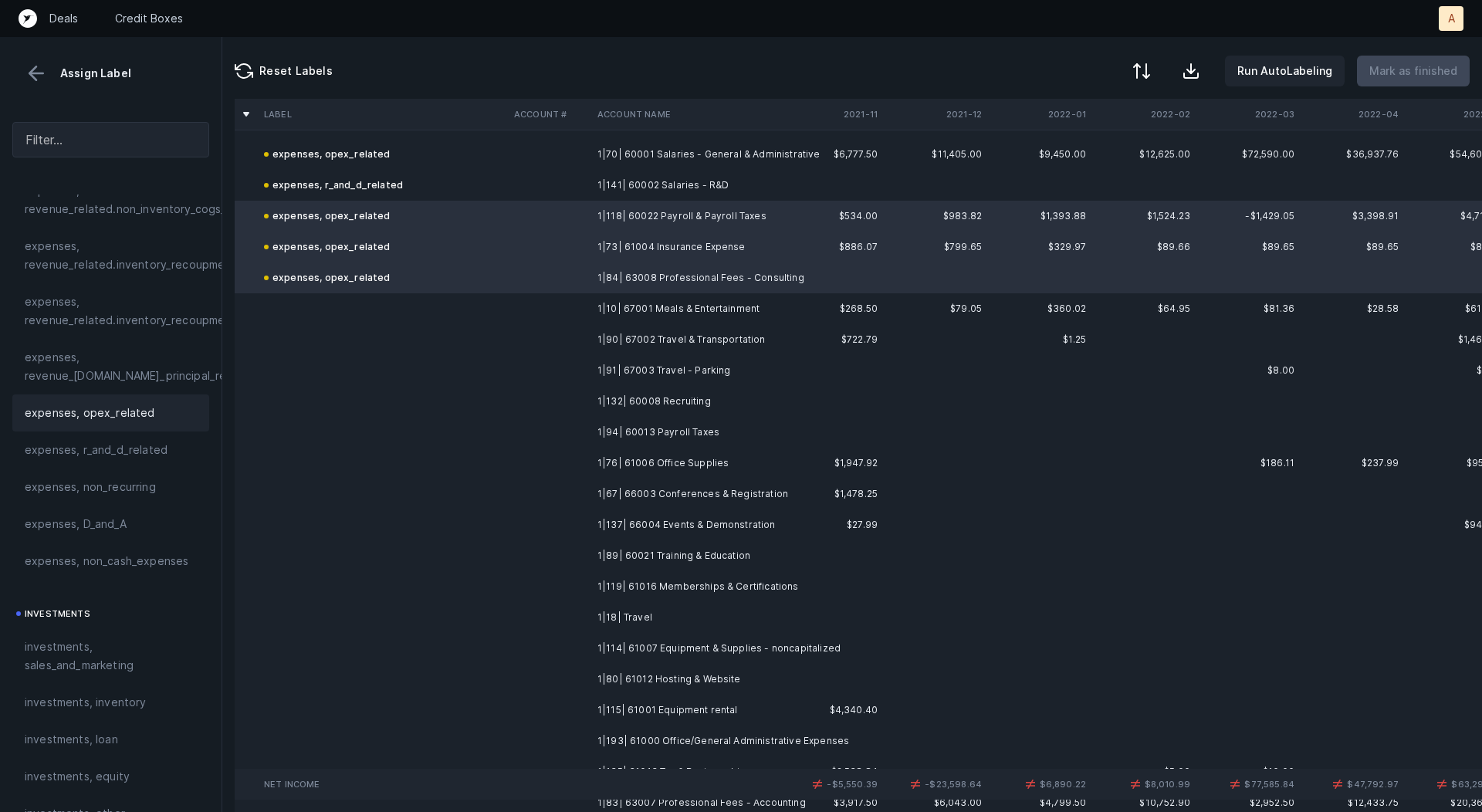
click at [644, 308] on td "1|10| 67001 Meals & Entertainment" at bounding box center [686, 309] width 189 height 30
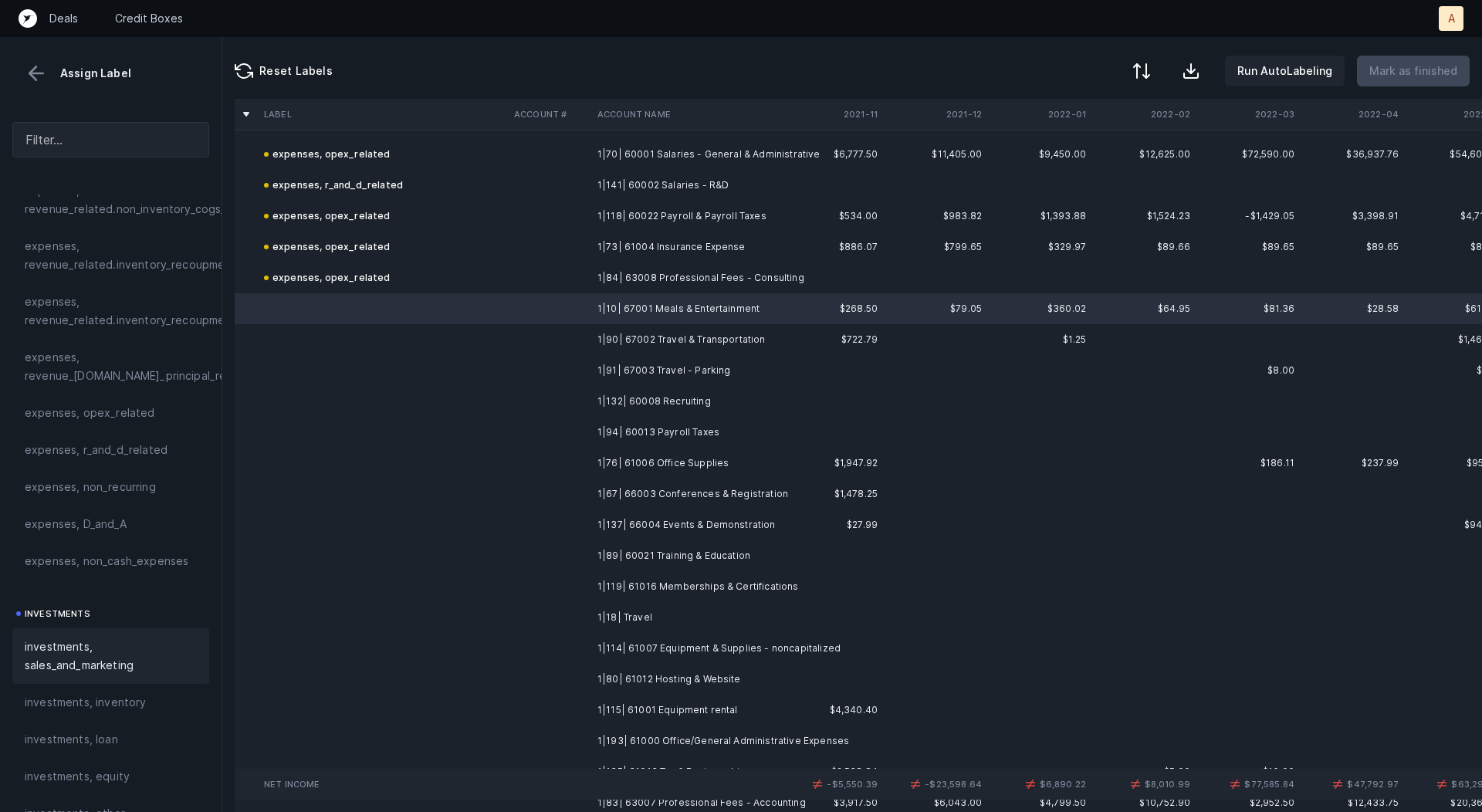
click at [79, 641] on span "investments, sales_and_marketing" at bounding box center [111, 656] width 173 height 37
click at [626, 335] on td "1|90| 67002 Travel & Transportation" at bounding box center [686, 339] width 189 height 30
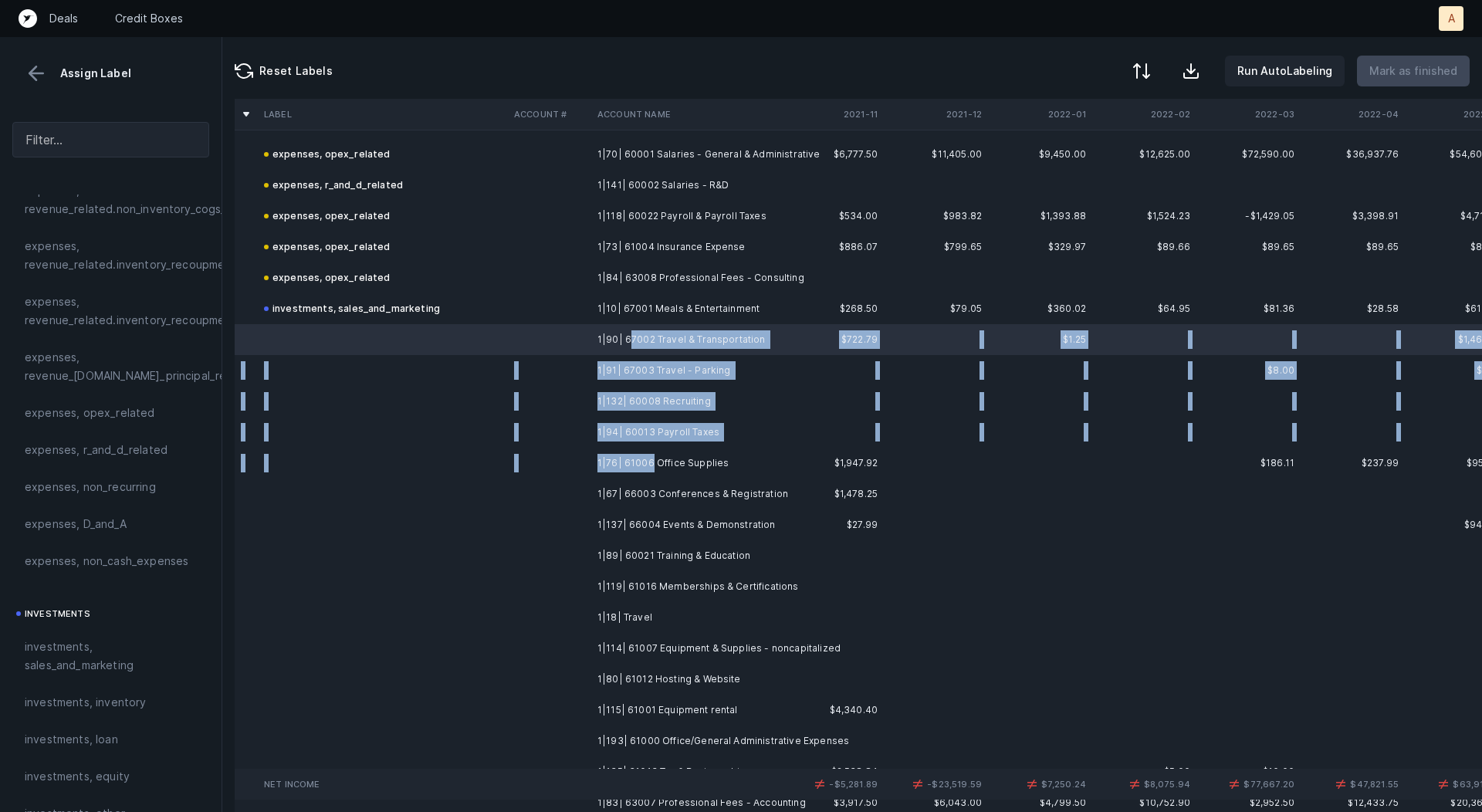
click at [650, 463] on td "1|76| 61006 Office Supplies" at bounding box center [686, 463] width 189 height 30
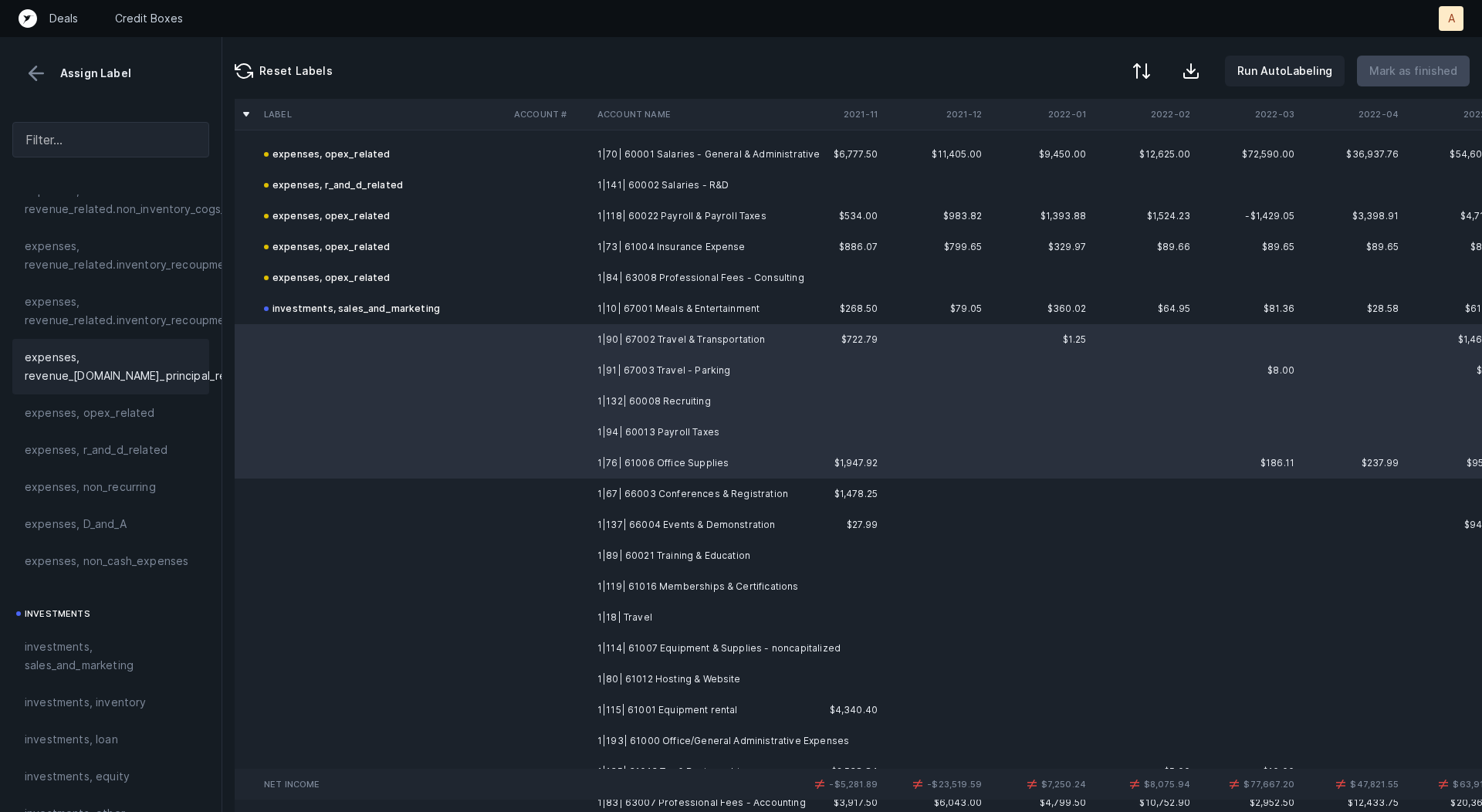
click at [132, 392] on div "expenses, revenue_[DOMAIN_NAME]_principal_recoupment" at bounding box center [111, 367] width 197 height 55
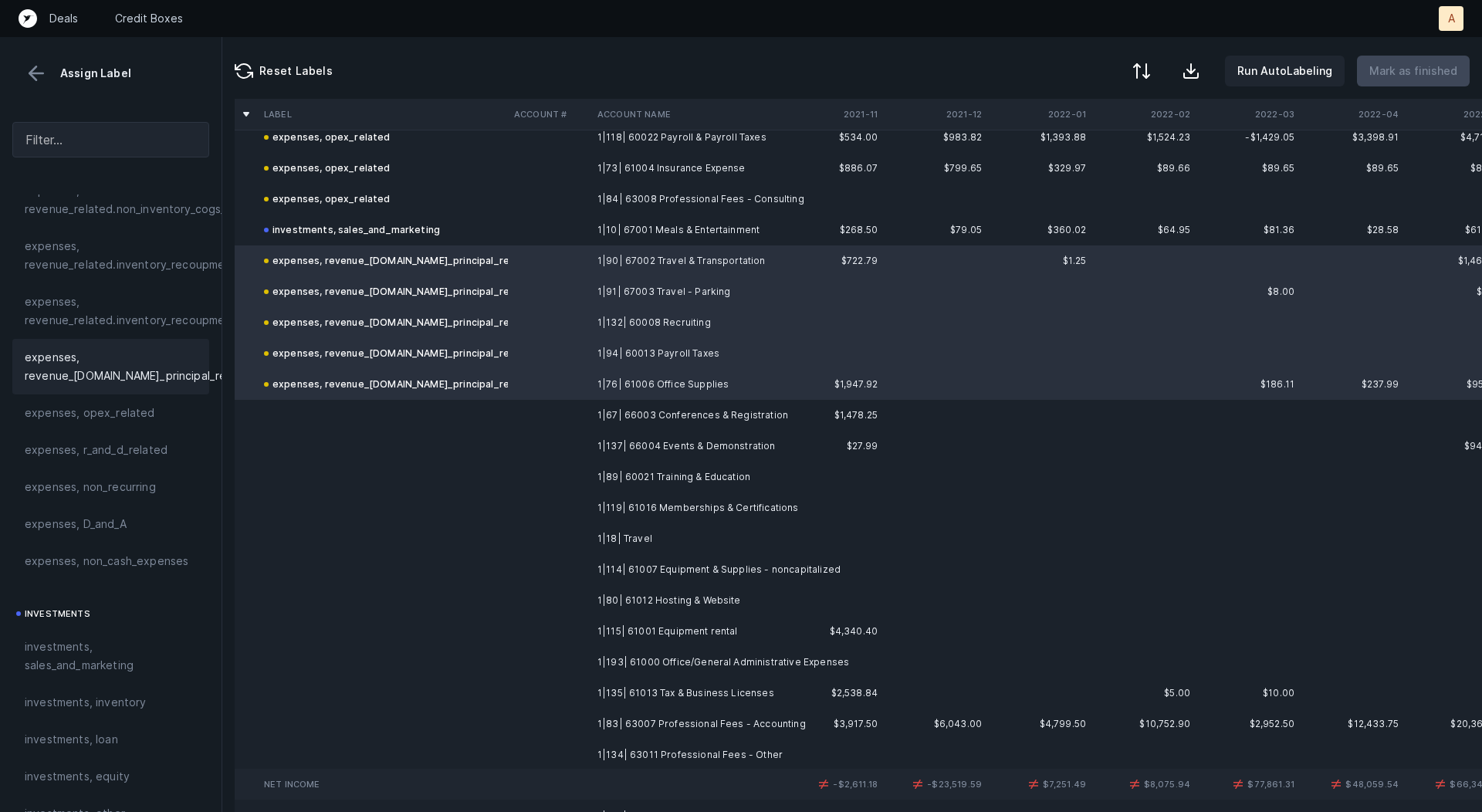
scroll to position [1383, 0]
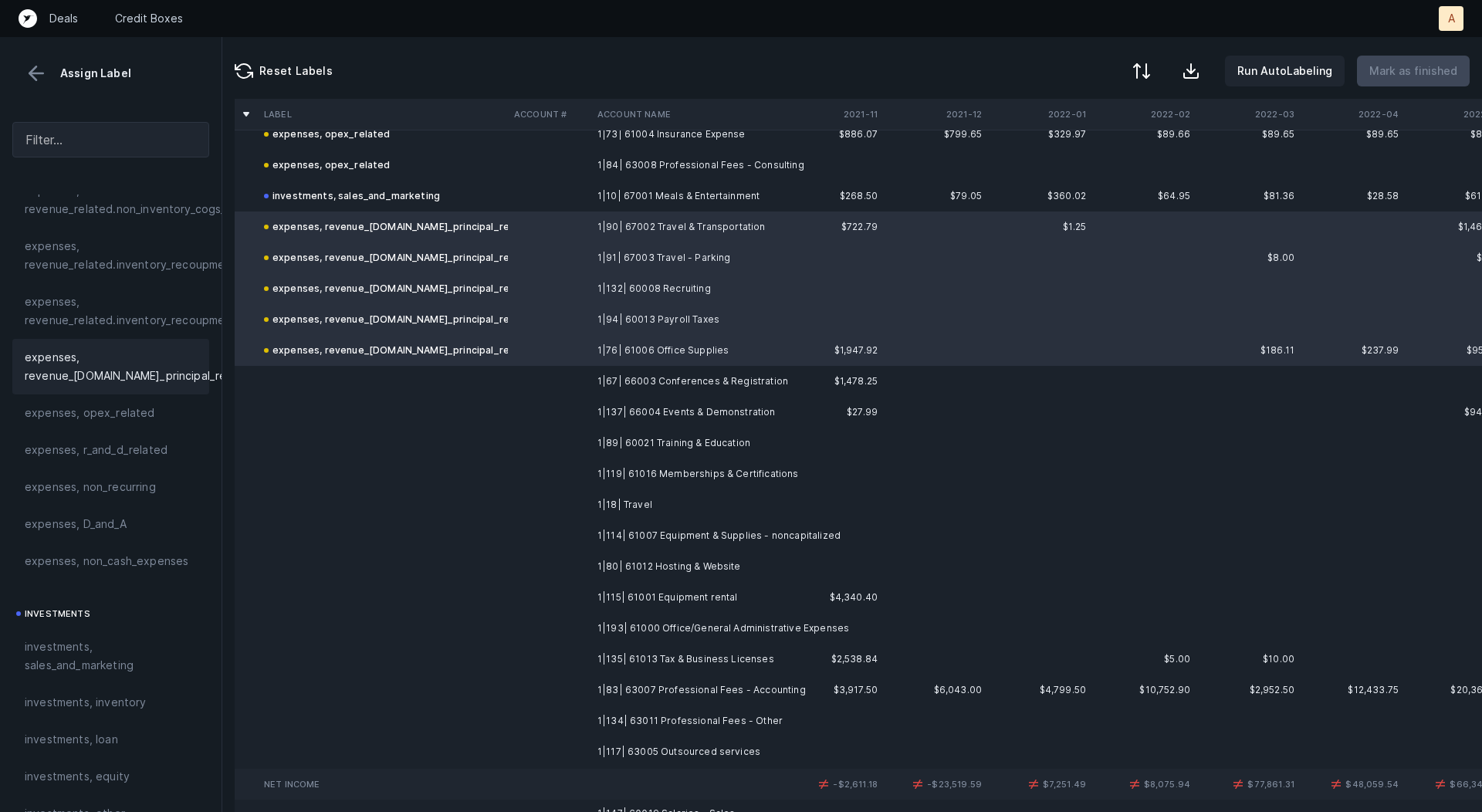
click at [592, 390] on td "1|67| 66003 Conferences & Registration" at bounding box center [686, 381] width 189 height 30
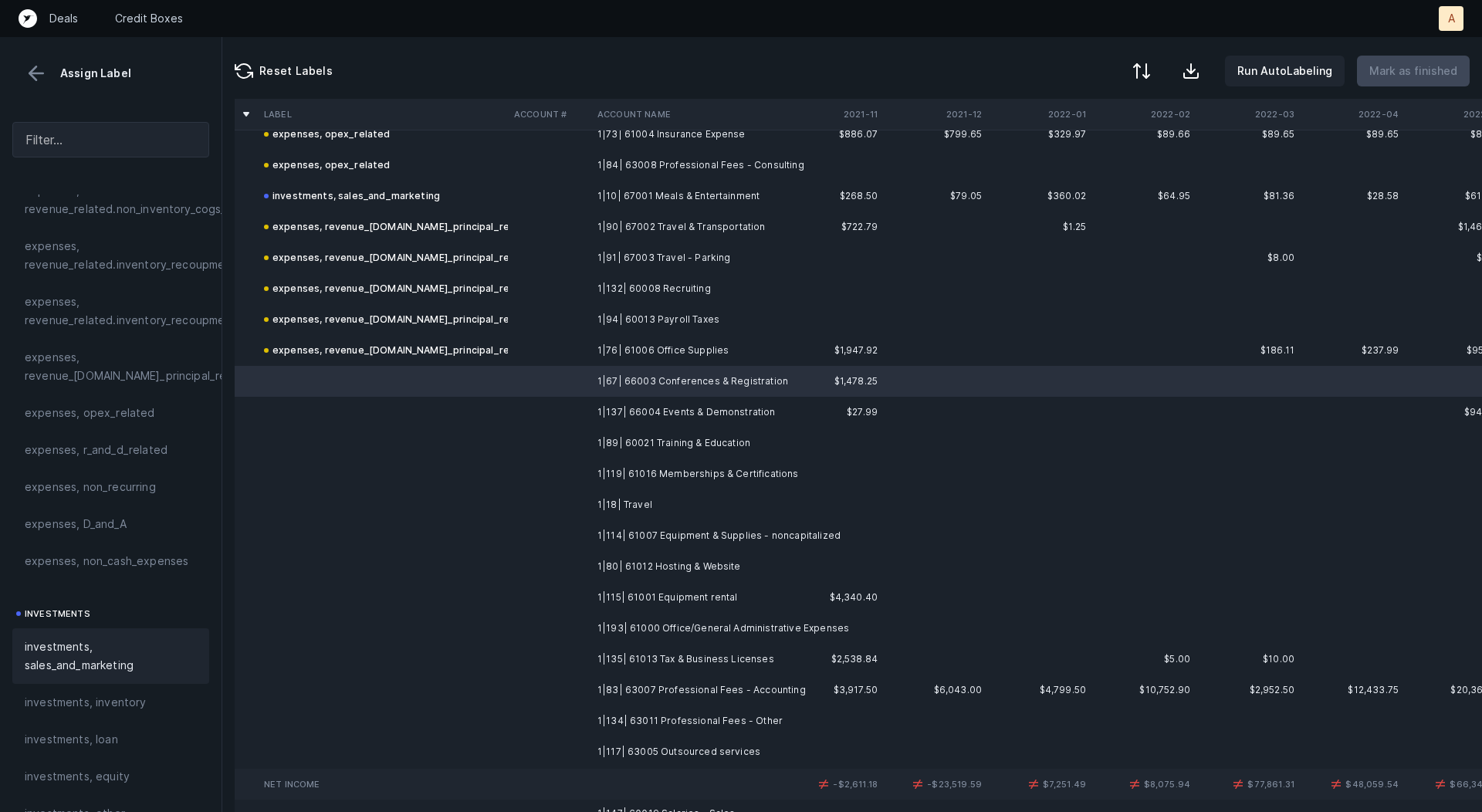
click at [110, 647] on span "investments, sales_and_marketing" at bounding box center [111, 656] width 173 height 37
click at [659, 412] on td "1|137| 66004 Events & Demonstration" at bounding box center [686, 412] width 189 height 30
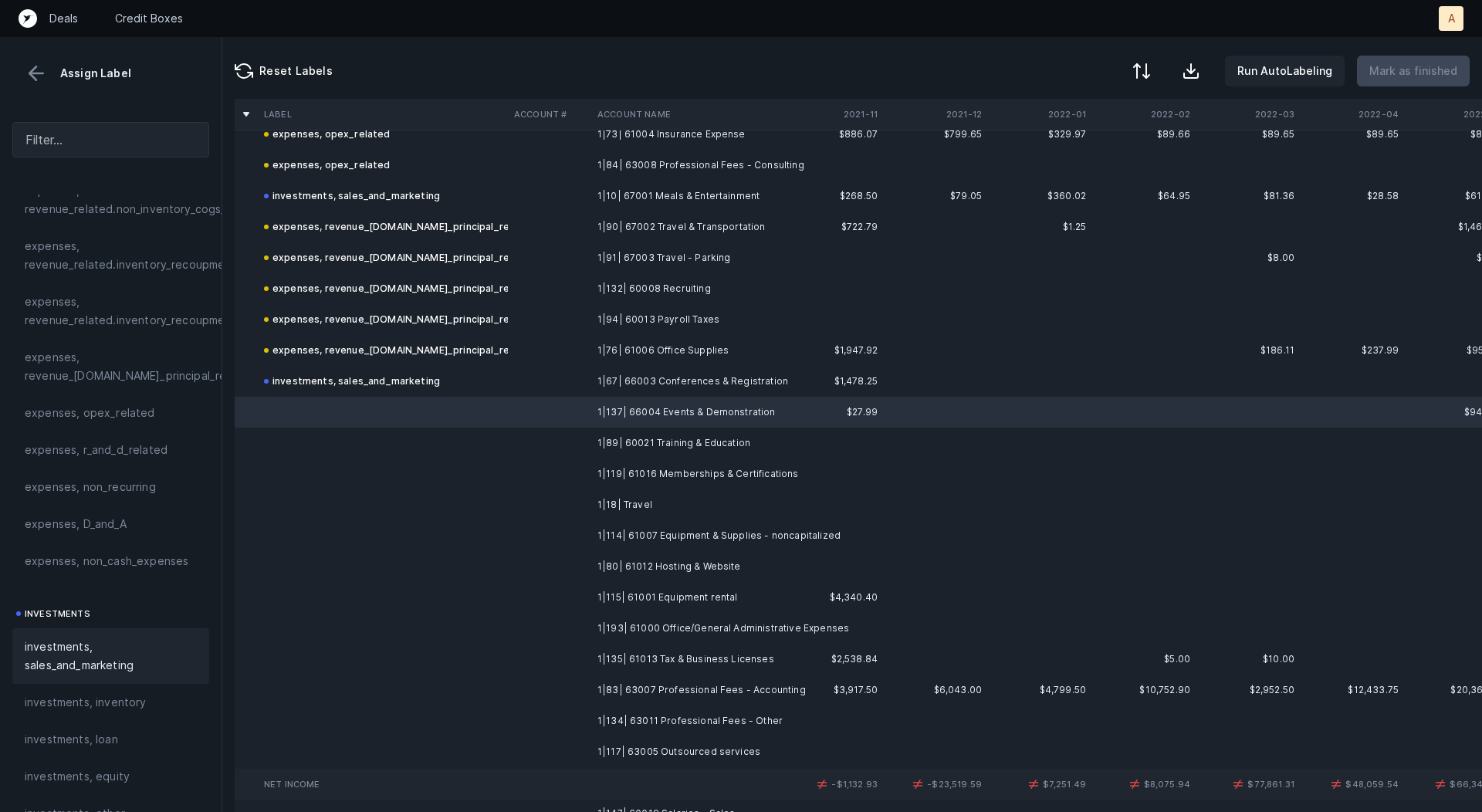
click at [77, 638] on span "investments, sales_and_marketing" at bounding box center [111, 656] width 173 height 37
click at [576, 433] on td at bounding box center [549, 443] width 83 height 30
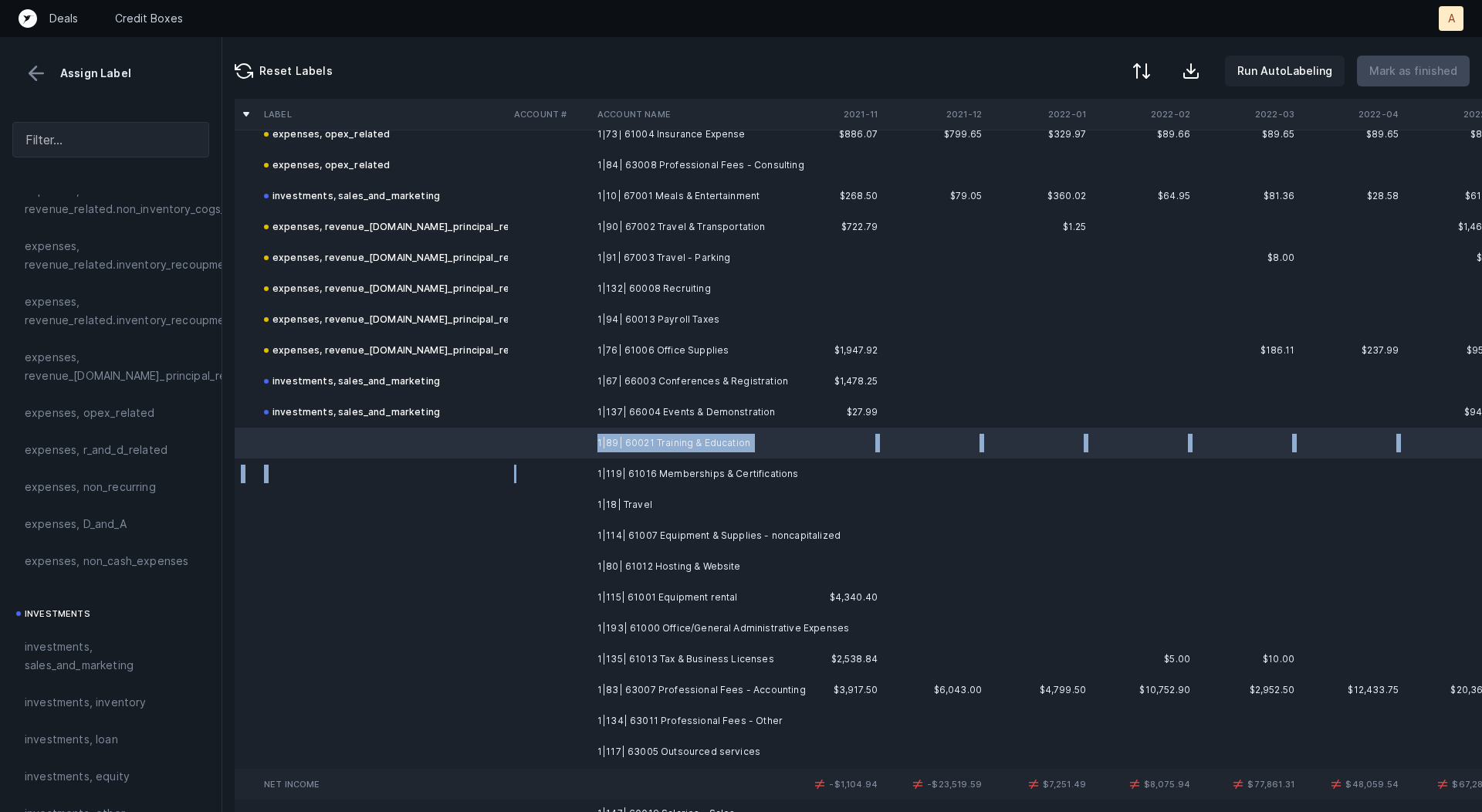
click at [578, 477] on td at bounding box center [549, 474] width 83 height 30
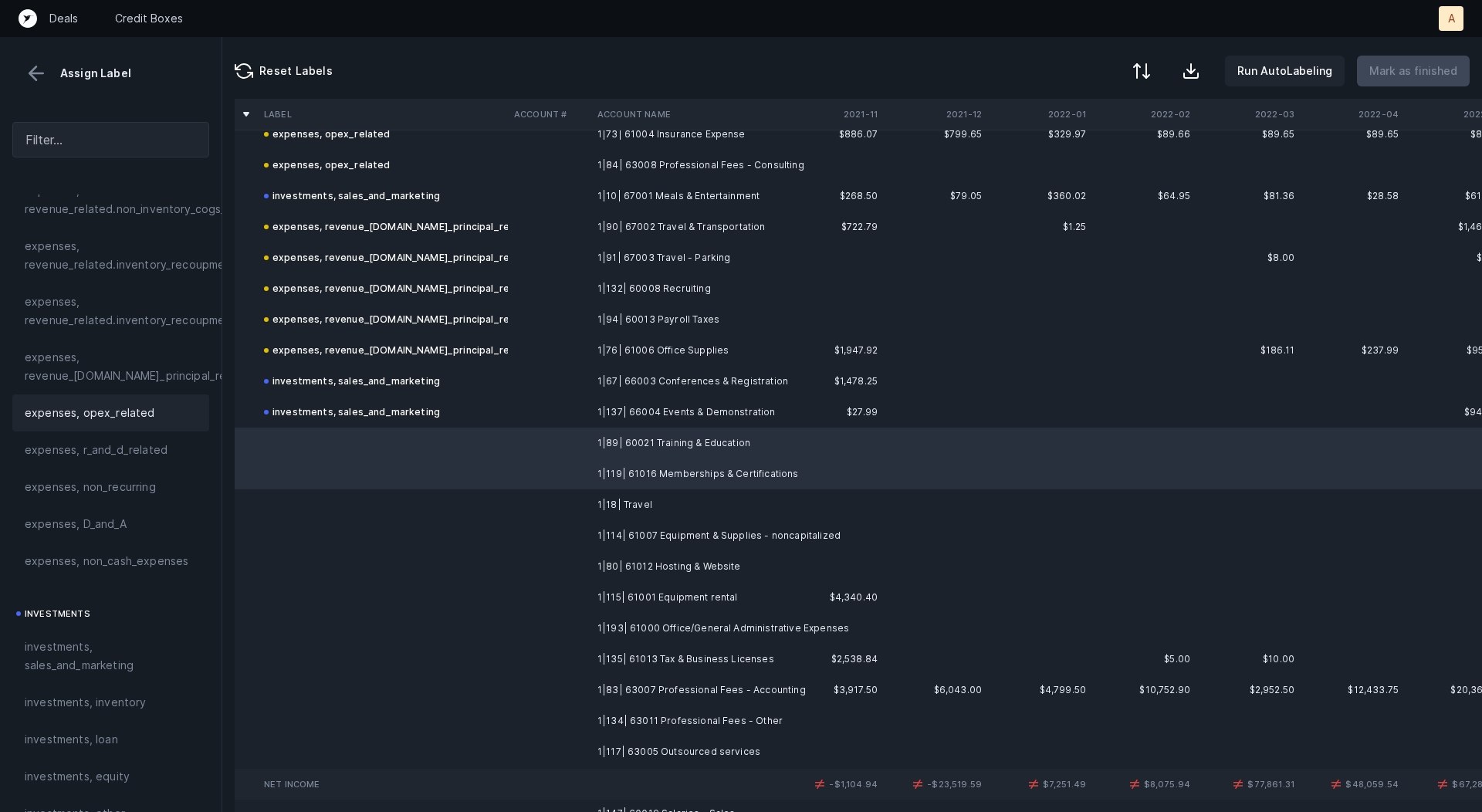
click at [138, 417] on span "expenses, opex_related" at bounding box center [90, 413] width 131 height 18
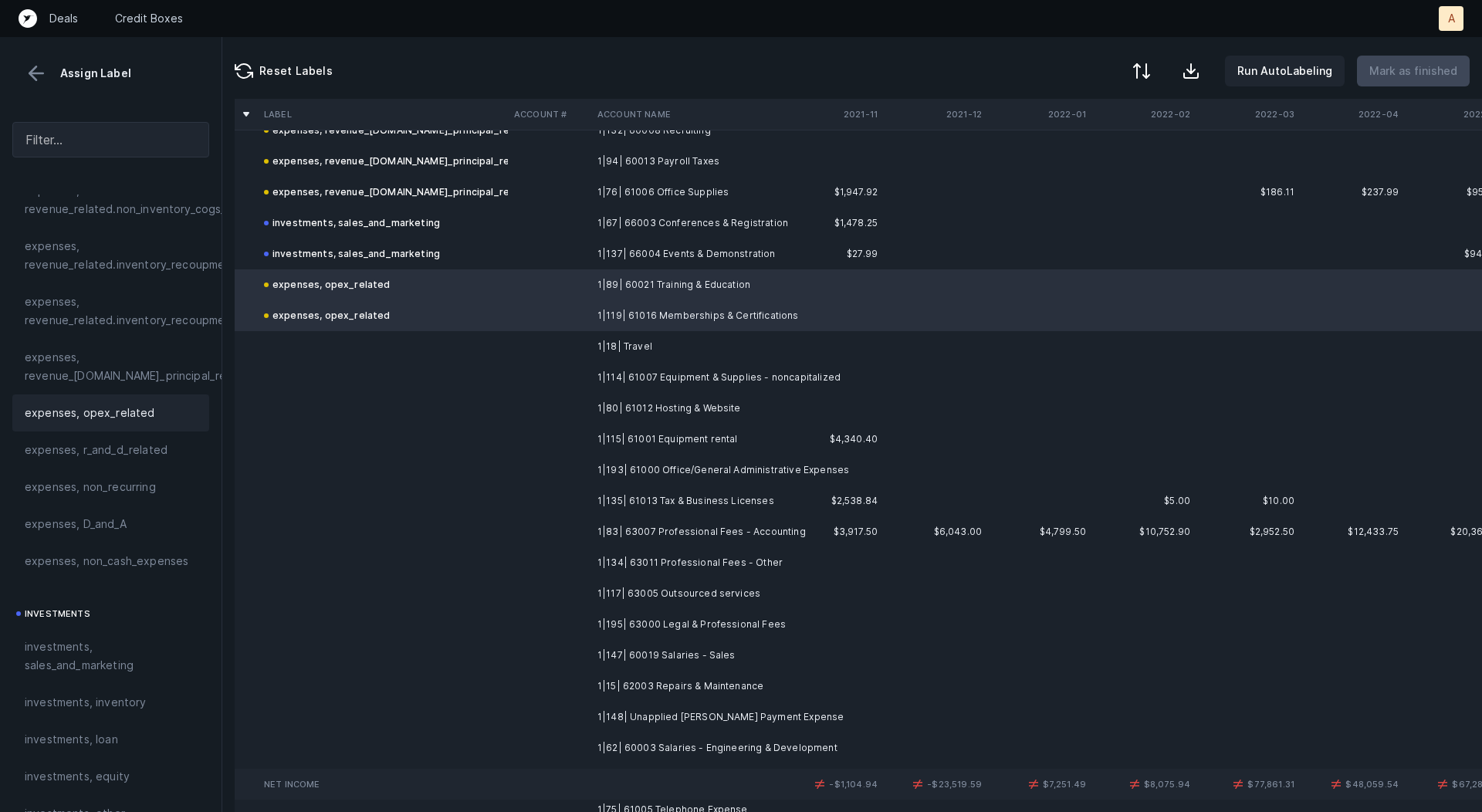
scroll to position [1561, 0]
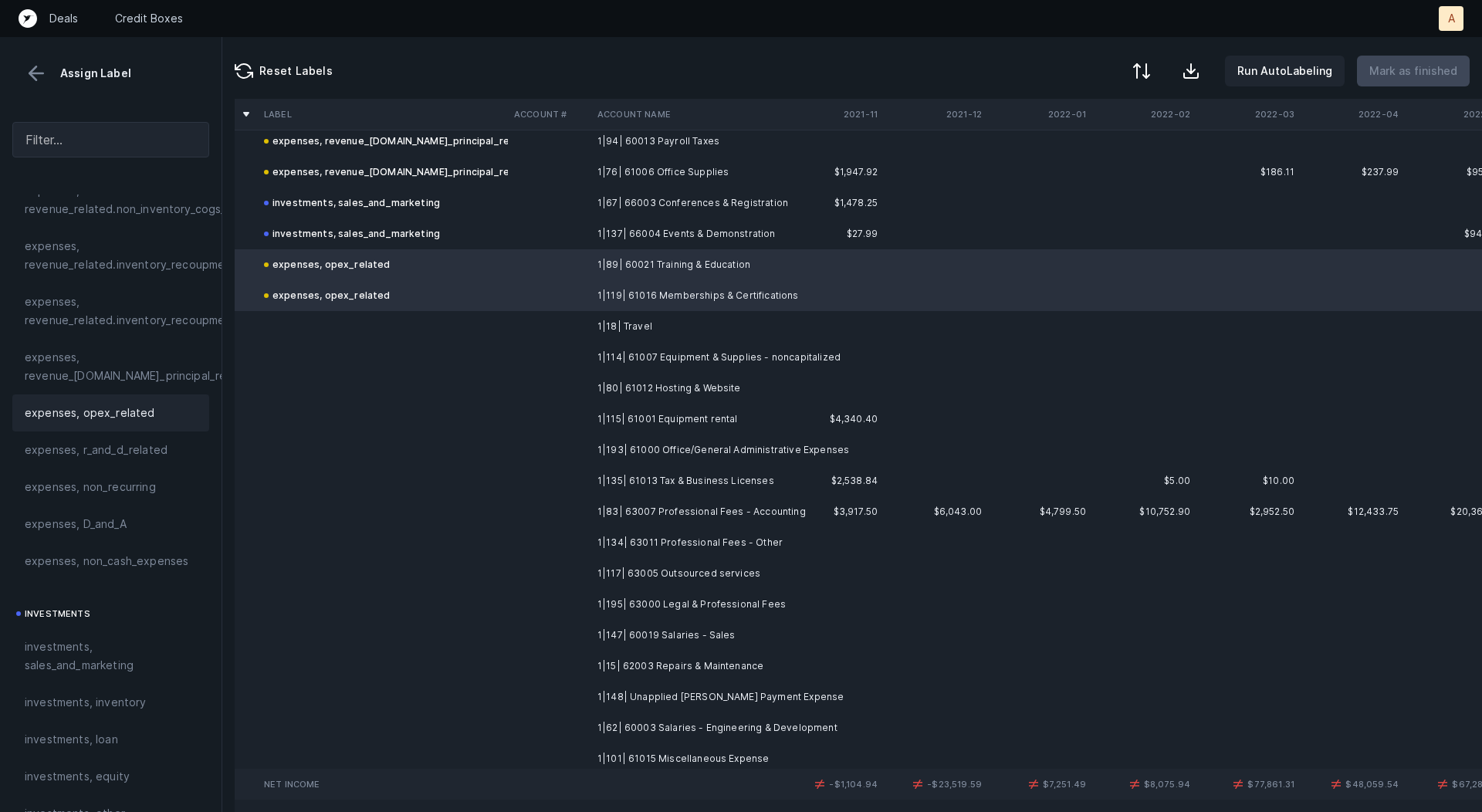
click at [583, 330] on td at bounding box center [549, 326] width 83 height 30
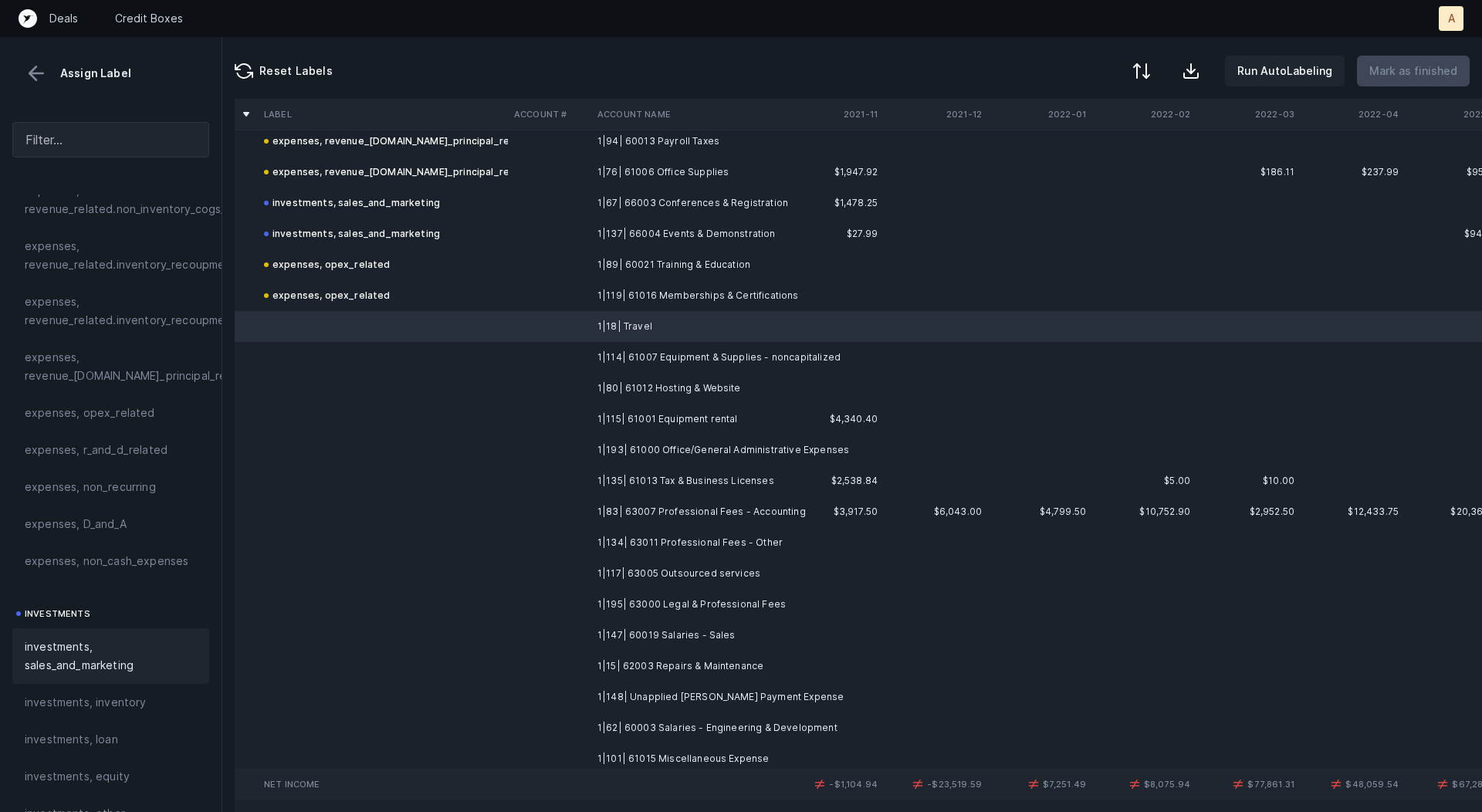
click at [137, 648] on span "investments, sales_and_marketing" at bounding box center [111, 656] width 173 height 37
click at [619, 346] on td "1|114| 61007 Equipment & Supplies - noncapitalized" at bounding box center [686, 357] width 189 height 30
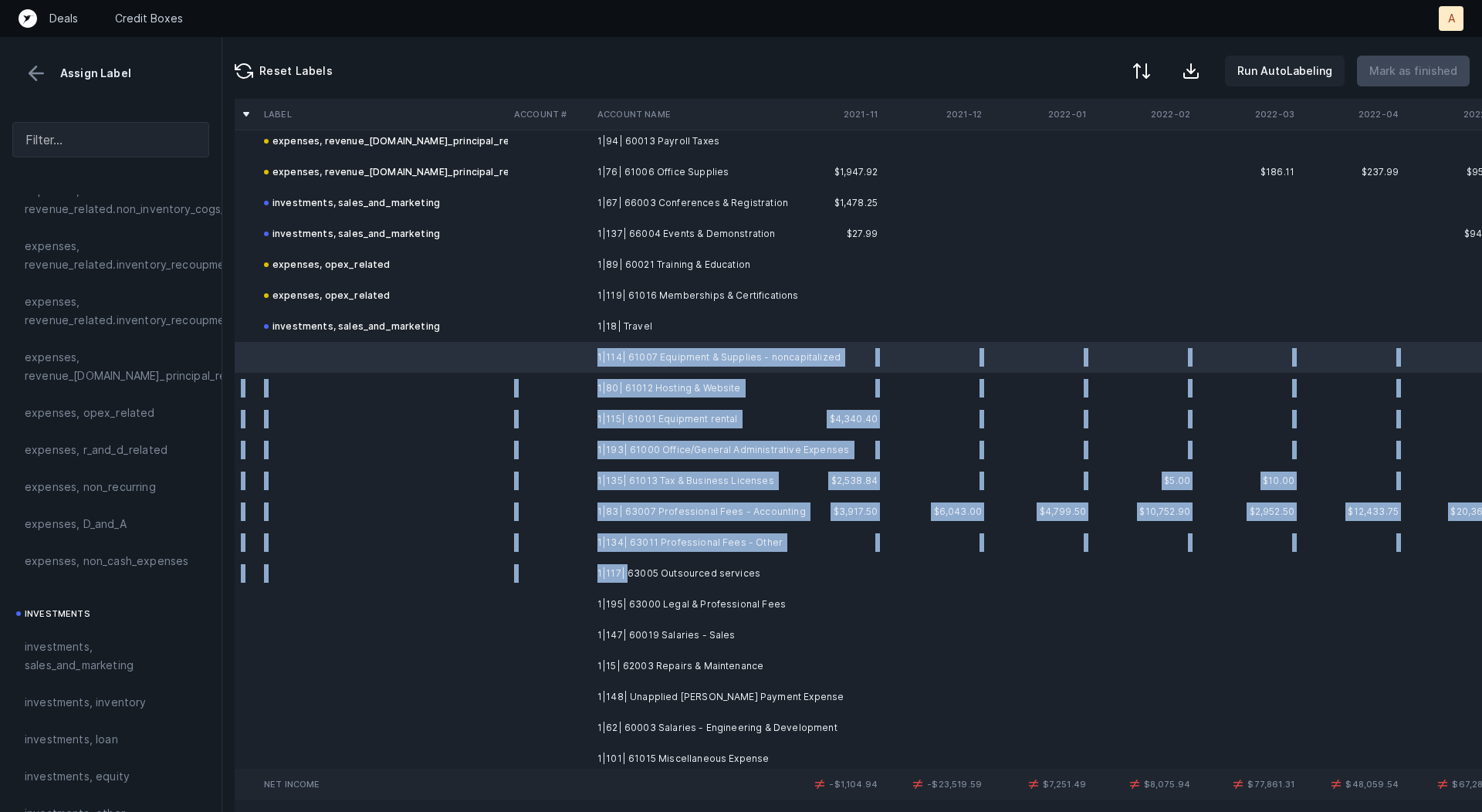
click at [626, 571] on td "1|117| 63005 Outsourced services" at bounding box center [686, 574] width 189 height 30
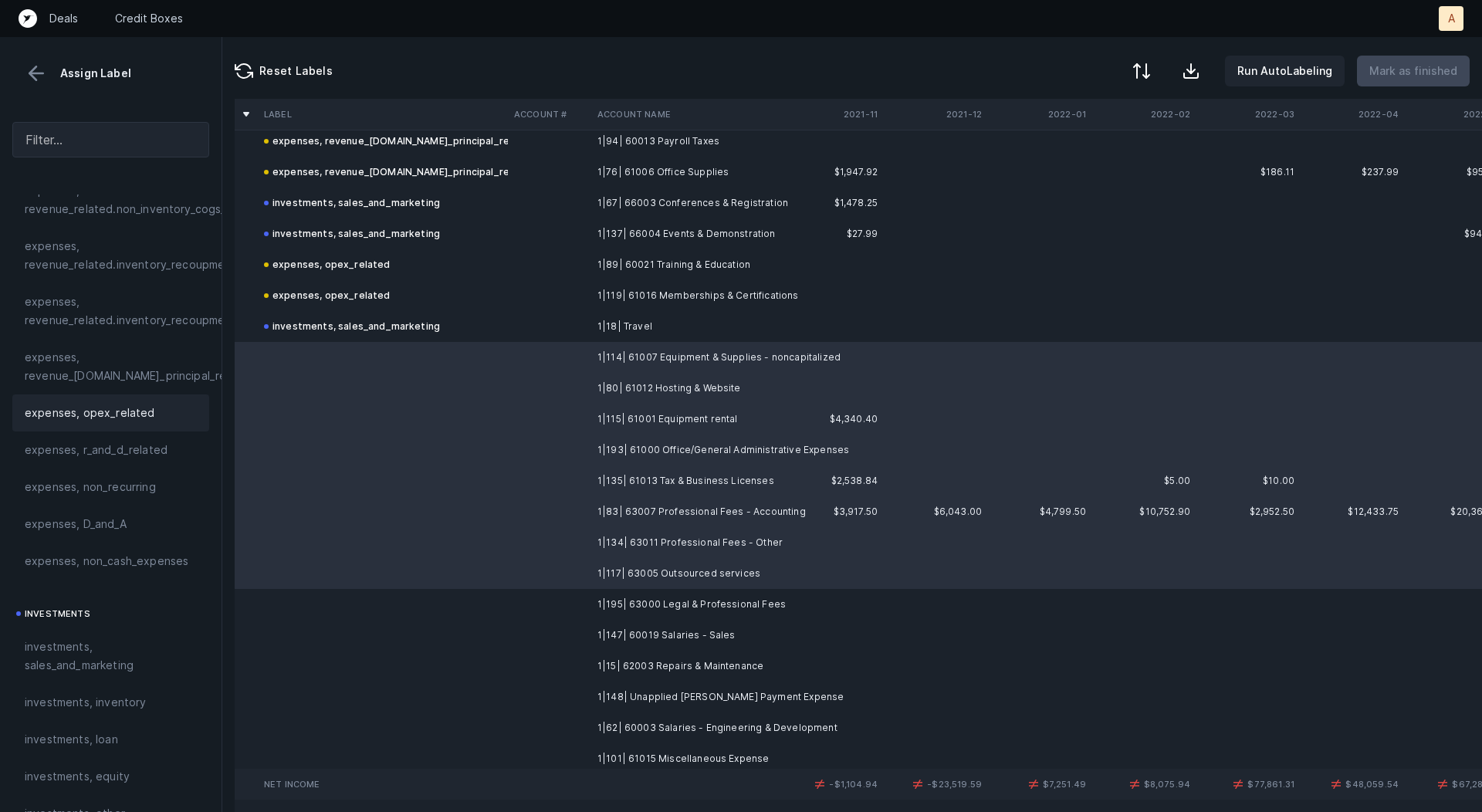
click at [101, 397] on div "expenses, opex_related" at bounding box center [111, 413] width 197 height 37
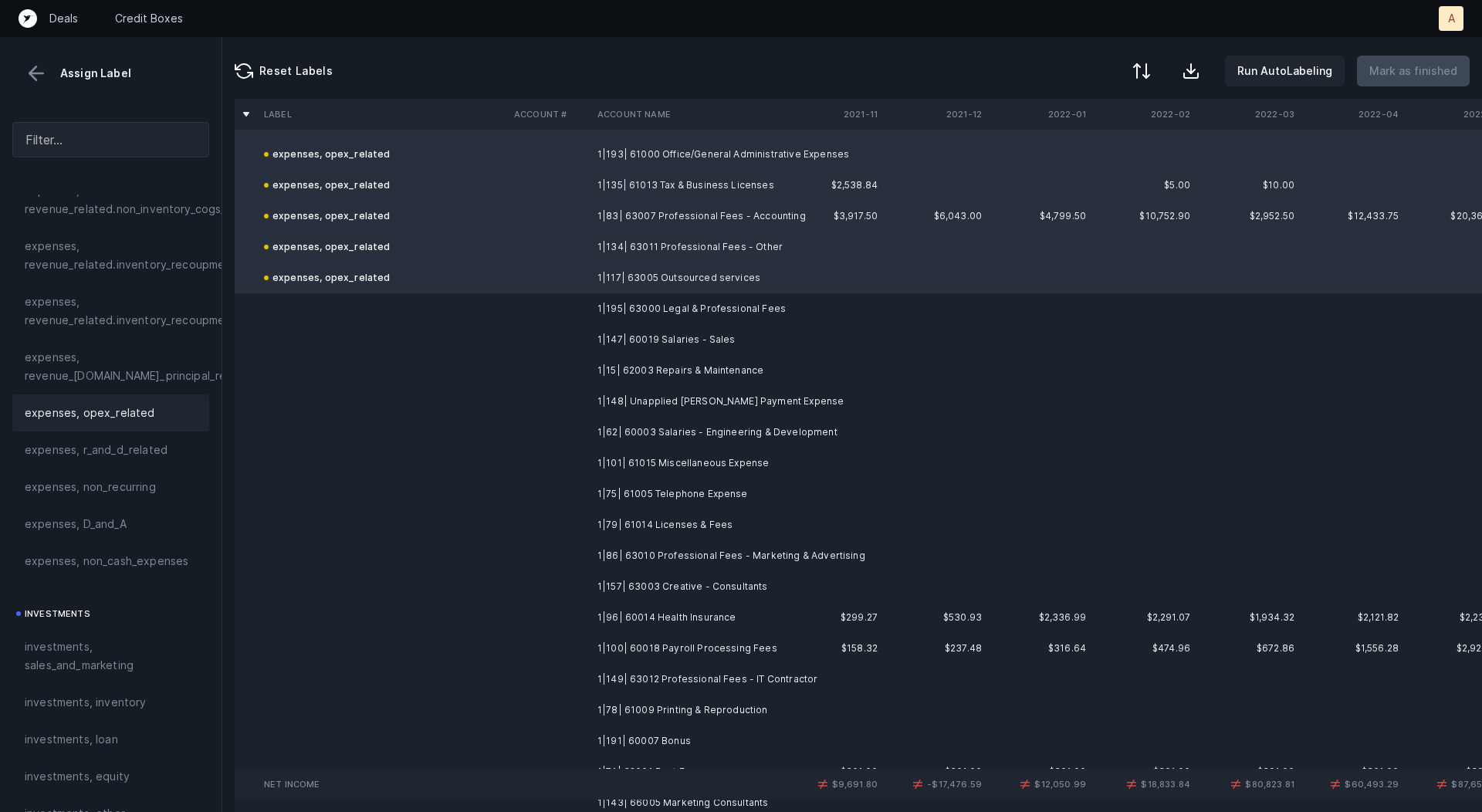
scroll to position [1870, 0]
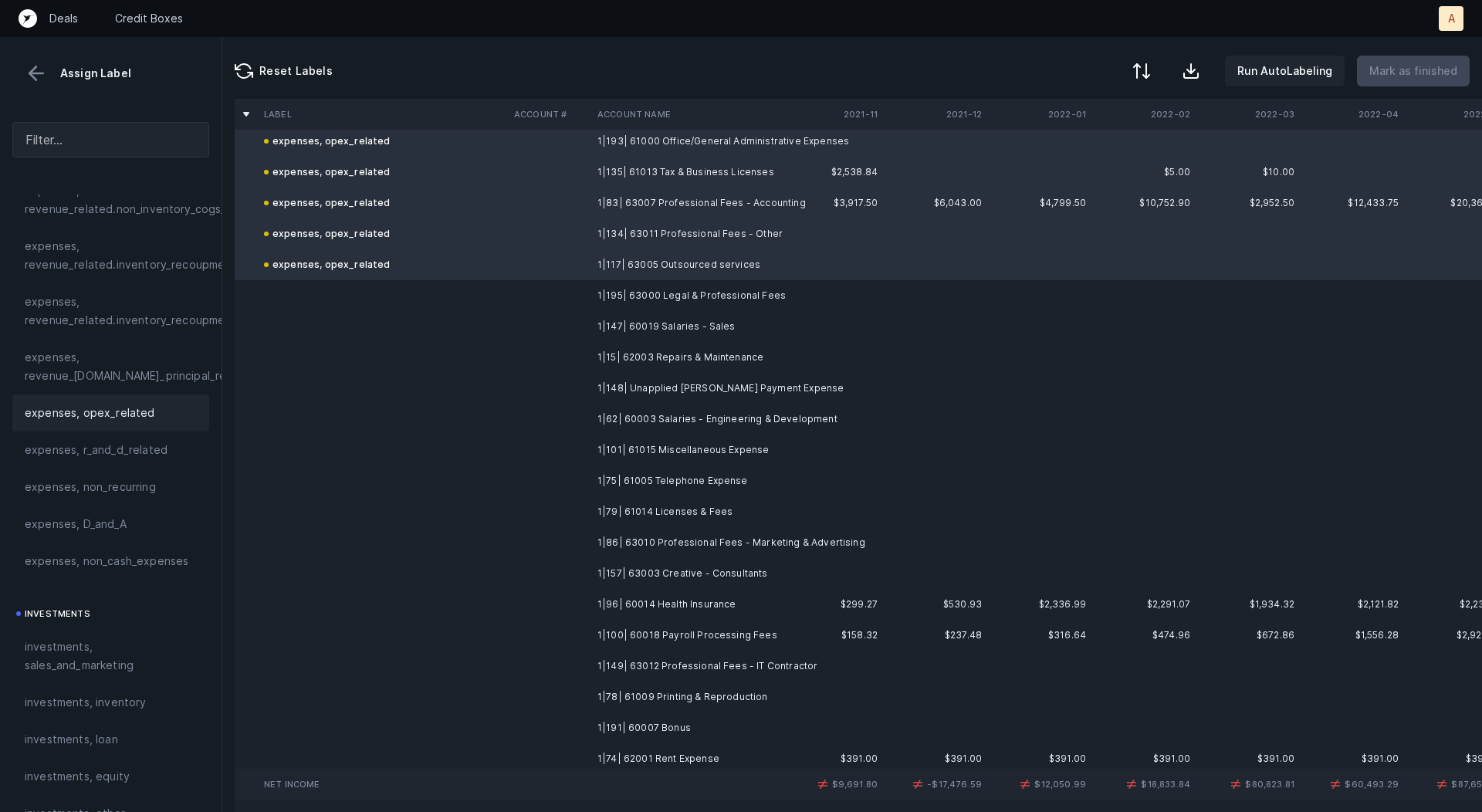
click at [599, 295] on td "1|195| 63000 Legal & Professional Fees" at bounding box center [686, 295] width 189 height 30
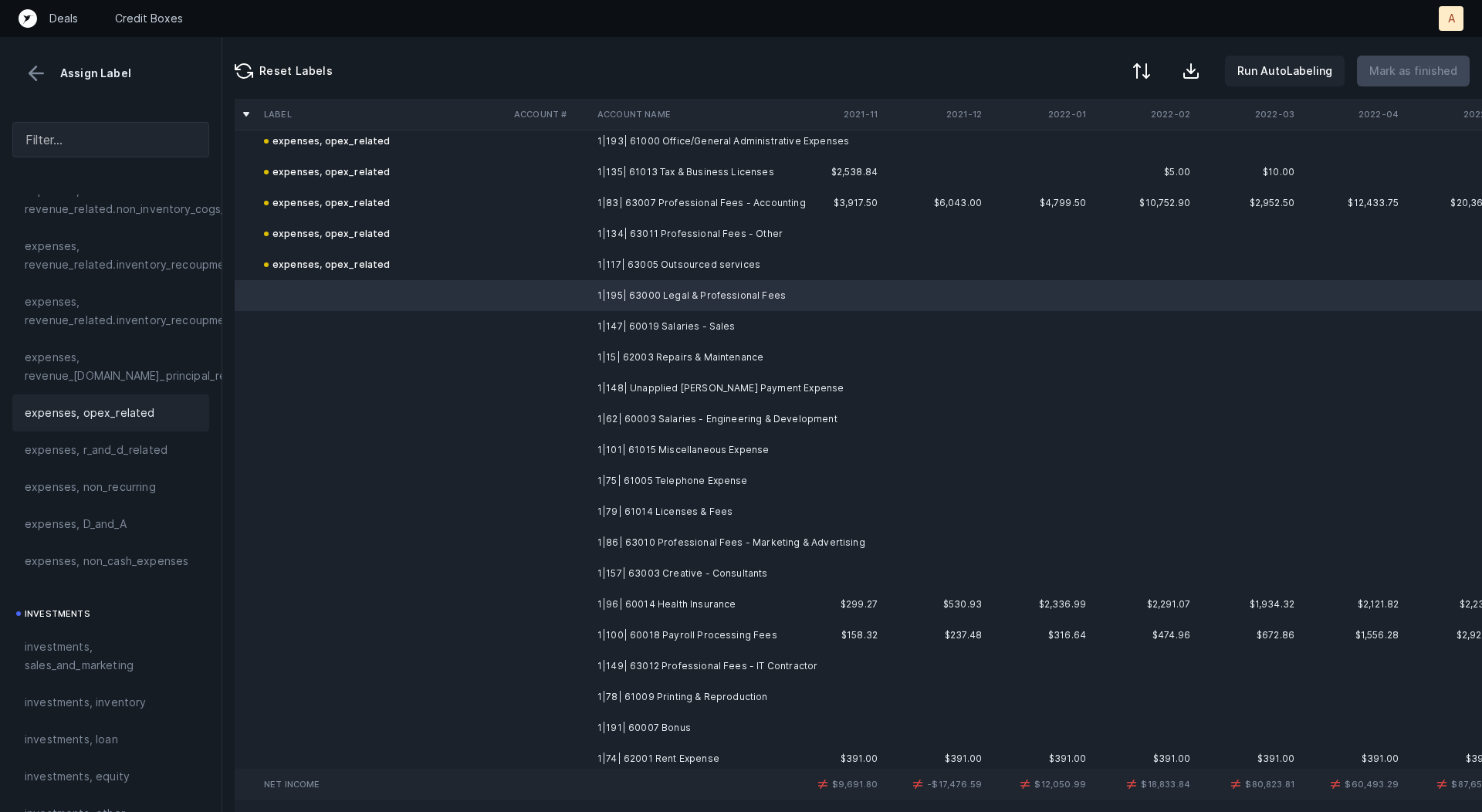
click at [123, 412] on span "expenses, opex_related" at bounding box center [90, 413] width 131 height 18
click at [557, 331] on td at bounding box center [549, 326] width 83 height 30
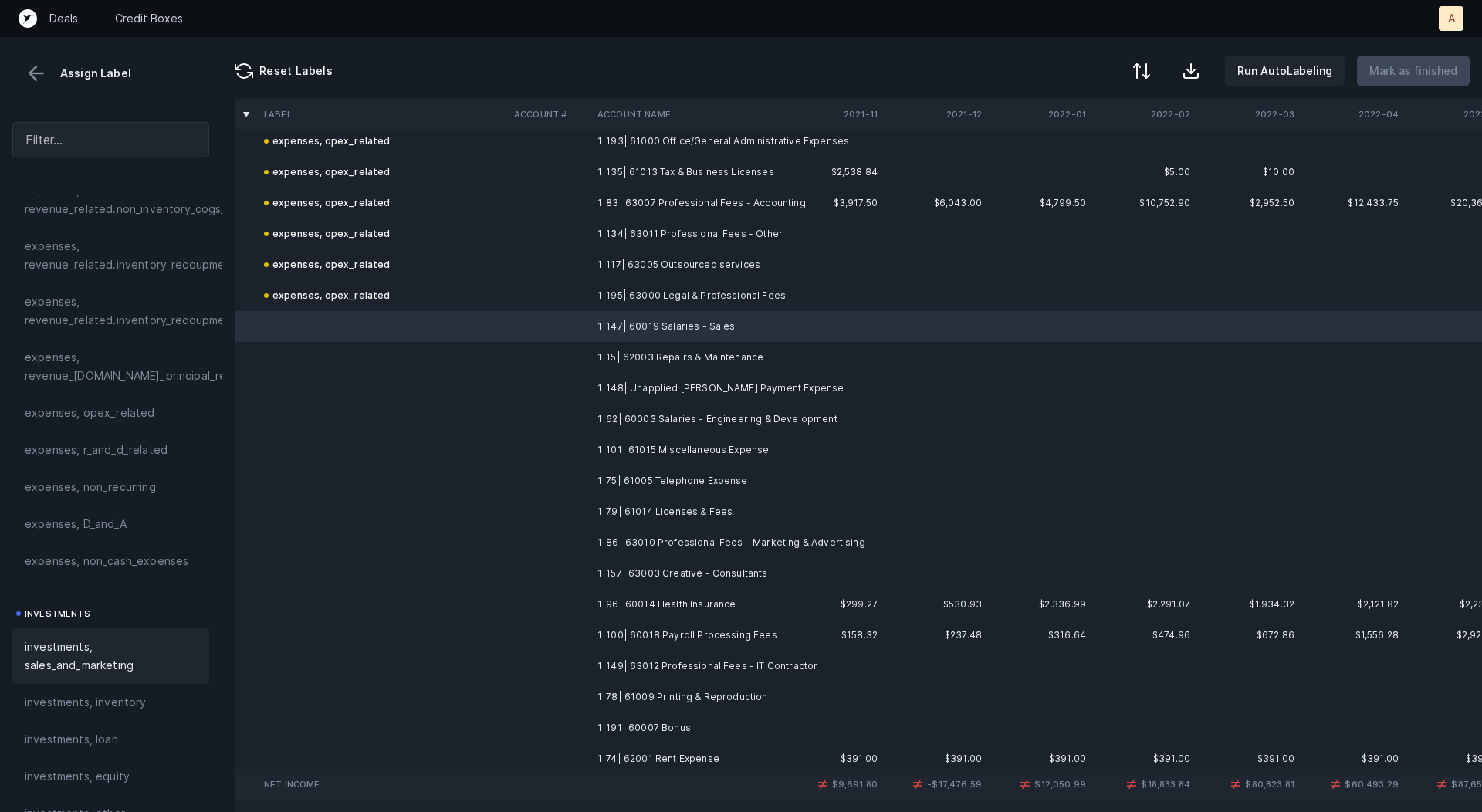
click at [132, 647] on span "investments, sales_and_marketing" at bounding box center [111, 656] width 173 height 37
click at [619, 348] on td "1|15| 62003 Repairs & Maintenance" at bounding box center [686, 357] width 189 height 30
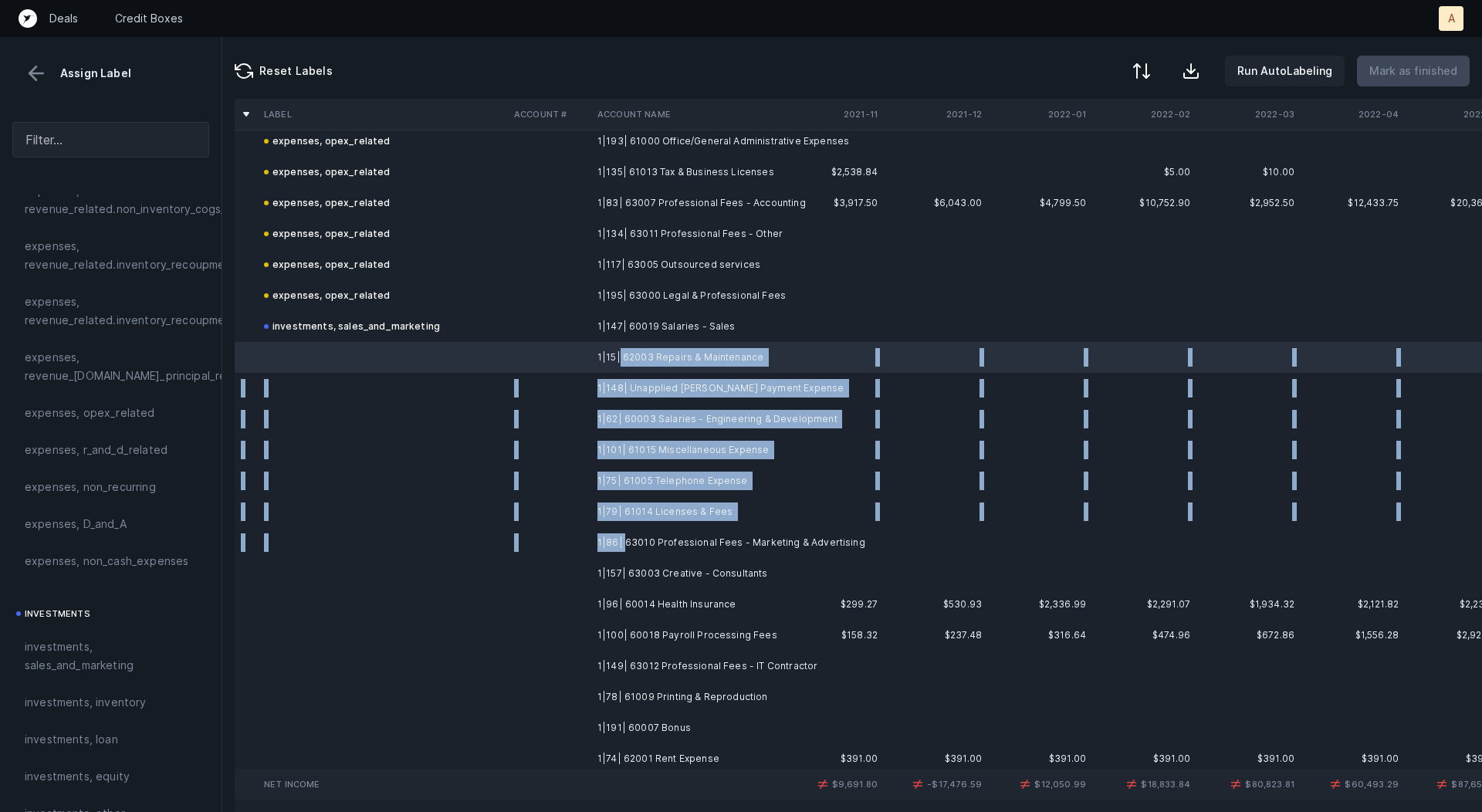
click at [623, 542] on td "1|86| 63010 Professional Fees - Marketing & Advertising" at bounding box center [686, 542] width 189 height 30
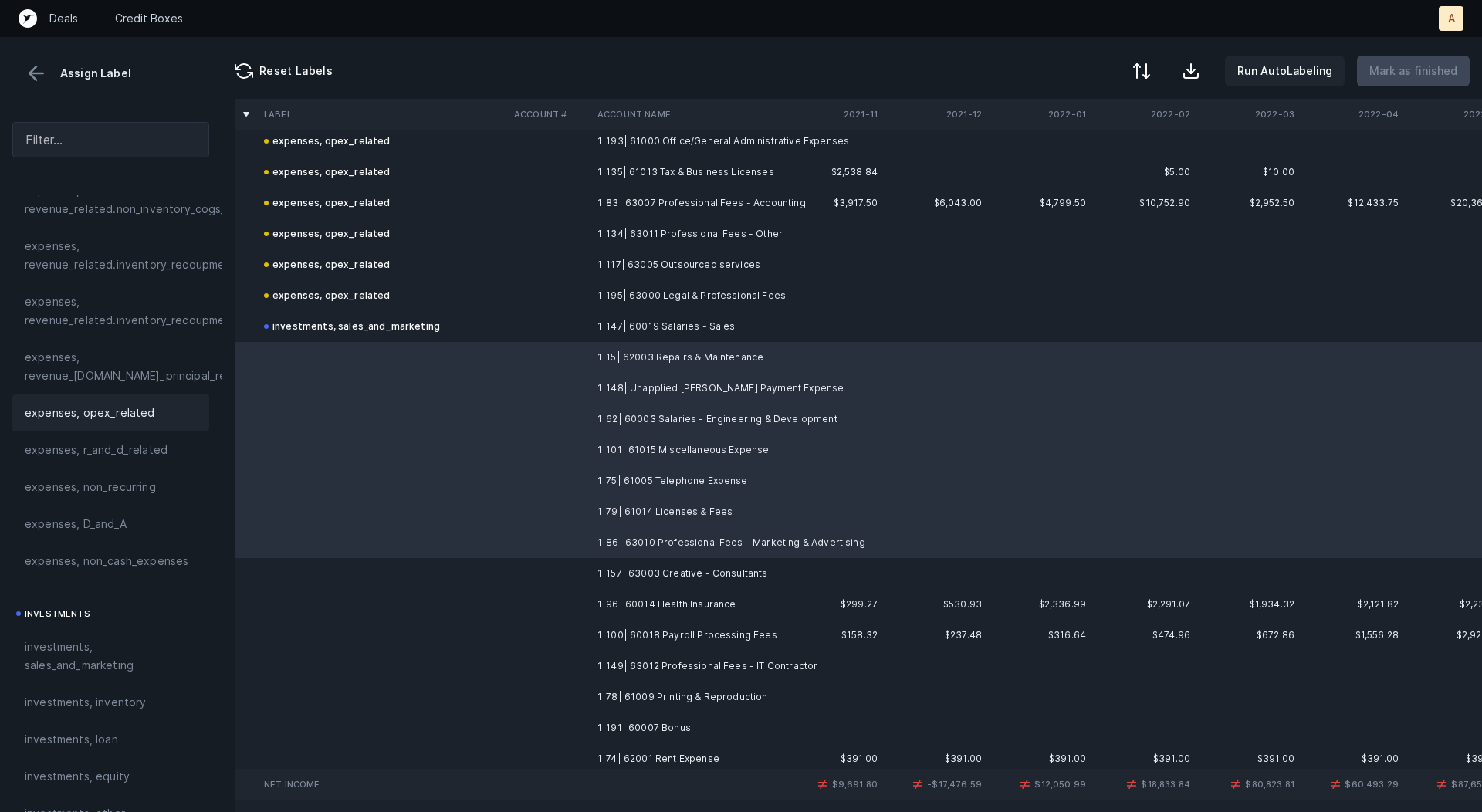
click at [140, 400] on div "expenses, opex_related" at bounding box center [111, 413] width 197 height 37
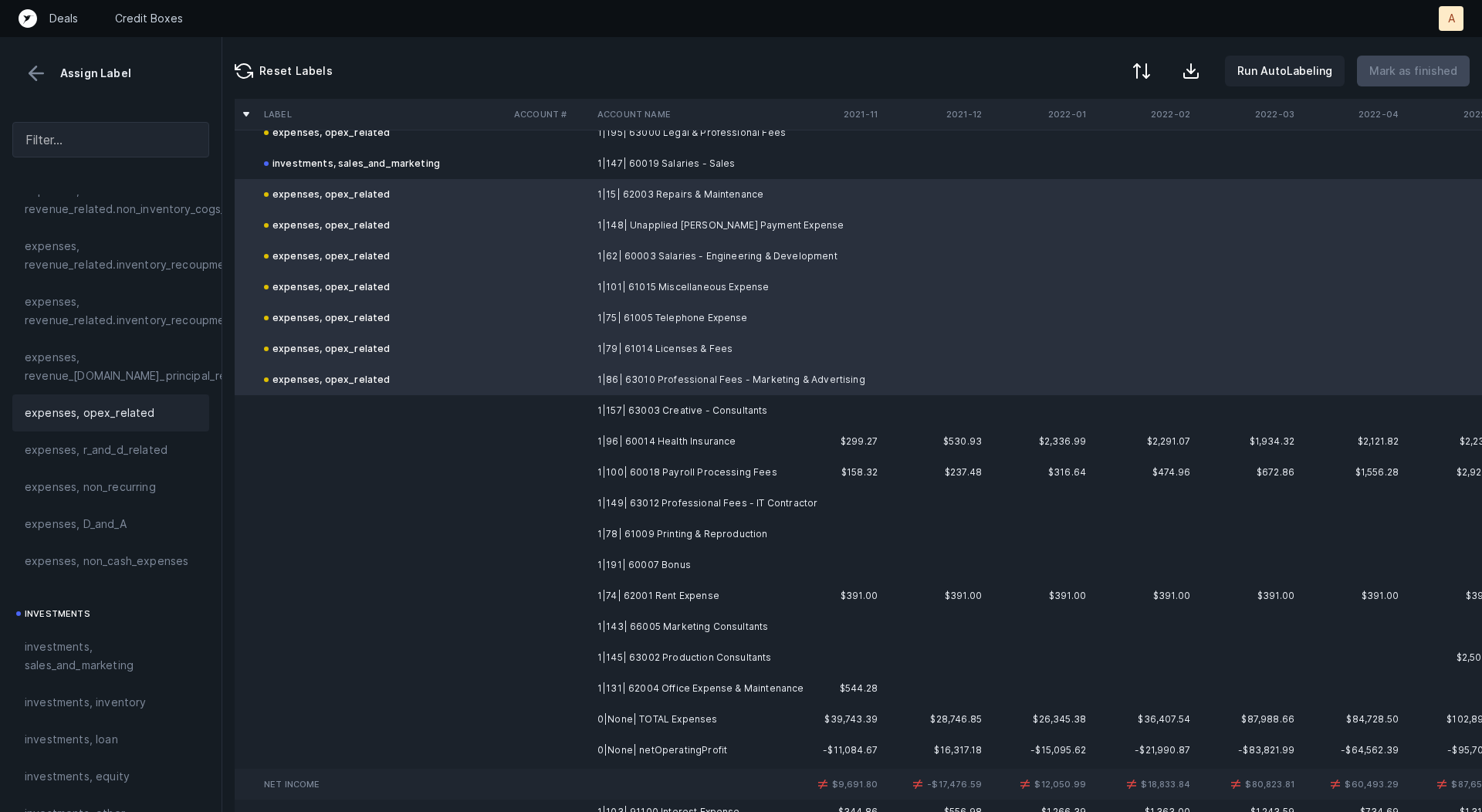
scroll to position [2075, 0]
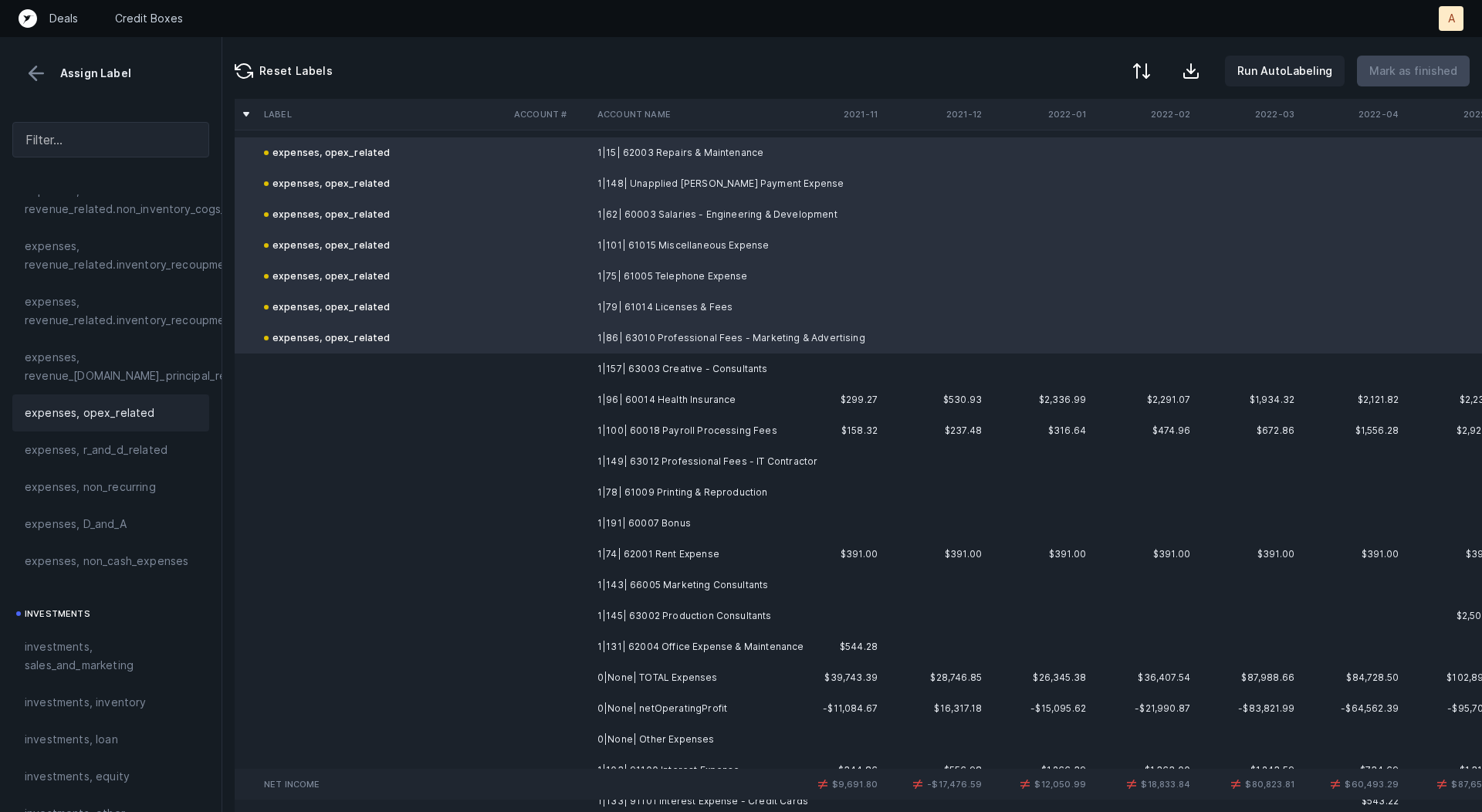
click at [664, 358] on td "1|157| 63003 Creative - Consultants" at bounding box center [686, 369] width 189 height 30
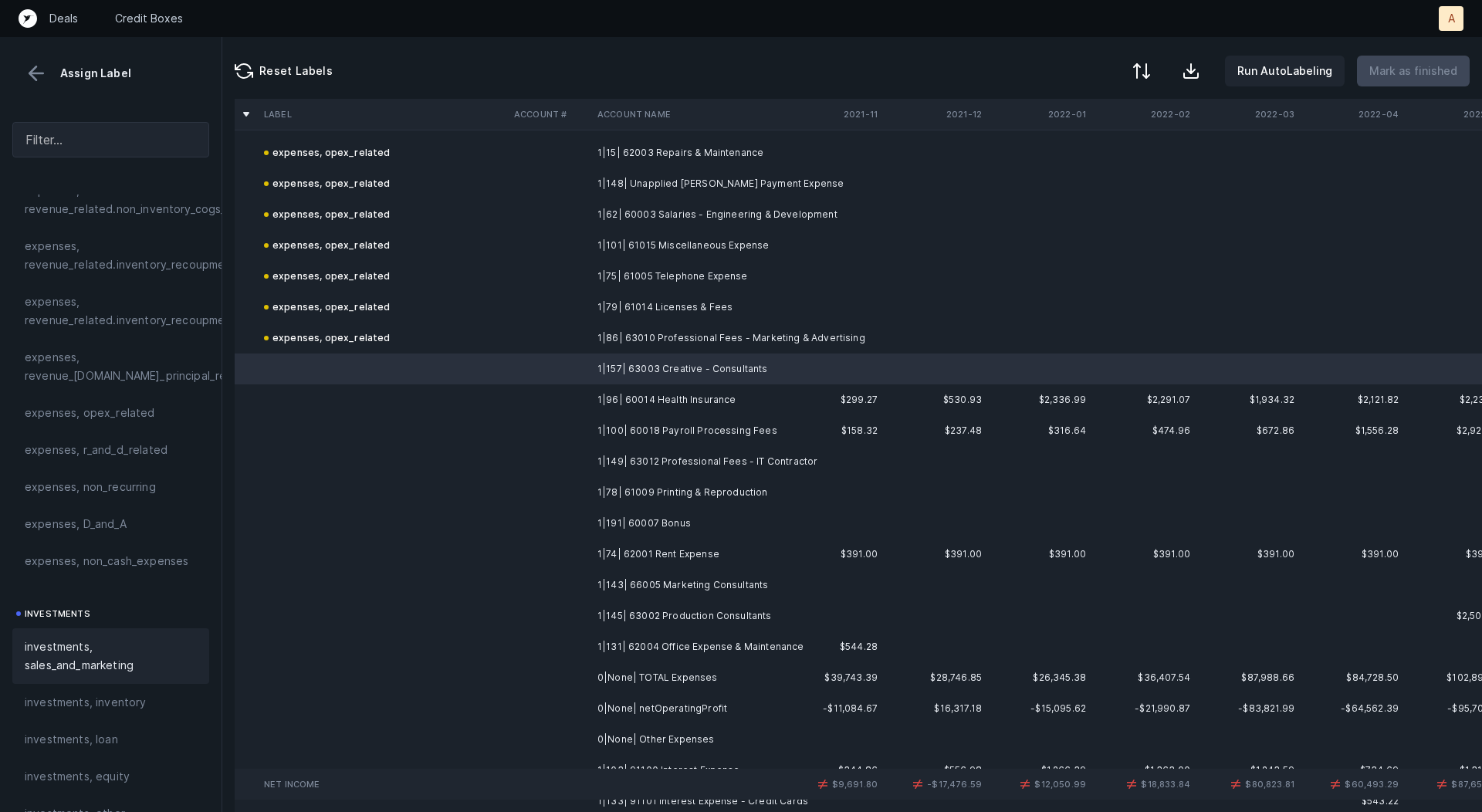
click at [118, 652] on span "investments, sales_and_marketing" at bounding box center [111, 656] width 173 height 37
click at [104, 424] on div "expenses, opex_related" at bounding box center [111, 413] width 197 height 37
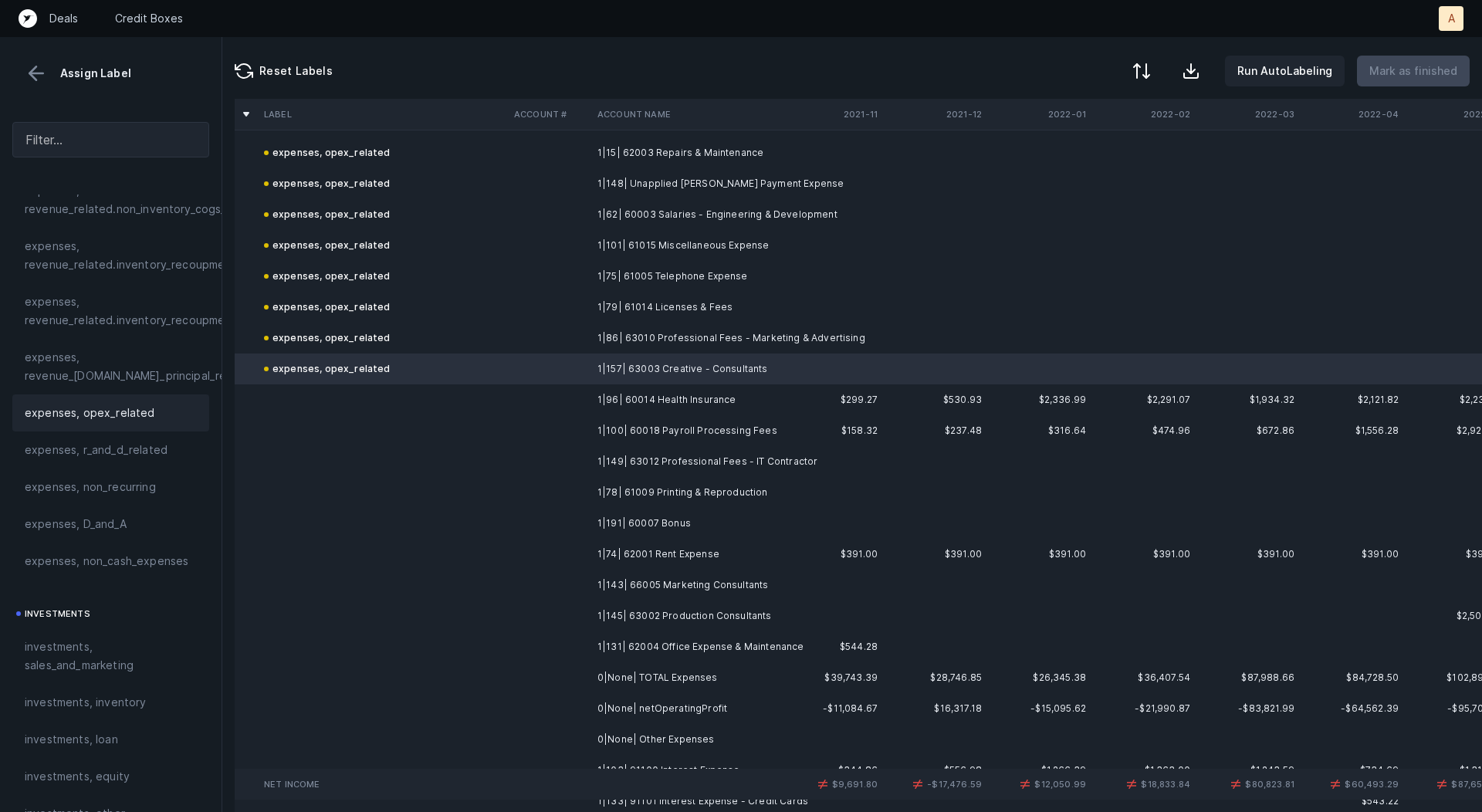
click at [586, 400] on td at bounding box center [549, 399] width 83 height 30
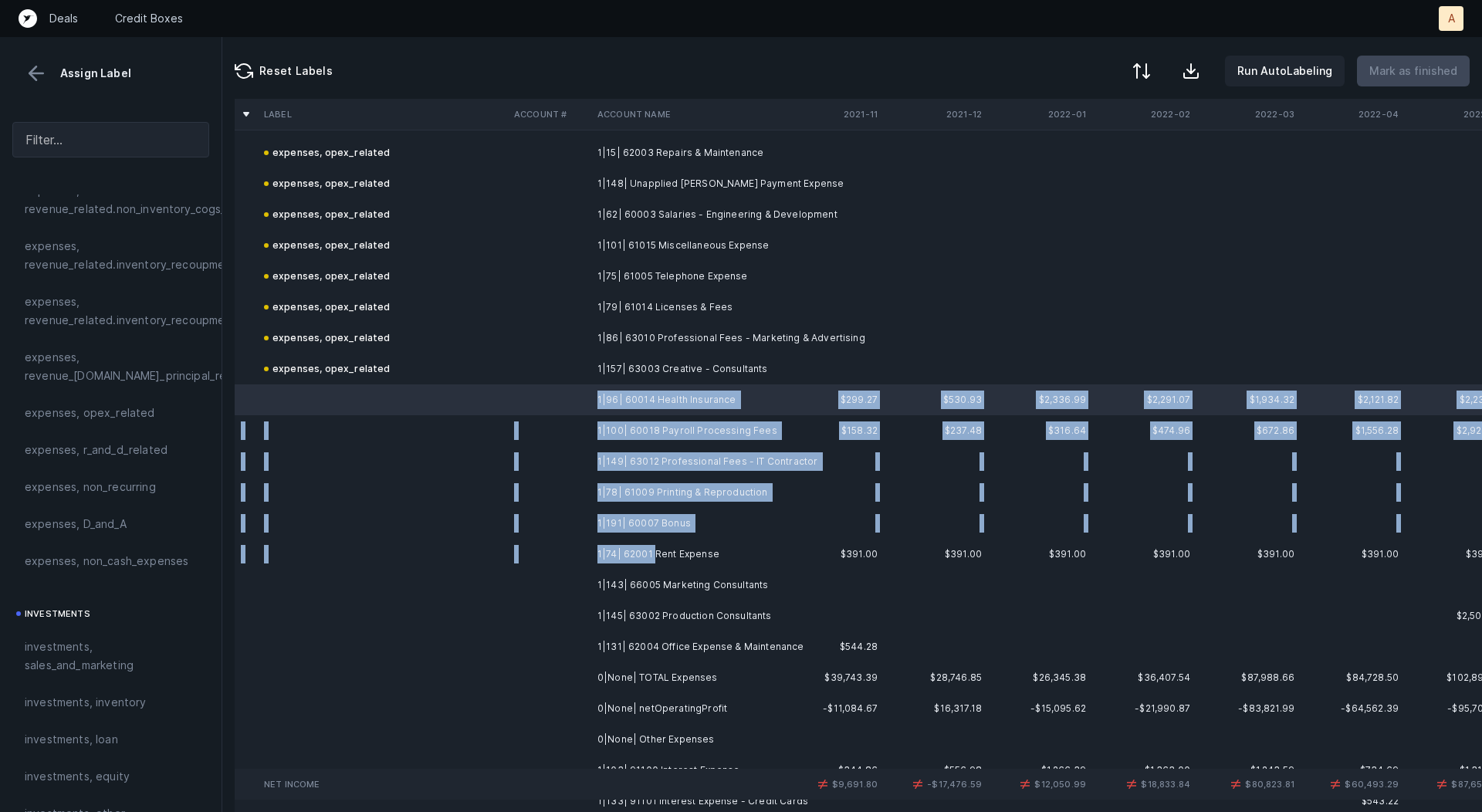
click at [655, 560] on td "1|74| 62001 Rent Expense" at bounding box center [686, 554] width 189 height 30
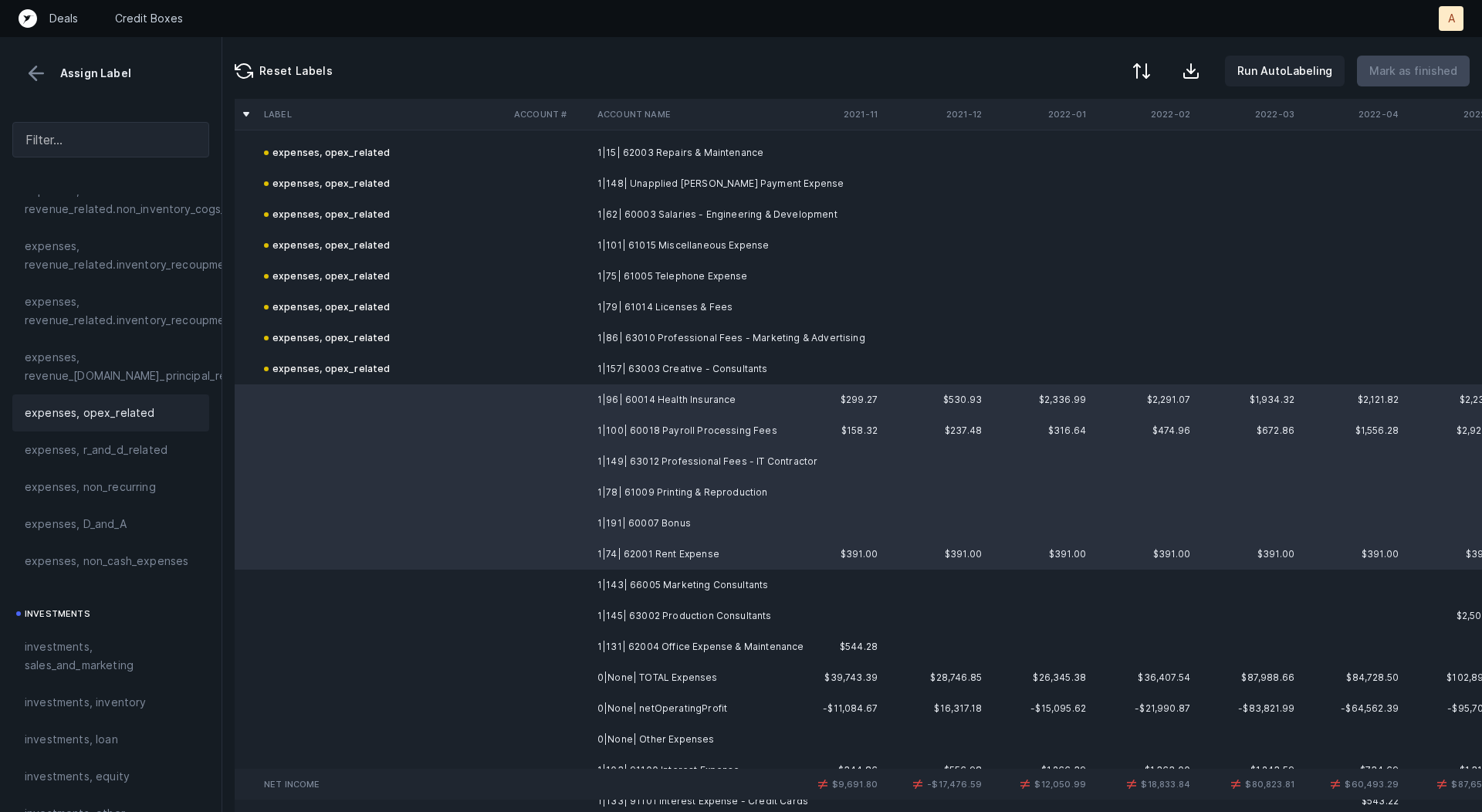
click at [130, 395] on div "expenses, opex_related" at bounding box center [111, 413] width 197 height 37
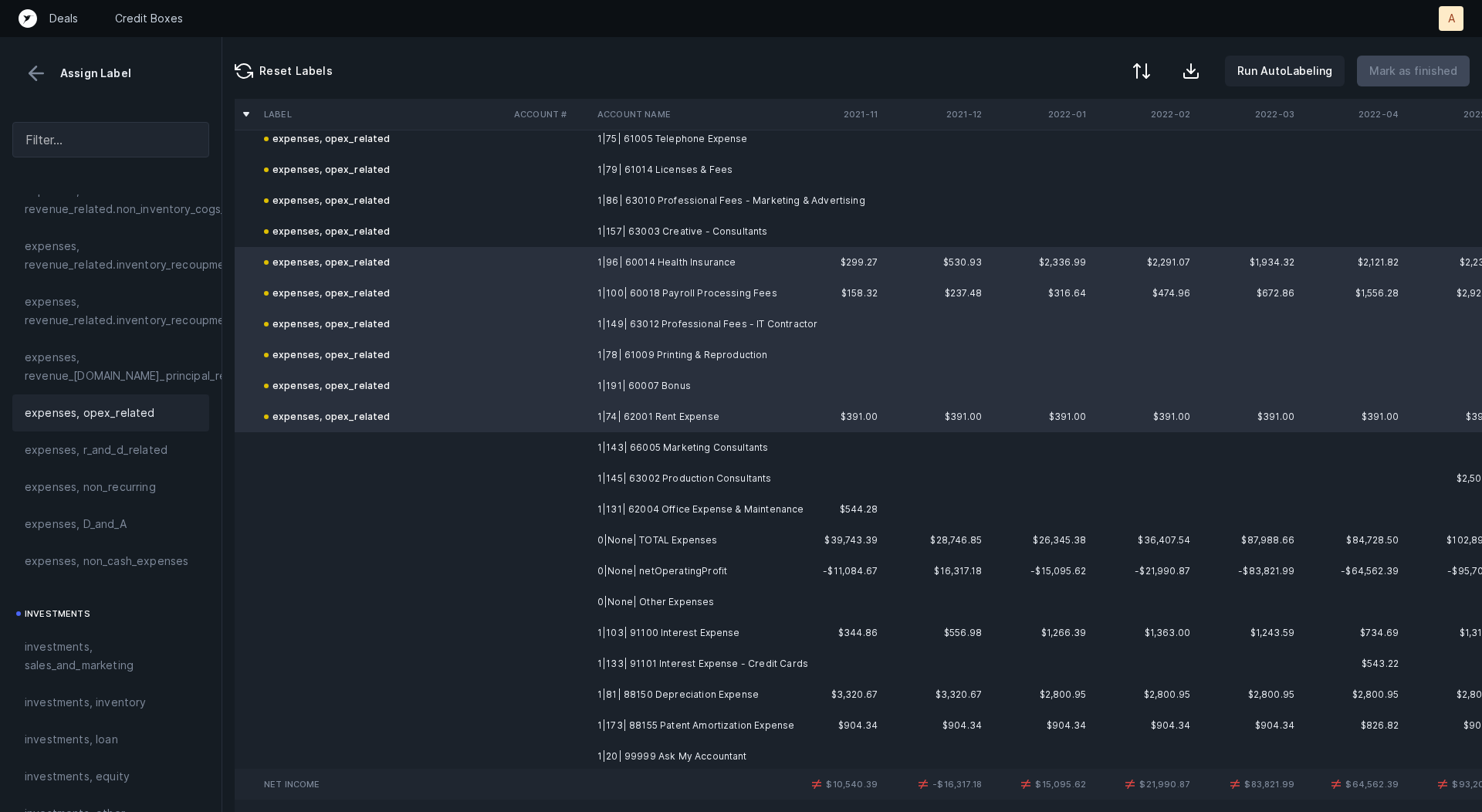
scroll to position [2297, 0]
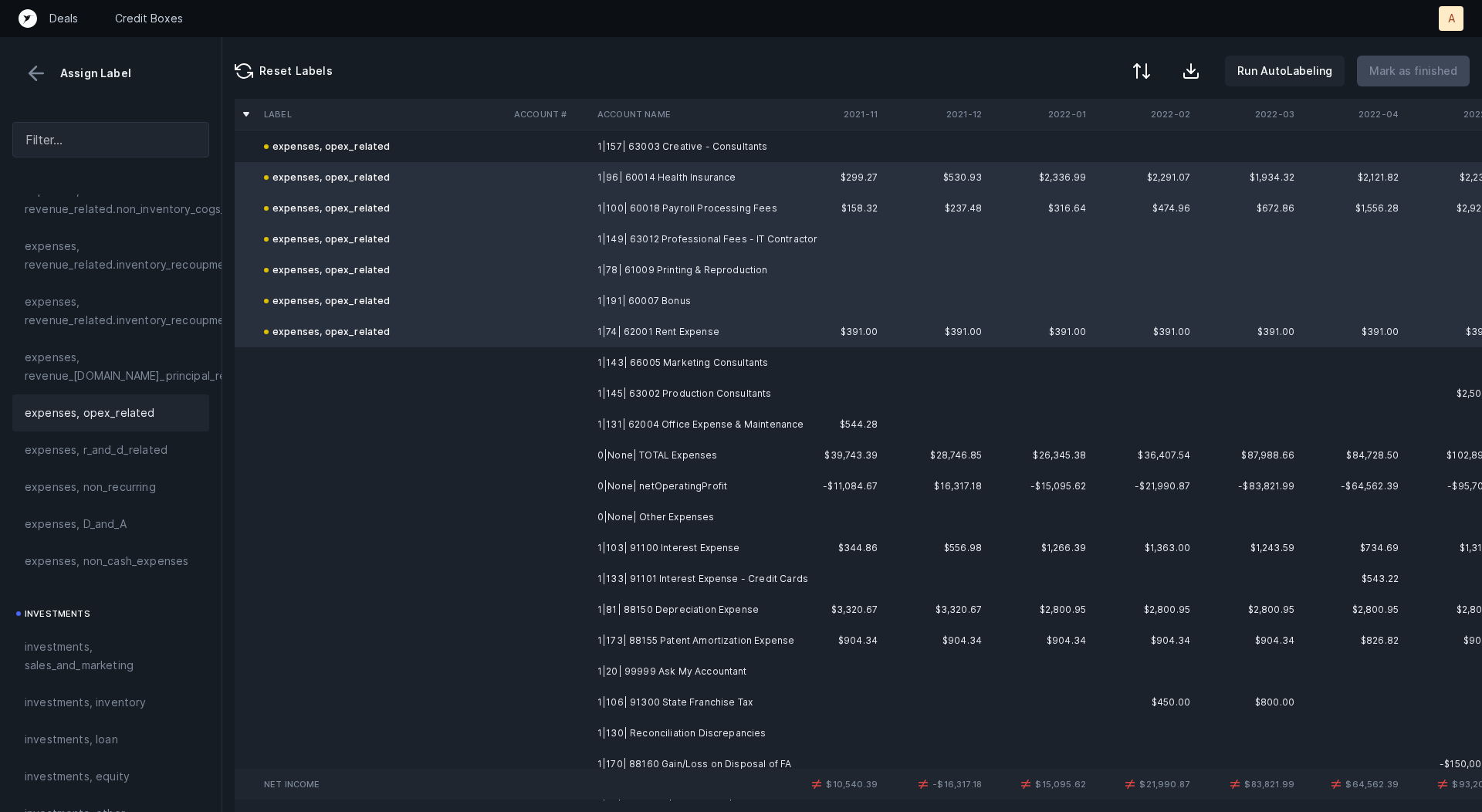
click at [572, 367] on td at bounding box center [549, 363] width 83 height 30
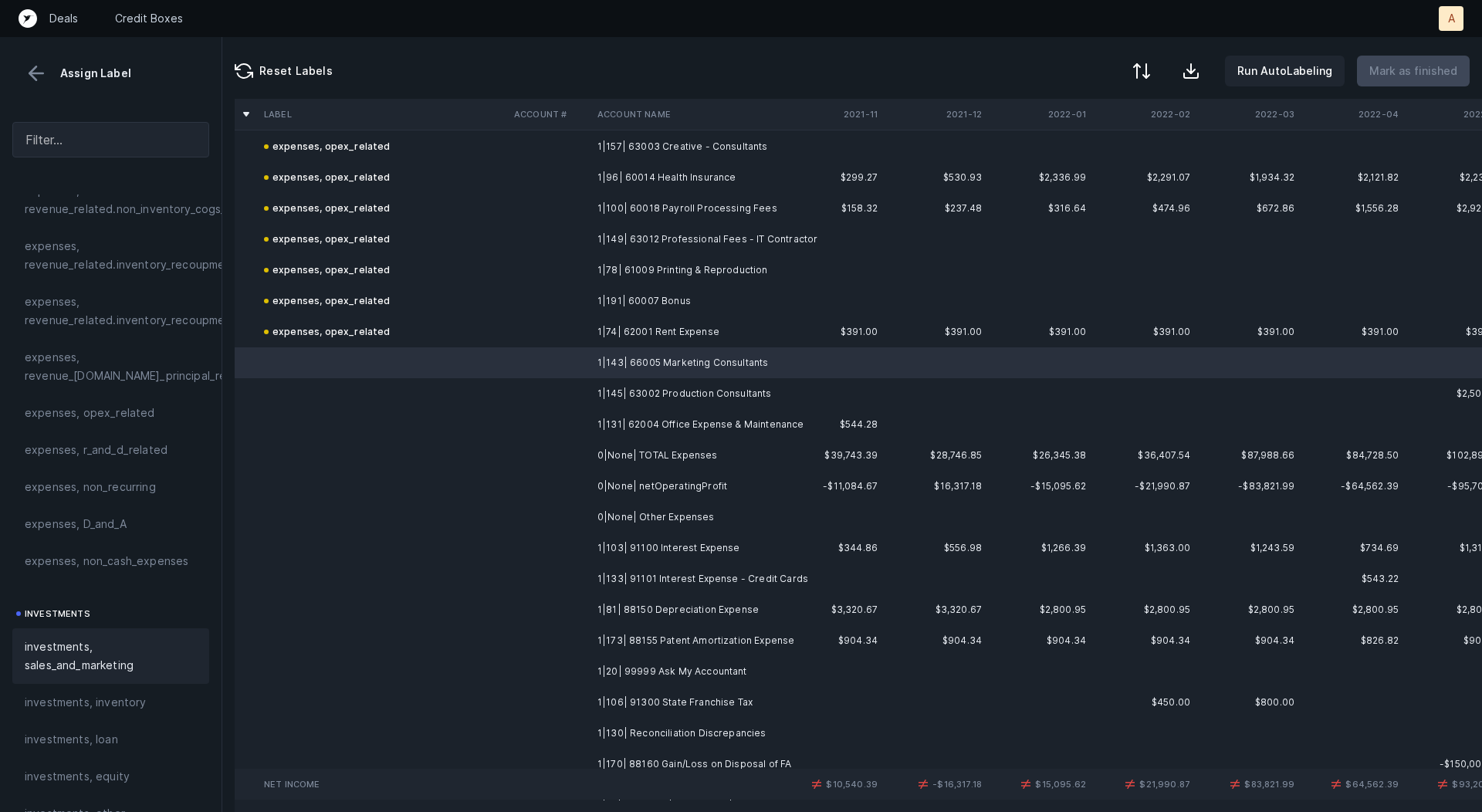
click at [91, 659] on span "investments, sales_and_marketing" at bounding box center [111, 656] width 173 height 37
click at [620, 398] on td "1|145| 63002 Production Consultants" at bounding box center [686, 394] width 189 height 30
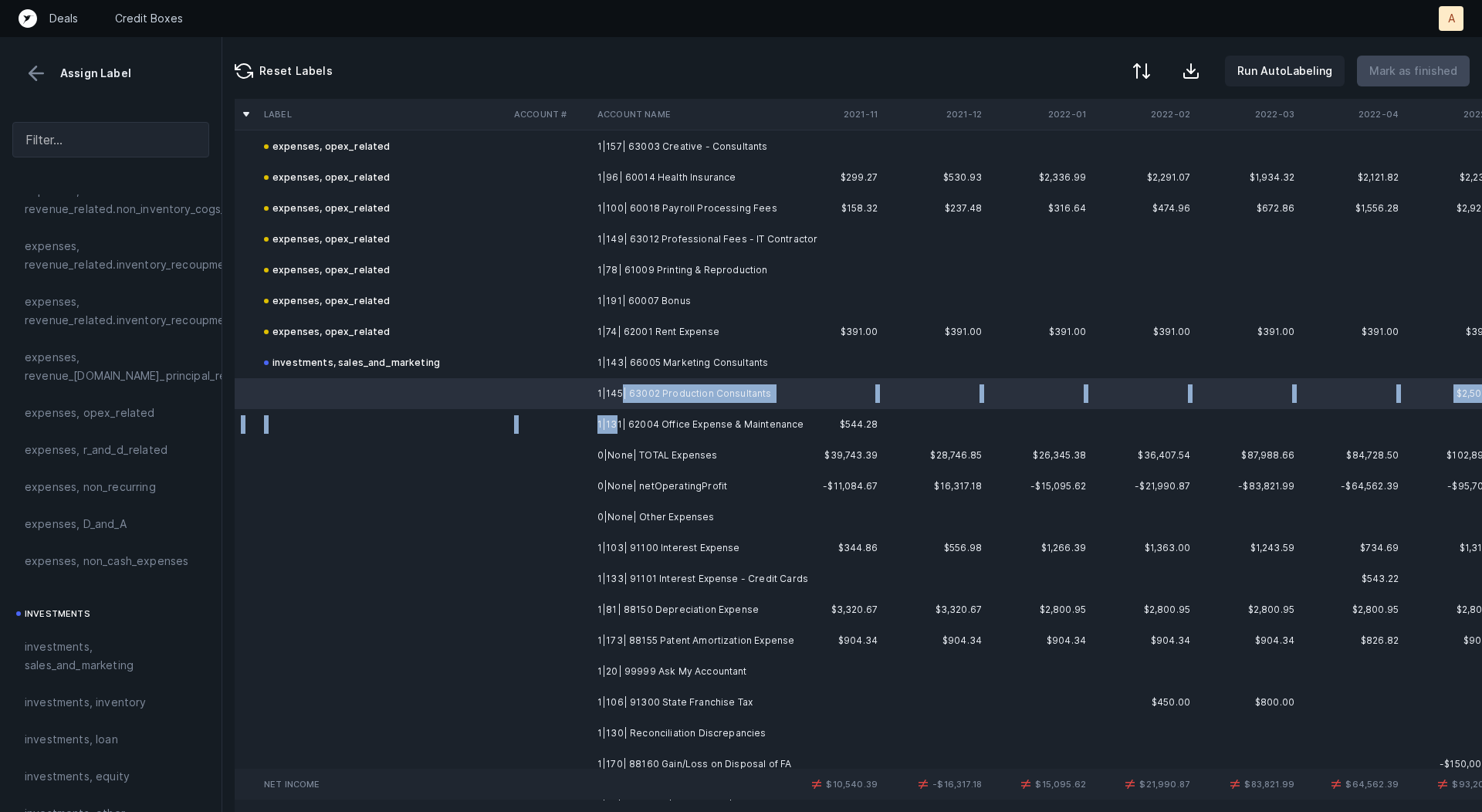
click at [613, 421] on td "1|131| 62004 Office Expense & Maintenance" at bounding box center [686, 424] width 189 height 30
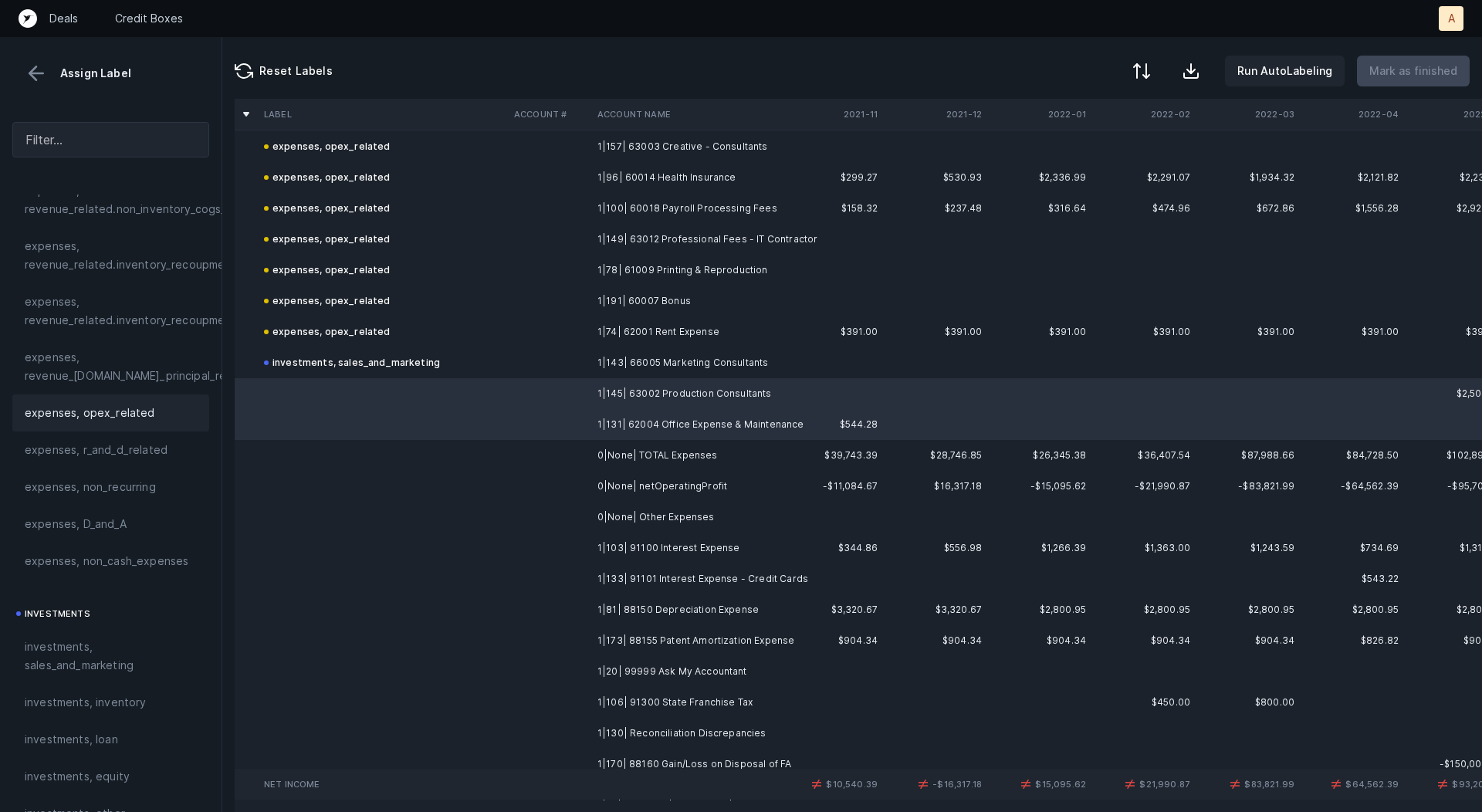
click at [79, 409] on span "expenses, opex_related" at bounding box center [90, 413] width 131 height 18
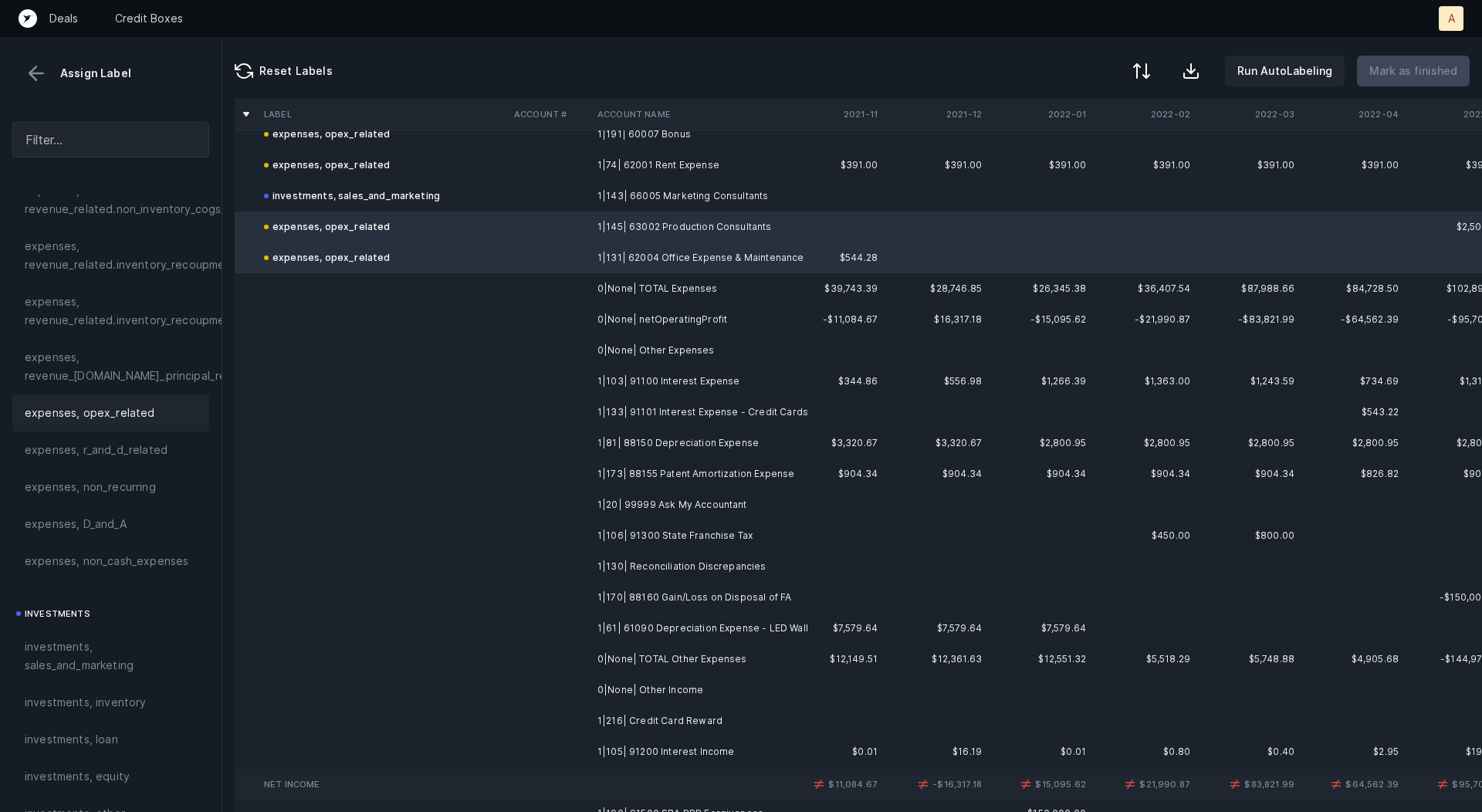
scroll to position [2475, 0]
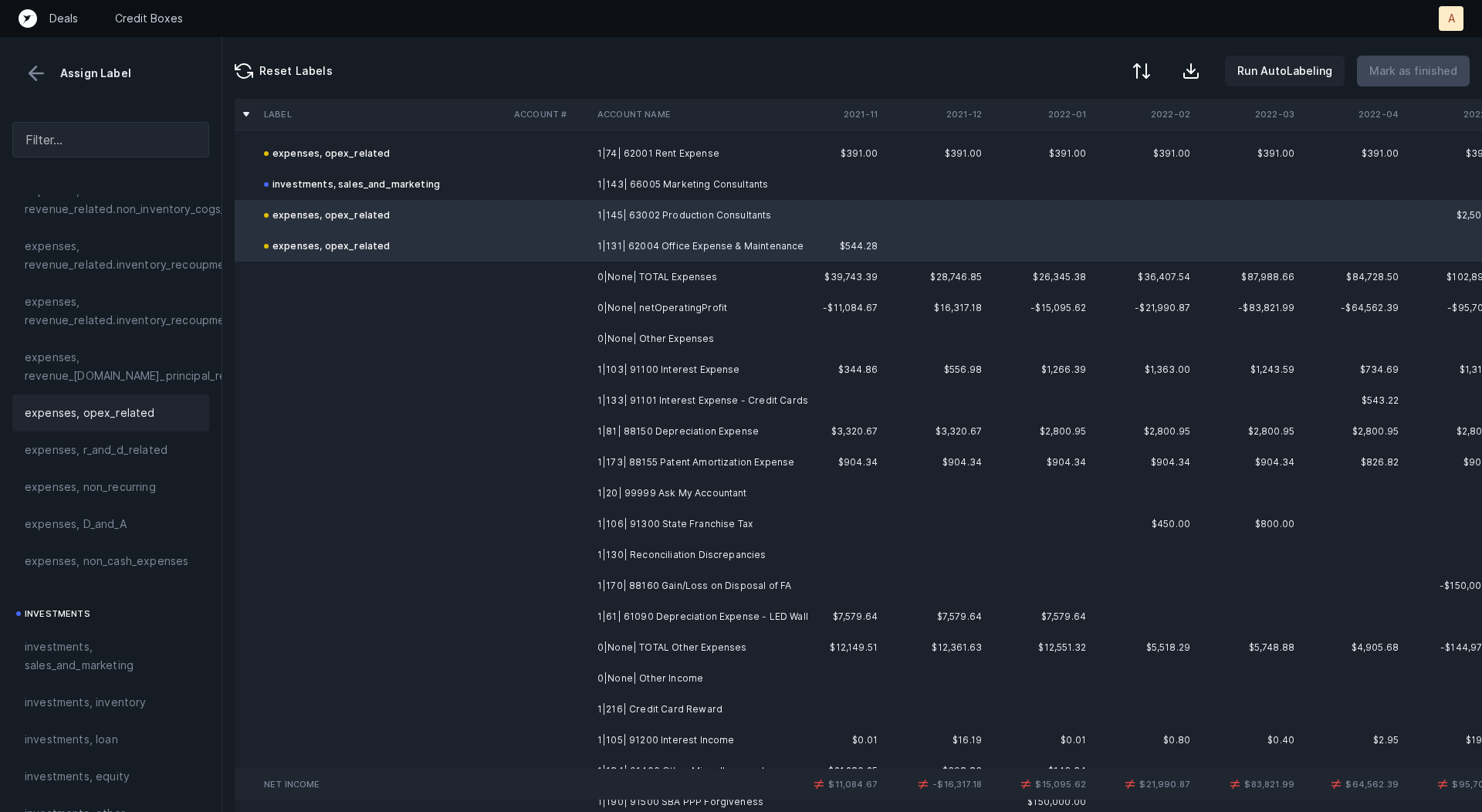
click at [667, 374] on td "1|103| 91100 Interest Expense" at bounding box center [686, 370] width 189 height 30
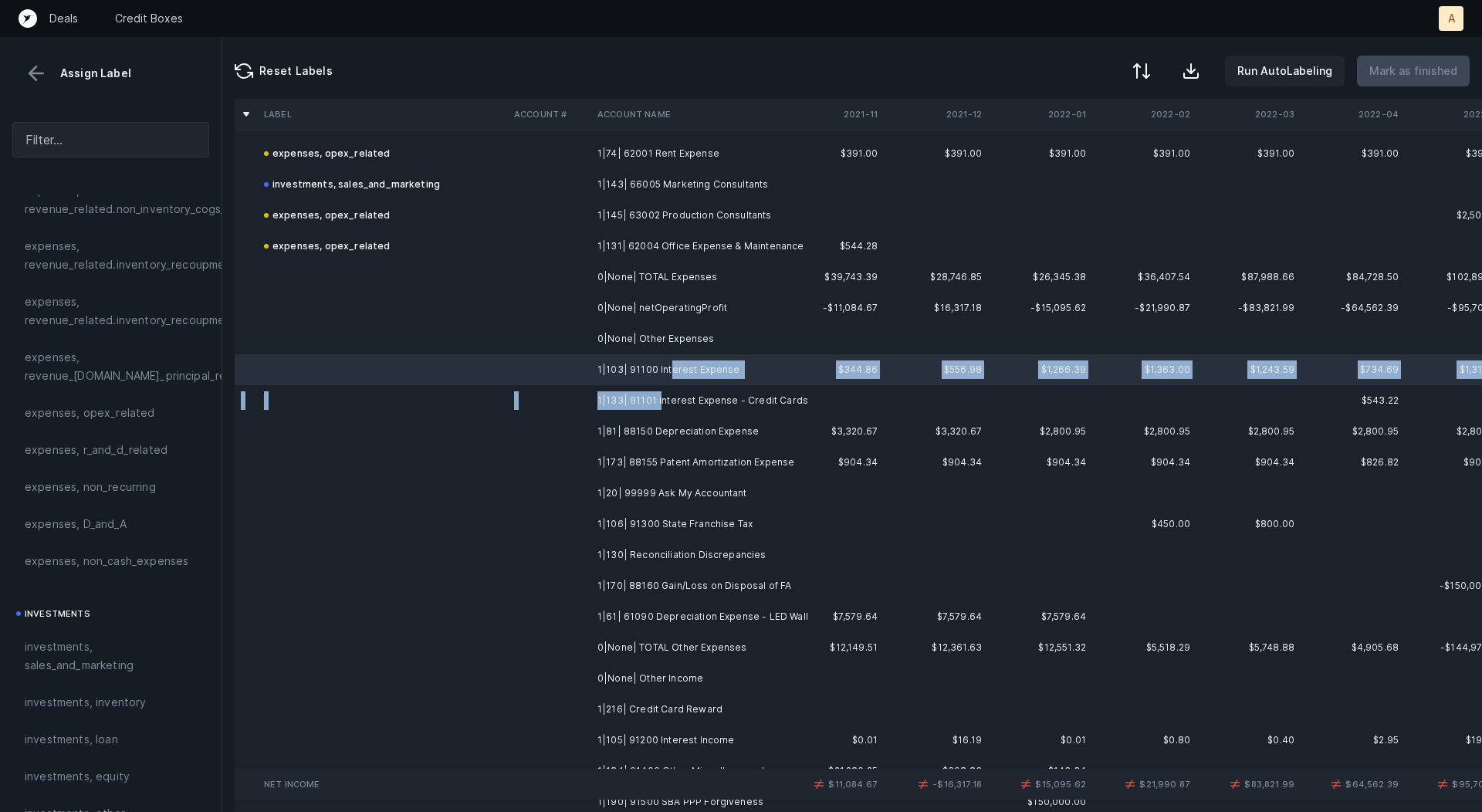
click at [657, 401] on td "1|133| 91101 Interest Expense - Credit Cards" at bounding box center [686, 400] width 189 height 30
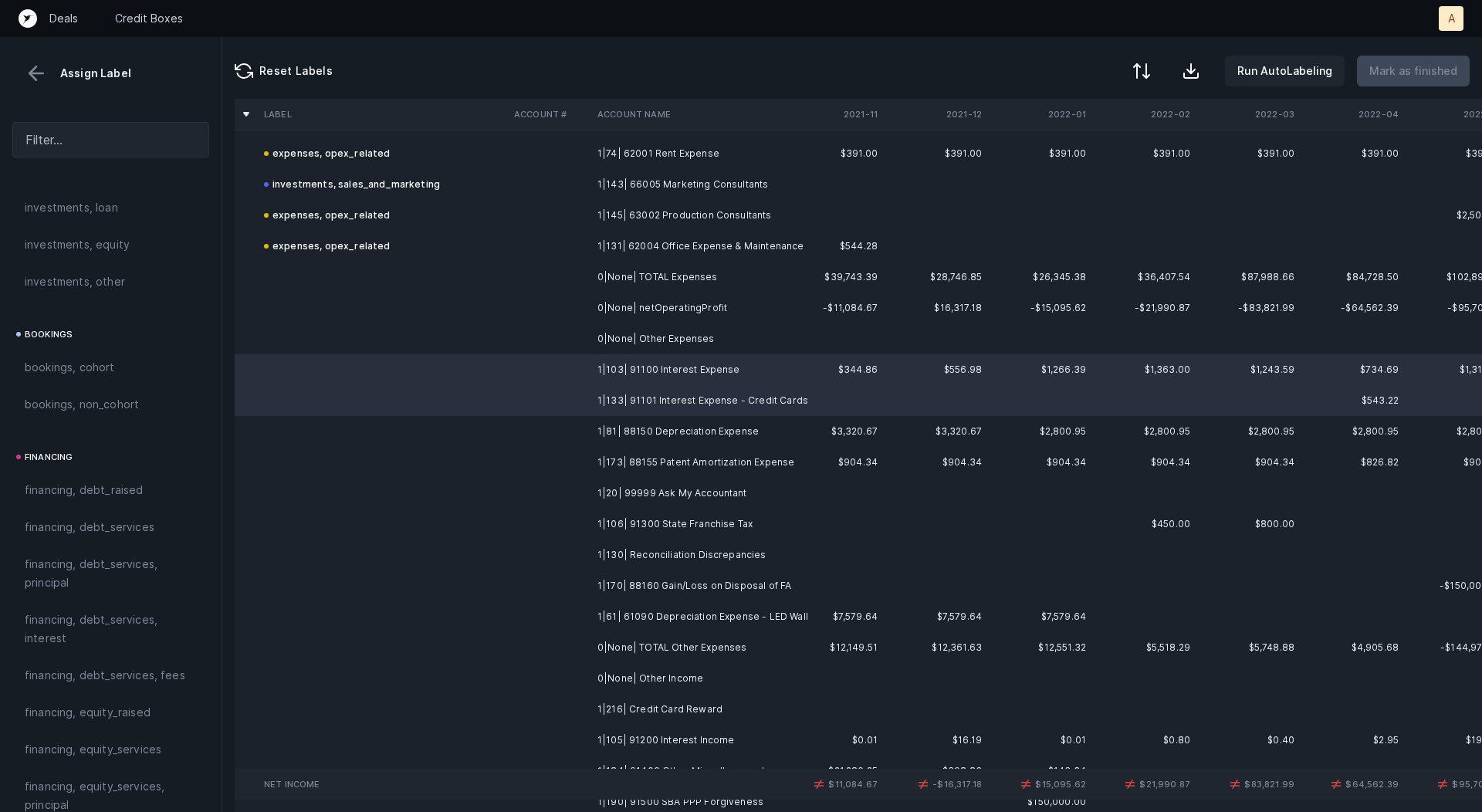
scroll to position [974, 0]
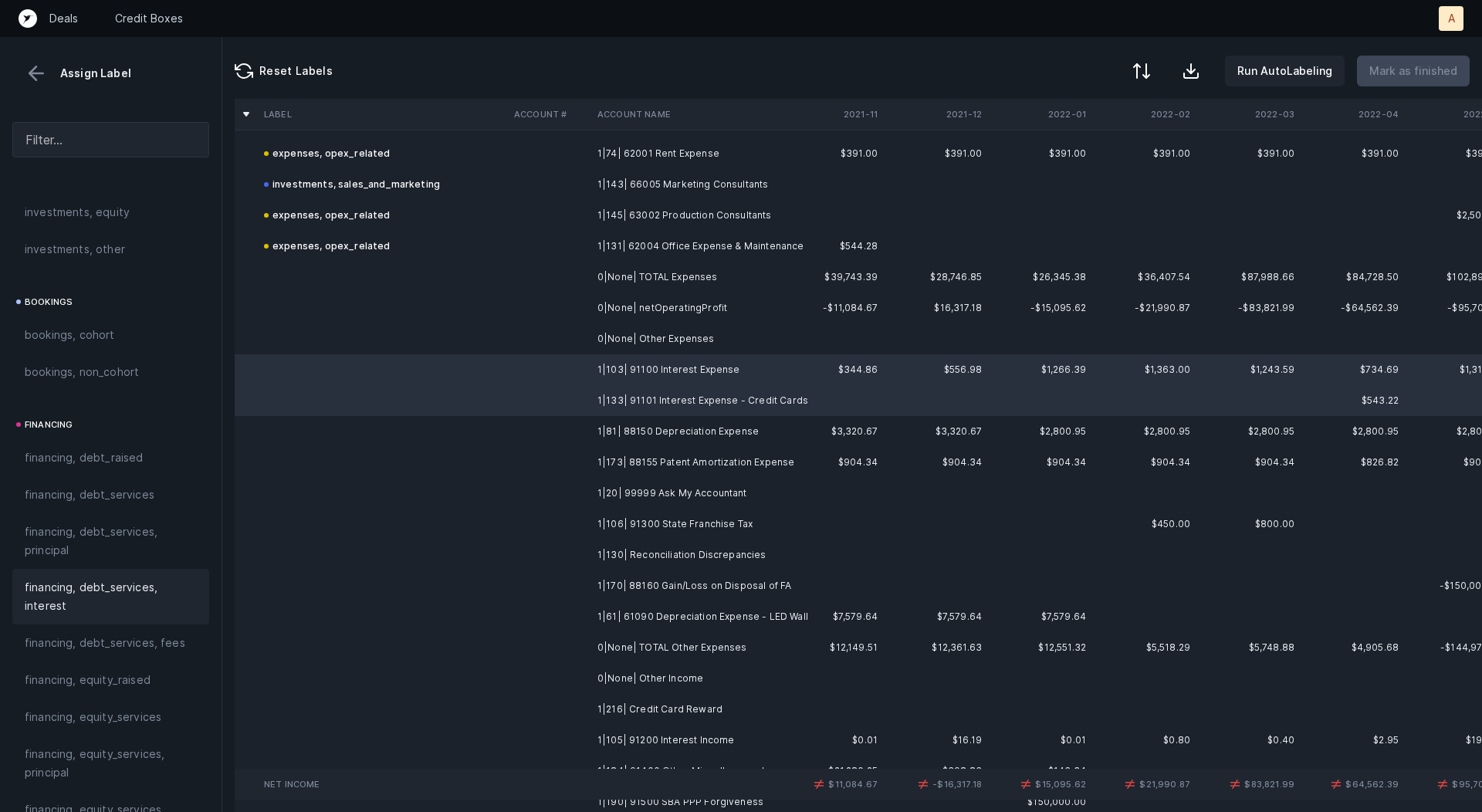
click at [53, 571] on div "financing, debt_services, interest" at bounding box center [111, 597] width 197 height 55
click at [579, 429] on td at bounding box center [549, 432] width 83 height 30
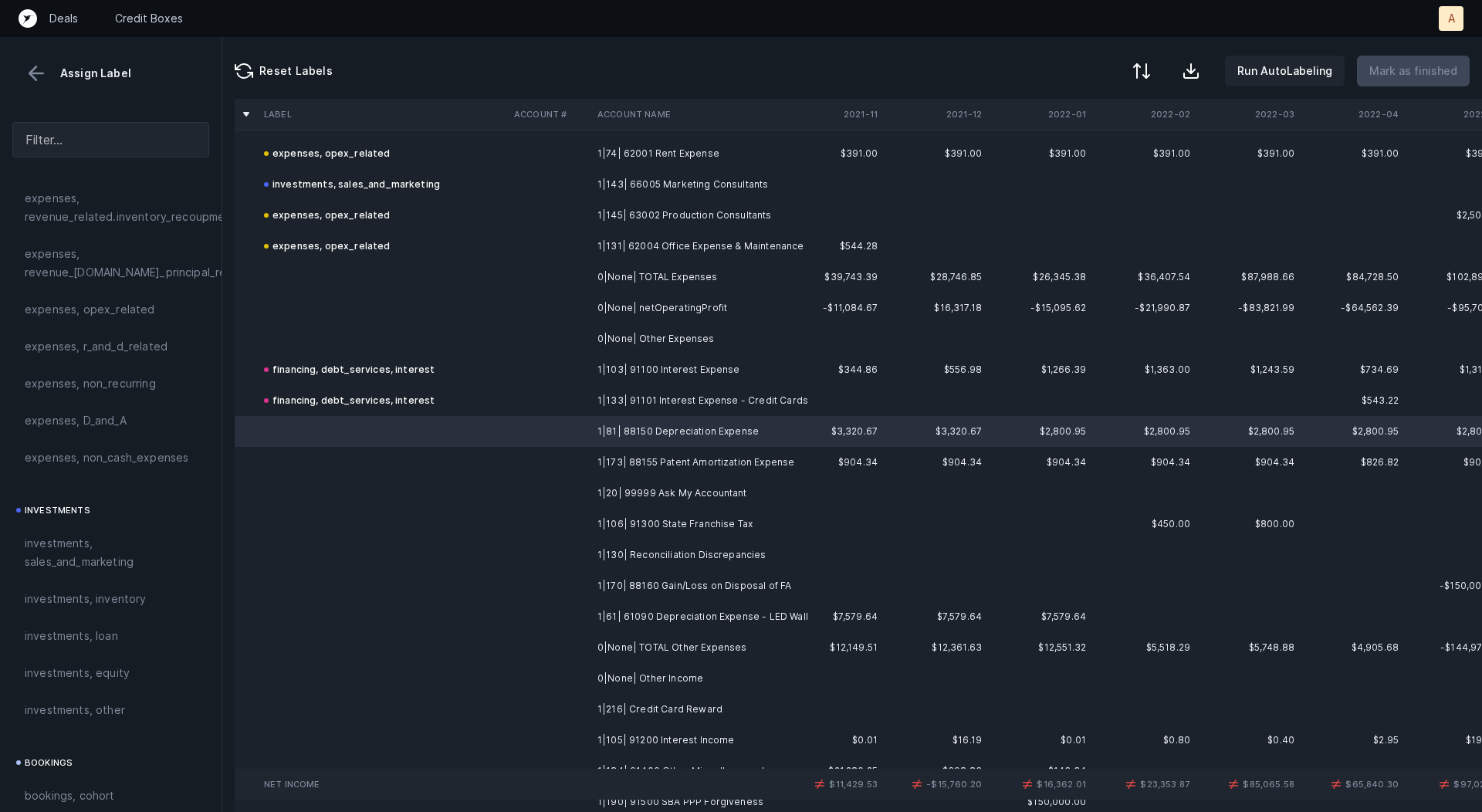
scroll to position [500, 0]
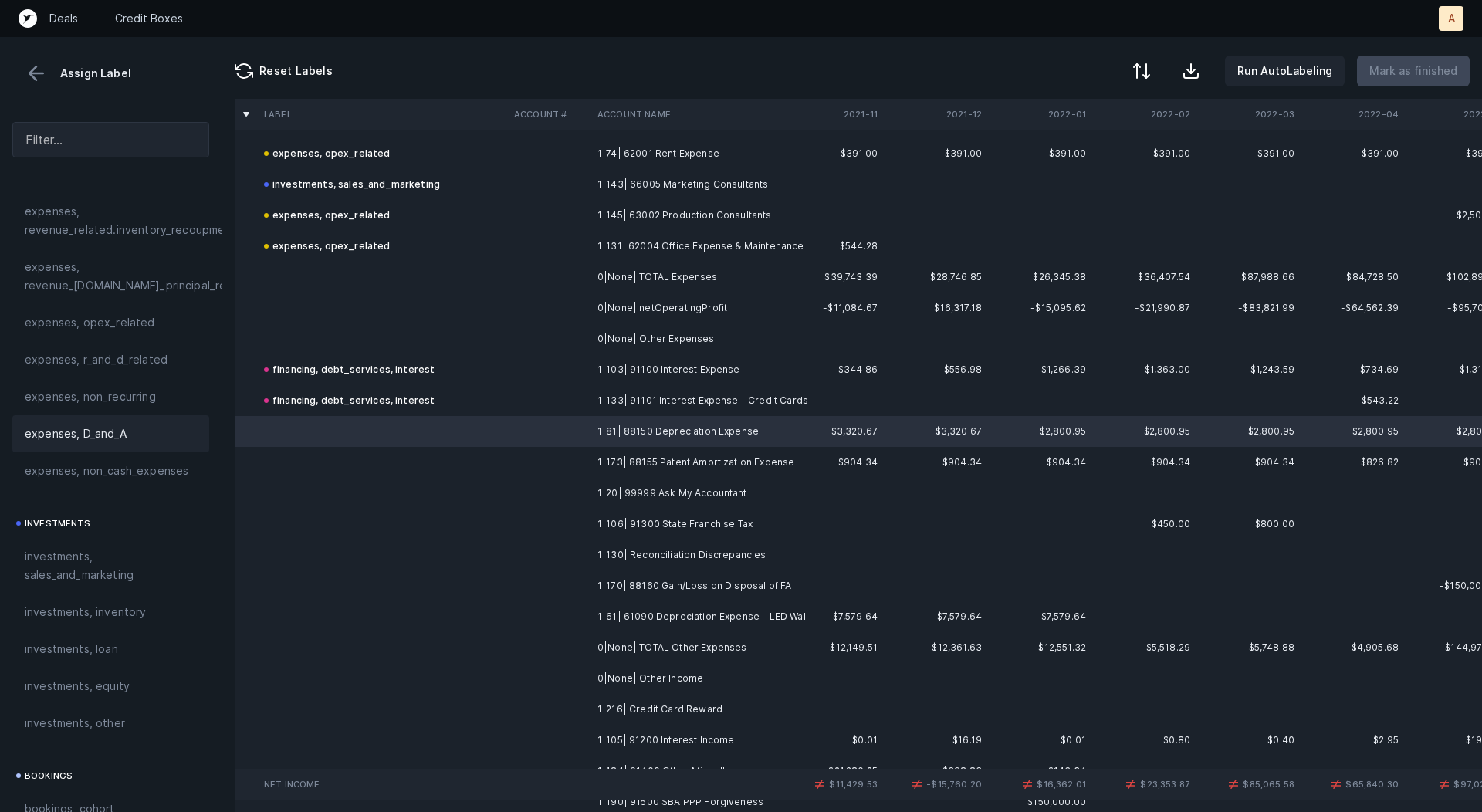
click at [94, 429] on span "expenses, D_and_A" at bounding box center [75, 434] width 102 height 18
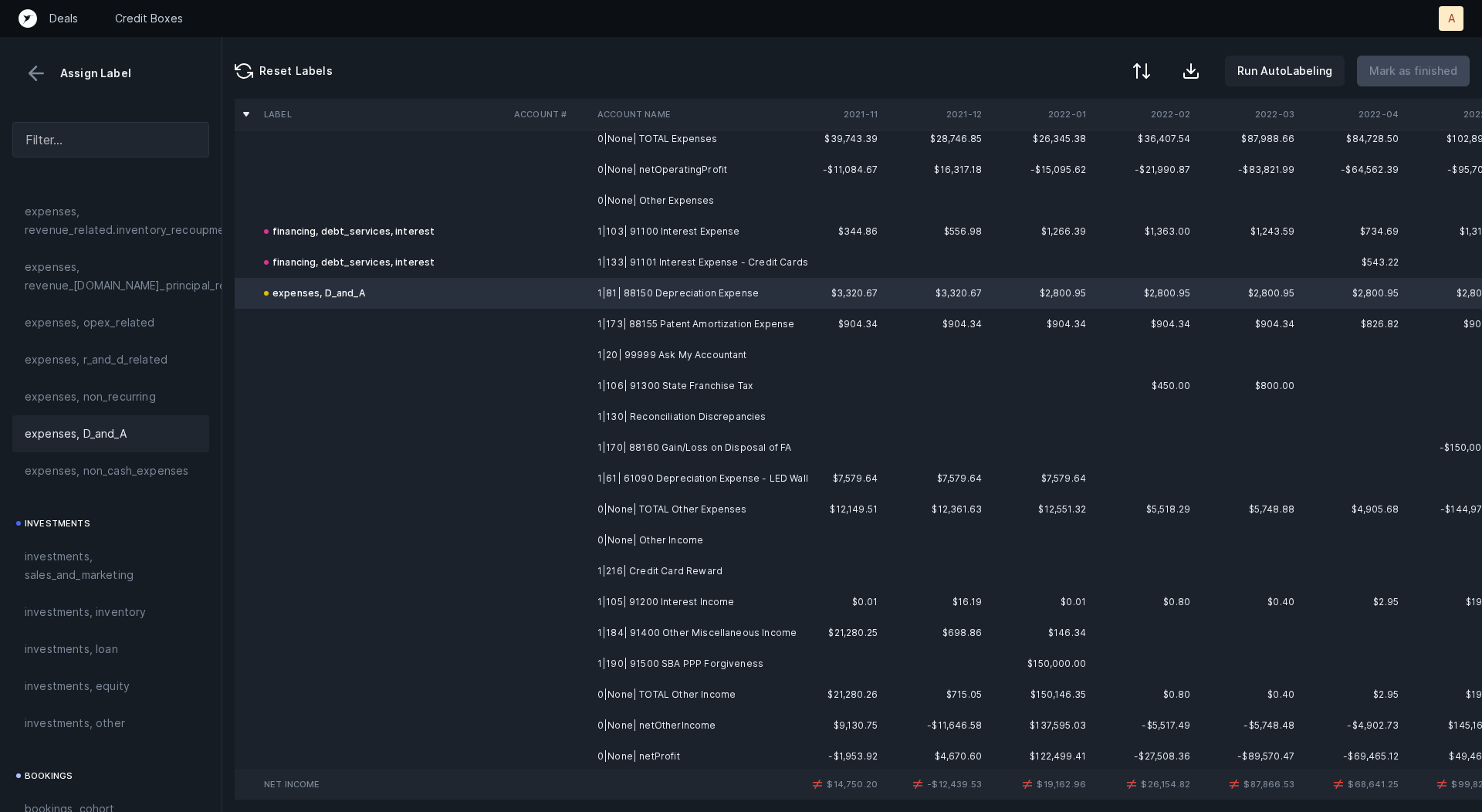
scroll to position [2625, 0]
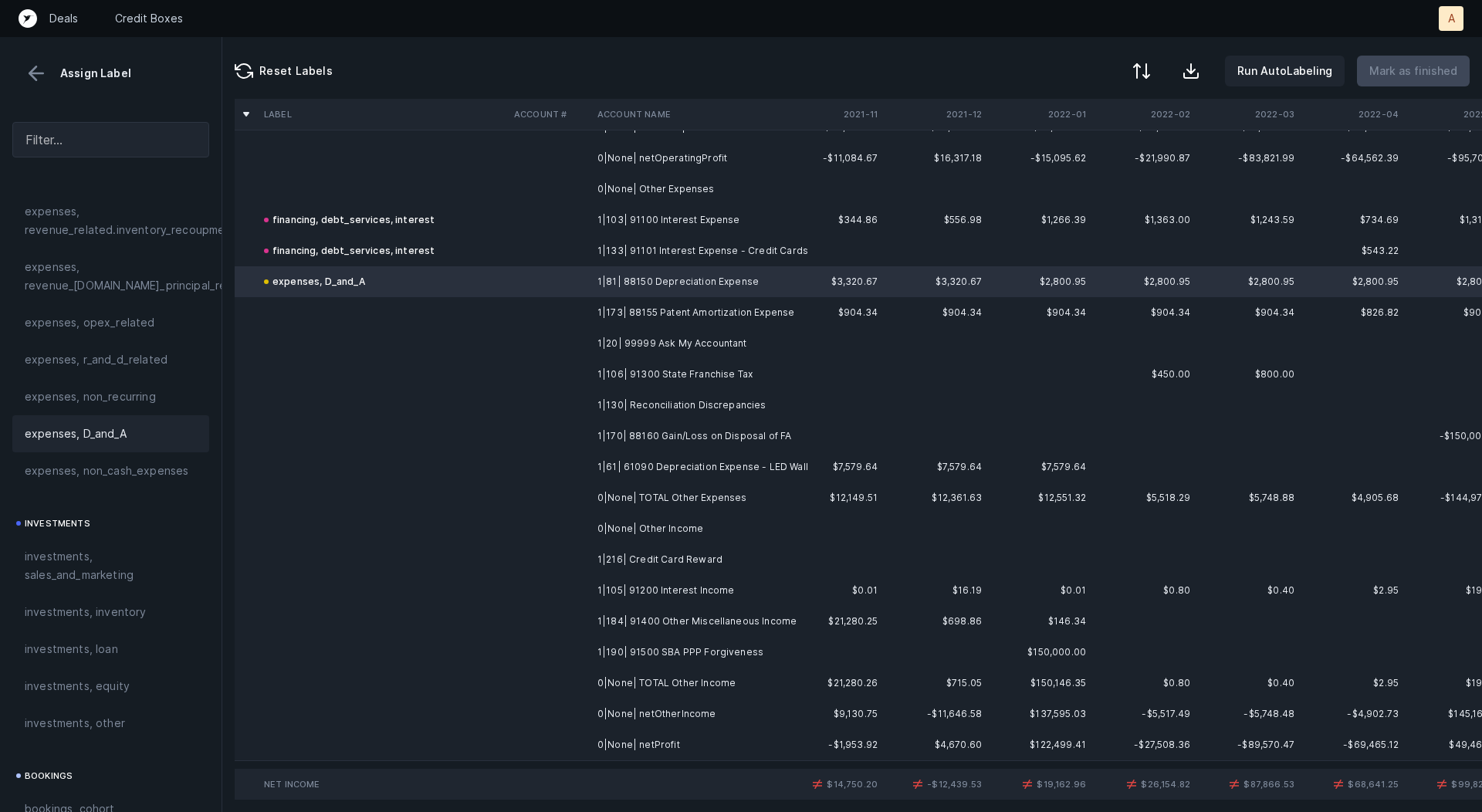
click at [667, 315] on td "1|173| 88155 Patent Amortization Expense" at bounding box center [686, 313] width 189 height 30
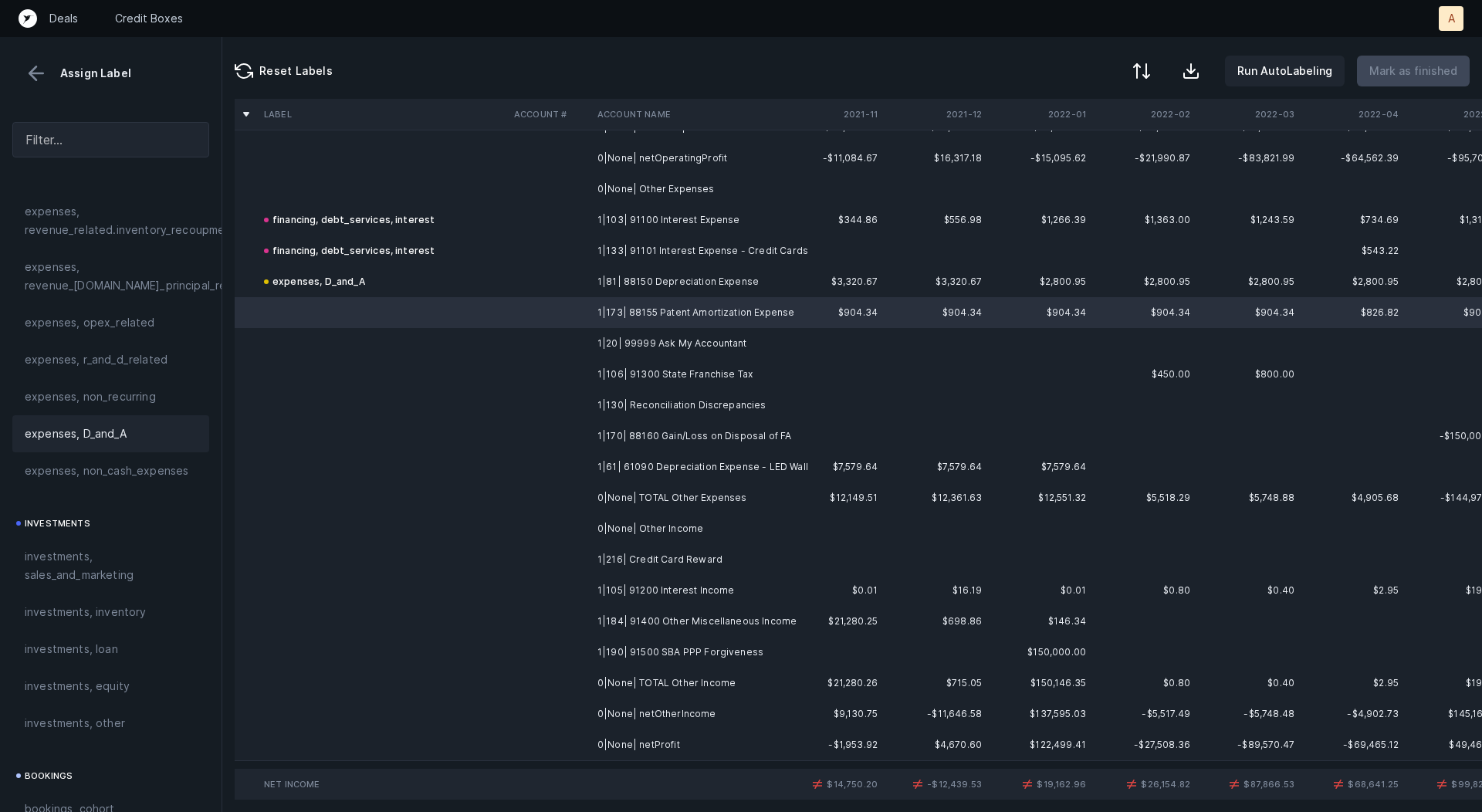
click at [101, 445] on div "expenses, D_and_A" at bounding box center [111, 434] width 197 height 37
click at [544, 331] on td at bounding box center [549, 343] width 83 height 30
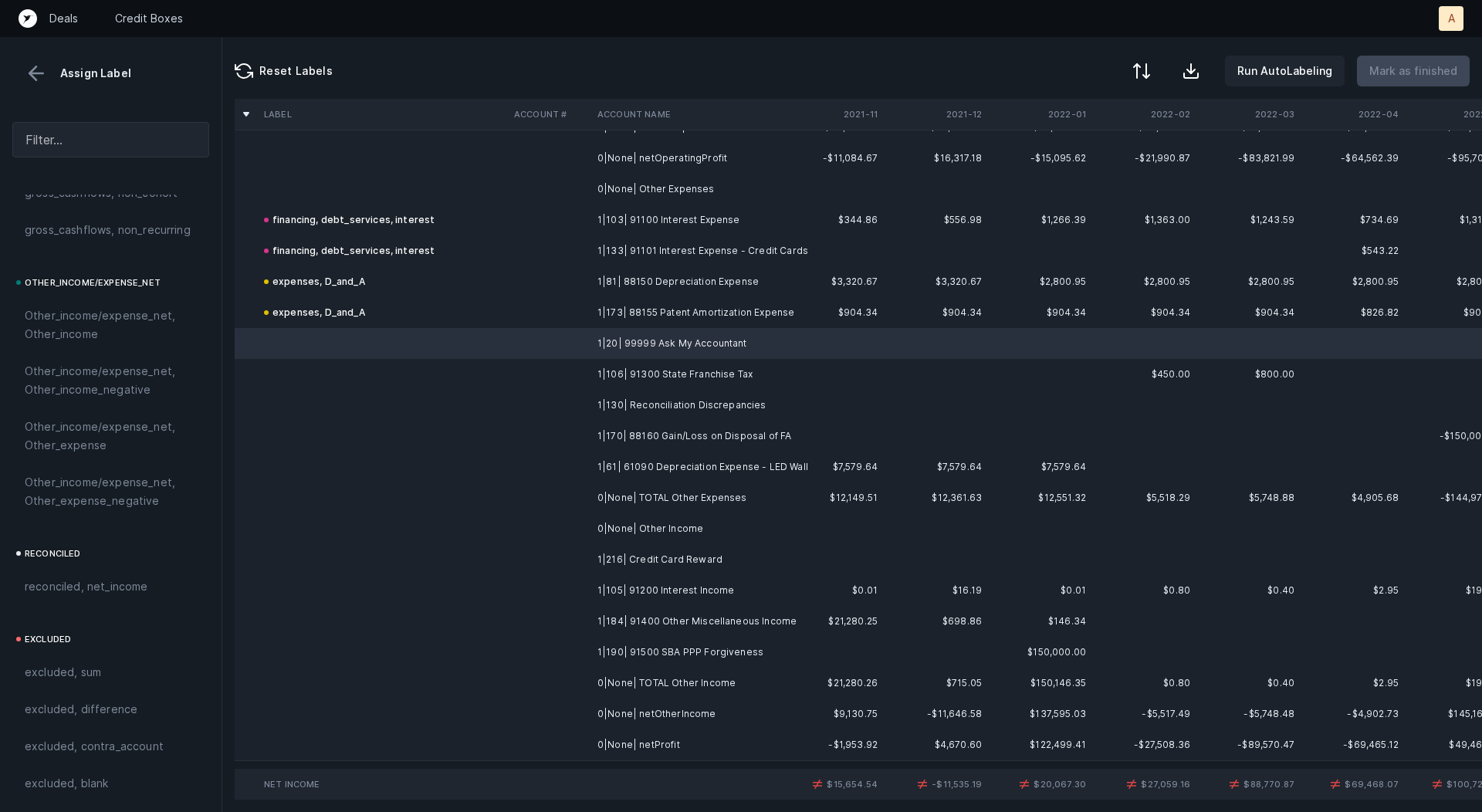
scroll to position [1734, 0]
click at [71, 451] on span "Other_income/expense_net, Other_expense" at bounding box center [111, 435] width 173 height 37
click at [648, 376] on td "1|106| 91300 State Franchise Tax" at bounding box center [686, 375] width 189 height 30
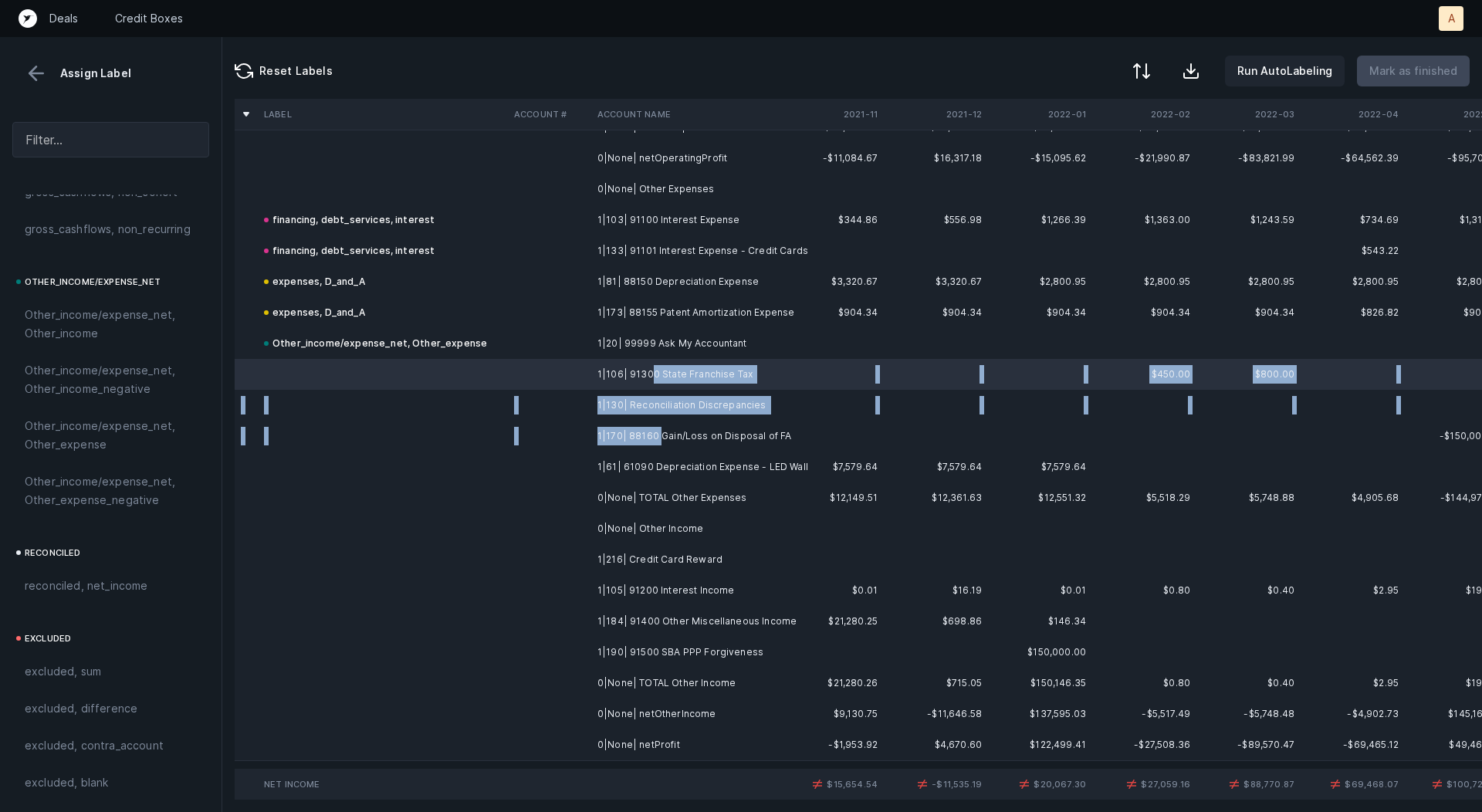
click at [657, 429] on td "1|170| 88160 Gain/Loss on Disposal of FA" at bounding box center [686, 436] width 189 height 30
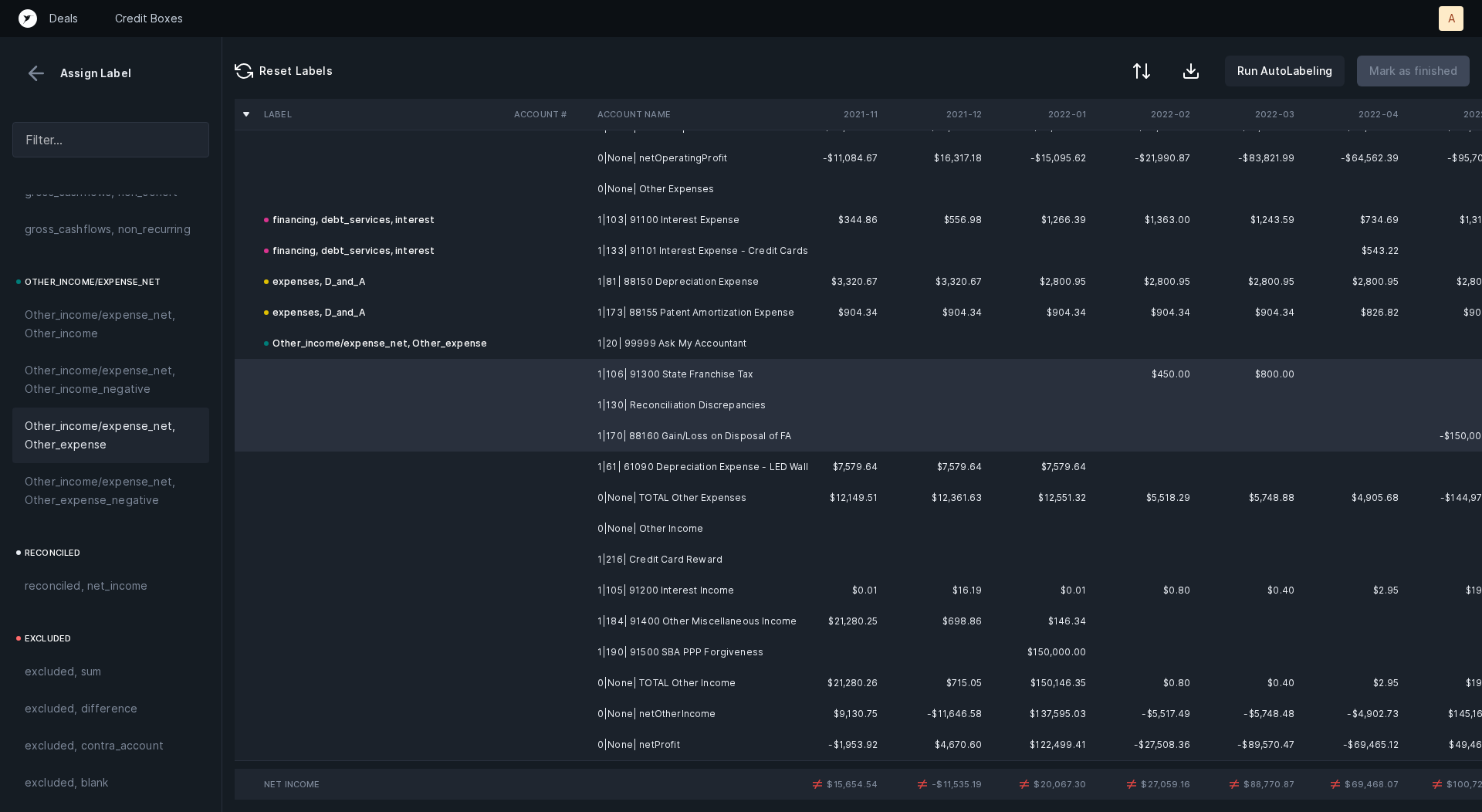
click at [73, 417] on span "Other_income/expense_net, Other_expense" at bounding box center [111, 435] width 173 height 37
click at [502, 457] on td at bounding box center [383, 467] width 250 height 30
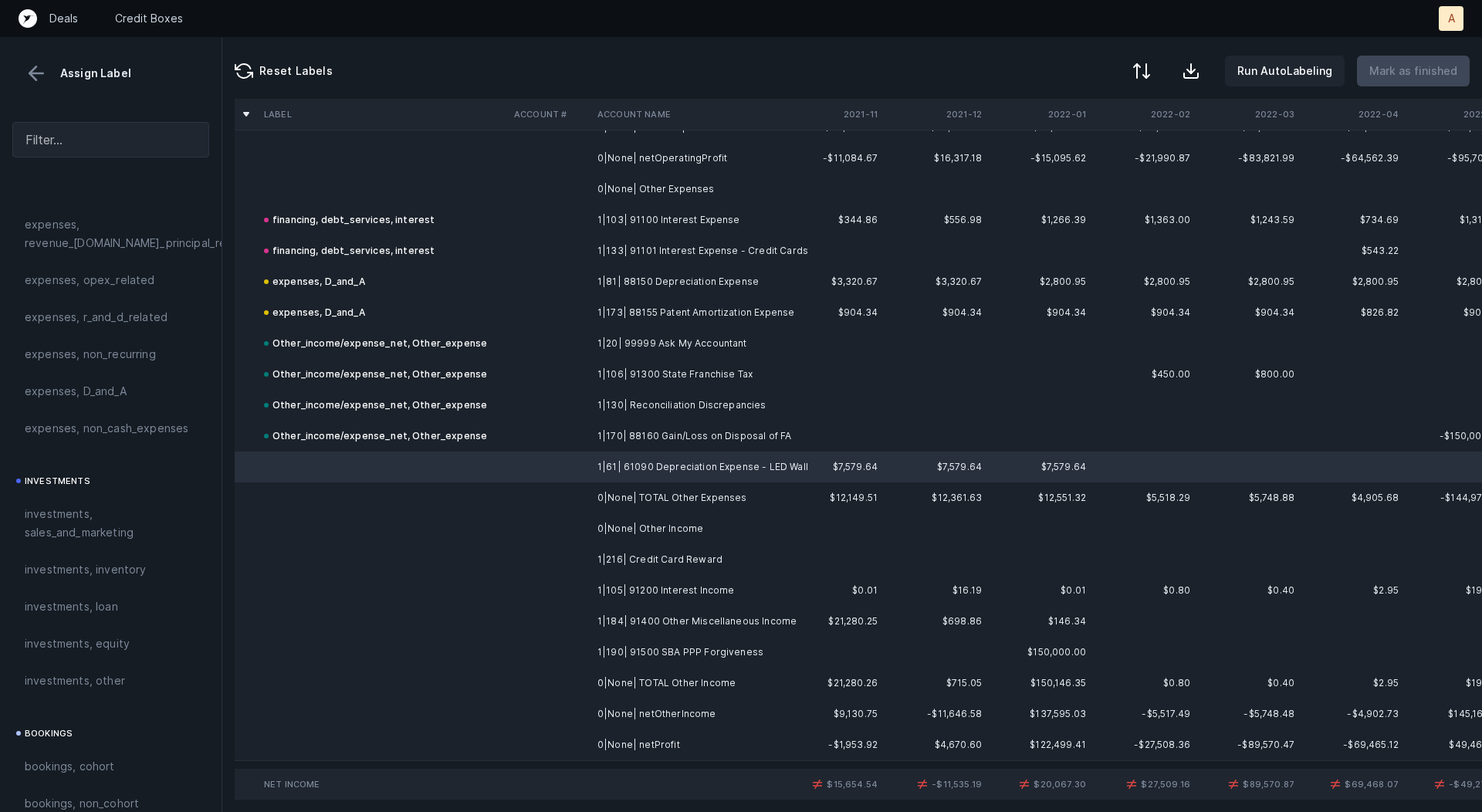
scroll to position [531, 0]
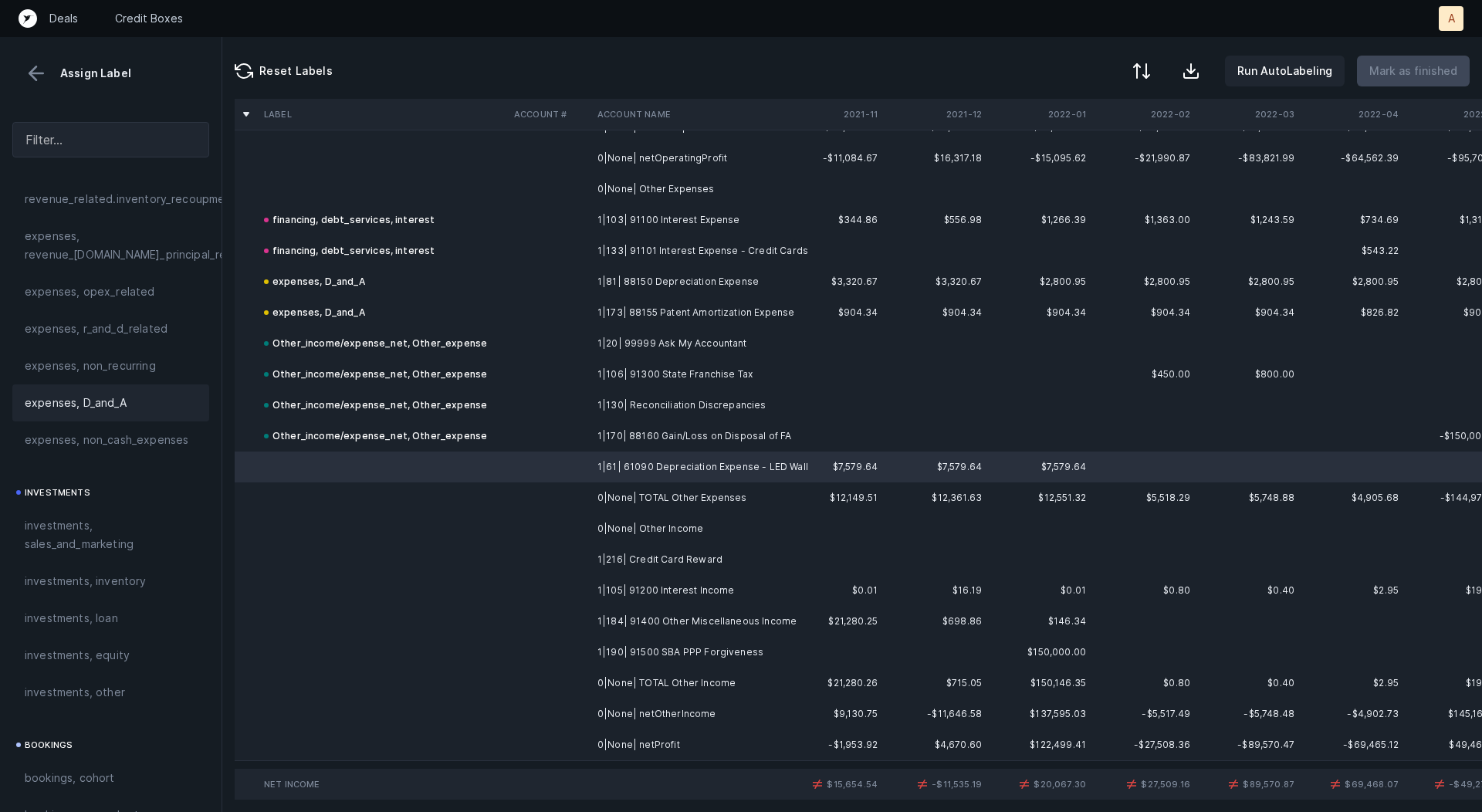
click at [131, 415] on div "expenses, D_and_A" at bounding box center [111, 402] width 197 height 37
click at [619, 561] on td "1|216| Credit Card Reward" at bounding box center [686, 556] width 189 height 30
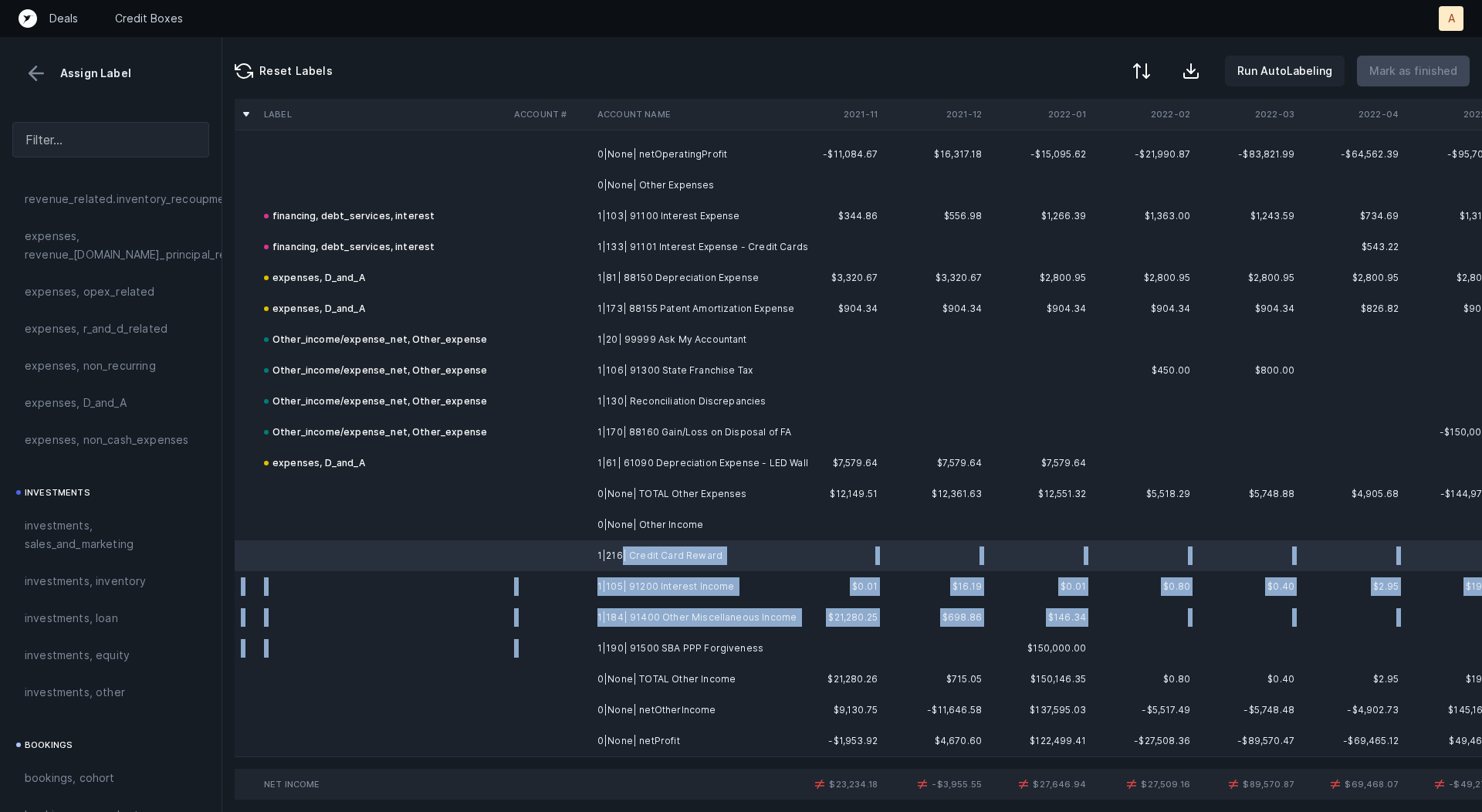
click at [650, 639] on td "1|190| 91500 SBA PPP Forgiveness" at bounding box center [686, 648] width 189 height 30
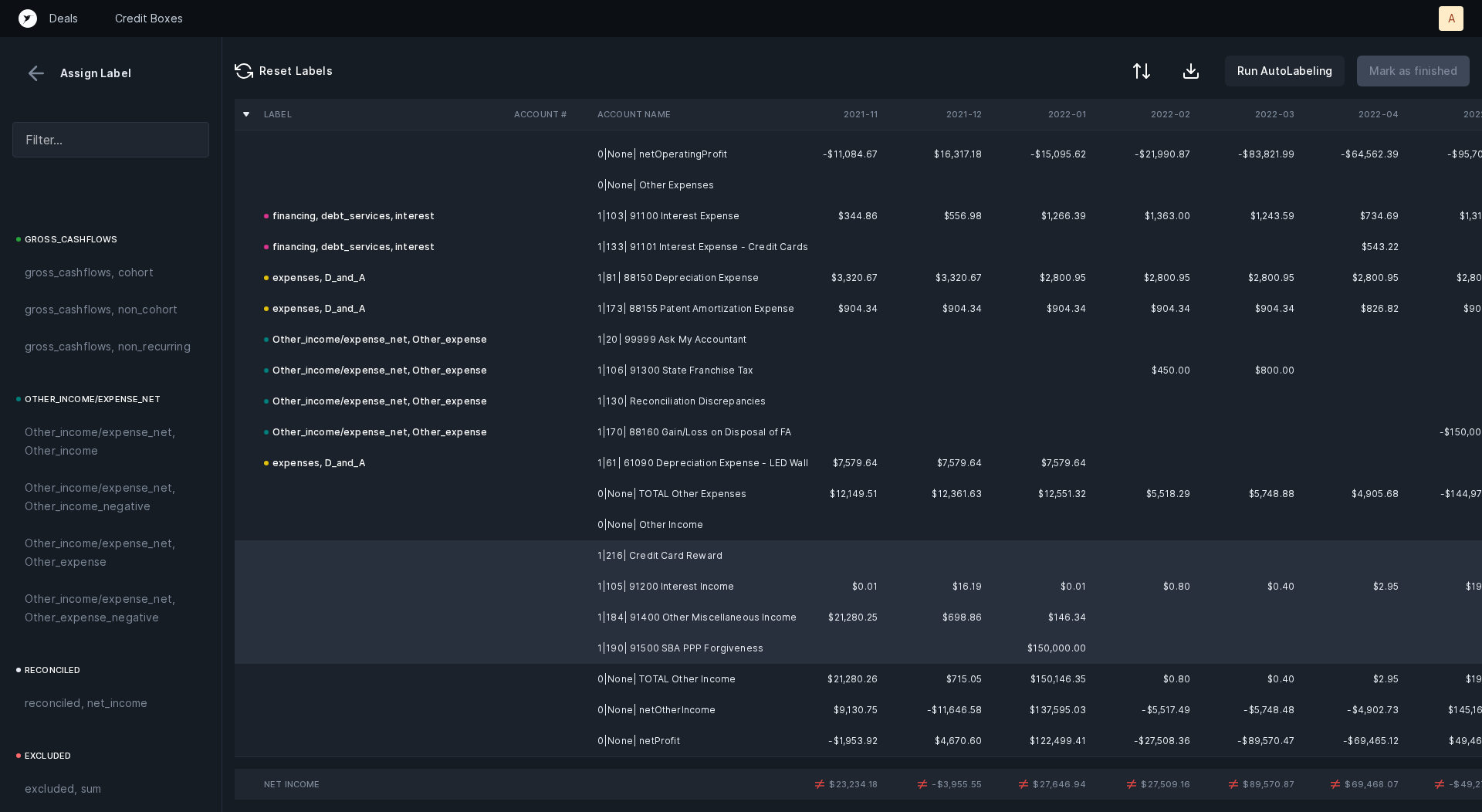
scroll to position [1734, 0]
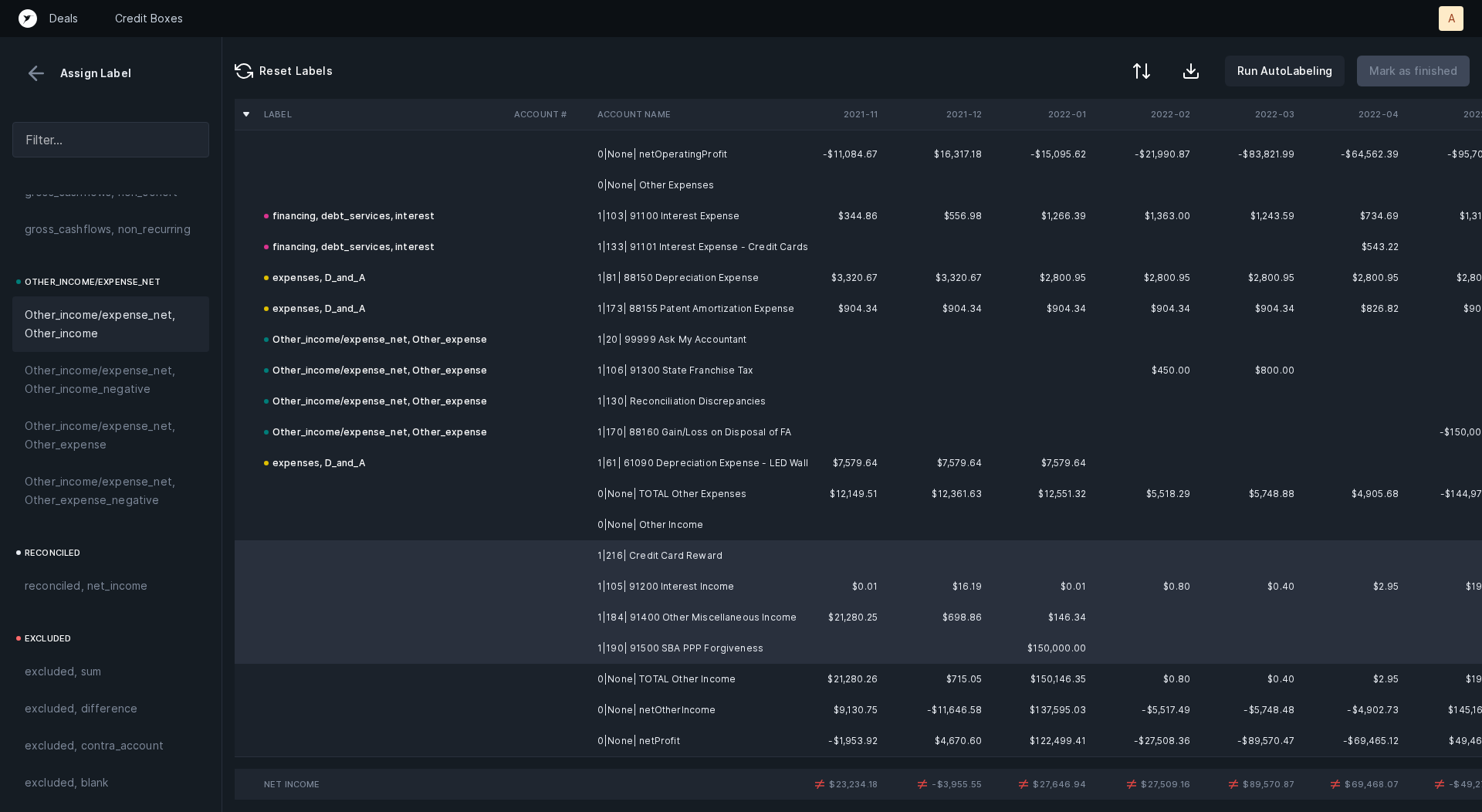
click at [97, 322] on span "Other_income/expense_net, Other_income" at bounding box center [111, 324] width 173 height 37
click at [660, 736] on td "0|None| netProfit" at bounding box center [686, 741] width 189 height 30
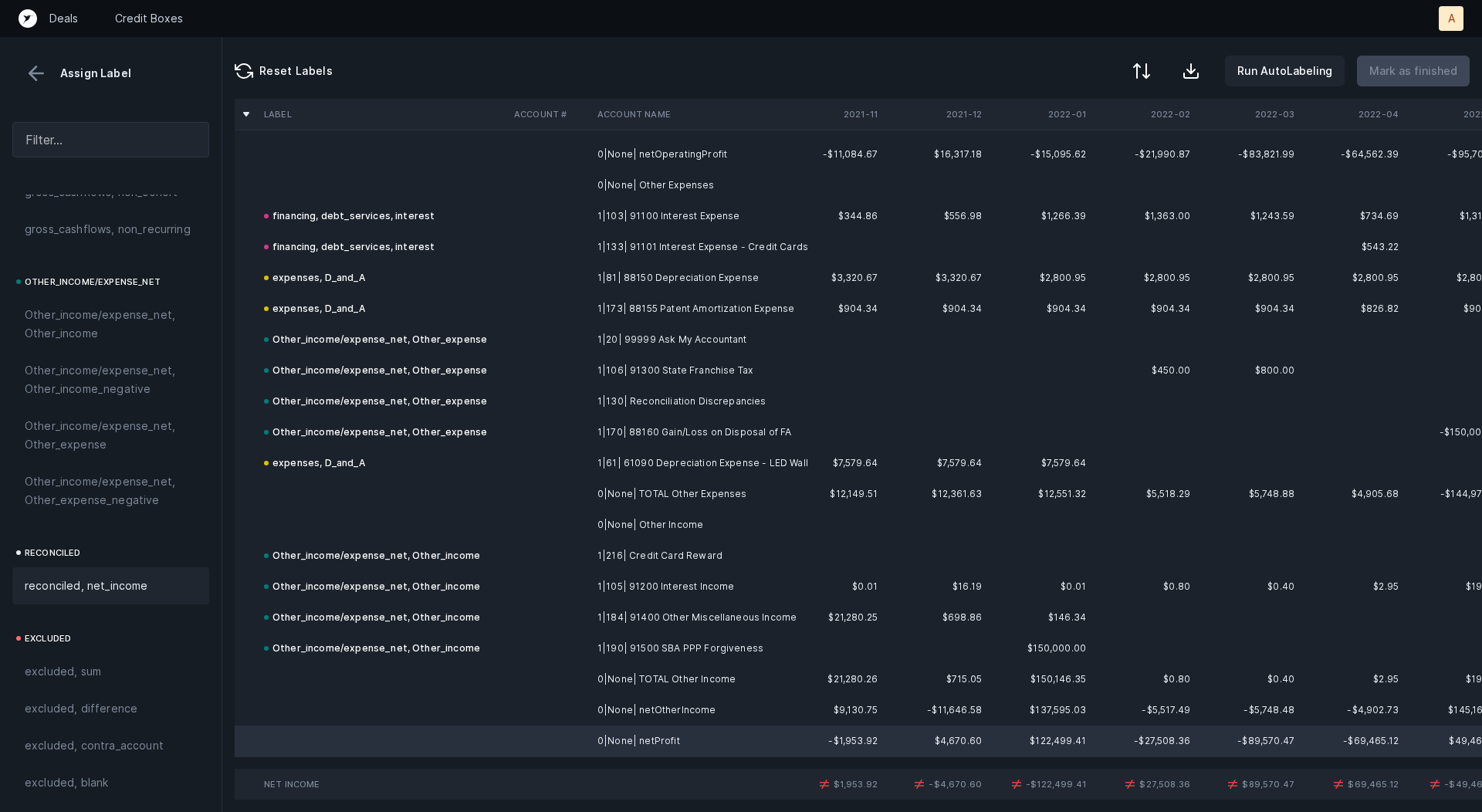
click at [116, 585] on span "reconciled, net_income" at bounding box center [87, 585] width 124 height 18
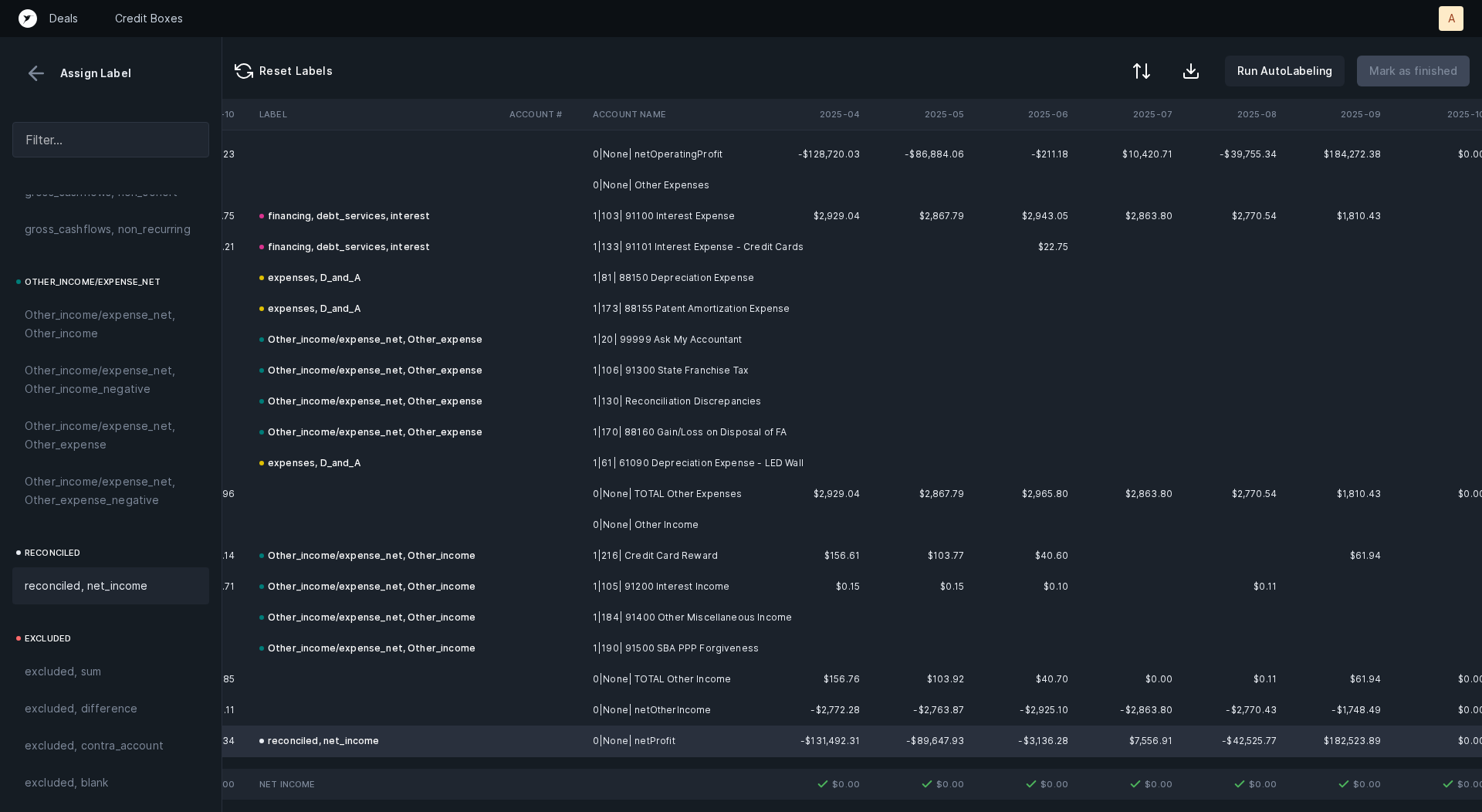
scroll to position [2629, 4300]
click at [1149, 72] on div at bounding box center [1140, 71] width 18 height 18
click at [1061, 154] on div "By Hum label" at bounding box center [1042, 163] width 68 height 18
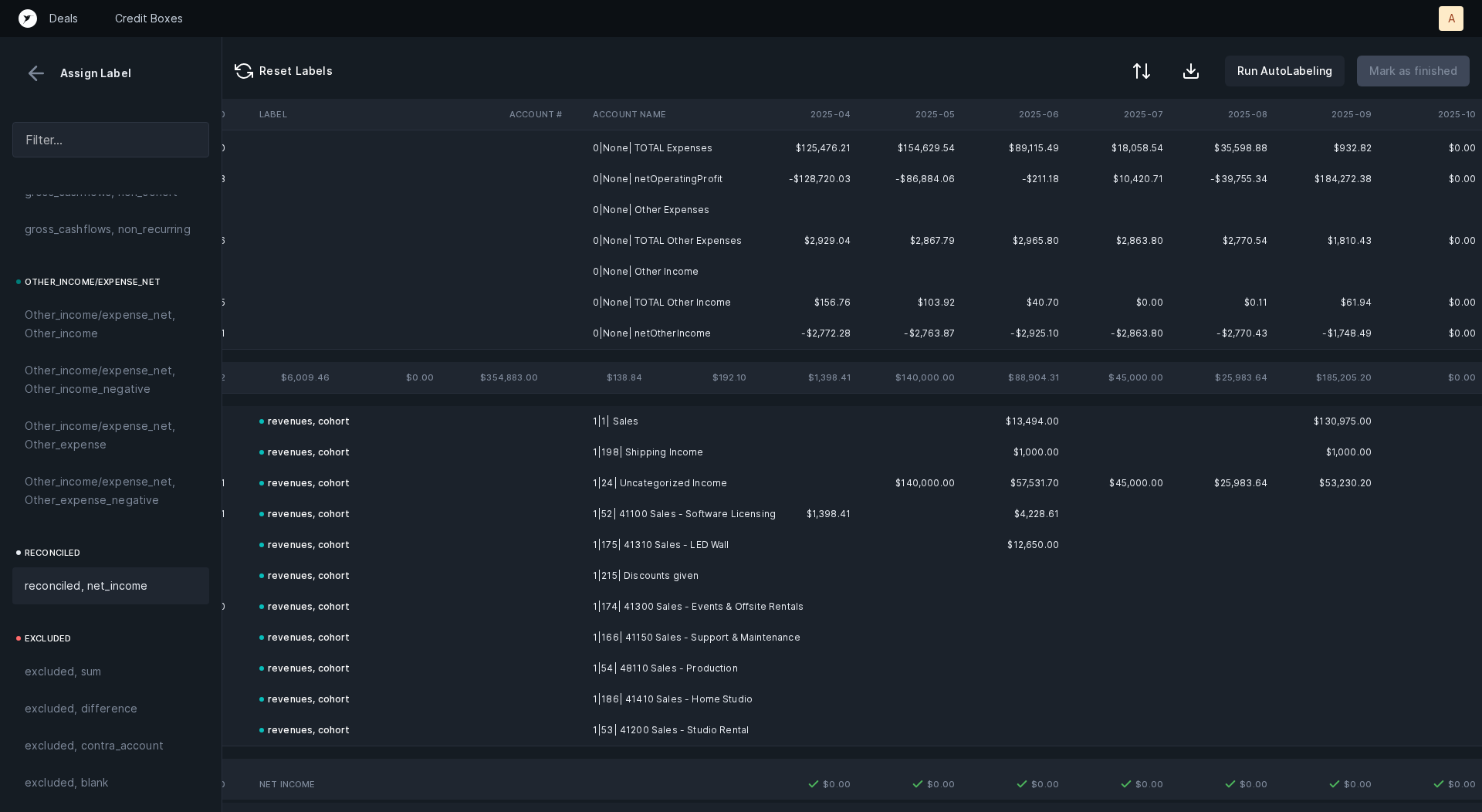
scroll to position [0, 4300]
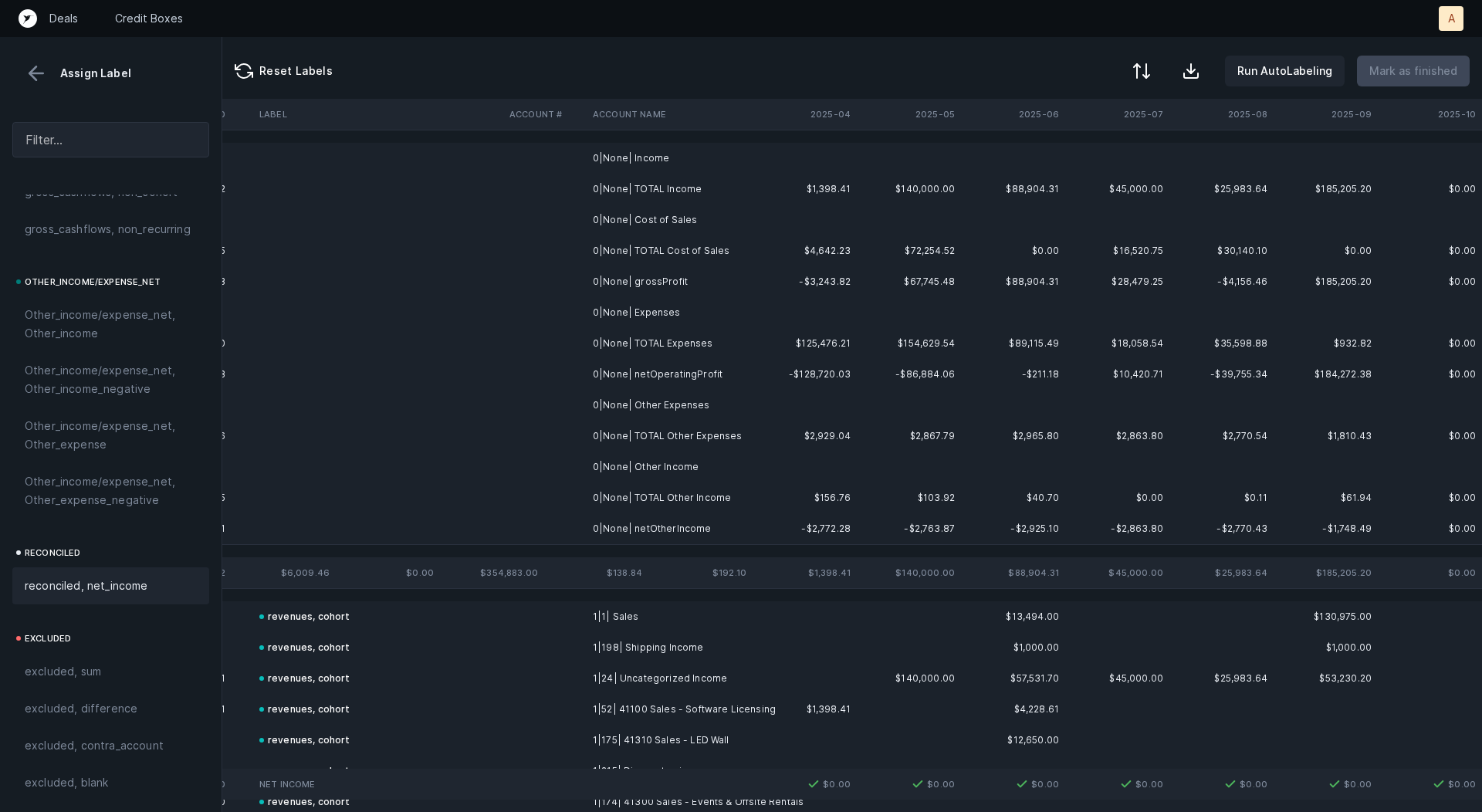
click at [779, 161] on td at bounding box center [804, 158] width 104 height 30
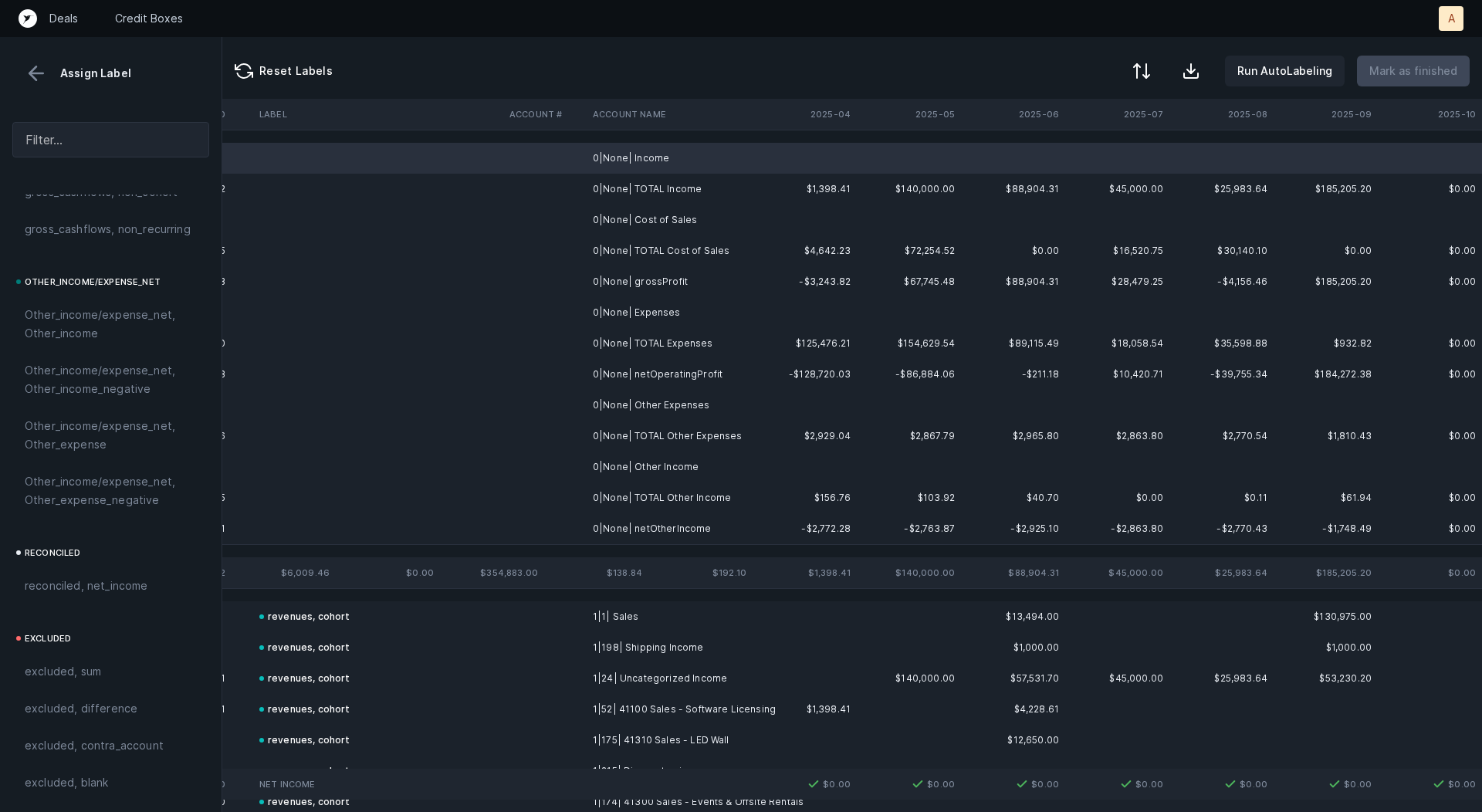
click at [737, 210] on td "0|None| Cost of Sales" at bounding box center [681, 220] width 189 height 30
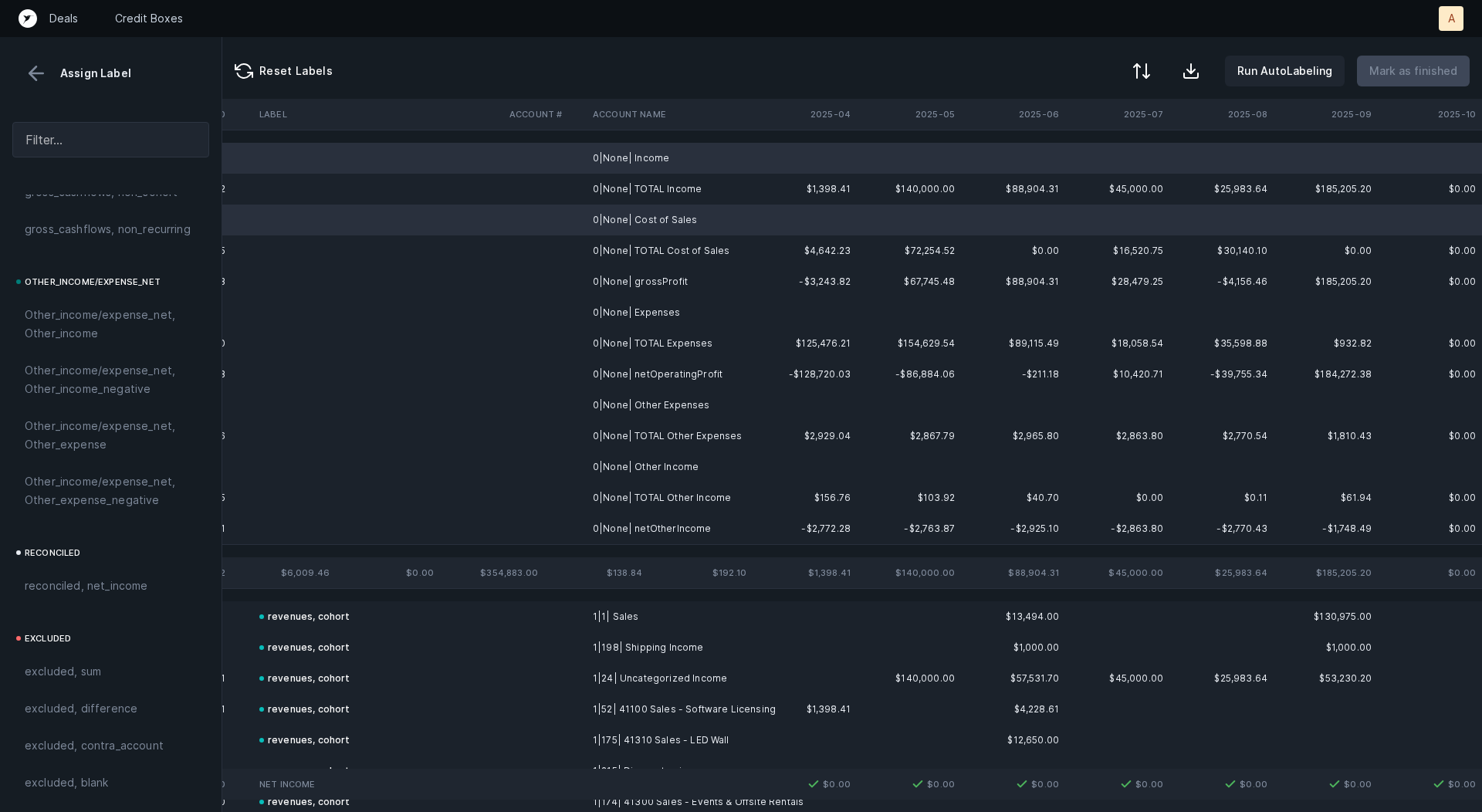
click at [697, 300] on td "0|None| Expenses" at bounding box center [681, 313] width 189 height 30
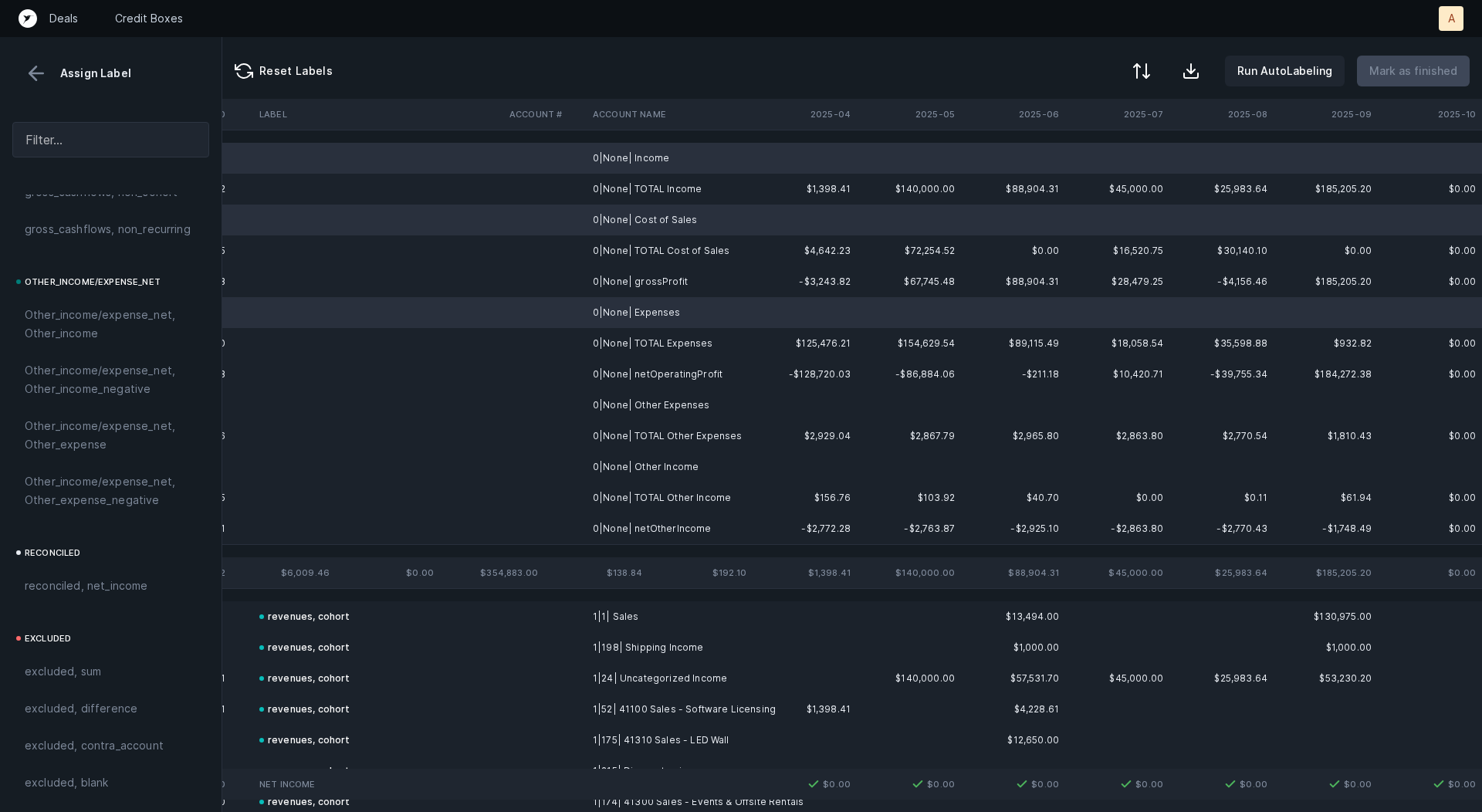
click at [715, 394] on td "0|None| Other Expenses" at bounding box center [681, 405] width 189 height 30
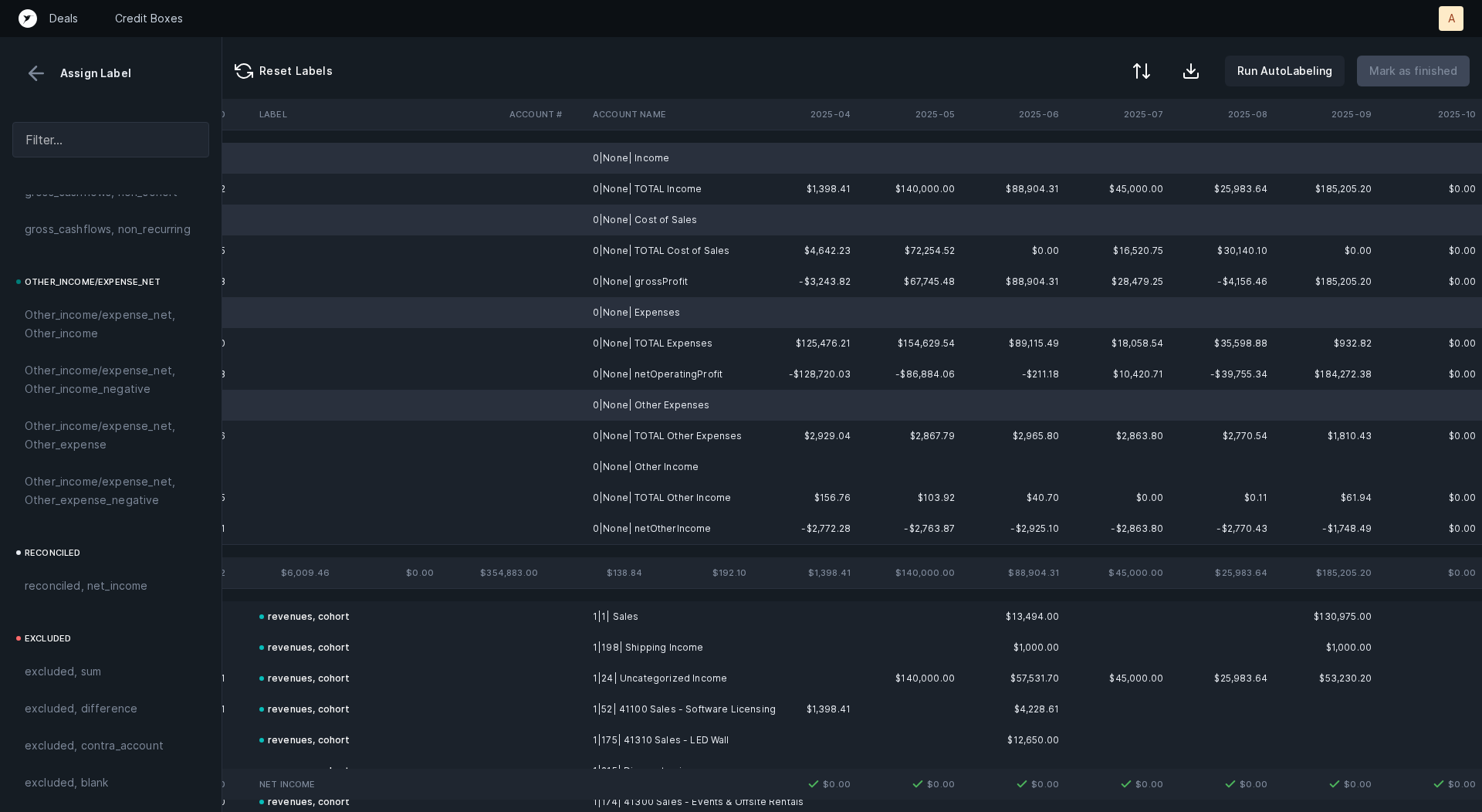
click at [685, 462] on td "0|None| Other Income" at bounding box center [681, 467] width 189 height 30
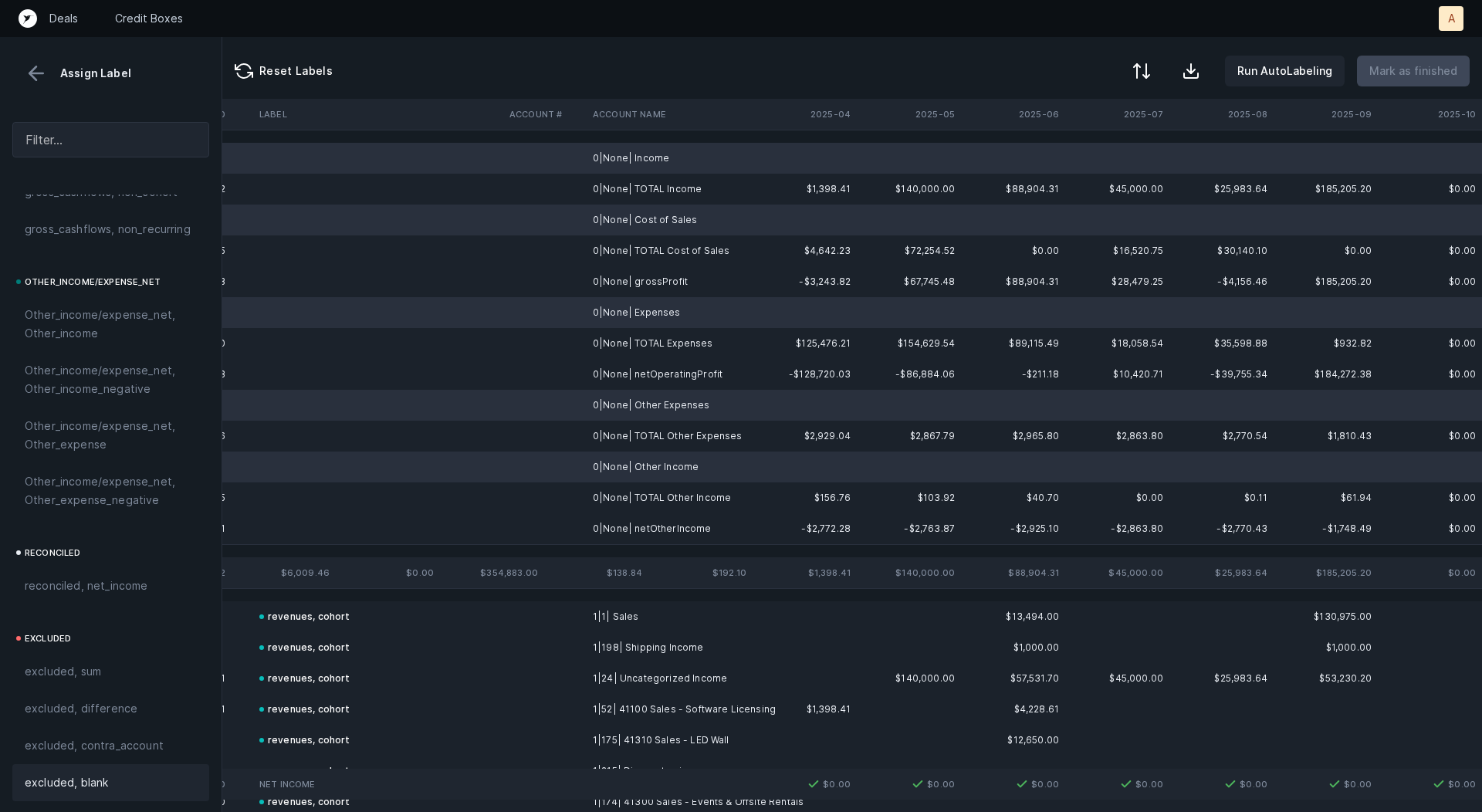
click at [51, 787] on span "excluded, blank" at bounding box center [66, 782] width 83 height 18
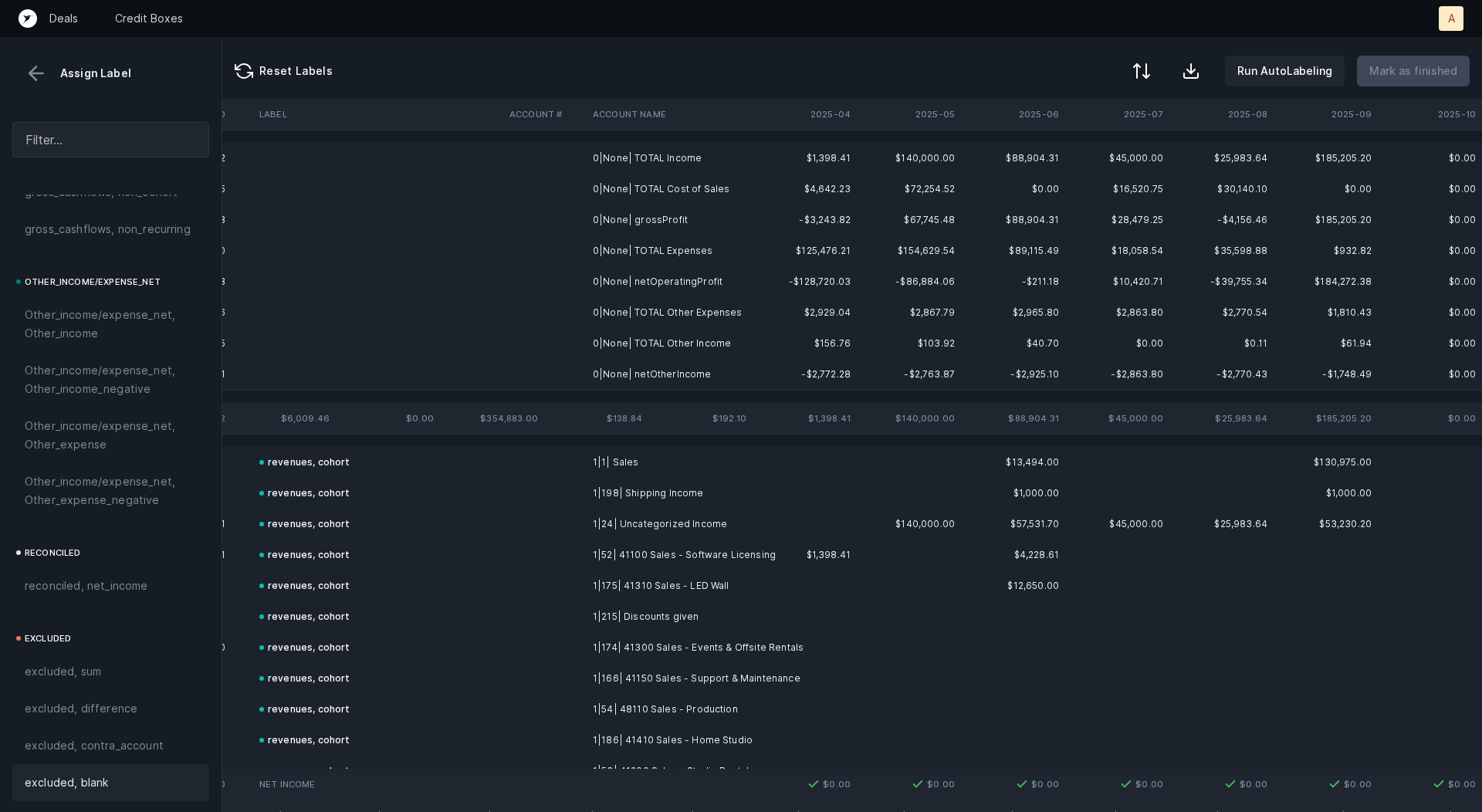
click at [651, 210] on td "0|None| grossProfit" at bounding box center [681, 220] width 189 height 30
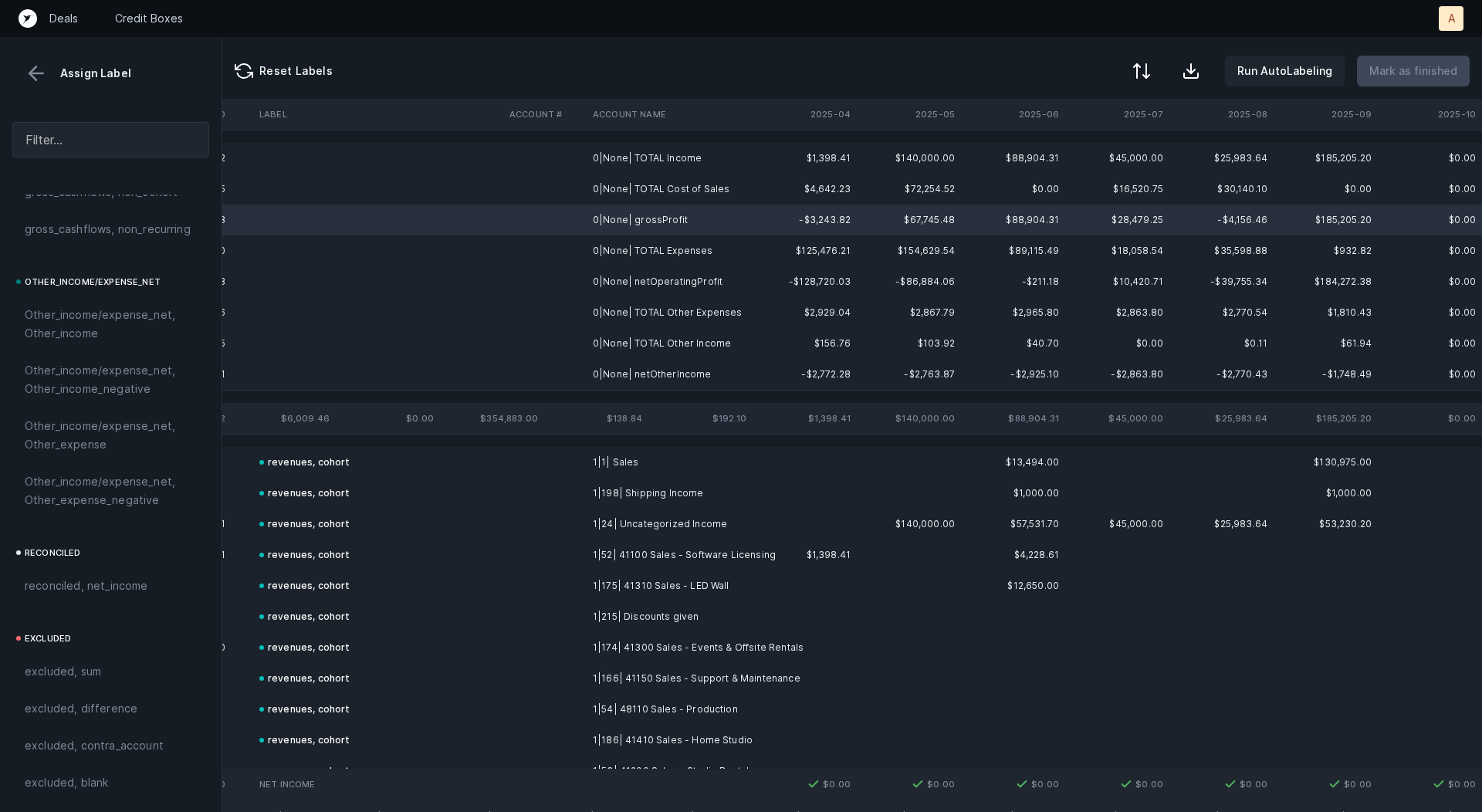
click at [643, 281] on td "0|None| netOperatingProfit" at bounding box center [681, 281] width 189 height 30
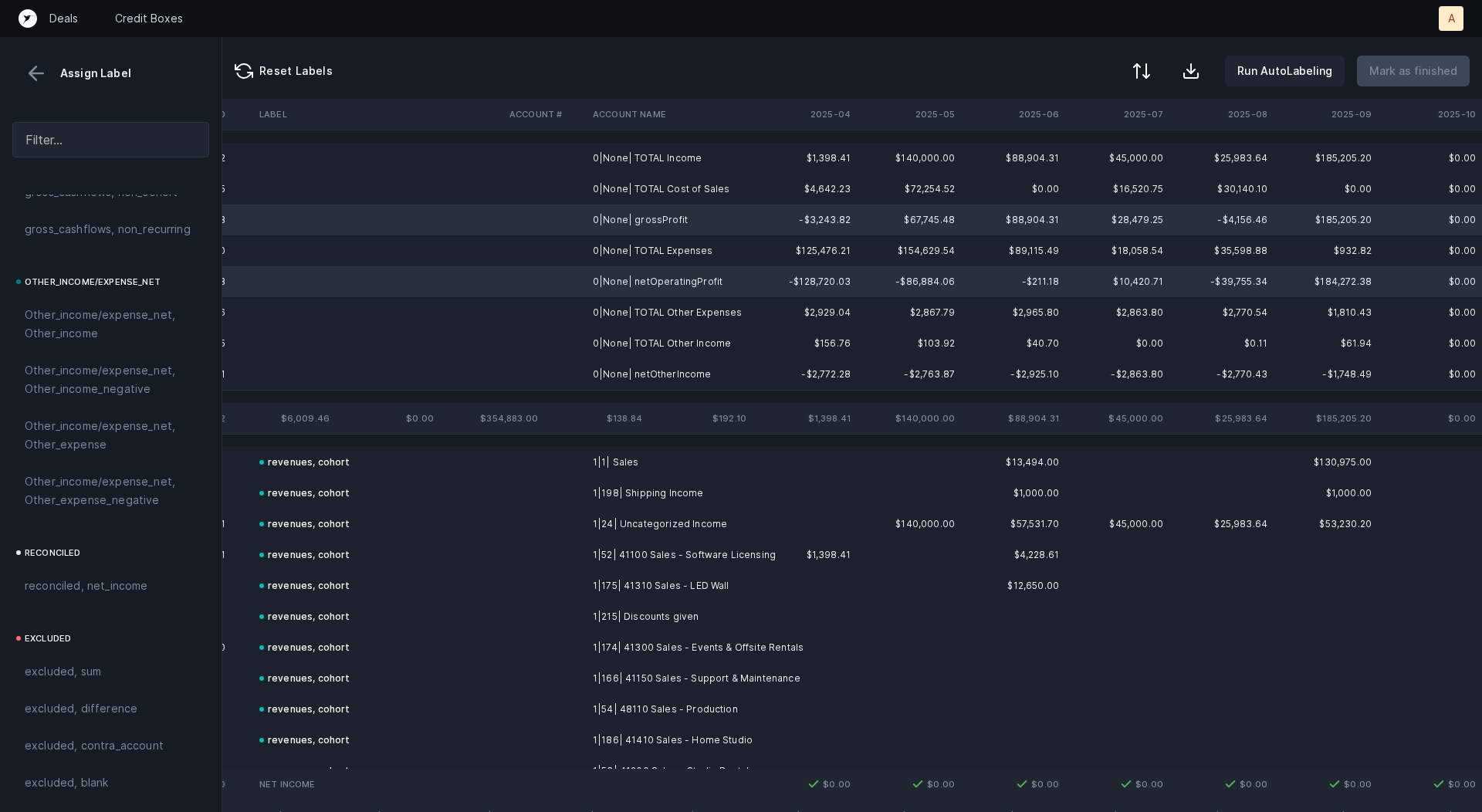
click at [632, 375] on td "0|None| netOtherIncome" at bounding box center [681, 375] width 189 height 30
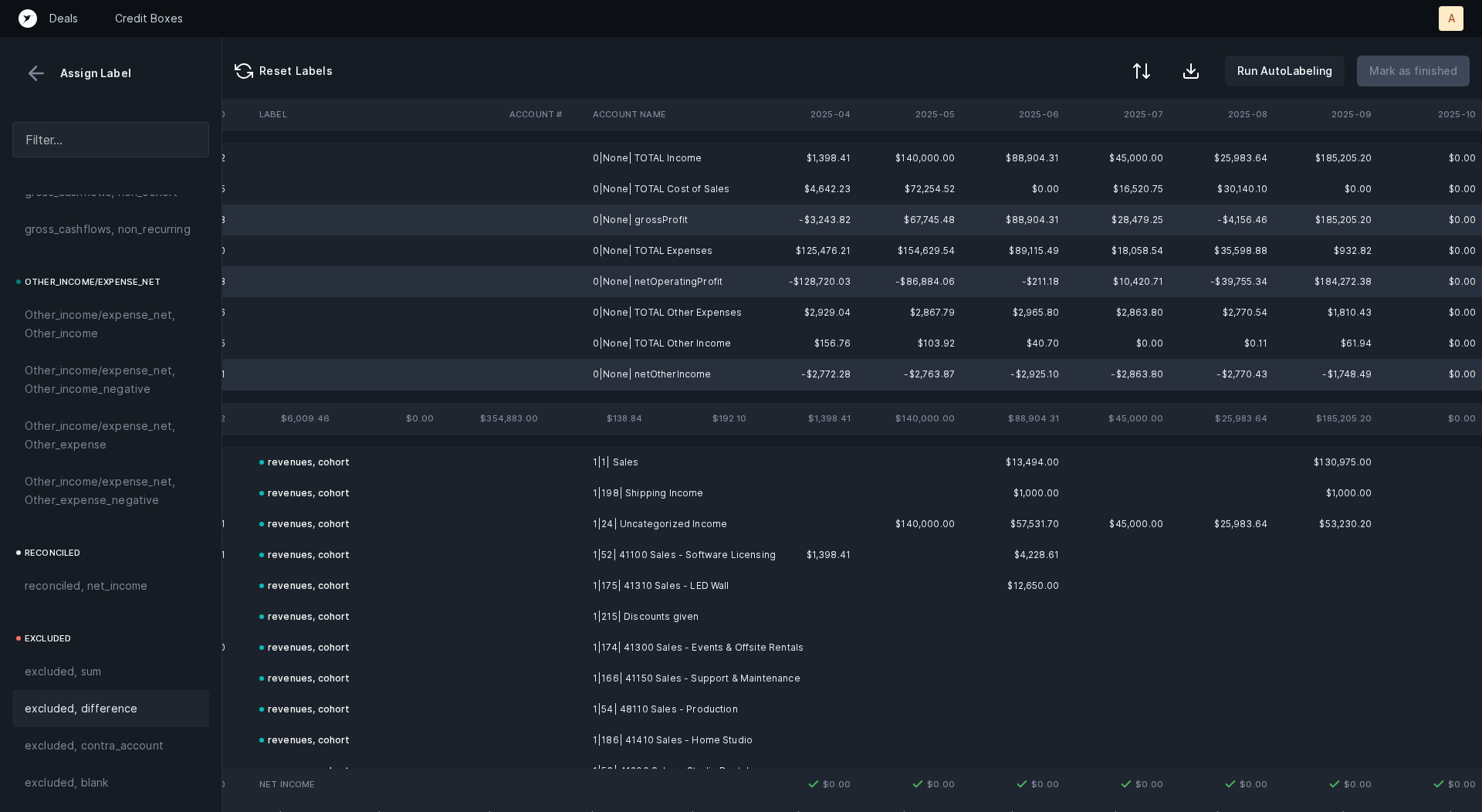
click at [135, 700] on div "excluded, difference" at bounding box center [111, 708] width 173 height 18
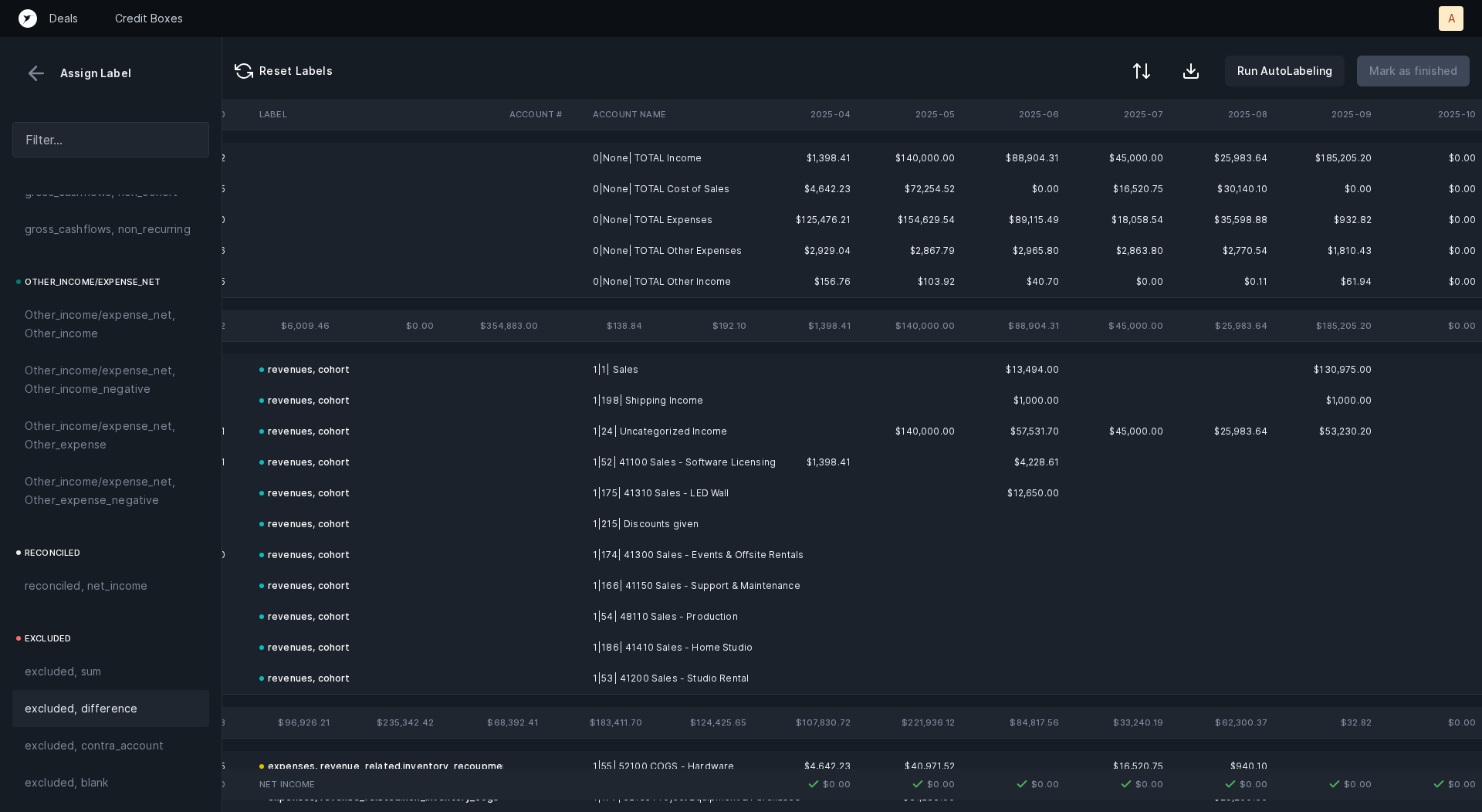
click at [637, 177] on td "0|None| TOTAL Cost of Sales" at bounding box center [681, 189] width 189 height 30
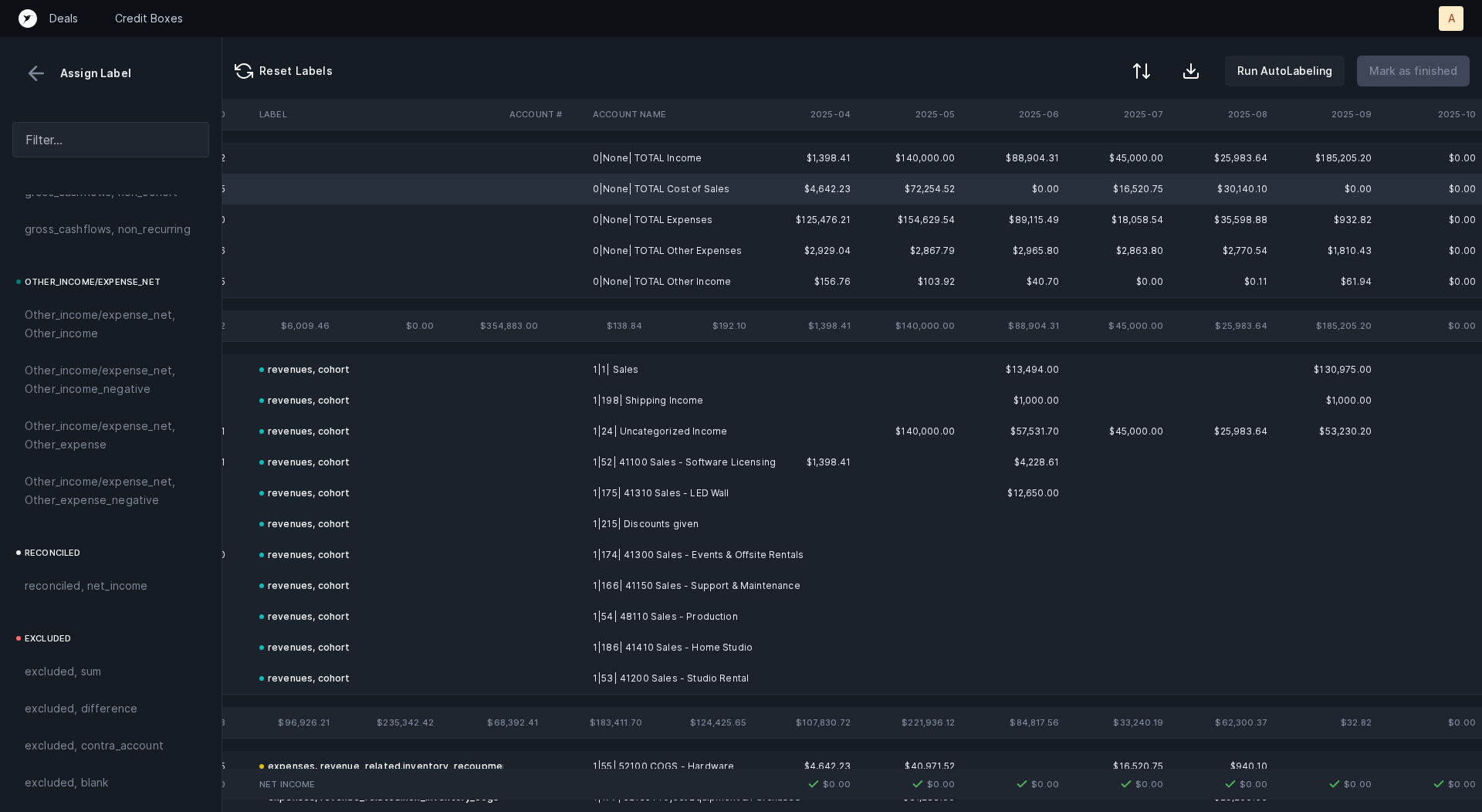
click at [668, 148] on td "0|None| TOTAL Income" at bounding box center [681, 158] width 189 height 30
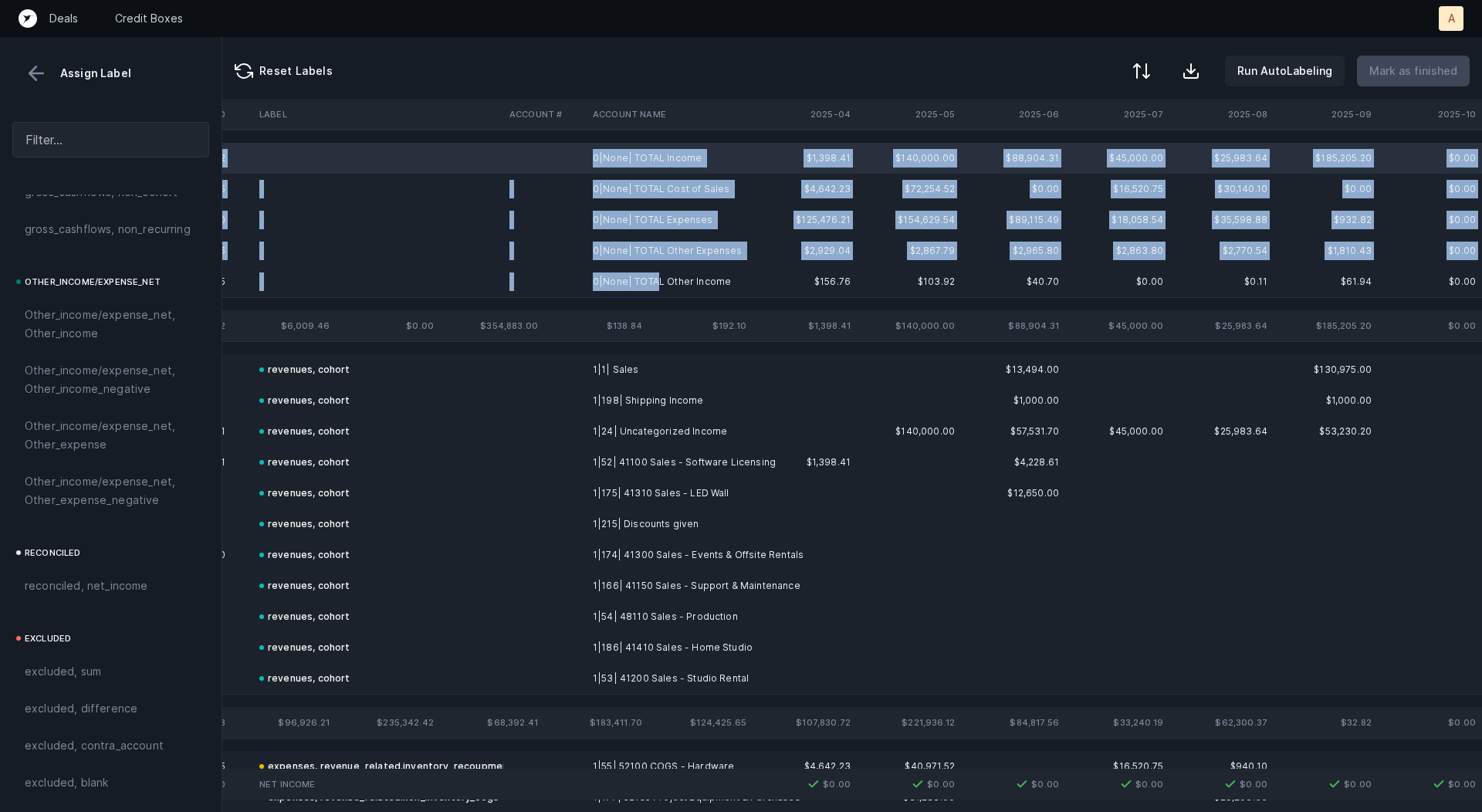
click at [654, 283] on td "0|None| TOTAL Other Income" at bounding box center [681, 281] width 189 height 30
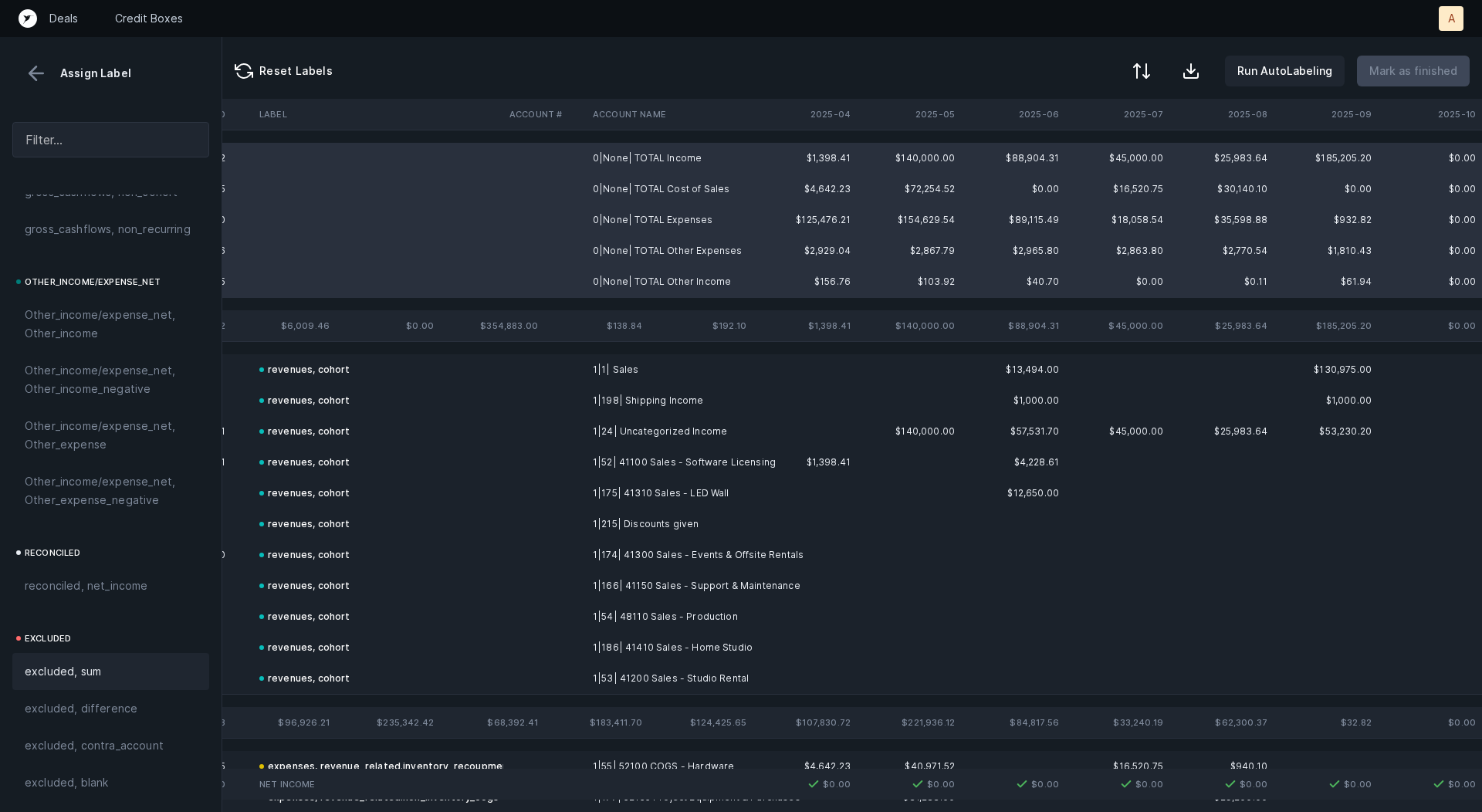
click at [108, 676] on div "excluded, sum" at bounding box center [111, 671] width 173 height 18
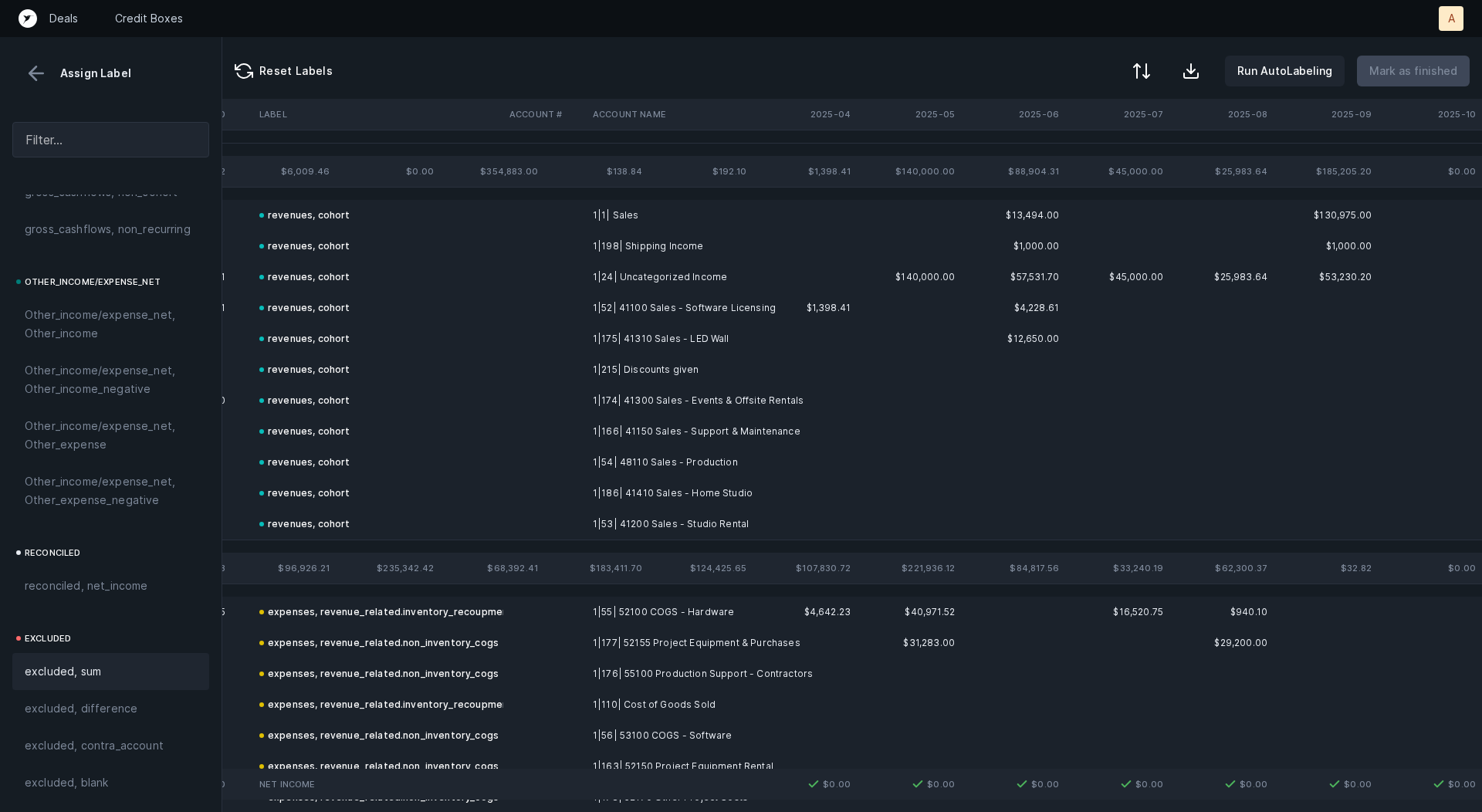
click at [36, 78] on button at bounding box center [36, 73] width 23 height 23
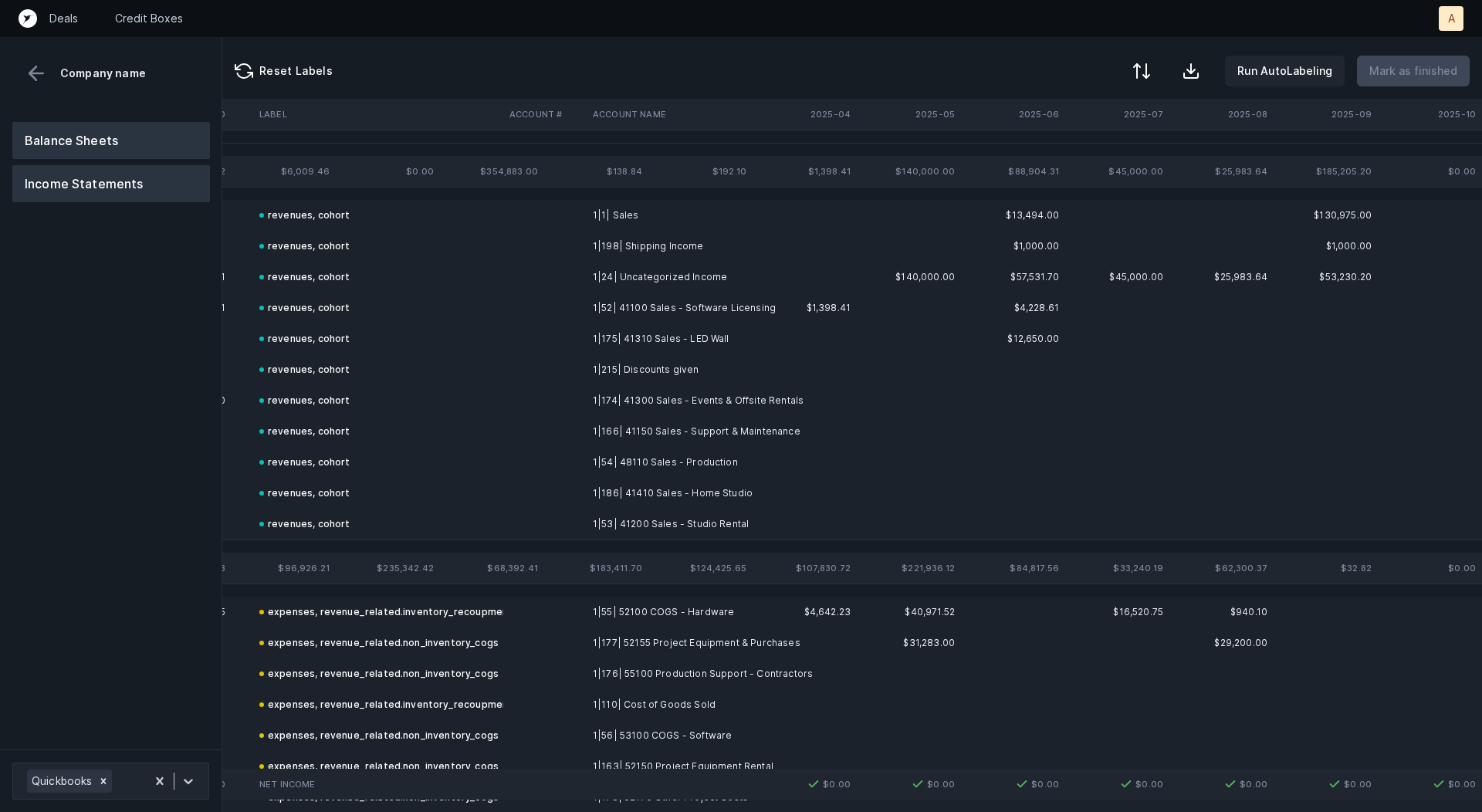
click at [76, 143] on button "Balance Sheets" at bounding box center [111, 140] width 197 height 37
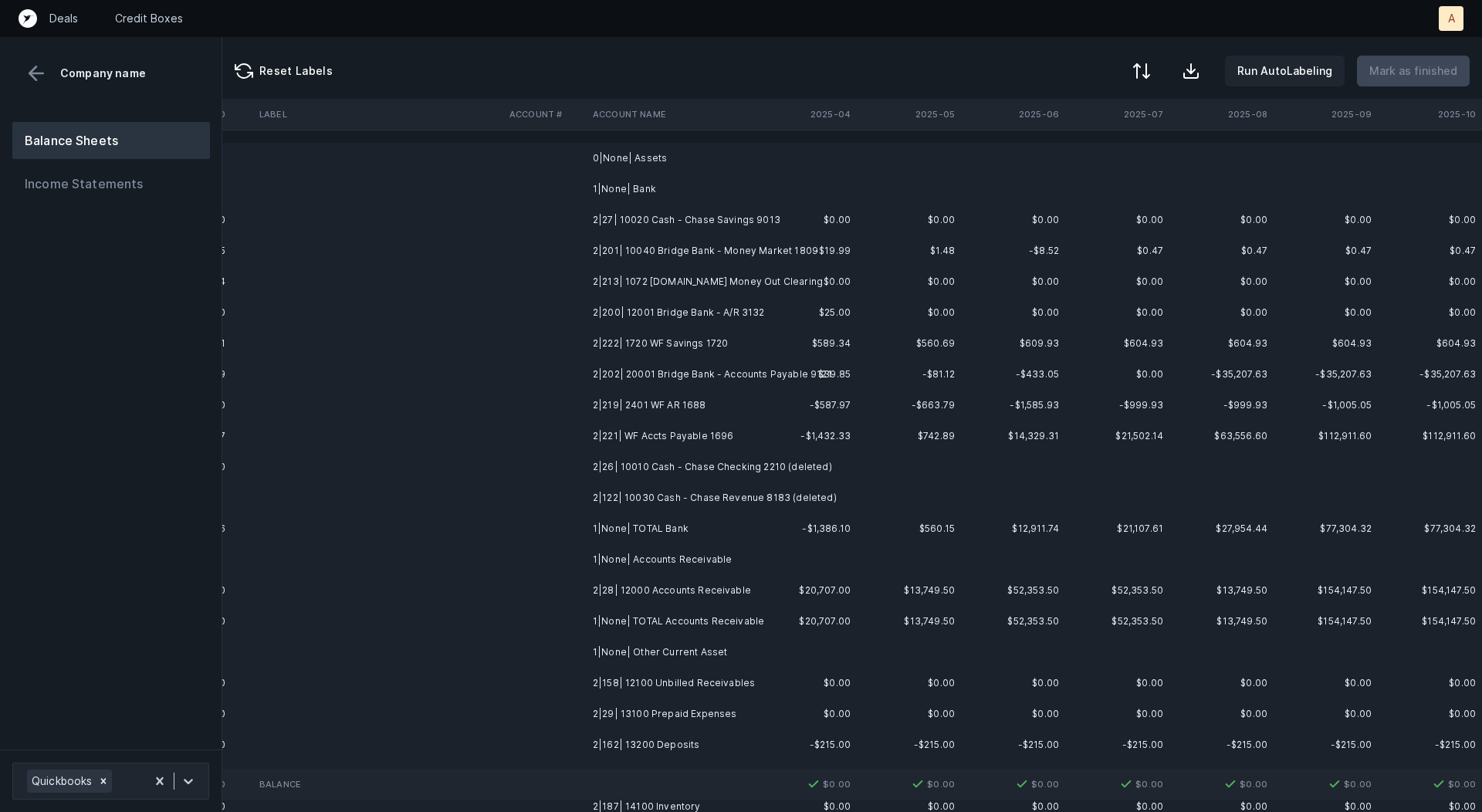
click at [686, 213] on td "2|27| 10020 Cash - Chase Savings 9013" at bounding box center [681, 220] width 189 height 30
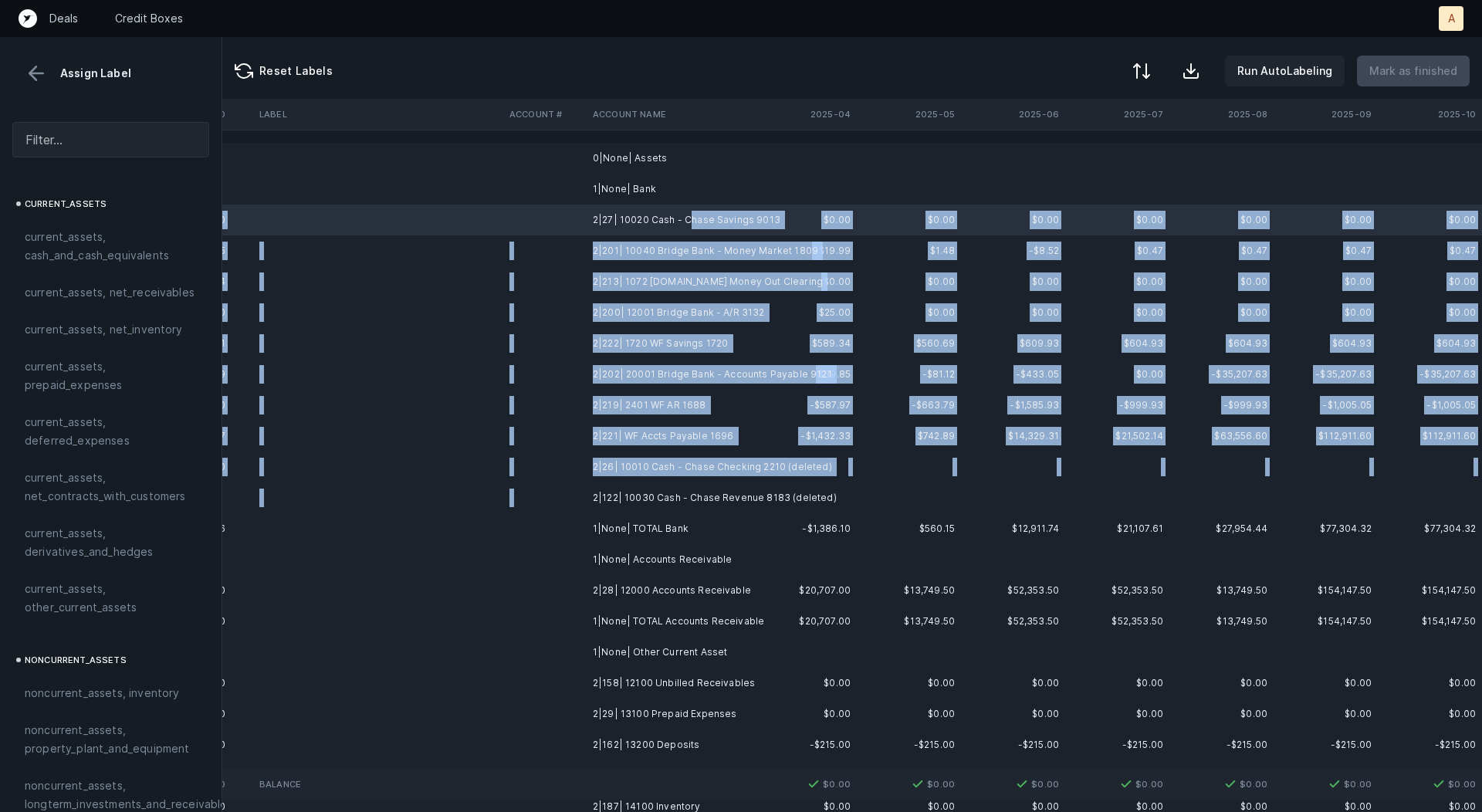
click at [657, 487] on td "2|122| 10030 Cash - Chase Revenue 8183 (deleted)" at bounding box center [681, 497] width 189 height 30
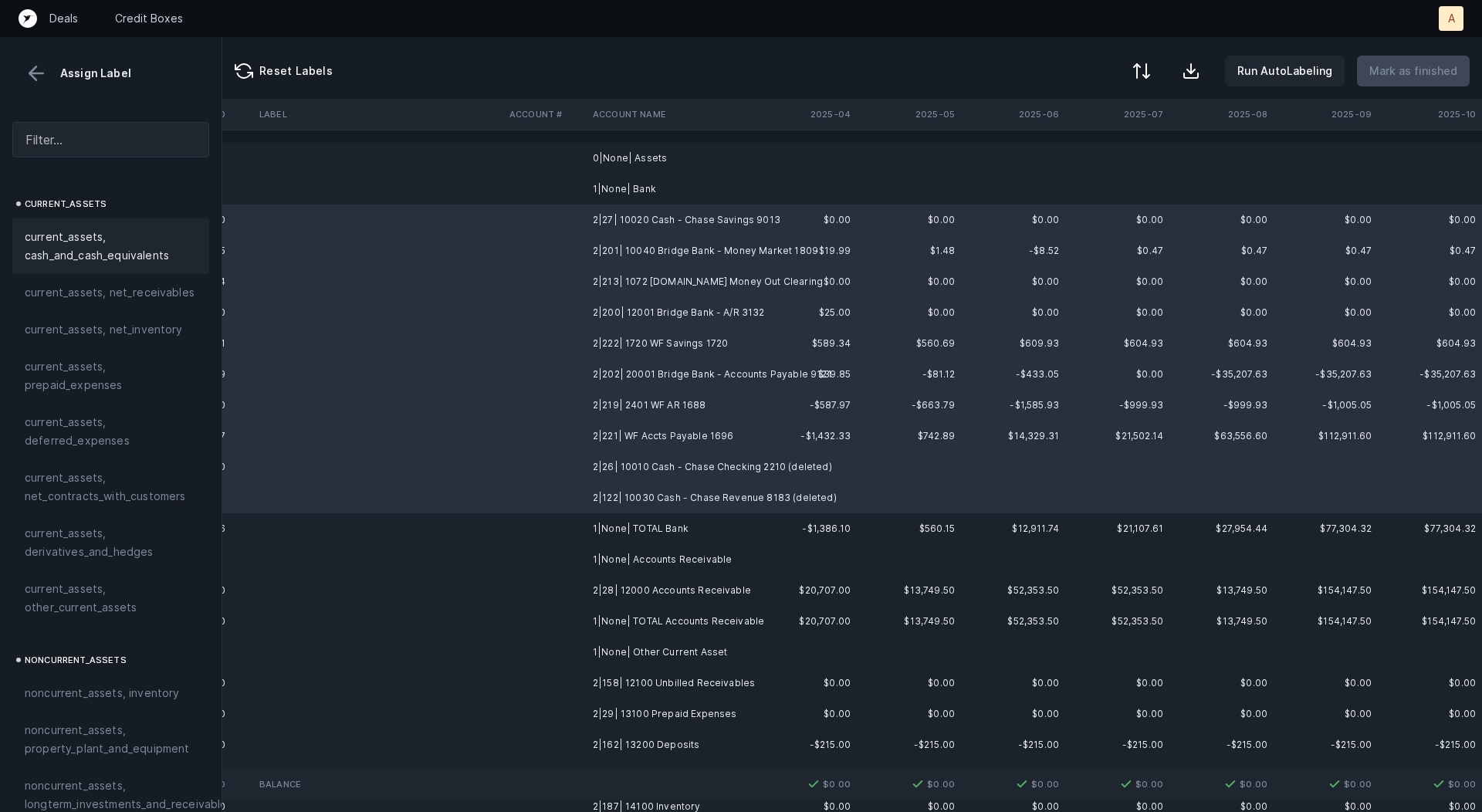
click at [44, 244] on span "current_assets, cash_and_cash_equivalents" at bounding box center [111, 246] width 173 height 37
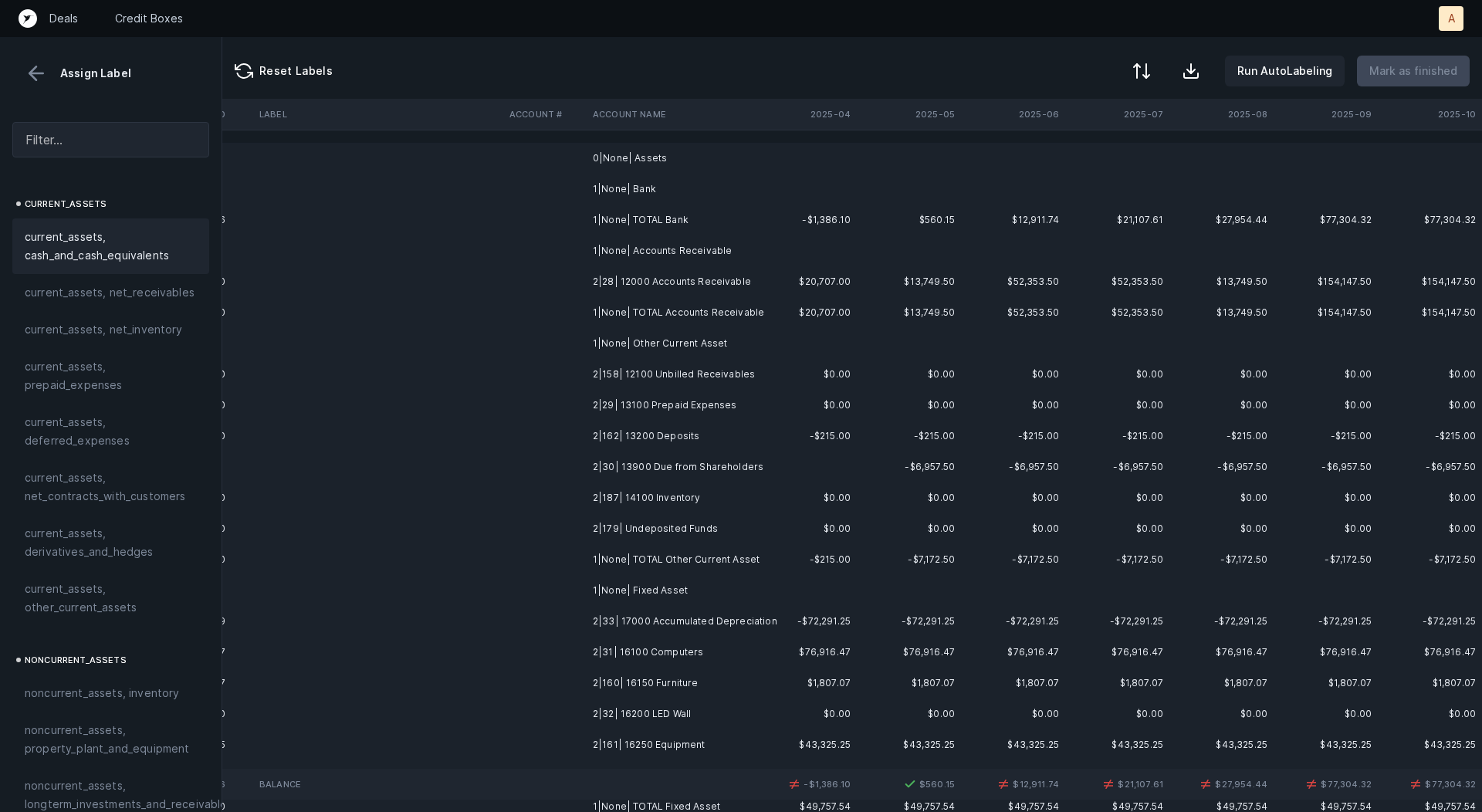
click at [610, 283] on td "2|28| 12000 Accounts Receivable" at bounding box center [681, 281] width 189 height 30
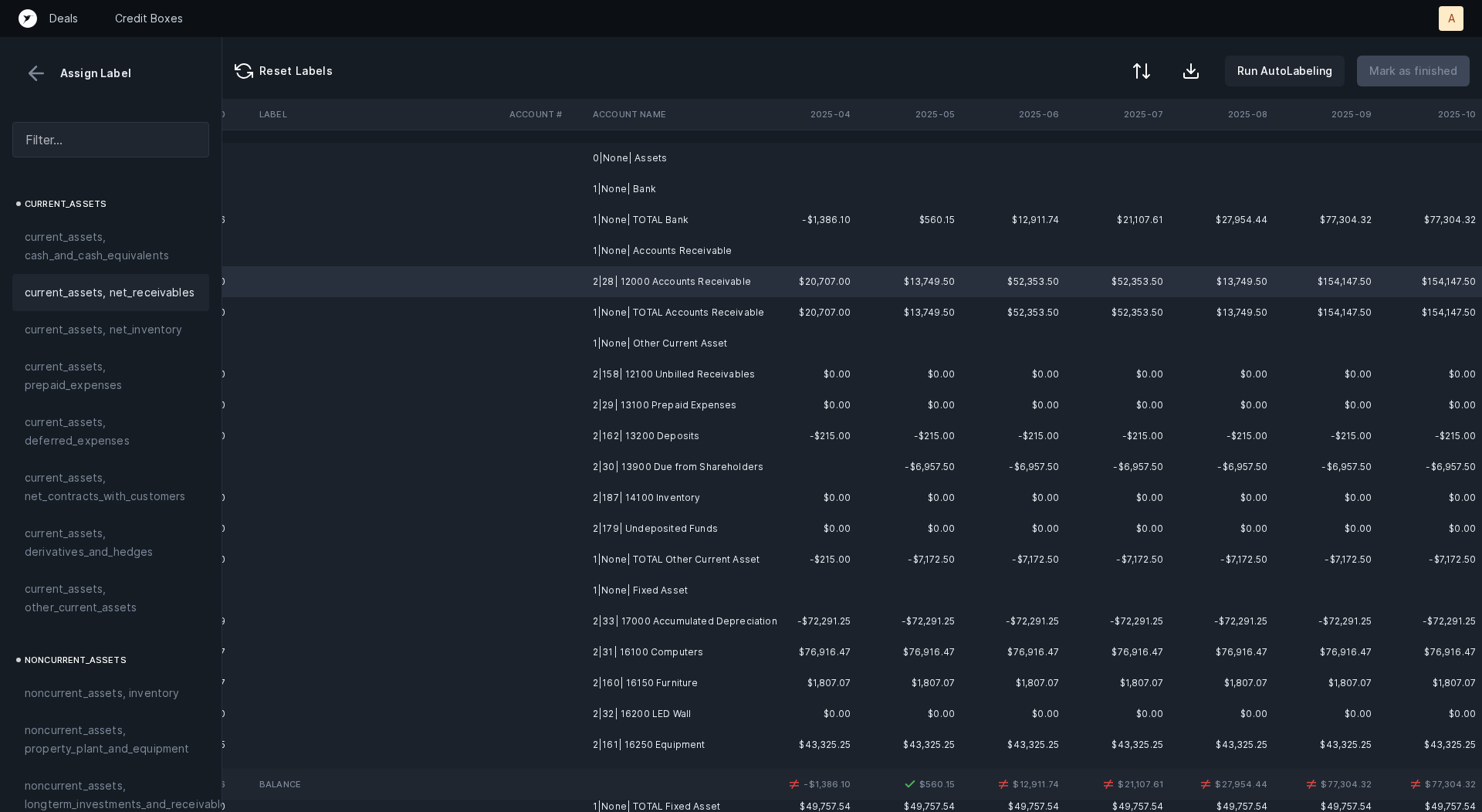
click at [151, 296] on span "current_assets, net_receivables" at bounding box center [110, 292] width 170 height 18
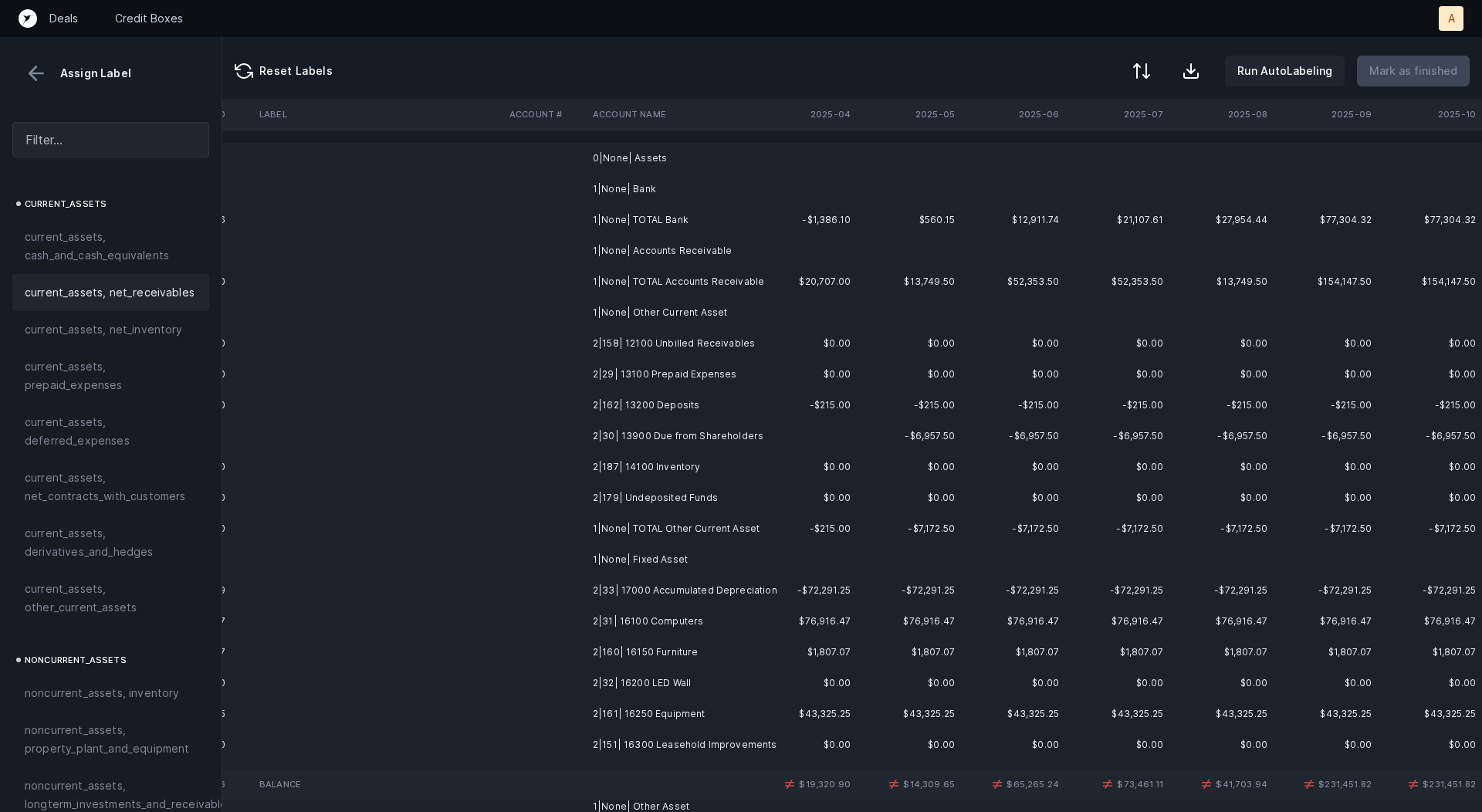
click at [660, 339] on td "2|158| 12100 Unbilled Receivables" at bounding box center [681, 343] width 189 height 30
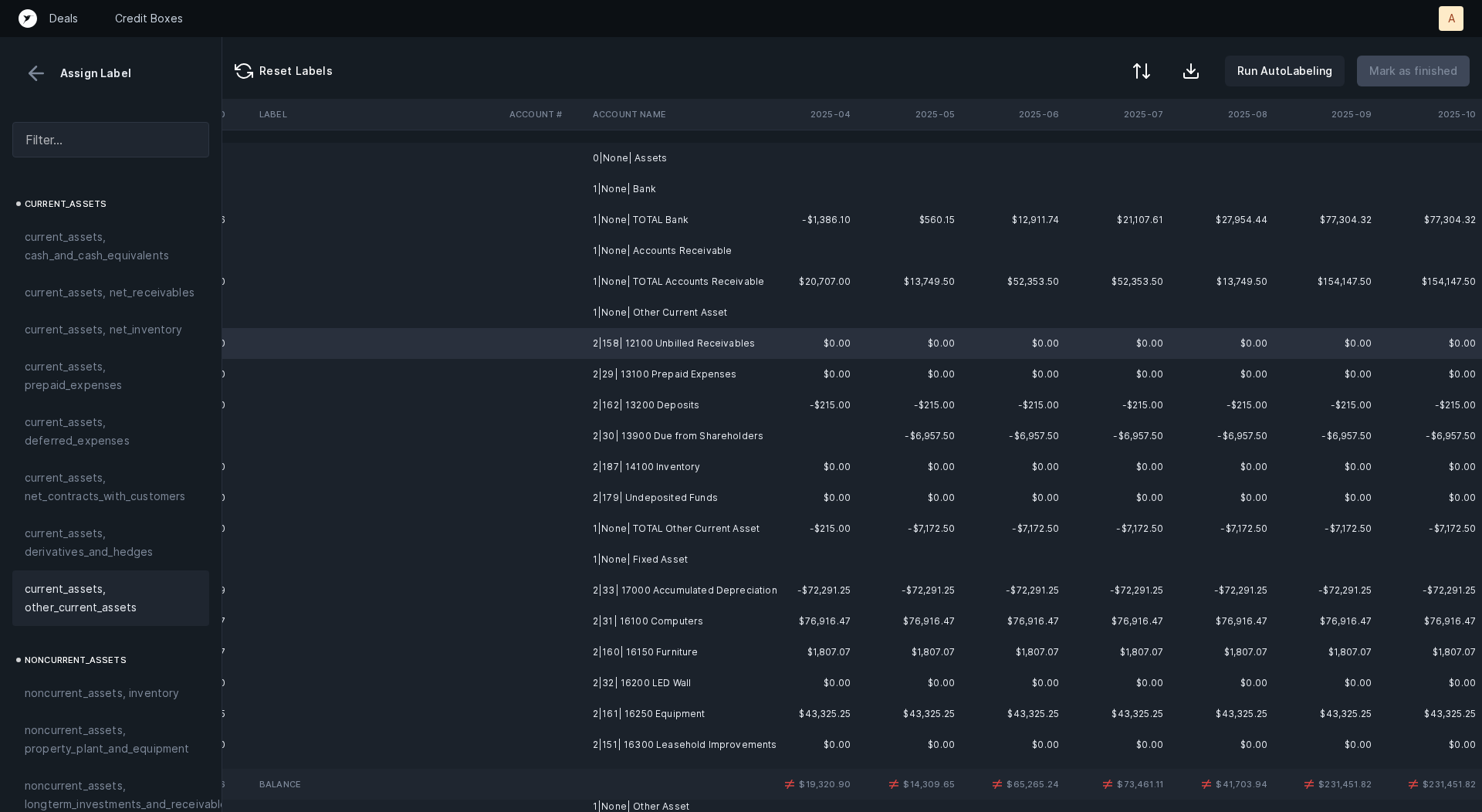
click at [98, 612] on span "current_assets, other_current_assets" at bounding box center [111, 598] width 173 height 37
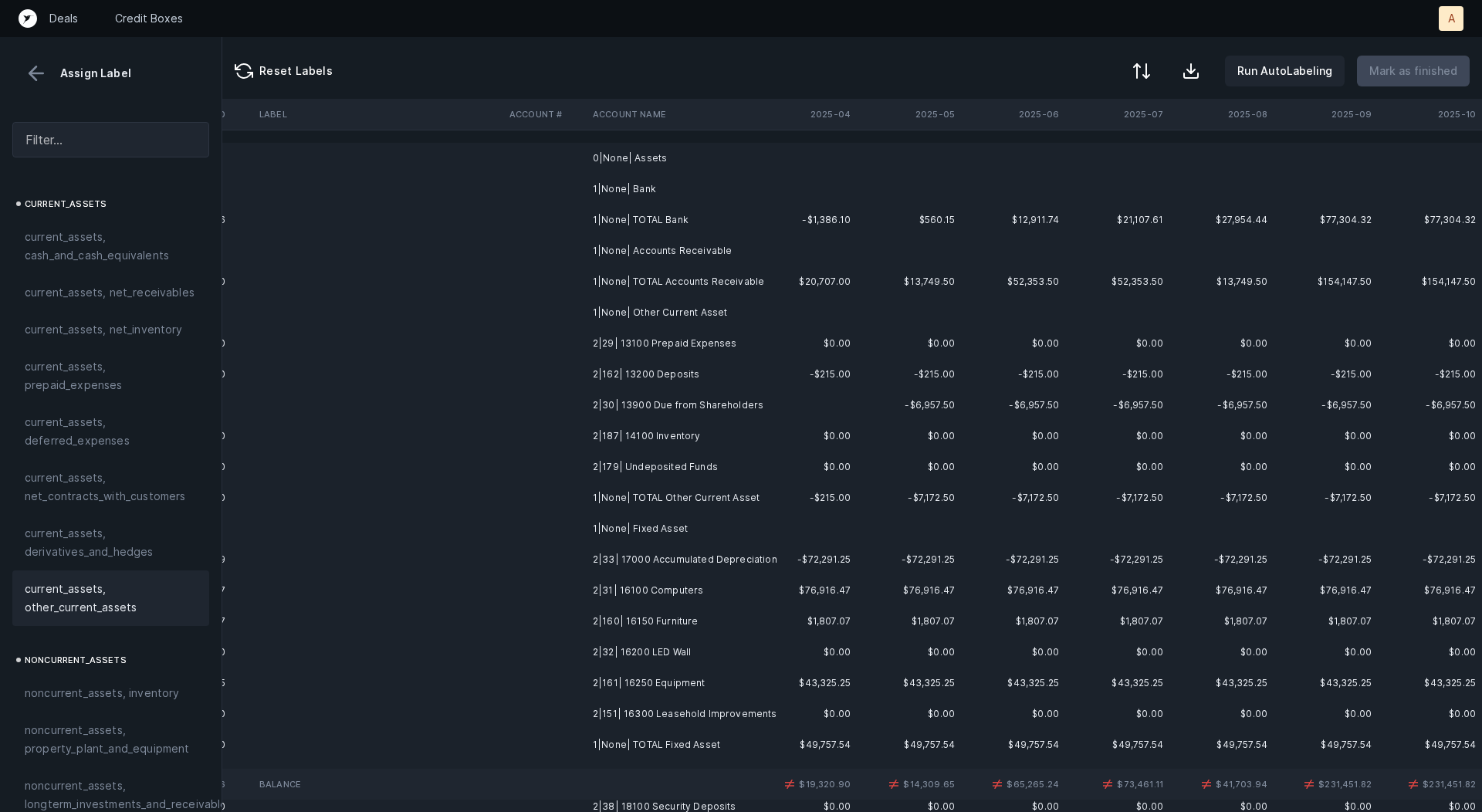
click at [653, 348] on td "2|29| 13100 Prepaid Expenses" at bounding box center [681, 343] width 189 height 30
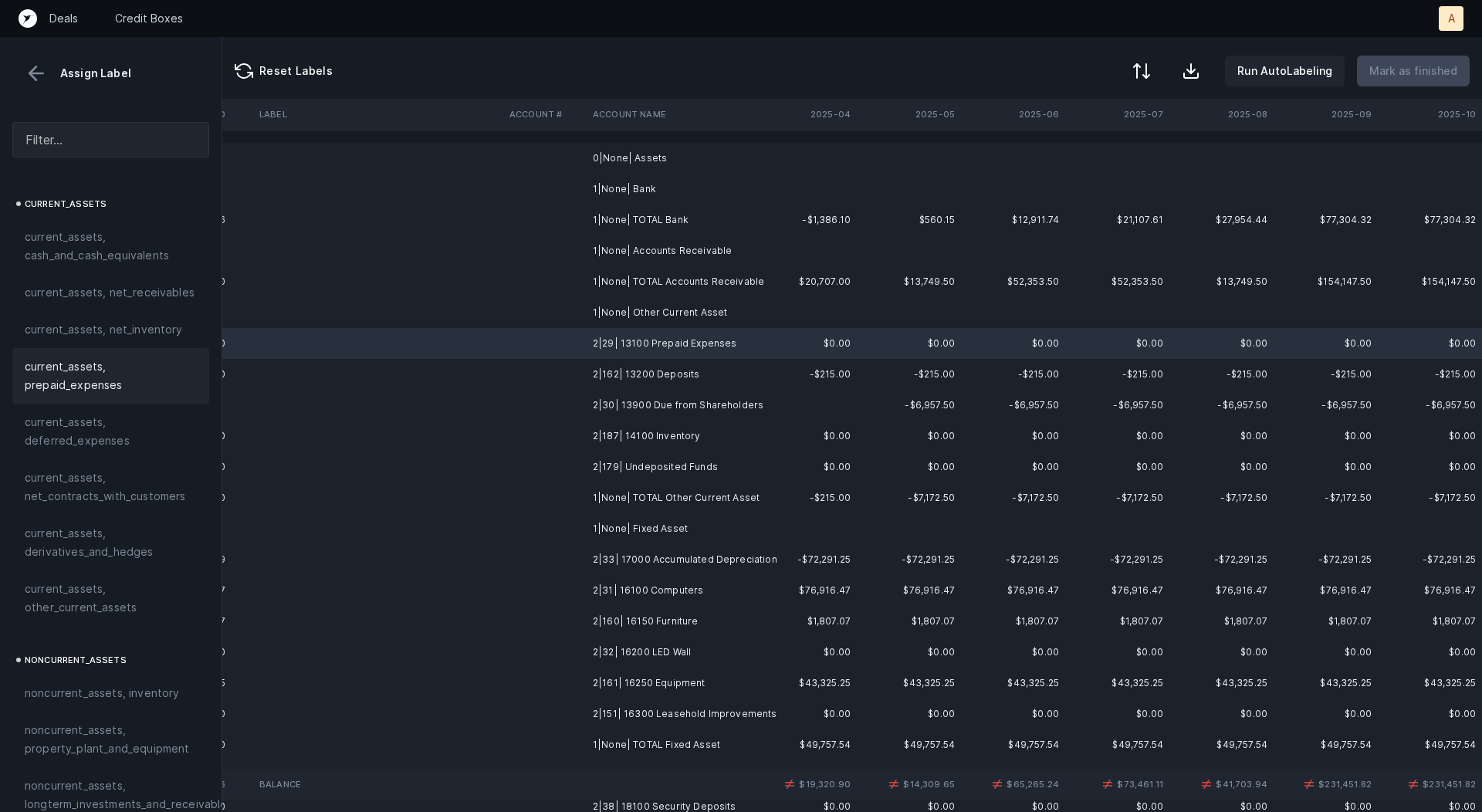
click at [84, 383] on span "current_assets, prepaid_expenses" at bounding box center [111, 376] width 173 height 37
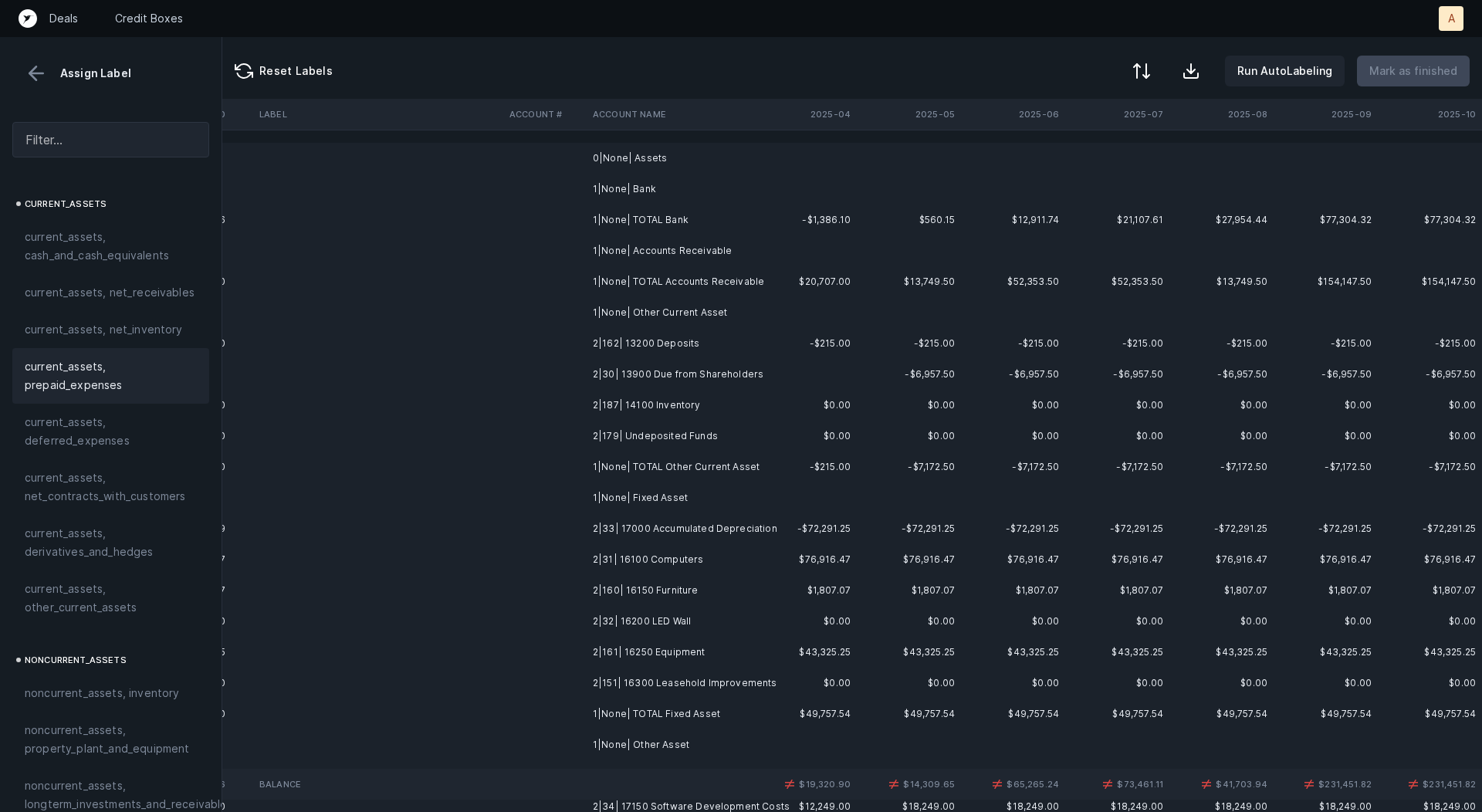
click at [694, 307] on td "1|None| Other Current Asset" at bounding box center [681, 313] width 189 height 30
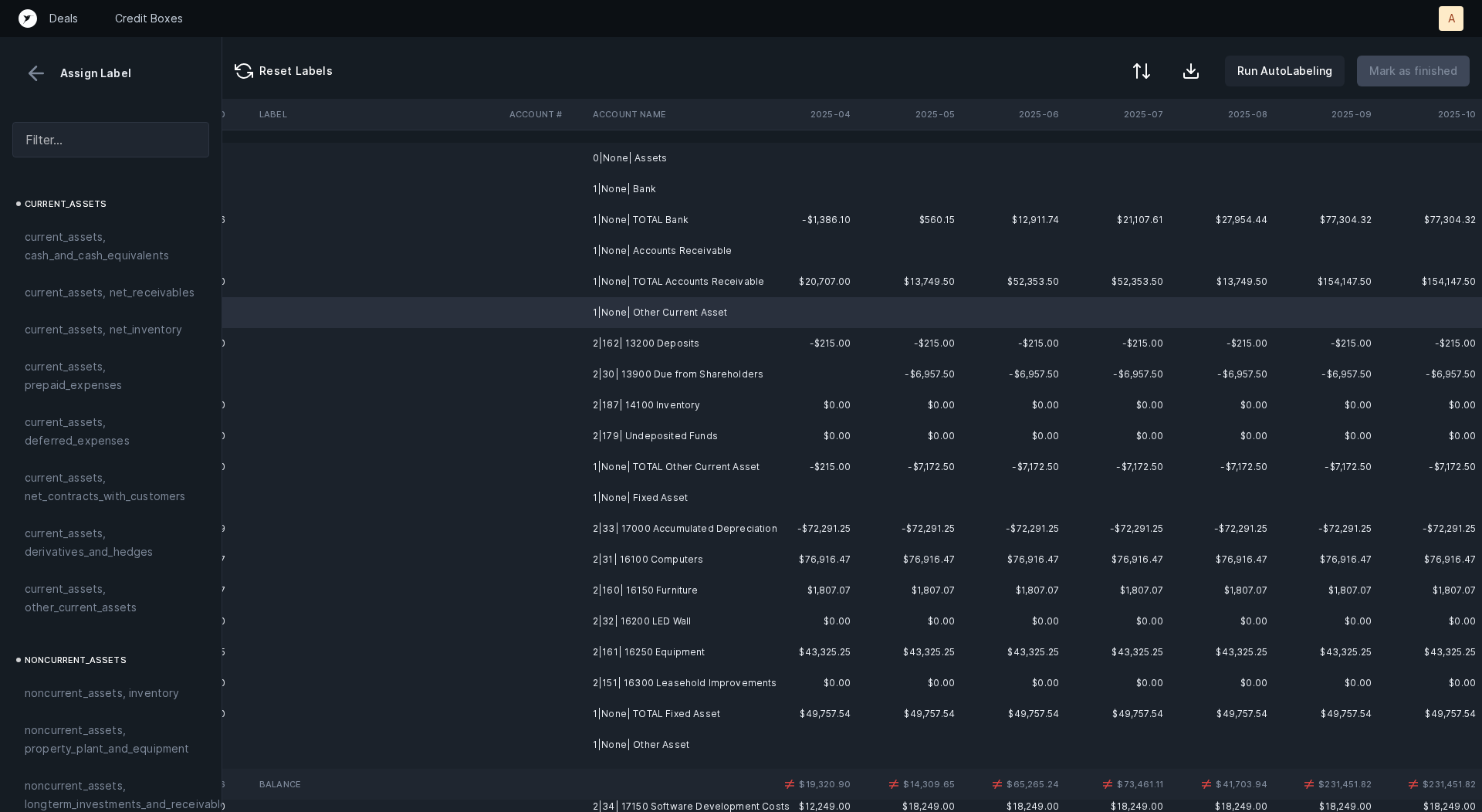
click at [686, 330] on td "2|162| 13200 Deposits" at bounding box center [681, 343] width 189 height 30
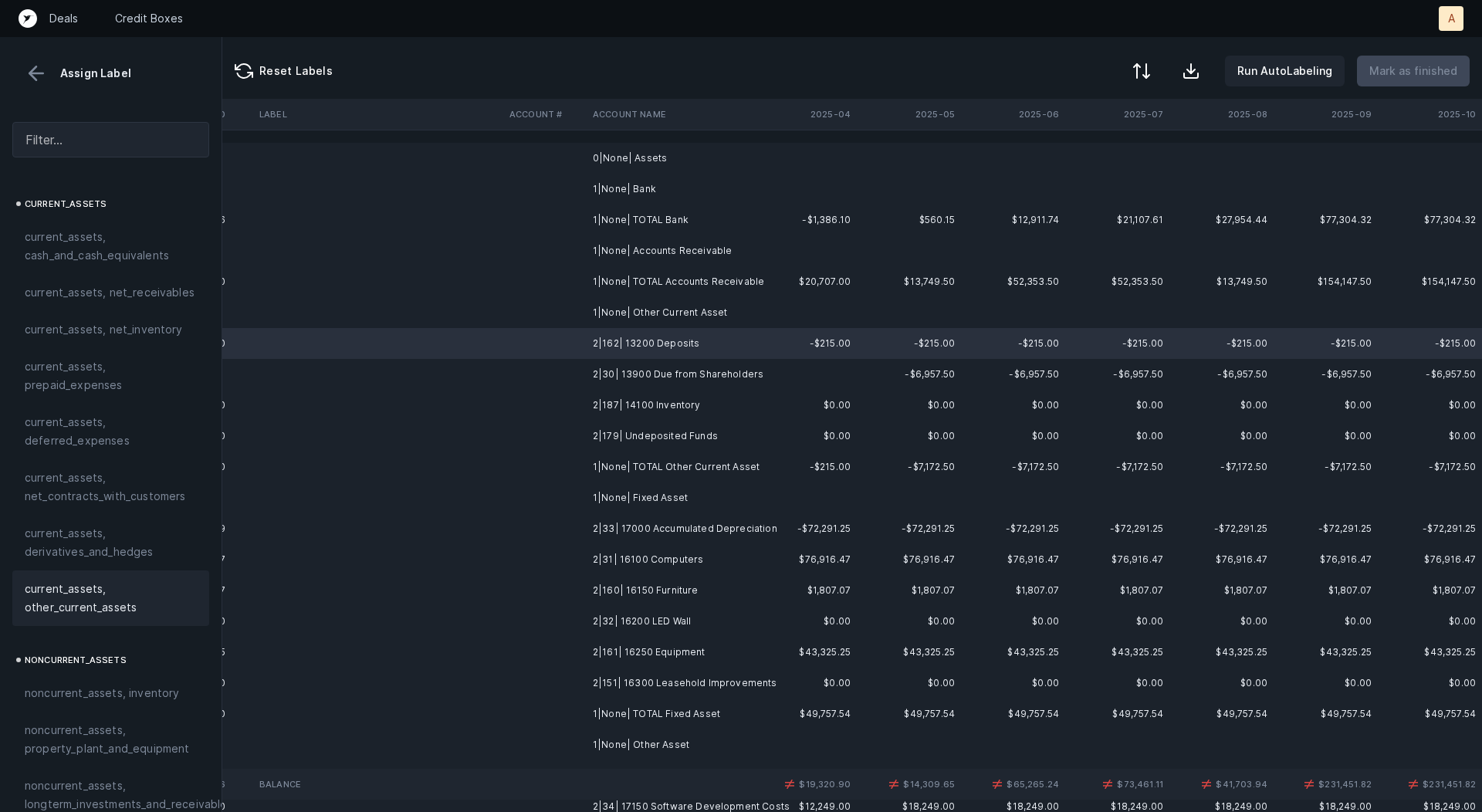
click at [114, 576] on div "current_assets, other_current_assets" at bounding box center [111, 599] width 197 height 55
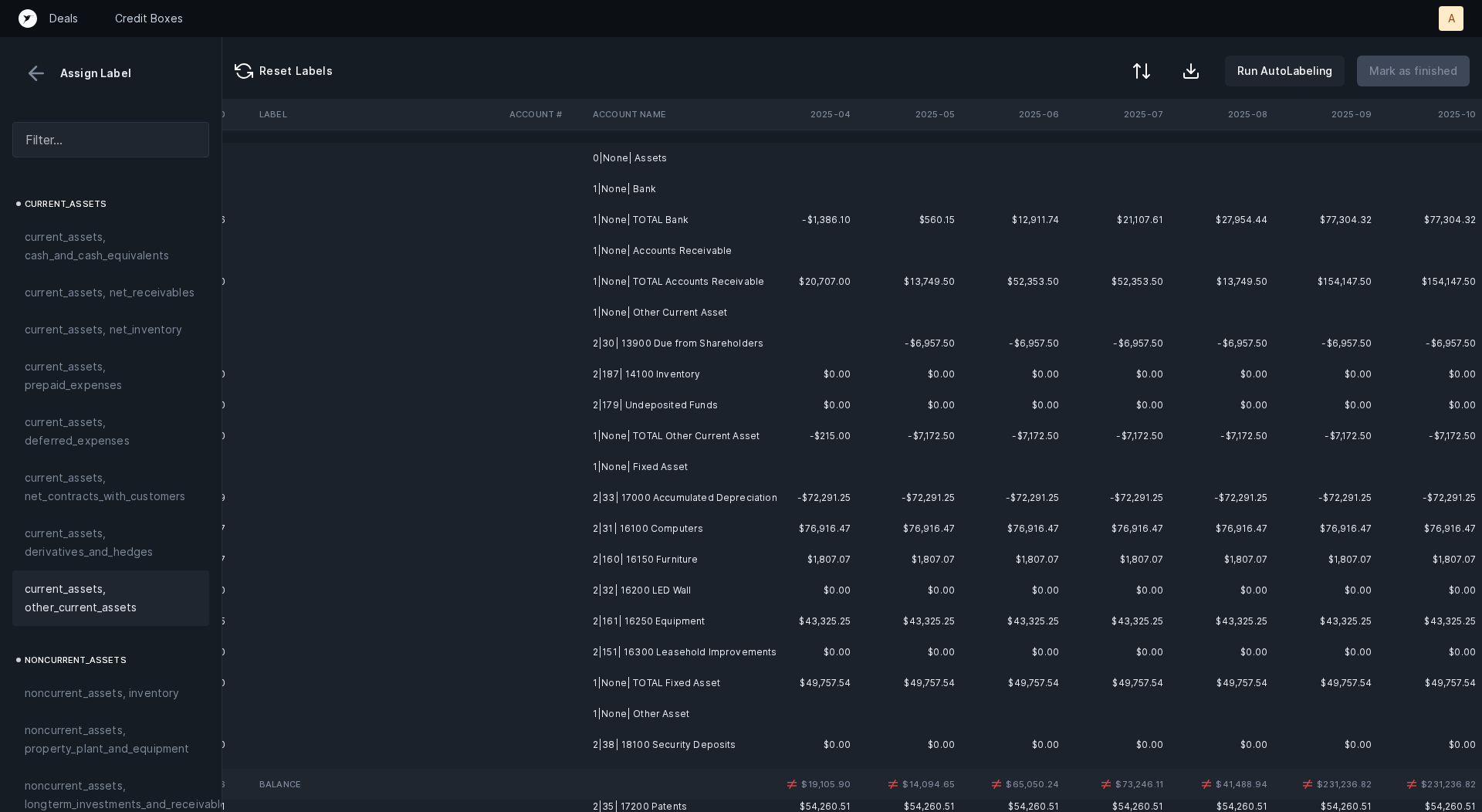
click at [637, 355] on td "2|30| 13900 Due from Shareholders" at bounding box center [681, 343] width 189 height 30
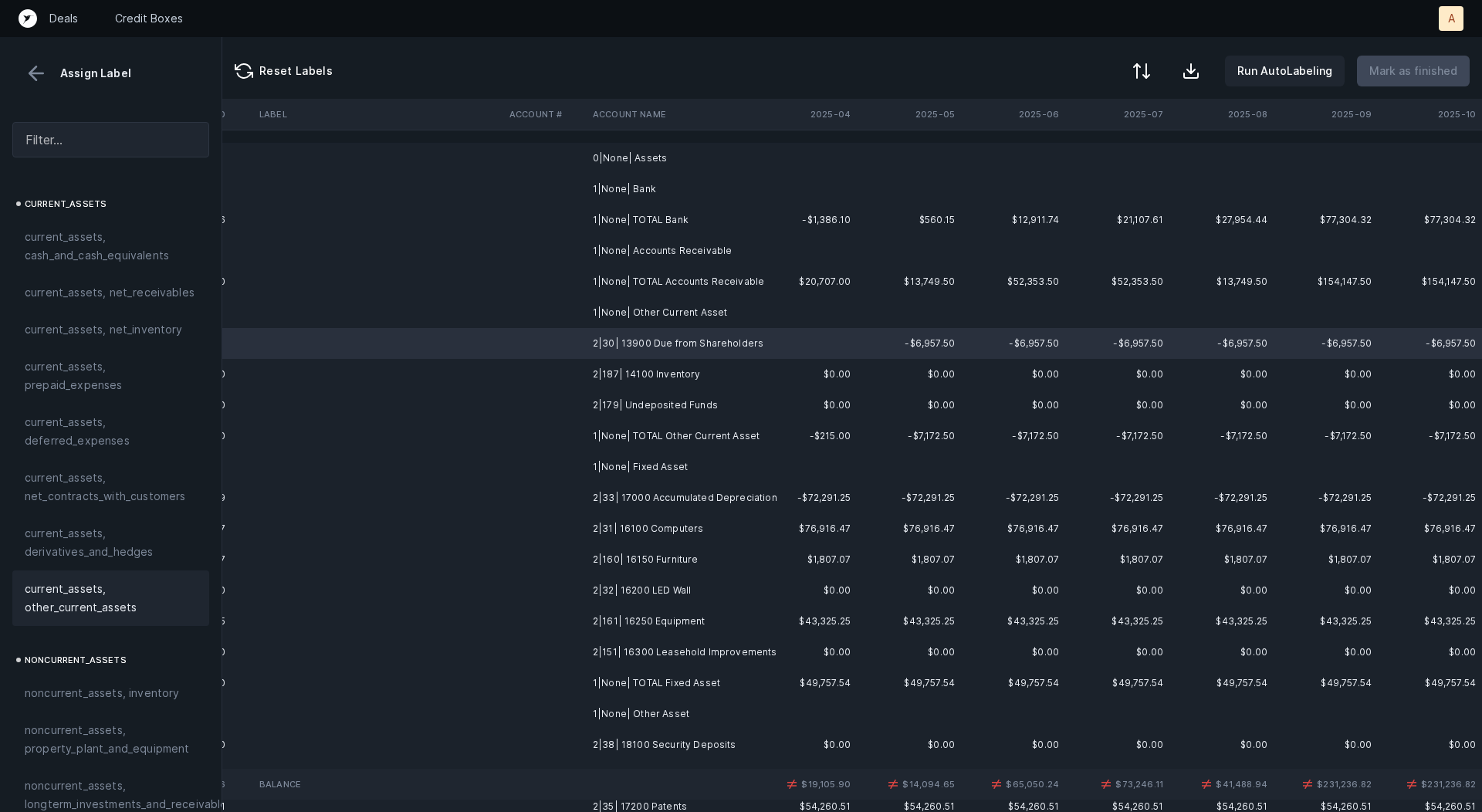
click at [157, 579] on span "current_assets, other_current_assets" at bounding box center [111, 598] width 173 height 37
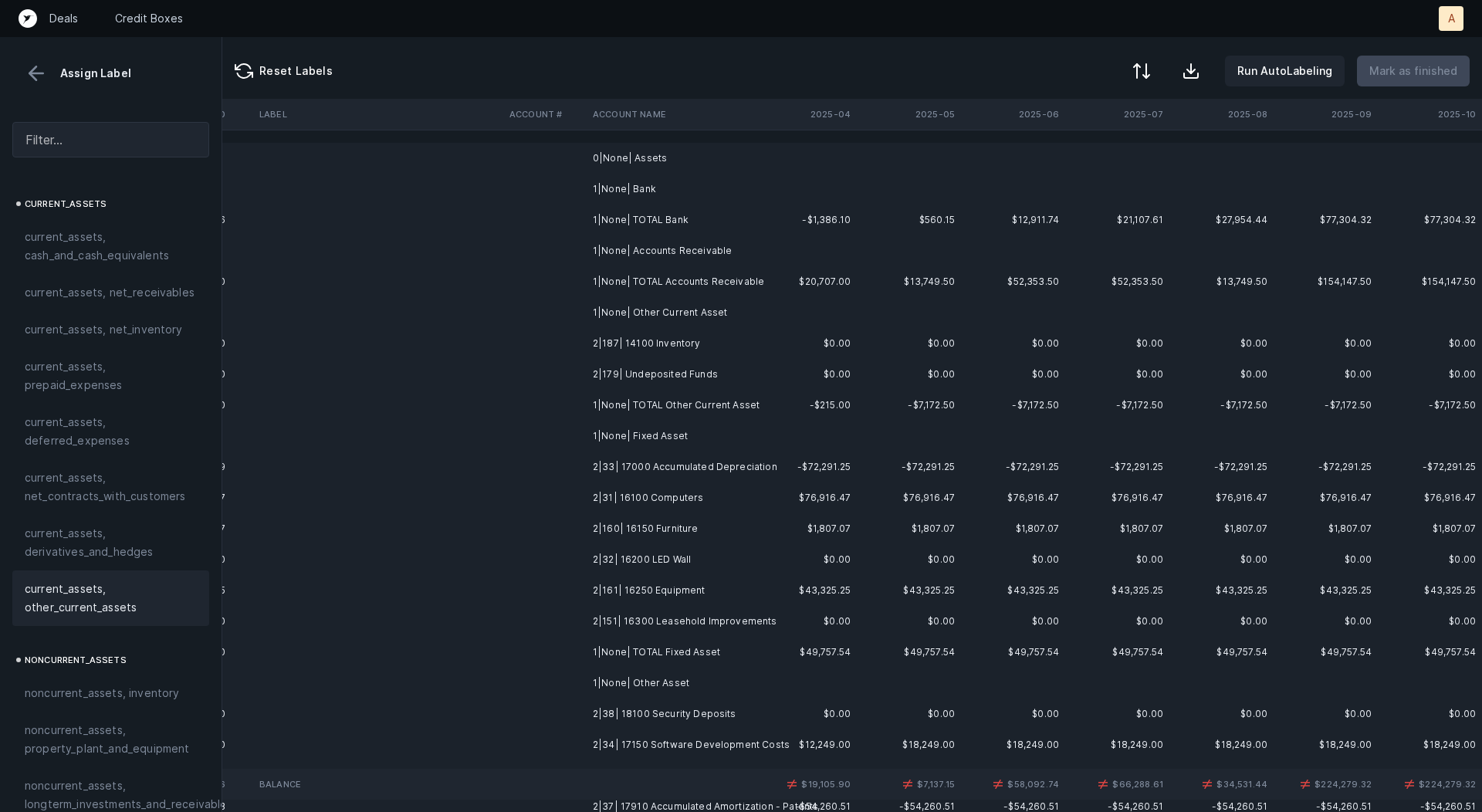
click at [625, 355] on td "2|187| 14100 Inventory" at bounding box center [681, 343] width 189 height 30
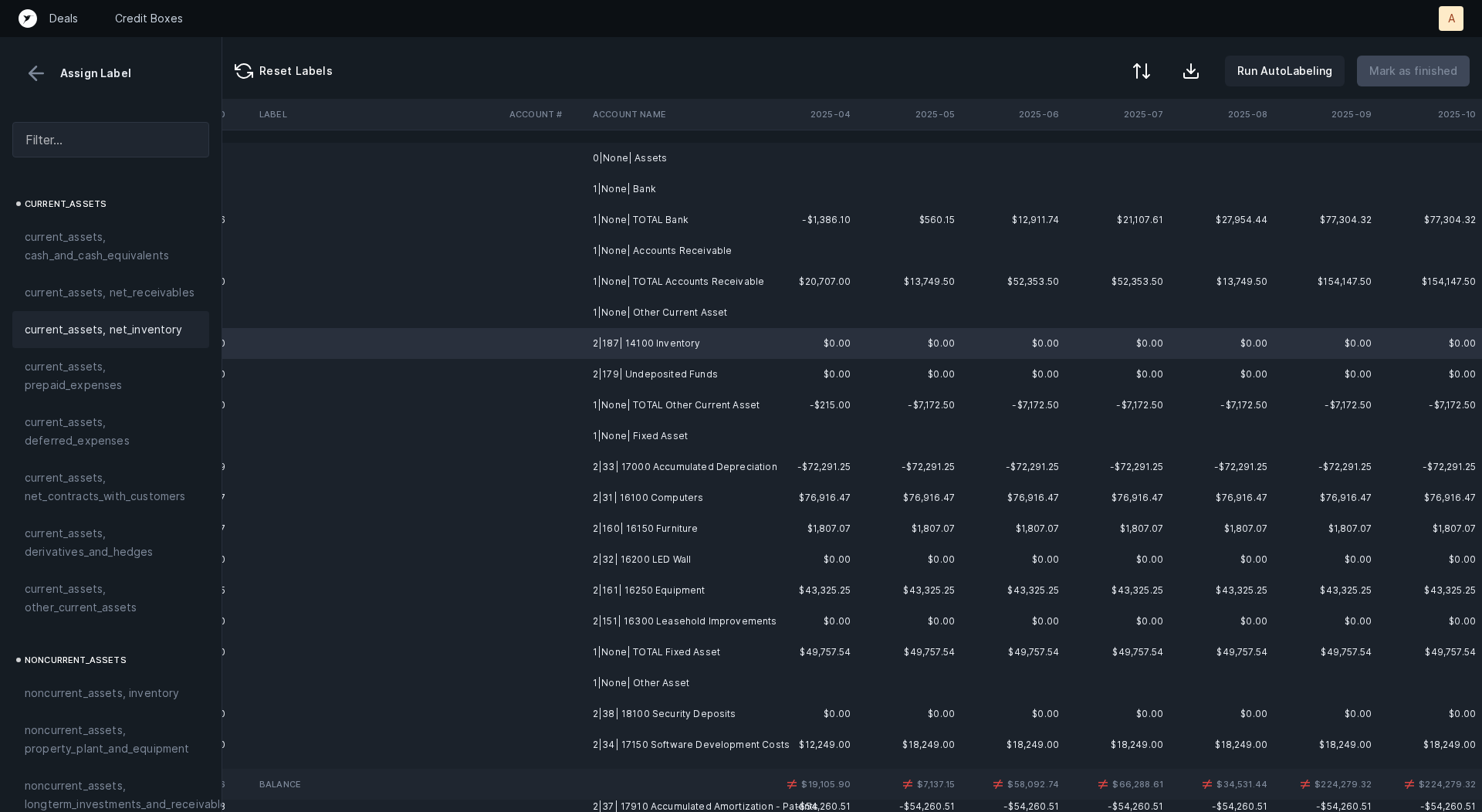
click at [76, 320] on span "current_assets, net_inventory" at bounding box center [104, 329] width 158 height 18
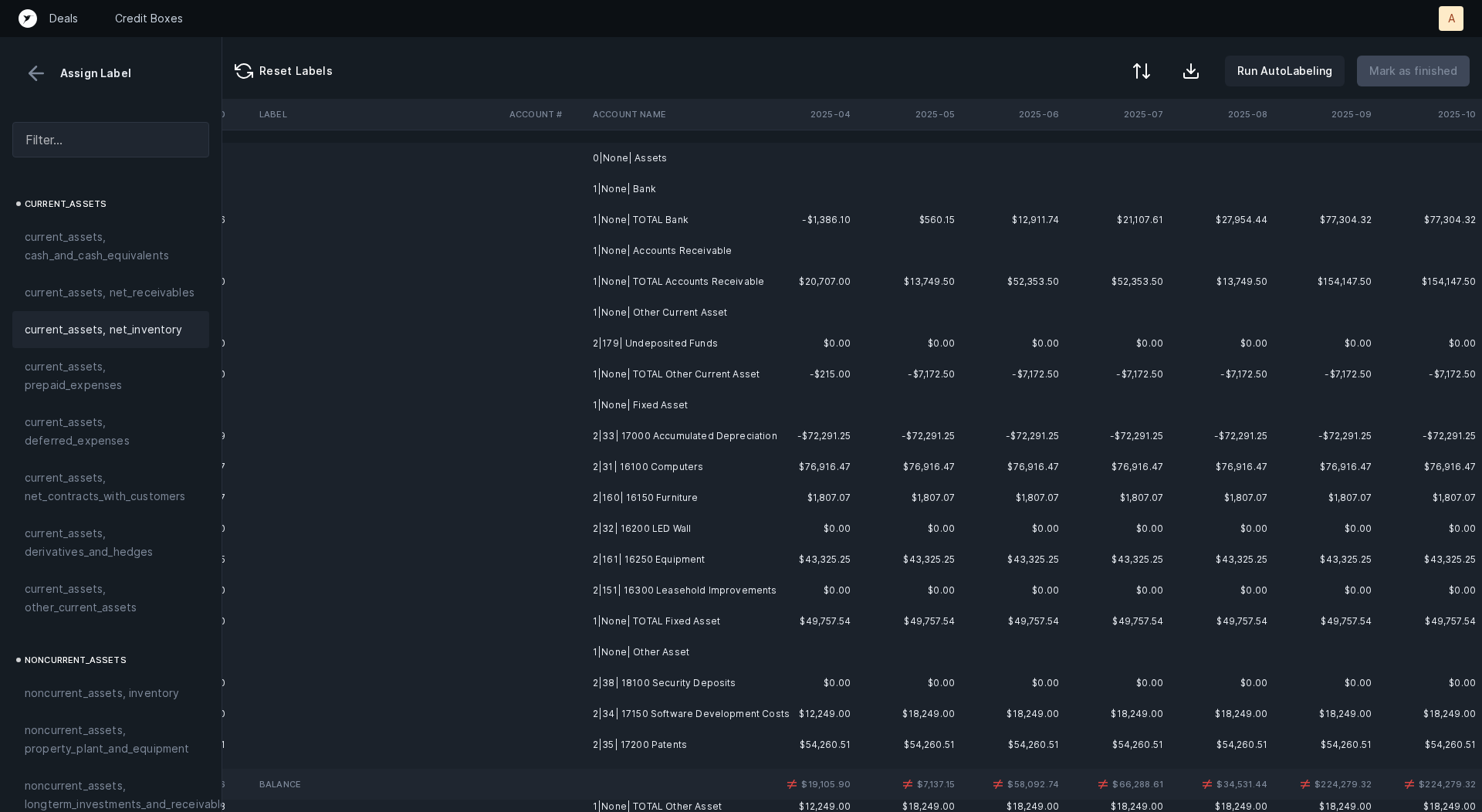
click at [637, 335] on td "2|179| Undeposited Funds" at bounding box center [681, 343] width 189 height 30
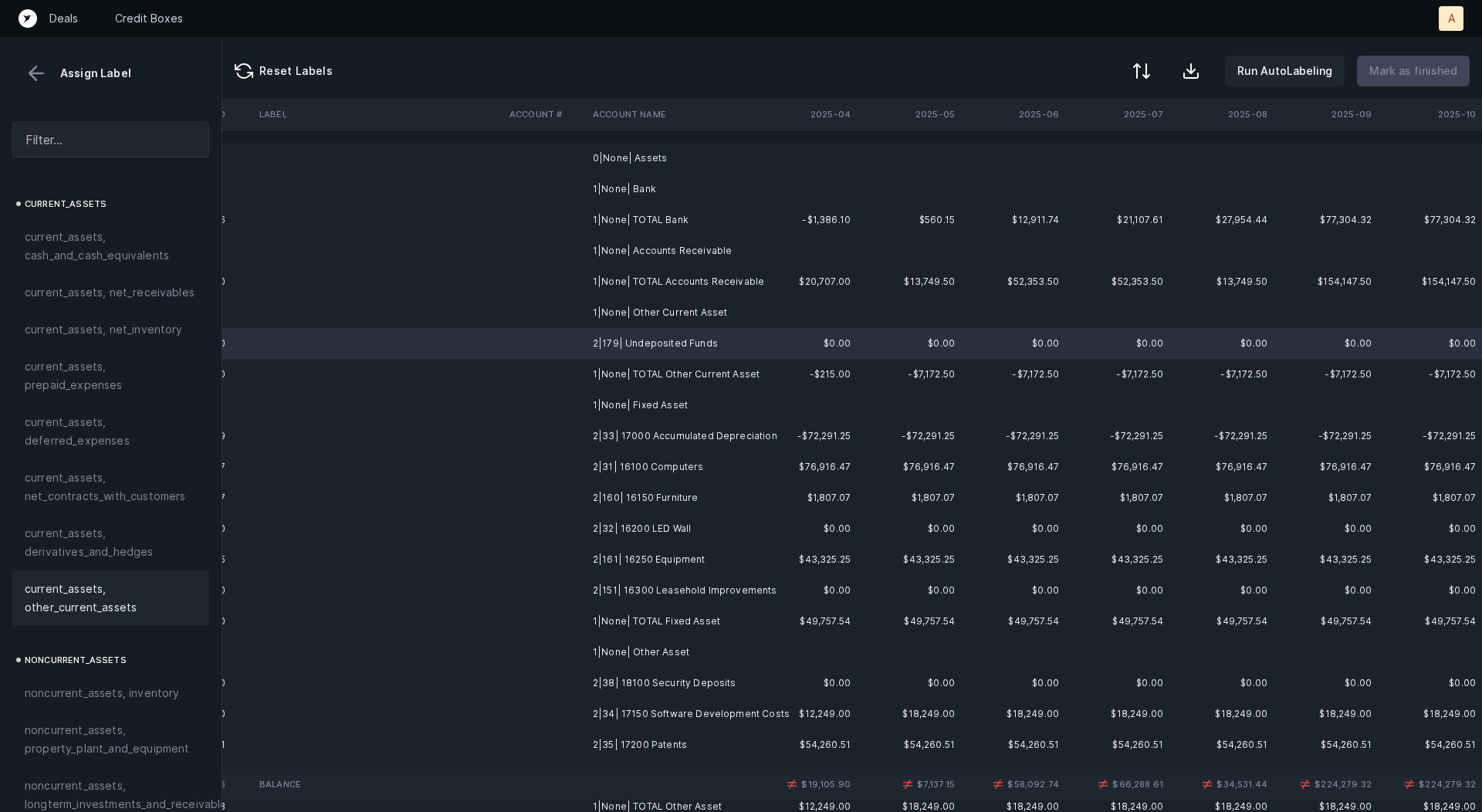
click at [89, 587] on span "current_assets, other_current_assets" at bounding box center [111, 598] width 173 height 37
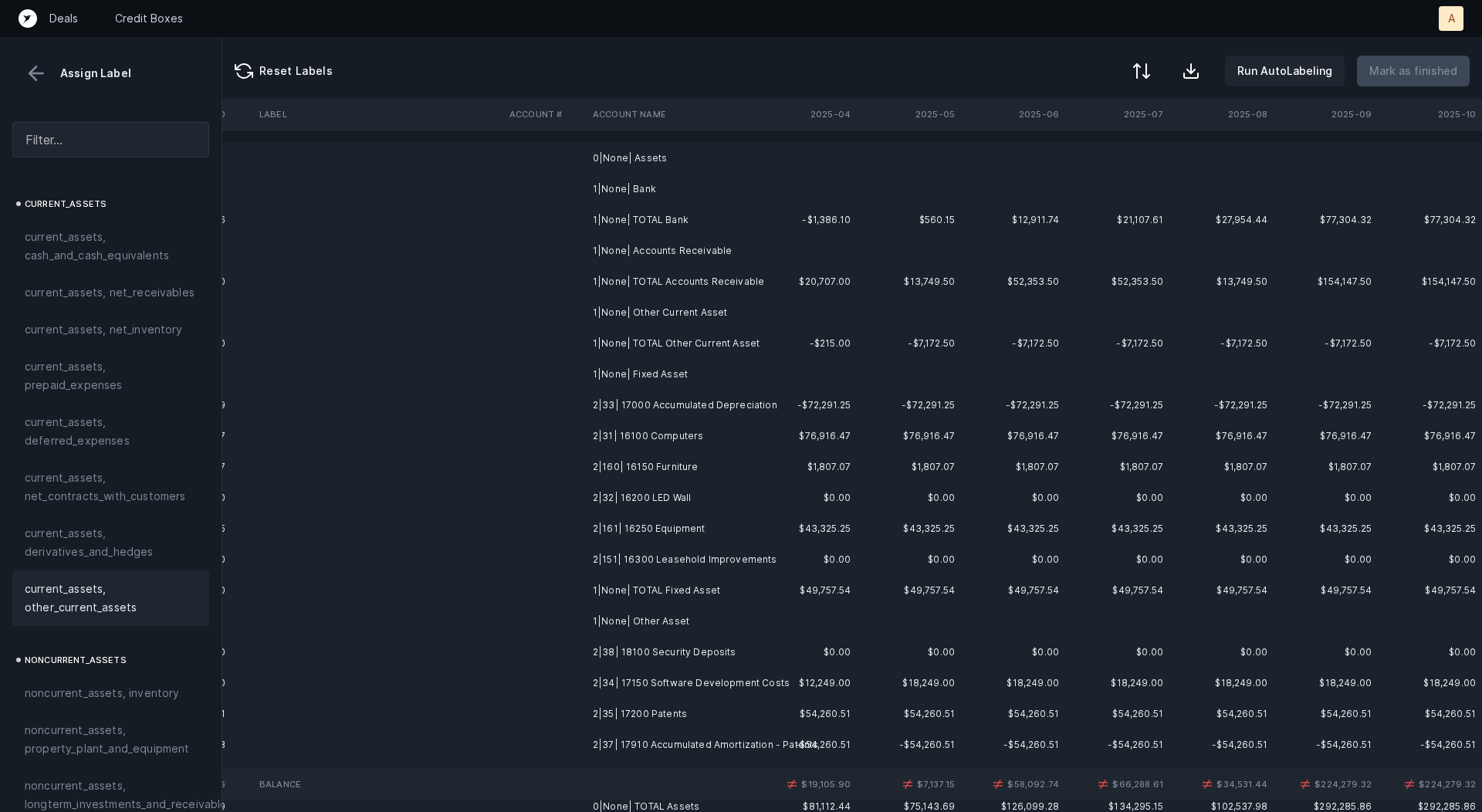
click at [680, 393] on td "2|33| 17000 Accumulated Depreciation" at bounding box center [681, 405] width 189 height 30
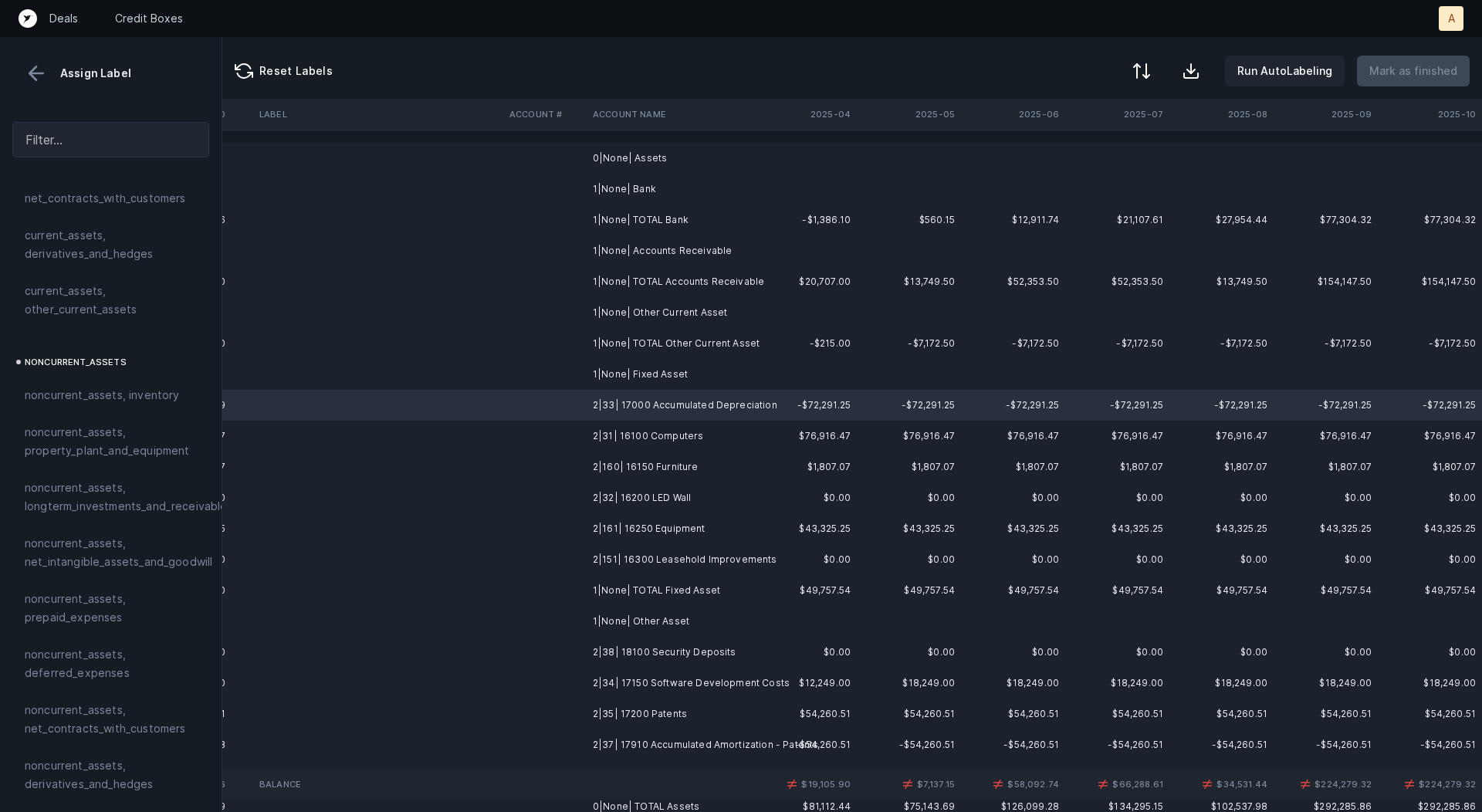
scroll to position [305, 0]
click at [84, 429] on span "noncurrent_assets, property_plant_and_equipment" at bounding box center [111, 435] width 173 height 37
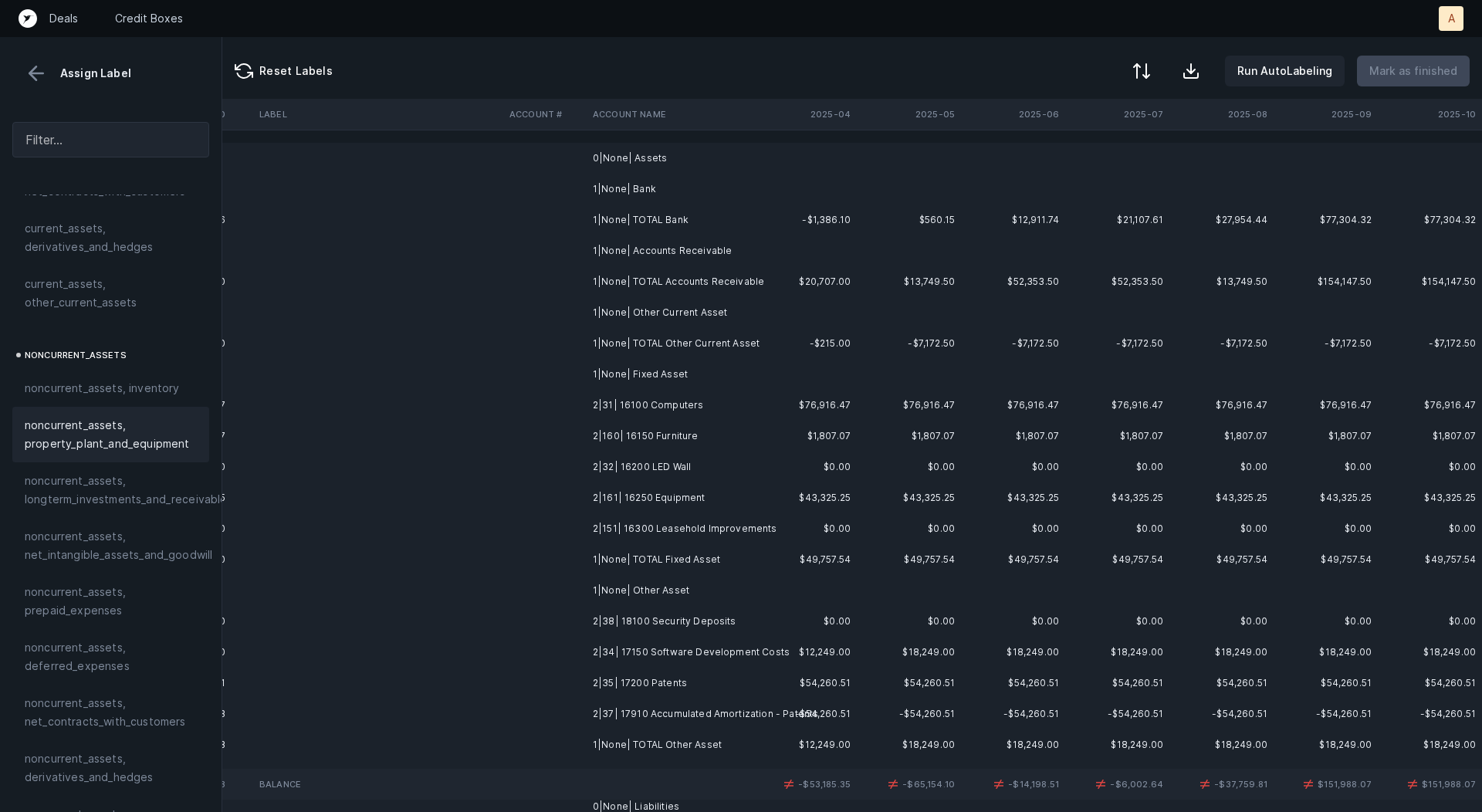
click at [648, 395] on td "2|31| 16100 Computers" at bounding box center [681, 405] width 189 height 30
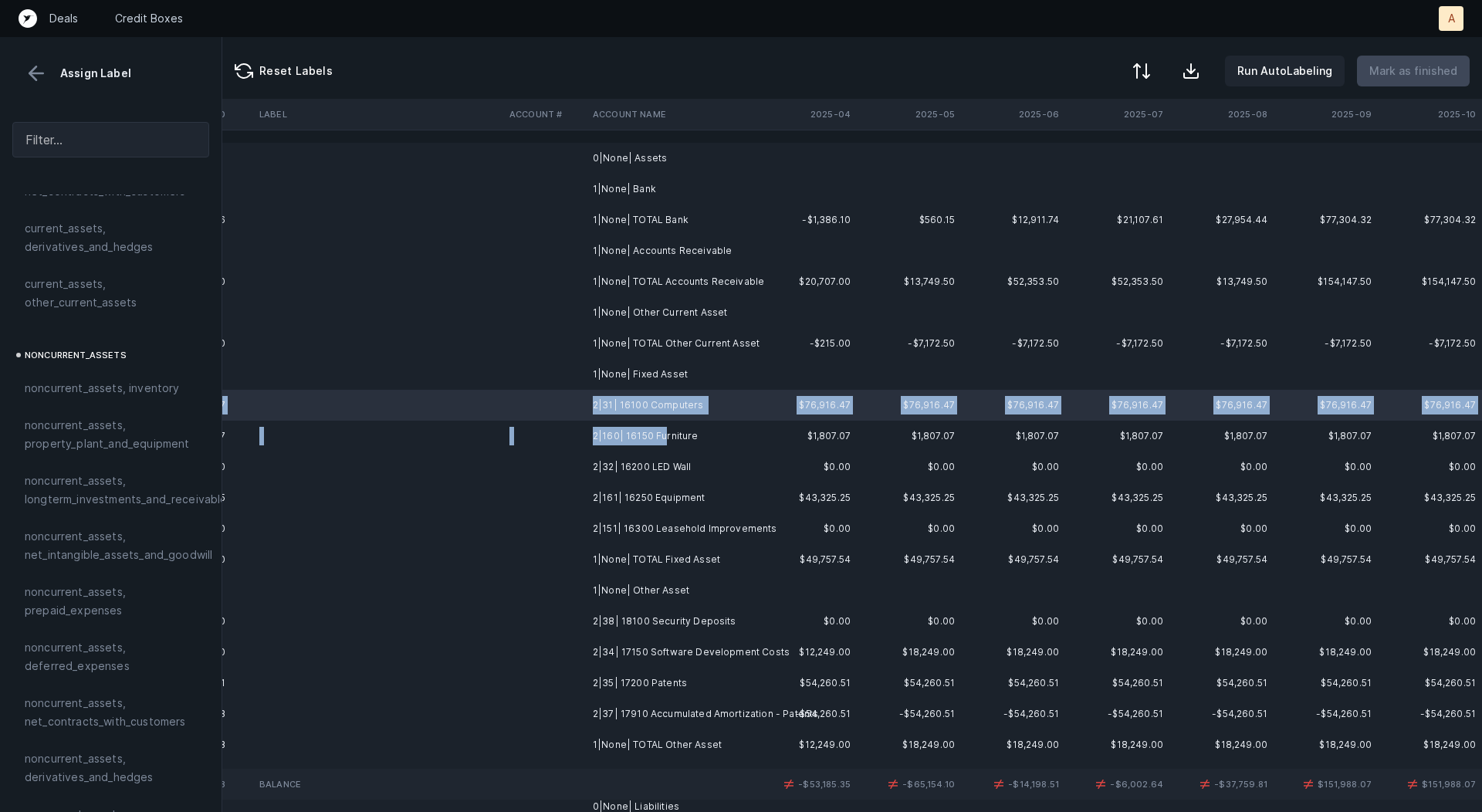
click at [663, 431] on td "2|160| 16150 Furniture" at bounding box center [681, 436] width 189 height 30
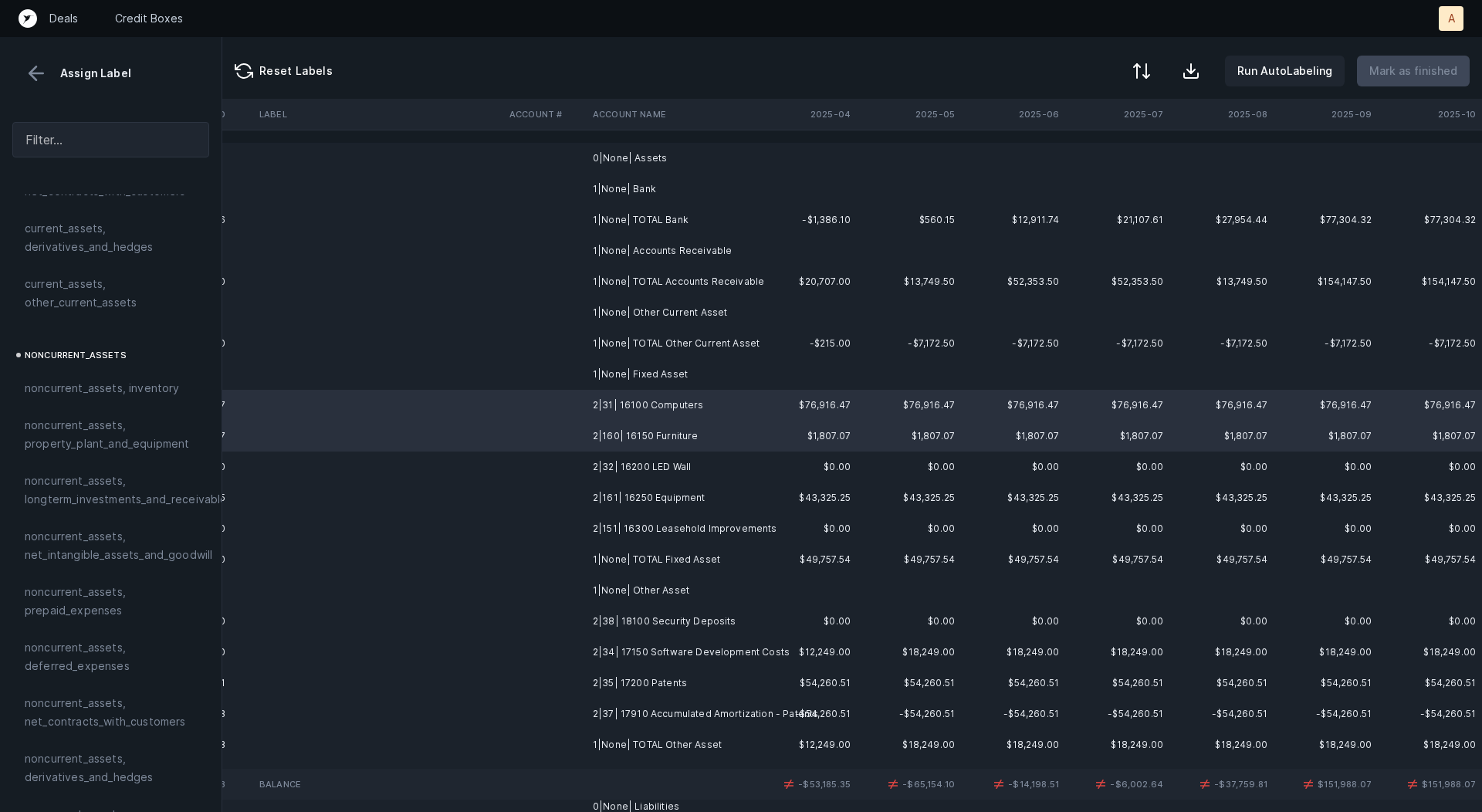
click at [677, 525] on td "2|151| 16300 Leasehold Improvements" at bounding box center [681, 529] width 189 height 30
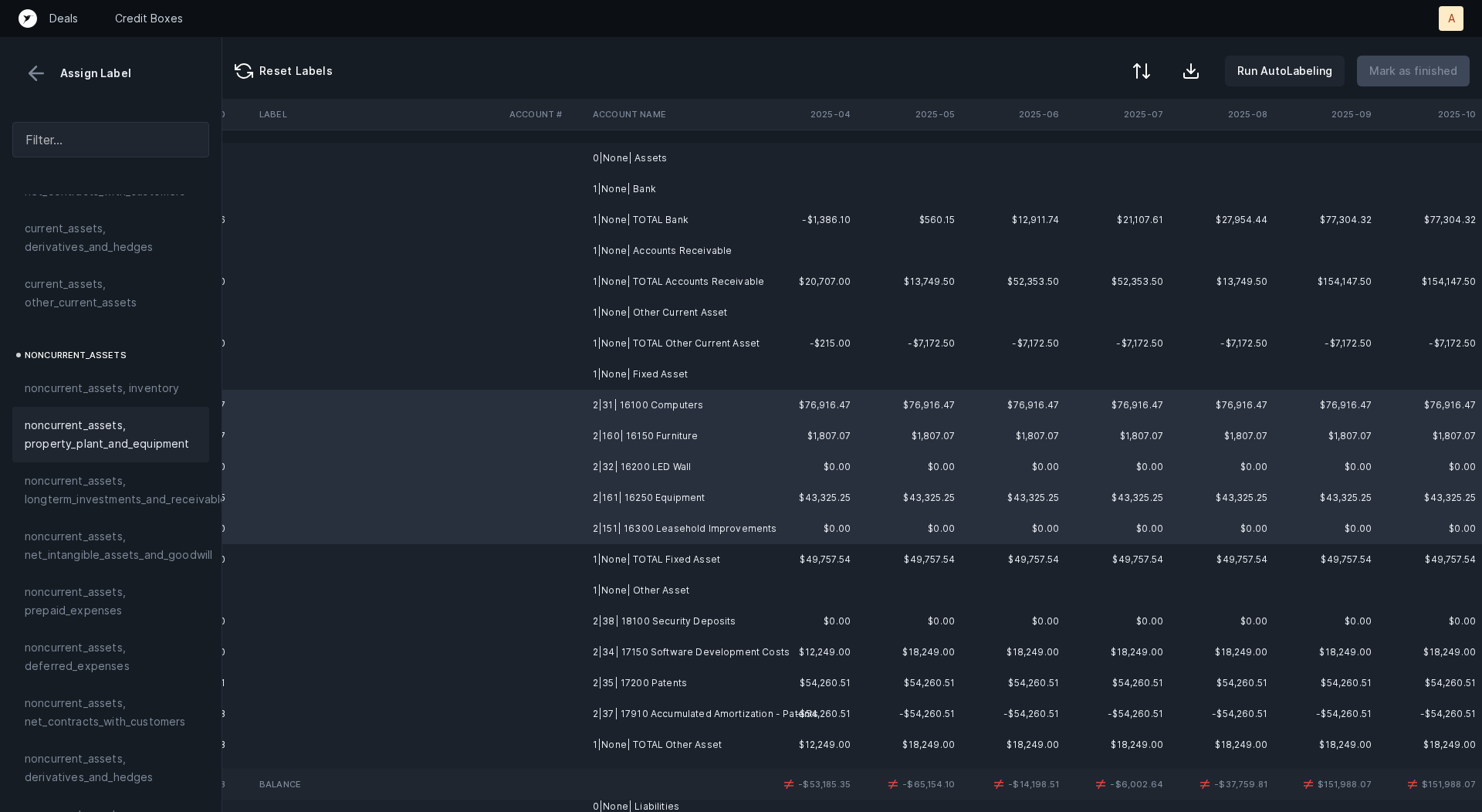
click at [151, 428] on span "noncurrent_assets, property_plant_and_equipment" at bounding box center [111, 435] width 173 height 37
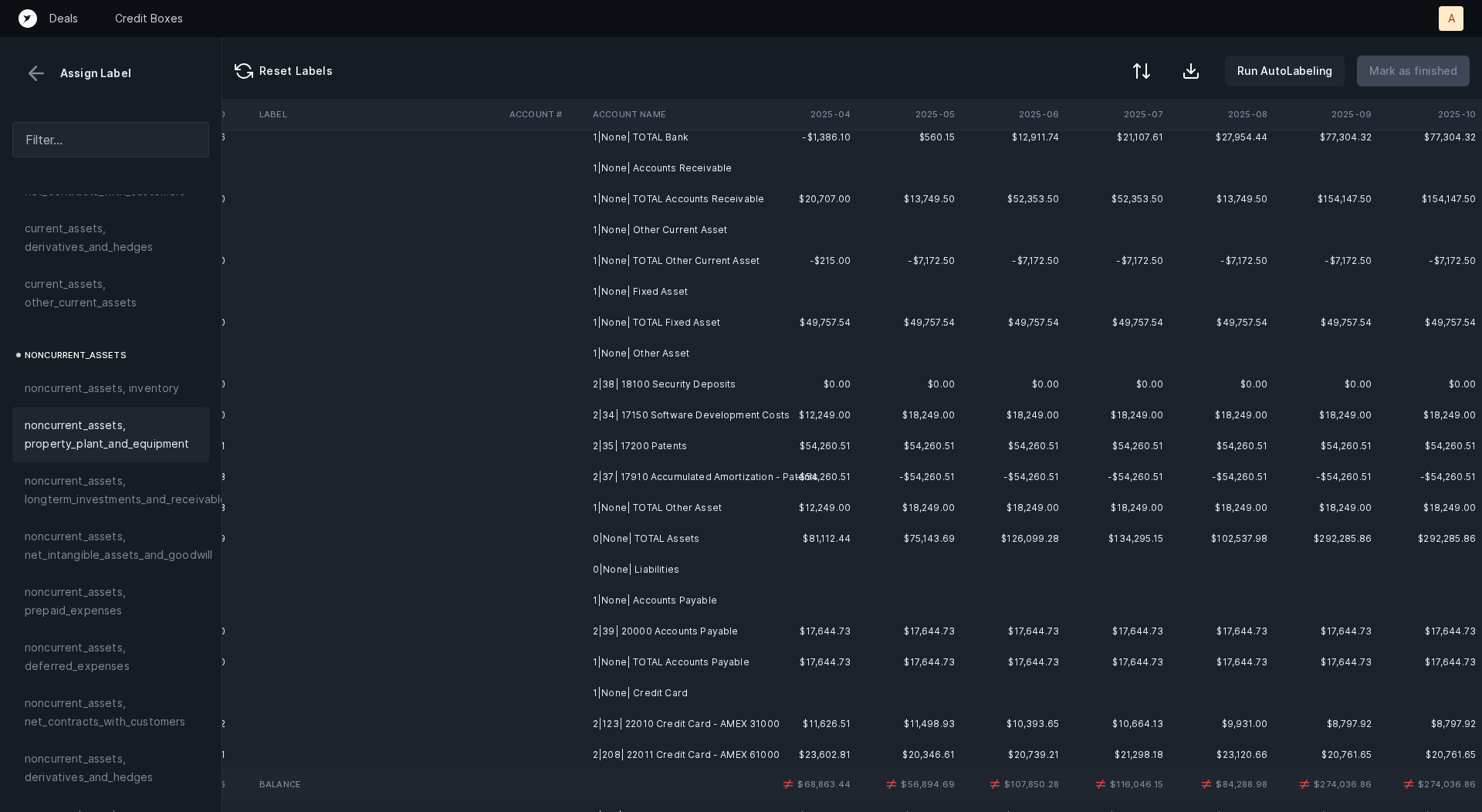
scroll to position [128, 4300]
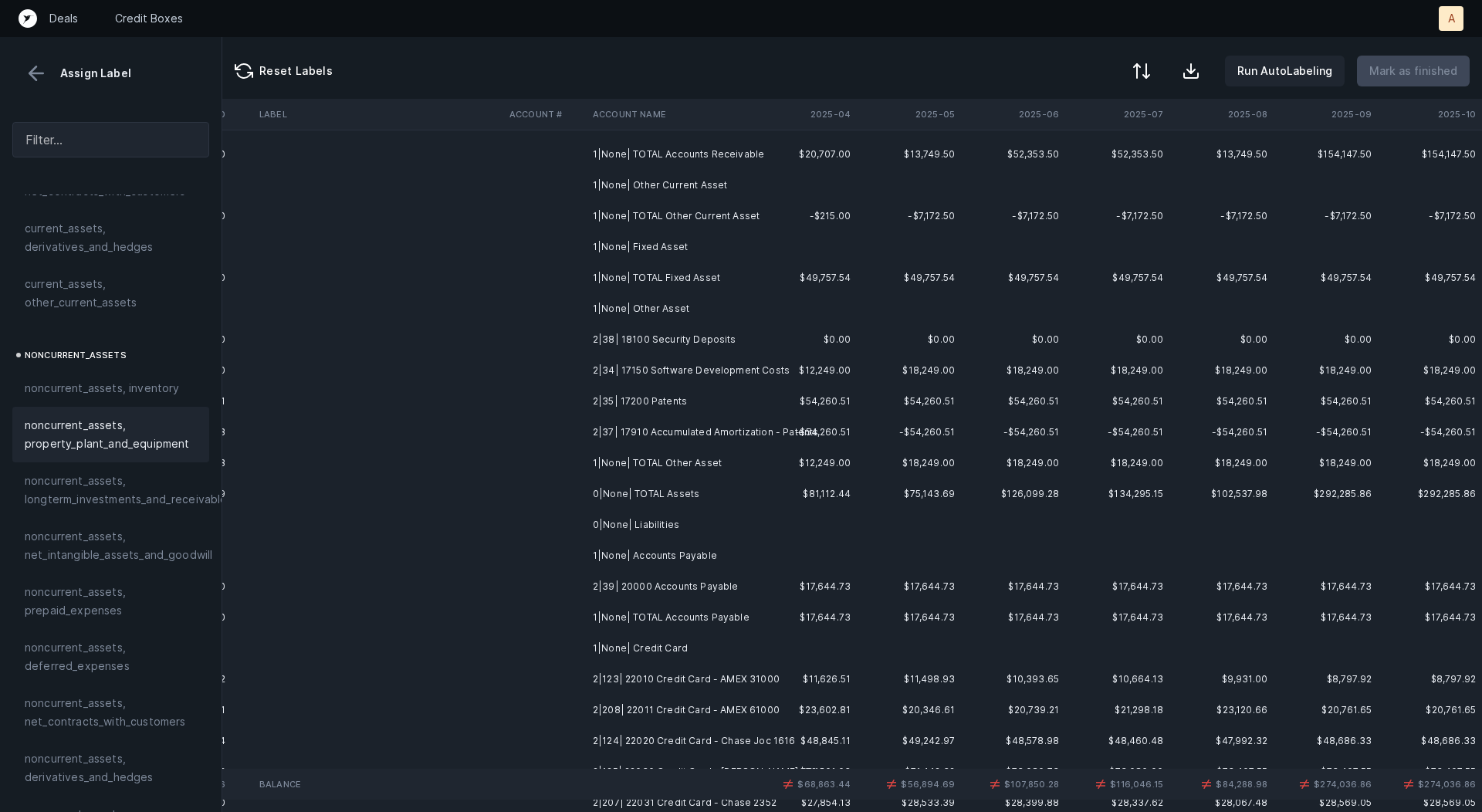
click at [661, 346] on td "2|38| 18100 Security Deposits" at bounding box center [681, 339] width 189 height 30
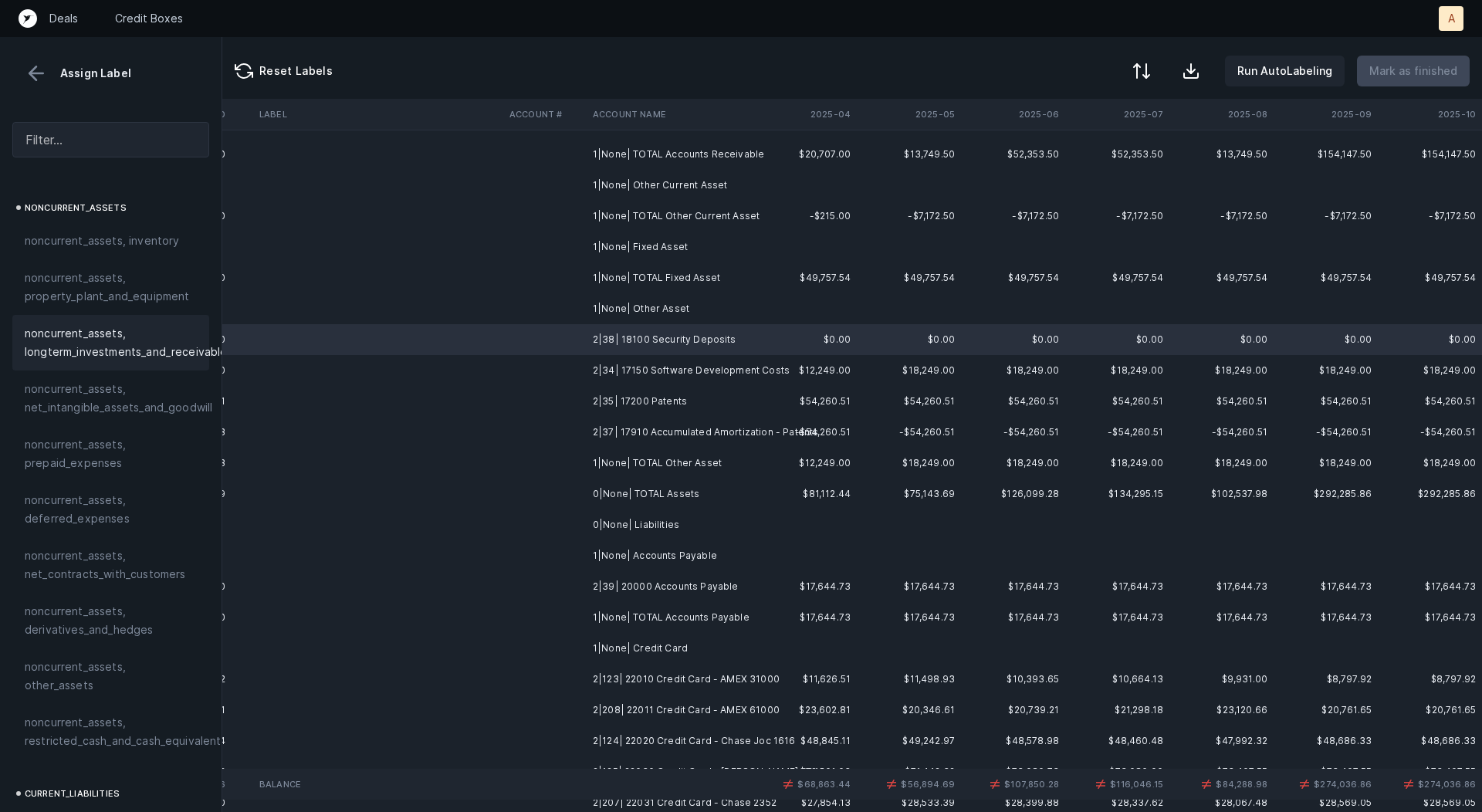
scroll to position [475, 0]
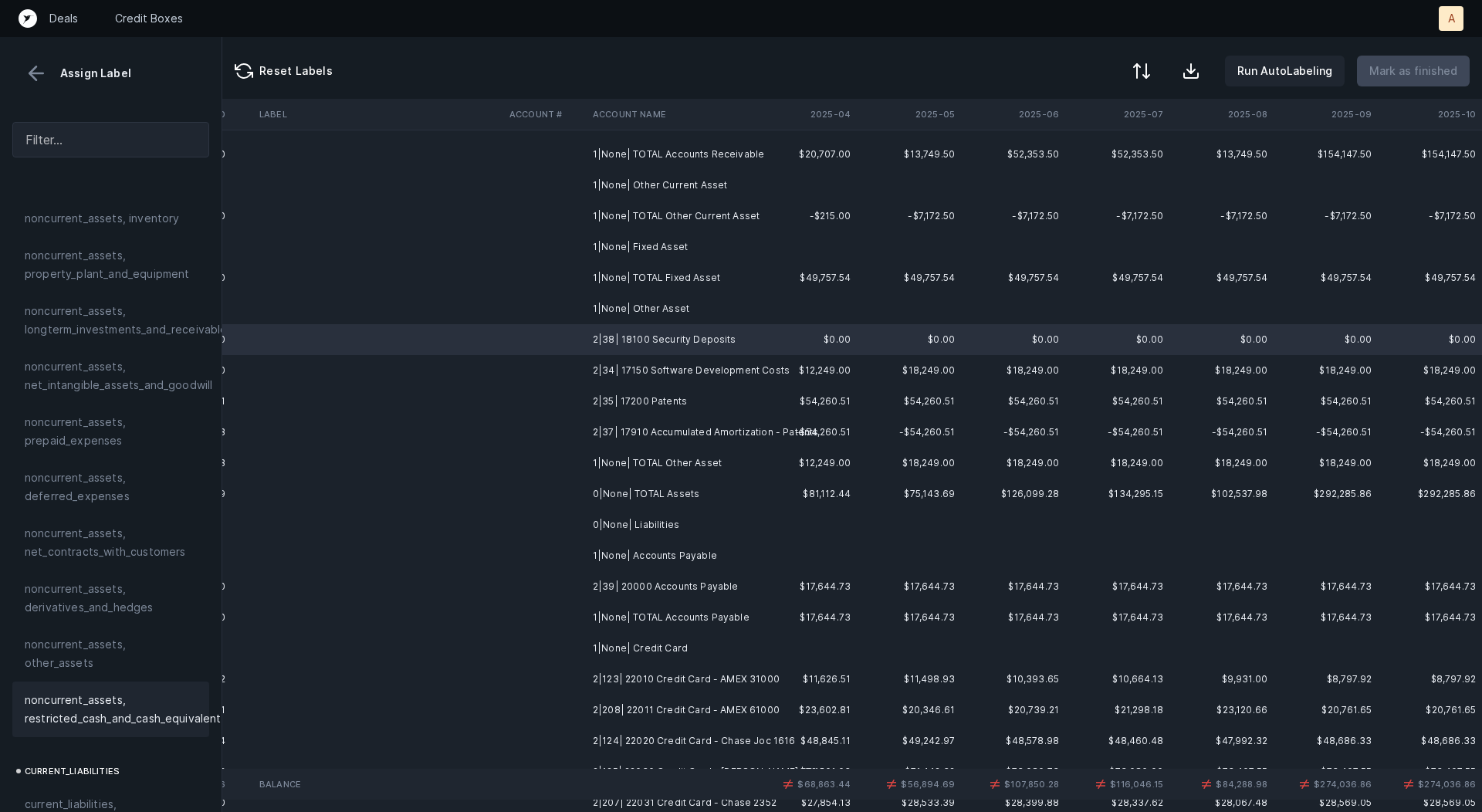
click at [79, 691] on span "noncurrent_assets, restricted_cash_and_cash_equivalents" at bounding box center [126, 709] width 202 height 37
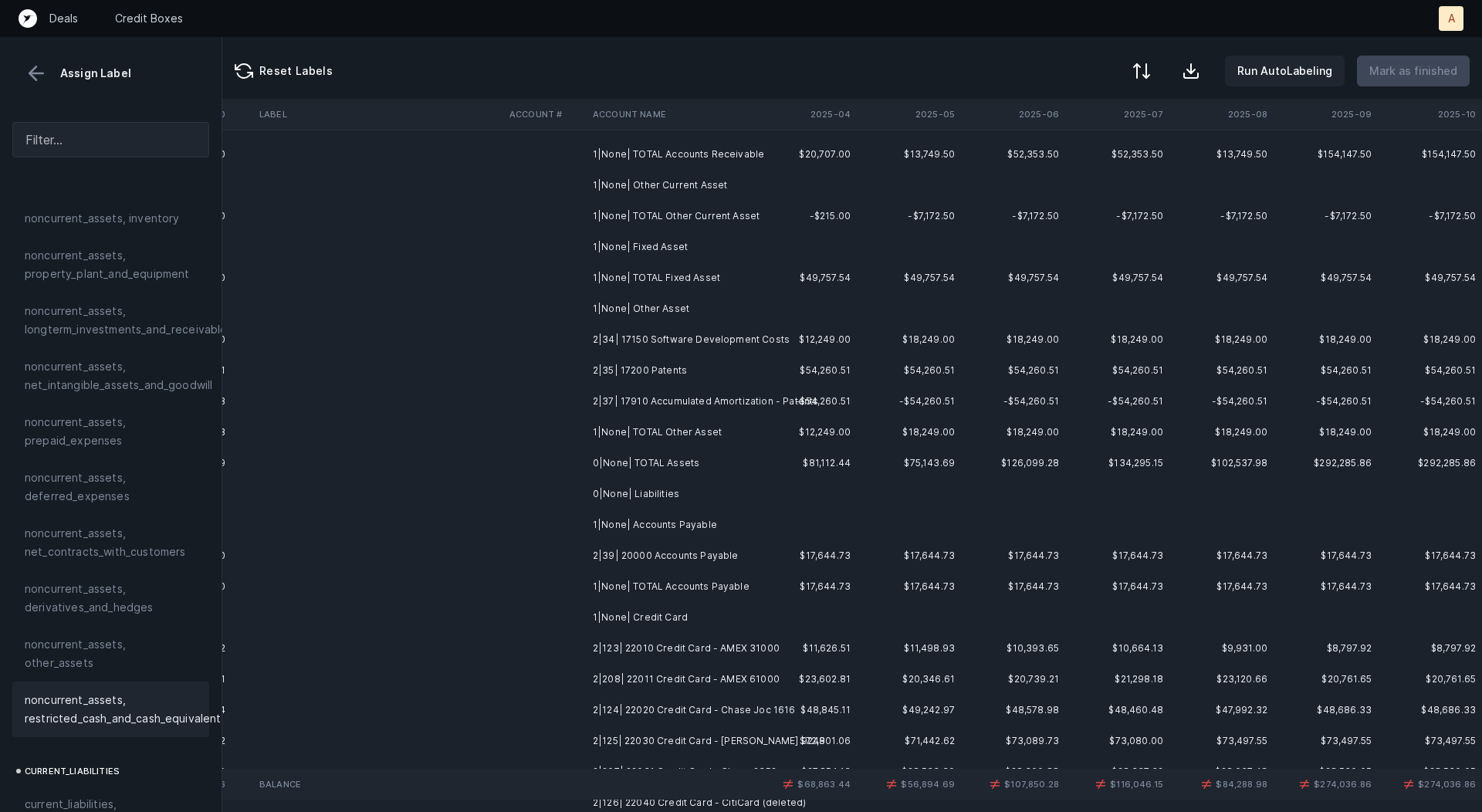
click at [679, 335] on td "2|34| 17150 Software Development Costs" at bounding box center [681, 339] width 189 height 30
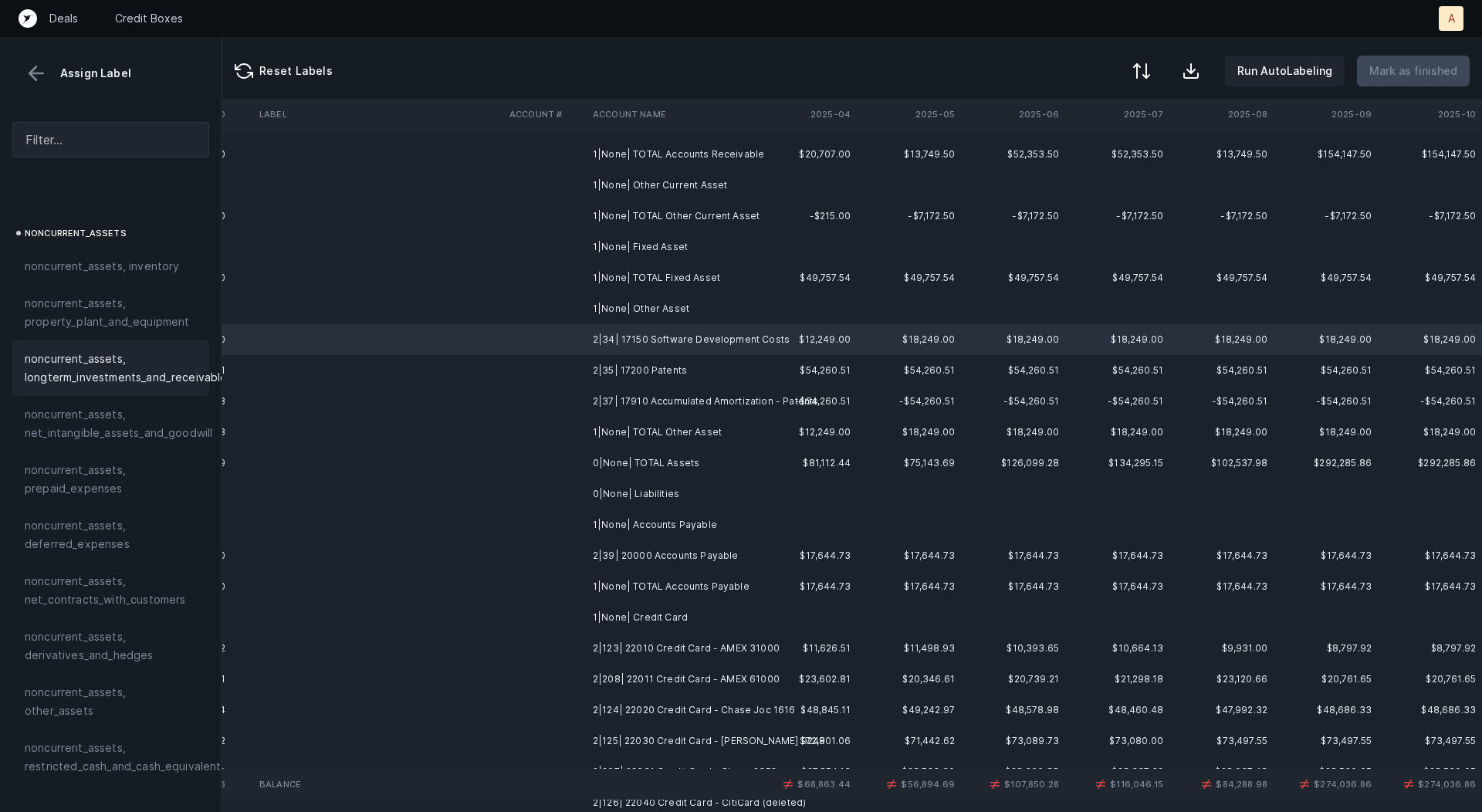
scroll to position [421, 0]
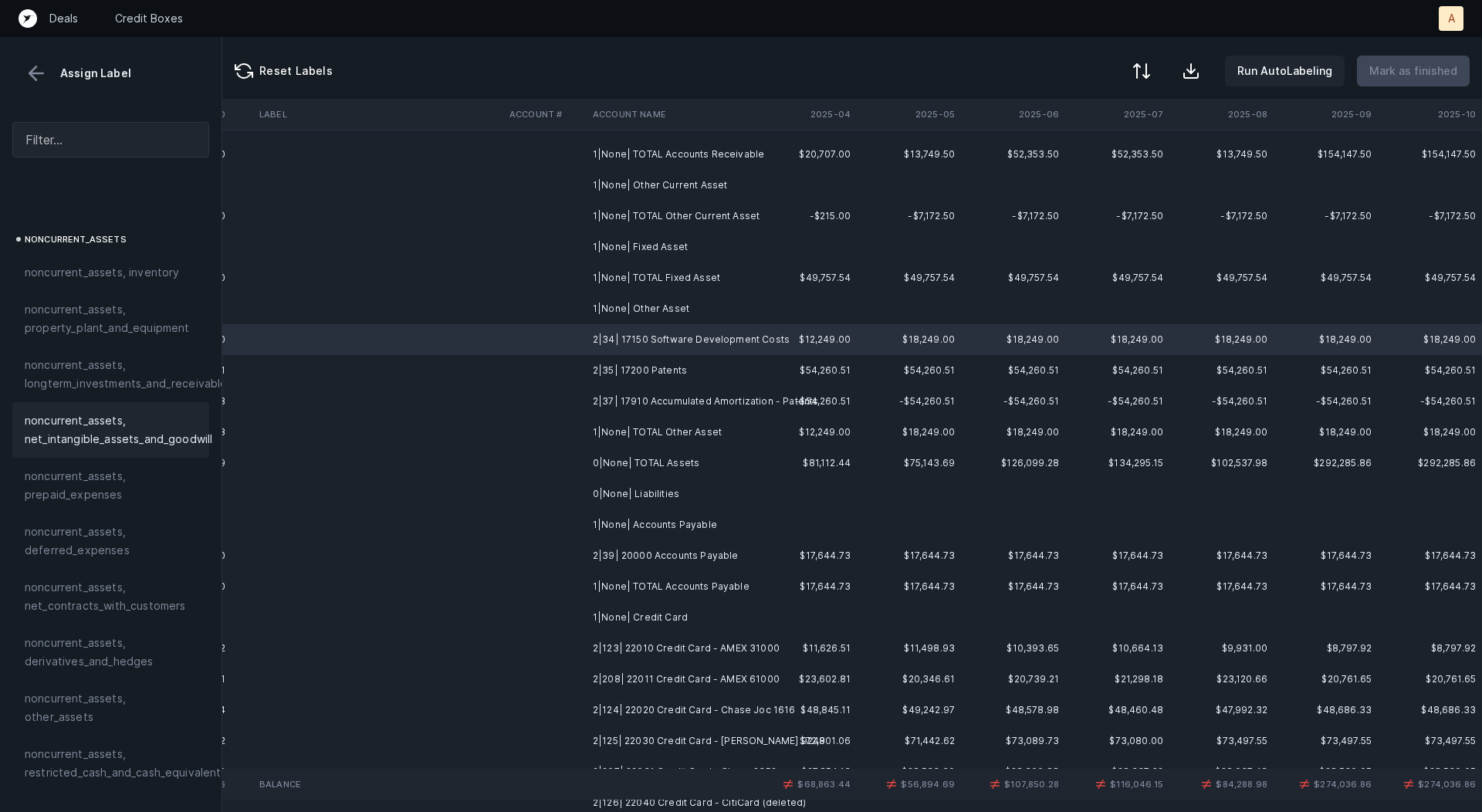
click at [111, 414] on span "noncurrent_assets, net_intangible_assets_and_goodwill" at bounding box center [118, 430] width 188 height 37
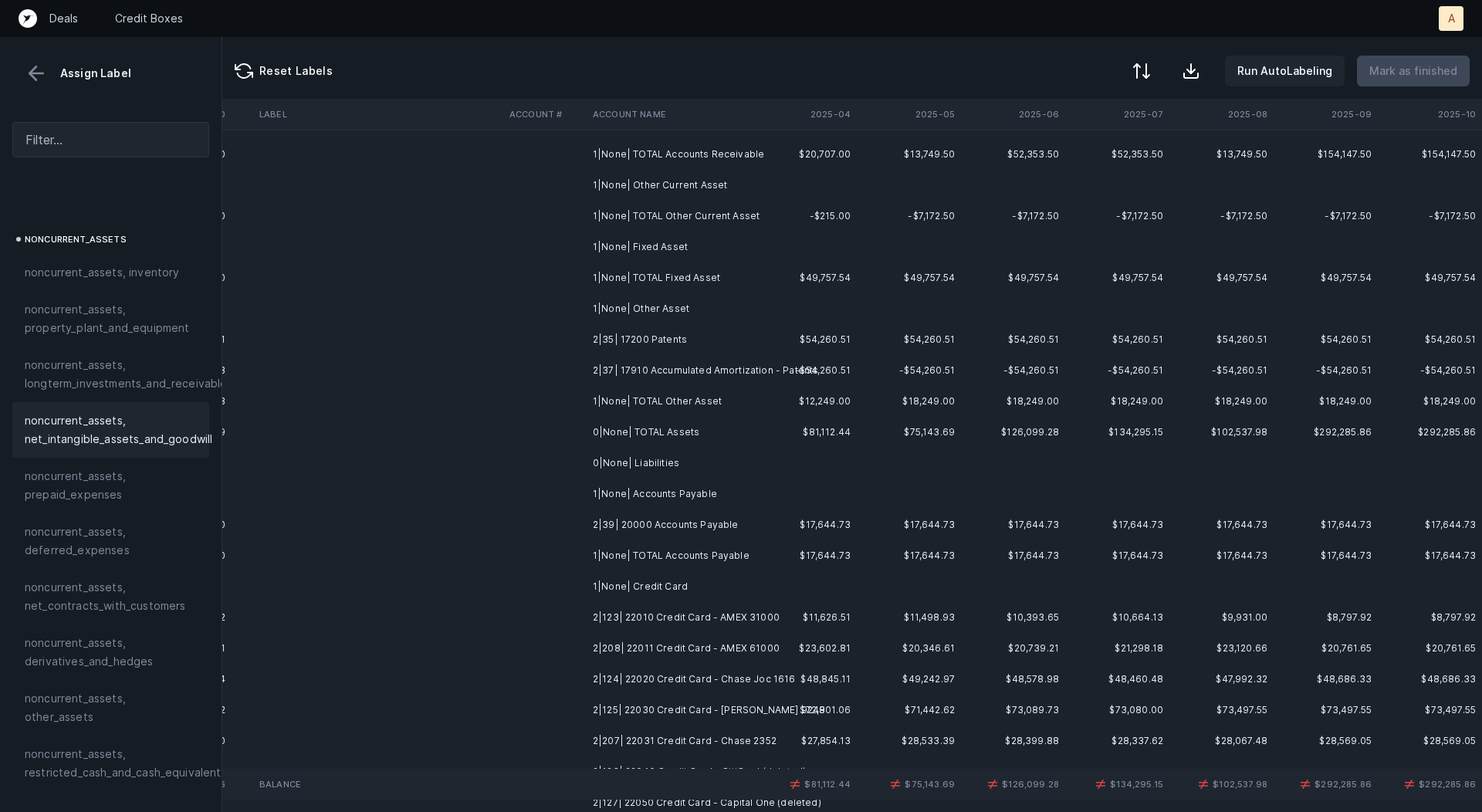
click at [646, 344] on td "2|35| 17200 Patents" at bounding box center [681, 339] width 189 height 30
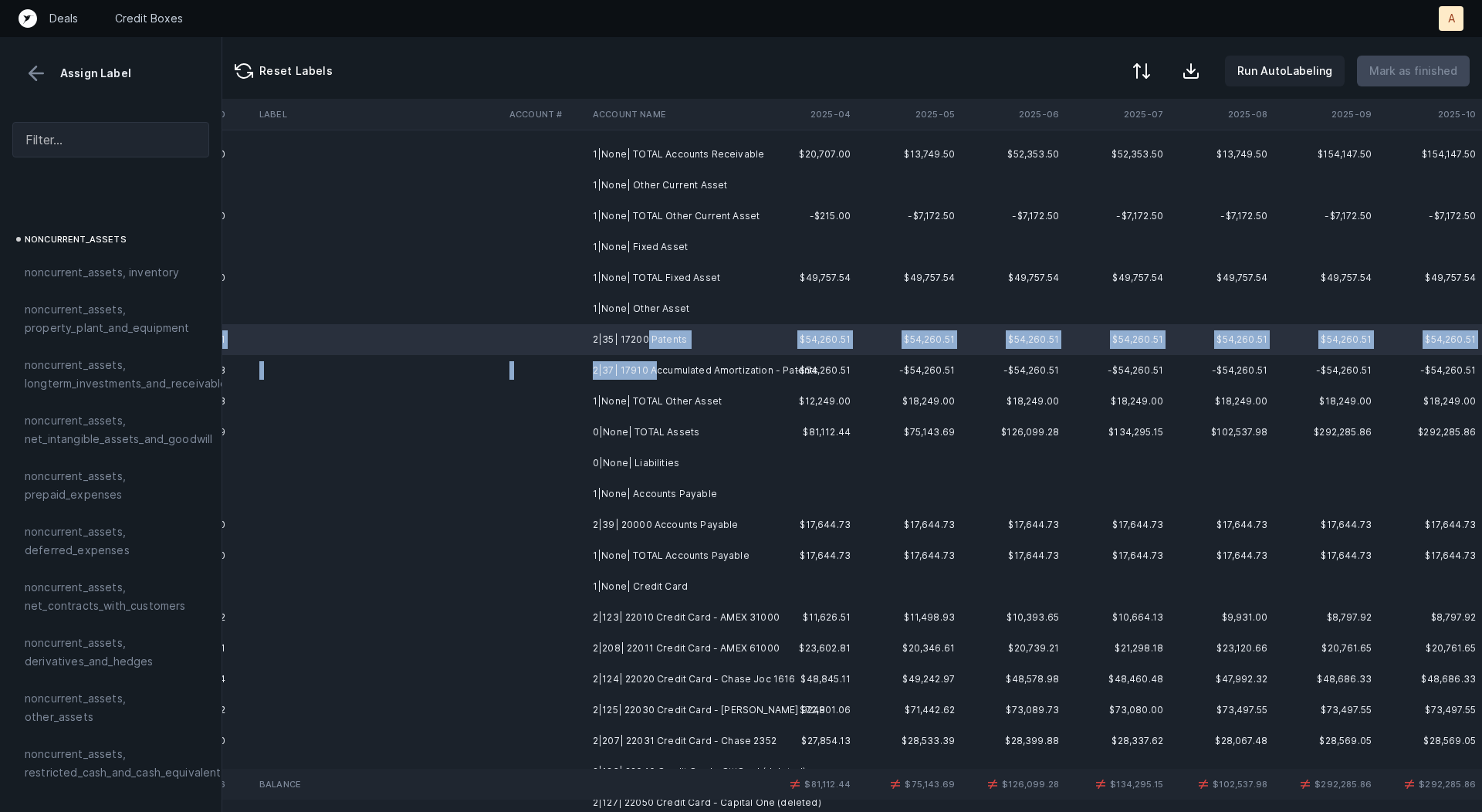
click at [653, 372] on td "2|37| 17910 Accumulated Amortization - Patents" at bounding box center [681, 371] width 189 height 30
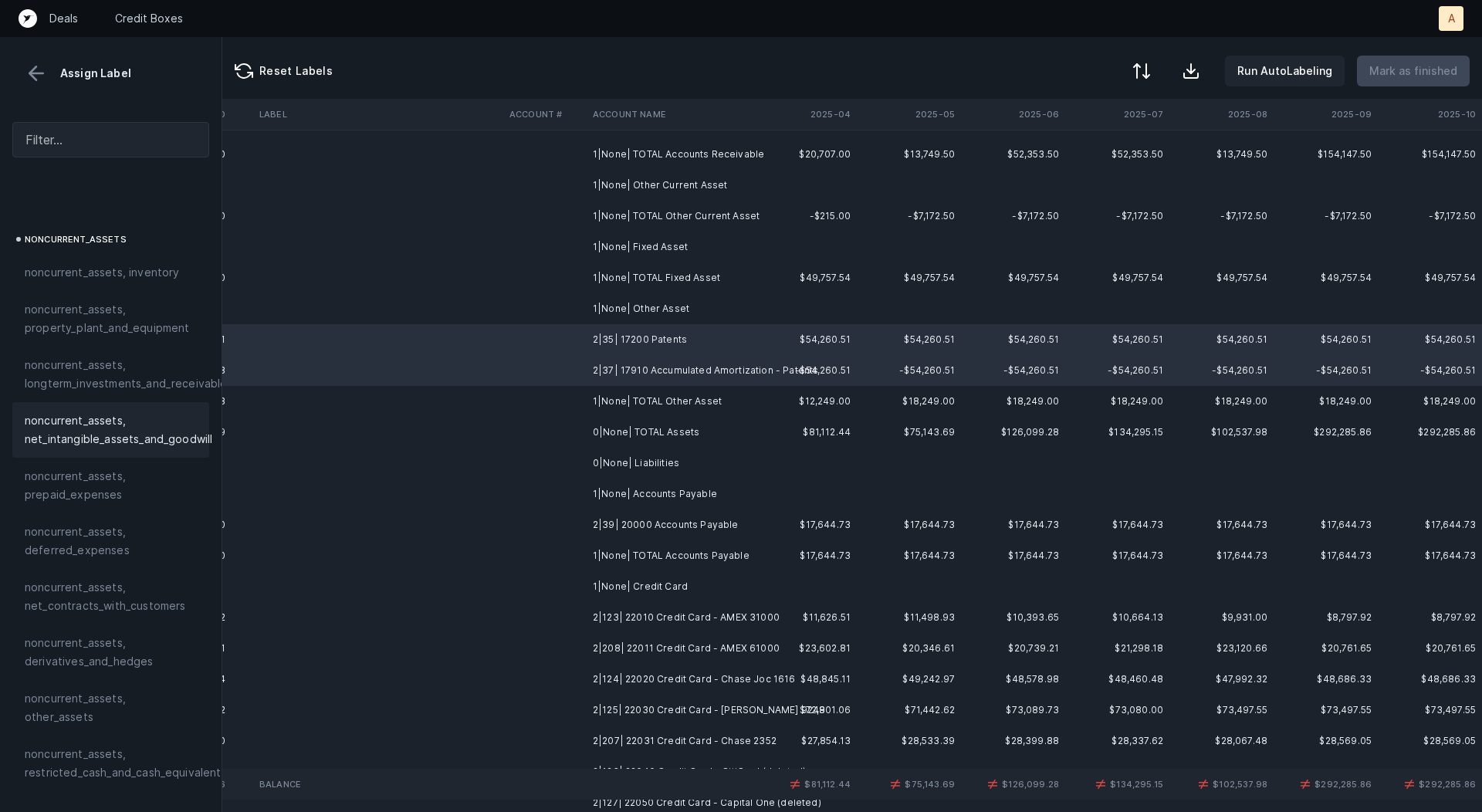
click at [152, 425] on span "noncurrent_assets, net_intangible_assets_and_goodwill" at bounding box center [118, 430] width 188 height 37
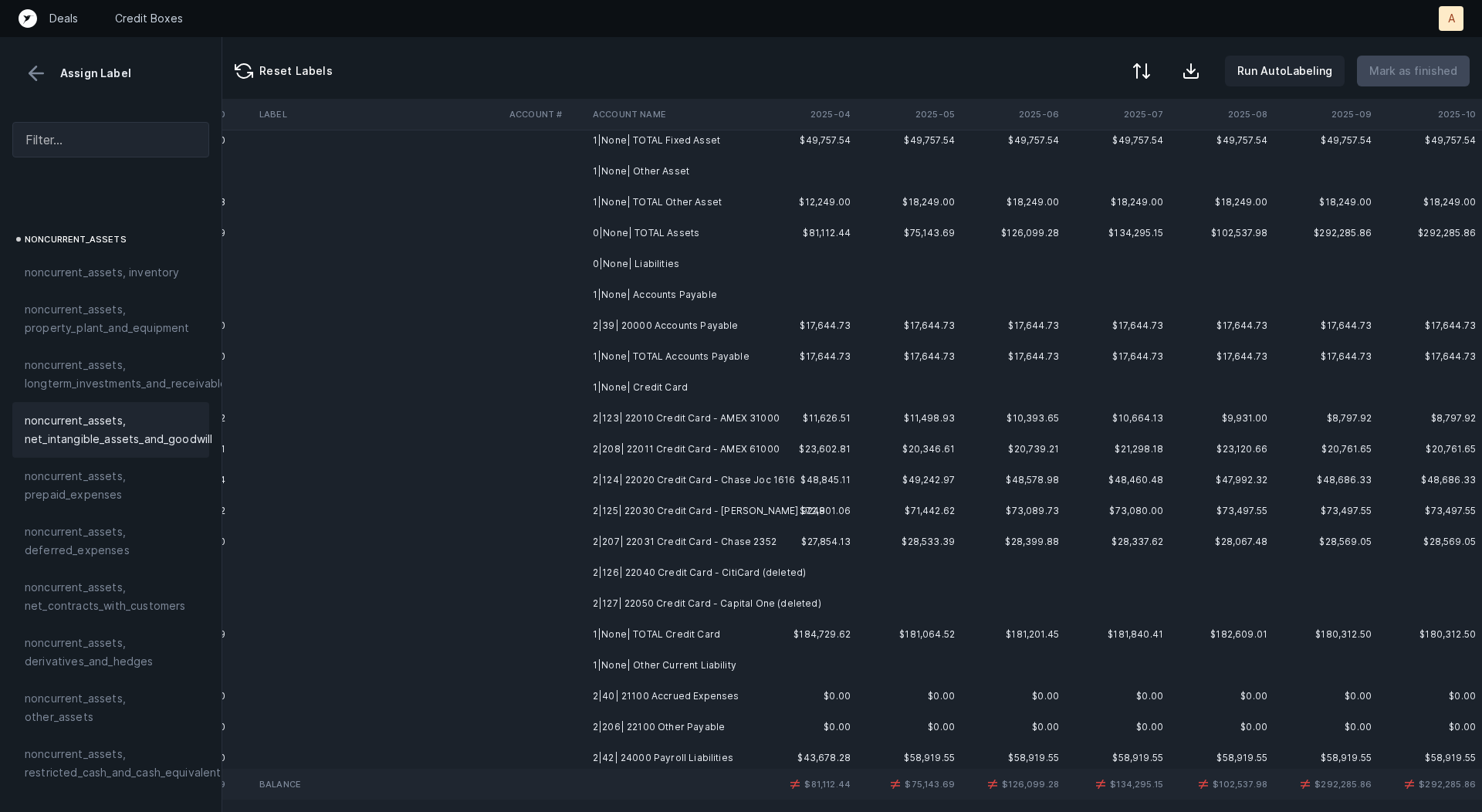
scroll to position [291, 4300]
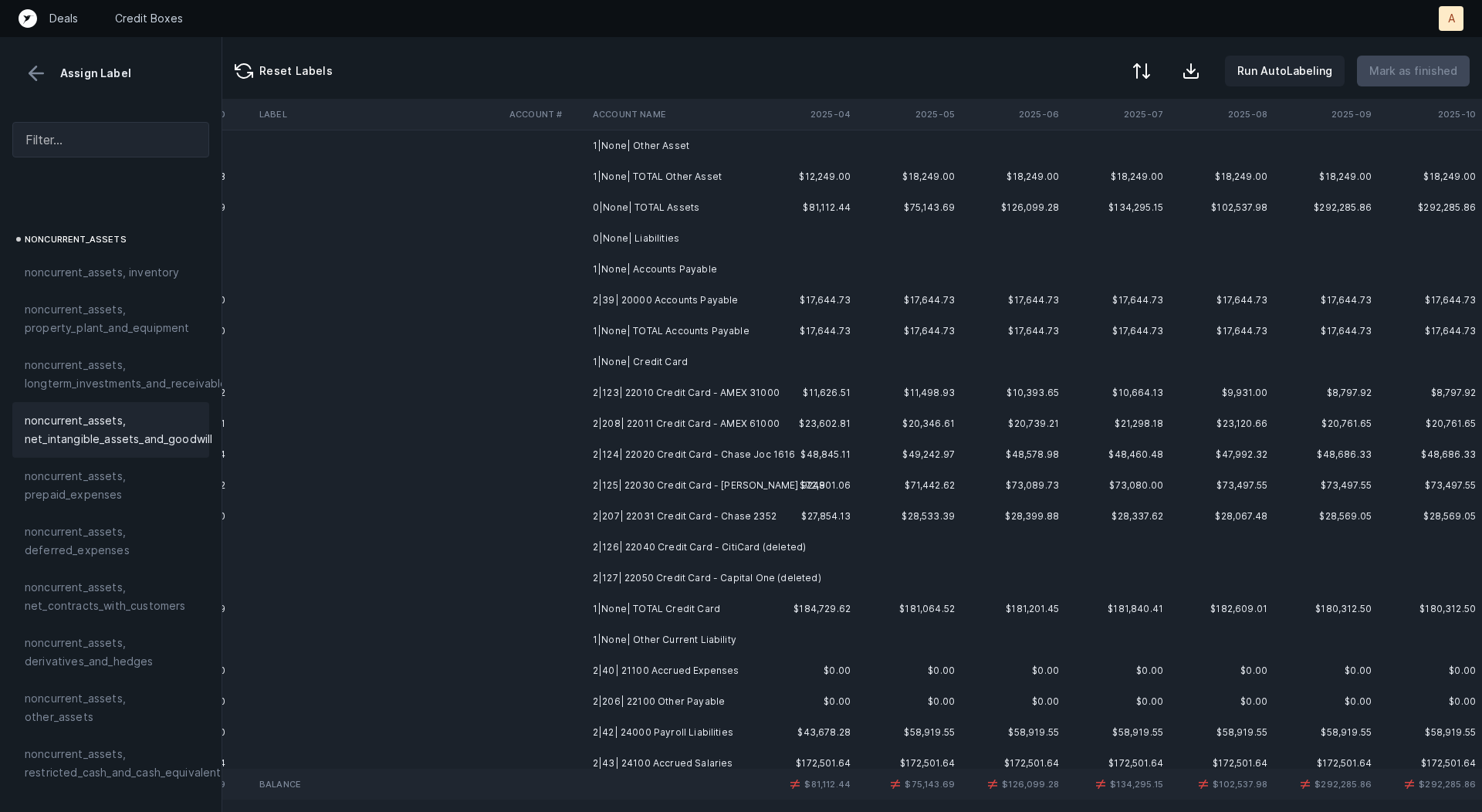
click at [628, 287] on td "2|39| 20000 Accounts Payable" at bounding box center [681, 300] width 189 height 30
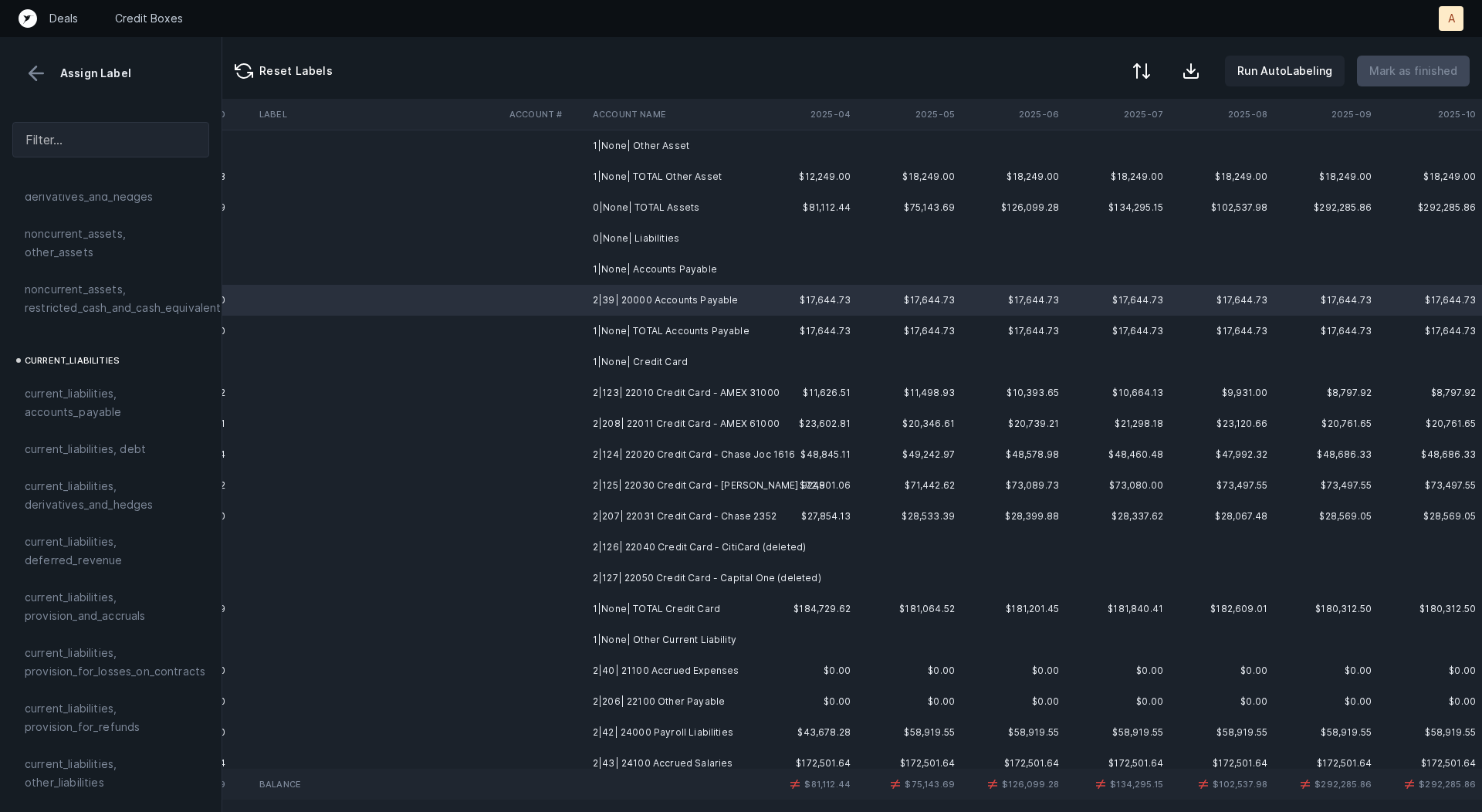
scroll to position [908, 0]
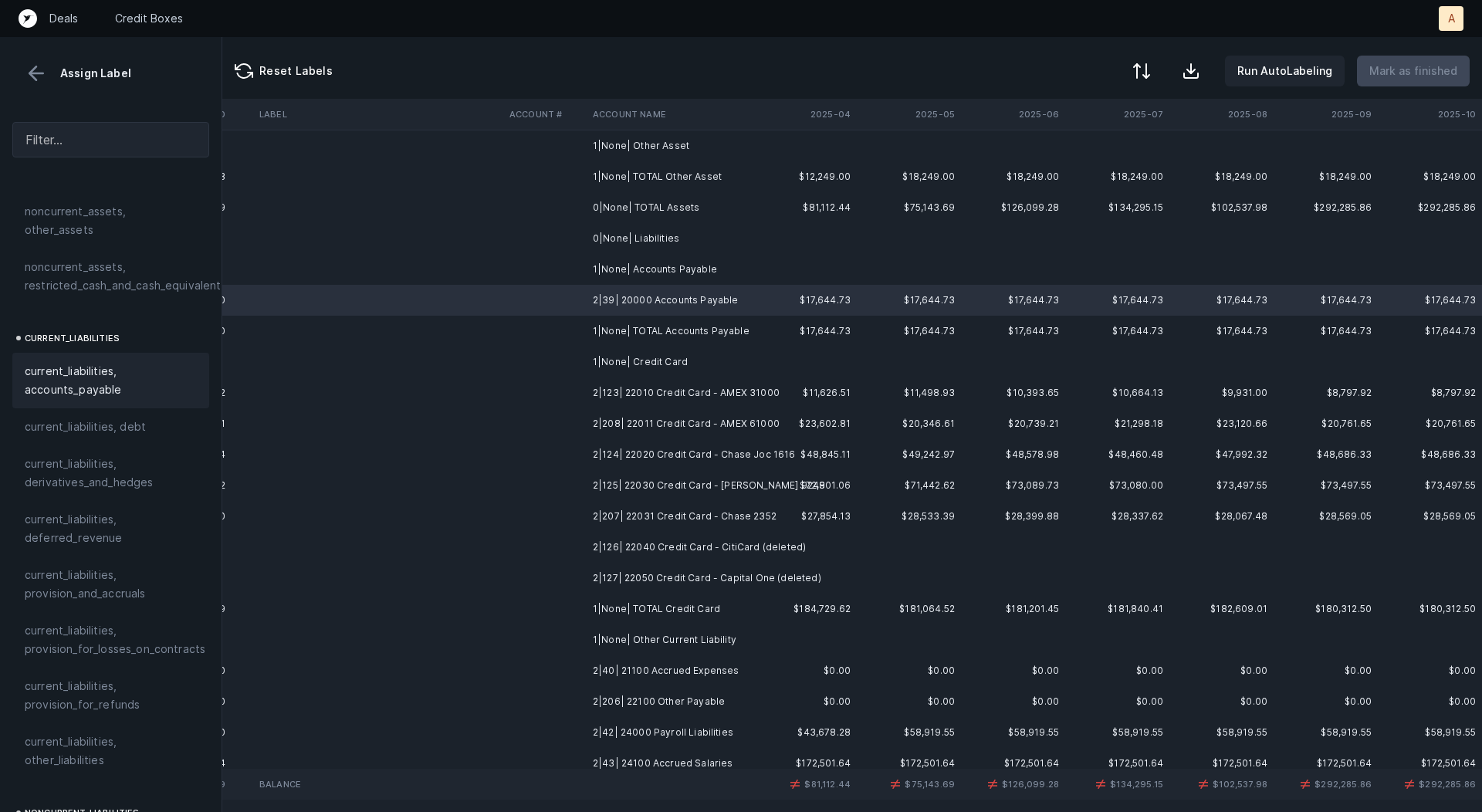
click at [113, 370] on span "current_liabilities, accounts_payable" at bounding box center [111, 380] width 173 height 37
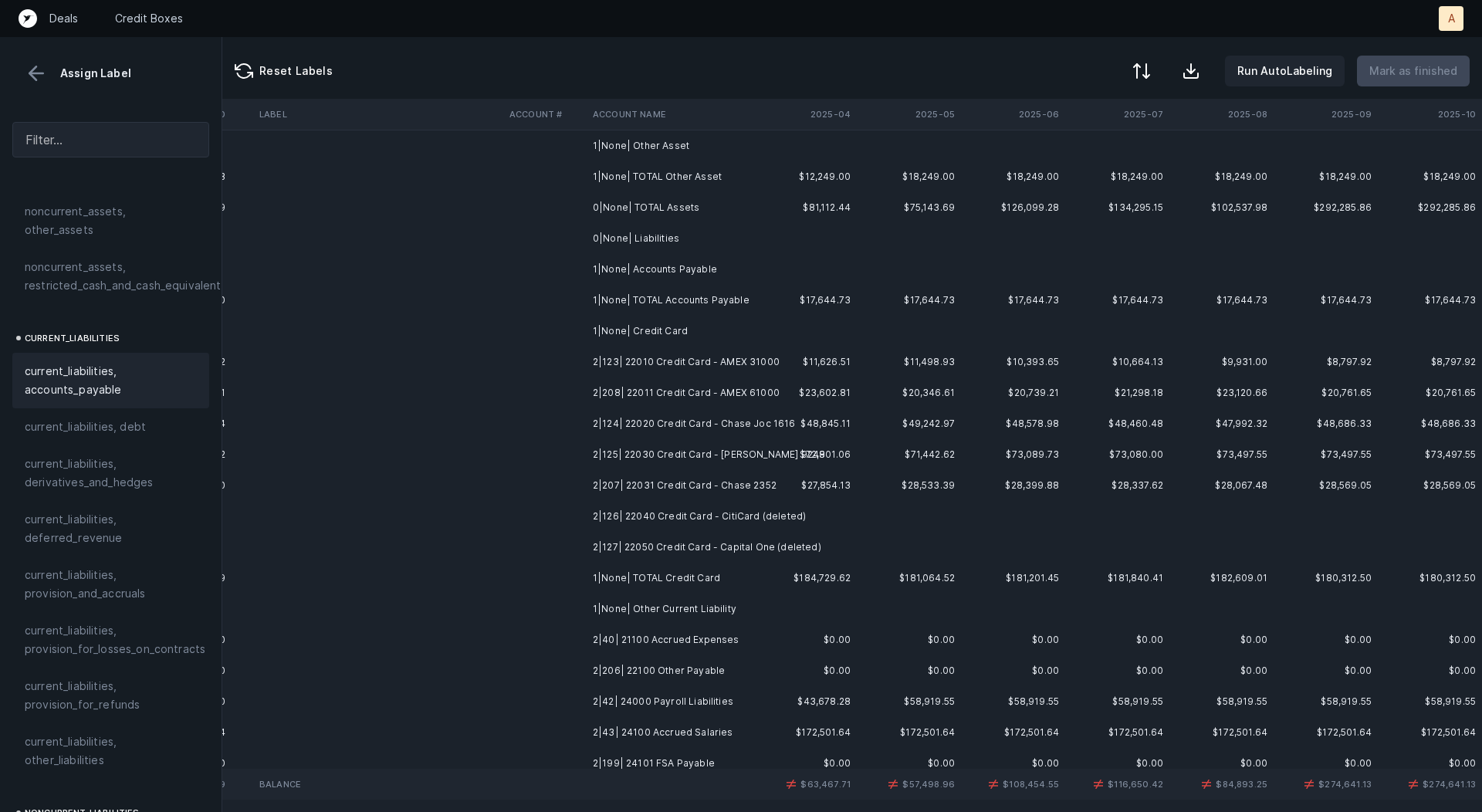
click at [641, 355] on td "2|123| 22010 Credit Card - AMEX 31000" at bounding box center [681, 362] width 189 height 30
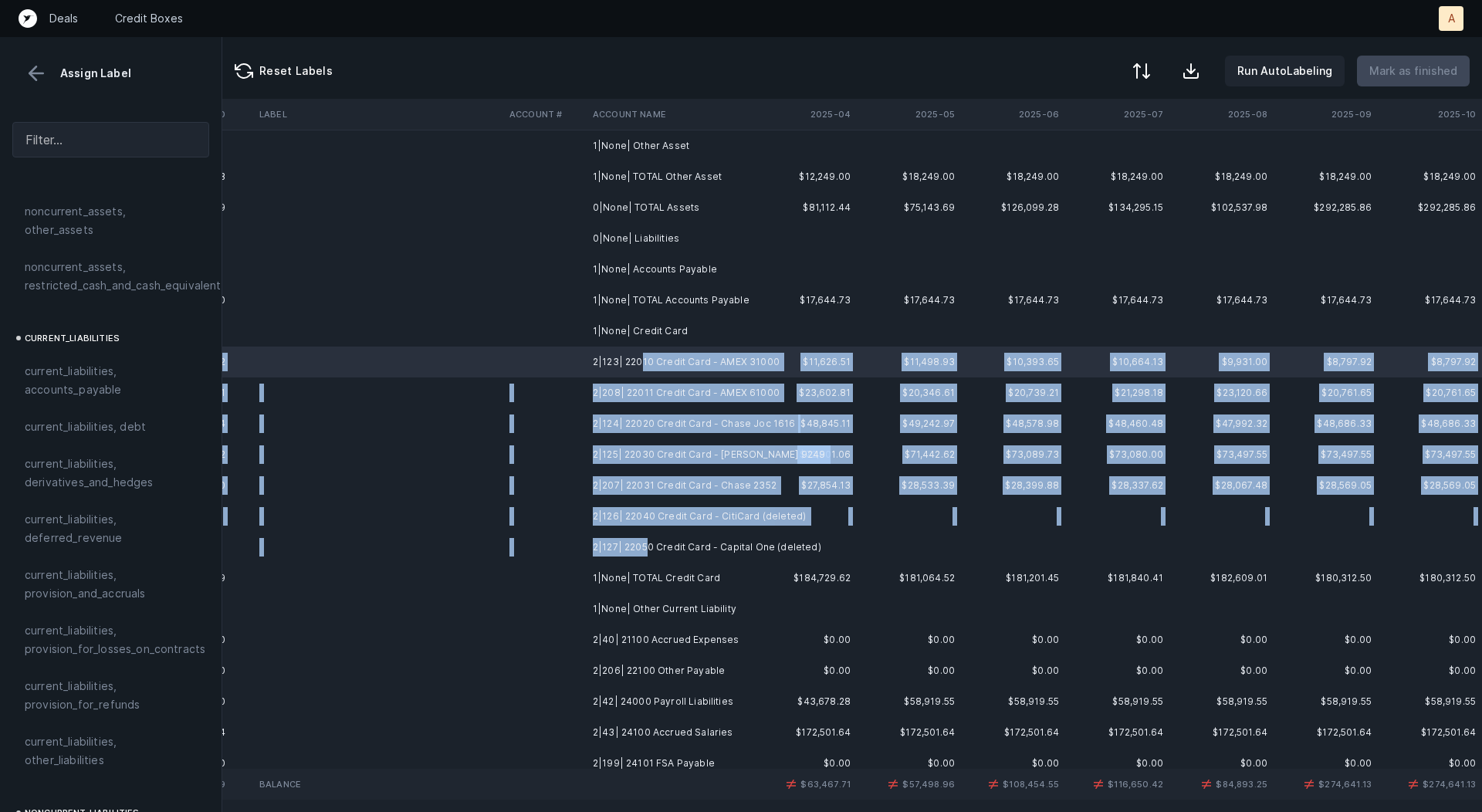
click at [648, 543] on td "2|127| 22050 Credit Card - Capital One (deleted)" at bounding box center [681, 547] width 189 height 30
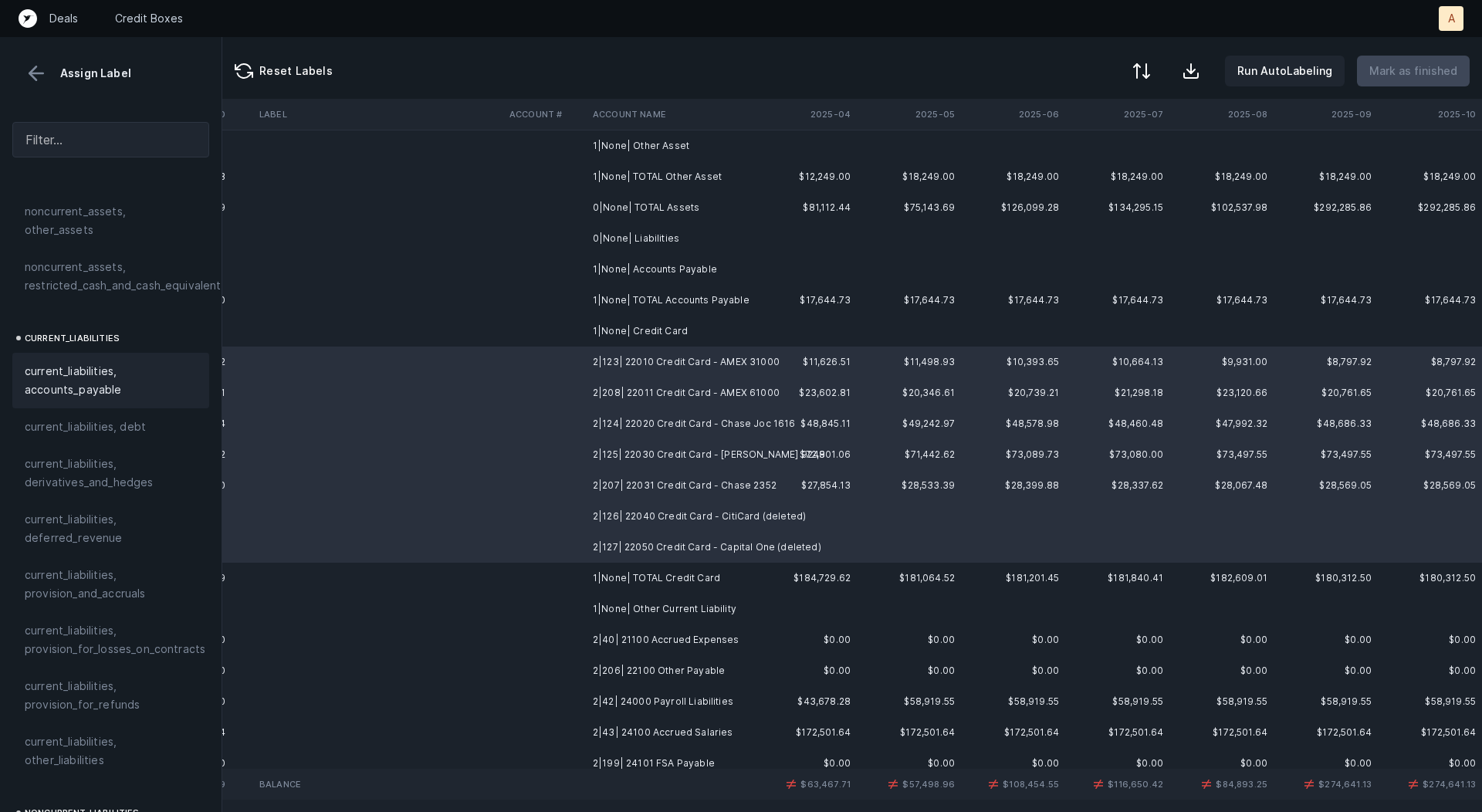
click at [92, 364] on span "current_liabilities, accounts_payable" at bounding box center [111, 380] width 173 height 37
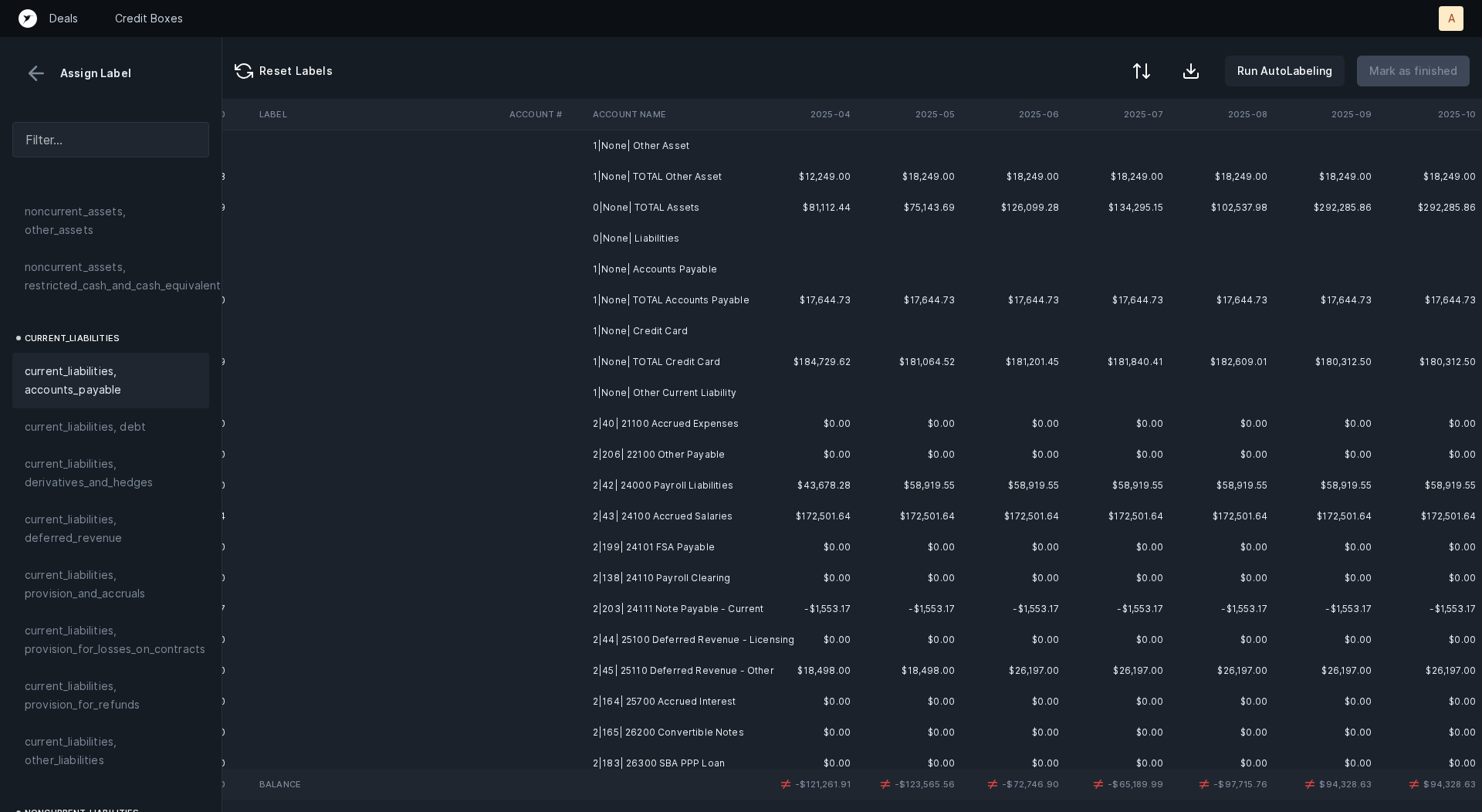
click at [677, 426] on td "2|40| 21100 Accrued Expenses" at bounding box center [681, 424] width 189 height 30
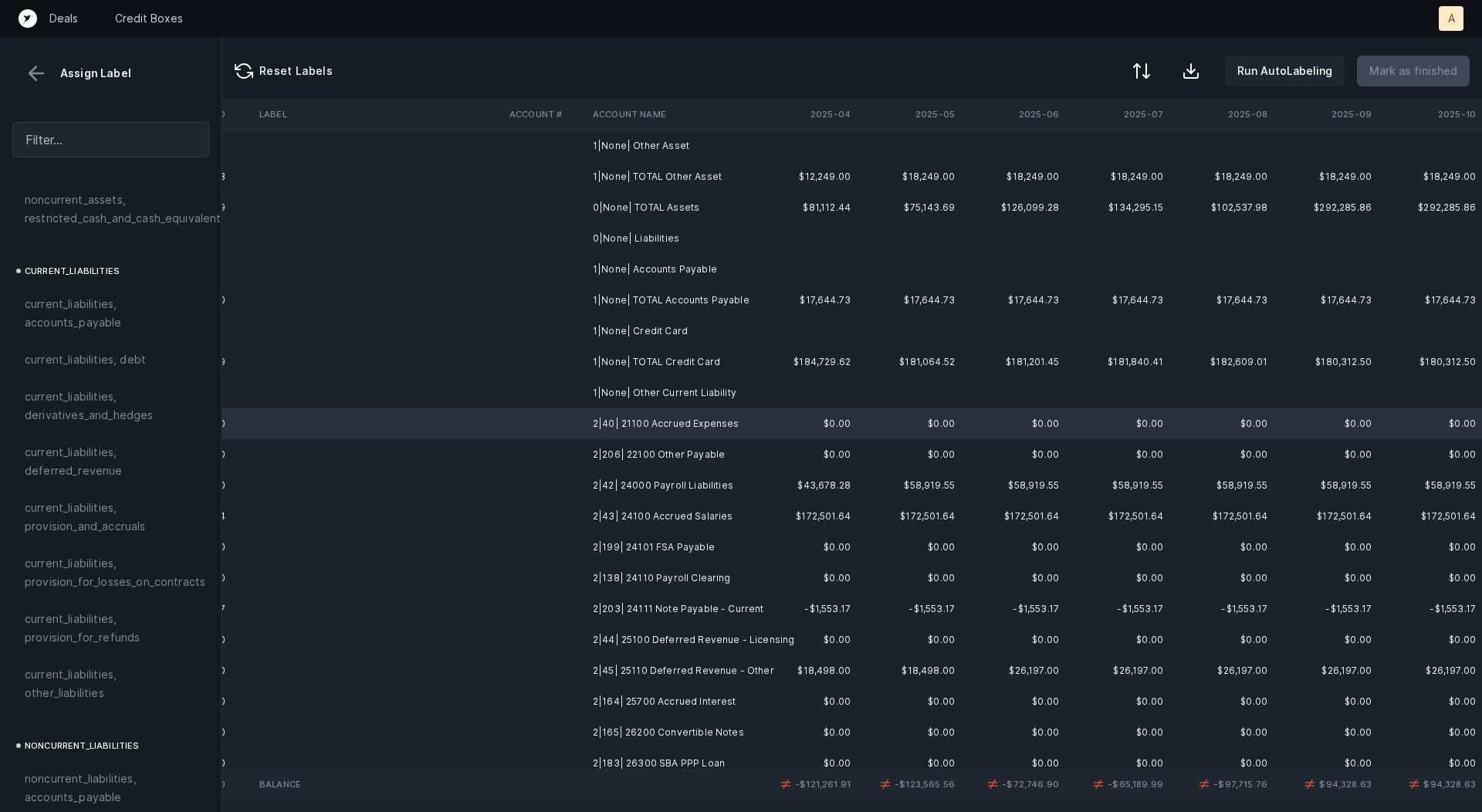
scroll to position [997, 0]
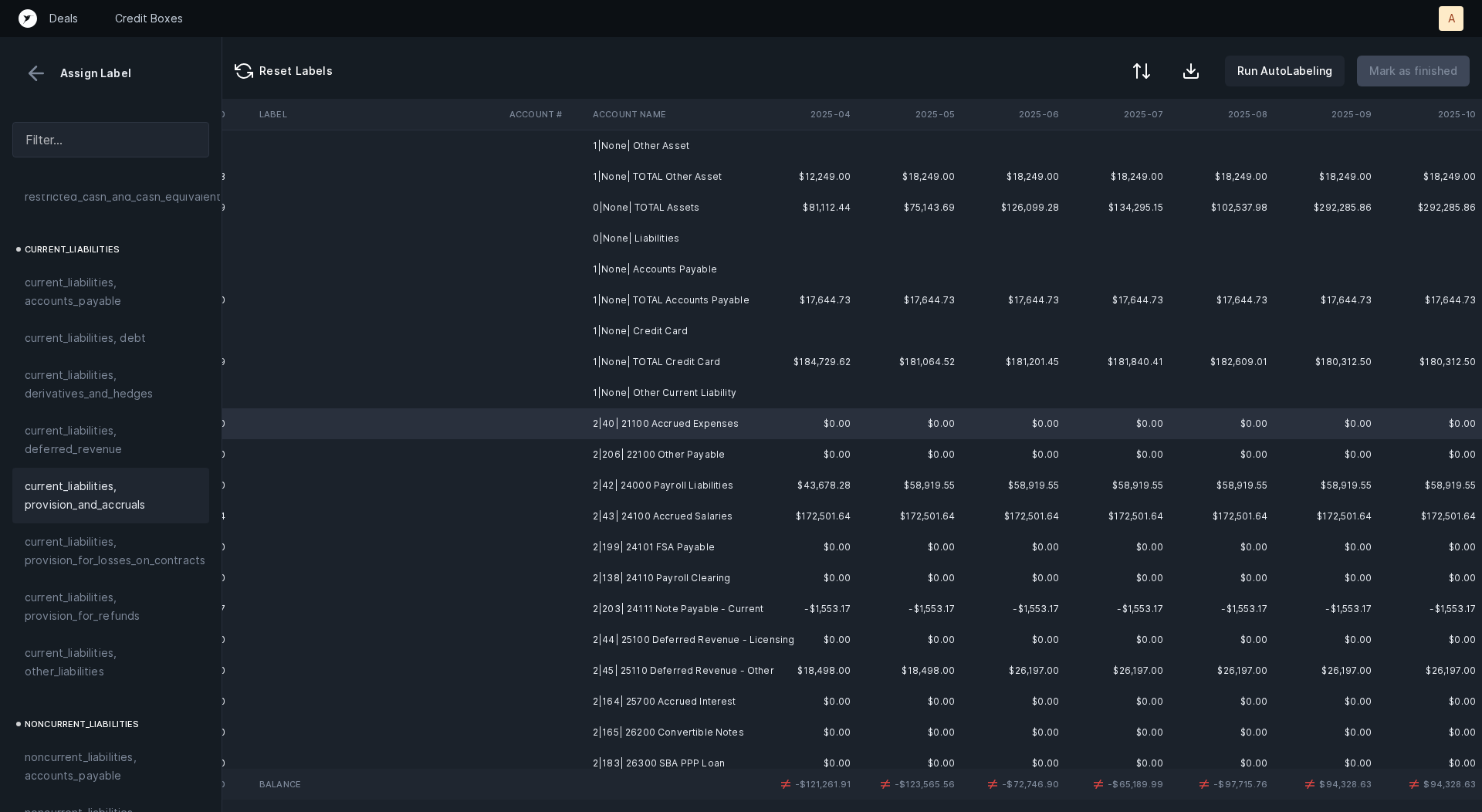
click at [77, 483] on span "current_liabilities, provision_and_accruals" at bounding box center [111, 496] width 173 height 37
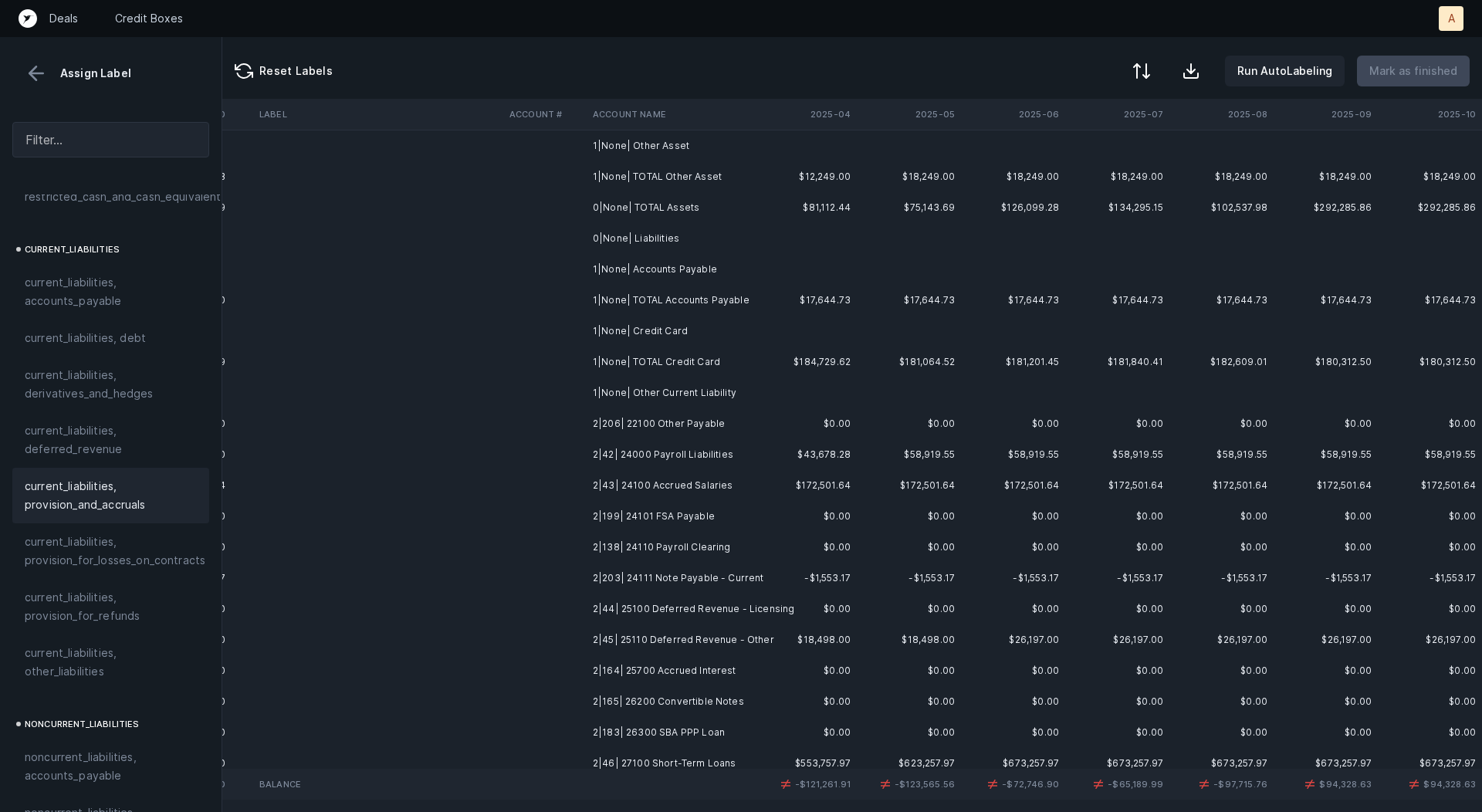
click at [623, 433] on td "2|206| 22100 Other Payable" at bounding box center [681, 424] width 189 height 30
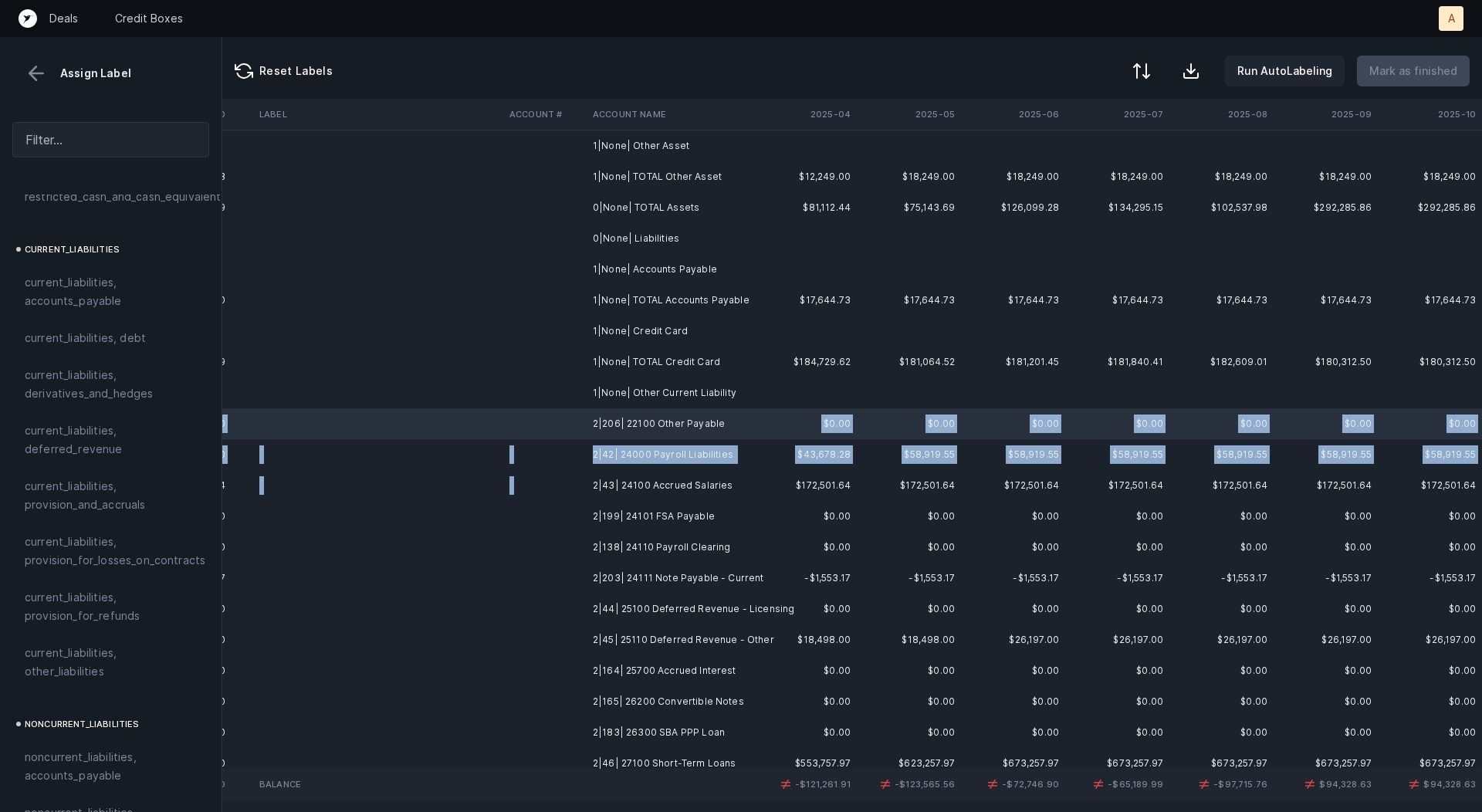
click at [647, 470] on td "2|43| 24100 Accrued Salaries" at bounding box center [681, 485] width 189 height 30
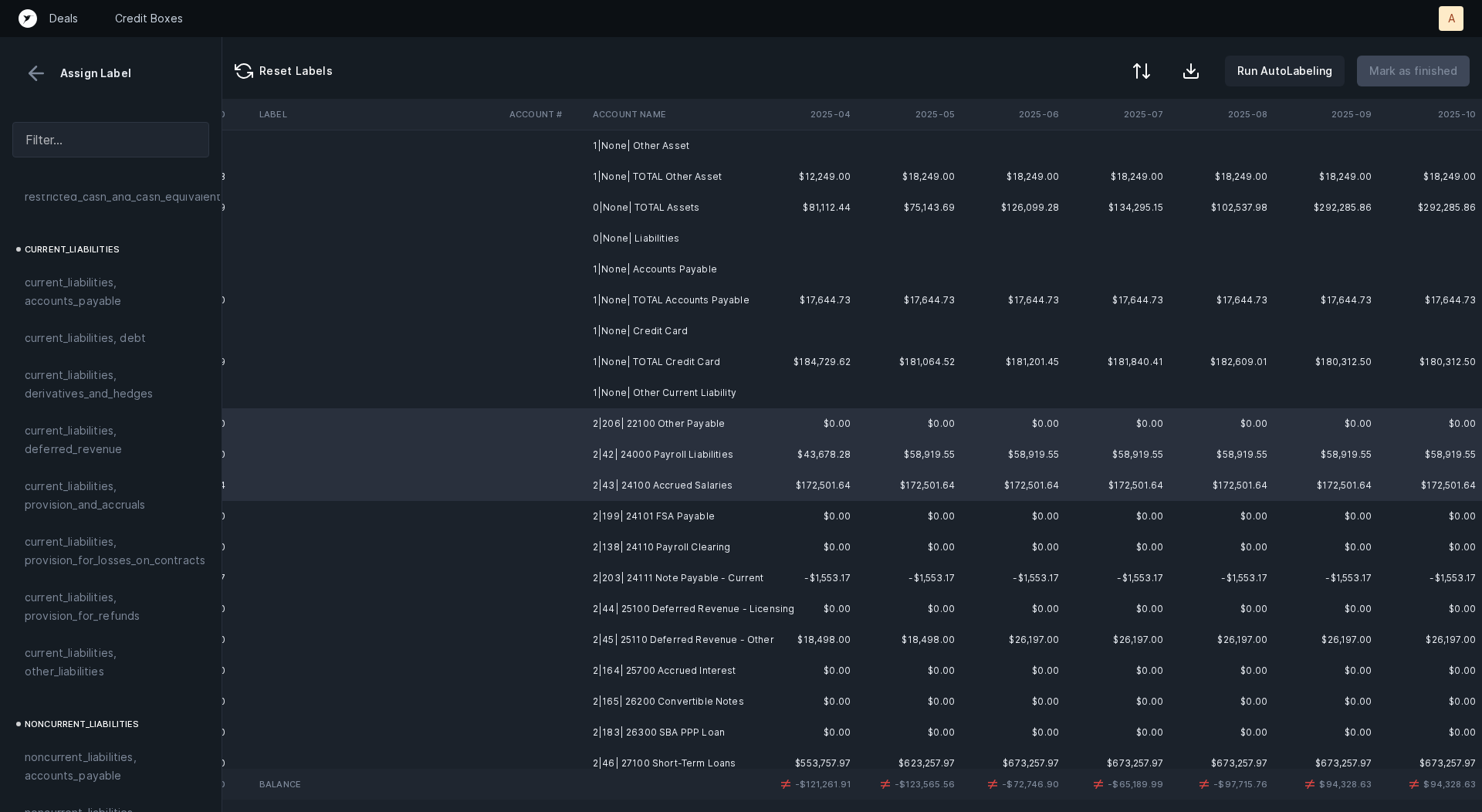
click at [643, 461] on td "2|42| 24000 Payroll Liabilities" at bounding box center [681, 455] width 189 height 30
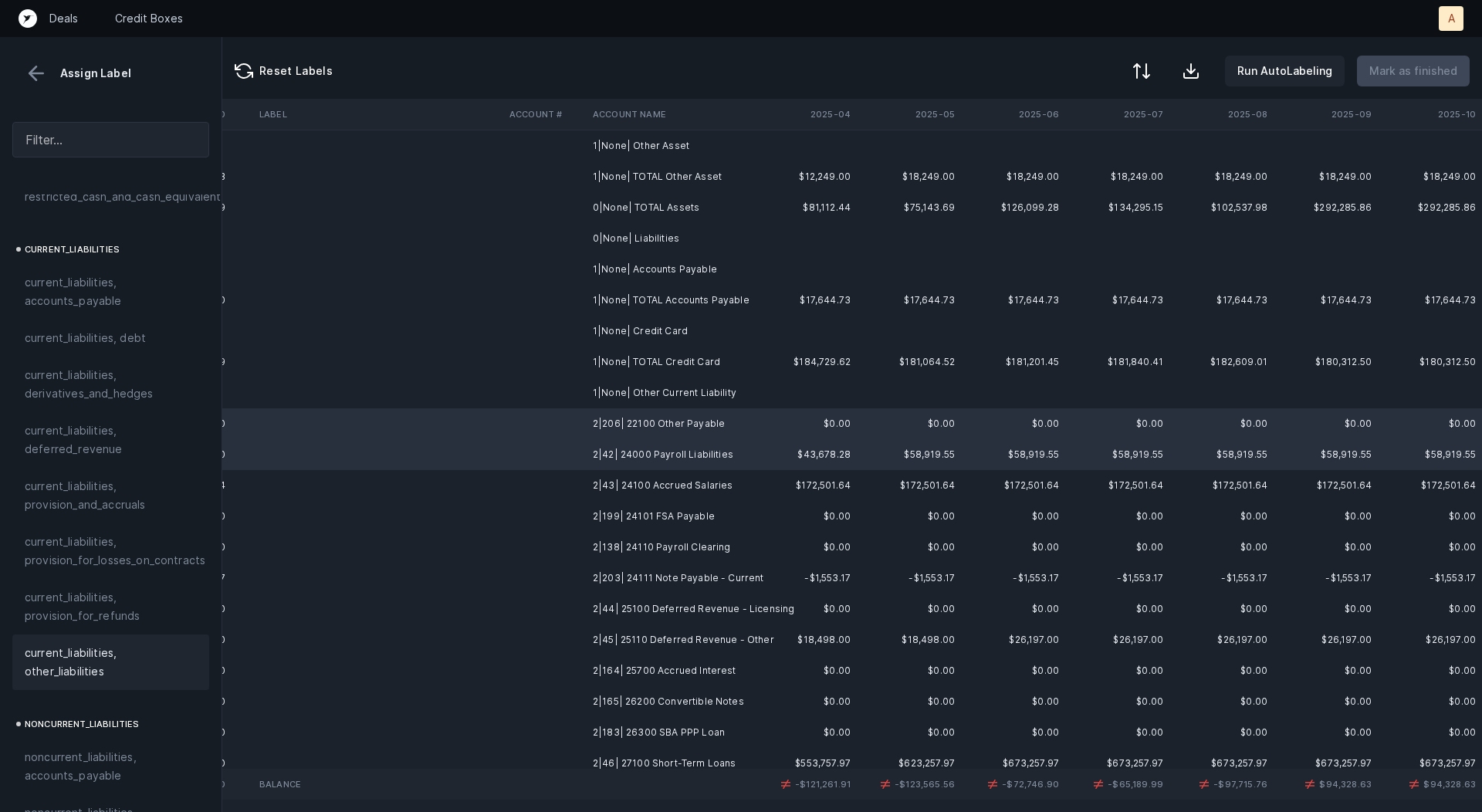
click at [72, 644] on span "current_liabilities, other_liabilities" at bounding box center [111, 662] width 173 height 37
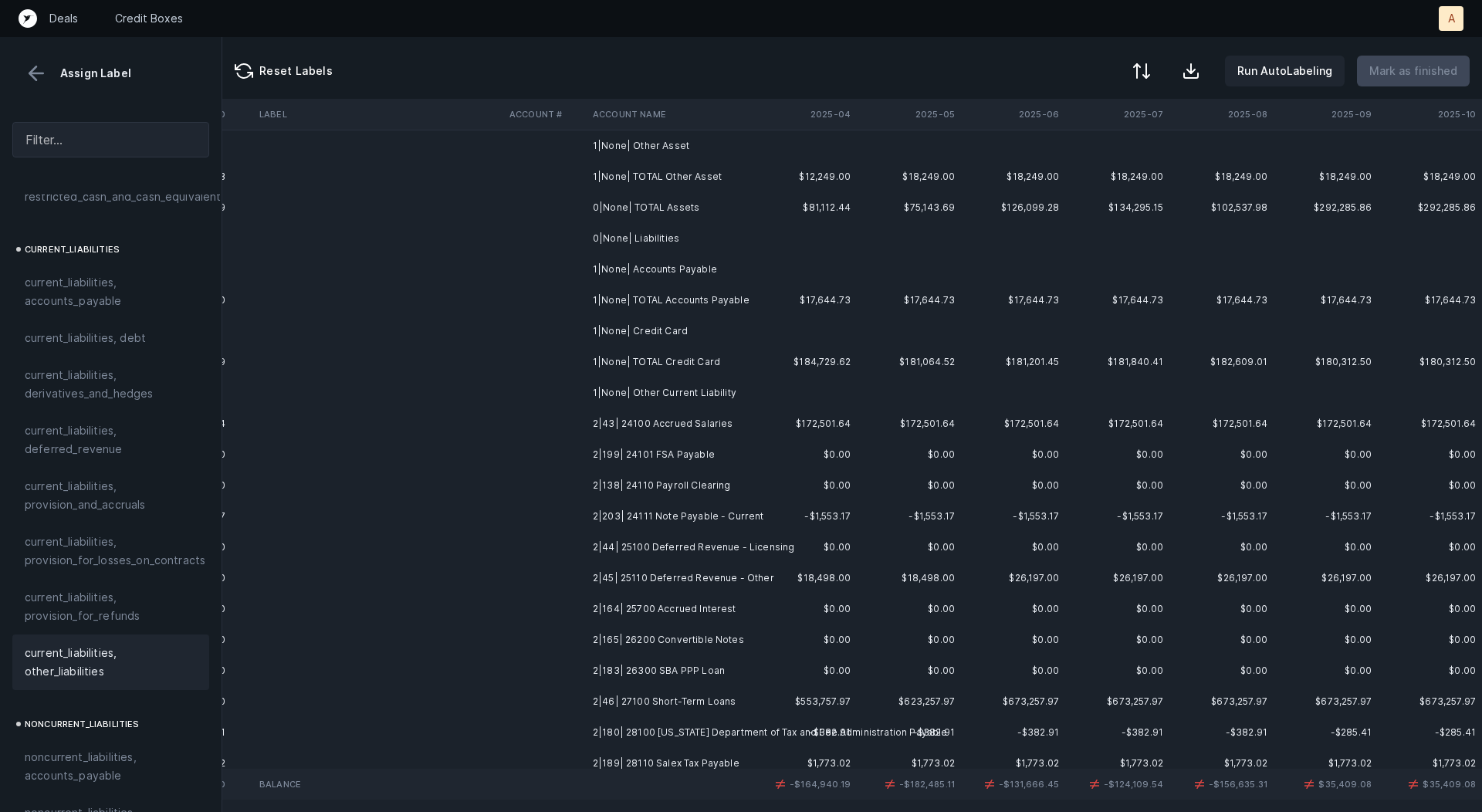
click at [641, 423] on td "2|43| 24100 Accrued Salaries" at bounding box center [681, 424] width 189 height 30
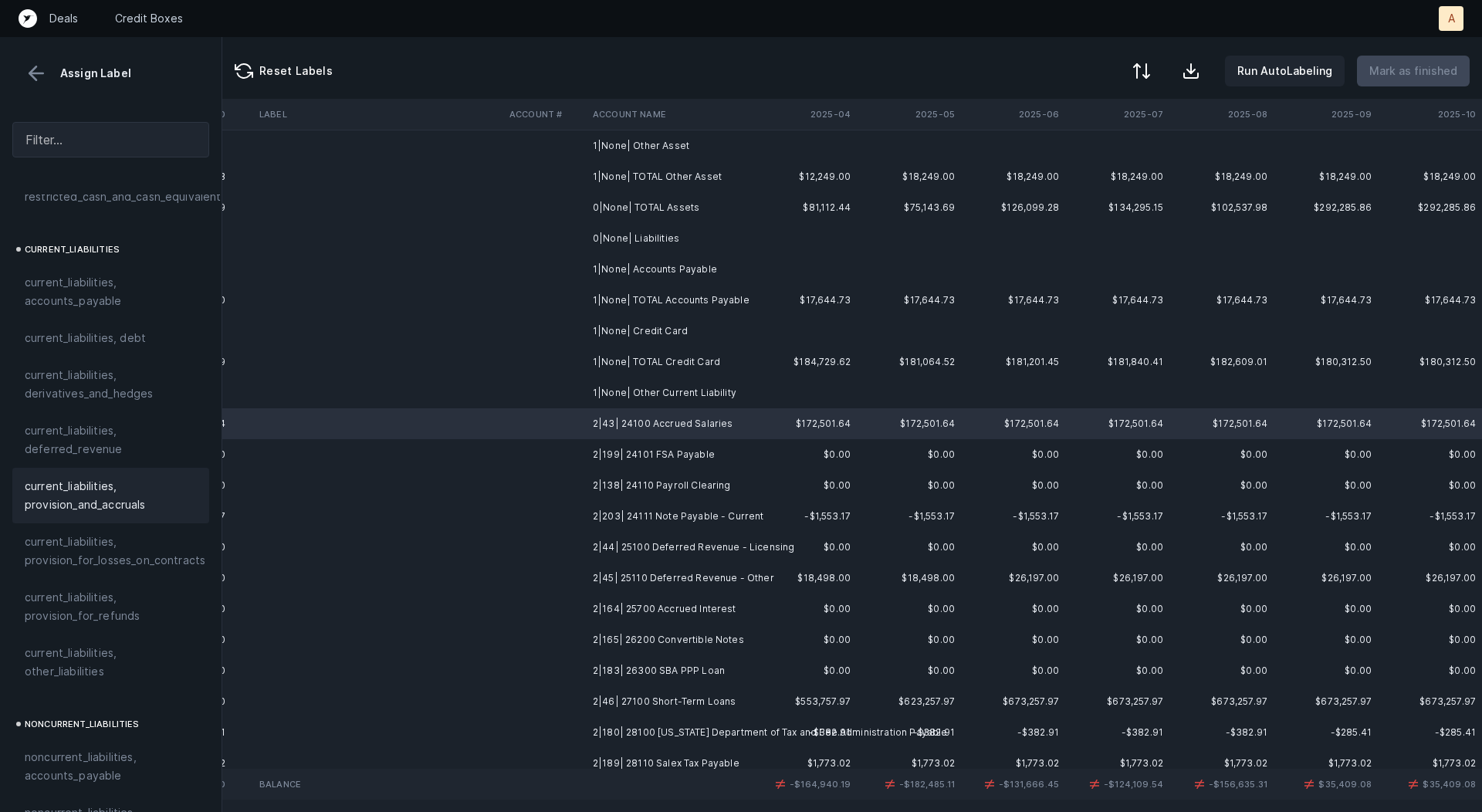
click at [132, 477] on span "current_liabilities, provision_and_accruals" at bounding box center [111, 496] width 173 height 37
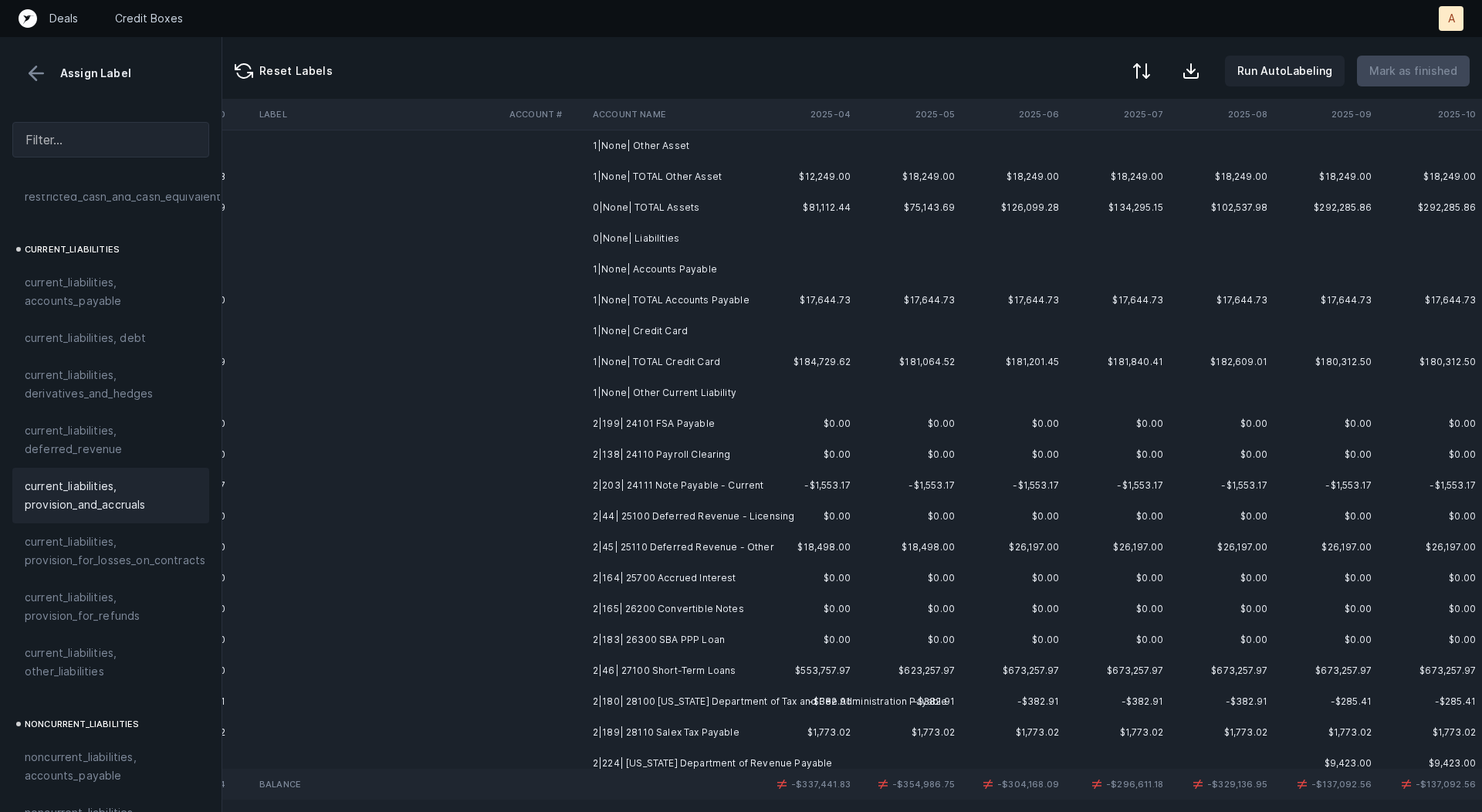
click at [660, 412] on td "2|199| 24101 FSA Payable" at bounding box center [681, 424] width 189 height 30
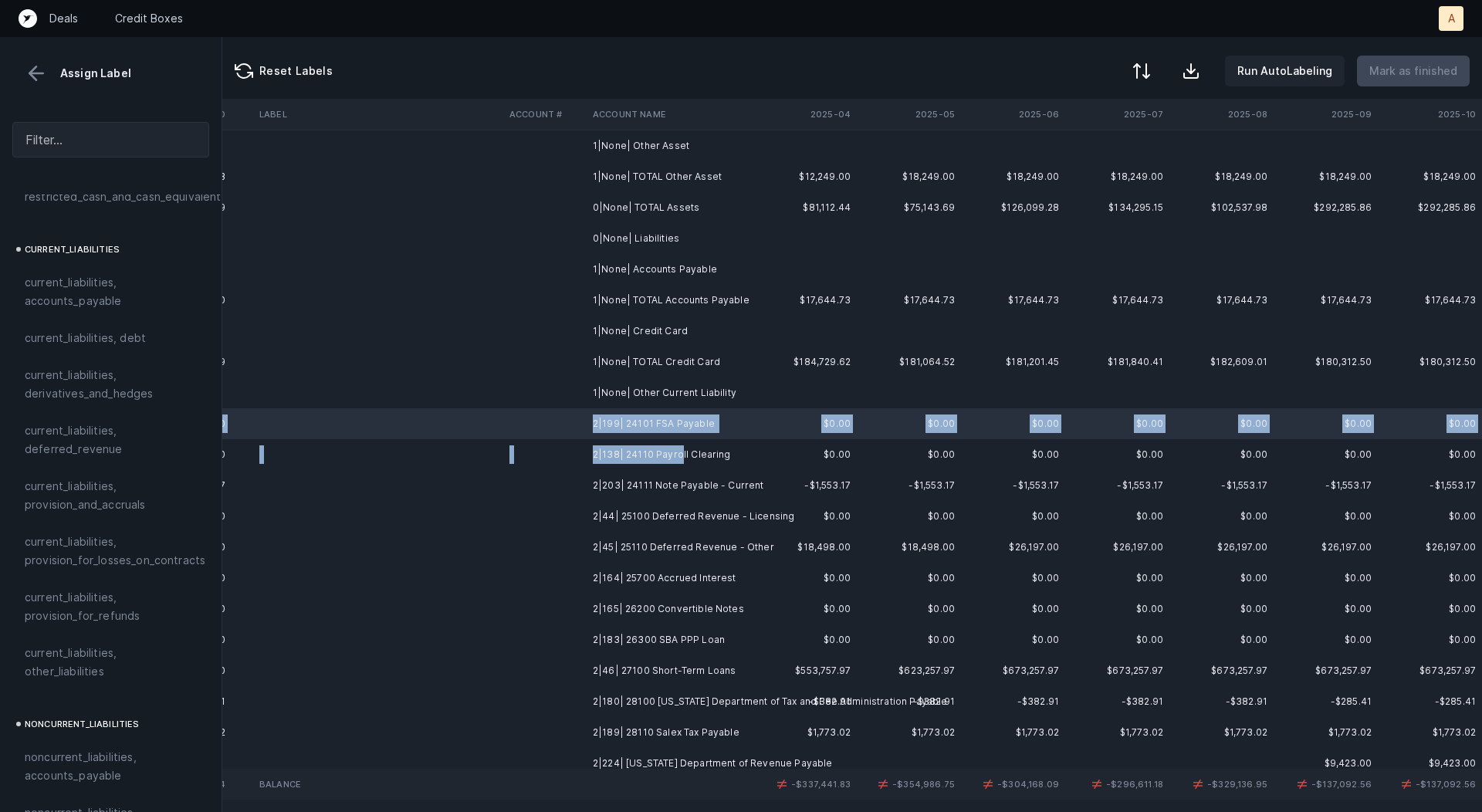
click at [679, 449] on td "2|138| 24110 Payroll Clearing" at bounding box center [681, 455] width 189 height 30
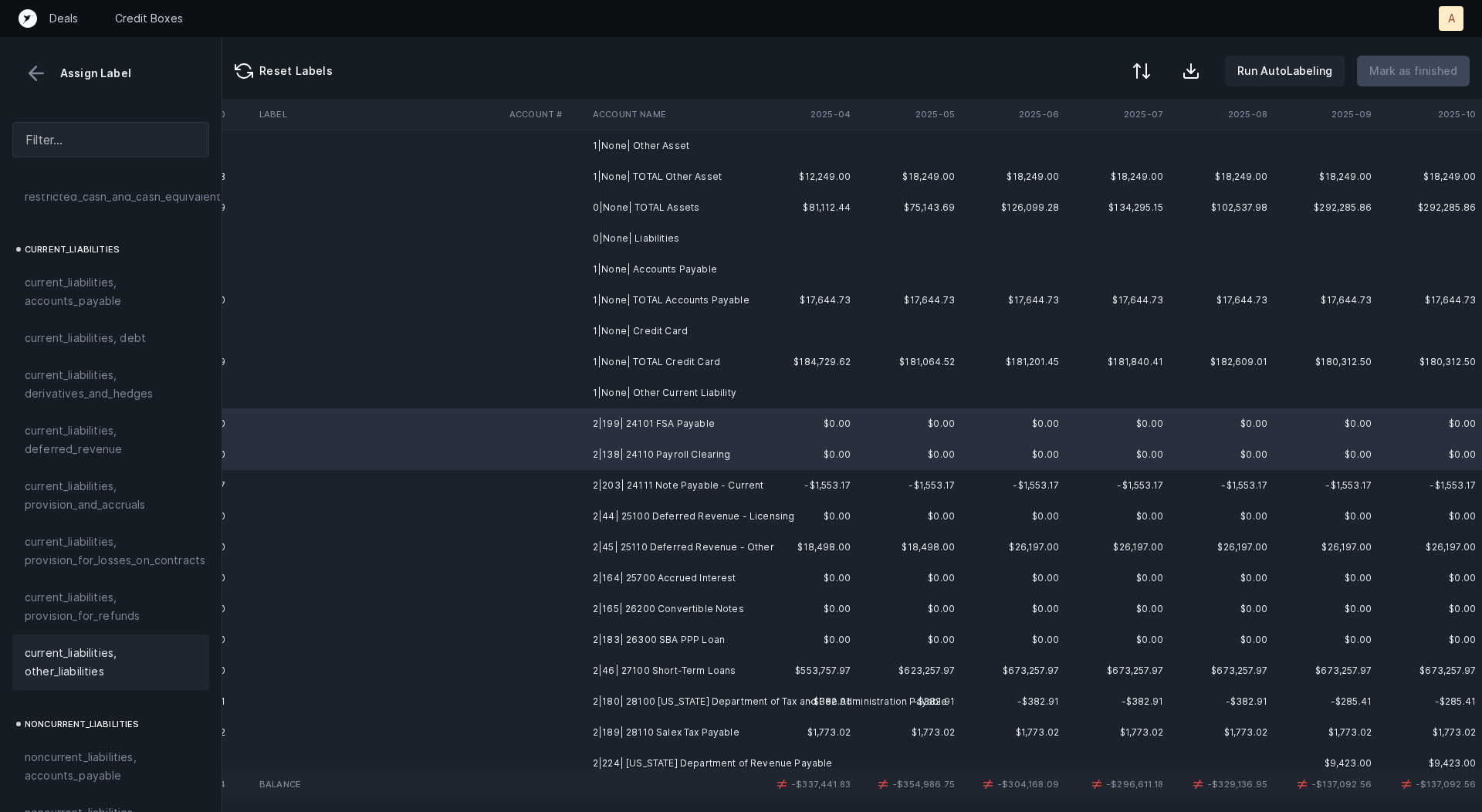
click at [88, 644] on span "current_liabilities, other_liabilities" at bounding box center [111, 662] width 173 height 37
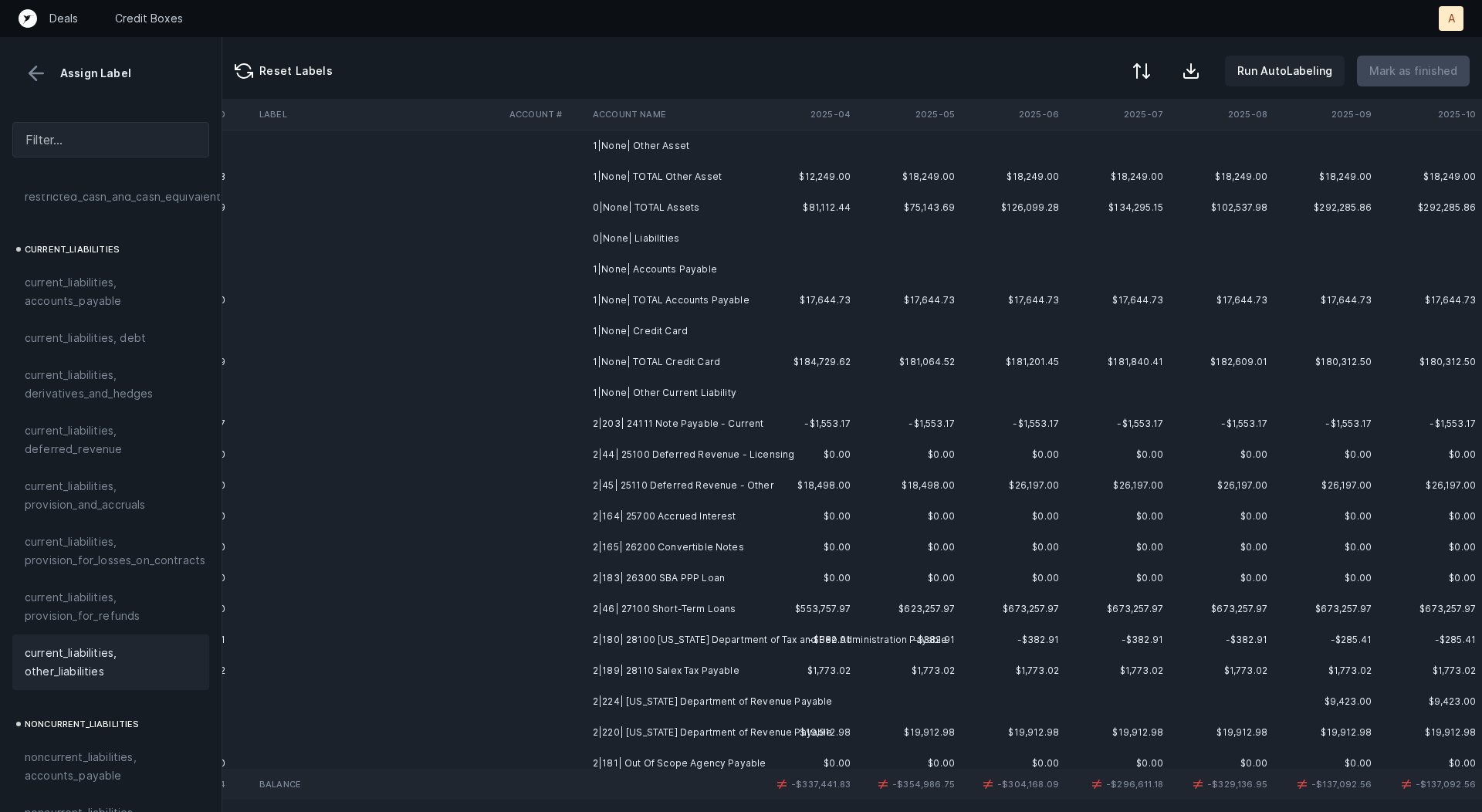
click at [629, 424] on td "2|203| 24111 Note Payable - Current" at bounding box center [681, 424] width 189 height 30
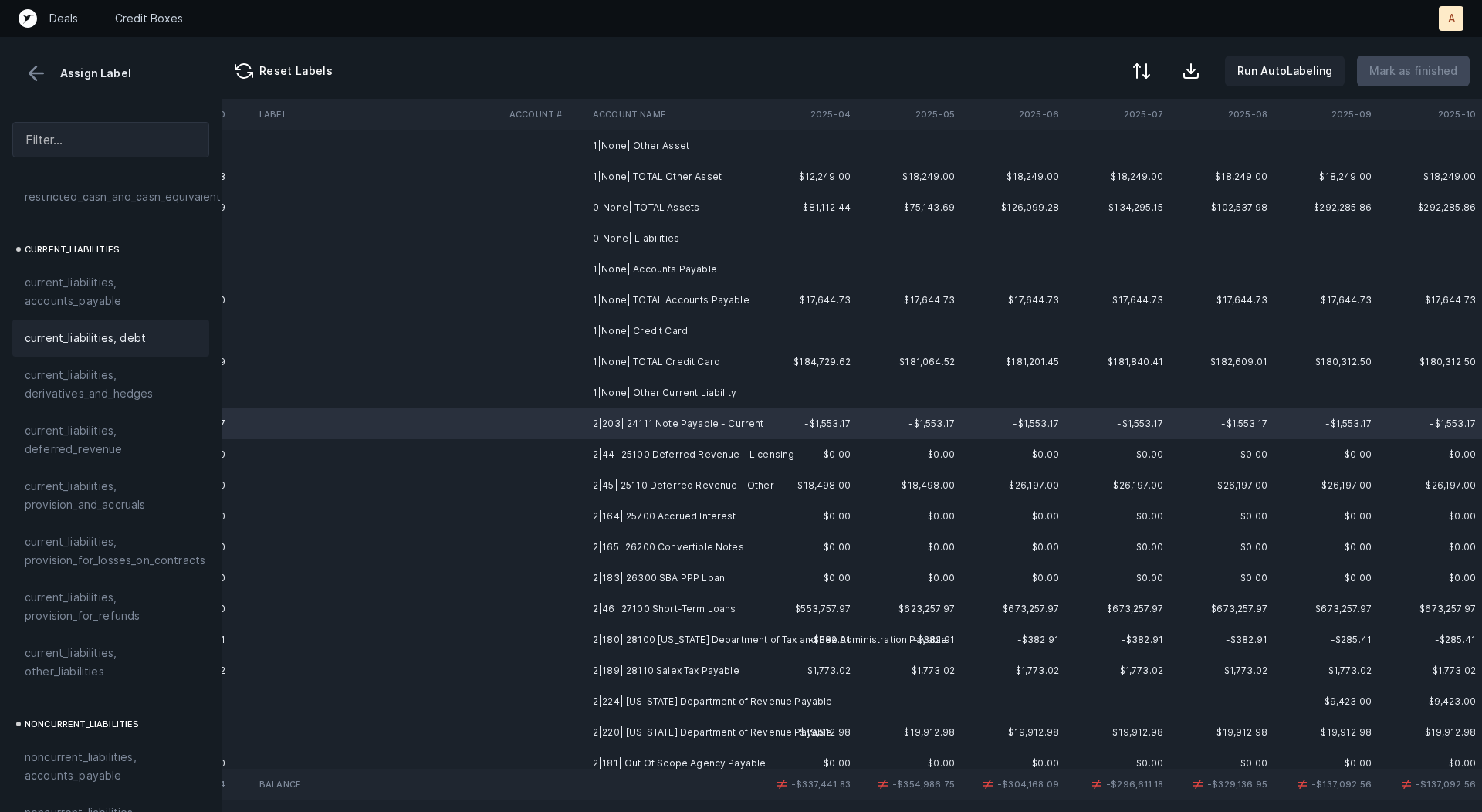
click at [107, 329] on span "current_liabilities, debt" at bounding box center [85, 337] width 121 height 18
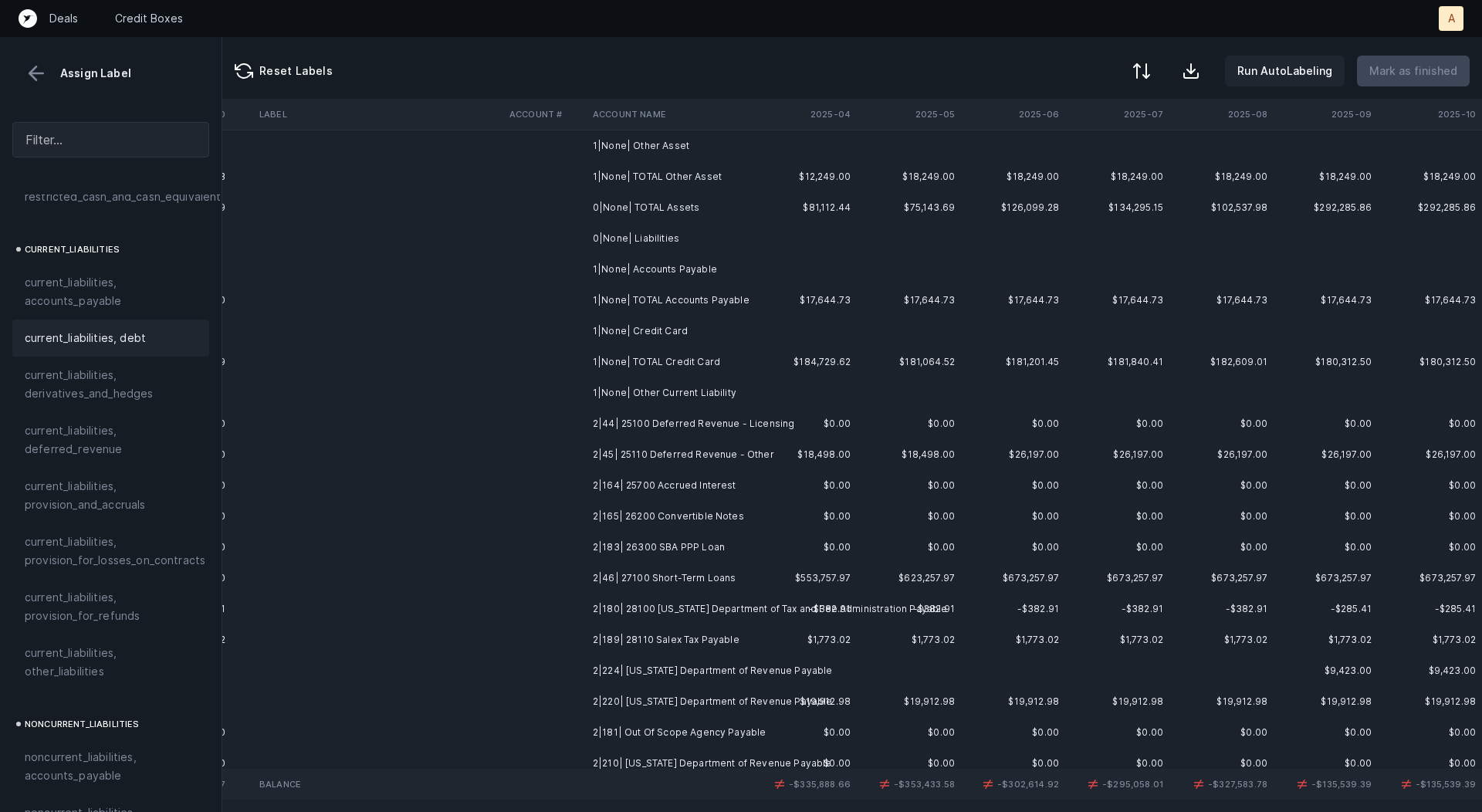
click at [610, 425] on td "2|44| 25100 Deferred Revenue - Licensing" at bounding box center [681, 424] width 189 height 30
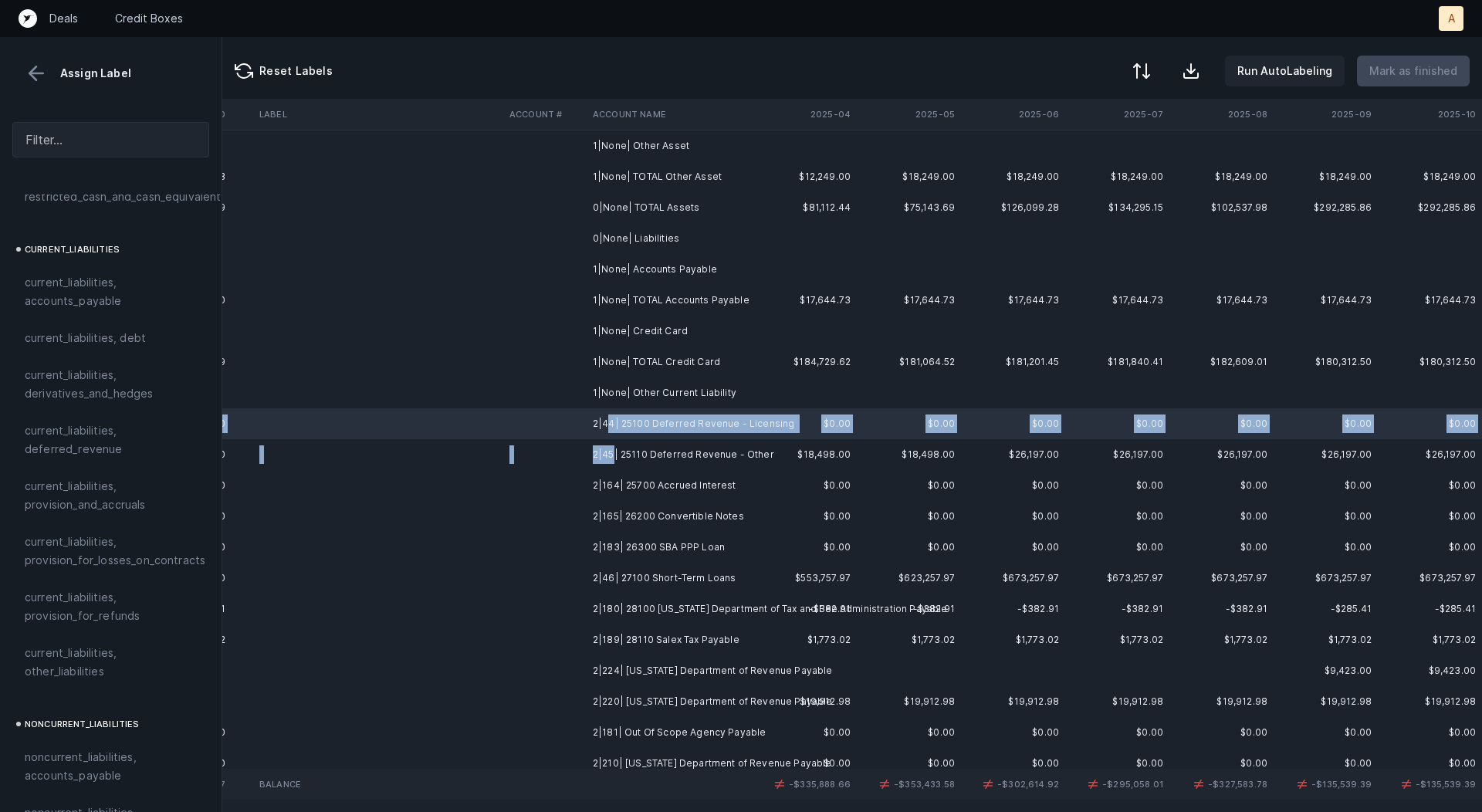
click at [612, 454] on td "2|45| 25110 Deferred Revenue - Other" at bounding box center [681, 455] width 189 height 30
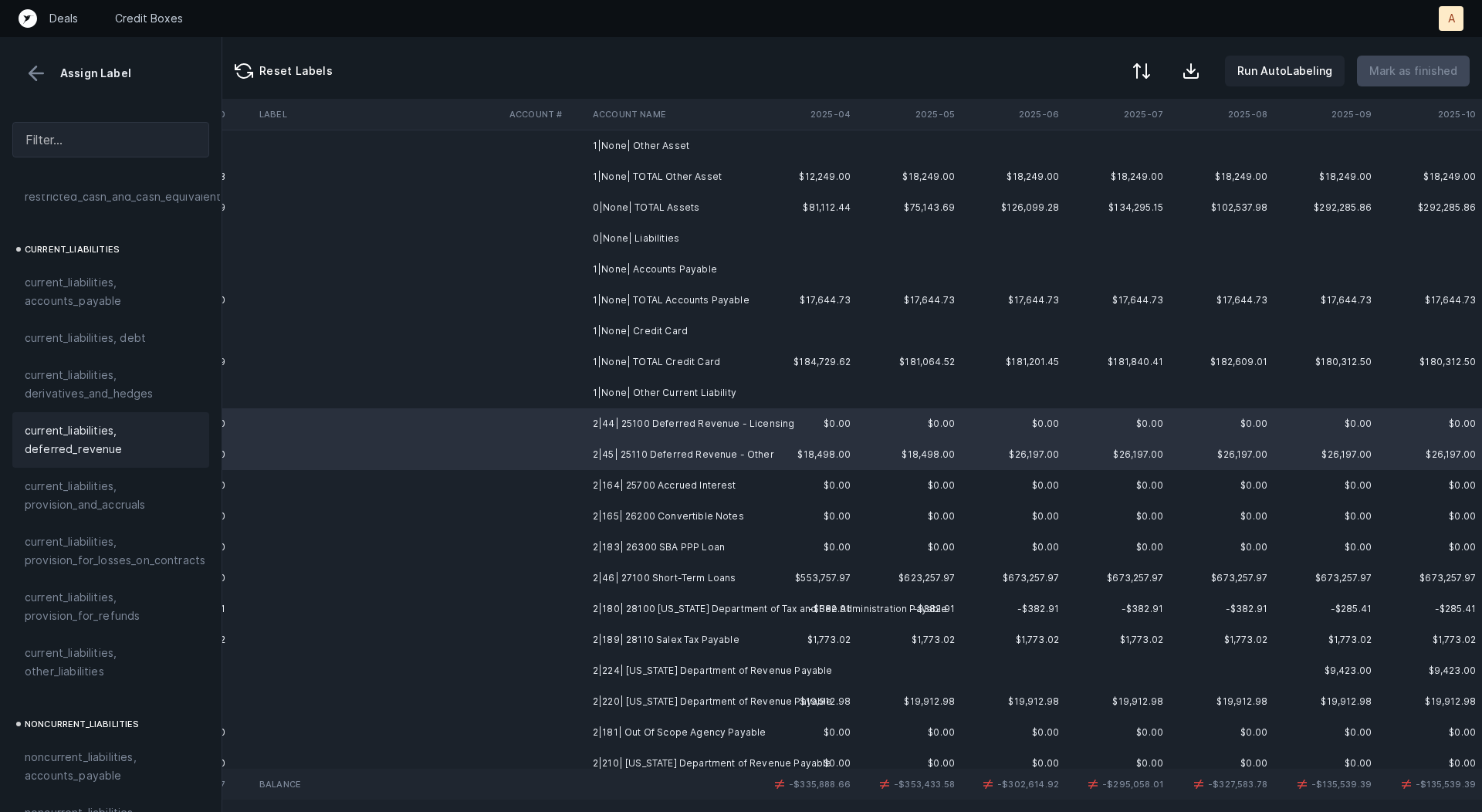
click at [127, 422] on span "current_liabilities, deferred_revenue" at bounding box center [111, 439] width 173 height 37
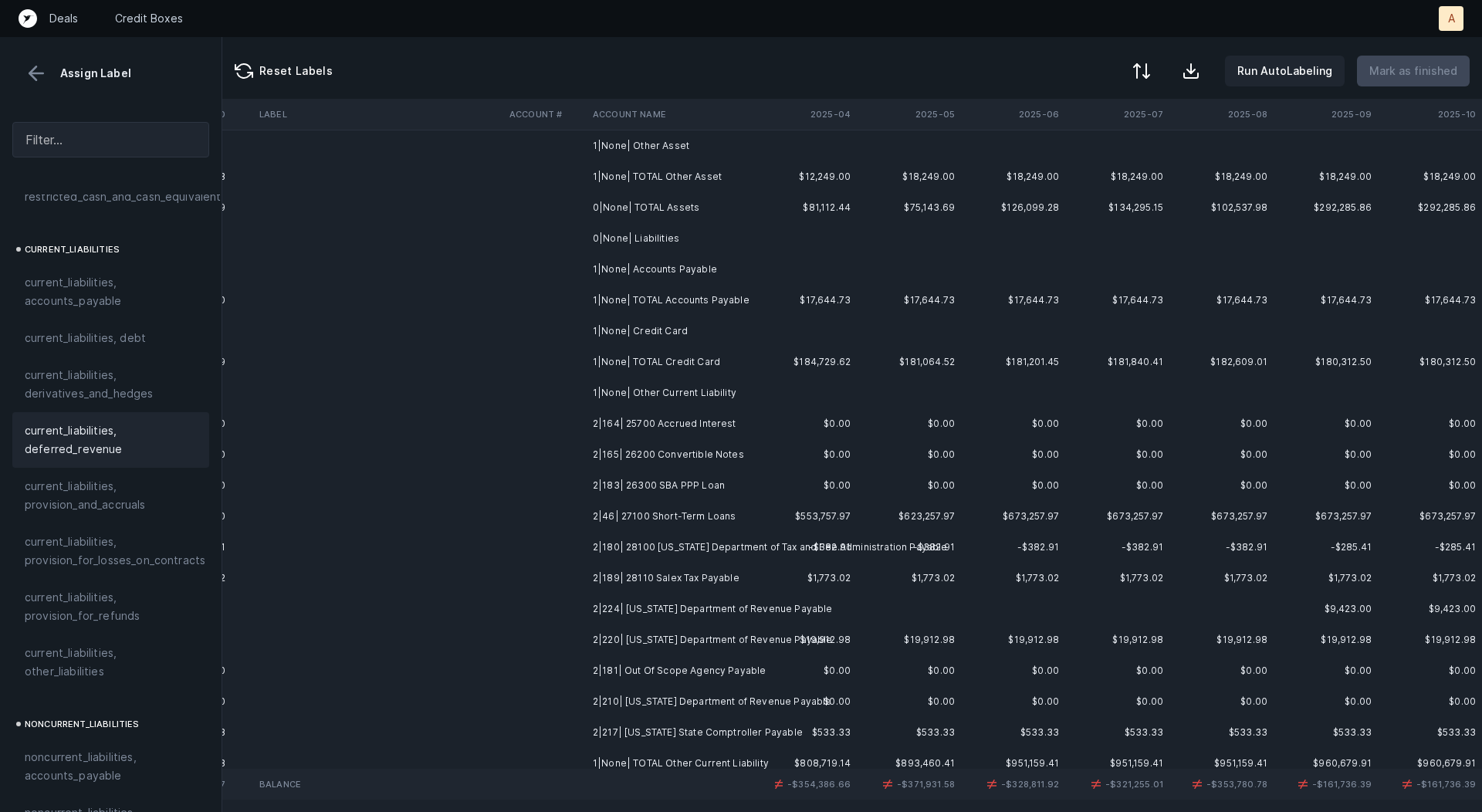
click at [680, 428] on td "2|164| 25700 Accrued Interest" at bounding box center [681, 424] width 189 height 30
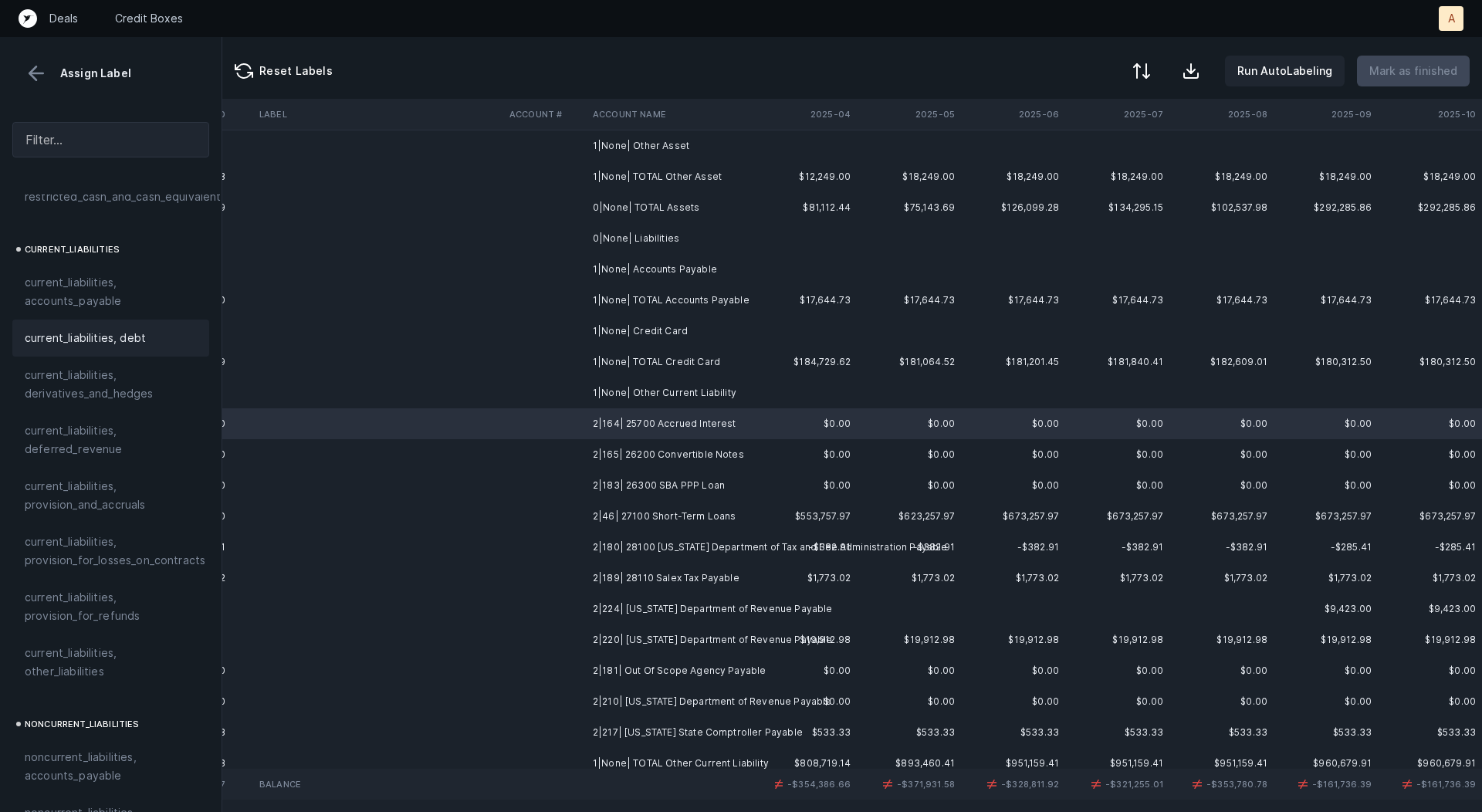
click at [113, 329] on span "current_liabilities, debt" at bounding box center [85, 337] width 121 height 18
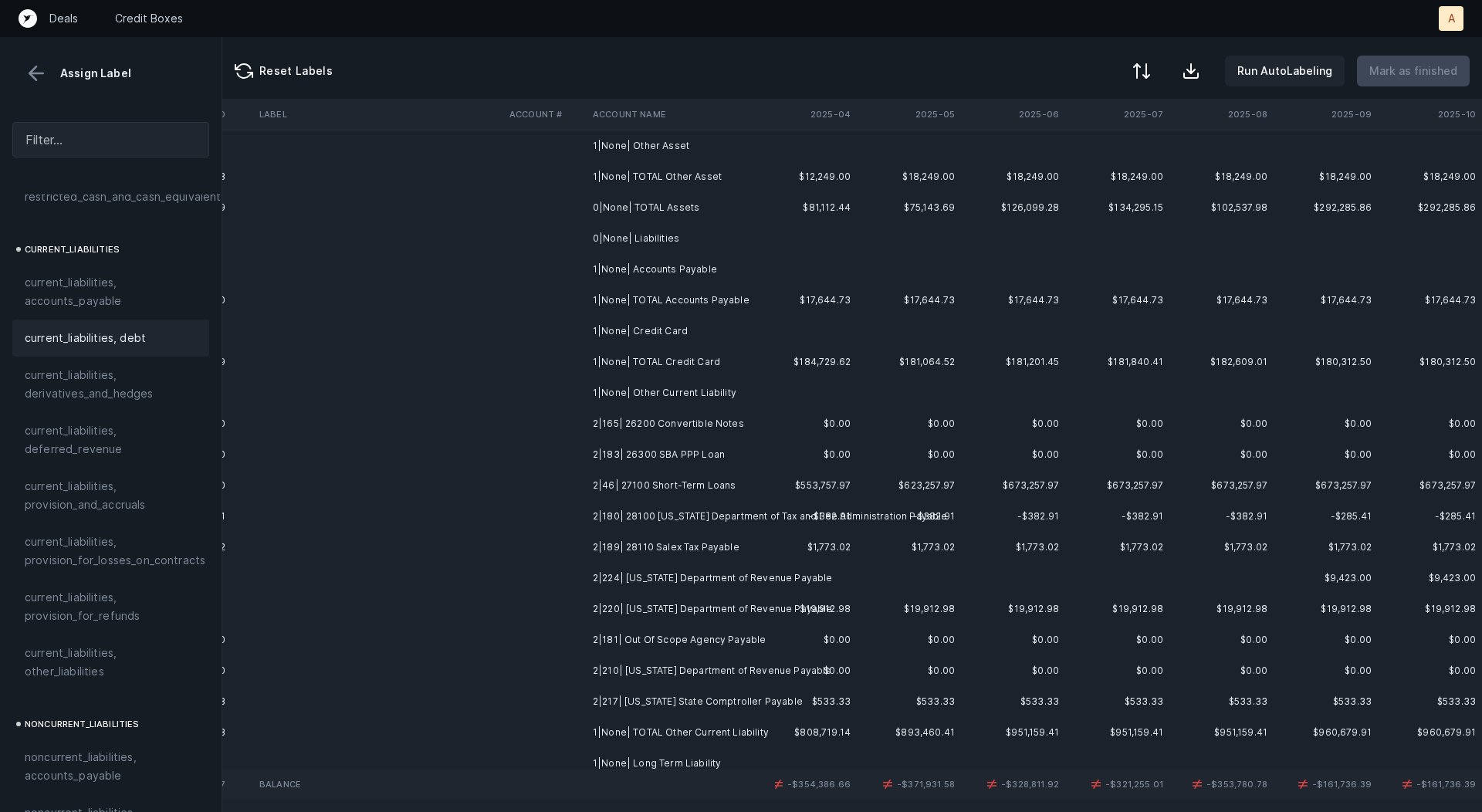
click at [639, 430] on td "2|165| 26200 Convertible Notes" at bounding box center [681, 424] width 189 height 30
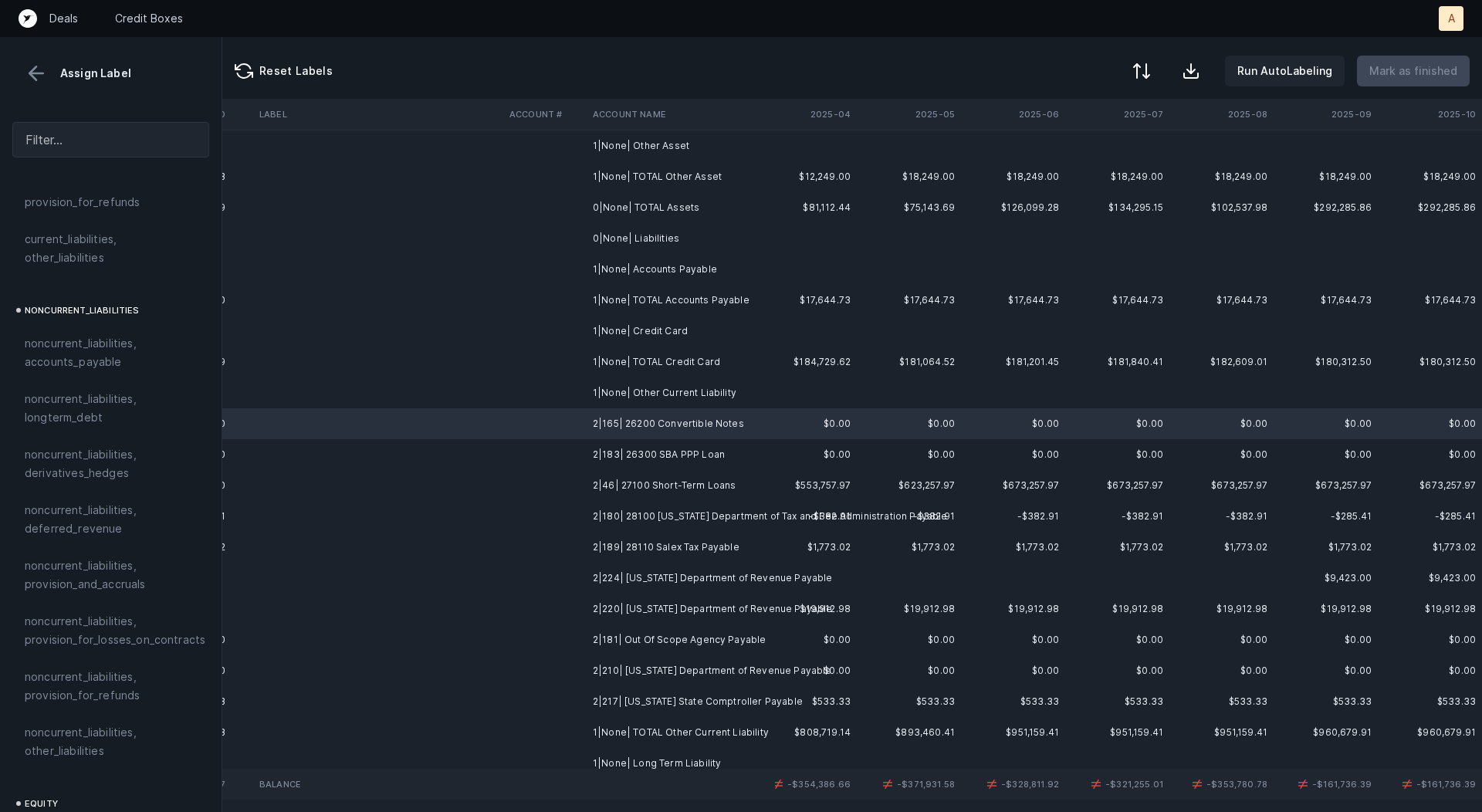
scroll to position [1680, 0]
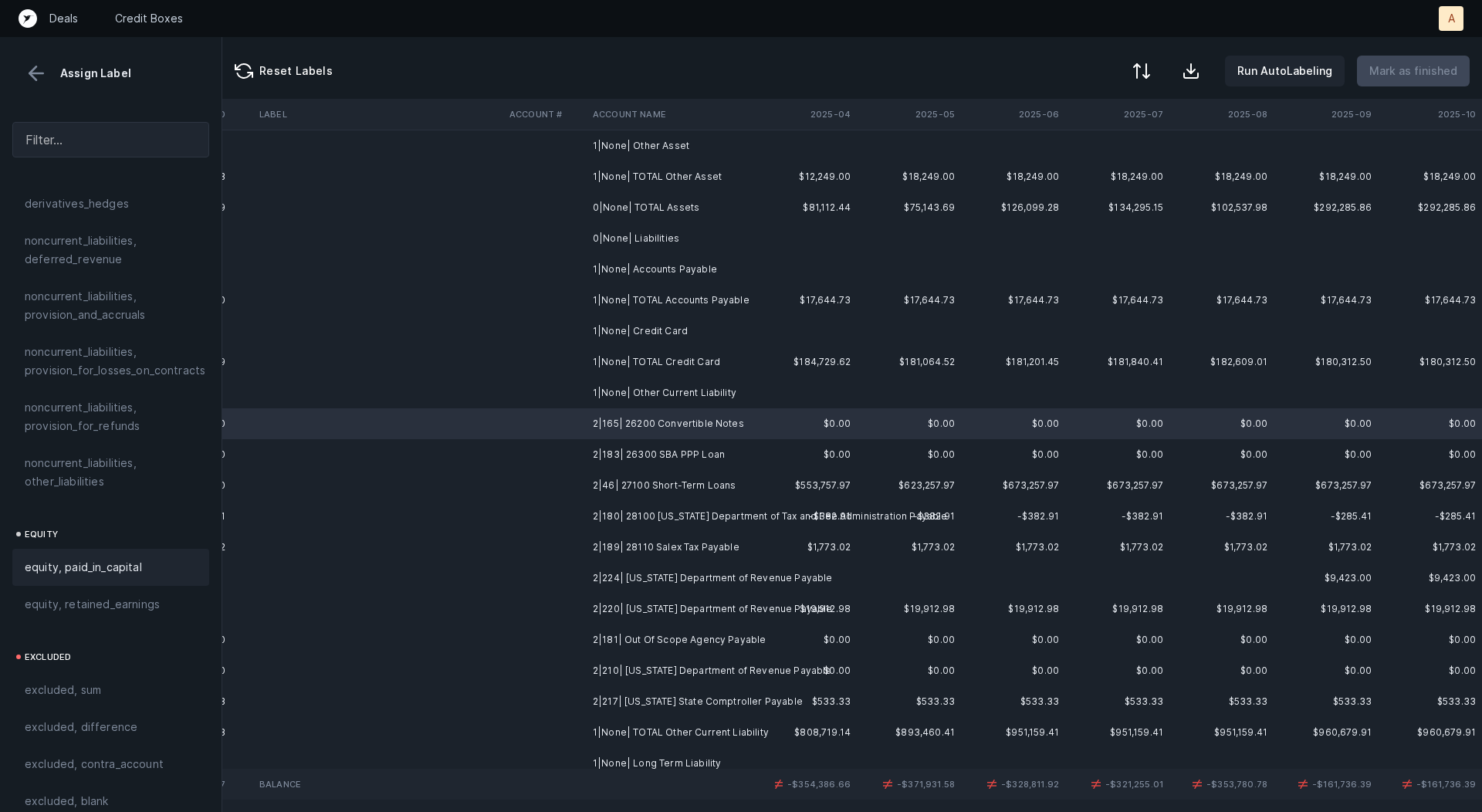
click at [88, 558] on span "equity, paid_in_capital" at bounding box center [83, 567] width 117 height 18
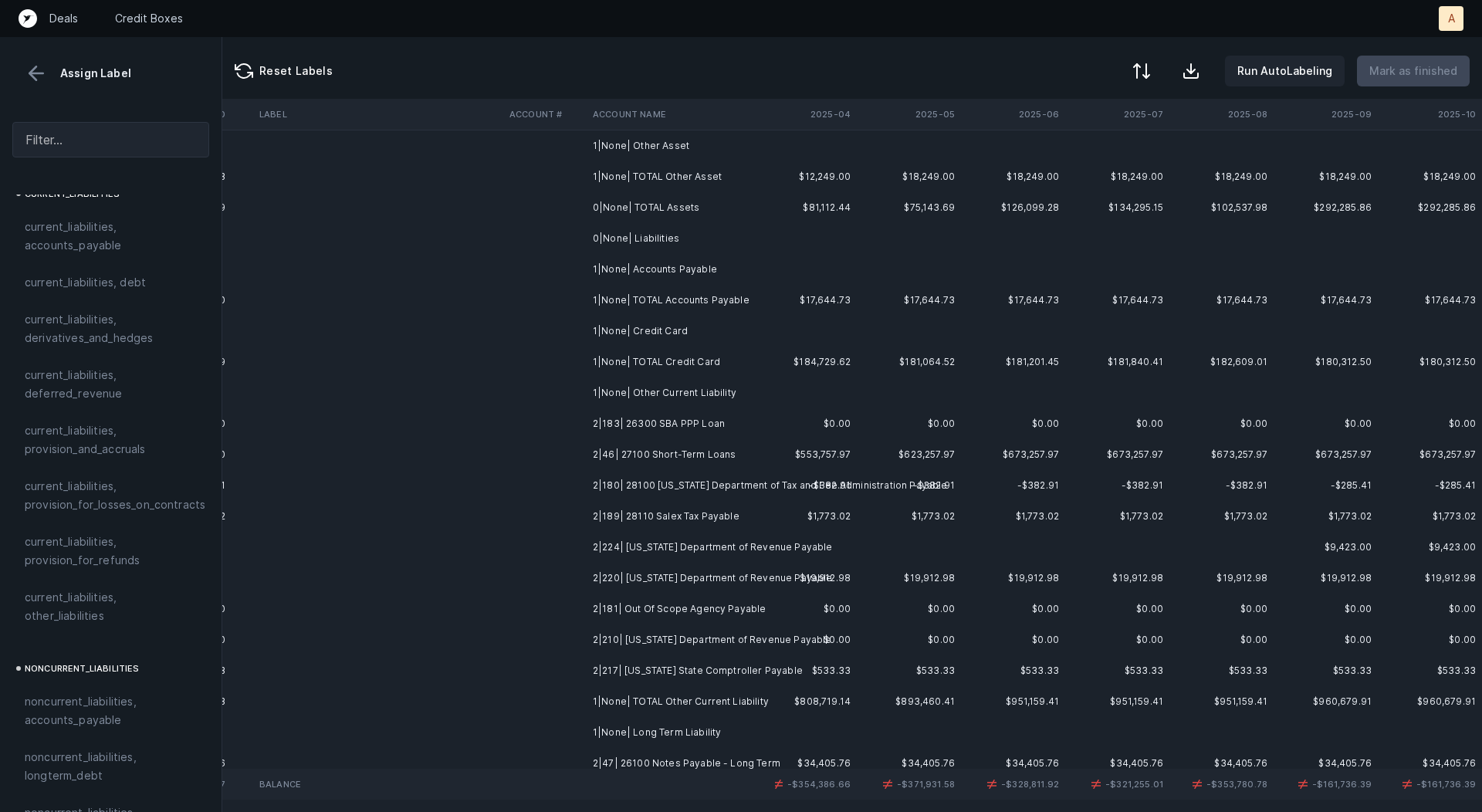
scroll to position [1039, 0]
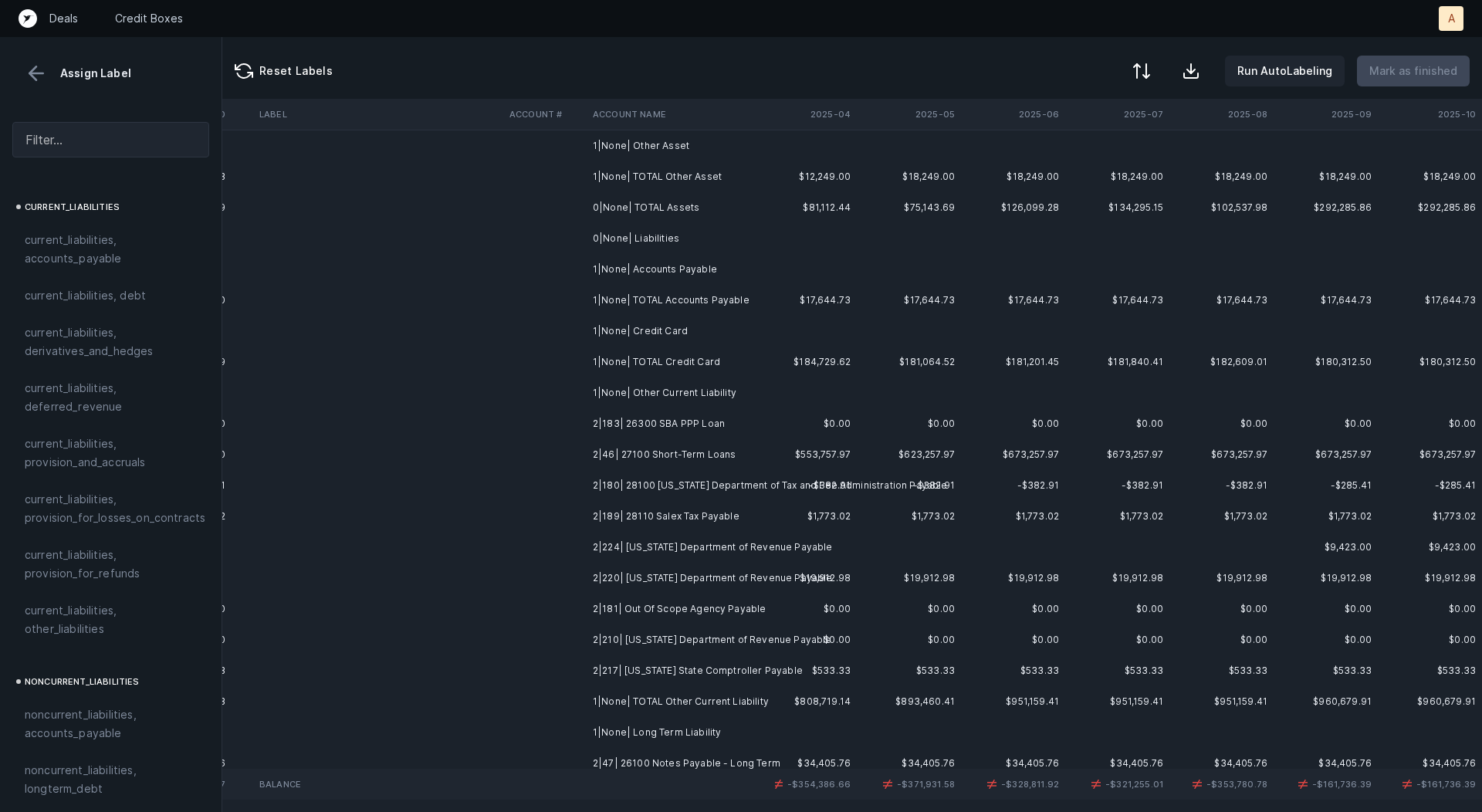
click at [723, 424] on td "2|183| 26300 SBA PPP Loan" at bounding box center [681, 424] width 189 height 30
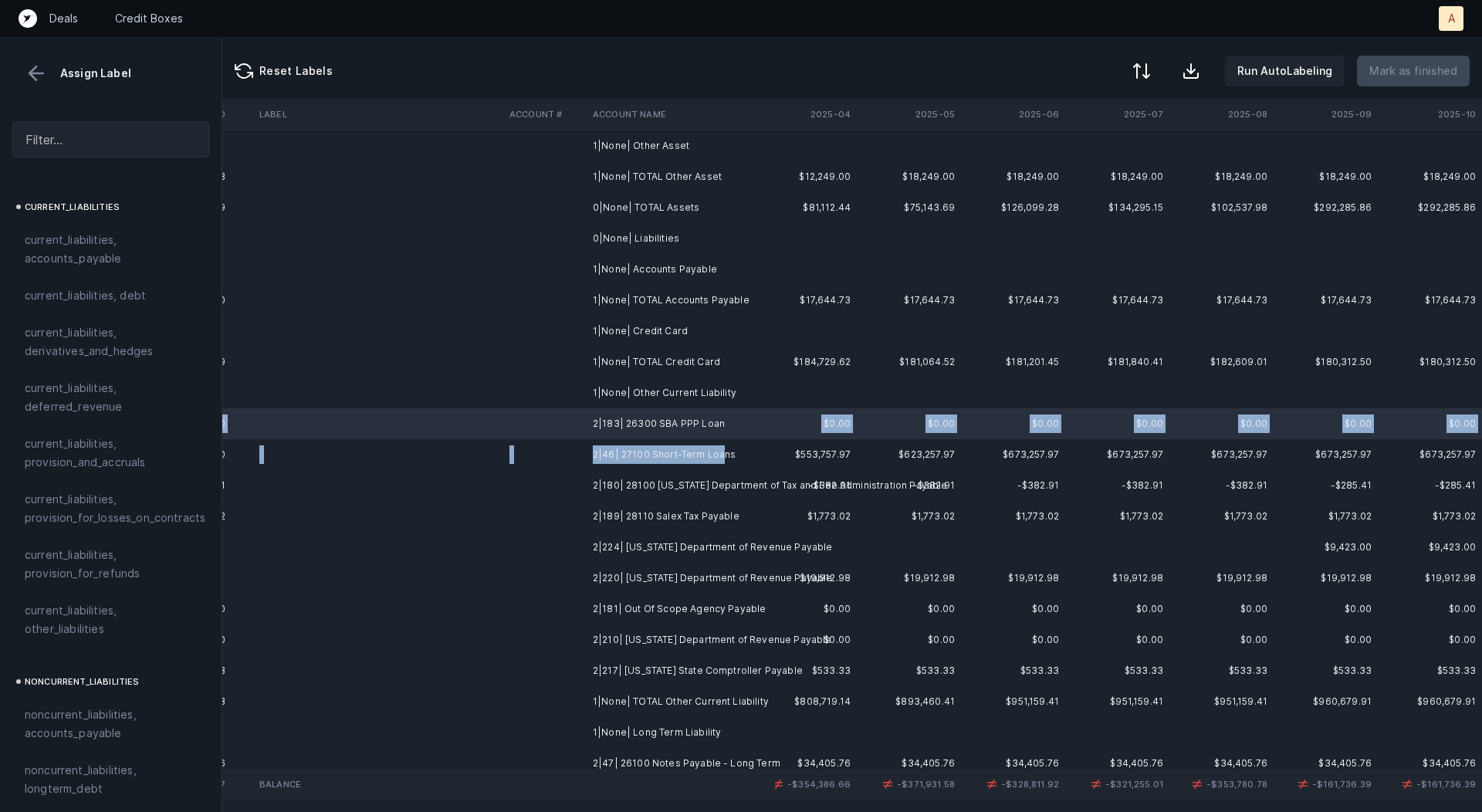
click at [721, 448] on td "2|46| 27100 Short-Term Loans" at bounding box center [681, 455] width 189 height 30
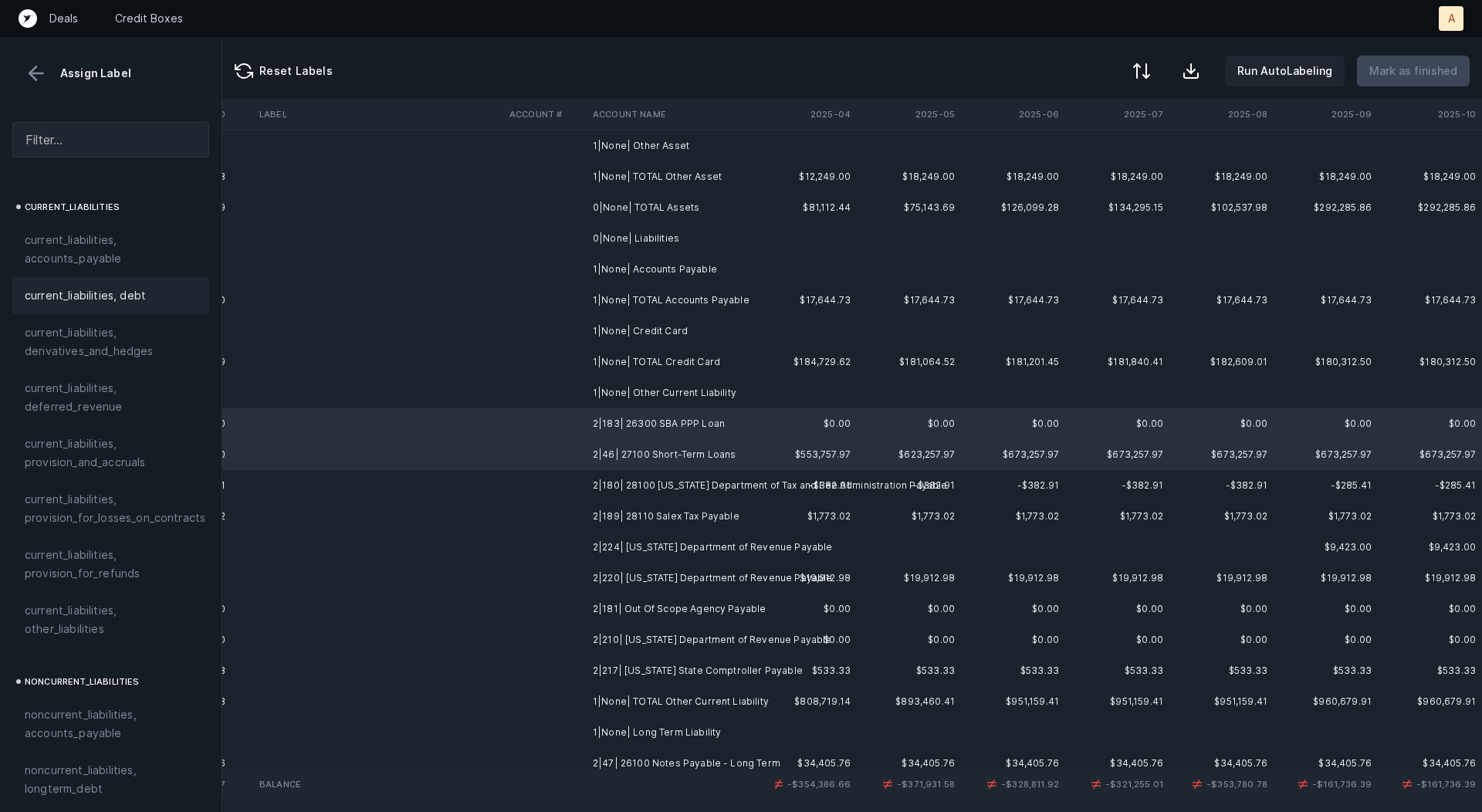
click at [118, 277] on div "current_liabilities, debt" at bounding box center [111, 295] width 197 height 37
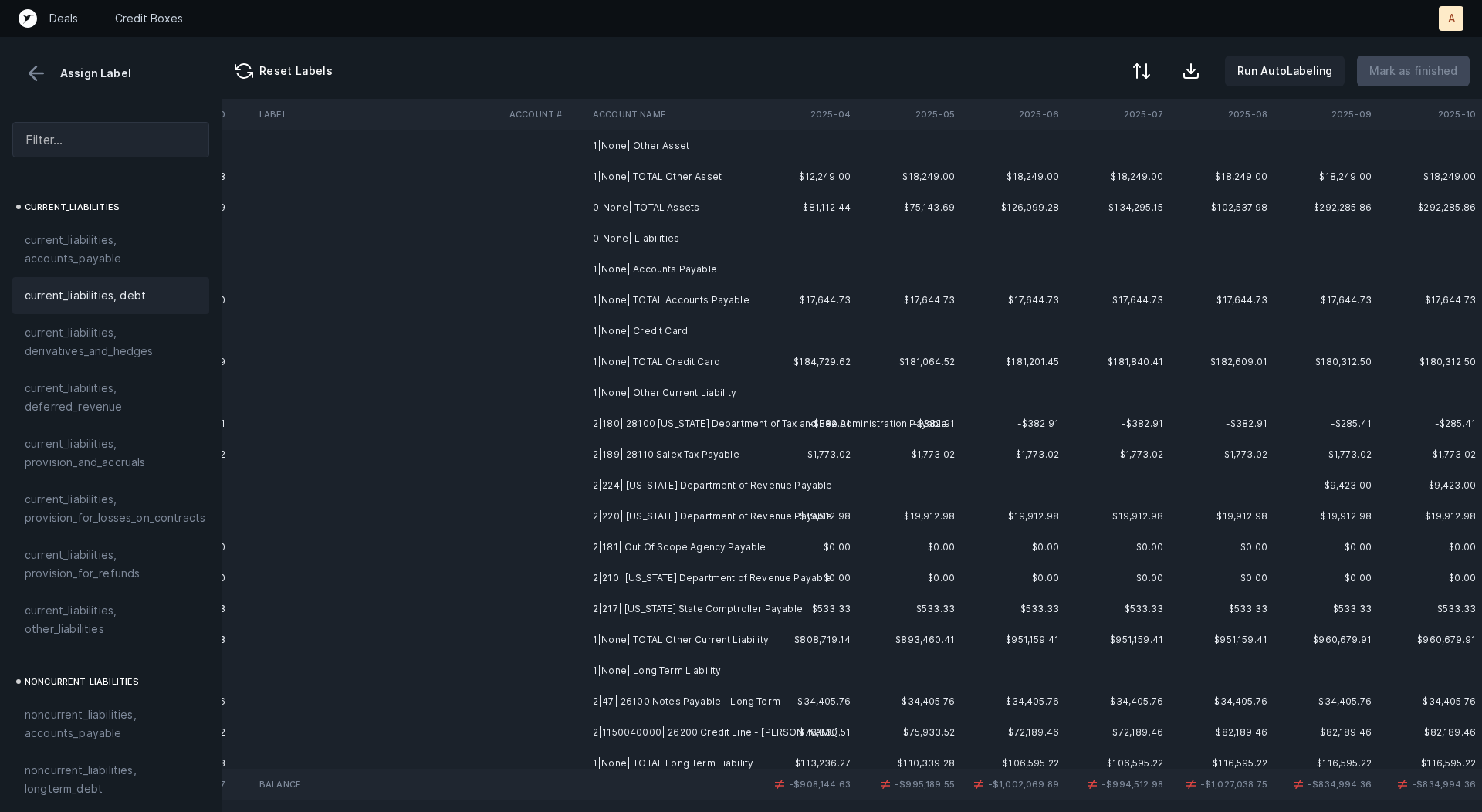
click at [679, 433] on td "2|180| 28100 [US_STATE] Department of Tax and Fee Administration Payable" at bounding box center [681, 424] width 189 height 30
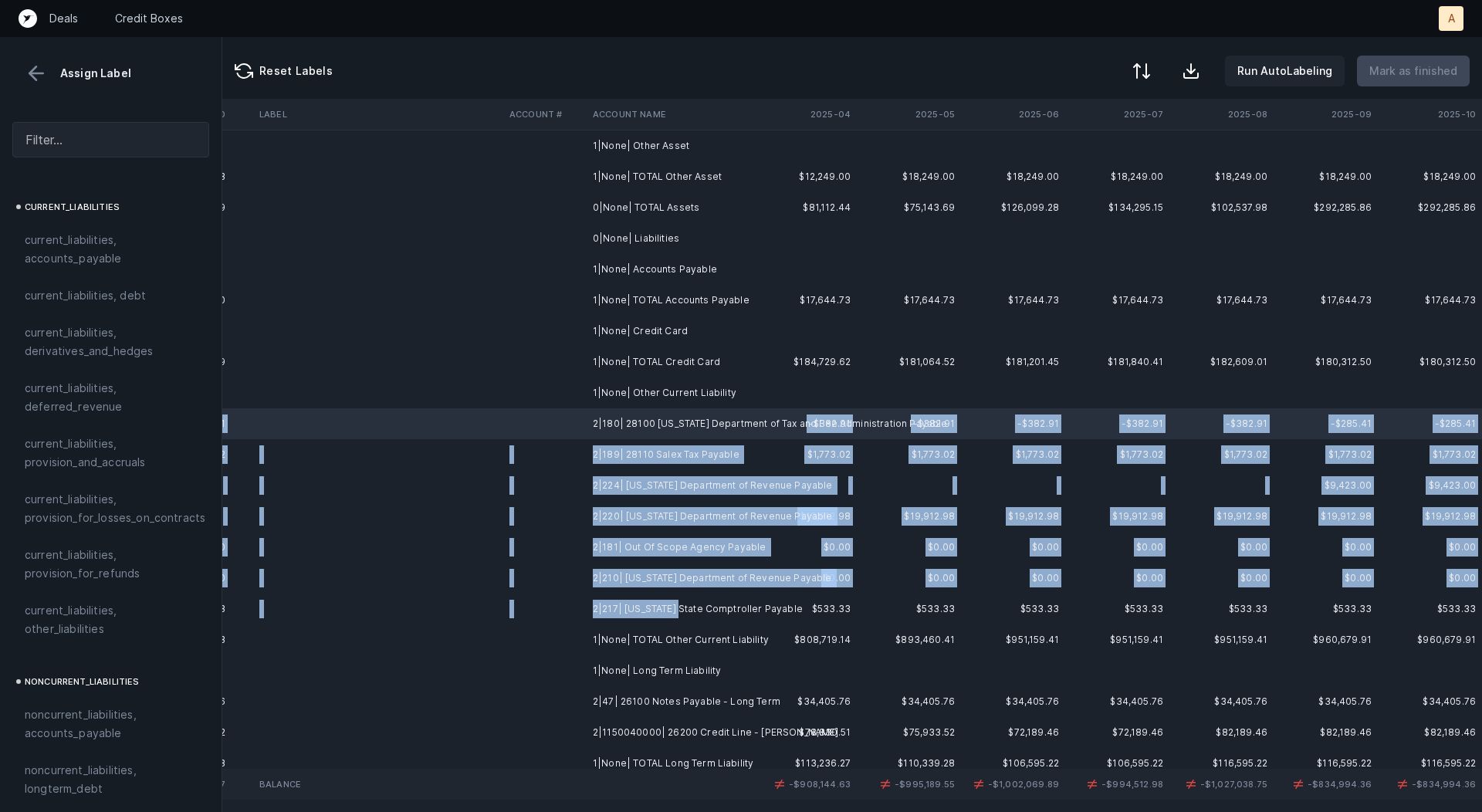
click at [677, 608] on td "2|217| [US_STATE] State Comptroller Payable" at bounding box center [681, 609] width 189 height 30
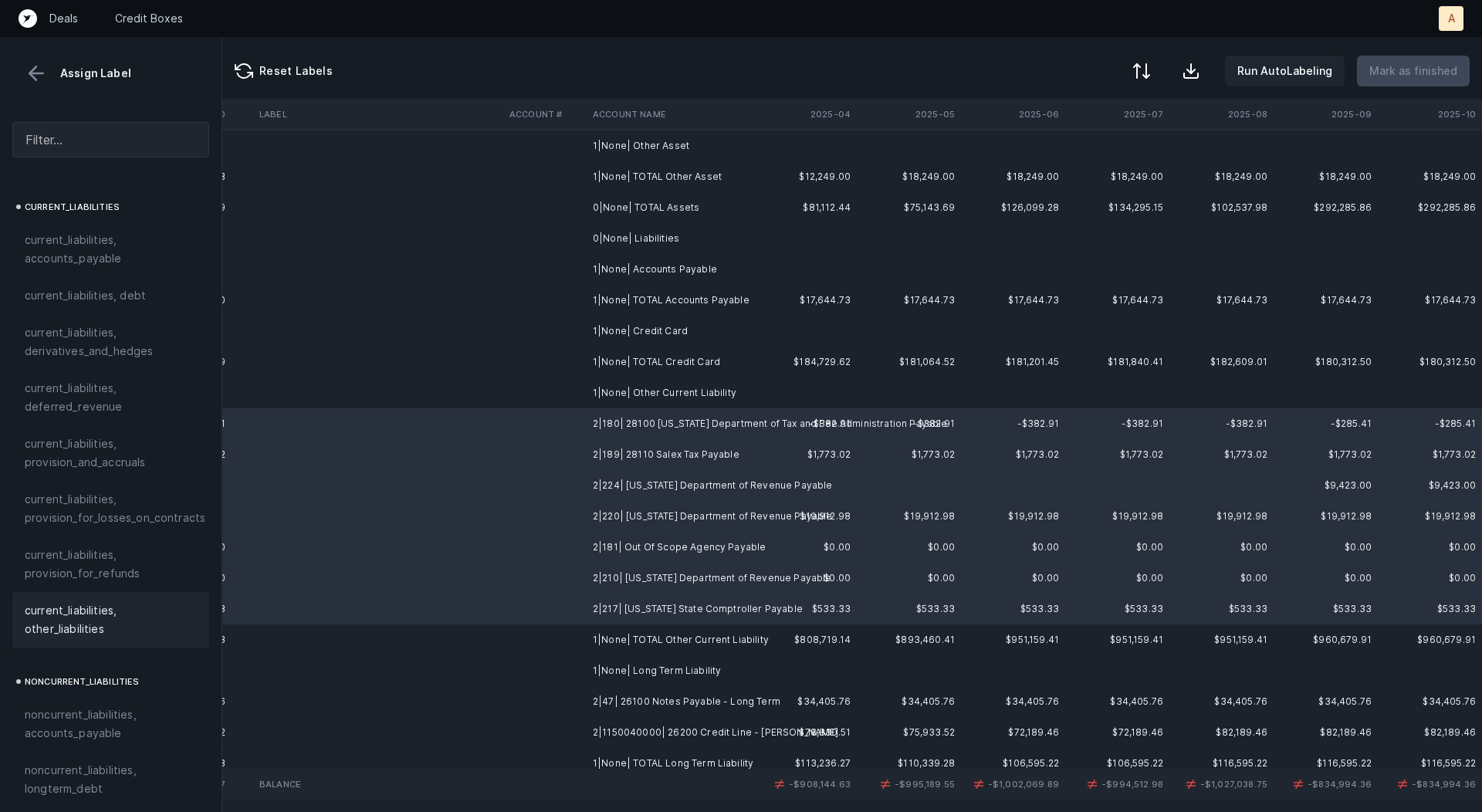
click at [101, 601] on span "current_liabilities, other_liabilities" at bounding box center [111, 619] width 173 height 37
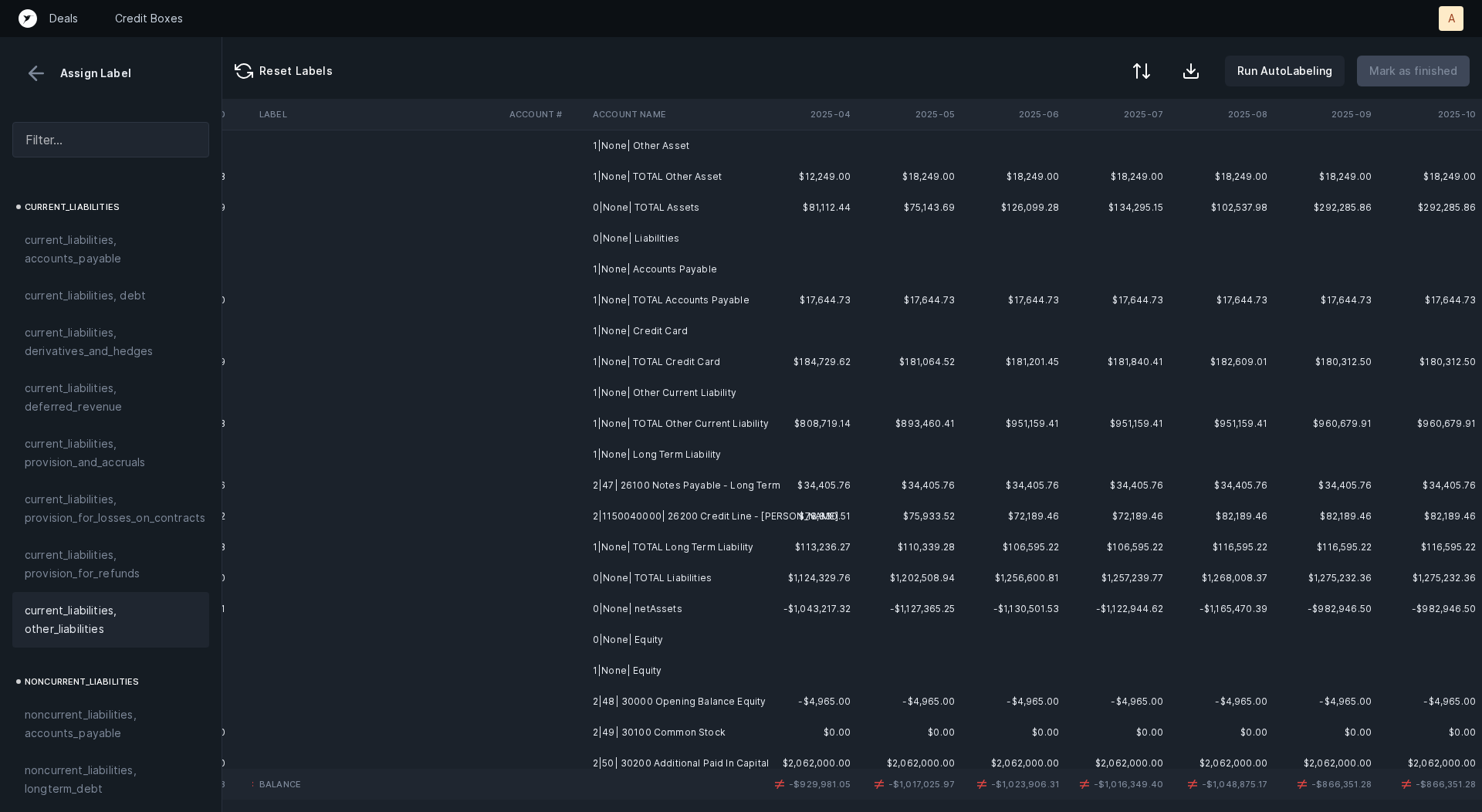
click at [661, 487] on td "2|47| 26100 Notes Payable - Long Term" at bounding box center [681, 485] width 189 height 30
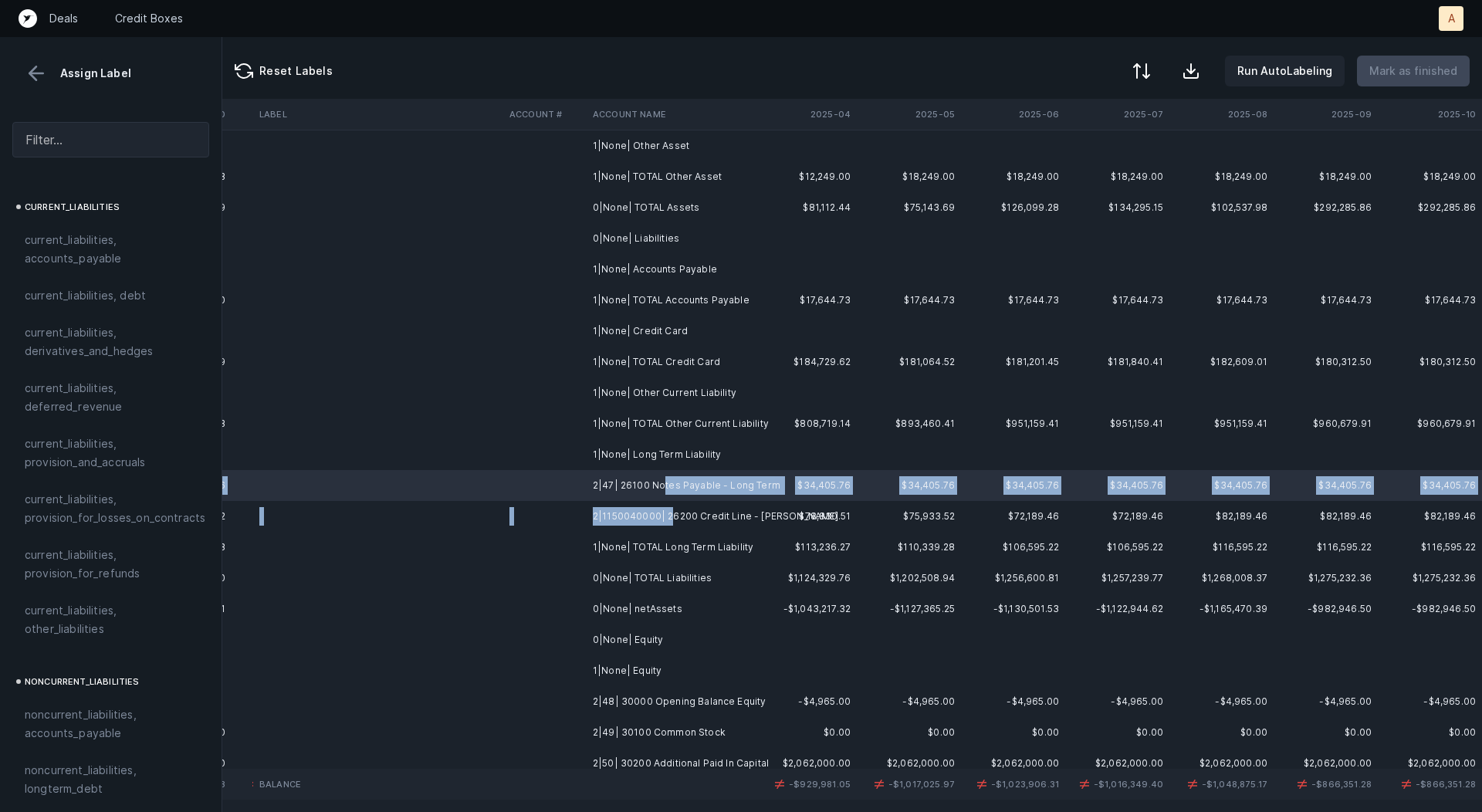
click at [667, 518] on td "2|1150040000| 26200 Credit Line - [PERSON_NAME]" at bounding box center [681, 517] width 189 height 30
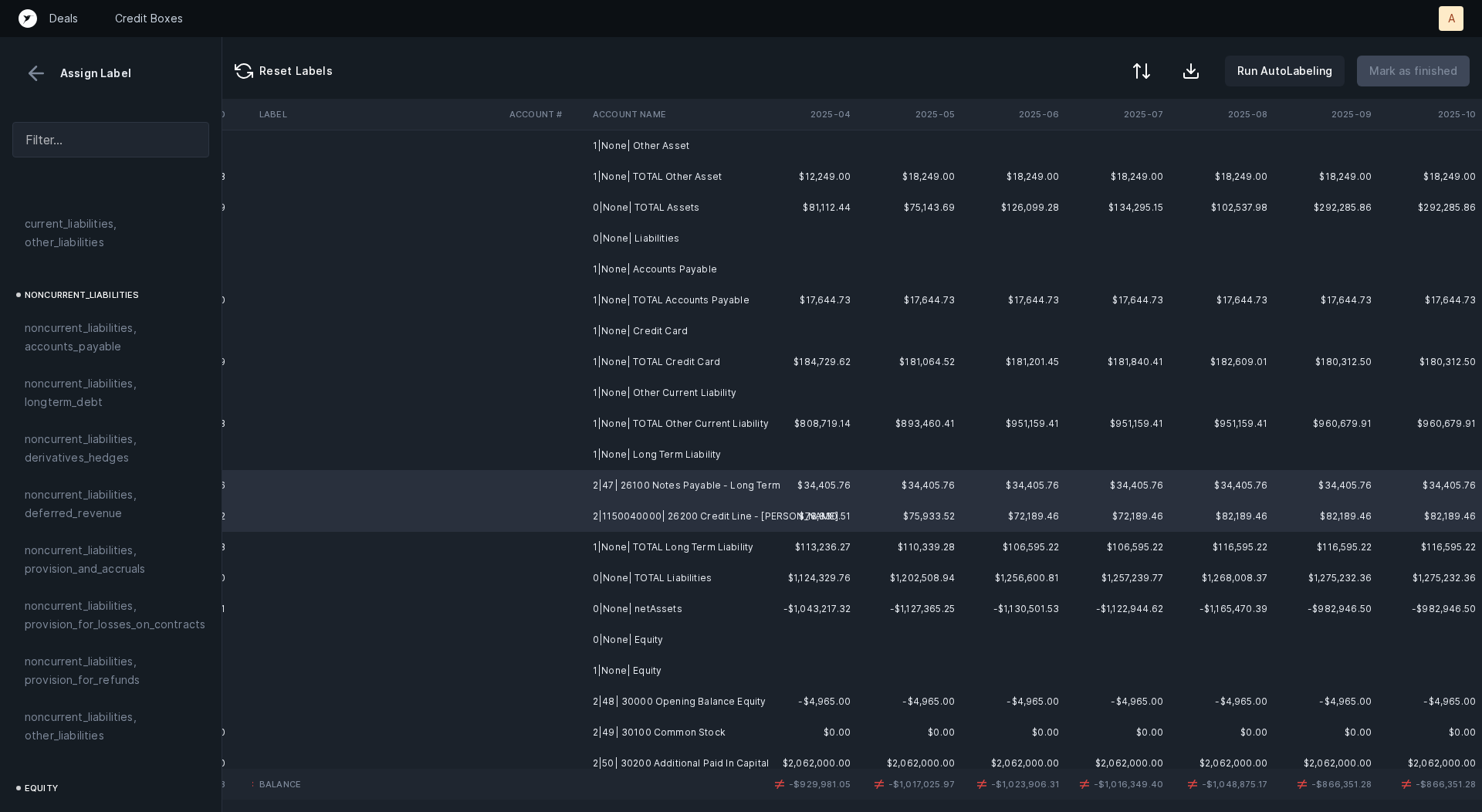
scroll to position [1452, 0]
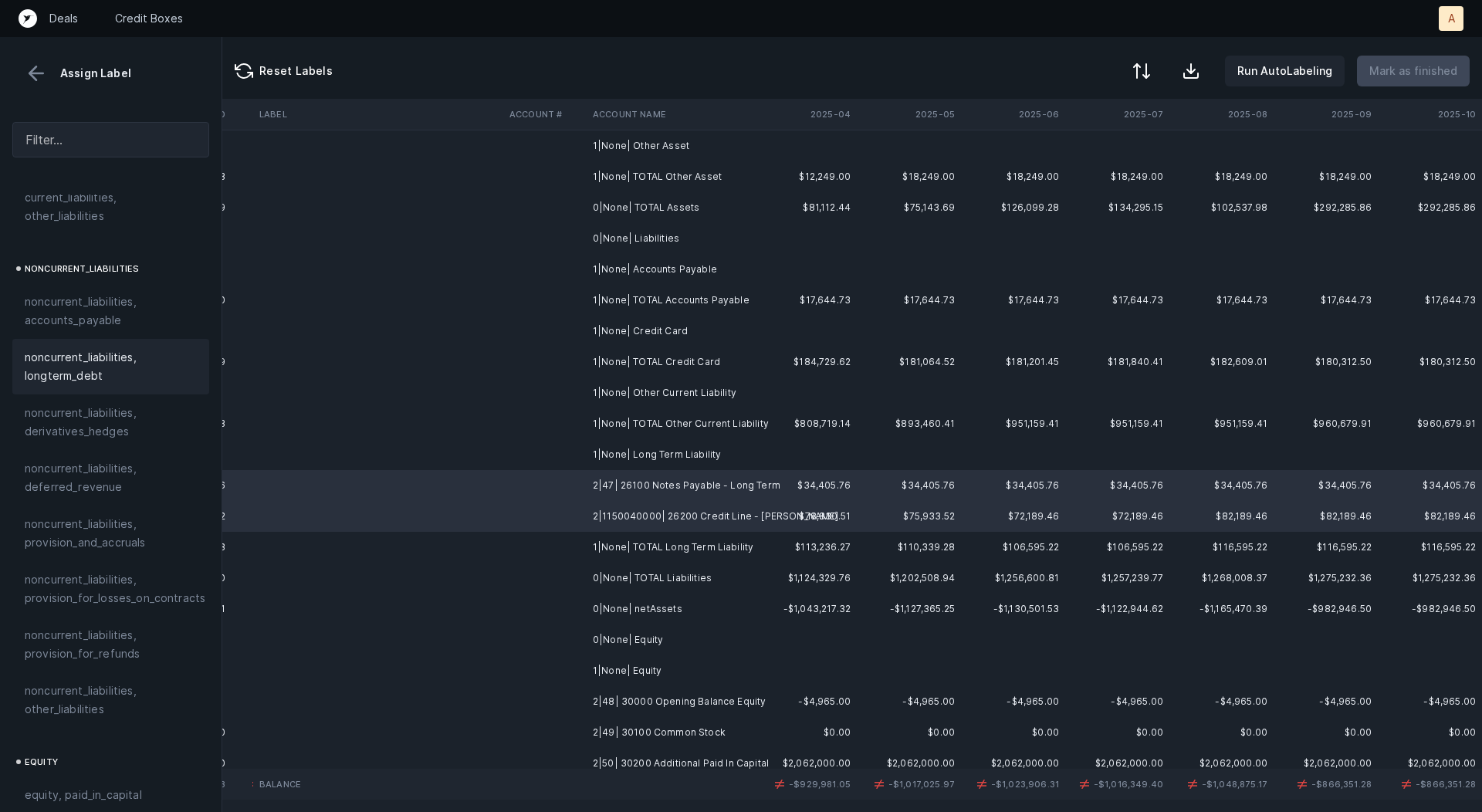
click at [83, 348] on span "noncurrent_liabilities, longterm_debt" at bounding box center [111, 366] width 173 height 37
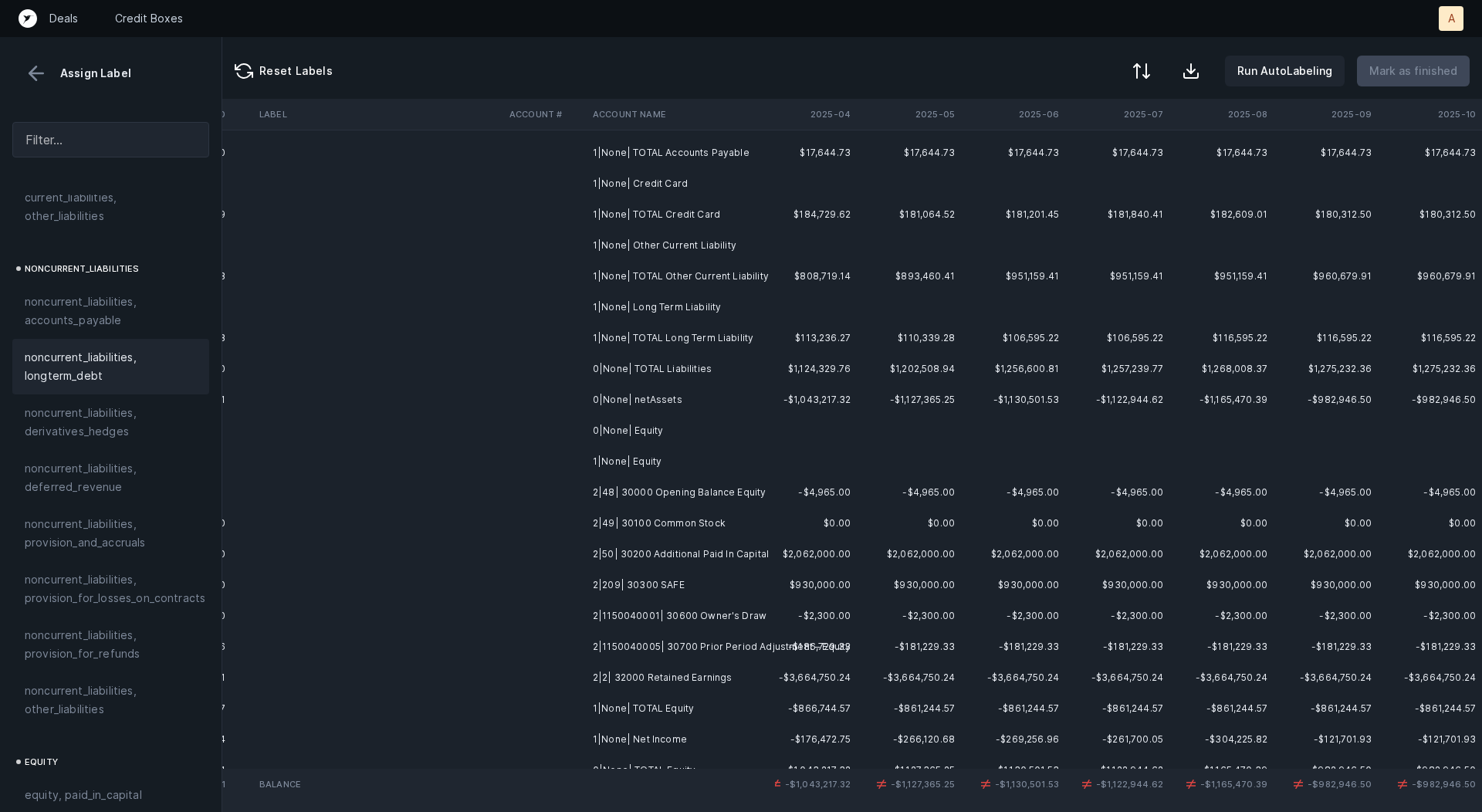
scroll to position [569, 4300]
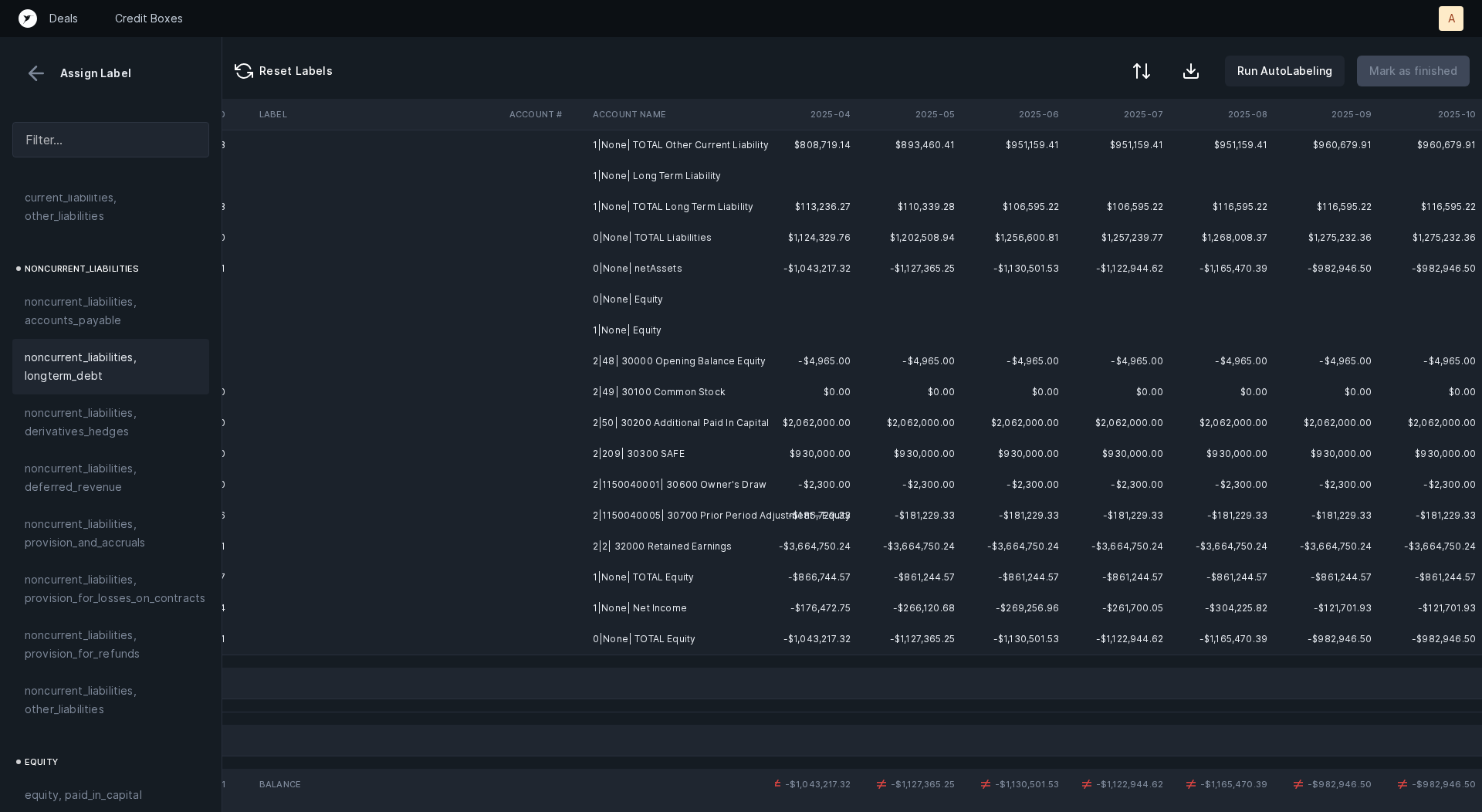
click at [747, 373] on td "2|48| 30000 Opening Balance Equity" at bounding box center [681, 361] width 189 height 30
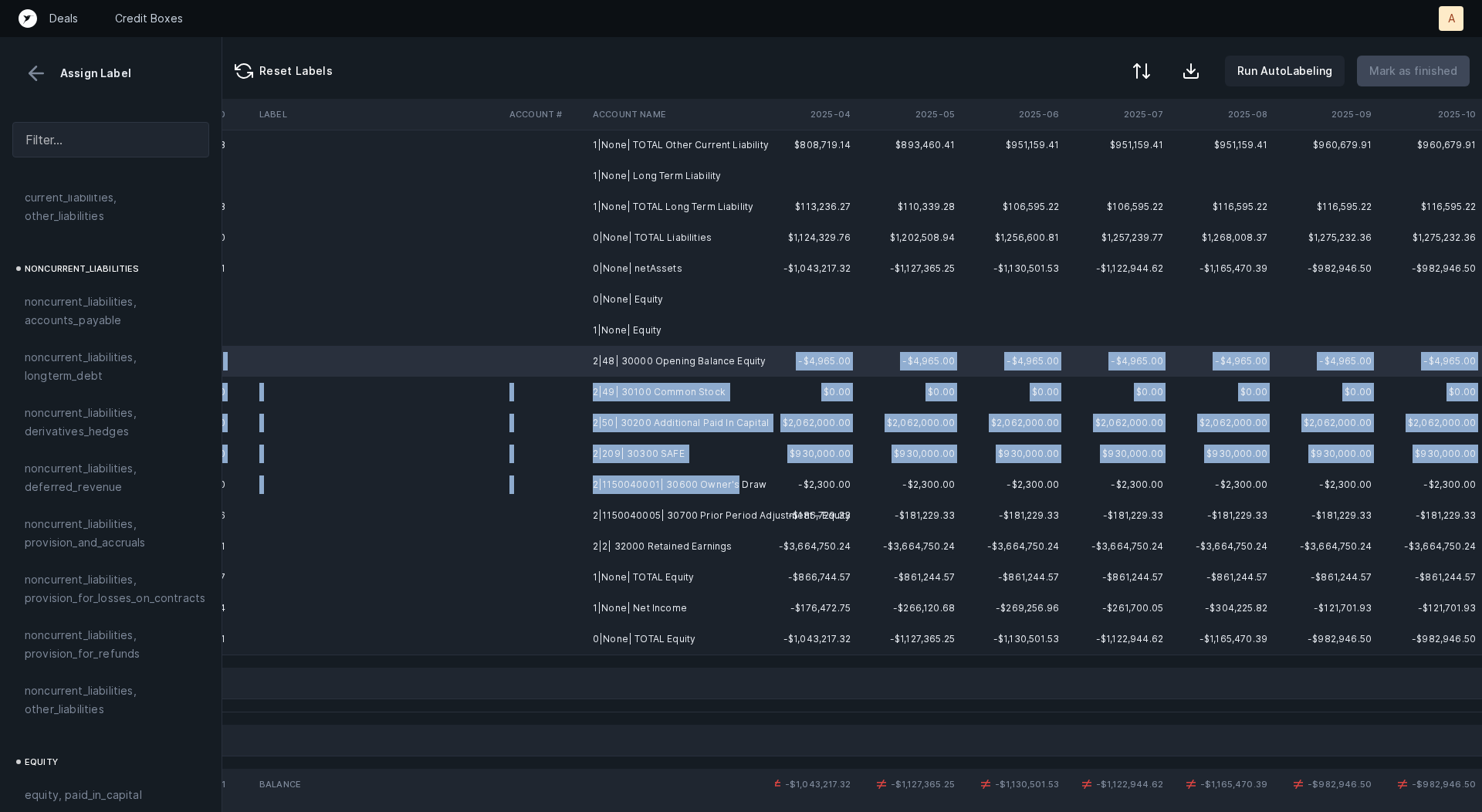
click at [732, 487] on td "2|1150040001| 30600 Owner's Draw" at bounding box center [681, 485] width 189 height 30
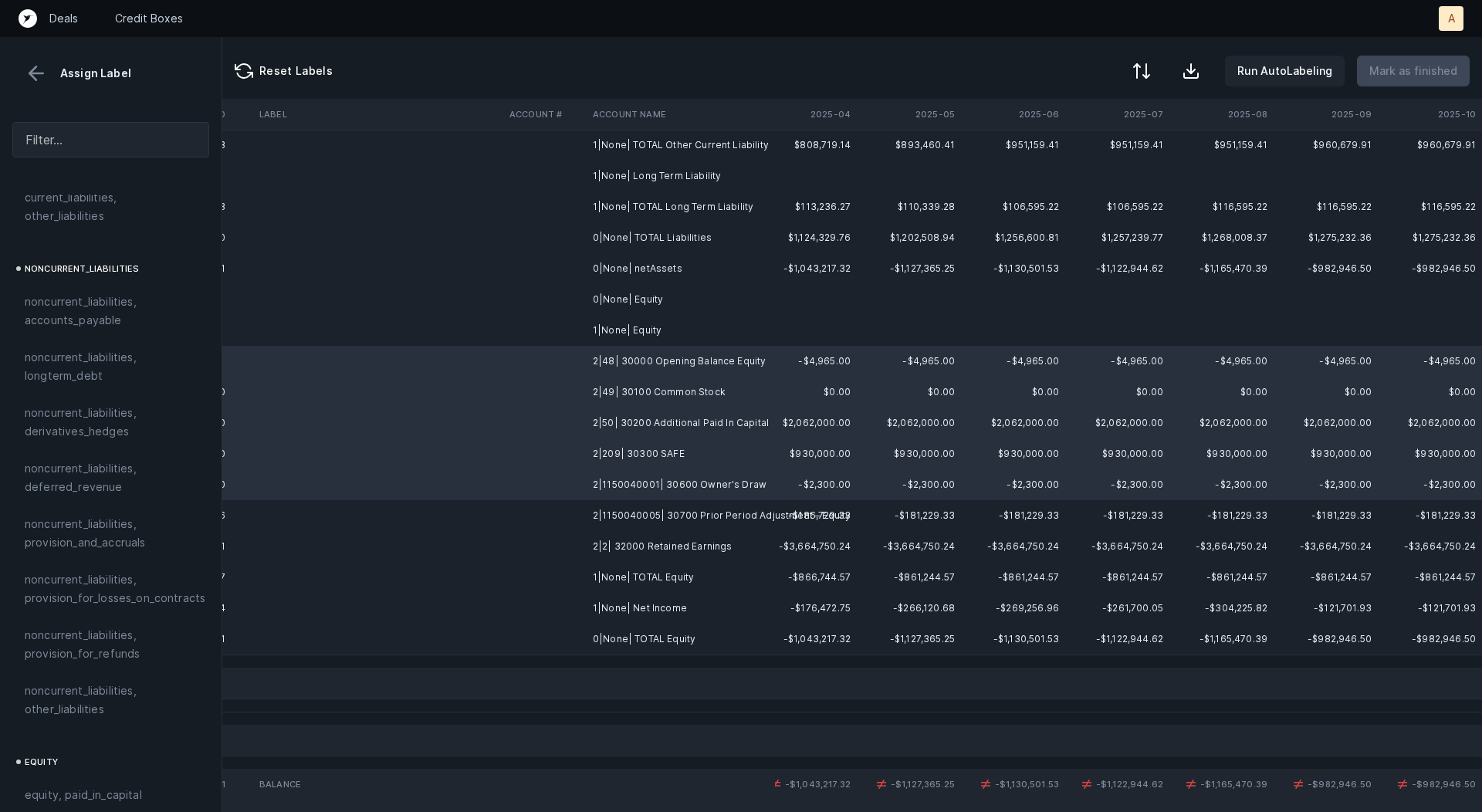
scroll to position [1680, 0]
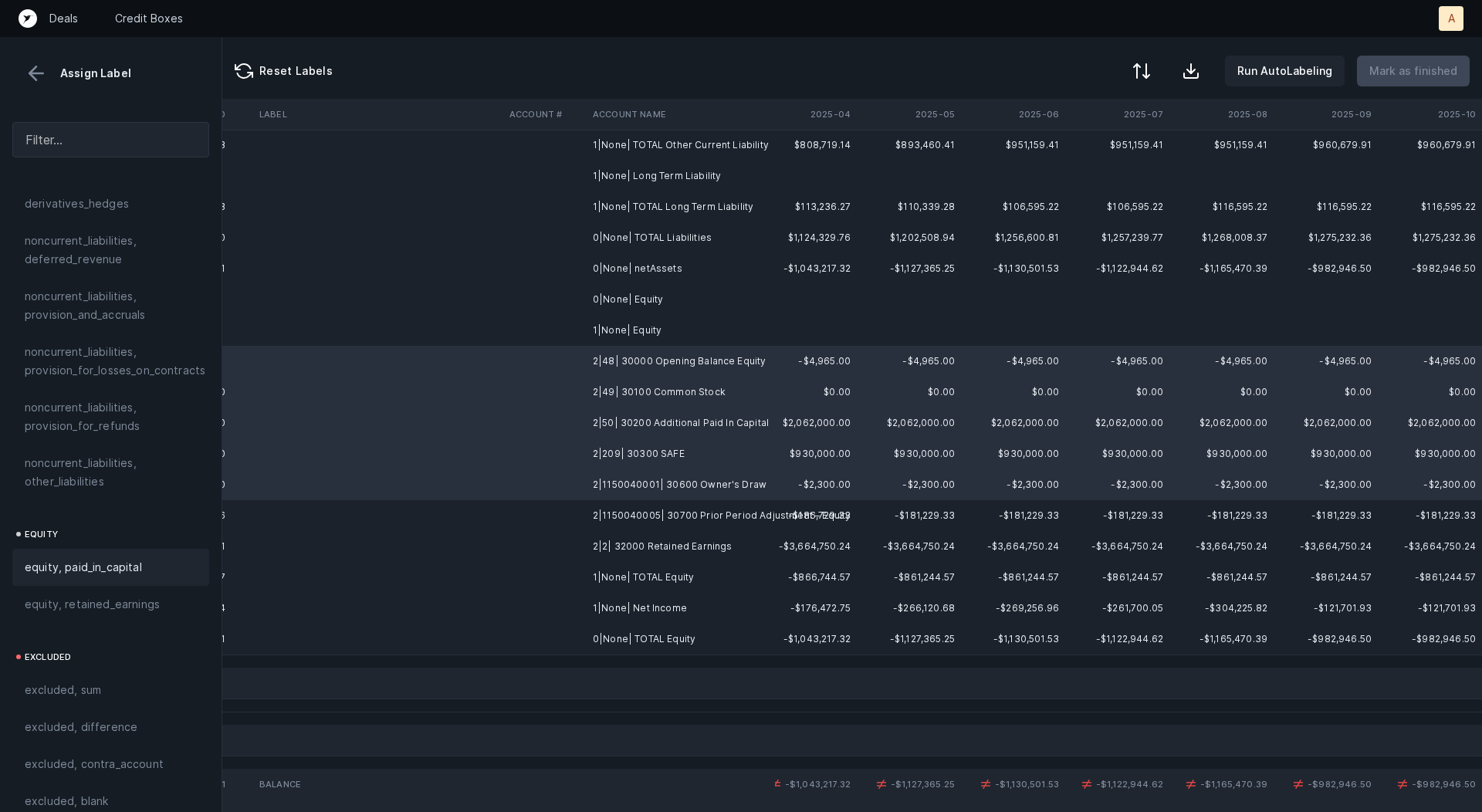
click at [99, 549] on div "equity, paid_in_capital" at bounding box center [111, 567] width 197 height 37
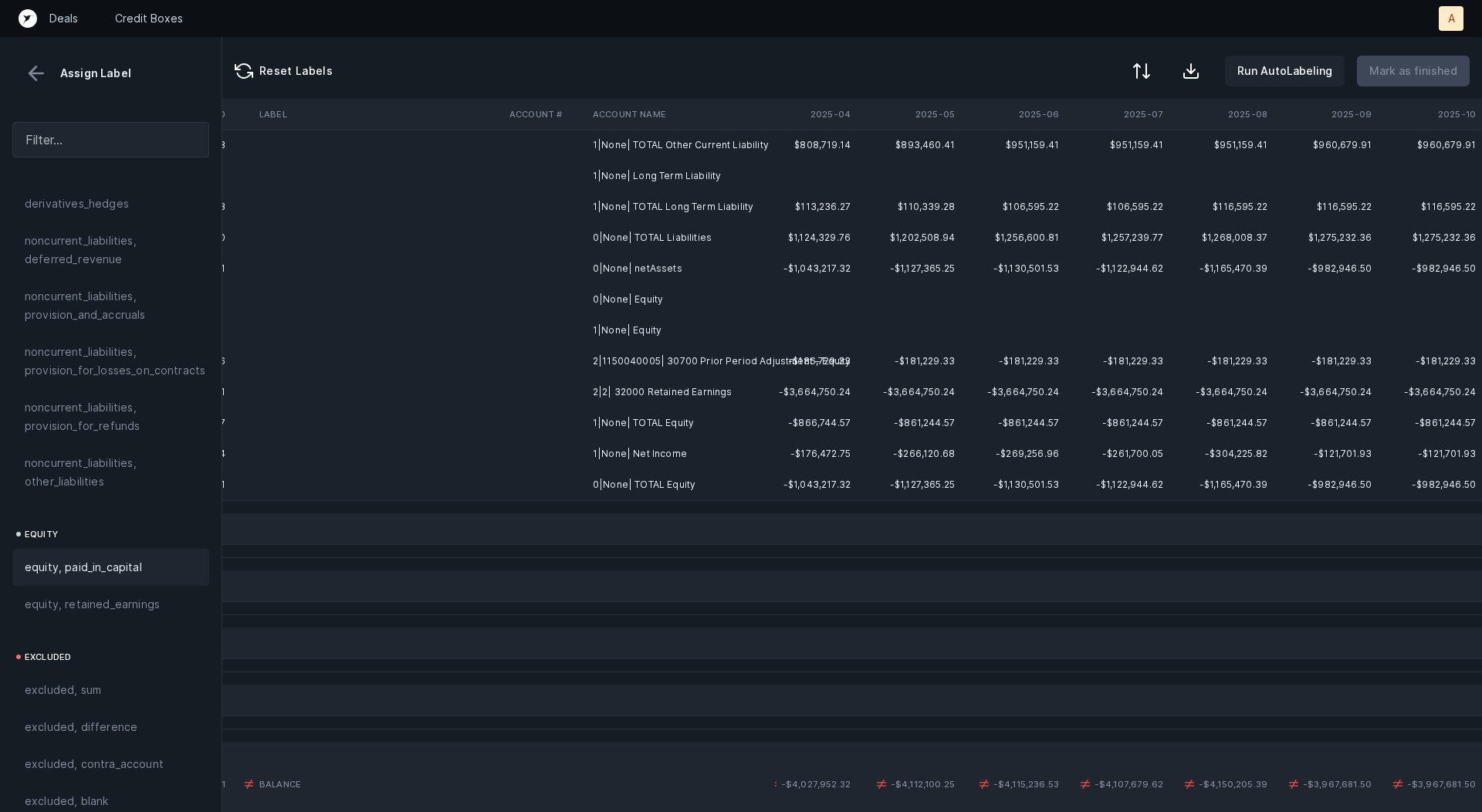
click at [677, 364] on td "2|1150040005| 30700 Prior Period Adjustment – Equity" at bounding box center [681, 361] width 189 height 30
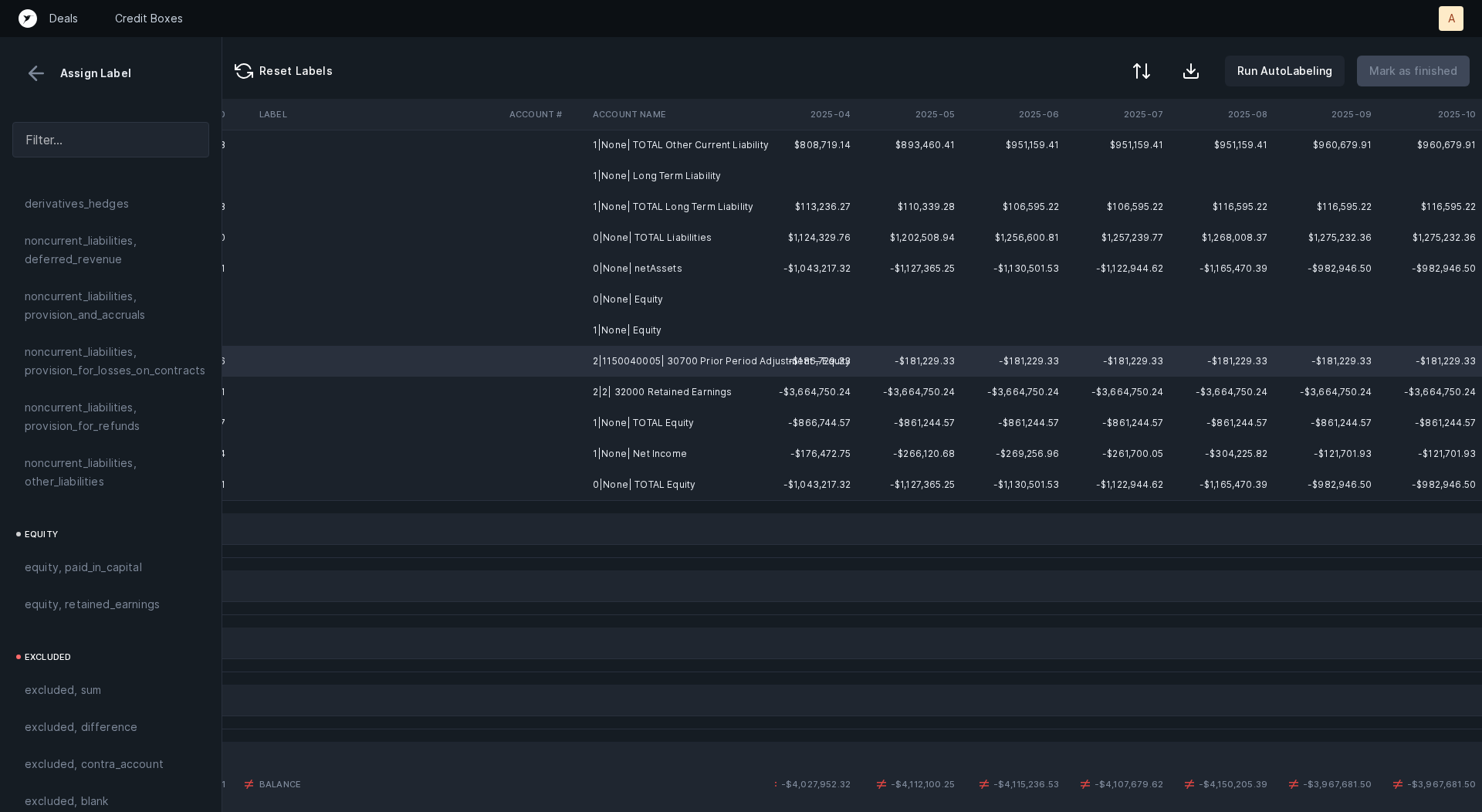
click at [668, 380] on td "2|2| 32000 Retained Earnings" at bounding box center [681, 392] width 189 height 30
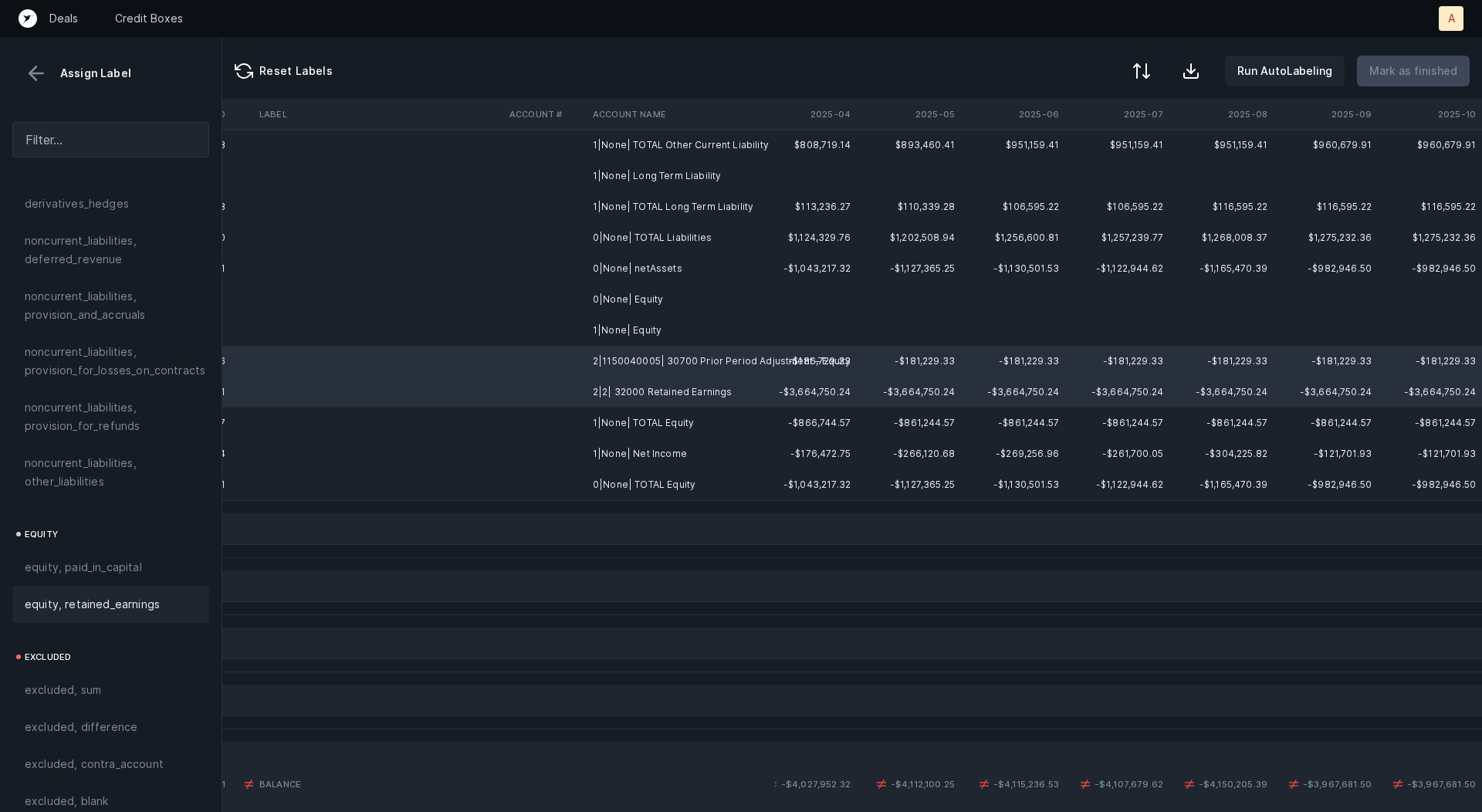
click at [91, 596] on span "equity, retained_earnings" at bounding box center [92, 604] width 135 height 18
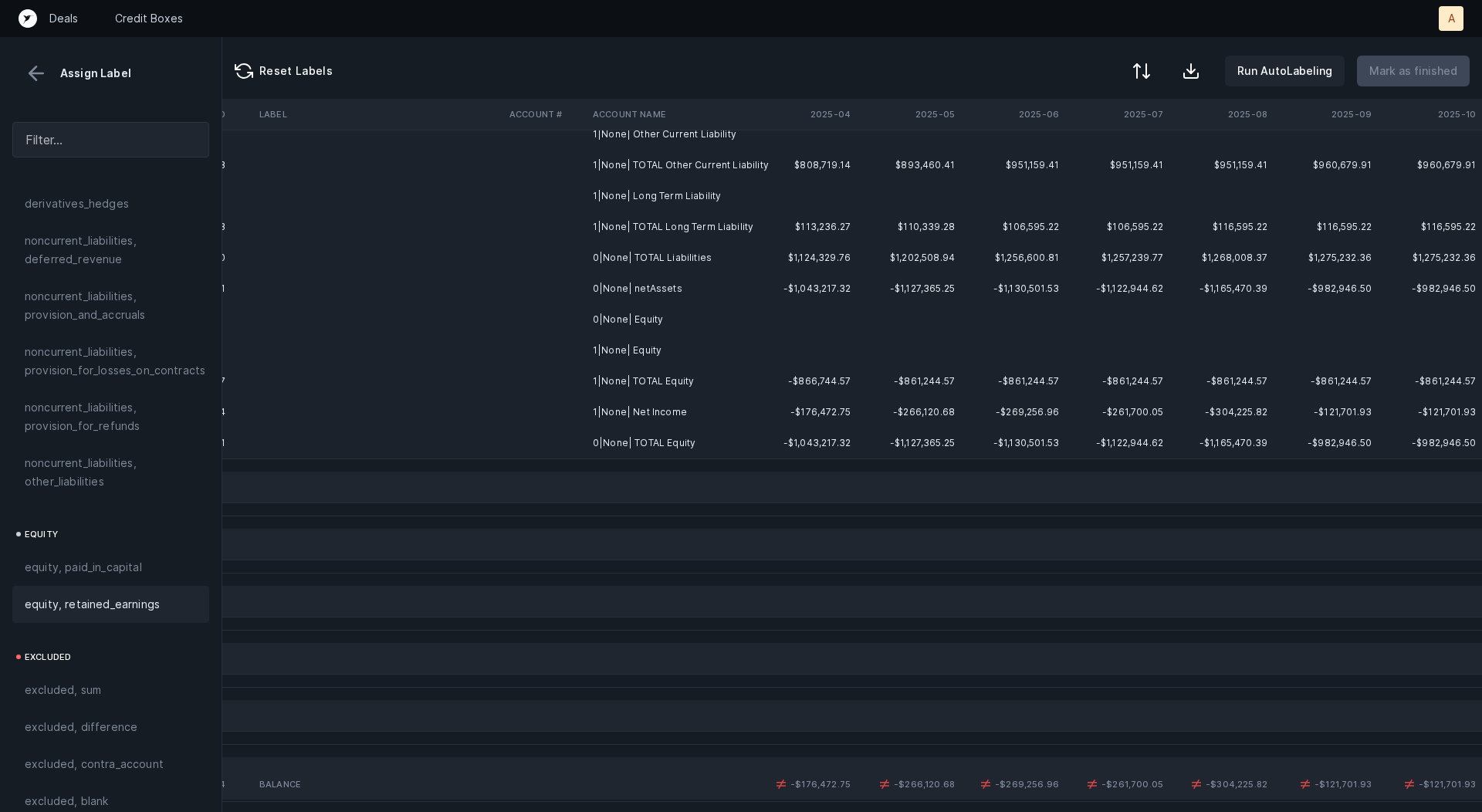
scroll to position [547, 4300]
click at [651, 406] on td "1|None| Net Income" at bounding box center [681, 415] width 189 height 30
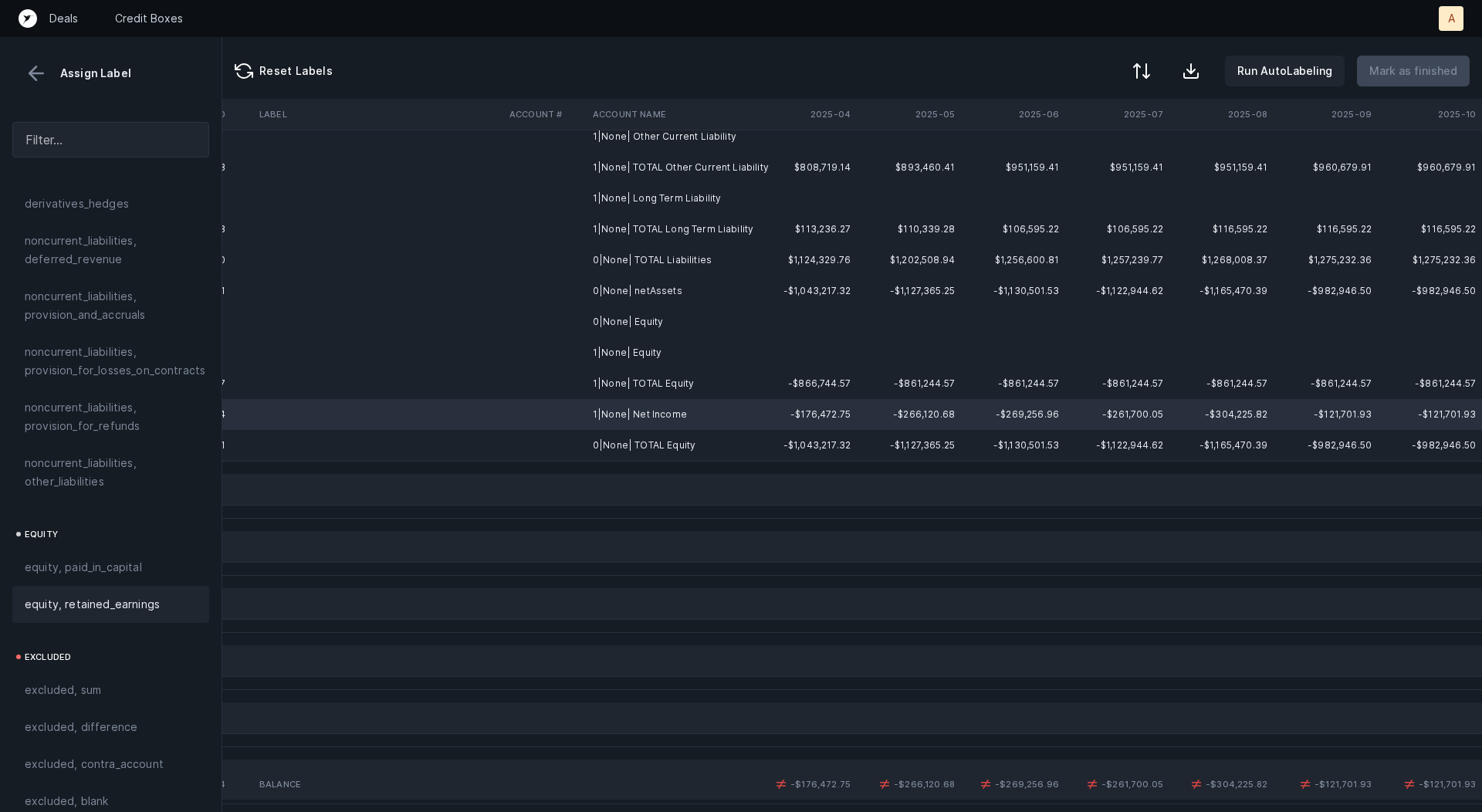
click at [148, 596] on span "equity, retained_earnings" at bounding box center [92, 604] width 135 height 18
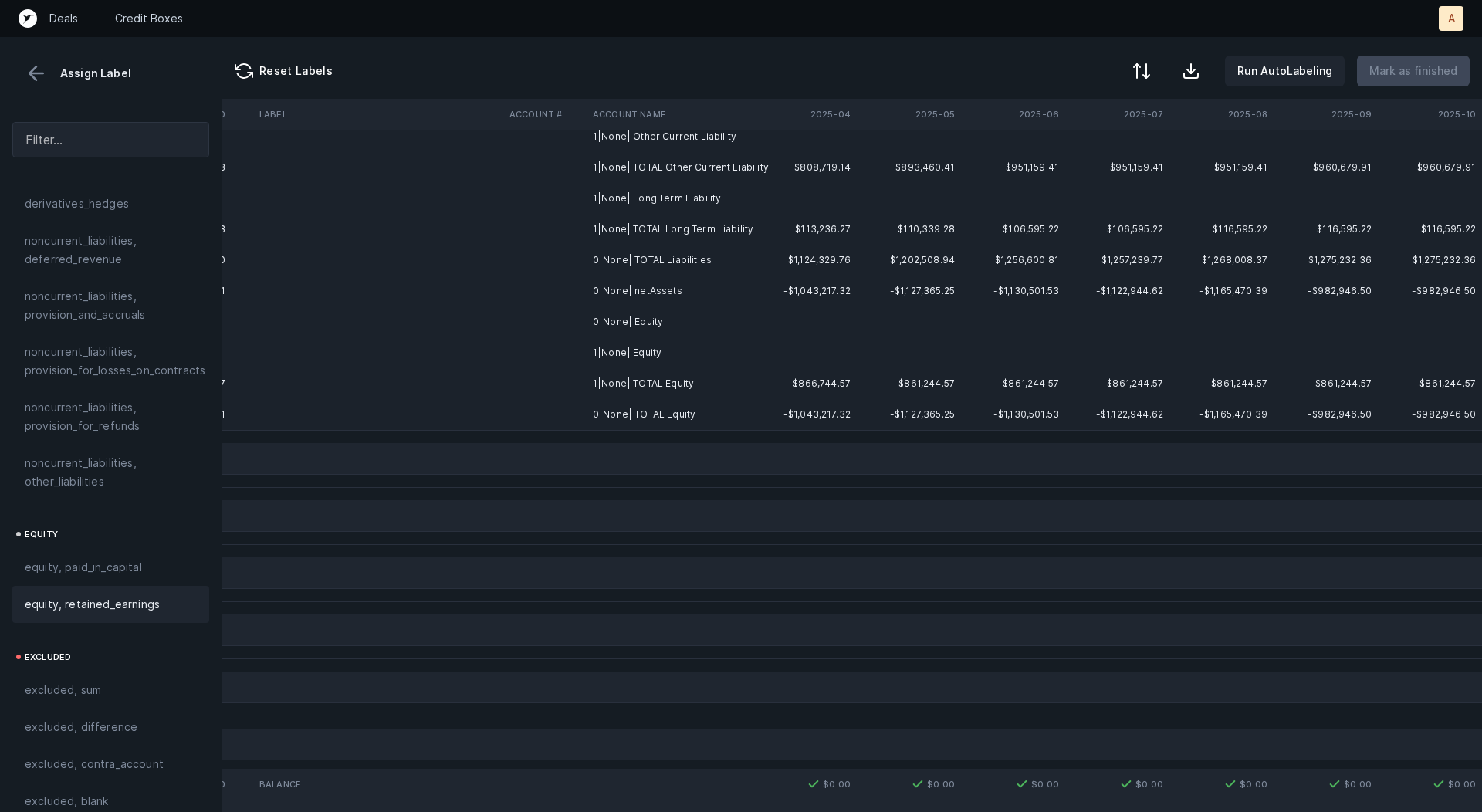
scroll to position [0, 4300]
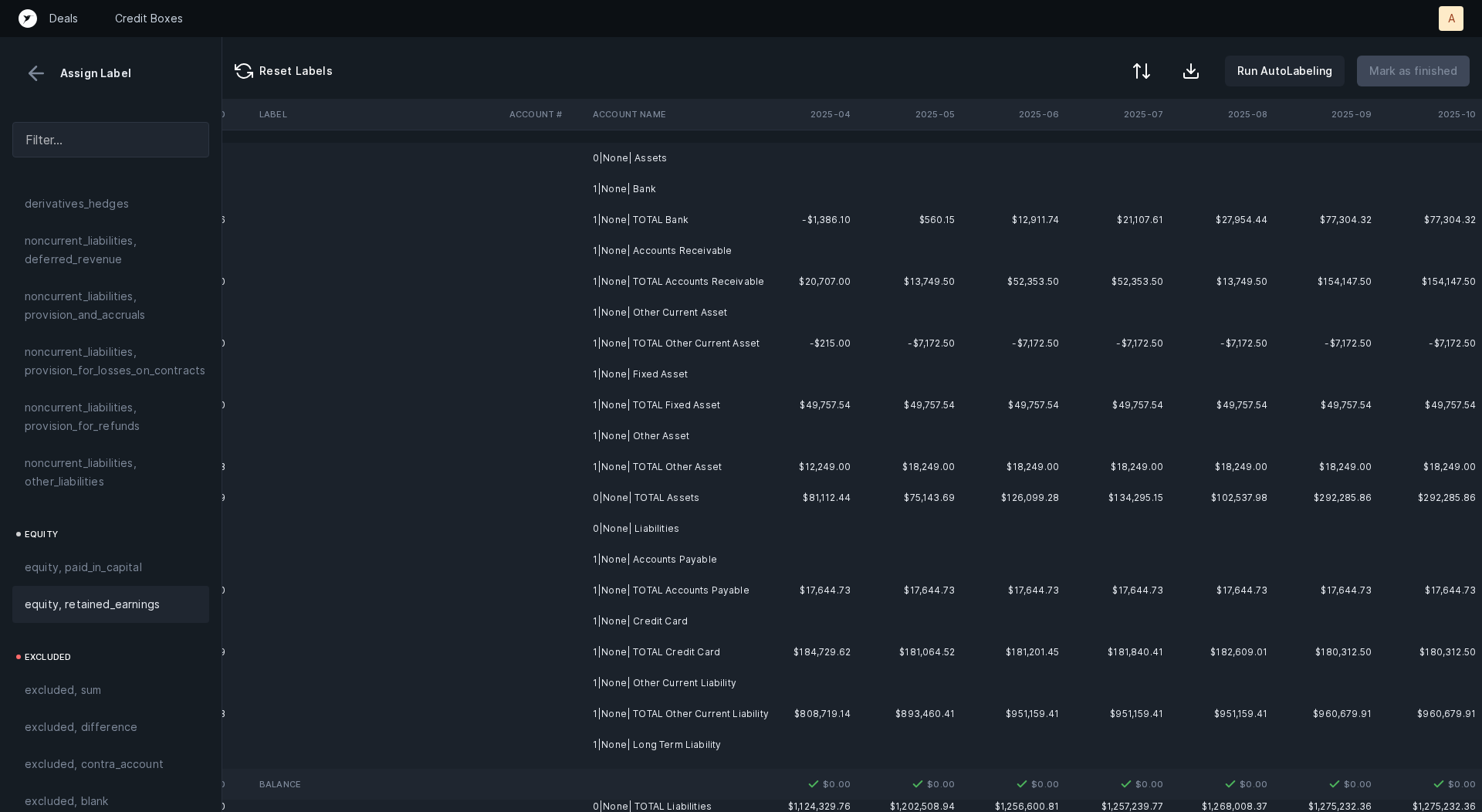
click at [762, 156] on td "0|None| Assets" at bounding box center [681, 158] width 189 height 30
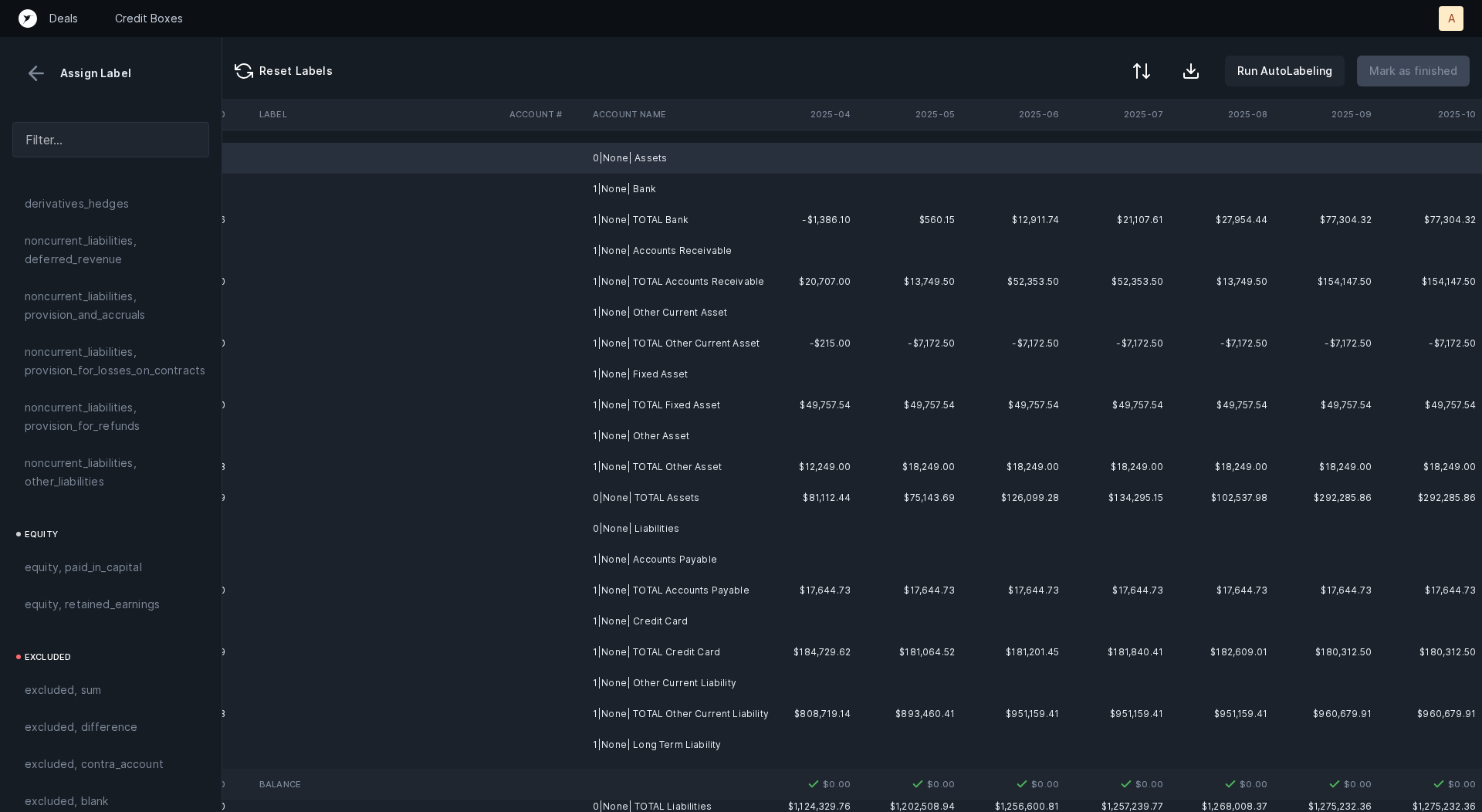
click at [724, 184] on td "1|None| Bank" at bounding box center [681, 189] width 189 height 30
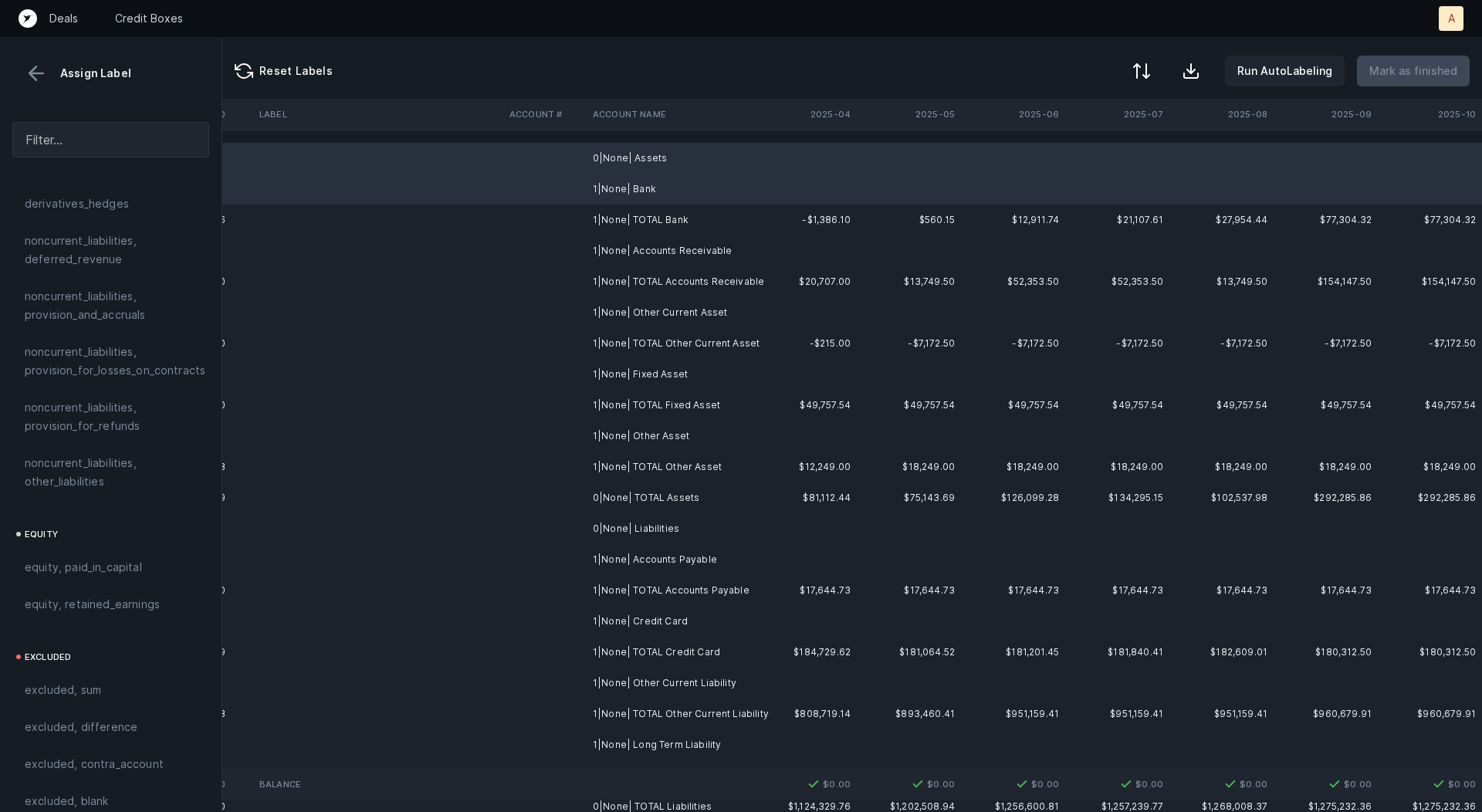
click at [672, 254] on td "1|None| Accounts Receivable" at bounding box center [681, 251] width 189 height 30
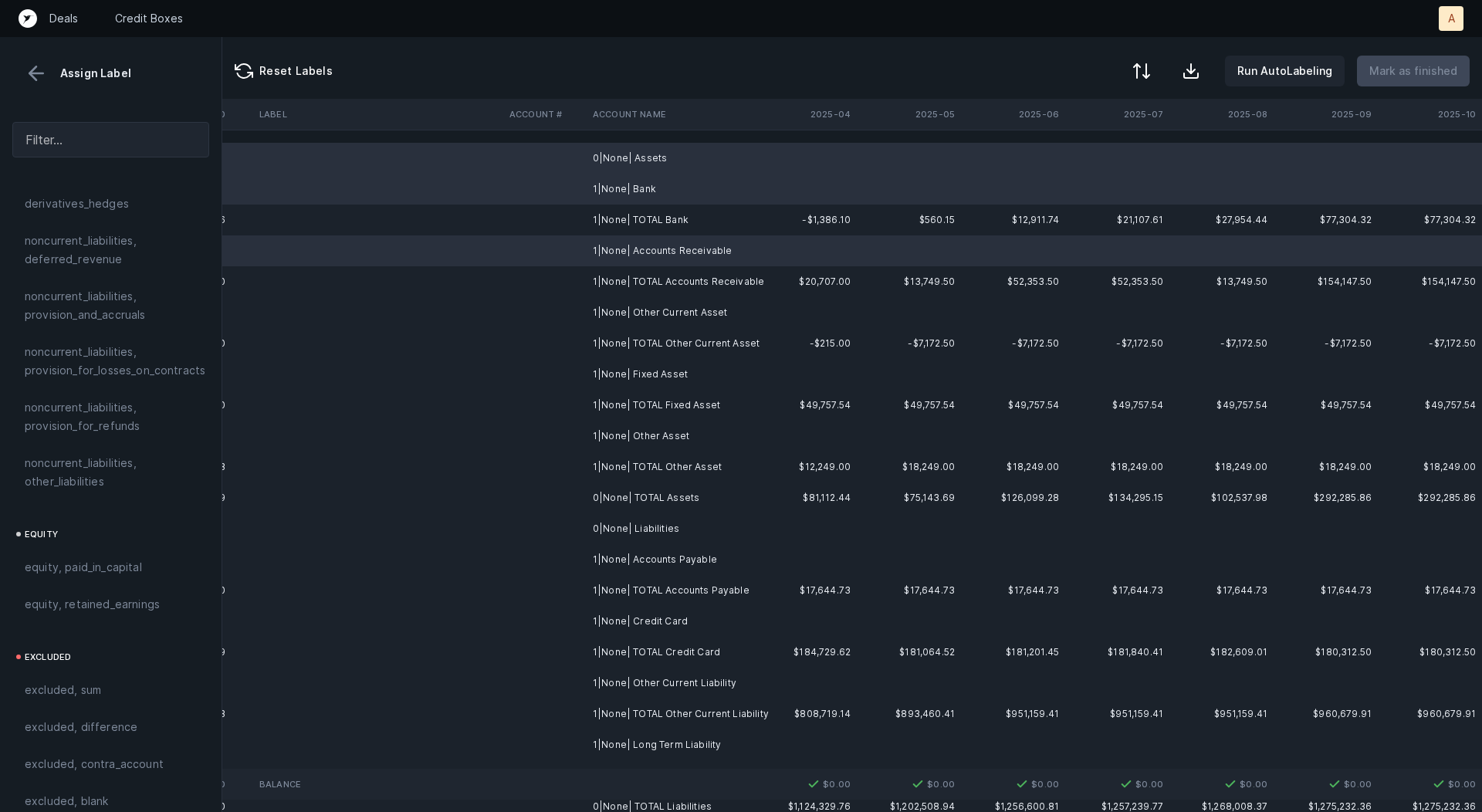
click at [664, 320] on td "1|None| Other Current Asset" at bounding box center [681, 313] width 189 height 30
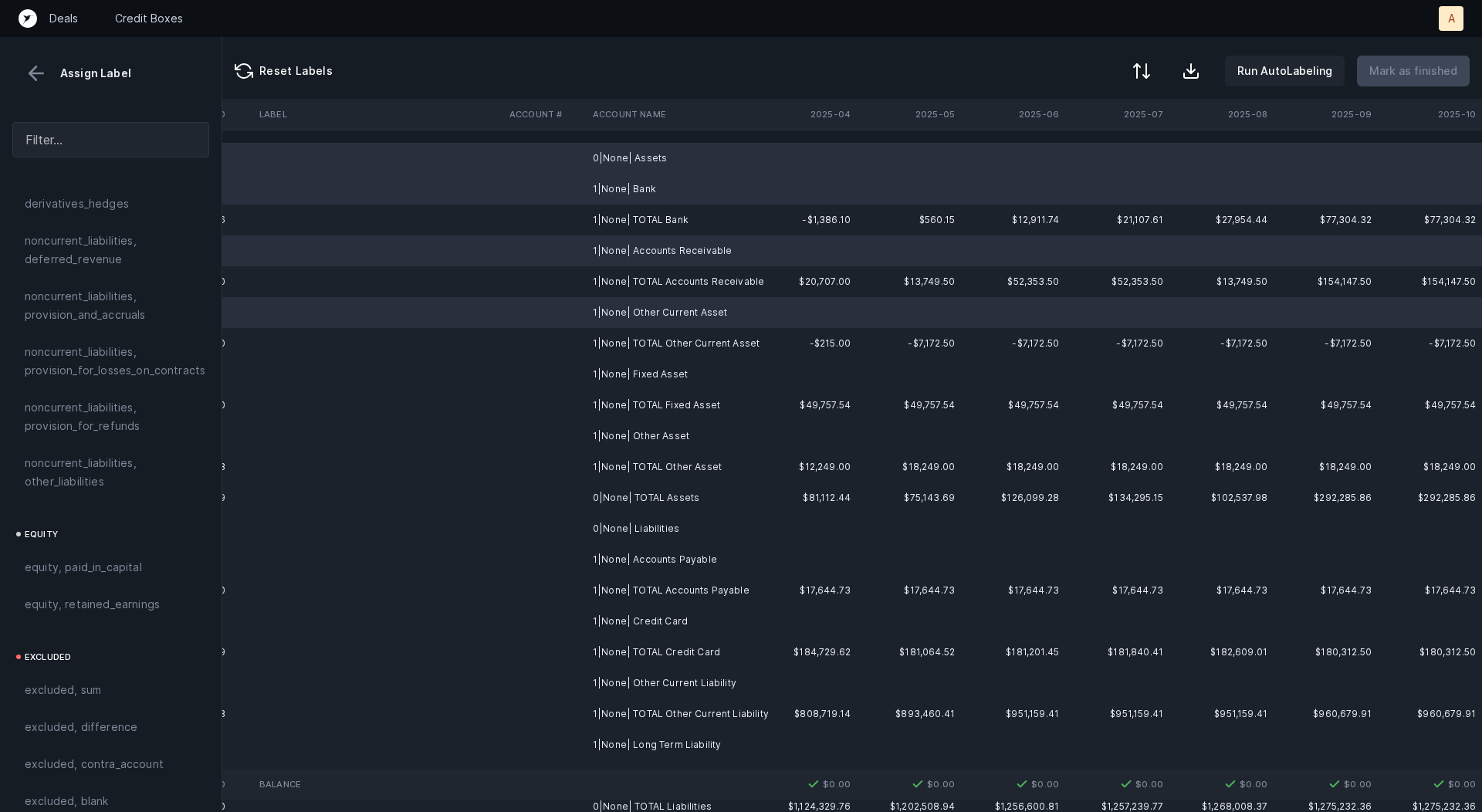
click at [653, 372] on td "1|None| Fixed Asset" at bounding box center [681, 375] width 189 height 30
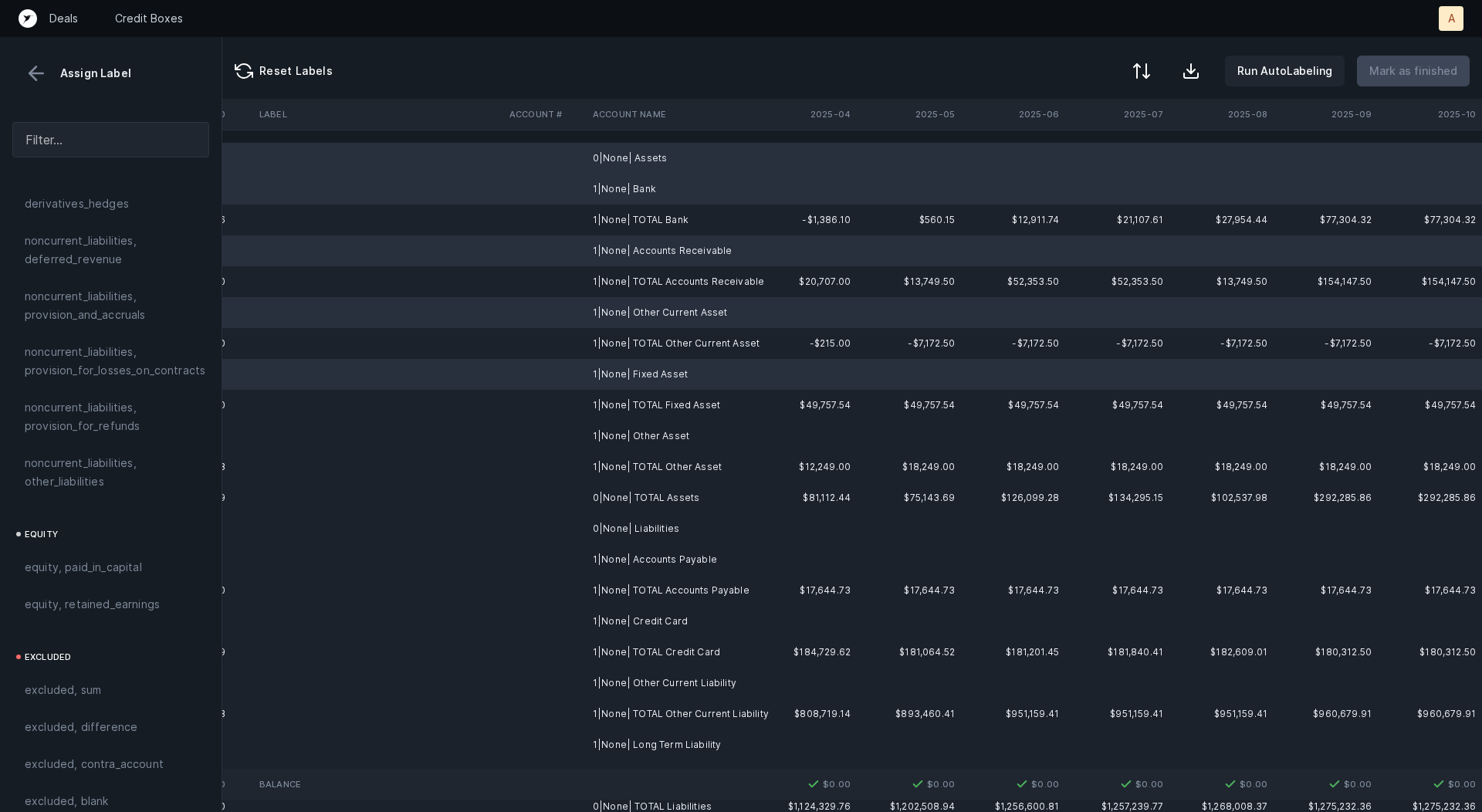
click at [648, 438] on td "1|None| Other Asset" at bounding box center [681, 436] width 189 height 30
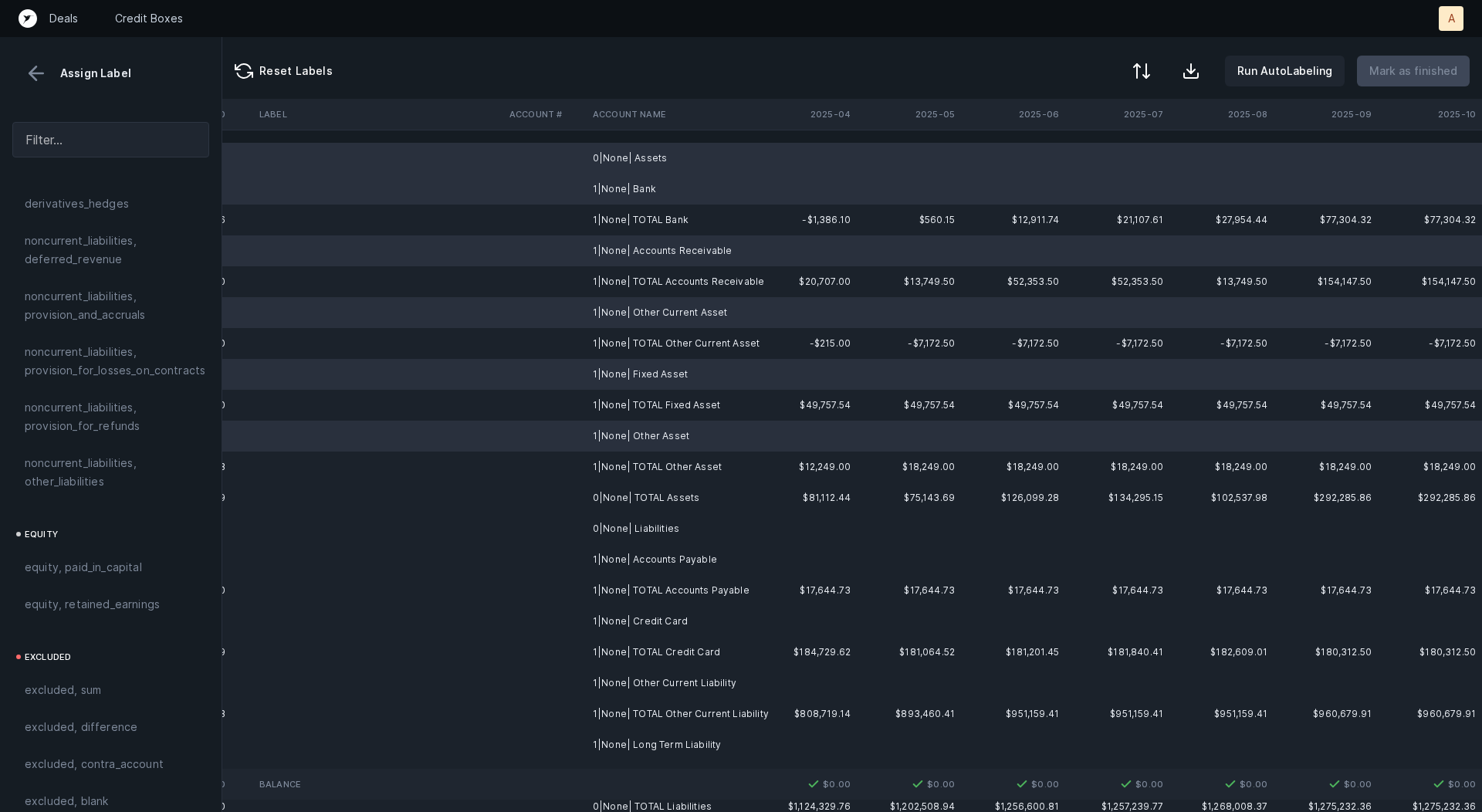
click at [645, 537] on td "0|None| Liabilities" at bounding box center [681, 529] width 189 height 30
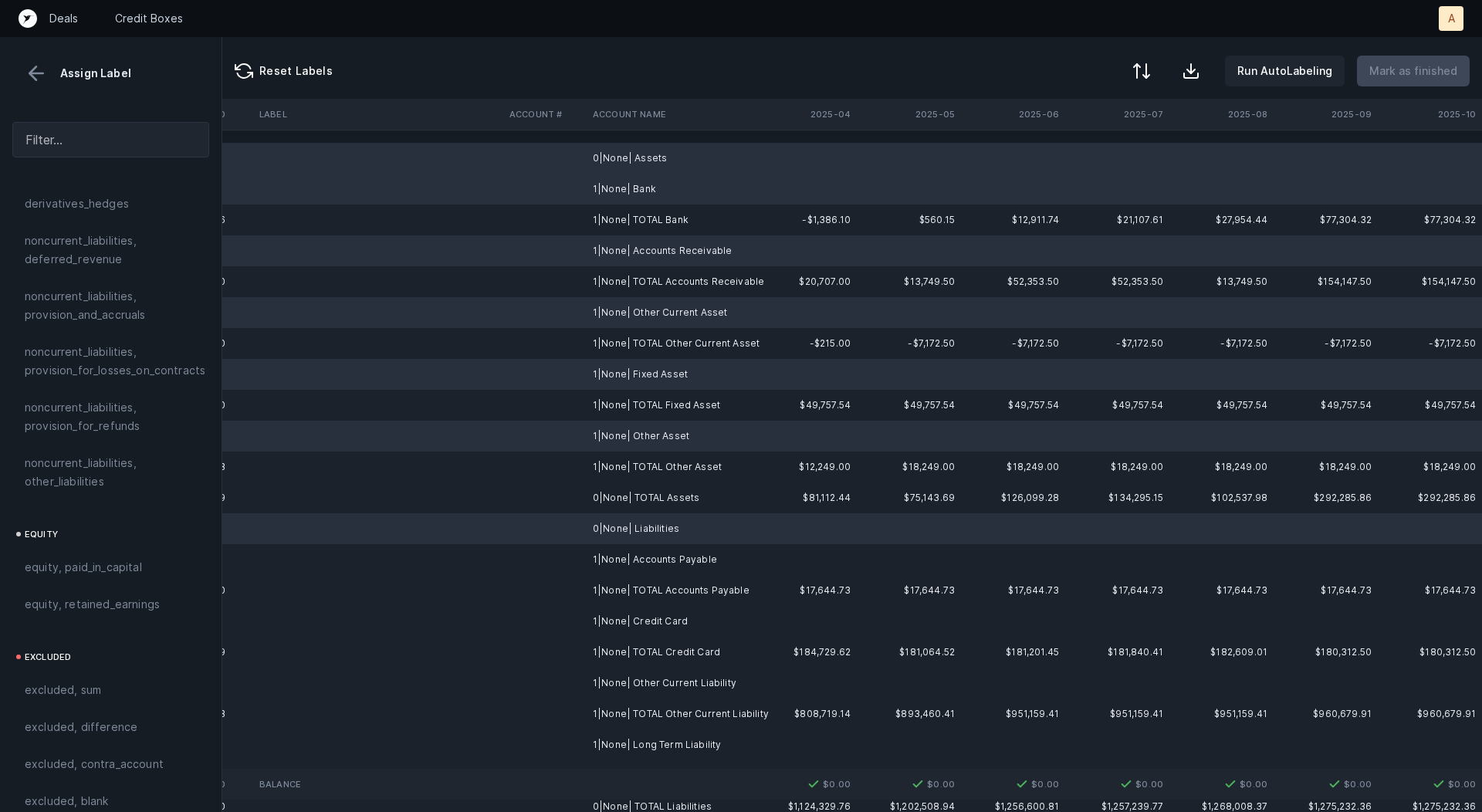
click at [639, 563] on td "1|None| Accounts Payable" at bounding box center [681, 559] width 189 height 30
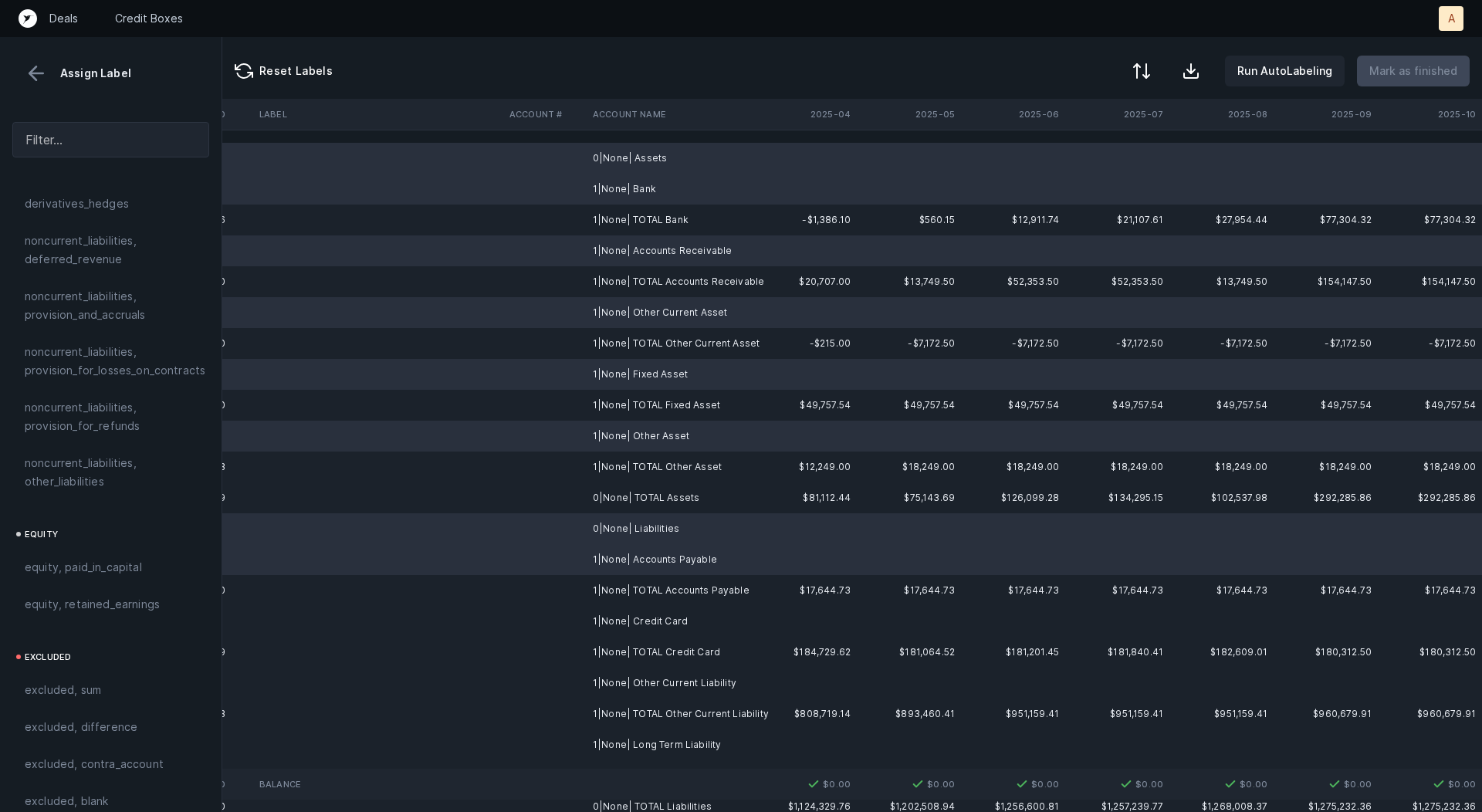
click at [636, 624] on td "1|None| Credit Card" at bounding box center [681, 621] width 189 height 30
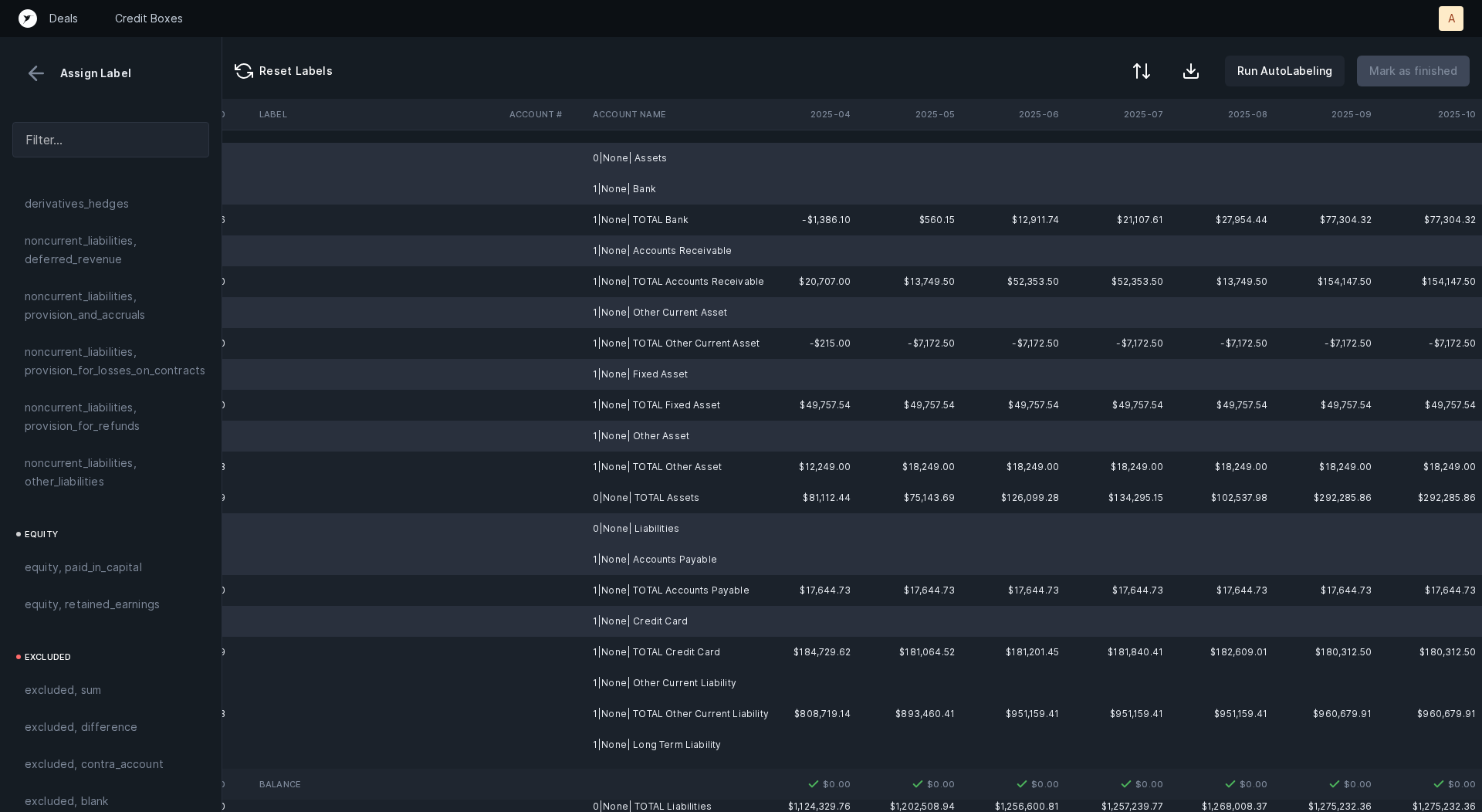
click at [632, 682] on td "1|None| Other Current Liability" at bounding box center [681, 683] width 189 height 30
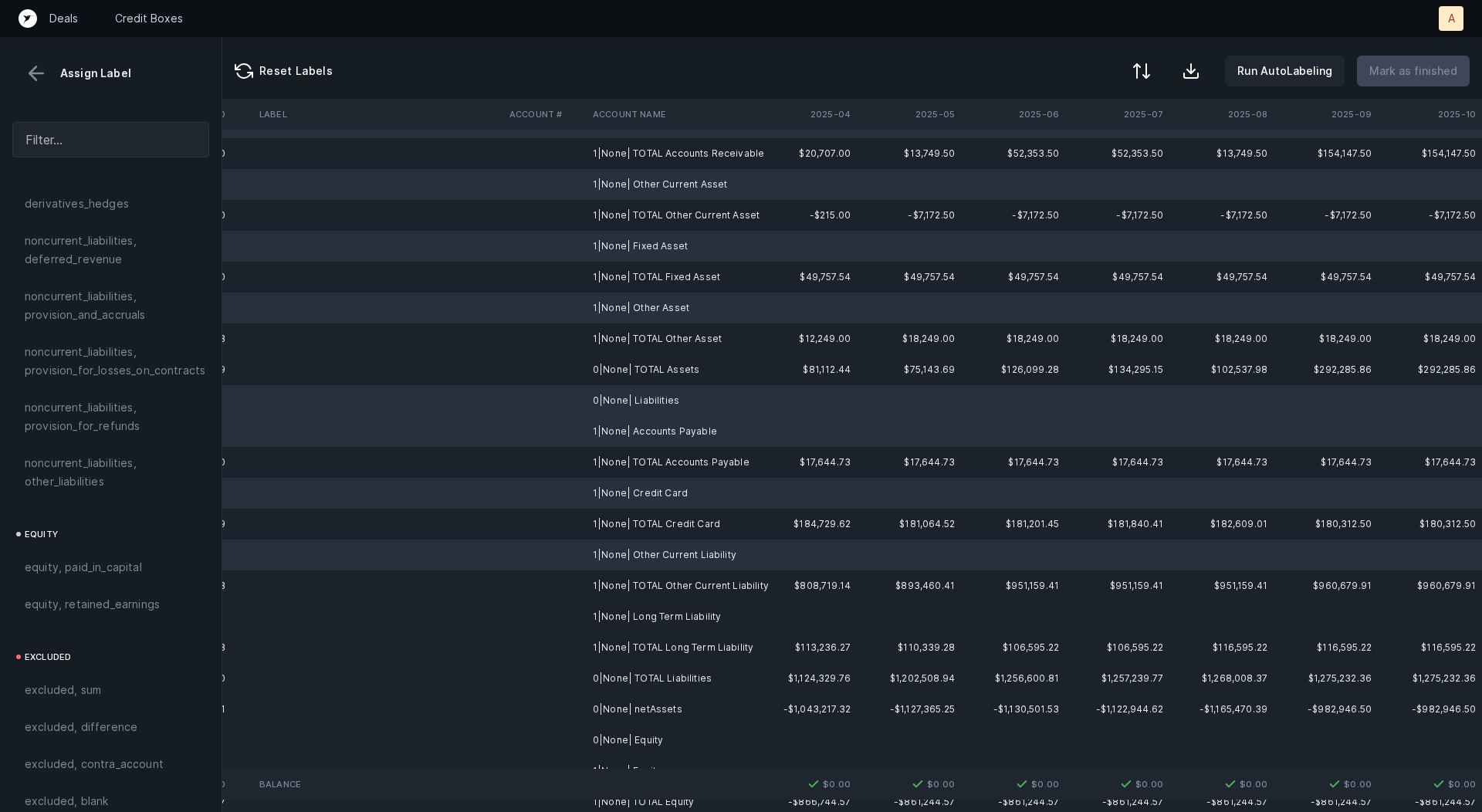
scroll to position [182, 4300]
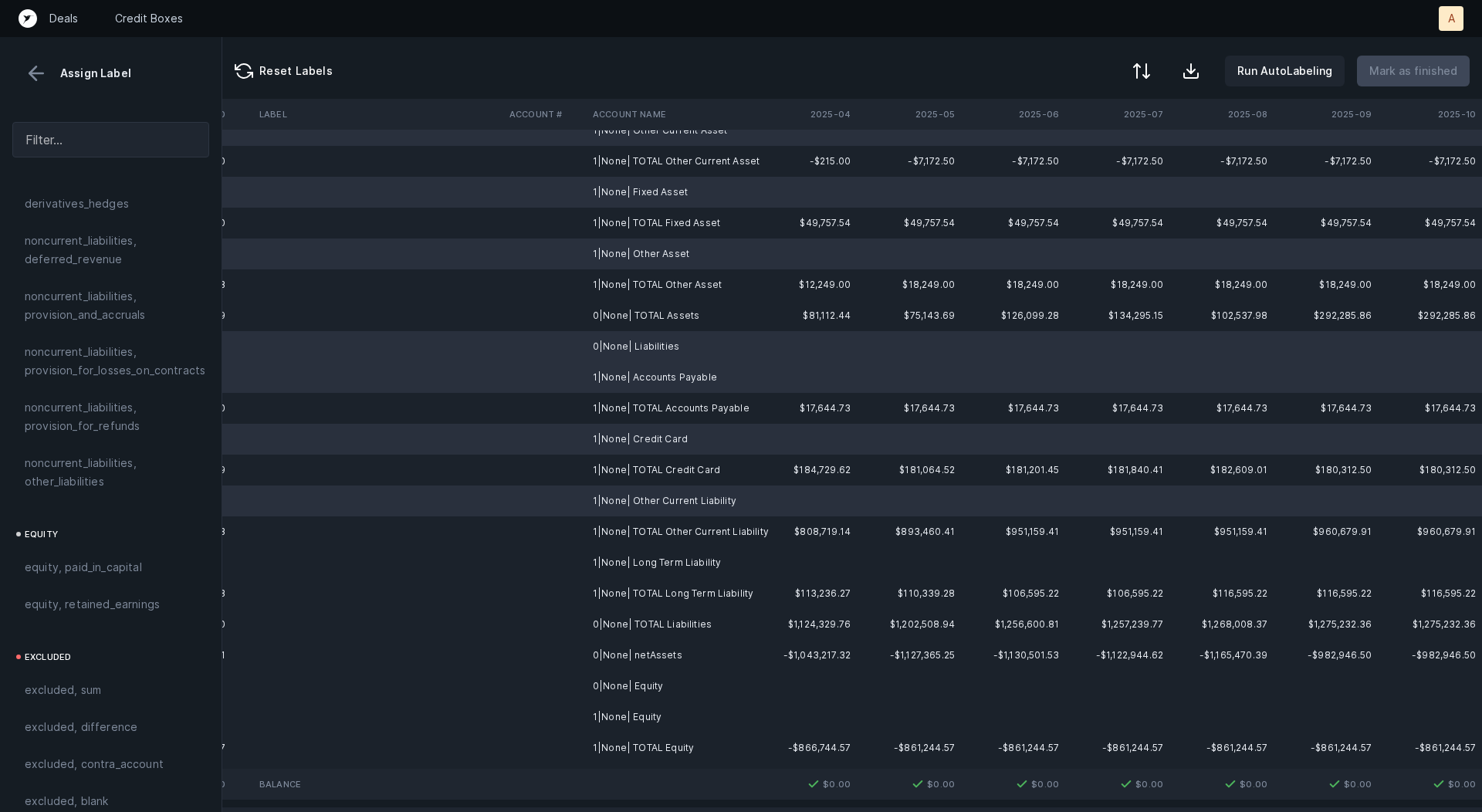
click at [665, 572] on td "1|None| Long Term Liability" at bounding box center [681, 562] width 189 height 30
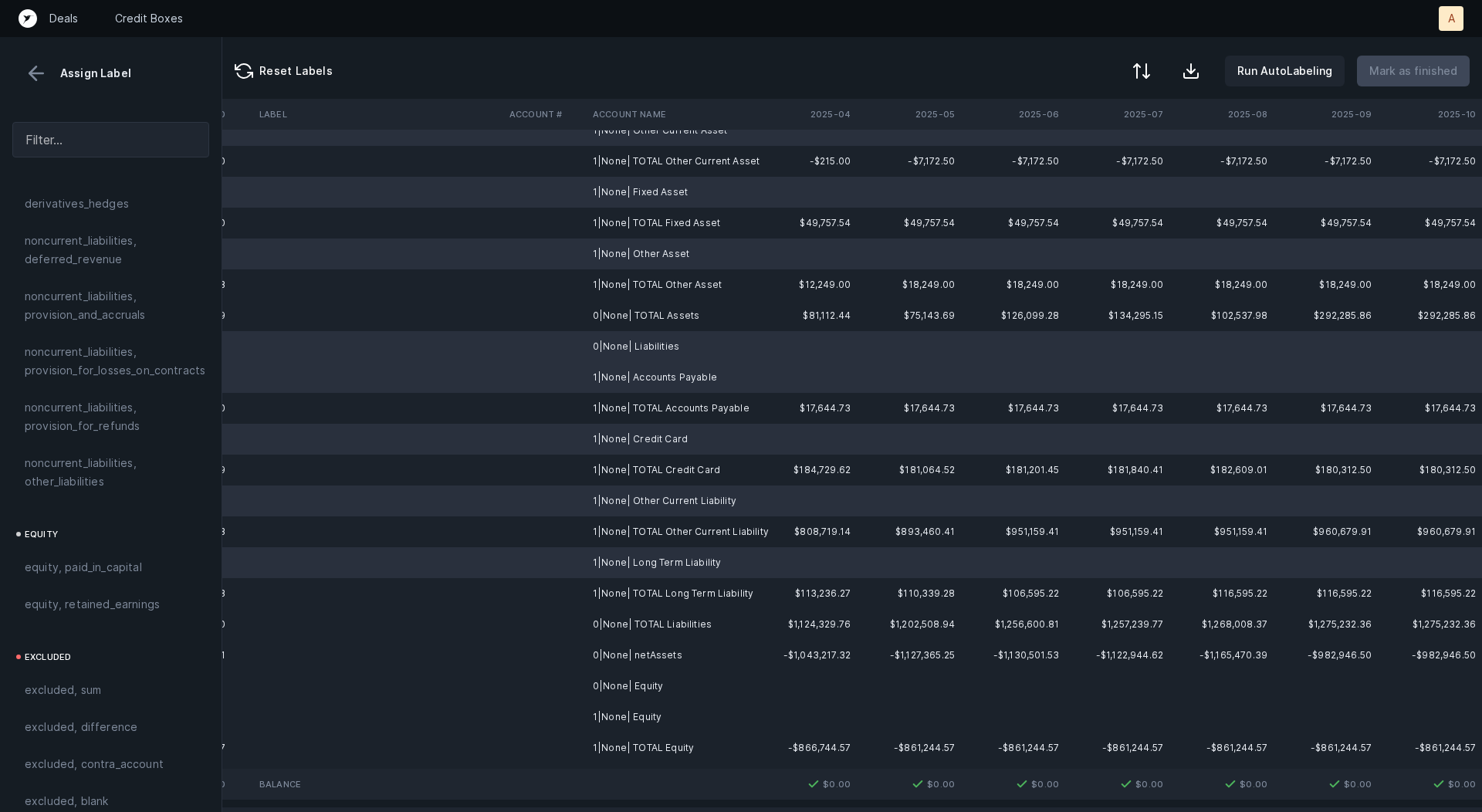
click at [646, 692] on td "0|None| Equity" at bounding box center [681, 686] width 189 height 30
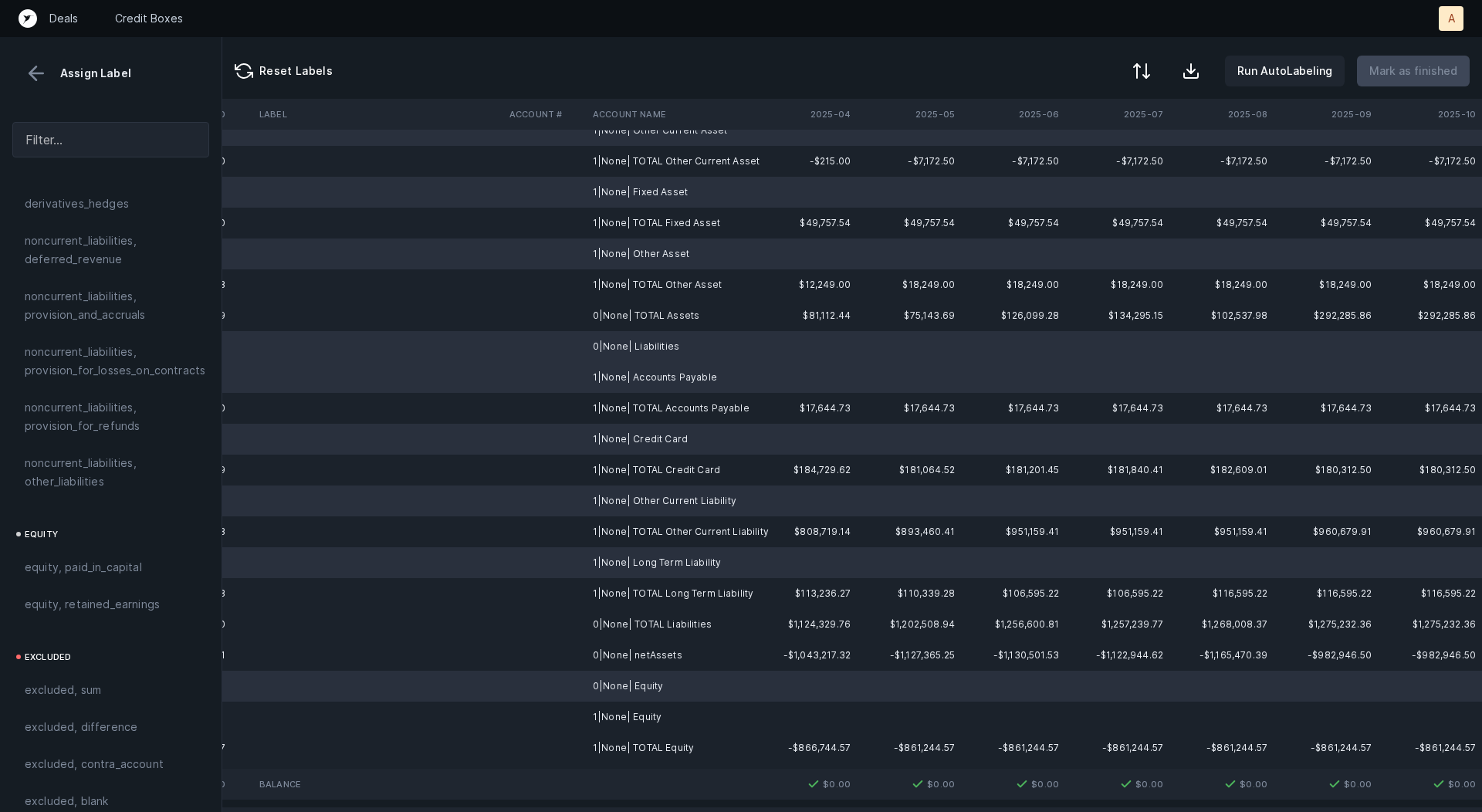
click at [637, 706] on td "1|None| Equity" at bounding box center [681, 717] width 189 height 30
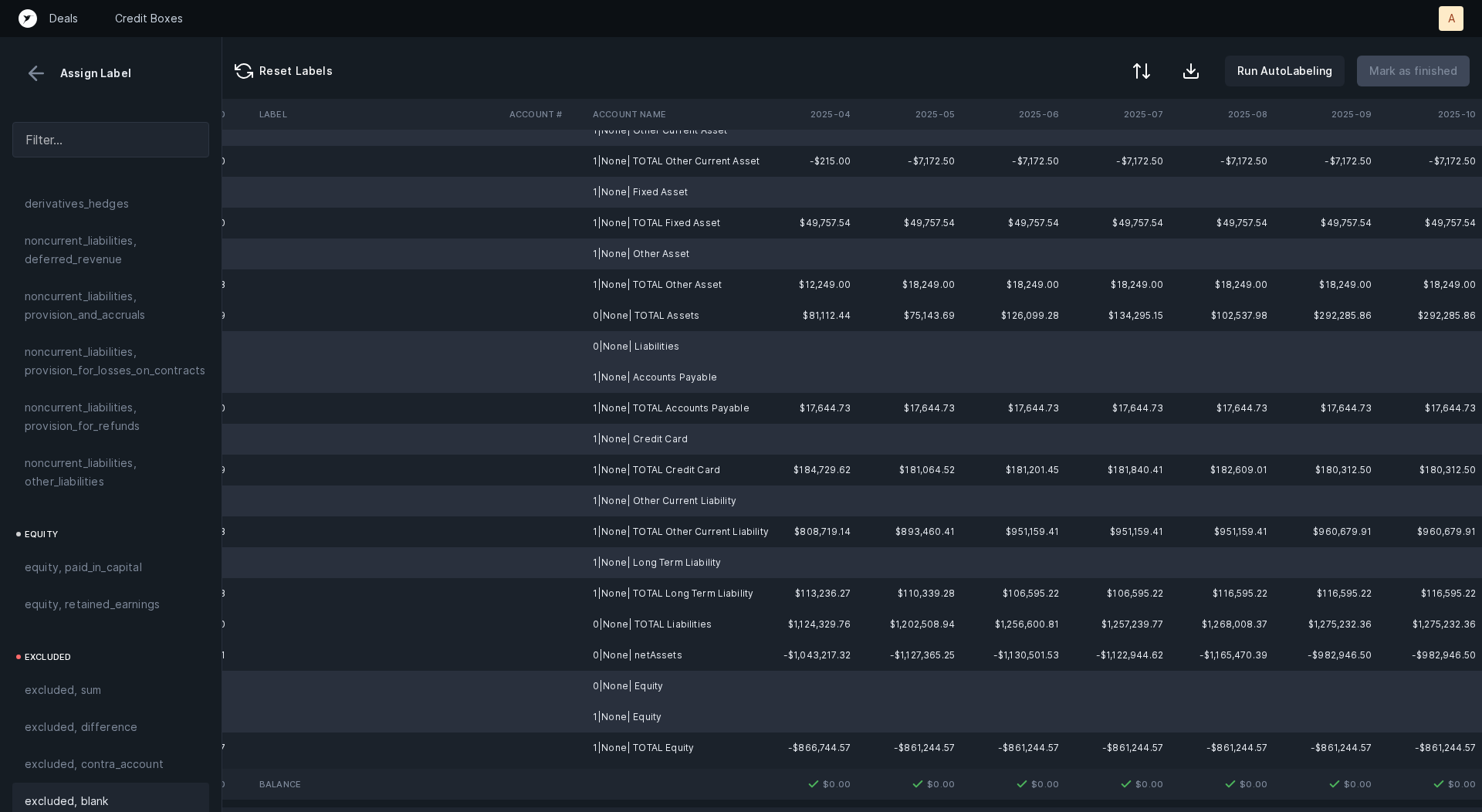
click at [127, 782] on div "excluded, blank" at bounding box center [111, 801] width 197 height 37
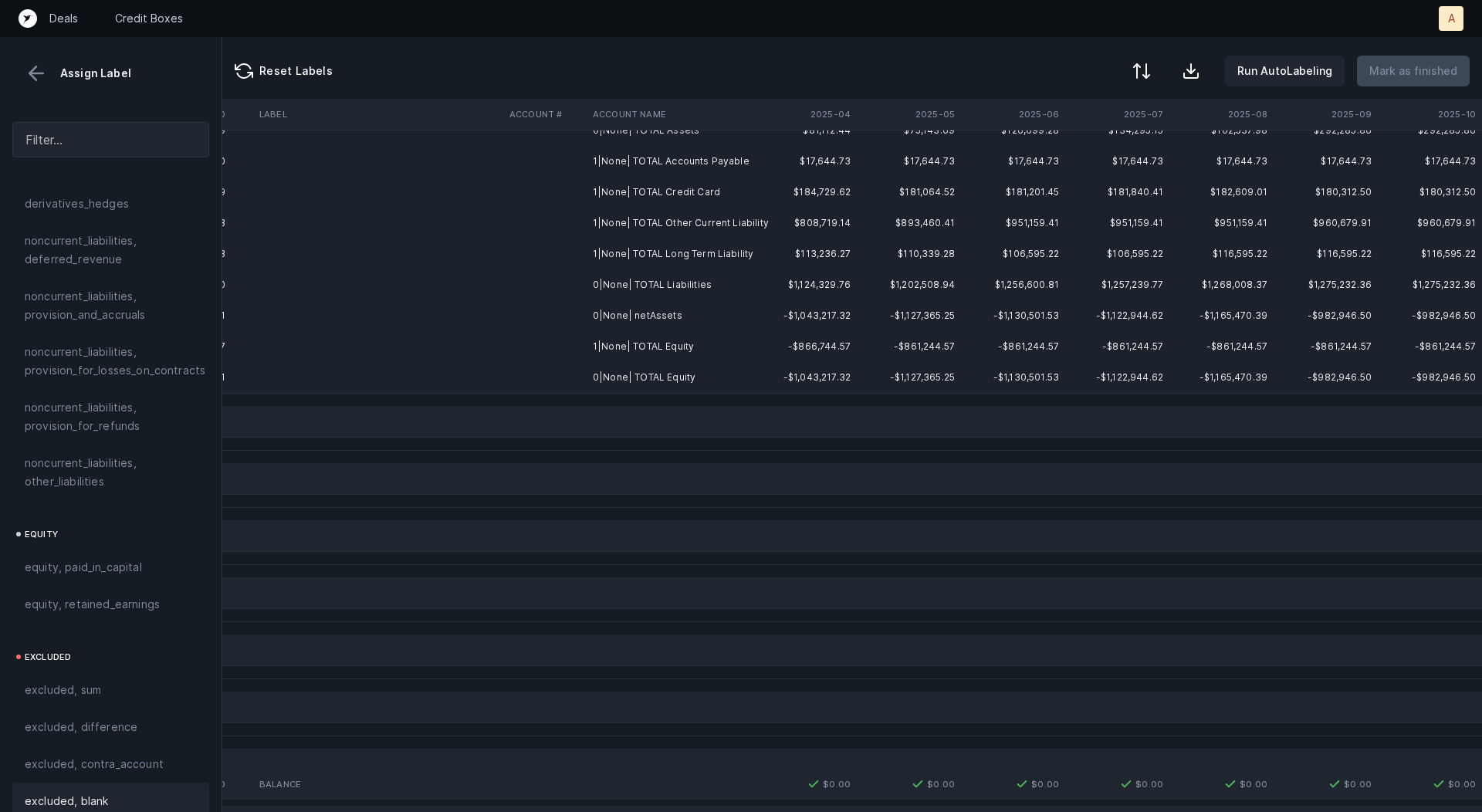
scroll to position [0, 4300]
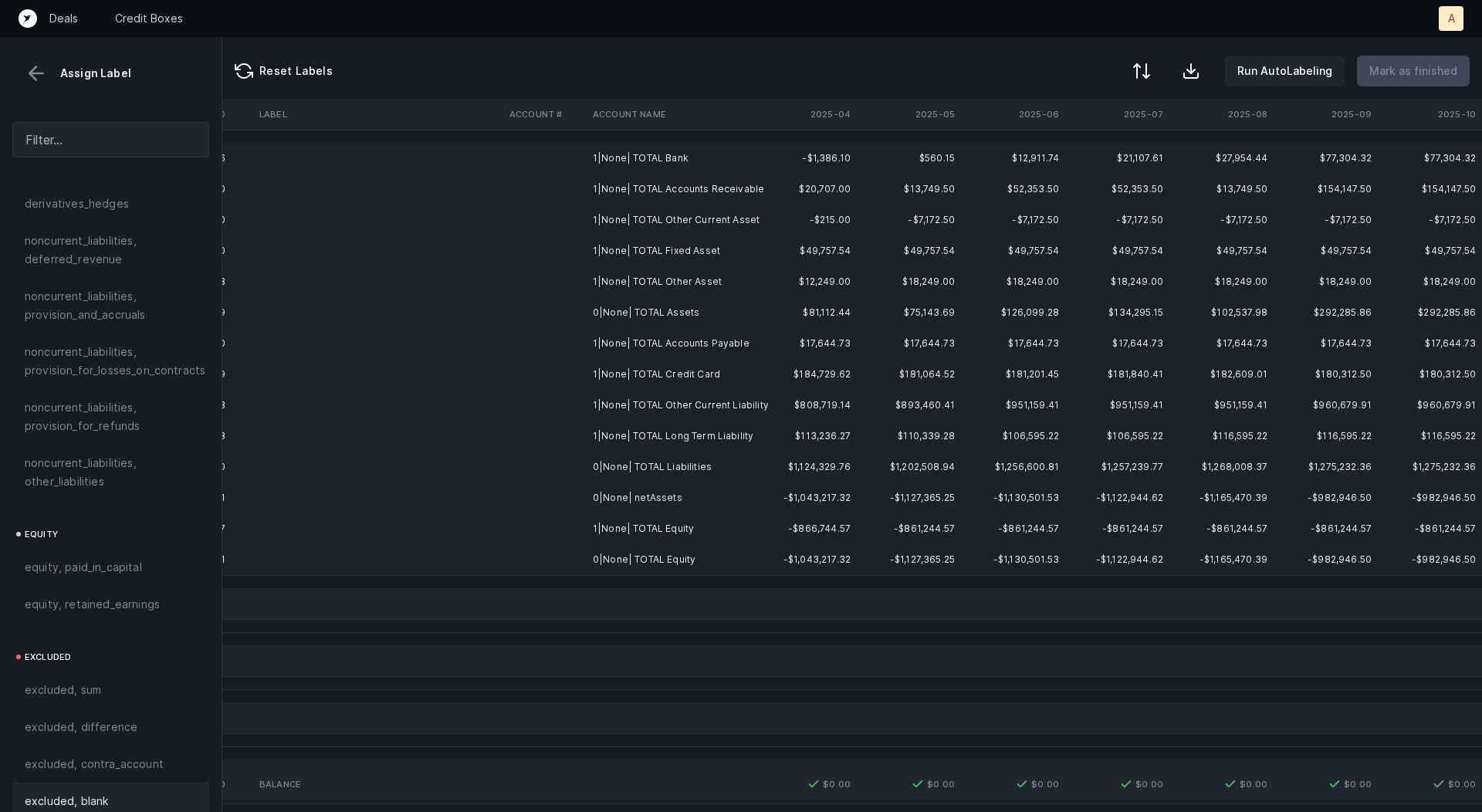
click at [648, 498] on td "0|None| netAssets" at bounding box center [681, 497] width 189 height 30
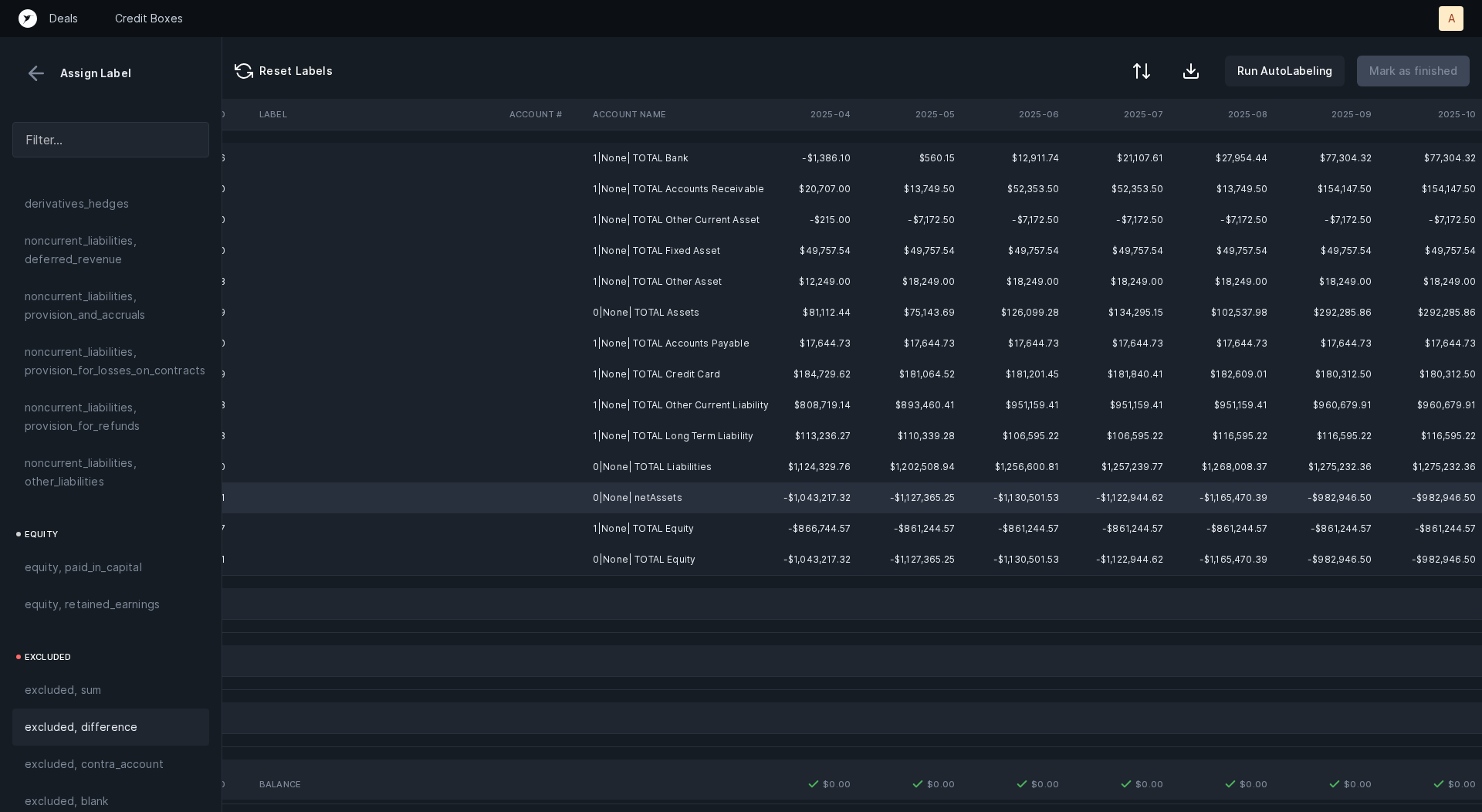
click at [114, 718] on span "excluded, difference" at bounding box center [81, 726] width 112 height 18
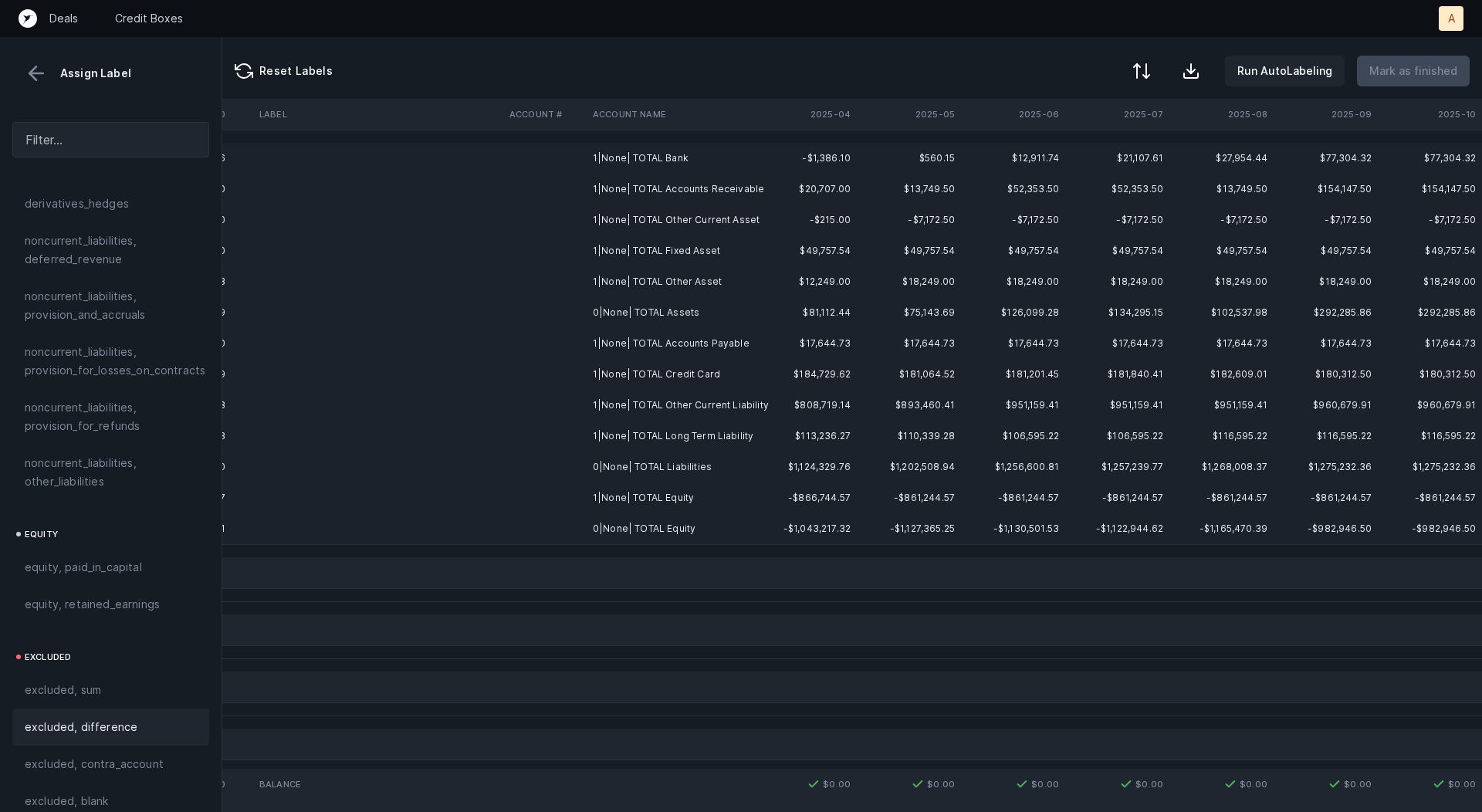
click at [665, 149] on td "1|None| TOTAL Bank" at bounding box center [681, 158] width 189 height 30
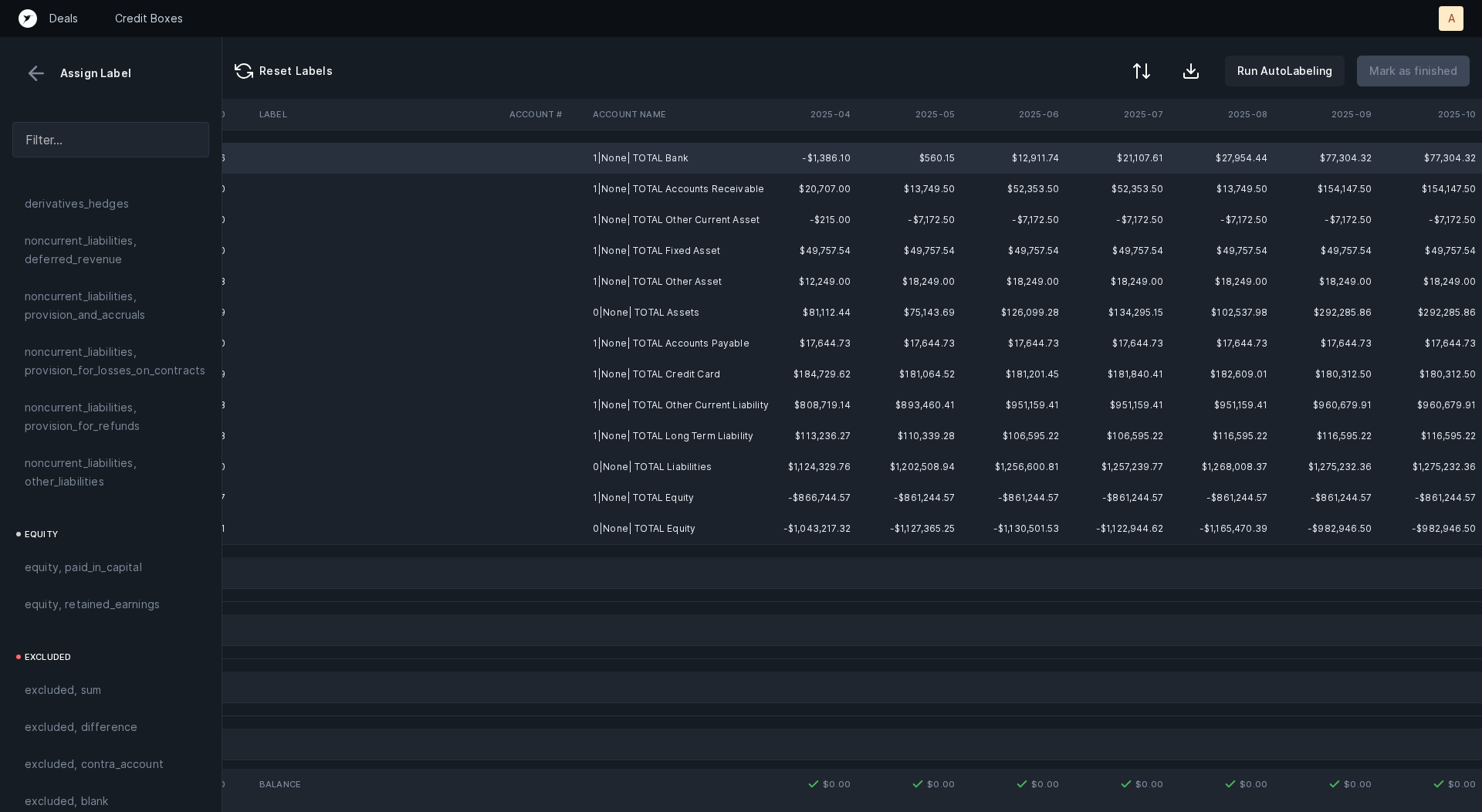
click at [692, 522] on td "0|None| TOTAL Equity" at bounding box center [681, 529] width 189 height 30
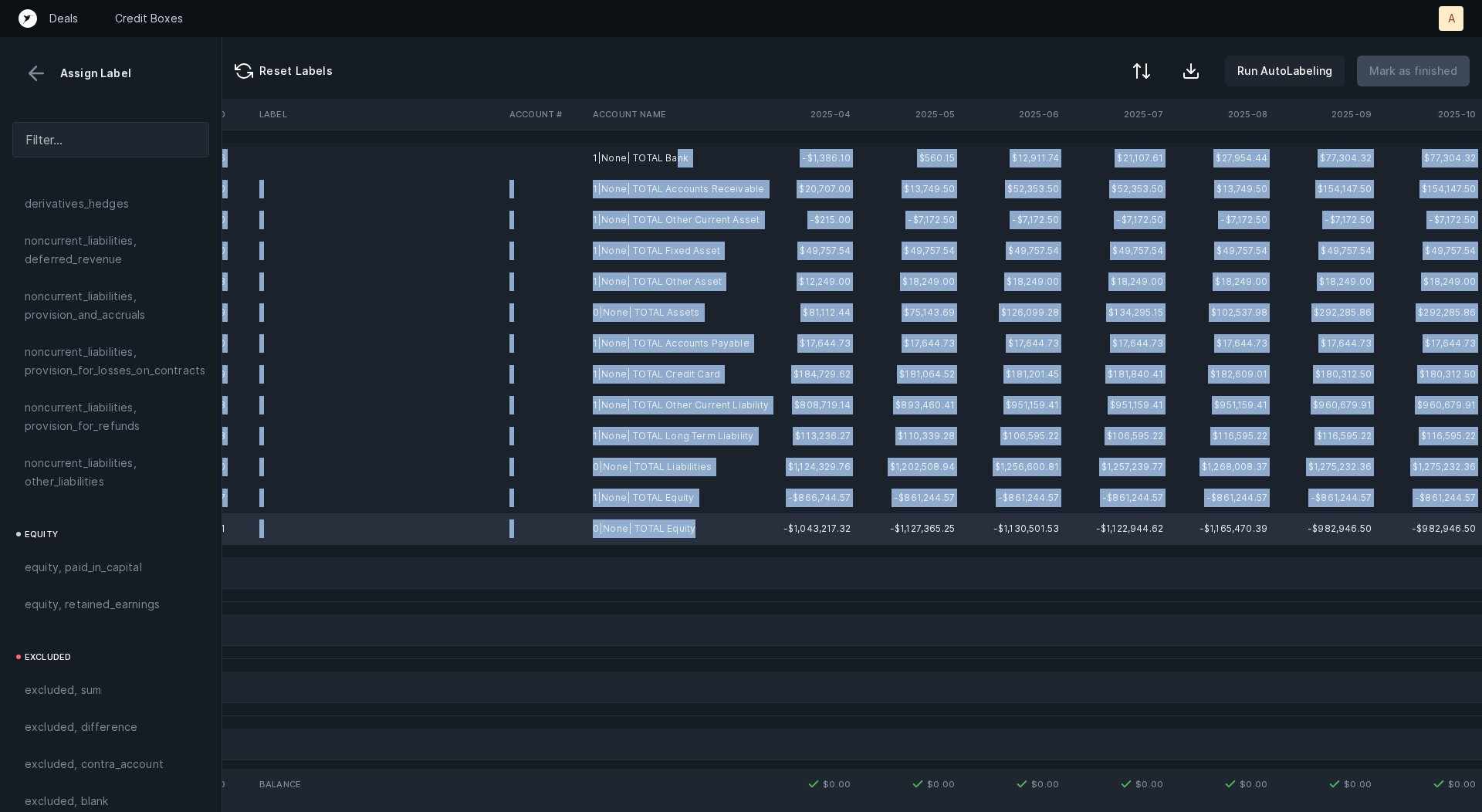
click at [676, 154] on td "1|None| TOTAL Bank" at bounding box center [681, 158] width 189 height 30
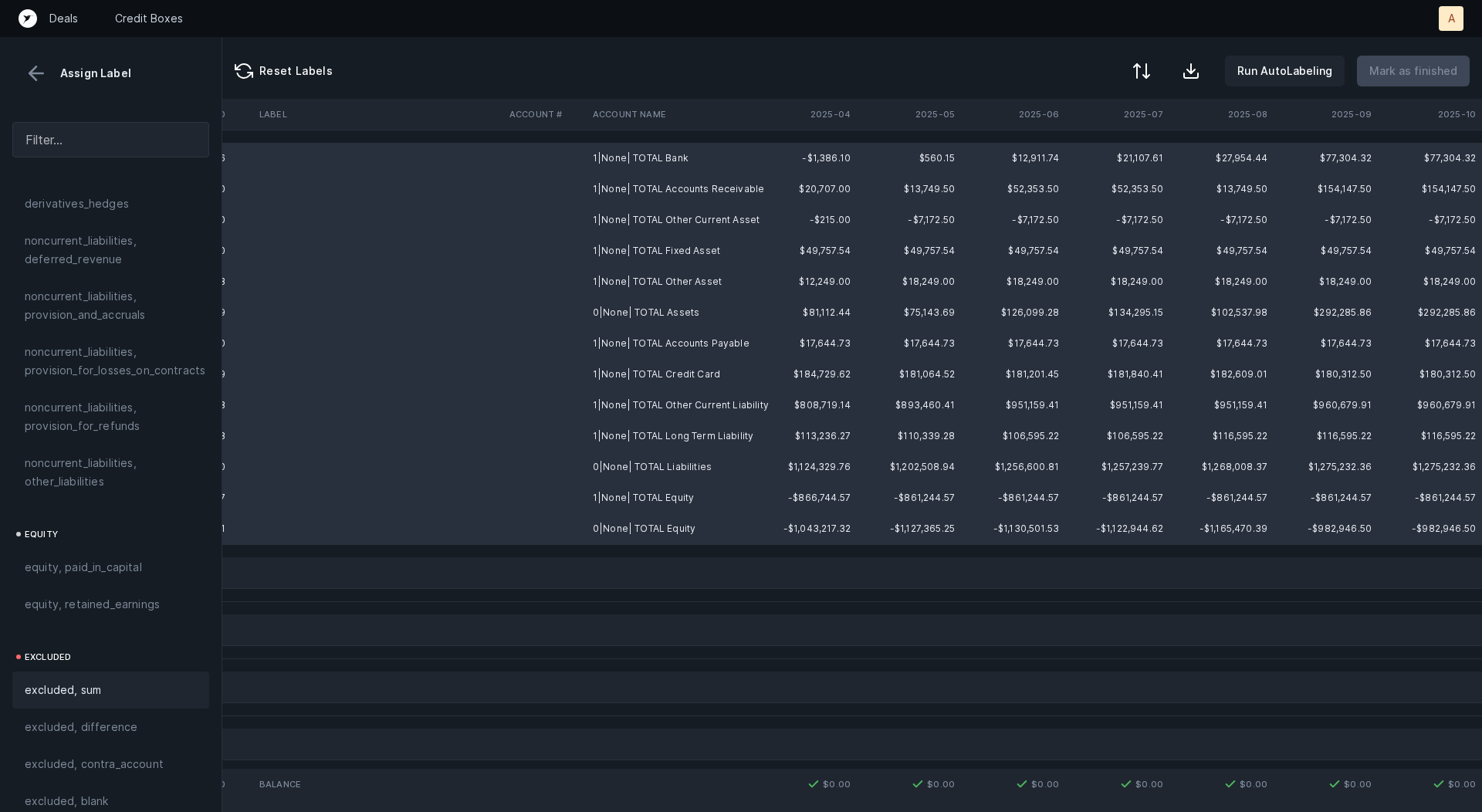
click at [85, 681] on span "excluded, sum" at bounding box center [63, 690] width 76 height 18
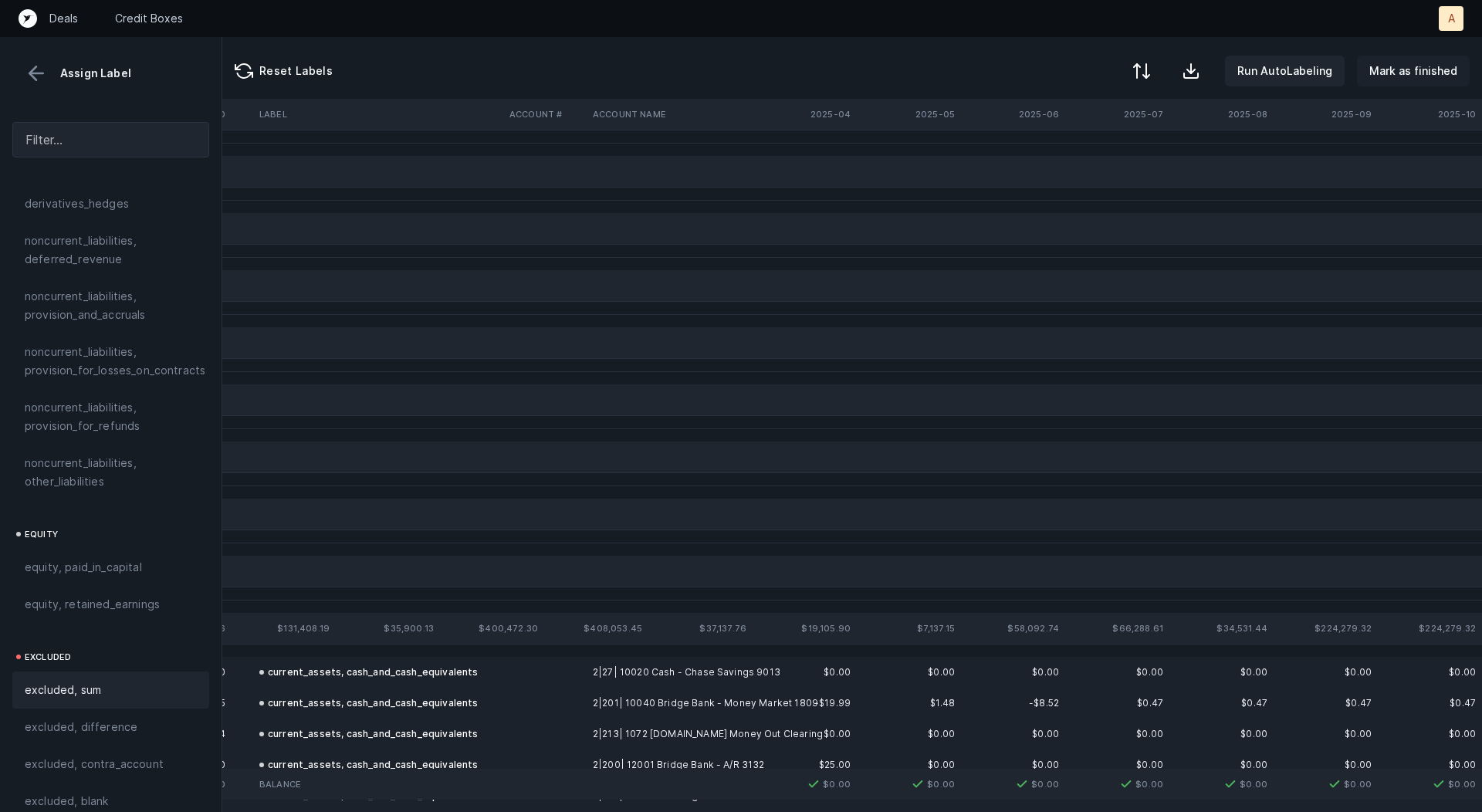
click at [1421, 70] on p "Mark as finished" at bounding box center [1413, 71] width 88 height 18
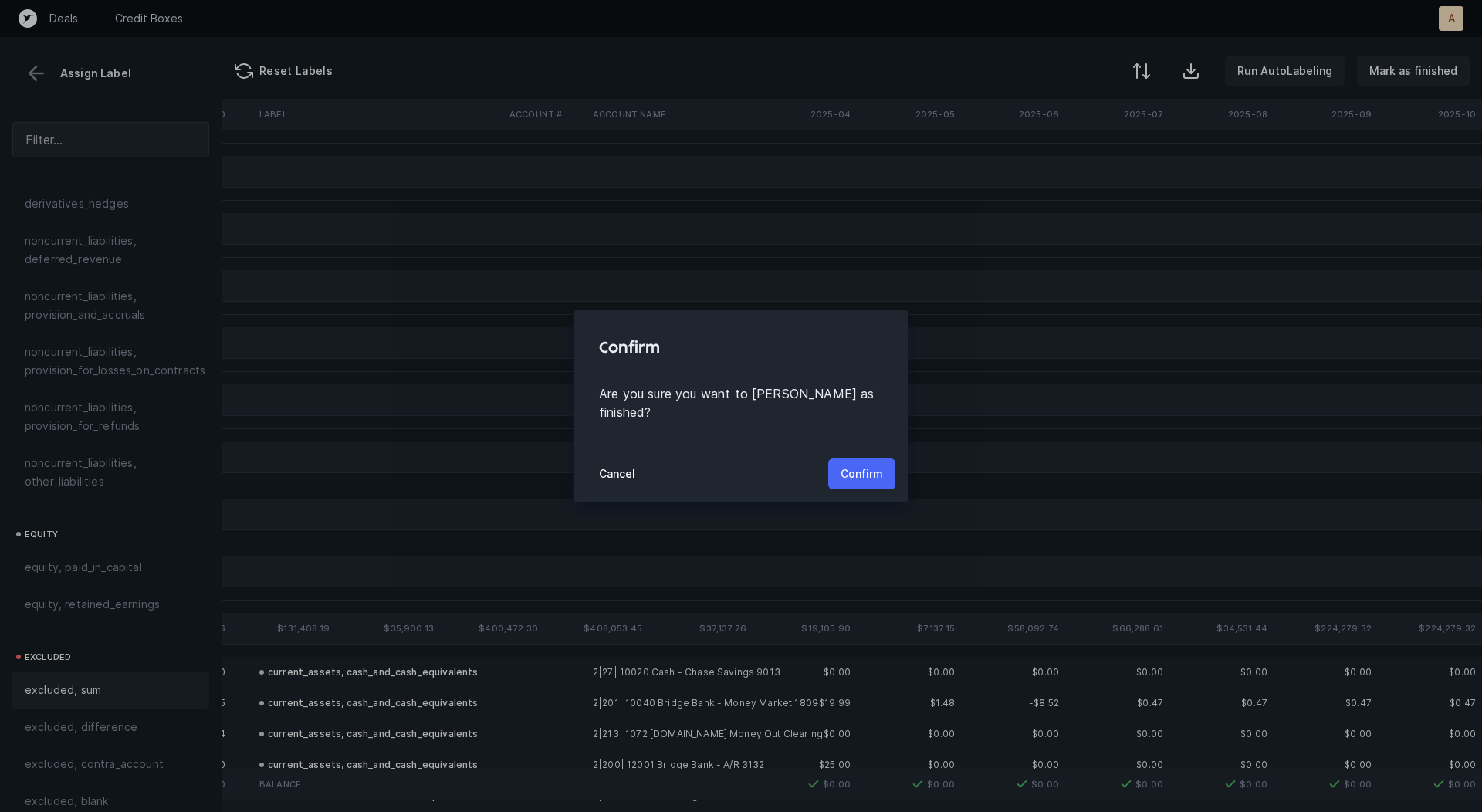
click at [863, 465] on p "Confirm" at bounding box center [862, 474] width 43 height 18
